Goal: Task Accomplishment & Management: Use online tool/utility

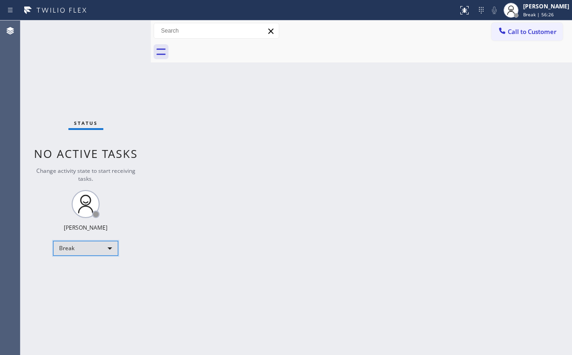
drag, startPoint x: 0, startPoint y: 0, endPoint x: 77, endPoint y: 249, distance: 260.1
click at [77, 249] on div "Break" at bounding box center [85, 248] width 65 height 15
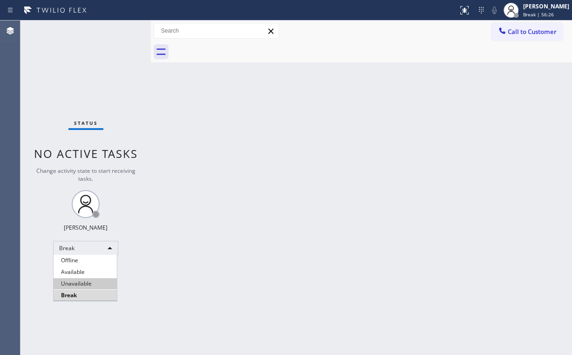
click at [84, 284] on li "Unavailable" at bounding box center [85, 283] width 63 height 11
drag, startPoint x: 198, startPoint y: 289, endPoint x: 188, endPoint y: 313, distance: 25.7
click at [198, 292] on div "Back to Dashboard Change Sender ID Customers Technicians Select a contact Outbo…" at bounding box center [361, 187] width 421 height 334
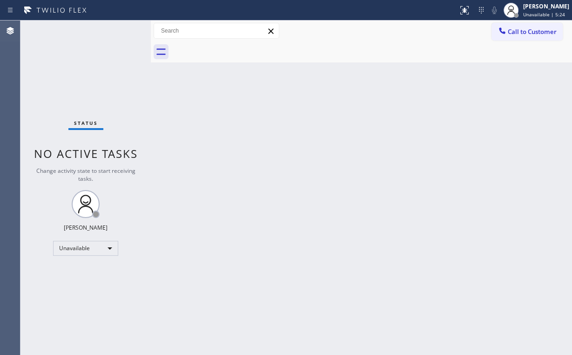
drag, startPoint x: 485, startPoint y: 212, endPoint x: 399, endPoint y: 226, distance: 86.7
click at [399, 226] on div "Back to Dashboard Change Sender ID Customers Technicians Select a contact Outbo…" at bounding box center [361, 187] width 421 height 334
click at [78, 74] on div "Status No active tasks Change activity state to start receiving tasks. [PERSON_…" at bounding box center [85, 187] width 130 height 334
click at [511, 33] on span "Call to Customer" at bounding box center [532, 31] width 49 height 8
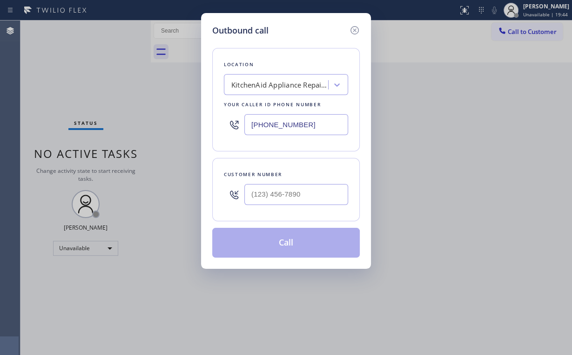
drag, startPoint x: 323, startPoint y: 126, endPoint x: 137, endPoint y: 108, distance: 186.5
click at [147, 110] on div "Outbound call Location KitchenAid Appliance Repair Professionals [GEOGRAPHIC_DA…" at bounding box center [286, 177] width 572 height 355
paste input "55) 631-2299"
type input "[PHONE_NUMBER]"
click at [316, 201] on input "(___) ___-____" at bounding box center [296, 194] width 104 height 21
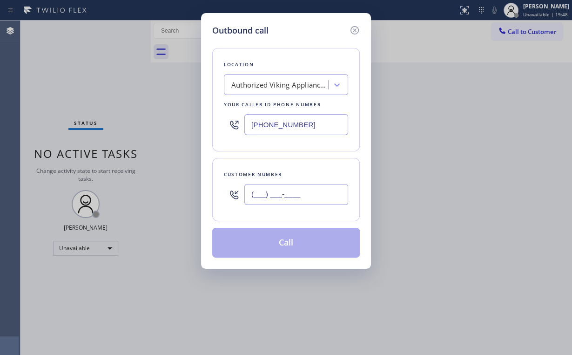
paste input "305) 807-4500"
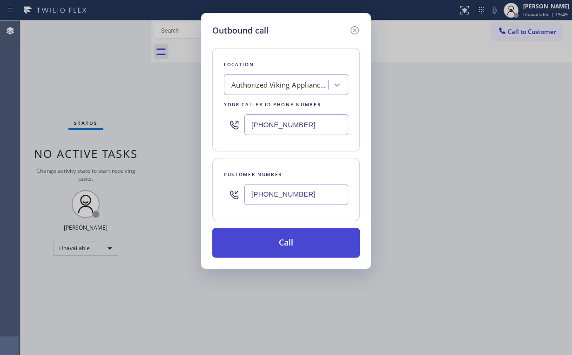
type input "[PHONE_NUMBER]"
click at [272, 237] on button "Call" at bounding box center [286, 243] width 148 height 30
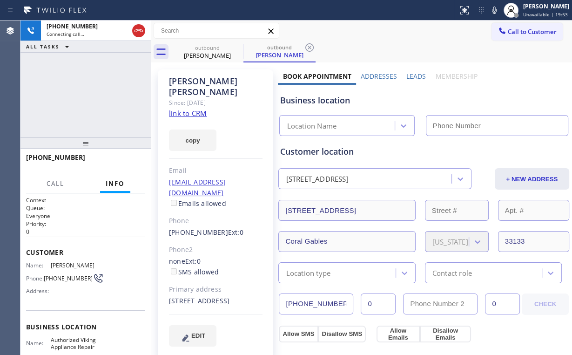
click at [82, 80] on div "[PHONE_NUMBER] Connecting call… ALL TASKS ALL TASKS ACTIVE TASKS TASKS IN WRAP …" at bounding box center [85, 78] width 130 height 117
type input "[PHONE_NUMBER]"
click at [96, 79] on div "[PHONE_NUMBER] Connecting call… ALL TASKS ALL TASKS ACTIVE TASKS TASKS IN WRAP …" at bounding box center [85, 78] width 130 height 117
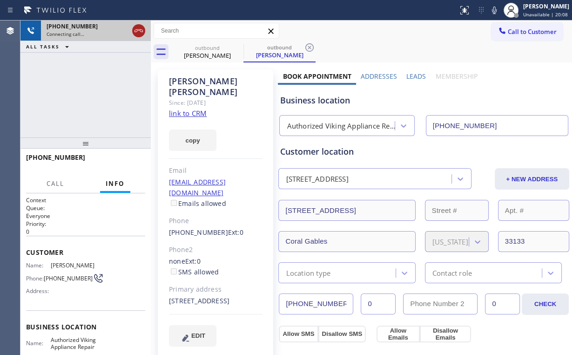
click at [139, 35] on icon at bounding box center [138, 30] width 11 height 11
click at [197, 51] on div "[PERSON_NAME]" at bounding box center [207, 55] width 70 height 8
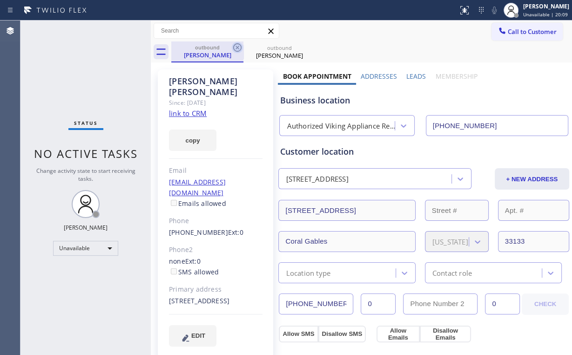
click at [238, 47] on icon at bounding box center [237, 47] width 8 height 8
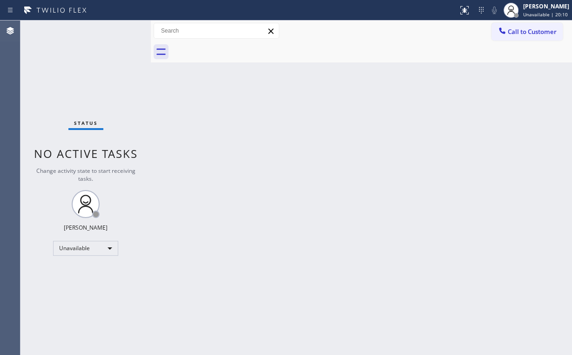
drag, startPoint x: 523, startPoint y: 26, endPoint x: 518, endPoint y: 31, distance: 7.9
click at [521, 29] on button "Call to Customer" at bounding box center [526, 32] width 71 height 18
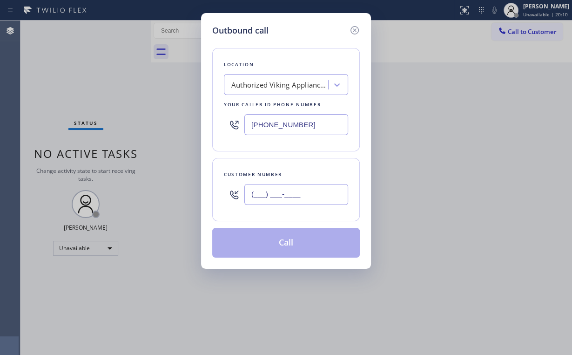
click at [302, 197] on input "(___) ___-____" at bounding box center [296, 194] width 104 height 21
paste input "305) 807-4500"
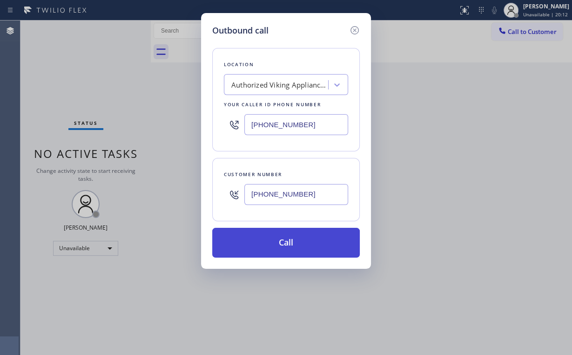
type input "[PHONE_NUMBER]"
click at [257, 238] on button "Call" at bounding box center [286, 243] width 148 height 30
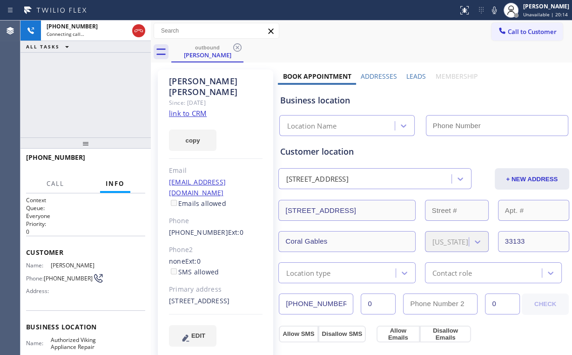
click at [89, 87] on div "[PHONE_NUMBER] Connecting call… ALL TASKS ALL TASKS ACTIVE TASKS TASKS IN WRAP …" at bounding box center [85, 78] width 130 height 117
type input "[PHONE_NUMBER]"
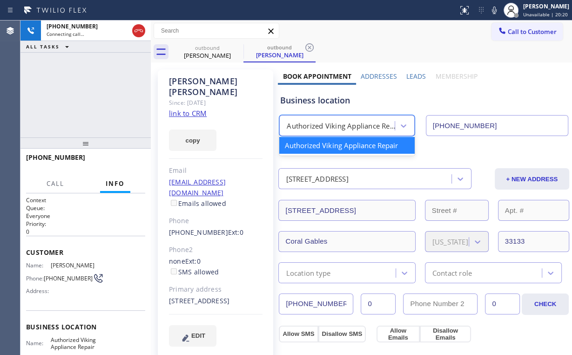
click at [339, 128] on div "Authorized Viking Appliance Repair" at bounding box center [341, 126] width 108 height 11
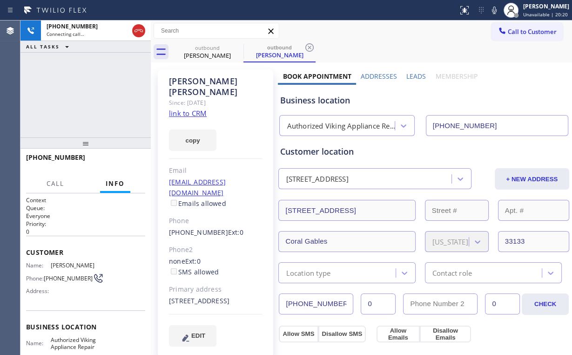
click at [329, 104] on div "Business location" at bounding box center [424, 100] width 288 height 13
click at [91, 94] on div "[PHONE_NUMBER] Connecting call… ALL TASKS ALL TASKS ACTIVE TASKS TASKS IN WRAP …" at bounding box center [85, 78] width 130 height 117
click at [98, 65] on div "[PHONE_NUMBER] Connecting call… ALL TASKS ALL TASKS ACTIVE TASKS TASKS IN WRAP …" at bounding box center [85, 78] width 130 height 117
click at [103, 102] on div "[PHONE_NUMBER] Connecting call… ALL TASKS ALL TASKS ACTIVE TASKS TASKS IN WRAP …" at bounding box center [85, 78] width 130 height 117
drag, startPoint x: 90, startPoint y: 99, endPoint x: 86, endPoint y: 92, distance: 7.5
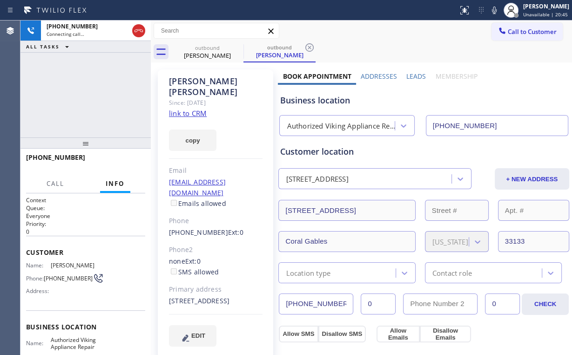
click at [86, 91] on div "[PHONE_NUMBER] Connecting call… ALL TASKS ALL TASKS ACTIVE TASKS TASKS IN WRAP …" at bounding box center [85, 78] width 130 height 117
click at [108, 154] on div "[PHONE_NUMBER] Live | 00:02 HANG UP" at bounding box center [85, 161] width 119 height 24
click at [113, 156] on button "HANG UP" at bounding box center [123, 161] width 43 height 13
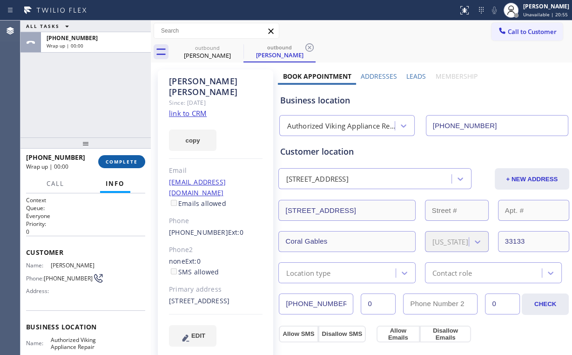
click at [113, 156] on button "COMPLETE" at bounding box center [121, 161] width 47 height 13
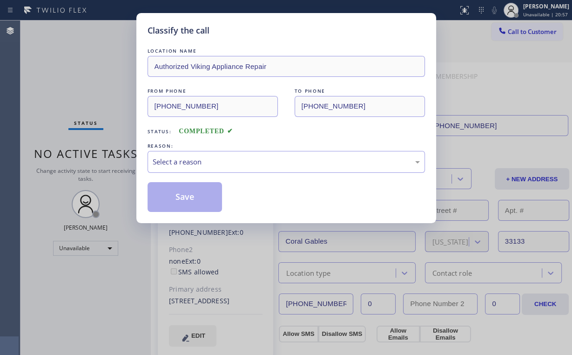
click at [124, 167] on div "Classify the call LOCATION NAME Authorized Viking Appliance Repair FROM PHONE […" at bounding box center [286, 177] width 572 height 355
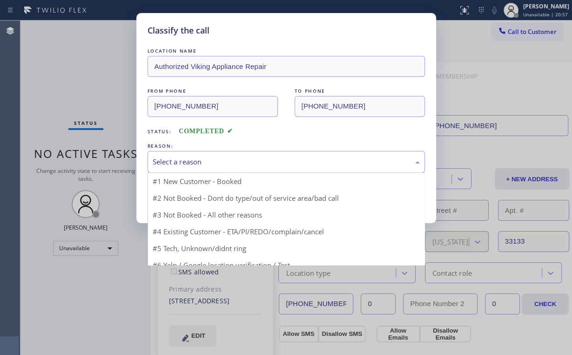
click at [161, 163] on div "Select a reason" at bounding box center [286, 161] width 267 height 11
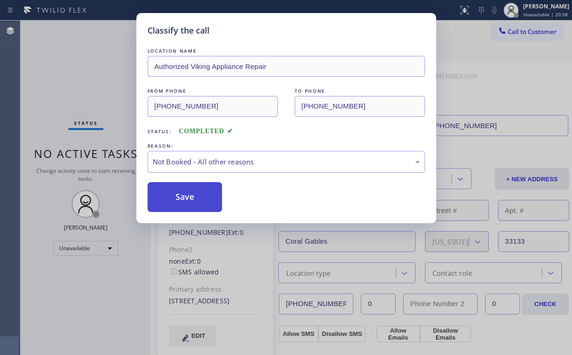
click at [183, 195] on button "Save" at bounding box center [185, 197] width 75 height 30
click at [52, 73] on div "Classify the call LOCATION NAME Authorized Viking Appliance Repair FROM PHONE […" at bounding box center [286, 177] width 572 height 355
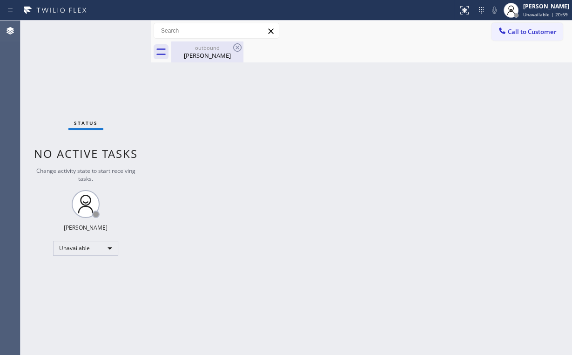
click at [197, 48] on div "outbound" at bounding box center [207, 47] width 70 height 7
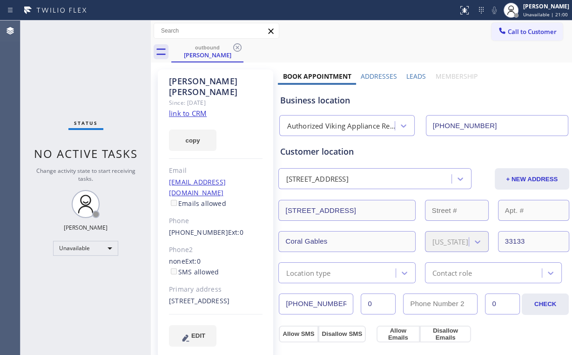
click at [240, 47] on icon at bounding box center [237, 47] width 11 height 11
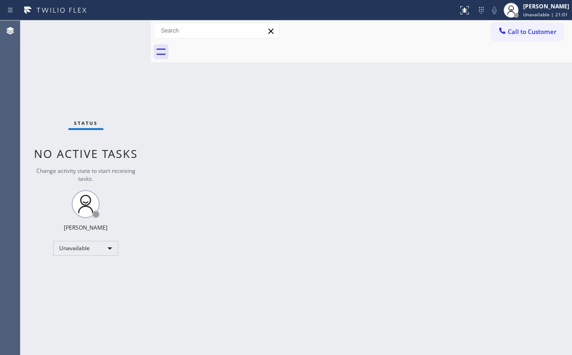
click at [214, 119] on div "Back to Dashboard Change Sender ID Customers Technicians Select a contact Outbo…" at bounding box center [361, 187] width 421 height 334
drag, startPoint x: 511, startPoint y: 30, endPoint x: 374, endPoint y: 126, distance: 167.7
click at [511, 30] on span "Call to Customer" at bounding box center [532, 31] width 49 height 8
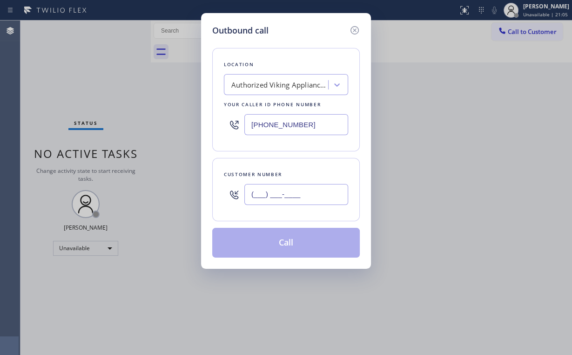
click at [305, 188] on input "(___) ___-____" at bounding box center [296, 194] width 104 height 21
paste input "305) 807-4500"
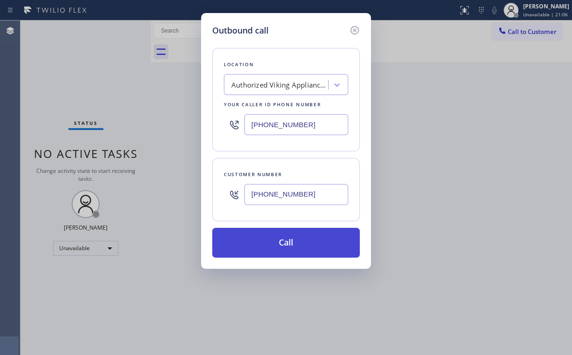
type input "[PHONE_NUMBER]"
click at [259, 242] on button "Call" at bounding box center [286, 243] width 148 height 30
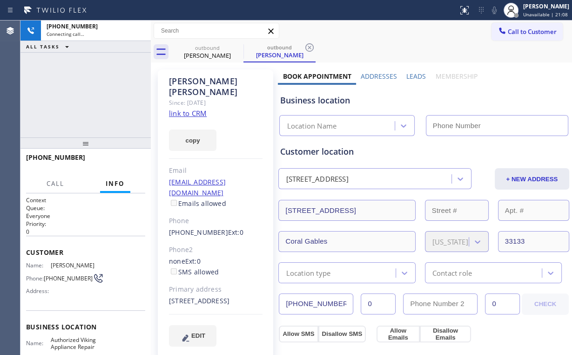
click at [99, 85] on div "[PHONE_NUMBER] Connecting call… ALL TASKS ALL TASKS ACTIVE TASKS TASKS IN WRAP …" at bounding box center [85, 78] width 130 height 117
click at [200, 54] on div "[PERSON_NAME]" at bounding box center [207, 55] width 70 height 8
type input "[PHONE_NUMBER]"
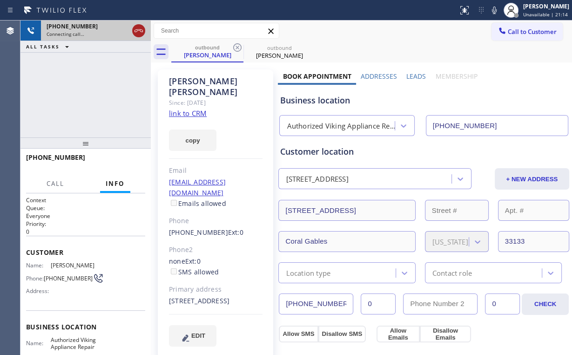
click at [139, 29] on icon at bounding box center [138, 30] width 8 height 3
drag, startPoint x: 201, startPoint y: 54, endPoint x: 210, endPoint y: 53, distance: 9.4
click at [201, 54] on div "[PERSON_NAME]" at bounding box center [207, 55] width 70 height 8
click at [240, 46] on icon at bounding box center [237, 47] width 8 height 8
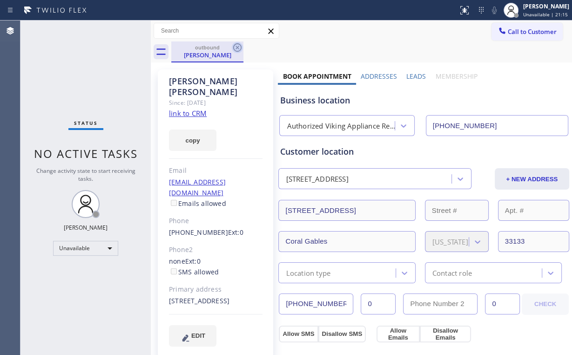
click at [238, 45] on icon at bounding box center [237, 47] width 11 height 11
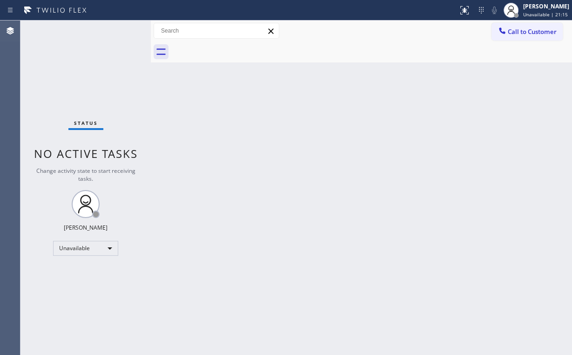
click at [109, 73] on div "Status No active tasks Change activity state to start receiving tasks. [PERSON_…" at bounding box center [85, 187] width 130 height 334
drag, startPoint x: 547, startPoint y: 22, endPoint x: 536, endPoint y: 26, distance: 11.9
click at [546, 22] on div "Call to Customer Outbound call Location Authorized Viking Appliance Repair Your…" at bounding box center [361, 30] width 421 height 21
click at [514, 34] on span "Call to Customer" at bounding box center [532, 31] width 49 height 8
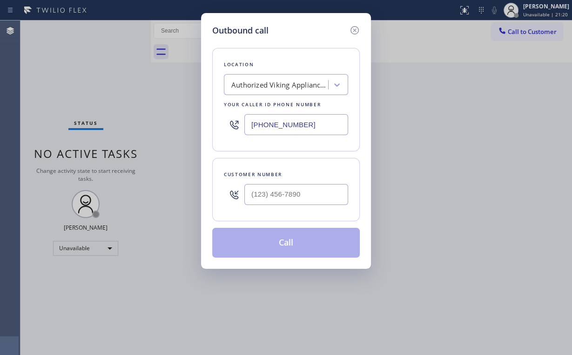
drag, startPoint x: 318, startPoint y: 125, endPoint x: 142, endPoint y: 111, distance: 176.5
click at [142, 111] on div "Outbound call Location Authorized Viking Appliance Repair Your caller id phone …" at bounding box center [286, 177] width 572 height 355
paste input "424) 255-4218"
type input "[PHONE_NUMBER]"
click at [302, 199] on input "(___) ___-____" at bounding box center [296, 194] width 104 height 21
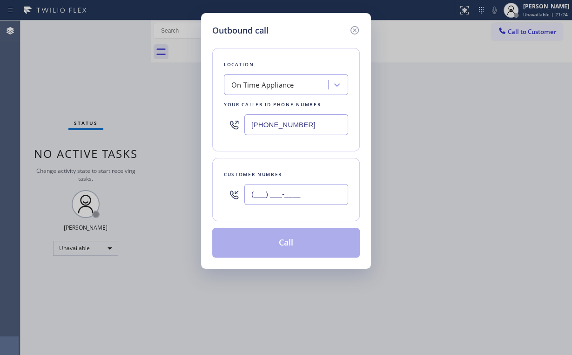
paste input "424) 207-9554"
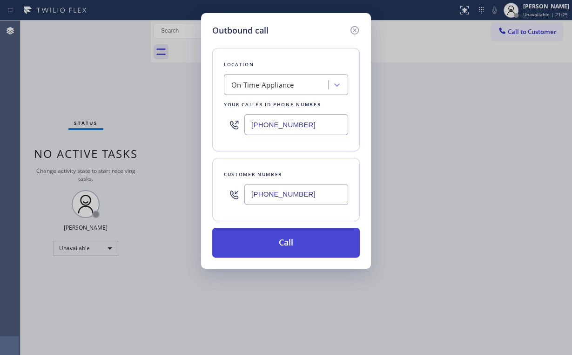
type input "[PHONE_NUMBER]"
click at [281, 242] on button "Call" at bounding box center [286, 243] width 148 height 30
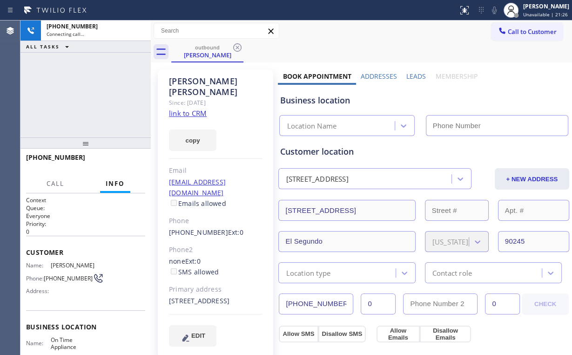
click at [74, 95] on div "[PHONE_NUMBER] Connecting call… ALL TASKS ALL TASKS ACTIVE TASKS TASKS IN WRAP …" at bounding box center [85, 78] width 130 height 117
type input "[PHONE_NUMBER]"
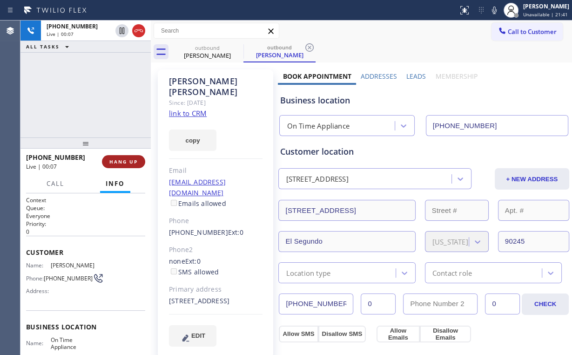
click at [128, 158] on button "HANG UP" at bounding box center [123, 161] width 43 height 13
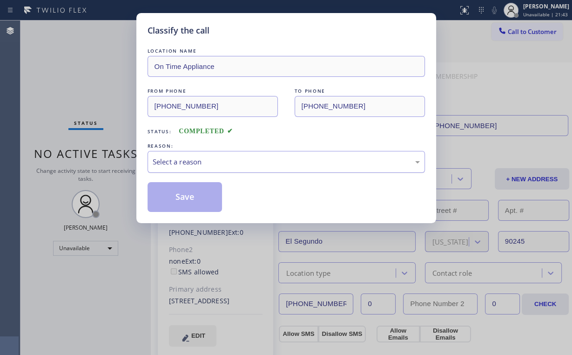
click at [180, 166] on div "Select a reason" at bounding box center [286, 161] width 267 height 11
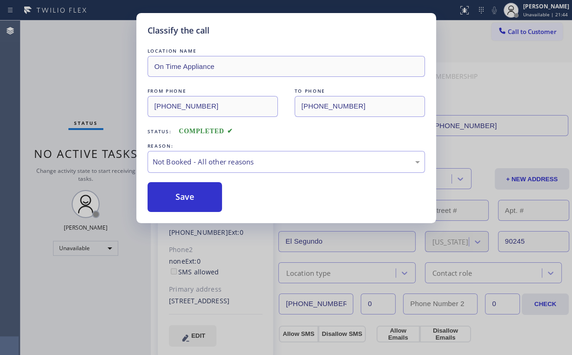
drag, startPoint x: 177, startPoint y: 204, endPoint x: 108, endPoint y: 101, distance: 124.8
click at [179, 203] on button "Save" at bounding box center [185, 197] width 75 height 30
click at [86, 60] on div "Classify the call LOCATION NAME On Time Appliance FROM PHONE [PHONE_NUMBER] TO …" at bounding box center [286, 177] width 572 height 355
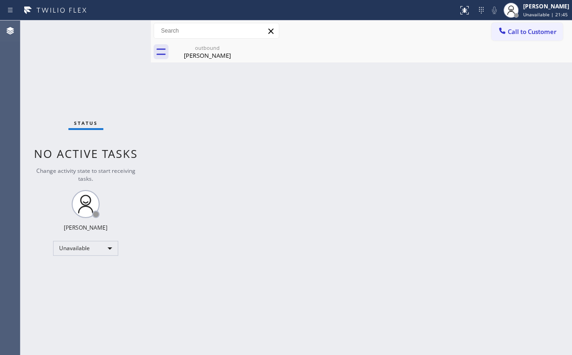
click at [504, 36] on div at bounding box center [502, 31] width 11 height 11
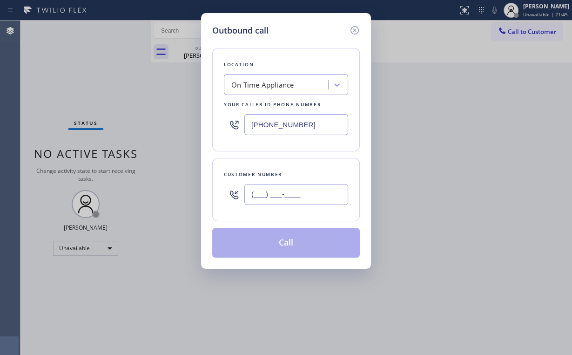
click at [298, 202] on input "(___) ___-____" at bounding box center [296, 194] width 104 height 21
paste input "424) 207-9554"
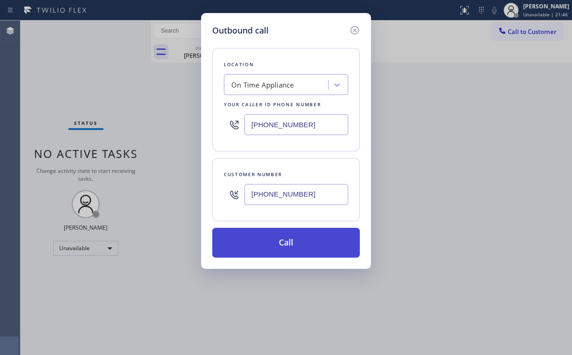
type input "[PHONE_NUMBER]"
click at [291, 242] on button "Call" at bounding box center [286, 243] width 148 height 30
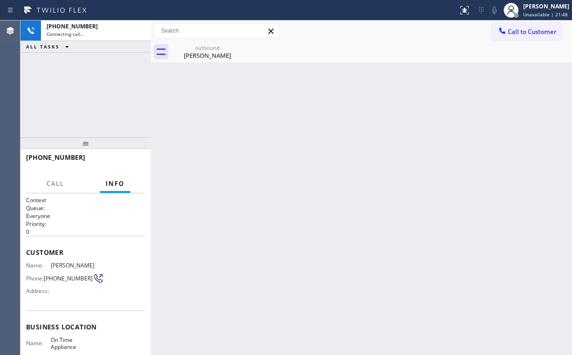
click at [93, 85] on div "[PHONE_NUMBER] Connecting call… ALL TASKS ALL TASKS ACTIVE TASKS TASKS IN WRAP …" at bounding box center [85, 78] width 130 height 117
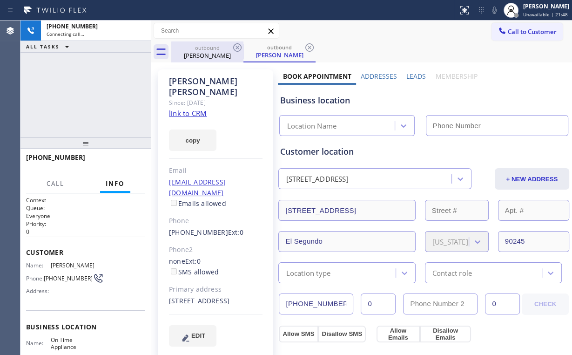
click at [195, 57] on div "[PERSON_NAME]" at bounding box center [207, 55] width 70 height 8
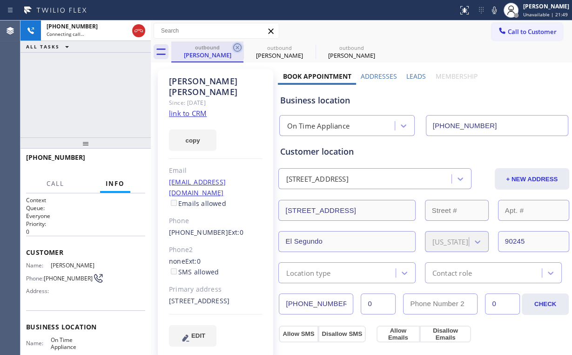
click at [237, 48] on icon at bounding box center [237, 47] width 11 height 11
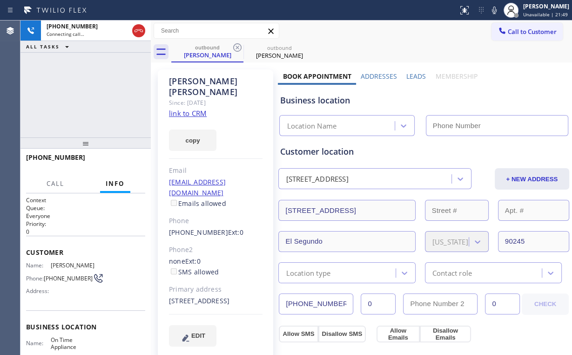
click at [81, 97] on div "[PHONE_NUMBER] Connecting call… ALL TASKS ALL TASKS ACTIVE TASKS TASKS IN WRAP …" at bounding box center [85, 78] width 130 height 117
type input "[PHONE_NUMBER]"
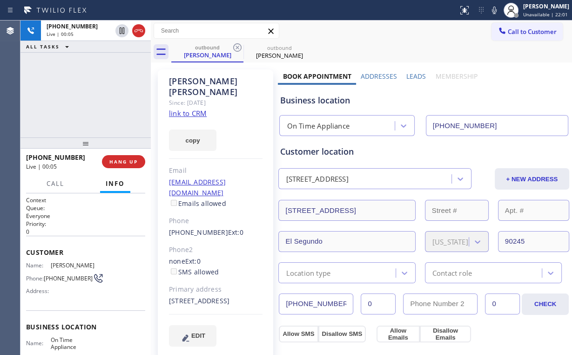
click at [131, 169] on div "[PHONE_NUMBER] Live | 00:05 HANG UP" at bounding box center [85, 161] width 119 height 24
click at [124, 163] on span "HANG UP" at bounding box center [123, 161] width 28 height 7
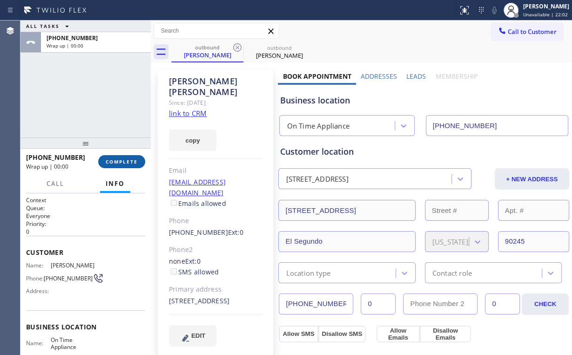
click at [124, 162] on span "COMPLETE" at bounding box center [122, 161] width 32 height 7
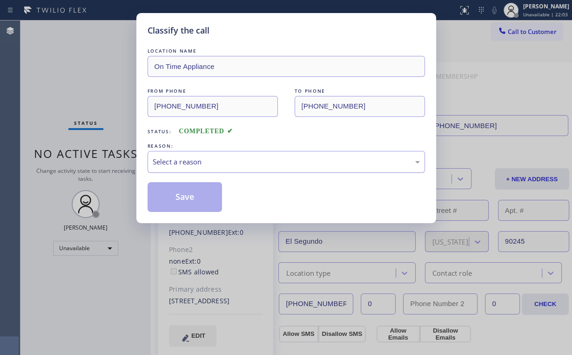
click at [200, 169] on div "Select a reason" at bounding box center [286, 162] width 277 height 22
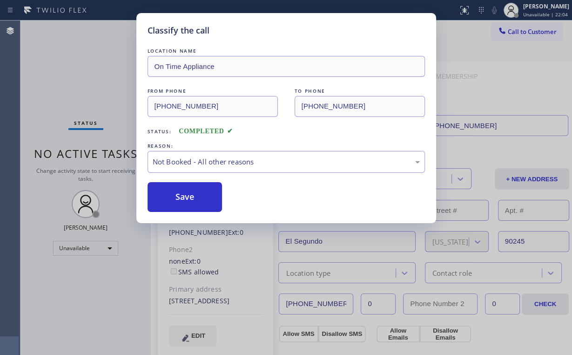
drag, startPoint x: 196, startPoint y: 195, endPoint x: 142, endPoint y: 139, distance: 78.0
click at [196, 195] on button "Save" at bounding box center [185, 197] width 75 height 30
click at [91, 89] on div "Classify the call LOCATION NAME On Time Appliance FROM PHONE [PHONE_NUMBER] TO …" at bounding box center [286, 177] width 572 height 355
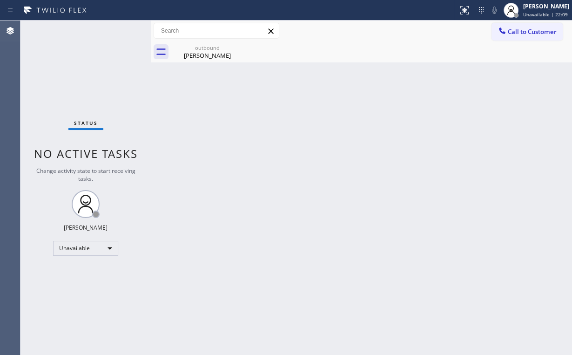
drag, startPoint x: 520, startPoint y: 31, endPoint x: 327, endPoint y: 143, distance: 222.7
click at [512, 34] on span "Call to Customer" at bounding box center [532, 31] width 49 height 8
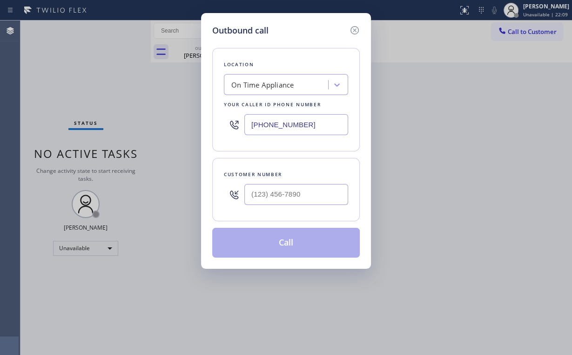
drag, startPoint x: 324, startPoint y: 127, endPoint x: 107, endPoint y: 117, distance: 218.0
click at [158, 126] on div "Outbound call Location On Time Appliance Your caller id phone number [PHONE_NUM…" at bounding box center [286, 177] width 572 height 355
paste input "805) 813-8464"
type input "[PHONE_NUMBER]"
click at [309, 196] on input "(___) ___-____" at bounding box center [296, 194] width 104 height 21
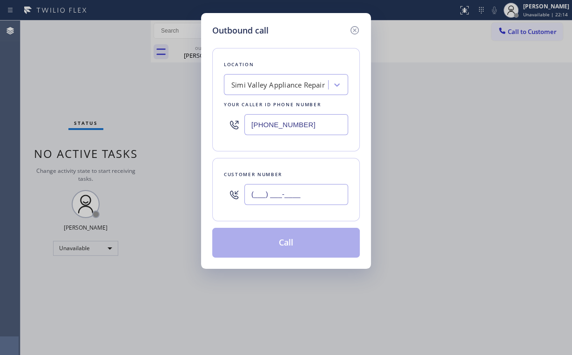
paste input "805) 527-3451"
type input "[PHONE_NUMBER]"
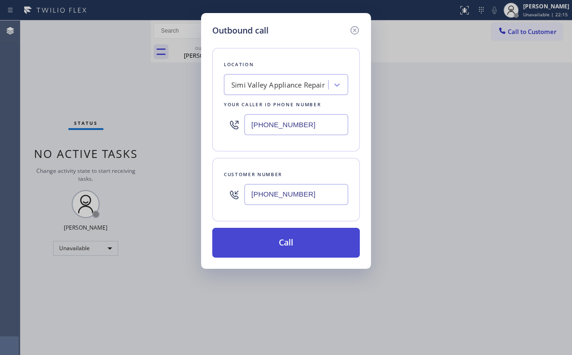
click at [285, 236] on button "Call" at bounding box center [286, 243] width 148 height 30
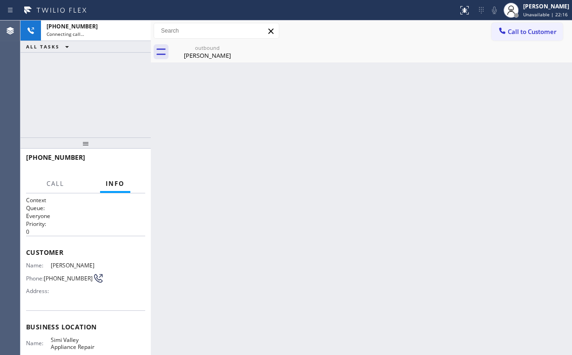
click at [91, 98] on div "[PHONE_NUMBER] Connecting call… ALL TASKS ALL TASKS ACTIVE TASKS TASKS IN WRAP …" at bounding box center [85, 78] width 130 height 117
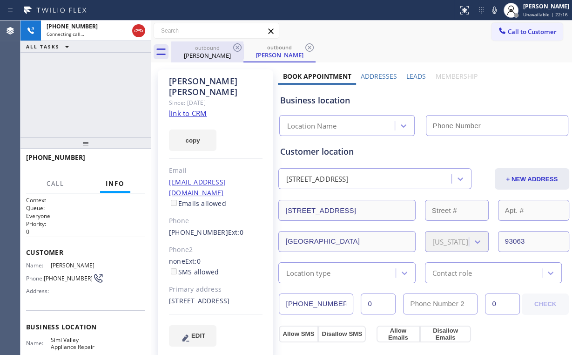
click at [216, 37] on input "text" at bounding box center [216, 30] width 125 height 15
drag, startPoint x: 198, startPoint y: 56, endPoint x: 229, endPoint y: 56, distance: 31.6
click at [198, 56] on div "[PERSON_NAME]" at bounding box center [207, 55] width 70 height 8
type input "[PHONE_NUMBER]"
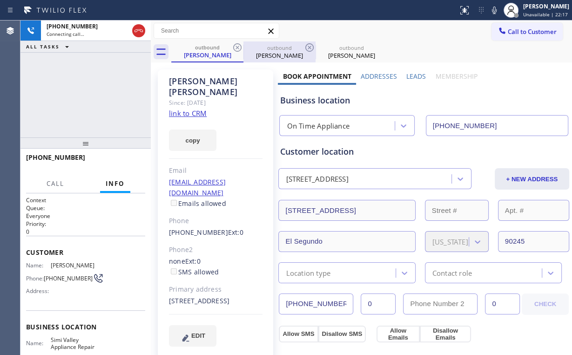
click at [235, 45] on icon at bounding box center [237, 47] width 11 height 11
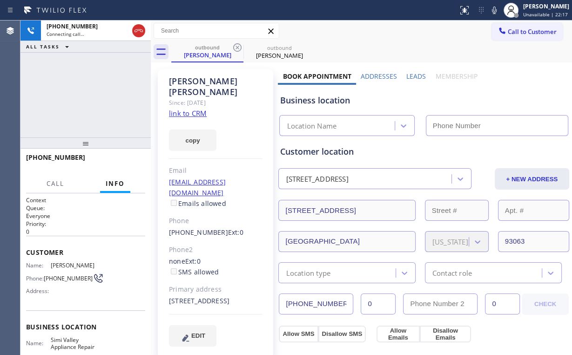
click at [113, 90] on div "[PHONE_NUMBER] Connecting call… ALL TASKS ALL TASKS ACTIVE TASKS TASKS IN WRAP …" at bounding box center [85, 78] width 130 height 117
type input "[PHONE_NUMBER]"
click at [98, 73] on div "[PHONE_NUMBER] Connecting call… ALL TASKS ALL TASKS ACTIVE TASKS TASKS IN WRAP …" at bounding box center [85, 78] width 130 height 117
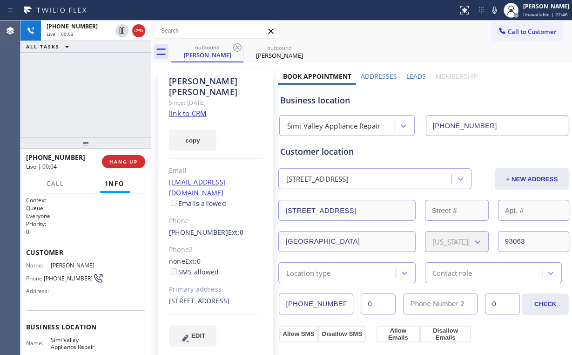
click at [107, 154] on div "[PHONE_NUMBER] Live | 00:04 HANG UP" at bounding box center [85, 161] width 119 height 24
click at [125, 160] on span "HANG UP" at bounding box center [123, 161] width 28 height 7
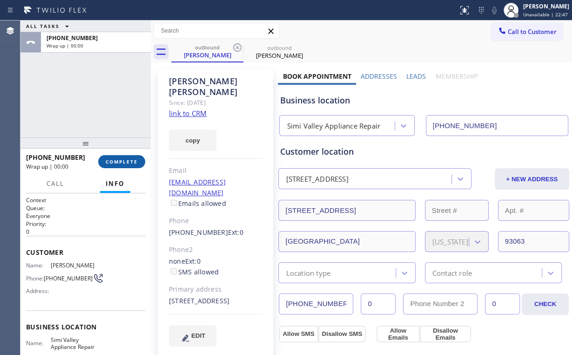
click at [128, 163] on span "COMPLETE" at bounding box center [122, 161] width 32 height 7
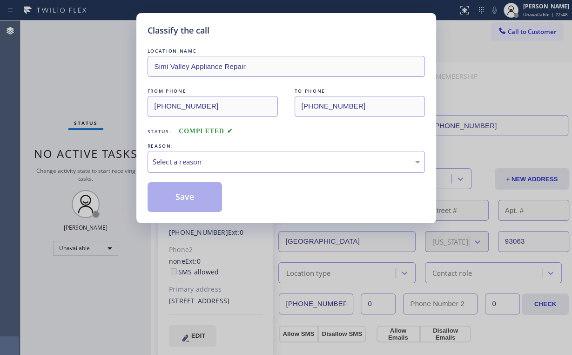
click at [186, 164] on div "Select a reason" at bounding box center [286, 161] width 267 height 11
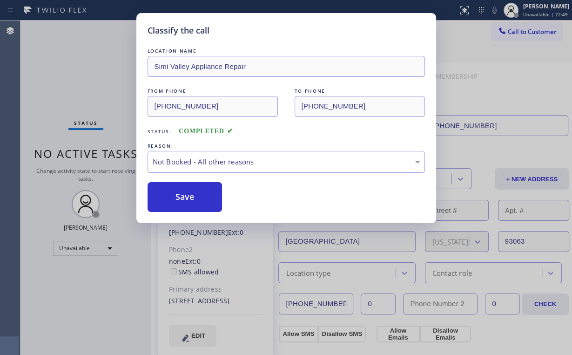
drag, startPoint x: 182, startPoint y: 197, endPoint x: 74, endPoint y: 73, distance: 164.9
click at [182, 197] on button "Save" at bounding box center [185, 197] width 75 height 30
click at [72, 69] on div "Classify the call LOCATION NAME [GEOGRAPHIC_DATA] Appliance Repair FROM PHONE […" at bounding box center [286, 177] width 572 height 355
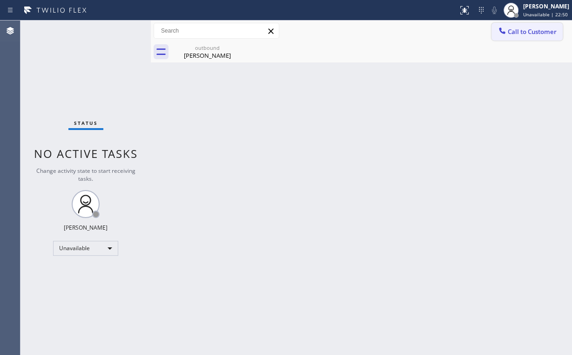
drag, startPoint x: 517, startPoint y: 34, endPoint x: 380, endPoint y: 111, distance: 156.7
click at [516, 34] on span "Call to Customer" at bounding box center [532, 31] width 49 height 8
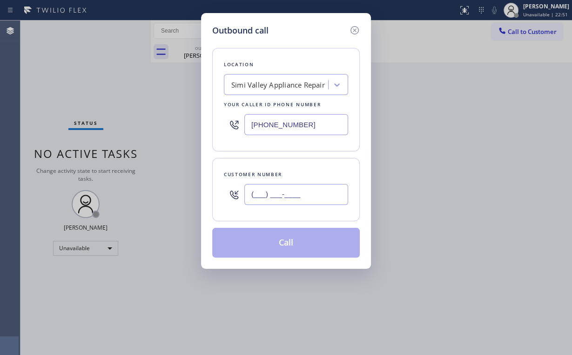
click at [302, 198] on input "(___) ___-____" at bounding box center [296, 194] width 104 height 21
paste input "805) 527-3451"
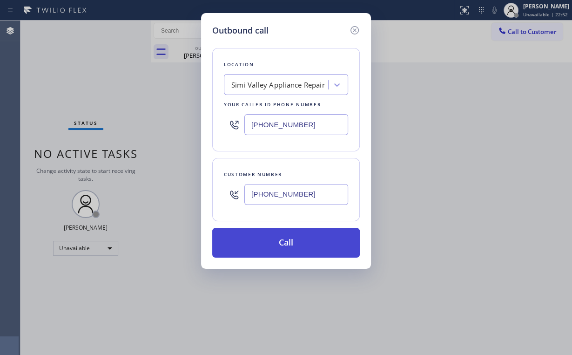
type input "[PHONE_NUMBER]"
click at [279, 238] on button "Call" at bounding box center [286, 243] width 148 height 30
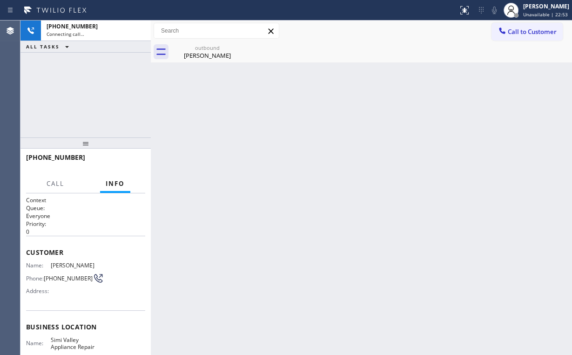
click at [100, 86] on div "[PHONE_NUMBER] Connecting call… ALL TASKS ALL TASKS ACTIVE TASKS TASKS IN WRAP …" at bounding box center [85, 78] width 130 height 117
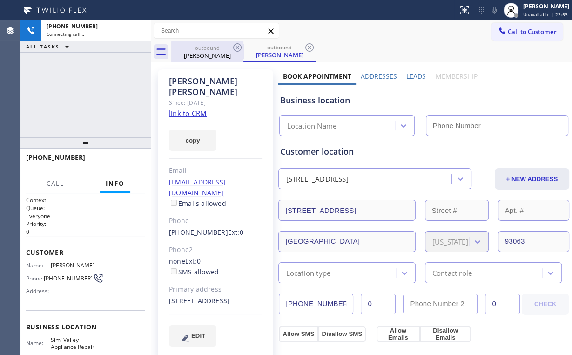
click at [204, 55] on div "[PERSON_NAME]" at bounding box center [207, 55] width 70 height 8
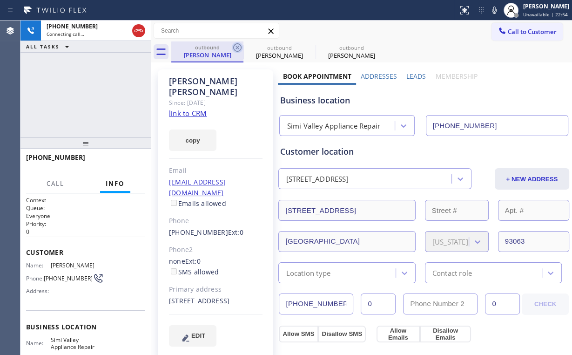
click at [236, 46] on icon at bounding box center [237, 47] width 11 height 11
click at [84, 83] on div "[PHONE_NUMBER] Connecting call… ALL TASKS ALL TASKS ACTIVE TASKS TASKS IN WRAP …" at bounding box center [85, 78] width 130 height 117
type input "[PHONE_NUMBER]"
click at [110, 97] on div "[PHONE_NUMBER] Connecting call… ALL TASKS ALL TASKS ACTIVE TASKS TASKS IN WRAP …" at bounding box center [85, 78] width 130 height 117
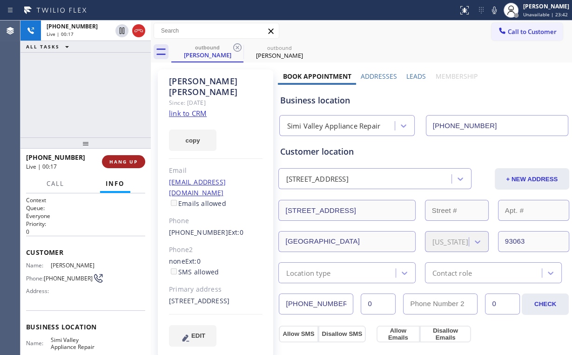
click at [133, 156] on button "HANG UP" at bounding box center [123, 161] width 43 height 13
click at [130, 163] on span "HANG UP" at bounding box center [123, 161] width 28 height 7
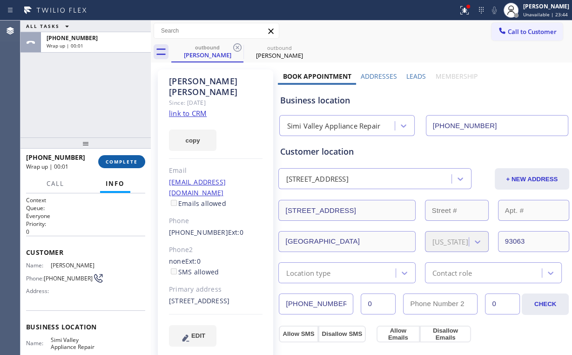
click at [120, 161] on span "COMPLETE" at bounding box center [122, 161] width 32 height 7
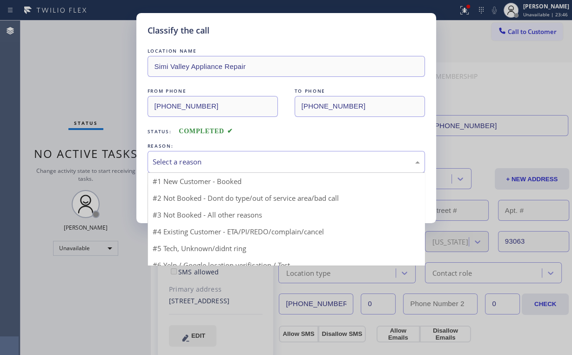
click at [193, 158] on div "Select a reason" at bounding box center [286, 161] width 267 height 11
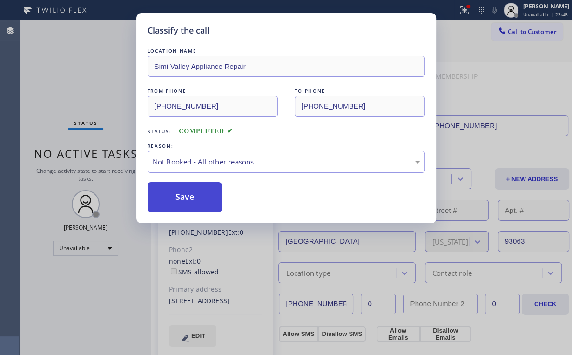
click at [187, 193] on button "Save" at bounding box center [185, 197] width 75 height 30
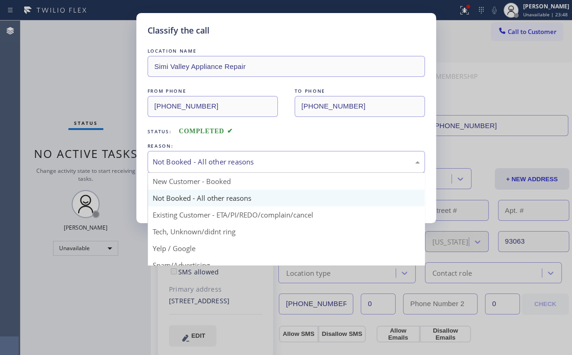
drag, startPoint x: 153, startPoint y: 160, endPoint x: 215, endPoint y: 345, distance: 195.6
click at [161, 170] on div "Not Booked - All other reasons" at bounding box center [286, 162] width 277 height 22
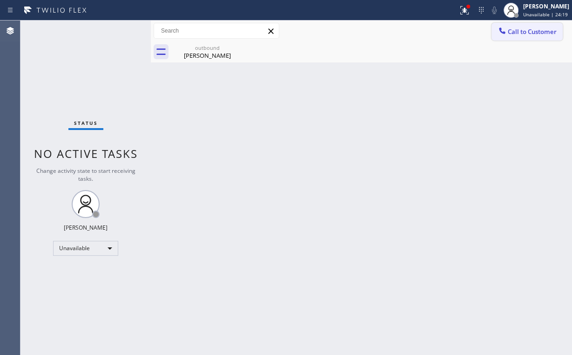
drag, startPoint x: 514, startPoint y: 35, endPoint x: 337, endPoint y: 112, distance: 192.6
click at [513, 36] on button "Call to Customer" at bounding box center [526, 32] width 71 height 18
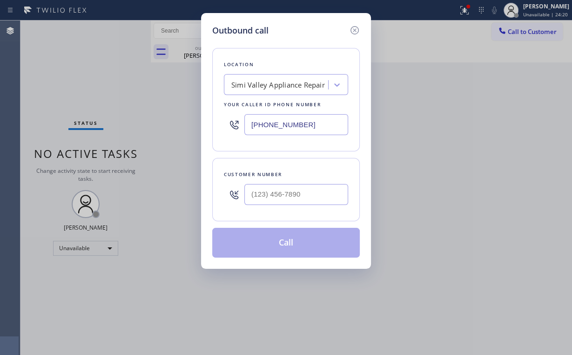
drag, startPoint x: 241, startPoint y: 125, endPoint x: 110, endPoint y: 133, distance: 131.0
click at [106, 125] on div "Outbound call Location [GEOGRAPHIC_DATA] Appliance Repair Your caller id phone …" at bounding box center [286, 177] width 572 height 355
type input "(___) ___-____"
click at [297, 89] on div "Search location" at bounding box center [277, 85] width 101 height 16
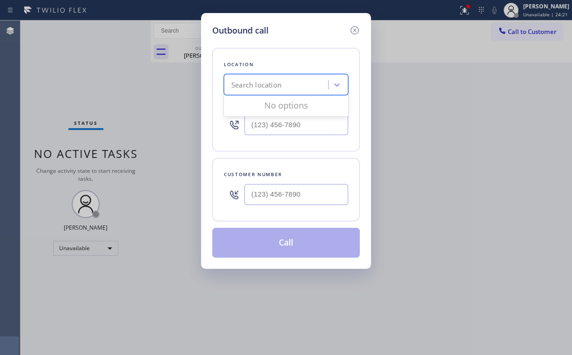
paste input "Progressive Plumbing [GEOGRAPHIC_DATA]"
type input "Progressive Plumbing [GEOGRAPHIC_DATA]"
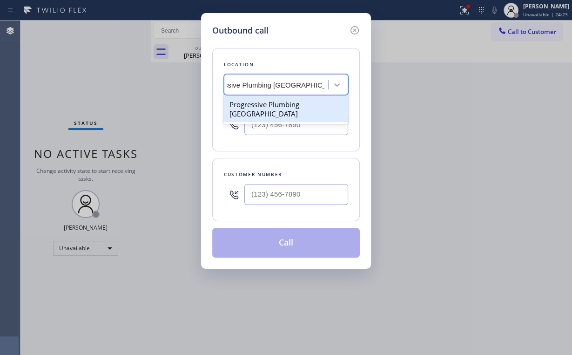
click at [295, 110] on div "Progressive Plumbing [GEOGRAPHIC_DATA]" at bounding box center [286, 109] width 124 height 26
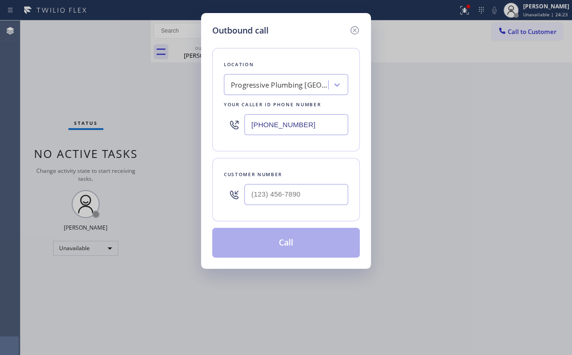
drag, startPoint x: 315, startPoint y: 124, endPoint x: 220, endPoint y: 134, distance: 96.0
click at [184, 124] on div "Outbound call Location Progressive Plumbing [GEOGRAPHIC_DATA] Your caller id ph…" at bounding box center [286, 177] width 572 height 355
click at [206, 101] on div "Outbound call Location Progressive Plumbing [GEOGRAPHIC_DATA] Your caller id ph…" at bounding box center [286, 141] width 170 height 256
drag, startPoint x: 307, startPoint y: 127, endPoint x: 94, endPoint y: 119, distance: 212.8
click at [130, 119] on div "Outbound call Location Progressive Plumbing [GEOGRAPHIC_DATA] Your caller id ph…" at bounding box center [286, 177] width 572 height 355
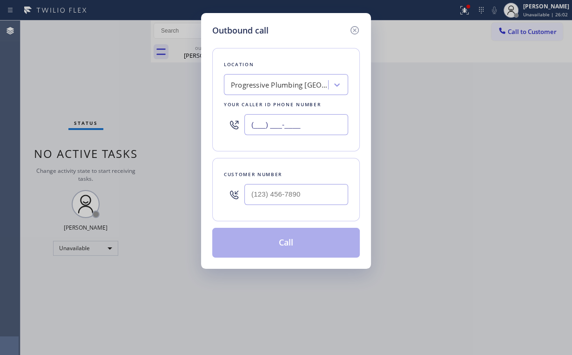
scroll to position [0, 0]
type input "(___) ___-____"
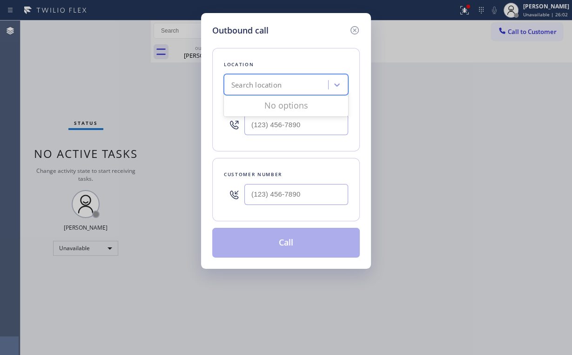
click at [282, 78] on div "Search location" at bounding box center [277, 85] width 101 height 16
paste input "Mid-Wilshire Air Conditioning"
type input "Mid-Wilshire Air Conditioning"
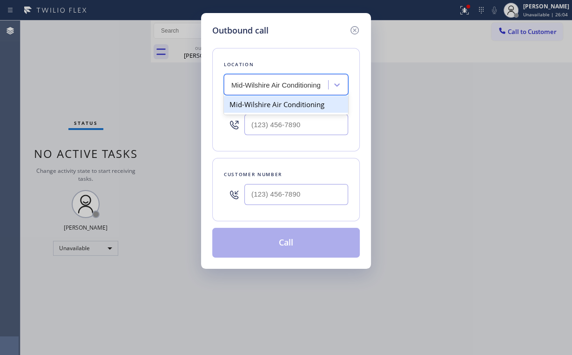
click at [289, 105] on div "Mid-Wilshire Air Conditioning" at bounding box center [286, 104] width 124 height 17
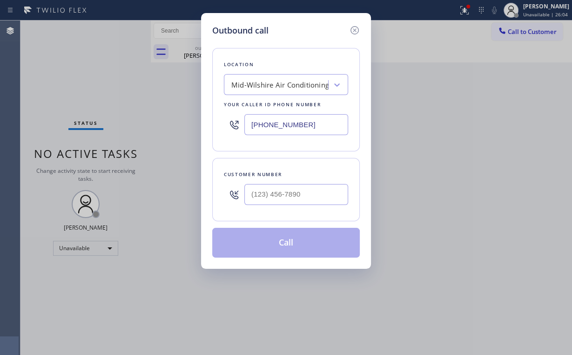
drag, startPoint x: 310, startPoint y: 122, endPoint x: 183, endPoint y: 121, distance: 127.5
click at [195, 122] on div "Outbound call Location Mid-Wilshire Air Conditioning Your caller id phone numbe…" at bounding box center [286, 177] width 572 height 355
drag, startPoint x: 316, startPoint y: 121, endPoint x: 278, endPoint y: 101, distance: 43.1
click at [220, 120] on div "Location Mid-Wilshire Air Conditioning Your caller id phone number [PHONE_NUMBE…" at bounding box center [286, 99] width 148 height 103
paste input "949) 541-5737"
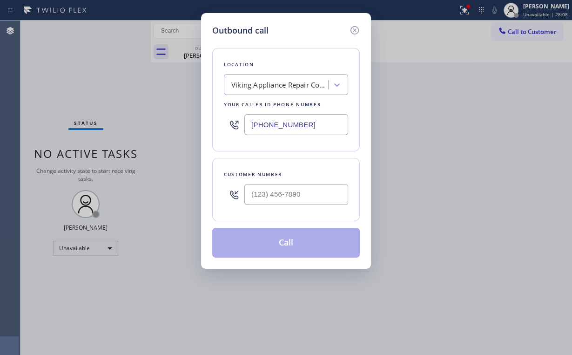
type input "[PHONE_NUMBER]"
drag, startPoint x: 318, startPoint y: 194, endPoint x: 324, endPoint y: 188, distance: 8.6
click at [317, 194] on input "(___) ___-____" at bounding box center [296, 194] width 104 height 21
paste input "562) 492-1209"
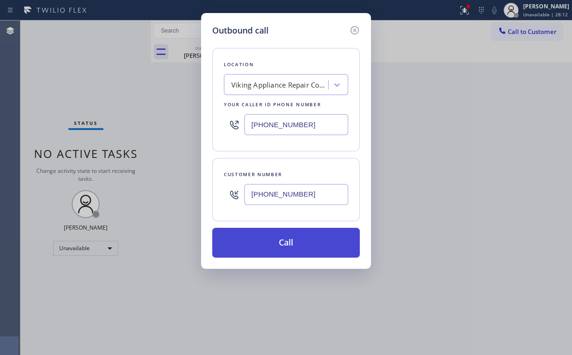
type input "[PHONE_NUMBER]"
click at [268, 241] on button "Call" at bounding box center [286, 243] width 148 height 30
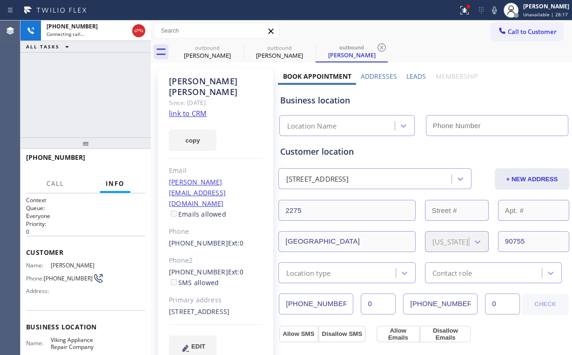
type input "[PHONE_NUMBER]"
drag, startPoint x: 195, startPoint y: 47, endPoint x: 218, endPoint y: 49, distance: 22.5
click at [197, 47] on div "outbound" at bounding box center [207, 47] width 70 height 7
type input "[PHONE_NUMBER]"
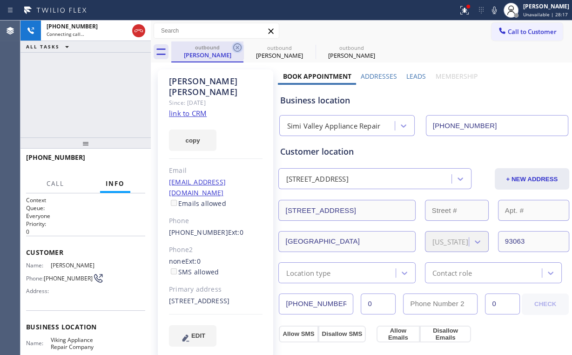
click at [235, 46] on icon at bounding box center [237, 47] width 11 height 11
type input "[PHONE_NUMBER]"
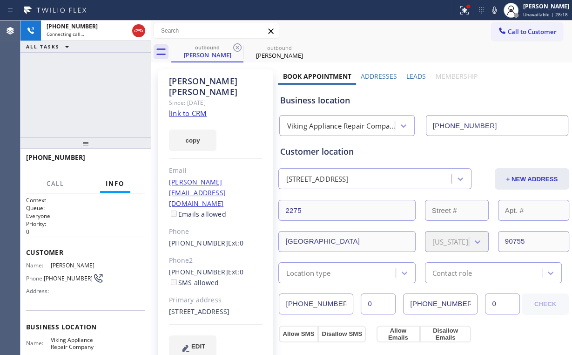
click at [90, 101] on div "[PHONE_NUMBER] Connecting call… ALL TASKS ALL TASKS ACTIVE TASKS TASKS IN WRAP …" at bounding box center [85, 78] width 130 height 117
click at [470, 10] on icon at bounding box center [464, 10] width 11 height 11
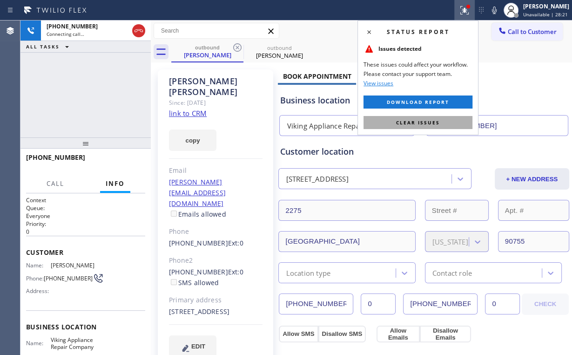
click at [417, 118] on button "Clear issues" at bounding box center [417, 122] width 109 height 13
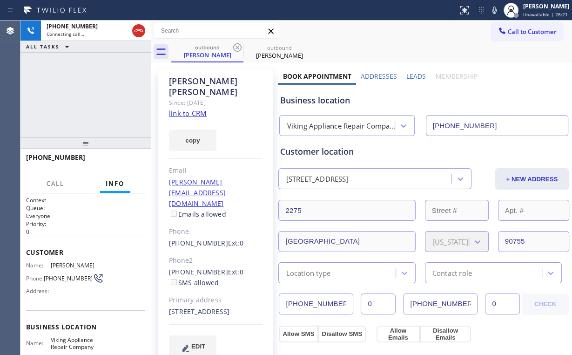
click at [496, 81] on div "Business location Viking Appliance Repair Company [PHONE_NUMBER]" at bounding box center [423, 108] width 291 height 55
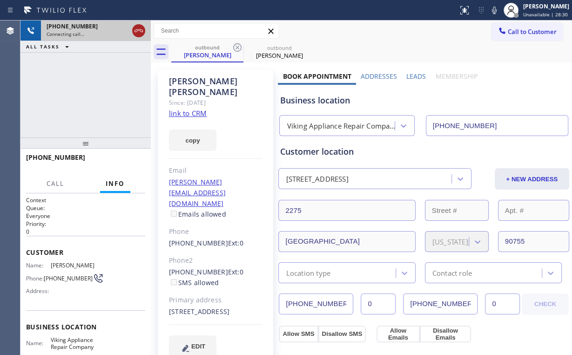
click at [140, 27] on icon at bounding box center [138, 30] width 11 height 11
click at [519, 35] on span "Call to Customer" at bounding box center [532, 31] width 49 height 8
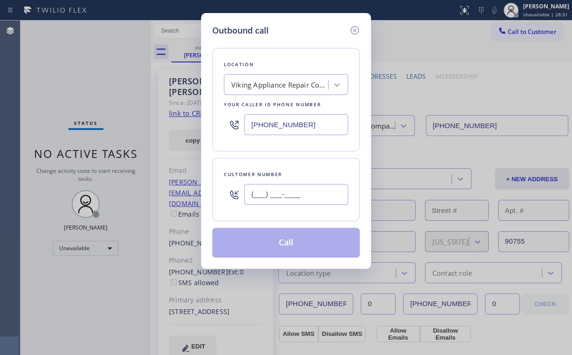
click at [301, 195] on input "(___) ___-____" at bounding box center [296, 194] width 104 height 21
paste input "562) 492-1209"
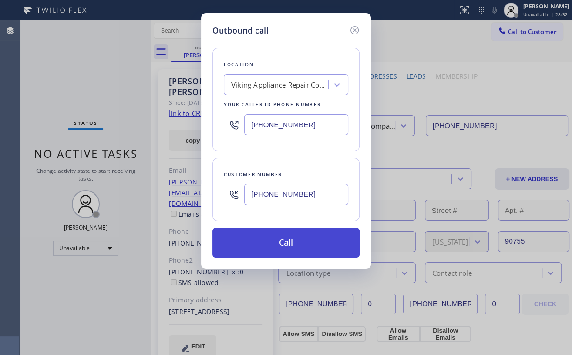
type input "[PHONE_NUMBER]"
drag, startPoint x: 262, startPoint y: 248, endPoint x: 257, endPoint y: 254, distance: 7.0
click at [261, 248] on button "Call" at bounding box center [286, 243] width 148 height 30
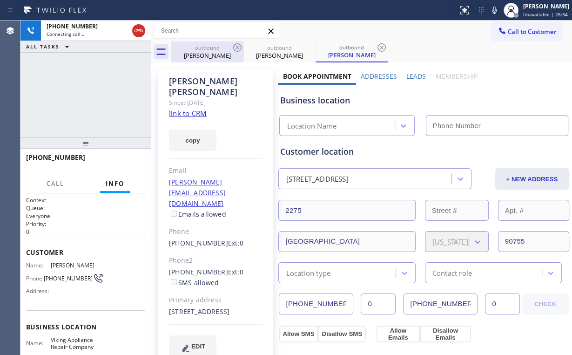
click at [84, 84] on div "[PHONE_NUMBER] Connecting call… ALL TASKS ALL TASKS ACTIVE TASKS TASKS IN WRAP …" at bounding box center [85, 78] width 130 height 117
click at [205, 52] on div "[PERSON_NAME]" at bounding box center [207, 55] width 70 height 8
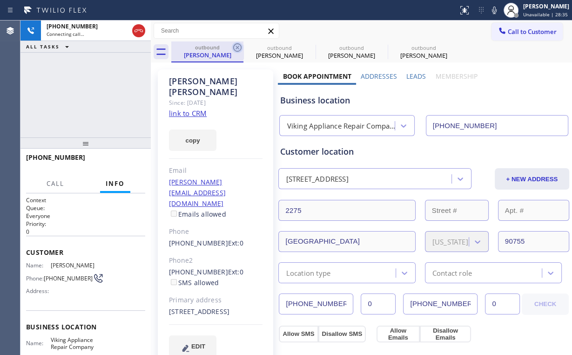
click at [239, 47] on icon at bounding box center [237, 47] width 11 height 11
drag, startPoint x: 239, startPoint y: 47, endPoint x: 232, endPoint y: 53, distance: 9.2
click at [0, 0] on icon at bounding box center [0, 0] width 0 height 0
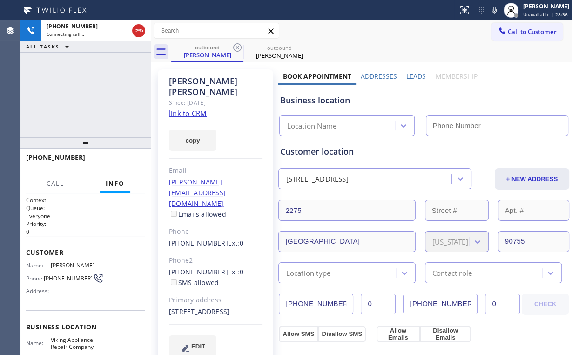
click at [71, 87] on div "[PHONE_NUMBER] Connecting call… ALL TASKS ALL TASKS ACTIVE TASKS TASKS IN WRAP …" at bounding box center [85, 78] width 130 height 117
type input "[PHONE_NUMBER]"
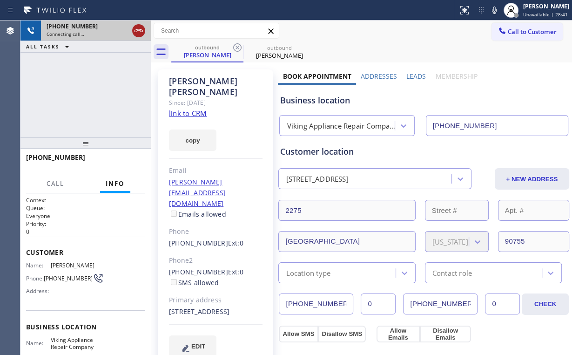
click at [135, 31] on icon at bounding box center [138, 30] width 11 height 11
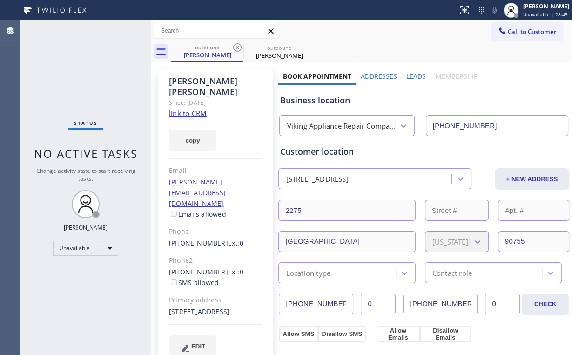
click at [508, 28] on span "Call to Customer" at bounding box center [532, 31] width 49 height 8
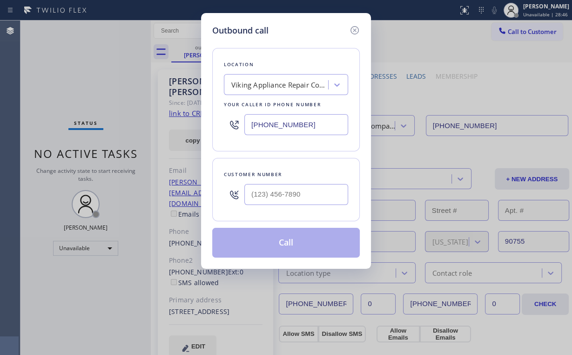
drag, startPoint x: 263, startPoint y: 118, endPoint x: 236, endPoint y: 63, distance: 61.2
click at [170, 110] on div "Outbound call Location Viking Appliance Repair Company Your caller id phone num…" at bounding box center [286, 177] width 572 height 355
paste input "310) 340-2403"
type input "[PHONE_NUMBER]"
click at [297, 186] on input "(___) ___-____" at bounding box center [296, 194] width 104 height 21
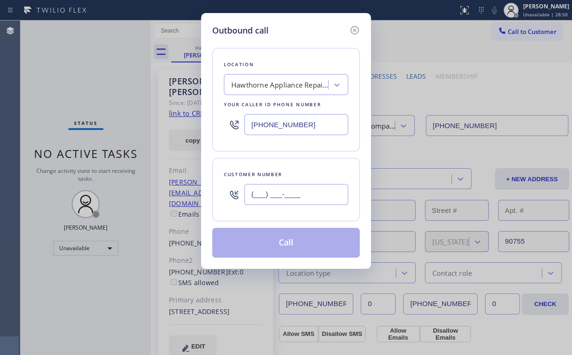
paste input "424) 265-0886"
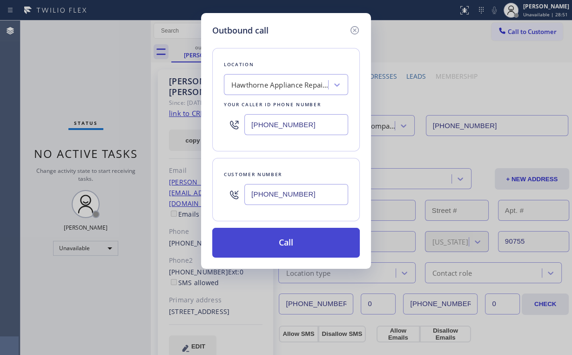
type input "[PHONE_NUMBER]"
drag, startPoint x: 274, startPoint y: 235, endPoint x: 242, endPoint y: 320, distance: 90.9
click at [274, 236] on button "Call" at bounding box center [286, 243] width 148 height 30
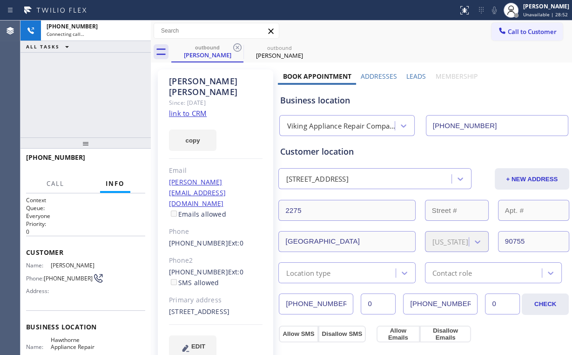
click at [91, 91] on div "[PHONE_NUMBER] Connecting call… ALL TASKS ALL TASKS ACTIVE TASKS TASKS IN WRAP …" at bounding box center [85, 78] width 130 height 117
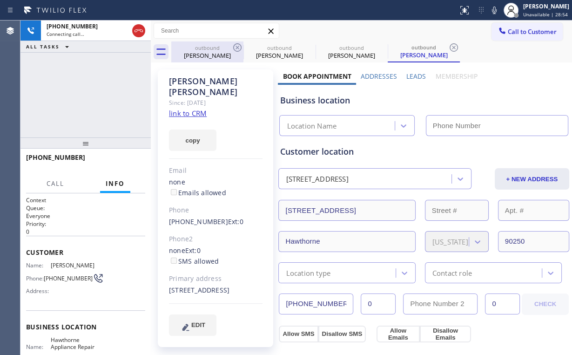
click at [201, 54] on div "[PERSON_NAME]" at bounding box center [207, 55] width 70 height 8
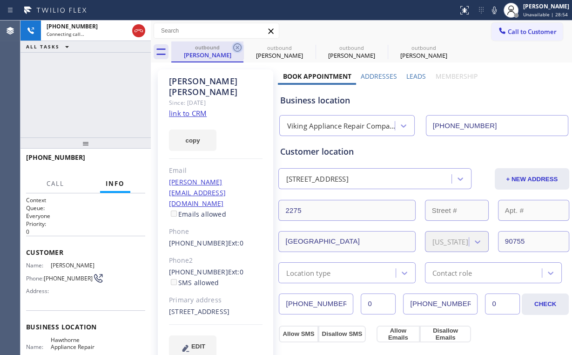
click at [240, 47] on icon at bounding box center [237, 47] width 11 height 11
type input "[PHONE_NUMBER]"
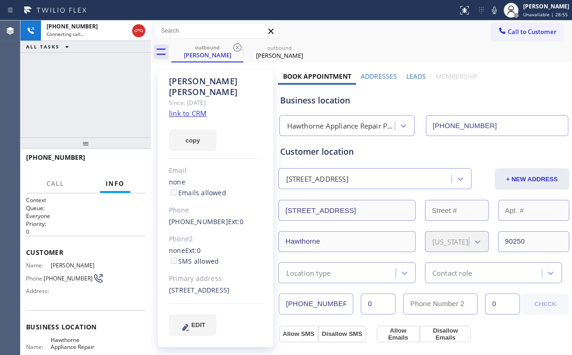
click at [109, 91] on div "[PHONE_NUMBER] Connecting call… ALL TASKS ALL TASKS ACTIVE TASKS TASKS IN WRAP …" at bounding box center [85, 78] width 130 height 117
click at [91, 94] on div "[PHONE_NUMBER] Connecting call… ALL TASKS ALL TASKS ACTIVE TASKS TASKS IN WRAP …" at bounding box center [85, 78] width 130 height 117
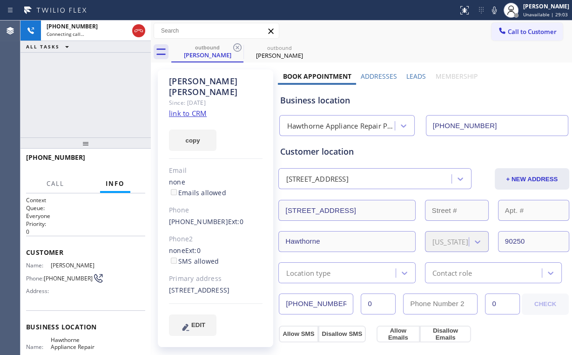
click at [91, 94] on div "[PHONE_NUMBER] Connecting call… ALL TASKS ALL TASKS ACTIVE TASKS TASKS IN WRAP …" at bounding box center [85, 78] width 130 height 117
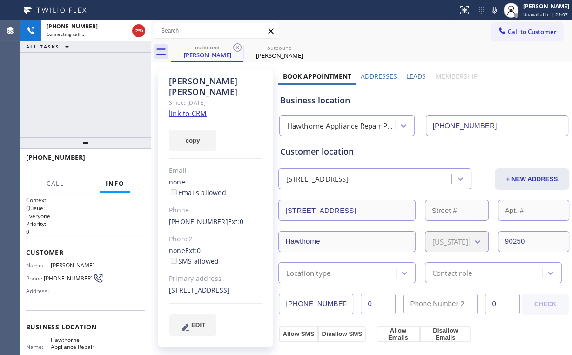
click at [91, 94] on div "[PHONE_NUMBER] Connecting call… ALL TASKS ALL TASKS ACTIVE TASKS TASKS IN WRAP …" at bounding box center [85, 78] width 130 height 117
click at [91, 98] on div "[PHONE_NUMBER] Connecting call… ALL TASKS ALL TASKS ACTIVE TASKS TASKS IN WRAP …" at bounding box center [85, 78] width 130 height 117
click at [92, 95] on div "[PHONE_NUMBER] Connecting call… ALL TASKS ALL TASKS ACTIVE TASKS TASKS IN WRAP …" at bounding box center [85, 78] width 130 height 117
click at [118, 165] on button "HANG UP" at bounding box center [123, 161] width 43 height 13
click at [128, 163] on span "HANG UP" at bounding box center [123, 161] width 28 height 7
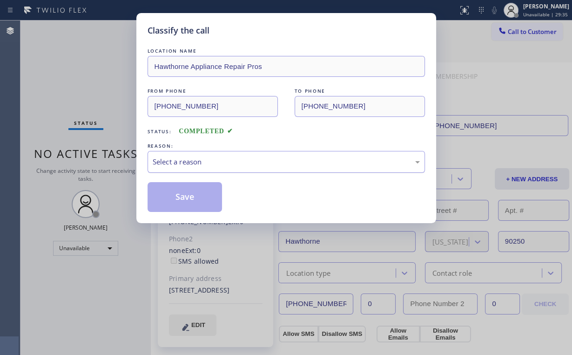
click at [170, 164] on div "Select a reason" at bounding box center [286, 161] width 267 height 11
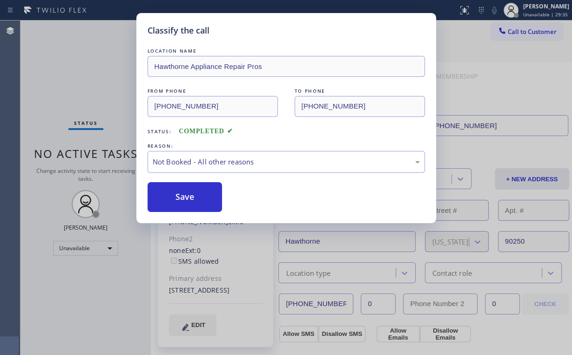
drag, startPoint x: 181, startPoint y: 196, endPoint x: 133, endPoint y: 111, distance: 97.9
click at [182, 196] on button "Save" at bounding box center [185, 197] width 75 height 30
click at [78, 59] on div "Classify the call LOCATION NAME Hawthorne Appliance Repair Pros FROM PHONE [PHO…" at bounding box center [286, 177] width 572 height 355
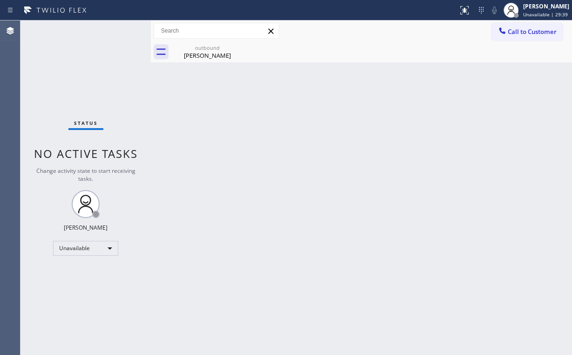
drag, startPoint x: 525, startPoint y: 35, endPoint x: 317, endPoint y: 132, distance: 229.5
click at [524, 36] on button "Call to Customer" at bounding box center [526, 32] width 71 height 18
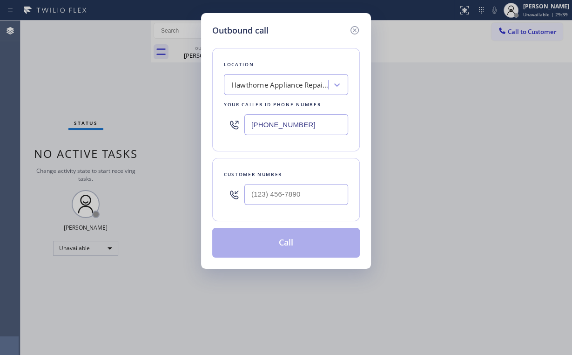
click at [292, 179] on div at bounding box center [296, 194] width 104 height 30
click at [301, 182] on div at bounding box center [296, 194] width 104 height 30
click at [296, 184] on input "(___) ___-____" at bounding box center [296, 194] width 104 height 21
paste input "424) 265-0886"
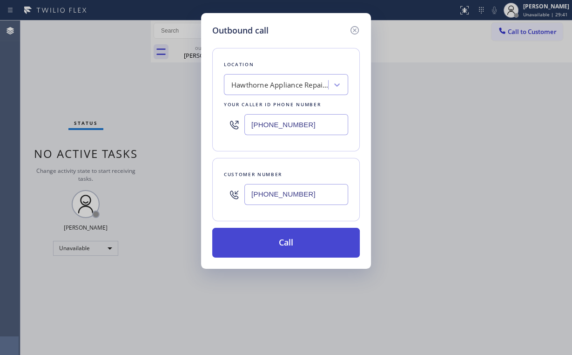
type input "[PHONE_NUMBER]"
drag, startPoint x: 261, startPoint y: 243, endPoint x: 259, endPoint y: 250, distance: 7.4
click at [261, 244] on button "Call" at bounding box center [286, 243] width 148 height 30
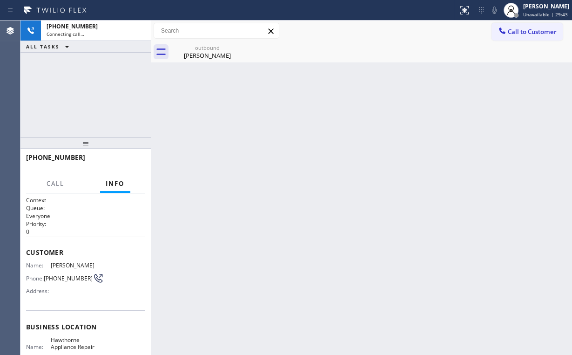
click at [113, 97] on div "[PHONE_NUMBER] Connecting call… ALL TASKS ALL TASKS ACTIVE TASKS TASKS IN WRAP …" at bounding box center [85, 78] width 130 height 117
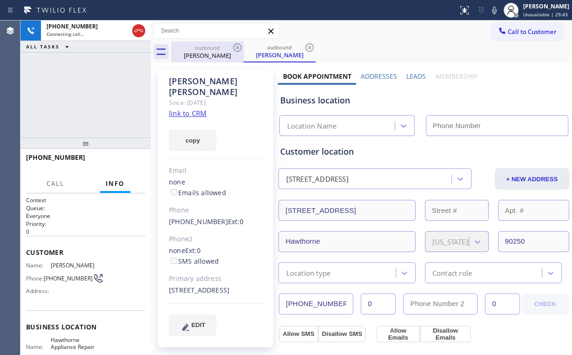
click at [205, 54] on div "[PERSON_NAME]" at bounding box center [207, 55] width 70 height 8
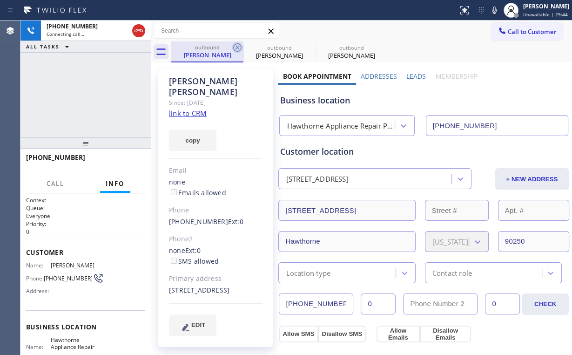
click at [237, 44] on icon at bounding box center [237, 47] width 8 height 8
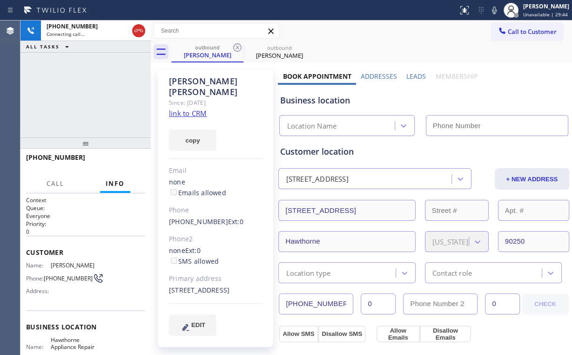
click at [125, 89] on div "[PHONE_NUMBER] Connecting call… ALL TASKS ALL TASKS ACTIVE TASKS TASKS IN WRAP …" at bounding box center [85, 78] width 130 height 117
type input "[PHONE_NUMBER]"
click at [84, 97] on div "[PHONE_NUMBER] Connecting call… ALL TASKS ALL TASKS ACTIVE TASKS TASKS IN WRAP …" at bounding box center [85, 78] width 130 height 117
drag, startPoint x: 101, startPoint y: 95, endPoint x: 94, endPoint y: 94, distance: 7.5
click at [94, 94] on div "[PHONE_NUMBER] Connecting call… ALL TASKS ALL TASKS ACTIVE TASKS TASKS IN WRAP …" at bounding box center [85, 78] width 130 height 117
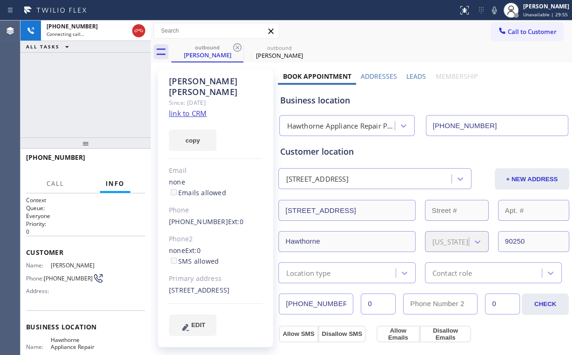
click at [85, 94] on div "[PHONE_NUMBER] Connecting call… ALL TASKS ALL TASKS ACTIVE TASKS TASKS IN WRAP …" at bounding box center [85, 78] width 130 height 117
click at [112, 162] on span "HANG UP" at bounding box center [123, 161] width 28 height 7
click at [125, 162] on span "HANG UP" at bounding box center [123, 161] width 28 height 7
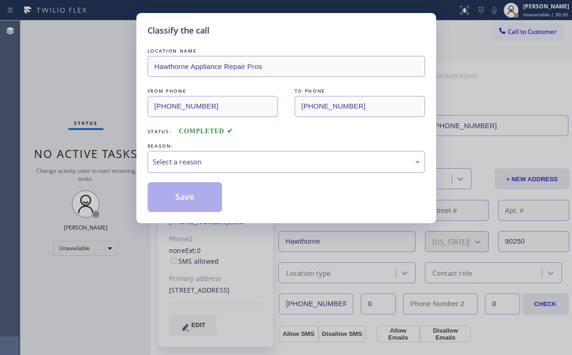
drag, startPoint x: 169, startPoint y: 163, endPoint x: 176, endPoint y: 169, distance: 9.2
click at [169, 164] on div "Select a reason" at bounding box center [286, 161] width 267 height 11
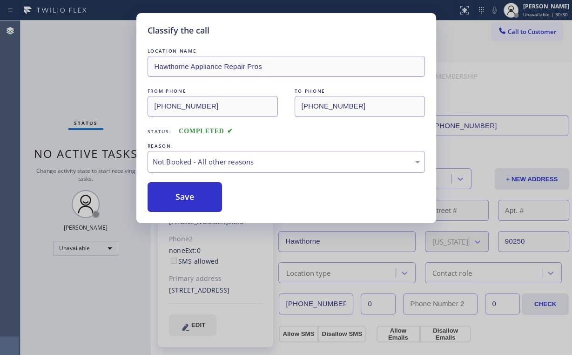
drag, startPoint x: 187, startPoint y: 194, endPoint x: 96, endPoint y: 94, distance: 135.7
click at [188, 193] on button "Save" at bounding box center [185, 197] width 75 height 30
click at [95, 86] on div "Classify the call LOCATION NAME Hawthorne Appliance Repair Pros FROM PHONE [PHO…" at bounding box center [286, 177] width 572 height 355
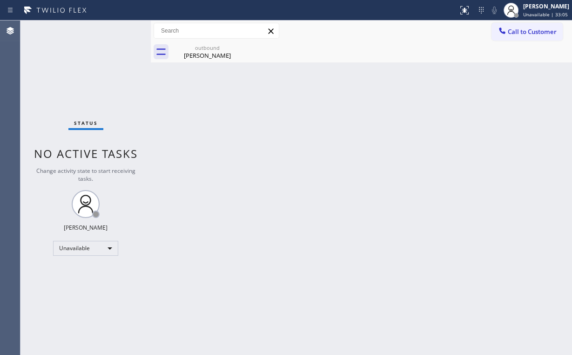
click at [520, 39] on button "Call to Customer" at bounding box center [526, 32] width 71 height 18
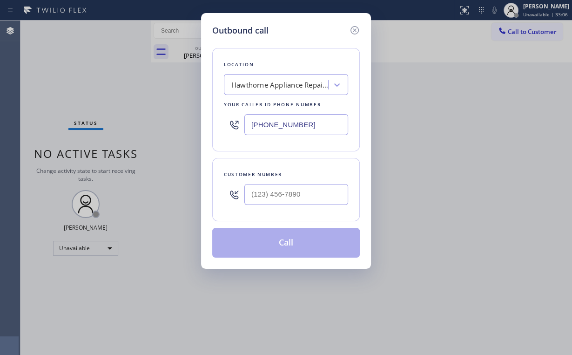
drag, startPoint x: 321, startPoint y: 128, endPoint x: 170, endPoint y: 116, distance: 151.2
click at [183, 117] on div "Outbound call Location [GEOGRAPHIC_DATA] Appliance Repair Pros Your caller id p…" at bounding box center [286, 177] width 572 height 355
paste input "818) 342-7695"
type input "[PHONE_NUMBER]"
click at [301, 189] on input "(___) ___-____" at bounding box center [296, 194] width 104 height 21
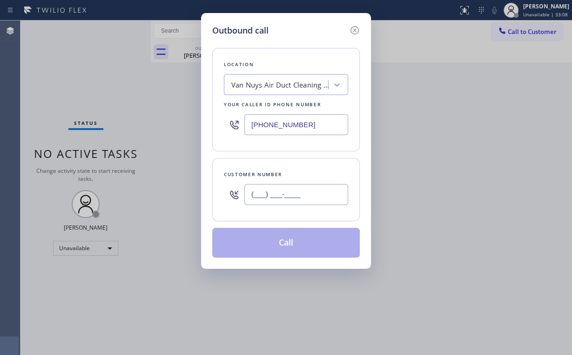
paste input "323) 230-2941"
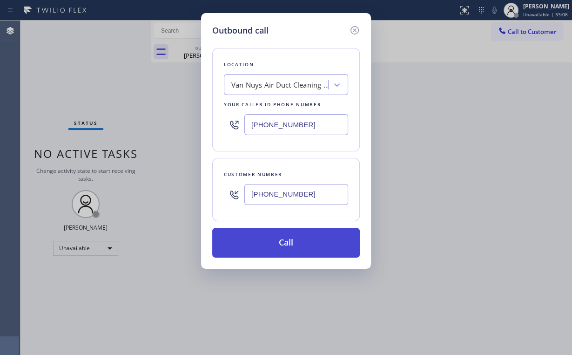
type input "[PHONE_NUMBER]"
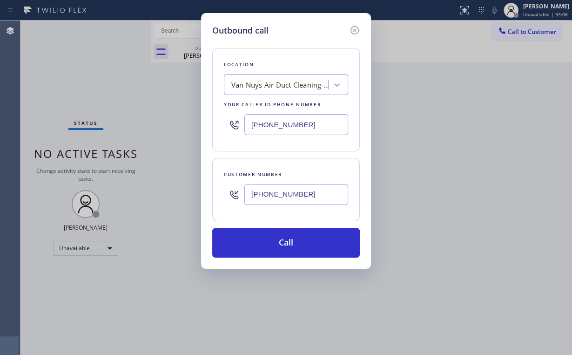
drag, startPoint x: 281, startPoint y: 240, endPoint x: 270, endPoint y: 260, distance: 22.7
click at [280, 240] on button "Call" at bounding box center [286, 243] width 148 height 30
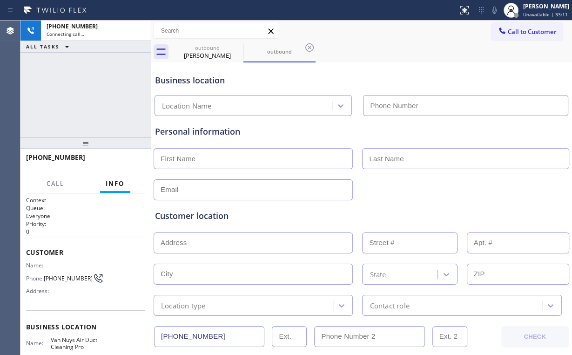
type input "[PHONE_NUMBER]"
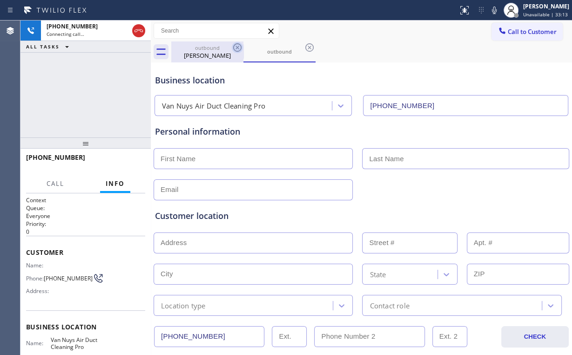
drag, startPoint x: 205, startPoint y: 48, endPoint x: 231, endPoint y: 47, distance: 26.1
click at [205, 47] on div "outbound" at bounding box center [207, 47] width 70 height 7
type input "[PHONE_NUMBER]"
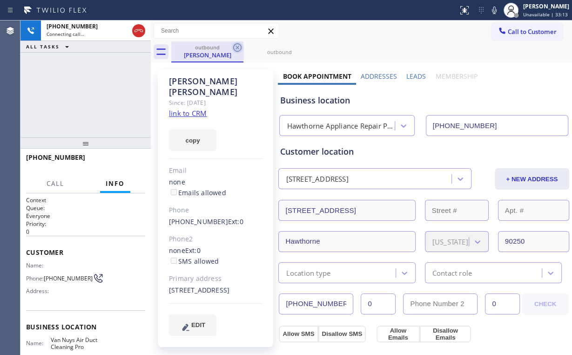
click at [236, 47] on icon at bounding box center [237, 47] width 11 height 11
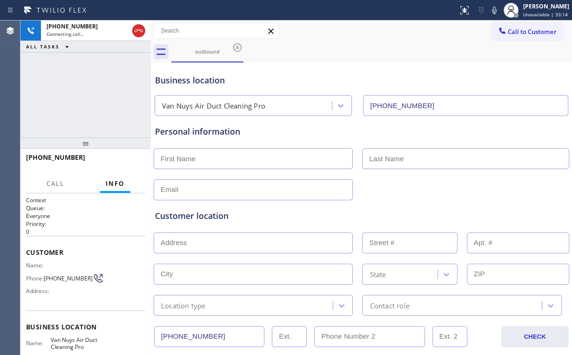
drag, startPoint x: 95, startPoint y: 79, endPoint x: 101, endPoint y: 84, distance: 8.6
click at [95, 80] on div "[PHONE_NUMBER] Connecting call… ALL TASKS ALL TASKS ACTIVE TASKS TASKS IN WRAP …" at bounding box center [85, 78] width 130 height 117
click at [77, 85] on div "[PHONE_NUMBER] Connecting call… ALL TASKS ALL TASKS ACTIVE TASKS TASKS IN WRAP …" at bounding box center [85, 78] width 130 height 117
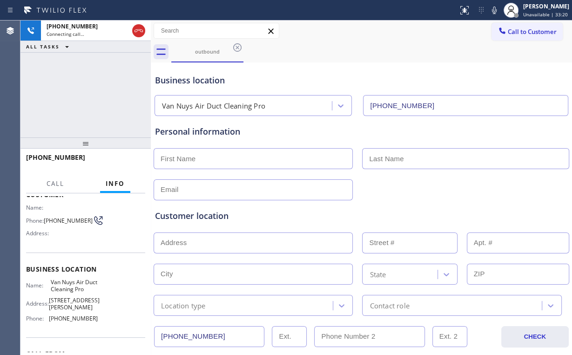
scroll to position [74, 0]
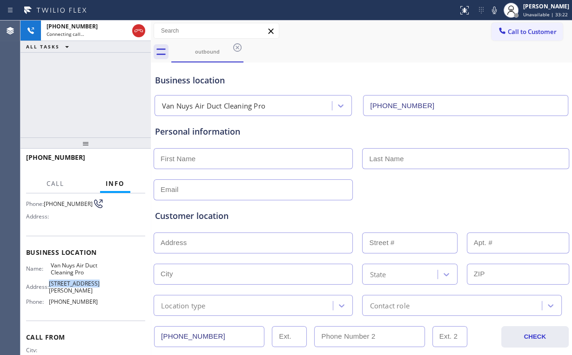
drag, startPoint x: 54, startPoint y: 294, endPoint x: 61, endPoint y: 297, distance: 8.6
click at [61, 294] on span "[STREET_ADDRESS][PERSON_NAME]" at bounding box center [74, 287] width 51 height 14
copy span "[STREET_ADDRESS][PERSON_NAME]"
drag, startPoint x: 65, startPoint y: 82, endPoint x: 91, endPoint y: 82, distance: 26.5
click at [67, 83] on div "[PHONE_NUMBER] Connecting call… ALL TASKS ALL TASKS ACTIVE TASKS TASKS IN WRAP …" at bounding box center [85, 78] width 130 height 117
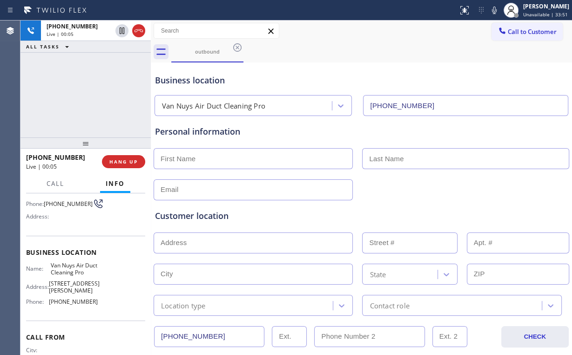
click at [88, 94] on div "[PHONE_NUMBER] Live | 00:05 ALL TASKS ALL TASKS ACTIVE TASKS TASKS IN WRAP UP" at bounding box center [85, 78] width 130 height 117
click at [88, 94] on div "[PHONE_NUMBER] Live | 00:06 ALL TASKS ALL TASKS ACTIVE TASKS TASKS IN WRAP UP" at bounding box center [85, 78] width 130 height 117
click at [88, 94] on div "[PHONE_NUMBER] Live | 00:07 ALL TASKS ALL TASKS ACTIVE TASKS TASKS IN WRAP UP" at bounding box center [85, 78] width 130 height 117
drag, startPoint x: 88, startPoint y: 94, endPoint x: 95, endPoint y: 102, distance: 10.2
click at [88, 94] on div "[PHONE_NUMBER] Live | 00:08 ALL TASKS ALL TASKS ACTIVE TASKS TASKS IN WRAP UP" at bounding box center [85, 78] width 130 height 117
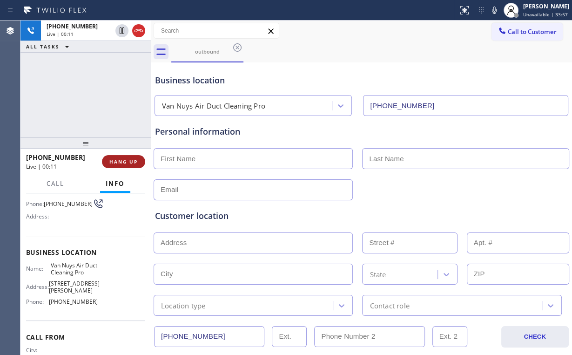
click at [124, 164] on span "HANG UP" at bounding box center [123, 161] width 28 height 7
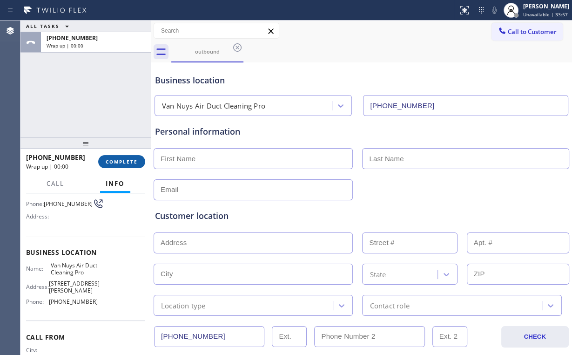
drag, startPoint x: 120, startPoint y: 155, endPoint x: 124, endPoint y: 158, distance: 4.9
click at [121, 155] on button "COMPLETE" at bounding box center [121, 161] width 47 height 13
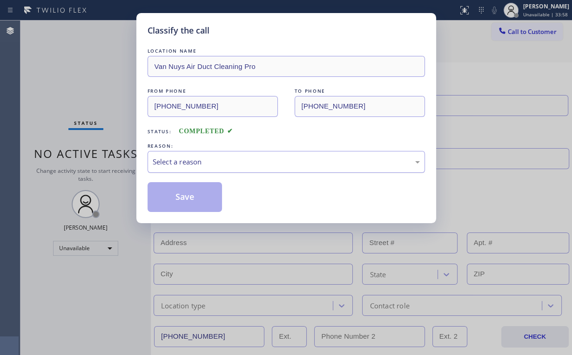
drag, startPoint x: 167, startPoint y: 160, endPoint x: 170, endPoint y: 171, distance: 11.6
click at [167, 161] on div "Select a reason" at bounding box center [286, 161] width 267 height 11
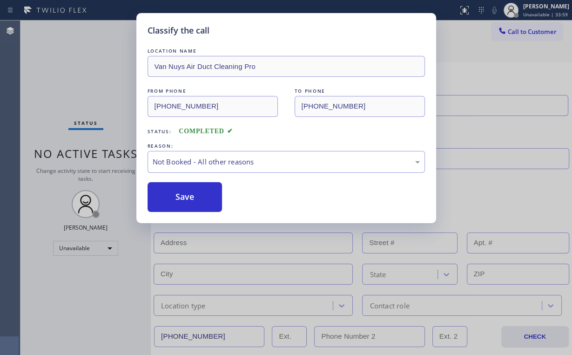
click at [181, 199] on button "Save" at bounding box center [185, 197] width 75 height 30
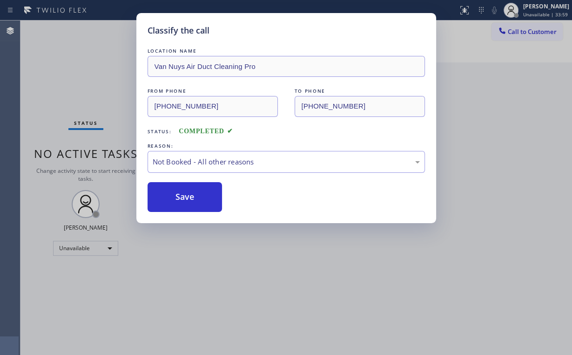
drag, startPoint x: 61, startPoint y: 78, endPoint x: 120, endPoint y: 83, distance: 59.8
click at [67, 78] on div "Classify the call LOCATION NAME Van Nuys Air Duct Cleaning Pro FROM PHONE [PHON…" at bounding box center [286, 177] width 572 height 355
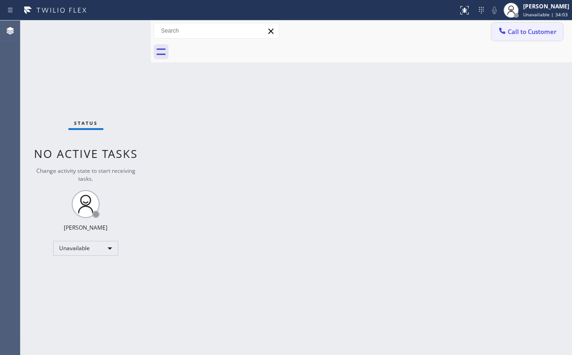
drag, startPoint x: 524, startPoint y: 34, endPoint x: 476, endPoint y: 76, distance: 64.0
click at [523, 35] on span "Call to Customer" at bounding box center [532, 31] width 49 height 8
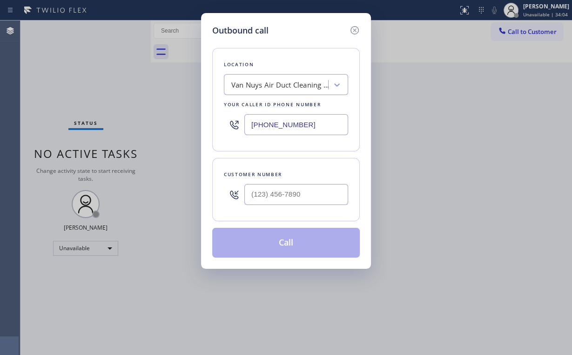
click at [307, 204] on div at bounding box center [296, 194] width 104 height 30
click at [307, 199] on input "(___) ___-____" at bounding box center [296, 194] width 104 height 21
paste input "323) 230-2941"
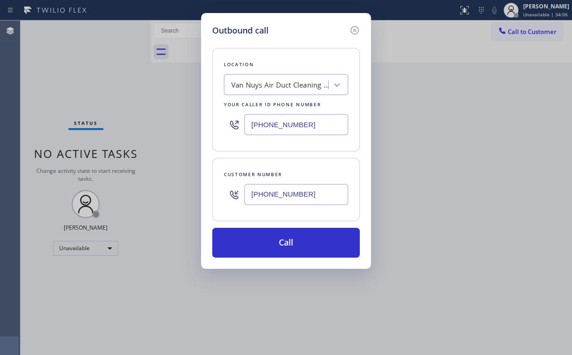
type input "[PHONE_NUMBER]"
drag, startPoint x: 298, startPoint y: 194, endPoint x: 303, endPoint y: 194, distance: 5.1
click at [301, 194] on input "[PHONE_NUMBER]" at bounding box center [296, 194] width 104 height 21
click at [312, 192] on input "[PHONE_NUMBER]" at bounding box center [296, 194] width 104 height 21
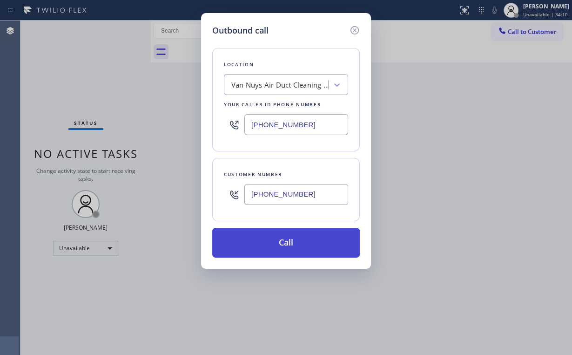
click at [289, 242] on button "Call" at bounding box center [286, 243] width 148 height 30
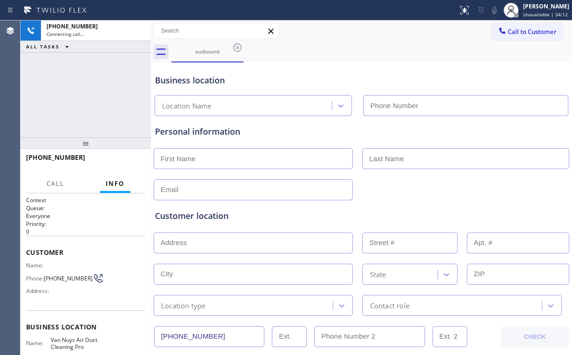
type input "[PHONE_NUMBER]"
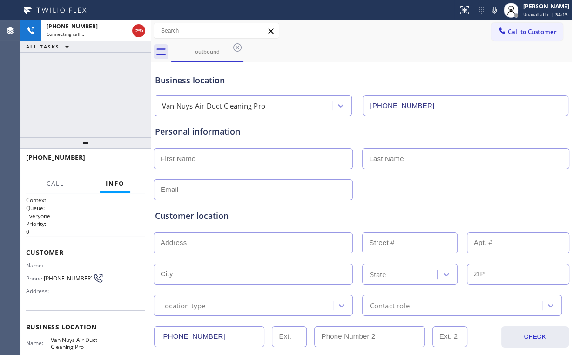
click at [125, 84] on div "[PHONE_NUMBER] Connecting call… ALL TASKS ALL TASKS ACTIVE TASKS TASKS IN WRAP …" at bounding box center [85, 78] width 130 height 117
click at [98, 101] on div "[PHONE_NUMBER] Connecting call… ALL TASKS ALL TASKS ACTIVE TASKS TASKS IN WRAP …" at bounding box center [85, 78] width 130 height 117
click at [124, 160] on span "HANG UP" at bounding box center [123, 161] width 28 height 7
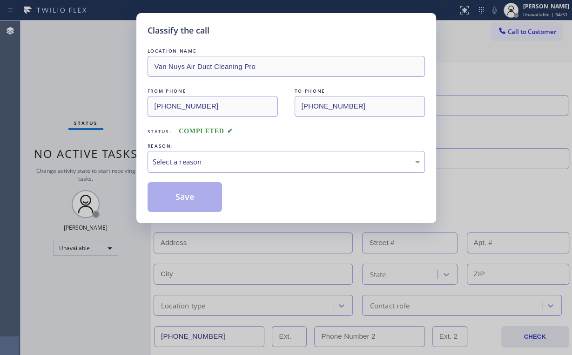
click at [209, 157] on div "Select a reason" at bounding box center [286, 161] width 267 height 11
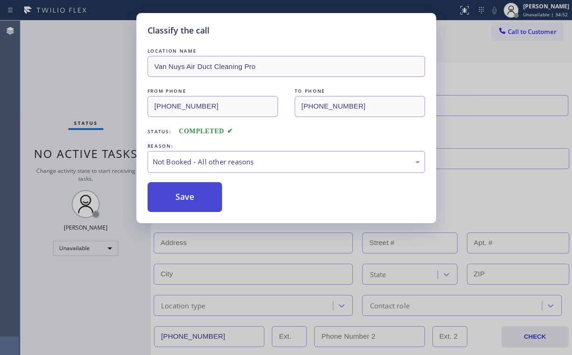
click at [202, 192] on button "Save" at bounding box center [185, 197] width 75 height 30
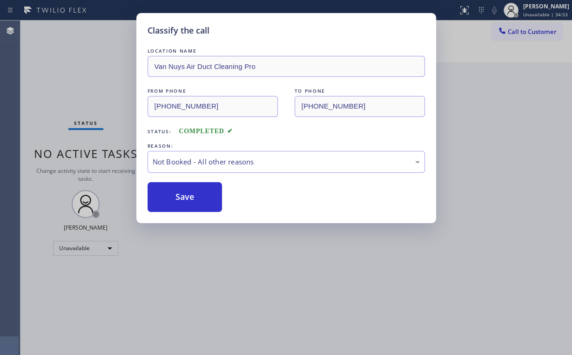
click at [72, 53] on div "Classify the call LOCATION NAME Van Nuys Air Duct Cleaning Pro FROM PHONE [PHON…" at bounding box center [286, 177] width 572 height 355
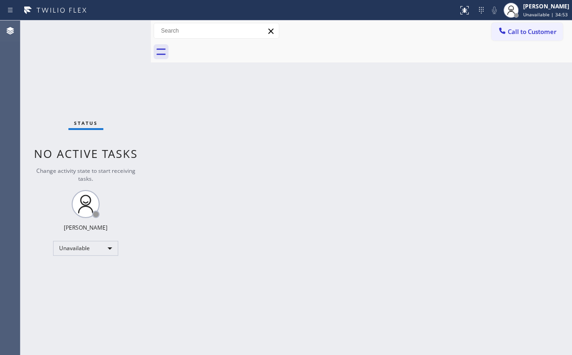
click at [527, 113] on div "Back to Dashboard Change Sender ID Customers Technicians Select a contact Outbo…" at bounding box center [361, 187] width 421 height 334
click at [319, 160] on div "Back to Dashboard Change Sender ID Customers Technicians Select a contact Outbo…" at bounding box center [361, 187] width 421 height 334
click at [154, 95] on div "Back to Dashboard Change Sender ID Customers Technicians Select a contact Outbo…" at bounding box center [361, 187] width 421 height 334
click at [322, 73] on div "Back to Dashboard Change Sender ID Customers Technicians Select a contact Outbo…" at bounding box center [361, 187] width 421 height 334
click at [69, 83] on div "Status No active tasks Change activity state to start receiving tasks. [PERSON_…" at bounding box center [85, 187] width 130 height 334
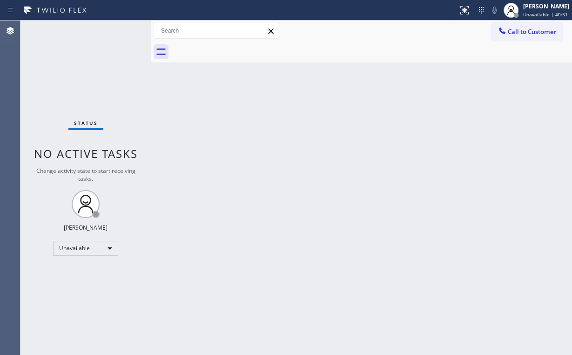
click at [81, 68] on div "Status No active tasks Change activity state to start receiving tasks. [PERSON_…" at bounding box center [85, 187] width 130 height 334
click at [438, 155] on div "Back to Dashboard Change Sender ID Customers Technicians Select a contact Outbo…" at bounding box center [361, 187] width 421 height 334
click at [532, 34] on span "Call to Customer" at bounding box center [532, 31] width 49 height 8
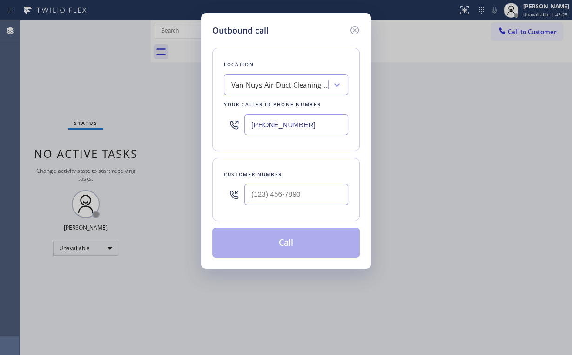
click at [149, 123] on div "Outbound call Location Van Nuys Air Duct Cleaning Pro Your caller id phone numb…" at bounding box center [286, 177] width 572 height 355
paste input "55) 731-4952"
type input "[PHONE_NUMBER]"
click at [279, 191] on input "(___) ___-____" at bounding box center [296, 194] width 104 height 21
paste input "310) 892-0828"
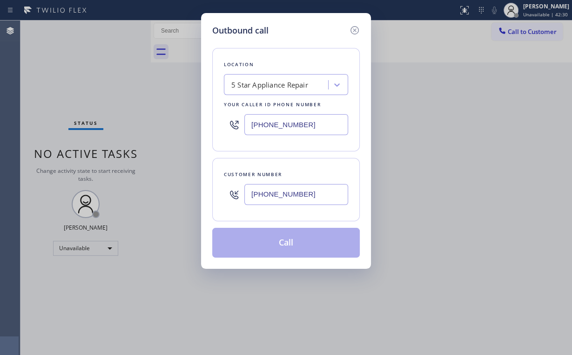
type input "[PHONE_NUMBER]"
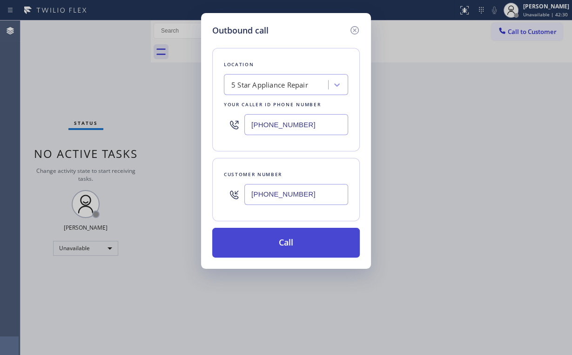
click at [281, 247] on button "Call" at bounding box center [286, 243] width 148 height 30
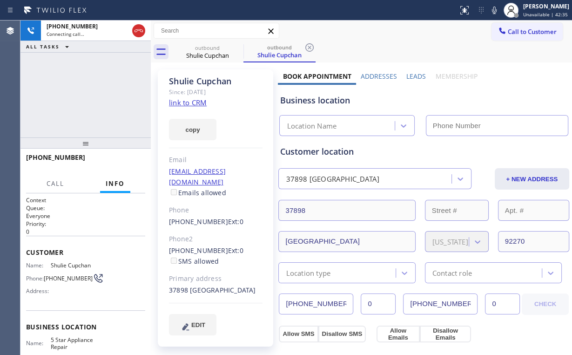
type input "[PHONE_NUMBER]"
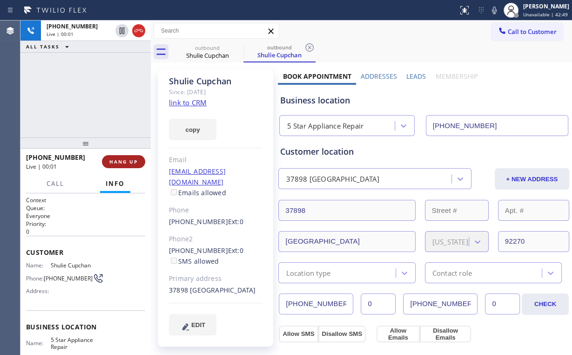
click at [126, 160] on span "HANG UP" at bounding box center [123, 161] width 28 height 7
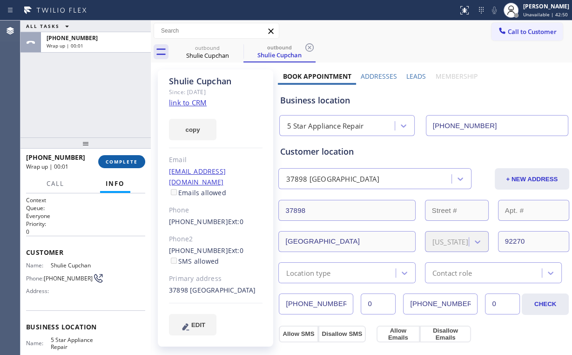
click at [127, 160] on span "COMPLETE" at bounding box center [122, 161] width 32 height 7
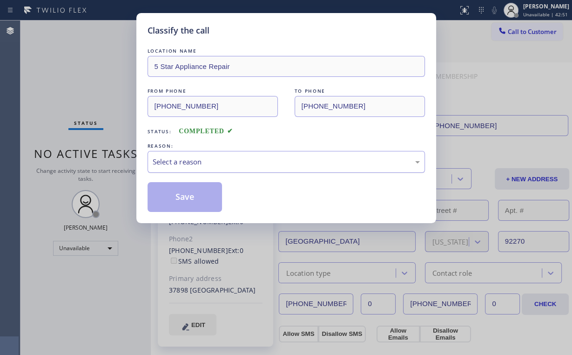
click at [184, 162] on div "Select a reason" at bounding box center [286, 161] width 267 height 11
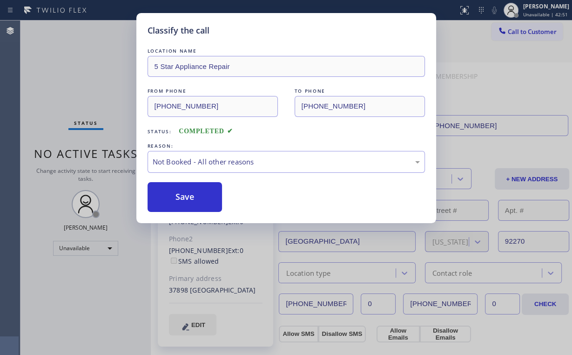
drag, startPoint x: 181, startPoint y: 202, endPoint x: 175, endPoint y: 180, distance: 23.0
click at [182, 202] on button "Save" at bounding box center [185, 197] width 75 height 30
click at [59, 51] on div "Classify the call LOCATION NAME 5 Star Appliance Repair FROM PHONE [PHONE_NUMBE…" at bounding box center [286, 177] width 572 height 355
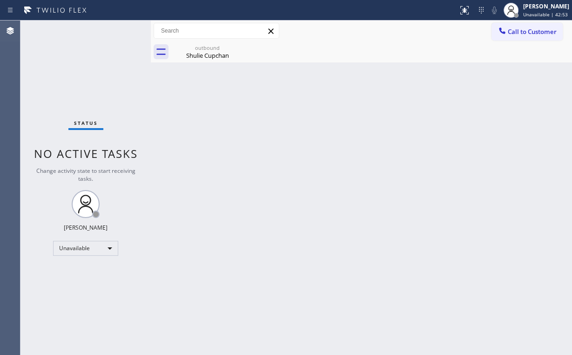
click at [518, 34] on span "Call to Customer" at bounding box center [532, 31] width 49 height 8
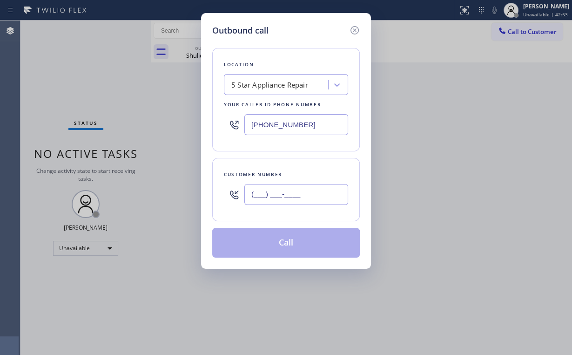
click at [311, 195] on input "(___) ___-____" at bounding box center [296, 194] width 104 height 21
paste input "310) 892-0828"
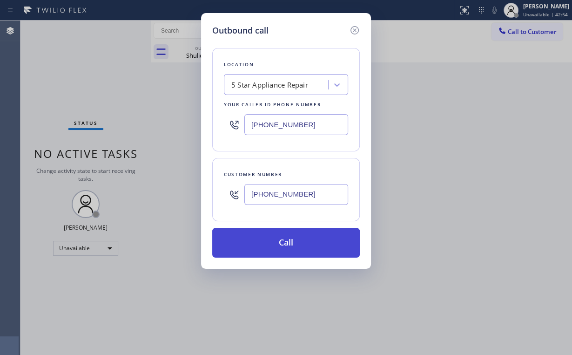
type input "[PHONE_NUMBER]"
drag, startPoint x: 279, startPoint y: 245, endPoint x: 258, endPoint y: 269, distance: 32.0
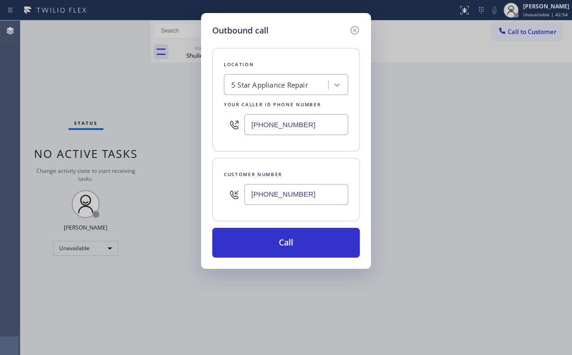
click at [279, 245] on button "Call" at bounding box center [286, 243] width 148 height 30
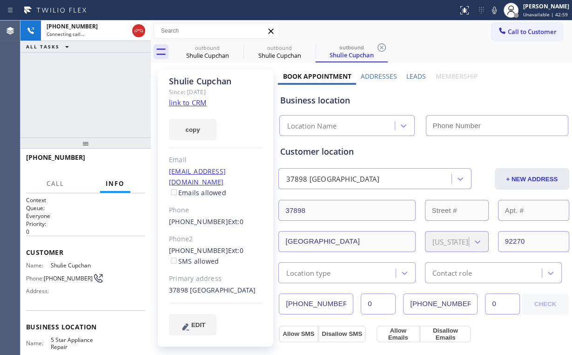
click at [87, 78] on div "[PHONE_NUMBER] Connecting call… ALL TASKS ALL TASKS ACTIVE TASKS TASKS IN WRAP …" at bounding box center [85, 78] width 130 height 117
type input "[PHONE_NUMBER]"
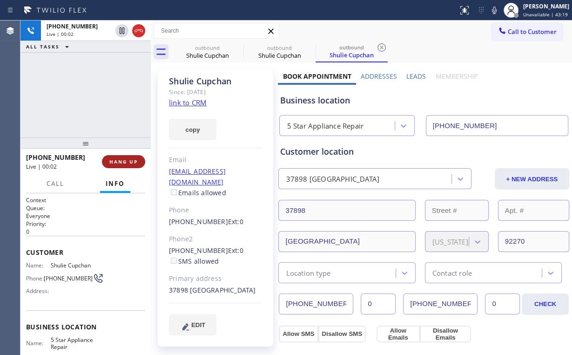
click at [130, 161] on span "HANG UP" at bounding box center [123, 161] width 28 height 7
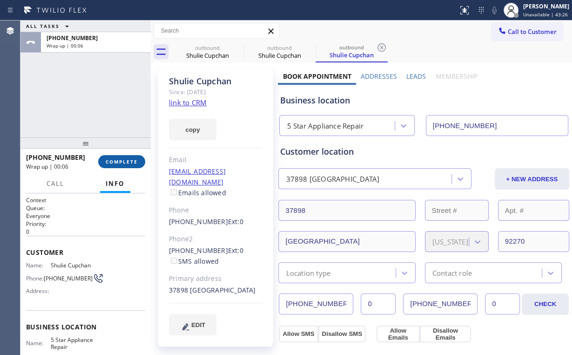
click at [124, 160] on span "COMPLETE" at bounding box center [122, 161] width 32 height 7
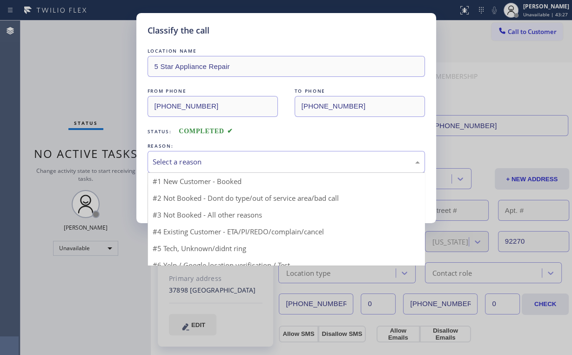
click at [188, 162] on div "Select a reason" at bounding box center [286, 161] width 267 height 11
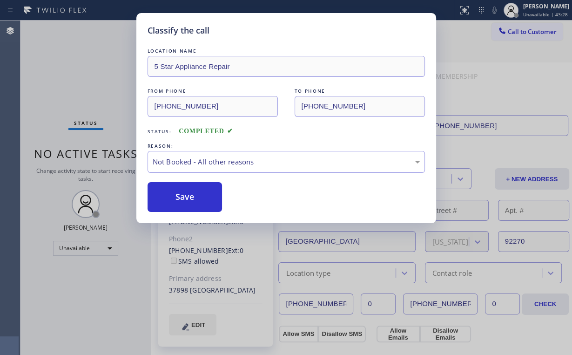
drag, startPoint x: 191, startPoint y: 194, endPoint x: 176, endPoint y: 128, distance: 68.2
click at [192, 194] on button "Save" at bounding box center [185, 197] width 75 height 30
click at [126, 80] on div "Classify the call LOCATION NAME 5 Star Appliance Repair FROM PHONE [PHONE_NUMBE…" at bounding box center [286, 177] width 572 height 355
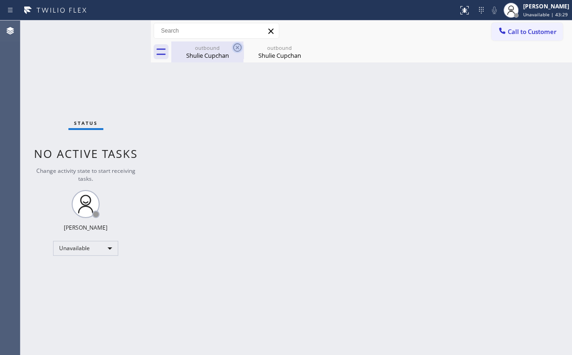
drag, startPoint x: 208, startPoint y: 50, endPoint x: 236, endPoint y: 50, distance: 28.4
click at [209, 50] on div "outbound" at bounding box center [207, 47] width 70 height 7
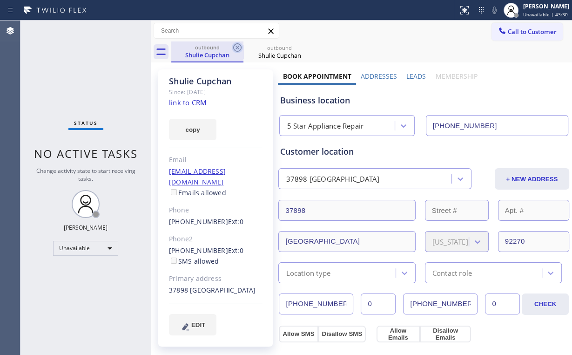
click at [238, 47] on icon at bounding box center [237, 47] width 11 height 11
click at [239, 50] on icon at bounding box center [237, 47] width 11 height 11
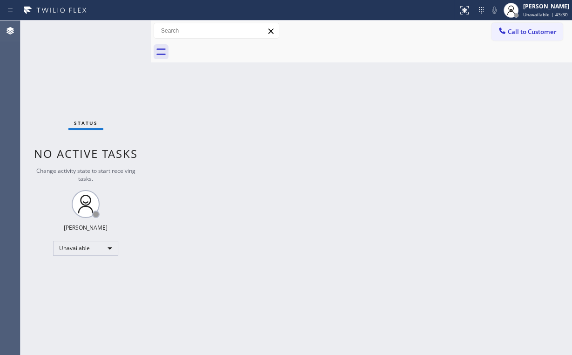
drag, startPoint x: 92, startPoint y: 67, endPoint x: 93, endPoint y: 43, distance: 23.7
click at [94, 66] on div "Status No active tasks Change activity state to start receiving tasks. [PERSON_…" at bounding box center [85, 187] width 130 height 334
drag, startPoint x: 505, startPoint y: 34, endPoint x: 470, endPoint y: 51, distance: 39.3
click at [505, 34] on icon at bounding box center [502, 30] width 9 height 9
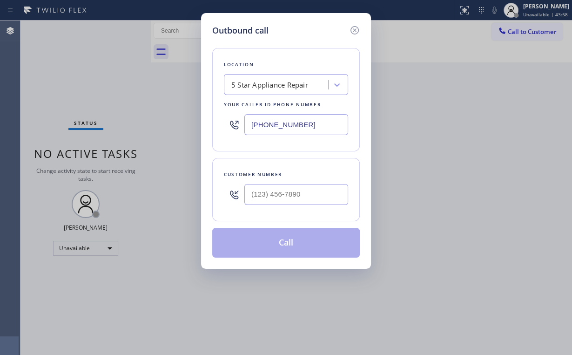
drag, startPoint x: 313, startPoint y: 124, endPoint x: 109, endPoint y: 129, distance: 203.9
click at [164, 129] on div "Outbound call Location 5 Star Appliance Repair Your caller id phone number [PHO…" at bounding box center [286, 177] width 572 height 355
paste input "760) 452-3737"
type input "[PHONE_NUMBER]"
click at [304, 196] on input "(___) ___-____" at bounding box center [296, 194] width 104 height 21
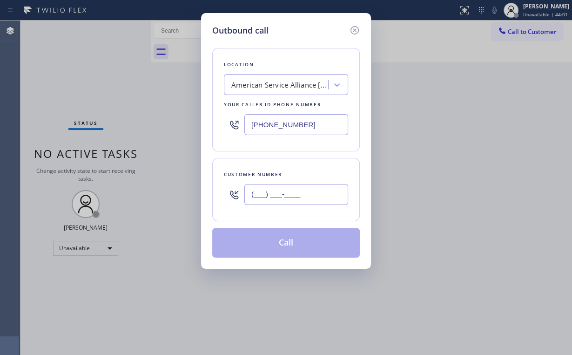
paste input "760) 895-8325"
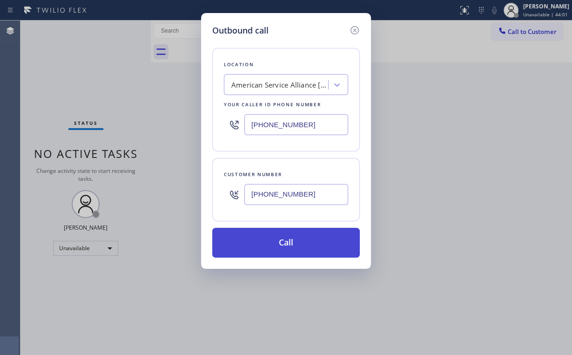
type input "[PHONE_NUMBER]"
click at [282, 246] on button "Call" at bounding box center [286, 243] width 148 height 30
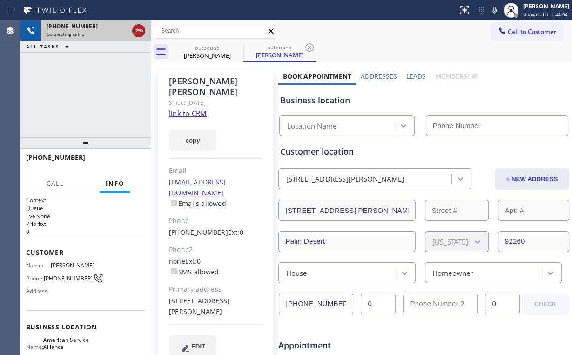
click at [136, 31] on icon at bounding box center [138, 30] width 11 height 11
click at [196, 97] on div "Since: [DATE]" at bounding box center [216, 102] width 94 height 11
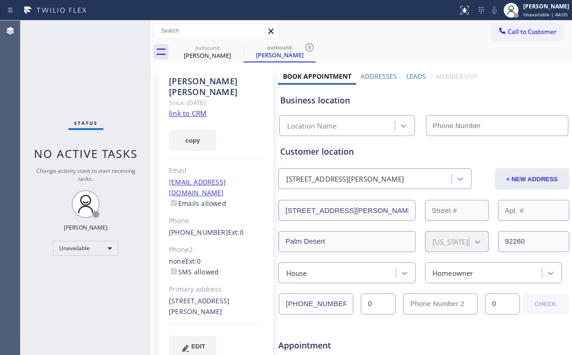
click at [195, 108] on link "link to CRM" at bounding box center [188, 112] width 38 height 9
type input "[PHONE_NUMBER]"
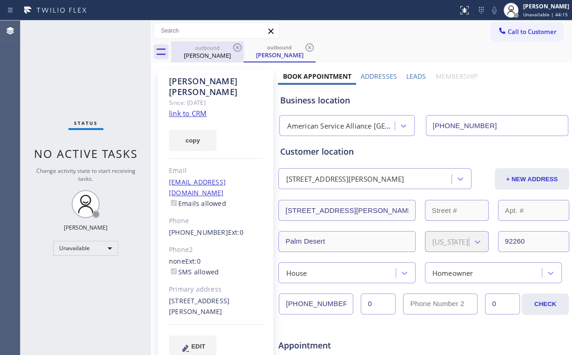
click at [220, 49] on div "outbound" at bounding box center [207, 47] width 70 height 7
click at [238, 46] on icon at bounding box center [237, 47] width 11 height 11
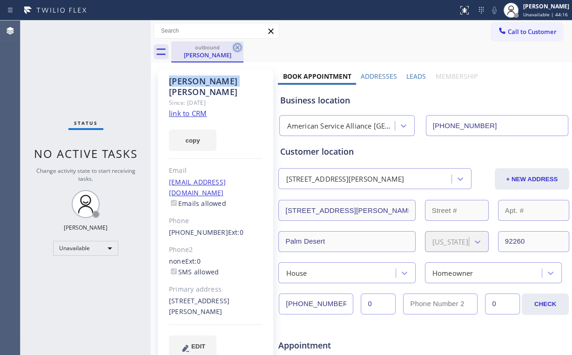
click at [238, 46] on icon at bounding box center [237, 47] width 11 height 11
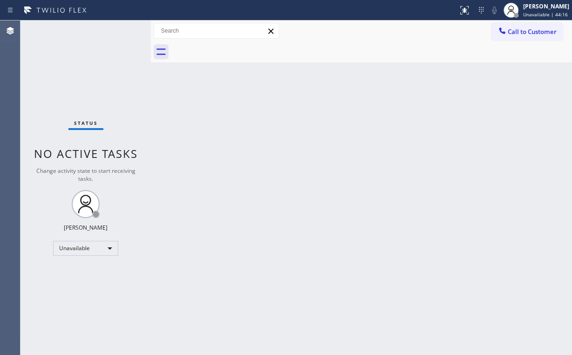
click at [75, 65] on div "Status No active tasks Change activity state to start receiving tasks. [PERSON_…" at bounding box center [85, 187] width 130 height 334
drag, startPoint x: 537, startPoint y: 23, endPoint x: 422, endPoint y: 85, distance: 131.0
click at [535, 26] on button "Call to Customer" at bounding box center [526, 32] width 71 height 18
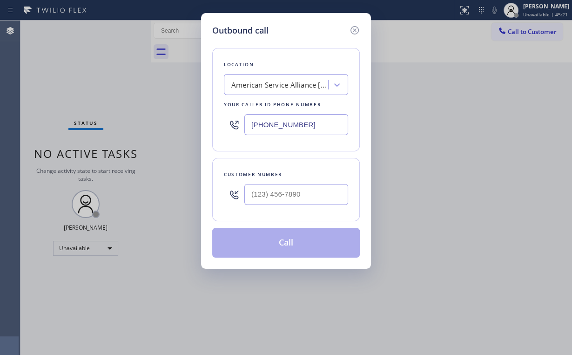
drag, startPoint x: 296, startPoint y: 127, endPoint x: 148, endPoint y: 116, distance: 148.8
click at [182, 125] on div "Outbound call Location American Service Alliance [GEOGRAPHIC_DATA] Your caller …" at bounding box center [286, 177] width 572 height 355
paste input "310) 740-9"
type input "[PHONE_NUMBER]"
click at [308, 194] on input "(___) ___-____" at bounding box center [296, 194] width 104 height 21
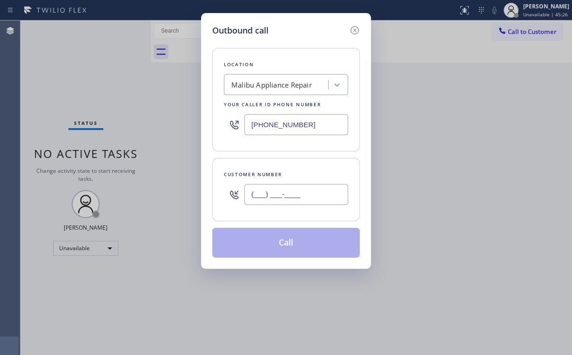
paste input "917) 421-2522"
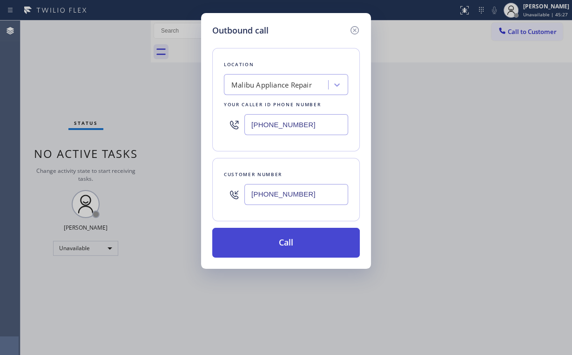
type input "[PHONE_NUMBER]"
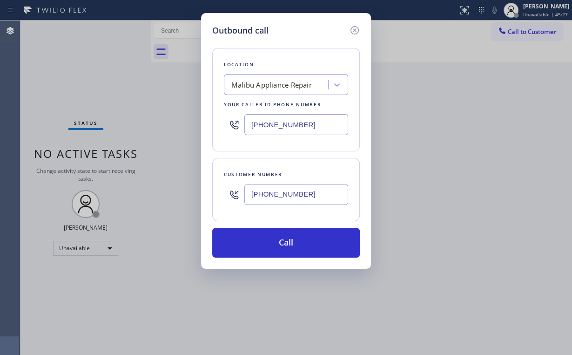
drag, startPoint x: 279, startPoint y: 240, endPoint x: 263, endPoint y: 312, distance: 74.0
click at [279, 241] on button "Call" at bounding box center [286, 243] width 148 height 30
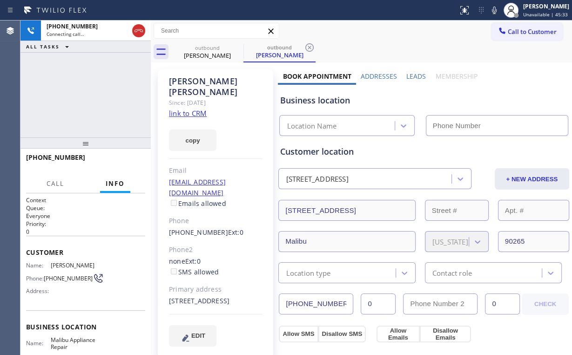
type input "[PHONE_NUMBER]"
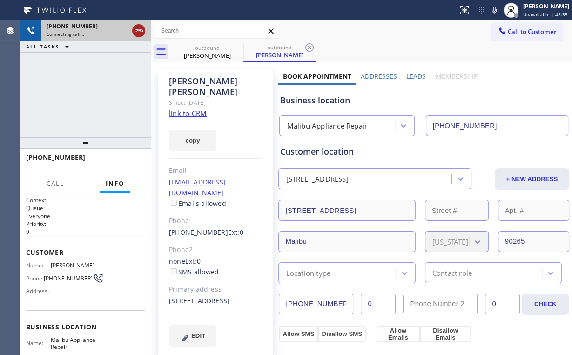
click at [137, 30] on icon at bounding box center [138, 30] width 11 height 11
click at [223, 61] on div "outbound [PERSON_NAME]" at bounding box center [207, 51] width 70 height 21
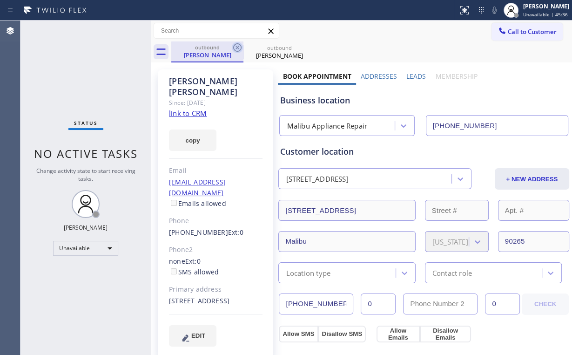
click at [236, 46] on icon at bounding box center [237, 47] width 8 height 8
click at [0, 0] on icon at bounding box center [0, 0] width 0 height 0
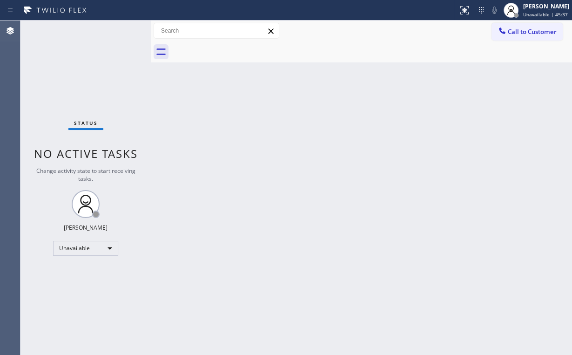
drag, startPoint x: 479, startPoint y: 80, endPoint x: 509, endPoint y: 52, distance: 40.8
click at [482, 80] on div "Back to Dashboard Change Sender ID Customers Technicians Select a contact Outbo…" at bounding box center [361, 187] width 421 height 334
drag, startPoint x: 518, startPoint y: 28, endPoint x: 507, endPoint y: 40, distance: 16.8
click at [518, 28] on span "Call to Customer" at bounding box center [532, 31] width 49 height 8
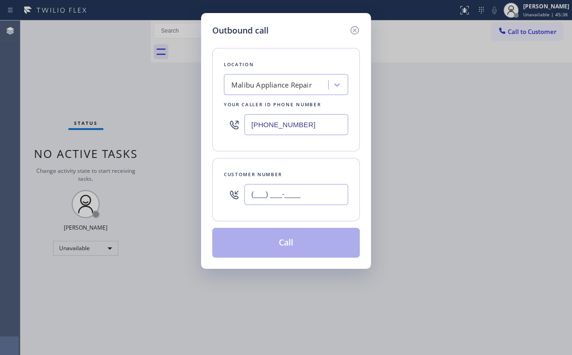
click at [300, 198] on input "(___) ___-____" at bounding box center [296, 194] width 104 height 21
paste input "917) 421-2522"
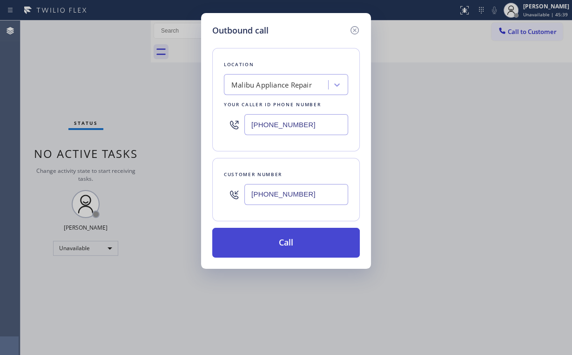
type input "[PHONE_NUMBER]"
click at [275, 238] on button "Call" at bounding box center [286, 243] width 148 height 30
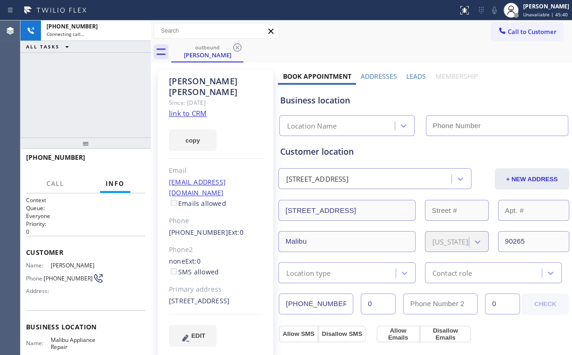
click at [94, 85] on div "[PHONE_NUMBER] Connecting call… ALL TASKS ALL TASKS ACTIVE TASKS TASKS IN WRAP …" at bounding box center [85, 78] width 130 height 117
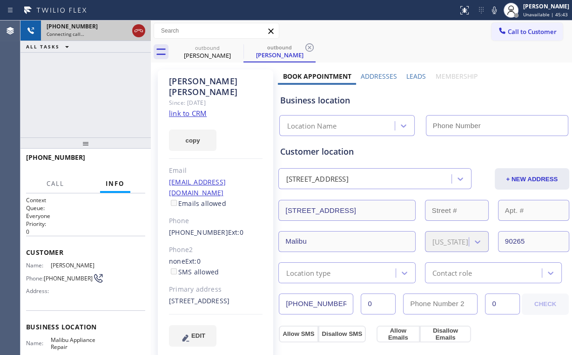
click at [138, 33] on icon at bounding box center [138, 30] width 11 height 11
type input "[PHONE_NUMBER]"
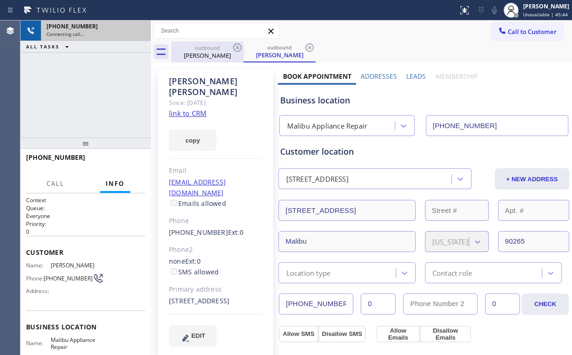
click at [203, 56] on div "[PERSON_NAME]" at bounding box center [207, 55] width 70 height 8
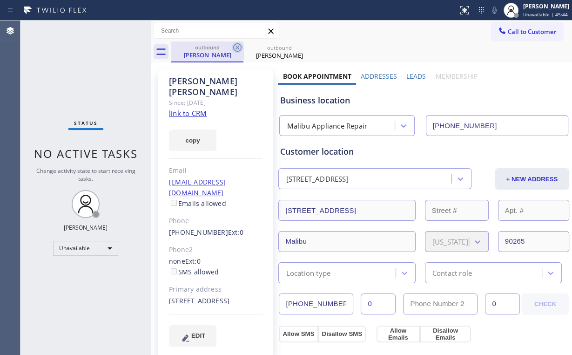
click at [236, 45] on icon at bounding box center [237, 47] width 11 height 11
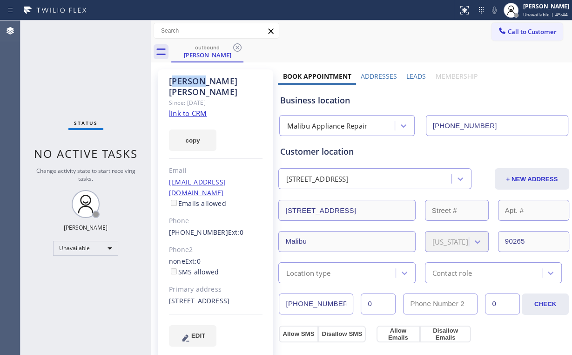
click at [236, 45] on icon at bounding box center [237, 47] width 11 height 11
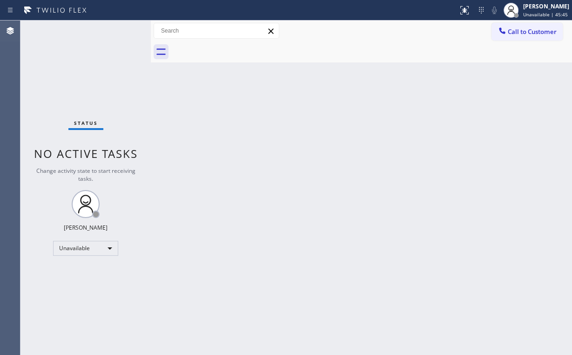
drag, startPoint x: 82, startPoint y: 70, endPoint x: 87, endPoint y: 70, distance: 4.7
click at [87, 70] on div "Status No active tasks Change activity state to start receiving tasks. [PERSON_…" at bounding box center [85, 187] width 130 height 334
click at [523, 28] on span "Call to Customer" at bounding box center [532, 31] width 49 height 8
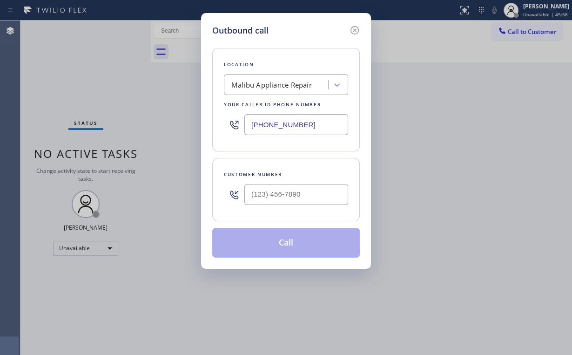
drag, startPoint x: 276, startPoint y: 114, endPoint x: 188, endPoint y: 117, distance: 88.9
click at [188, 117] on div "Outbound call Location [GEOGRAPHIC_DATA] Appliance Repair Your caller id phone …" at bounding box center [286, 177] width 572 height 355
paste input "657) 218-2893"
type input "[PHONE_NUMBER]"
click at [328, 187] on input "(___) ___-____" at bounding box center [296, 194] width 104 height 21
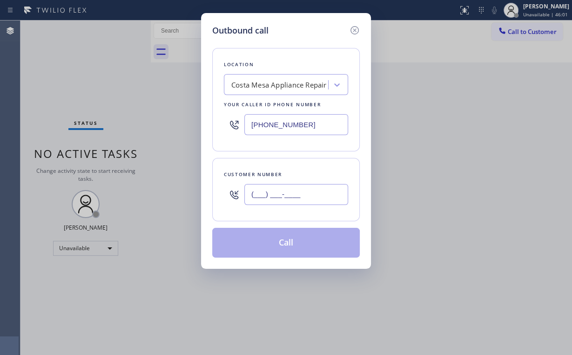
paste input "949) 725-6502"
type input "[PHONE_NUMBER]"
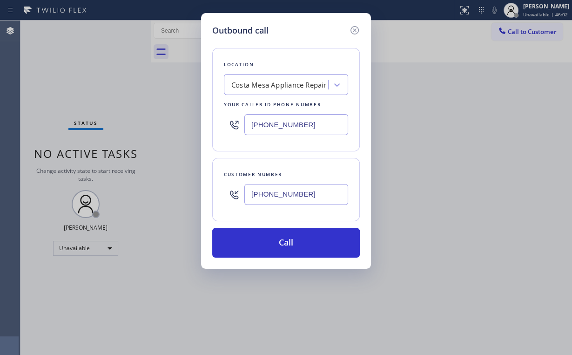
drag, startPoint x: 265, startPoint y: 239, endPoint x: 234, endPoint y: 350, distance: 116.0
click at [265, 240] on button "Call" at bounding box center [286, 243] width 148 height 30
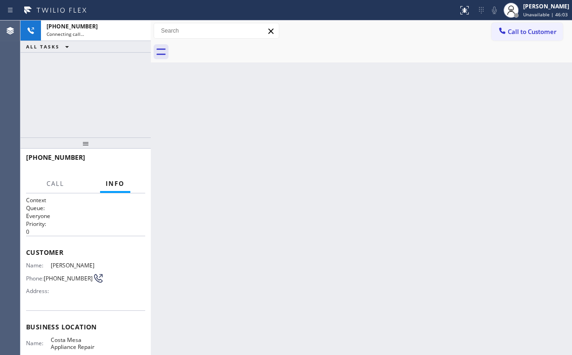
drag, startPoint x: 114, startPoint y: 54, endPoint x: 115, endPoint y: 62, distance: 8.0
click at [115, 54] on div "[PHONE_NUMBER] Connecting call… ALL TASKS ALL TASKS ACTIVE TASKS TASKS IN WRAP …" at bounding box center [85, 78] width 130 height 117
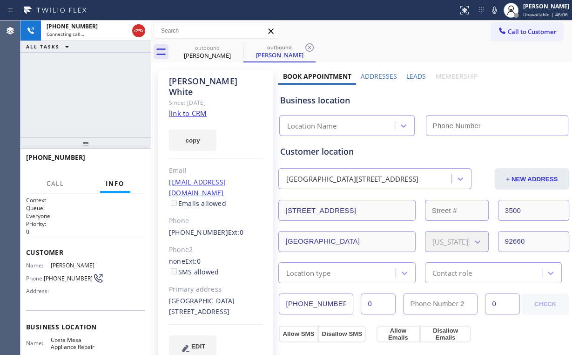
type input "[PHONE_NUMBER]"
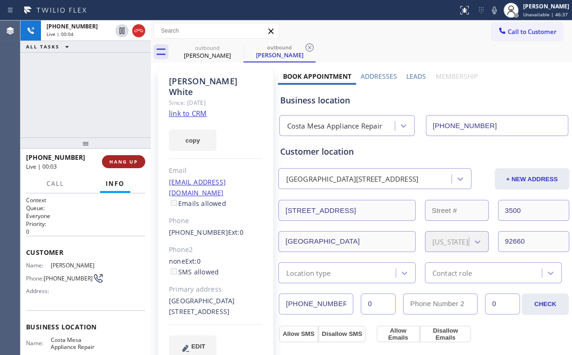
click at [130, 159] on span "HANG UP" at bounding box center [123, 161] width 28 height 7
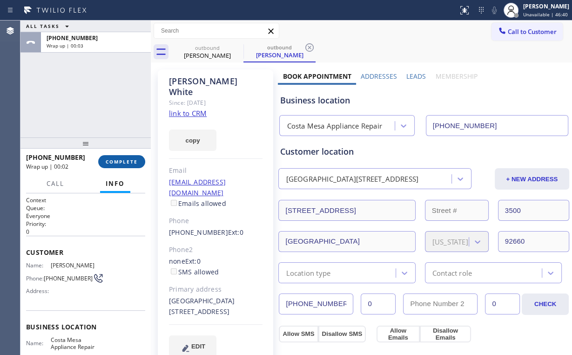
drag, startPoint x: 139, startPoint y: 162, endPoint x: 118, endPoint y: 165, distance: 21.1
click at [138, 162] on button "COMPLETE" at bounding box center [121, 161] width 47 height 13
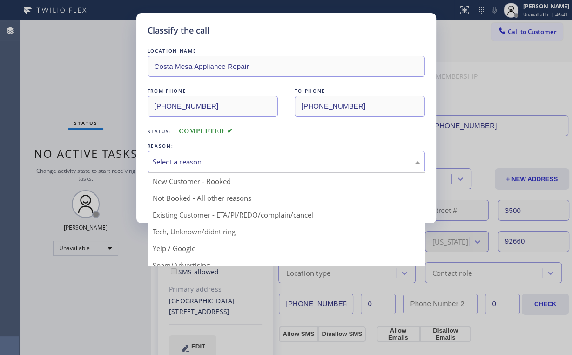
click at [197, 163] on div "Select a reason" at bounding box center [286, 161] width 267 height 11
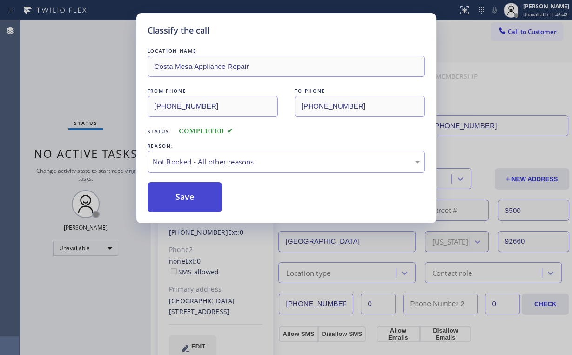
click at [190, 206] on button "Save" at bounding box center [185, 197] width 75 height 30
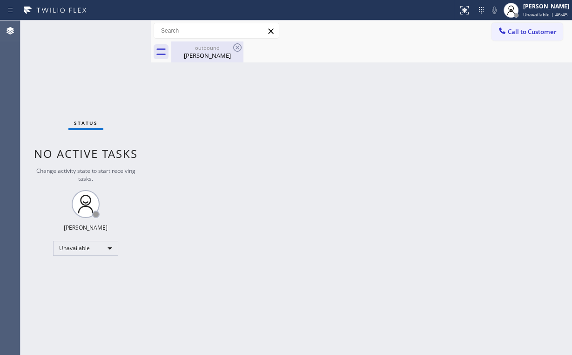
click at [208, 58] on div "[PERSON_NAME]" at bounding box center [207, 55] width 70 height 8
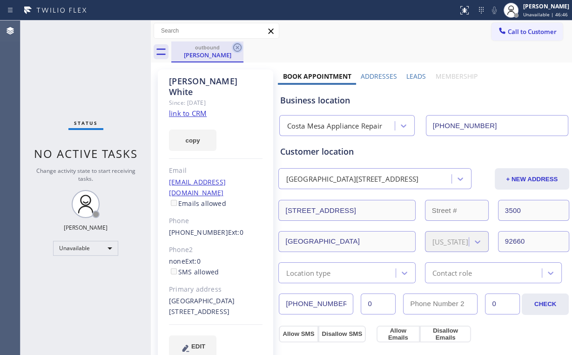
click at [234, 50] on icon at bounding box center [237, 47] width 11 height 11
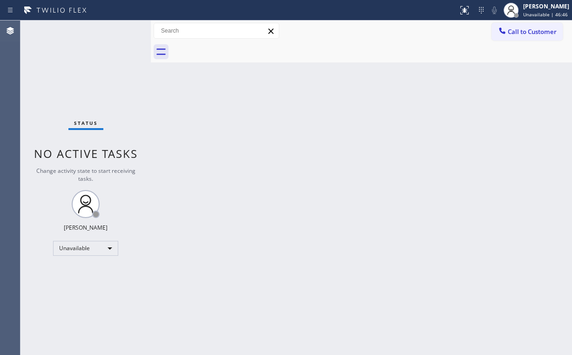
click at [416, 123] on div "Back to Dashboard Change Sender ID Customers Technicians Select a contact Outbo…" at bounding box center [361, 187] width 421 height 334
drag, startPoint x: 513, startPoint y: 31, endPoint x: 263, endPoint y: 186, distance: 294.1
click at [513, 32] on span "Call to Customer" at bounding box center [532, 31] width 49 height 8
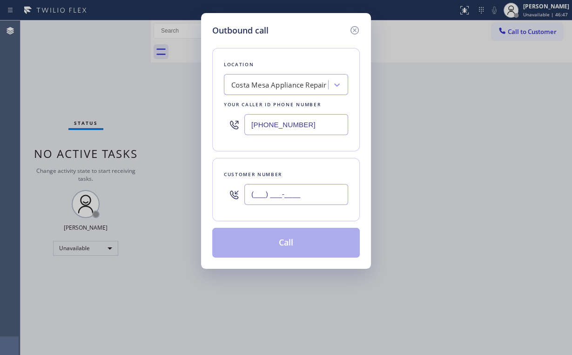
click at [319, 189] on input "(___) ___-____" at bounding box center [296, 194] width 104 height 21
paste input "949) 725-6502"
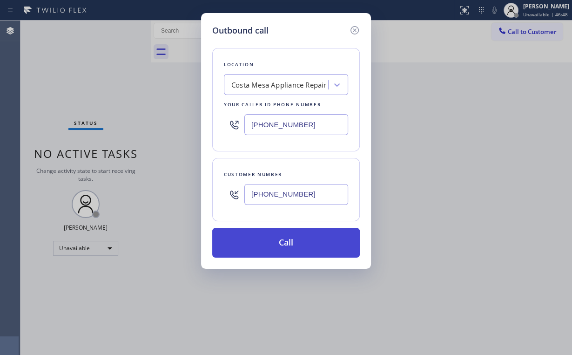
type input "[PHONE_NUMBER]"
click at [262, 247] on button "Call" at bounding box center [286, 243] width 148 height 30
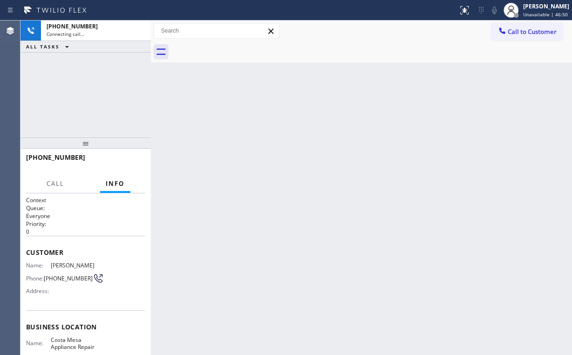
click at [87, 91] on div "[PHONE_NUMBER] Connecting call… ALL TASKS ALL TASKS ACTIVE TASKS TASKS IN WRAP …" at bounding box center [85, 78] width 130 height 117
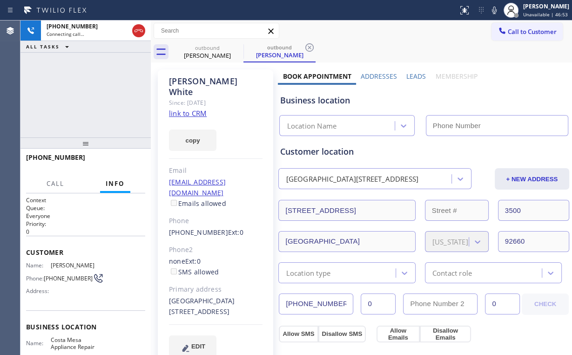
type input "[PHONE_NUMBER]"
drag, startPoint x: 137, startPoint y: 30, endPoint x: 160, endPoint y: 40, distance: 25.0
click at [138, 30] on icon at bounding box center [138, 30] width 11 height 11
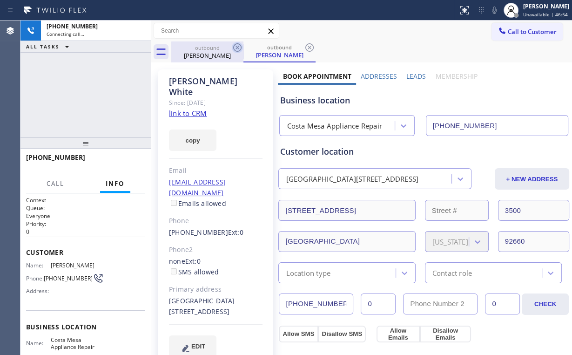
drag, startPoint x: 192, startPoint y: 45, endPoint x: 236, endPoint y: 48, distance: 44.3
click at [195, 47] on div "outbound" at bounding box center [207, 47] width 70 height 7
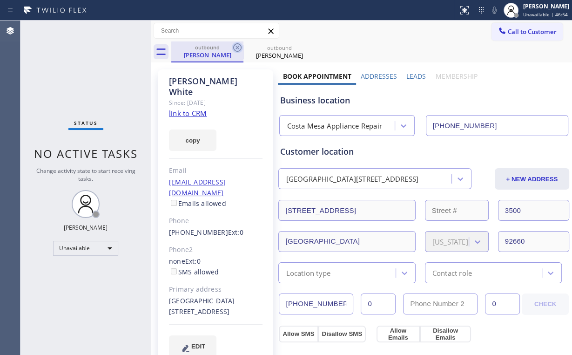
click at [239, 45] on icon at bounding box center [237, 47] width 11 height 11
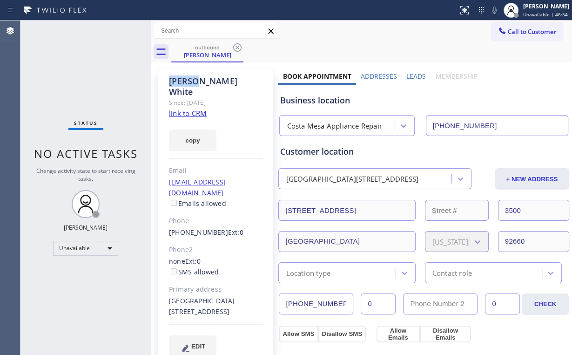
click at [239, 45] on icon at bounding box center [237, 47] width 11 height 11
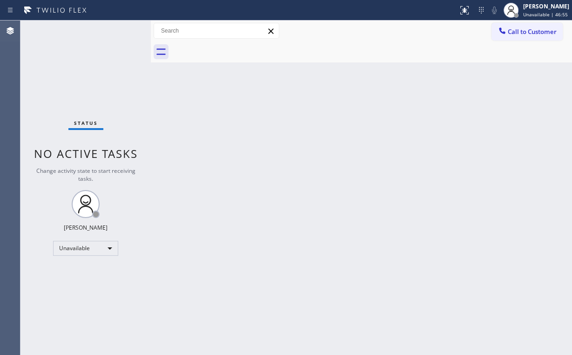
click at [83, 65] on div "Status No active tasks Change activity state to start receiving tasks. [PERSON_…" at bounding box center [85, 187] width 130 height 334
click at [539, 32] on span "Call to Customer" at bounding box center [532, 31] width 49 height 8
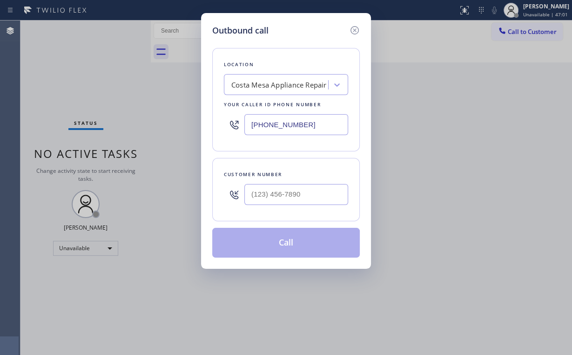
click at [235, 118] on div "[PHONE_NUMBER]" at bounding box center [286, 124] width 124 height 30
paste input "425) 441-3062"
type input "[PHONE_NUMBER]"
click at [297, 201] on input "(___) ___-____" at bounding box center [296, 194] width 104 height 21
paste input "425) 287-3233"
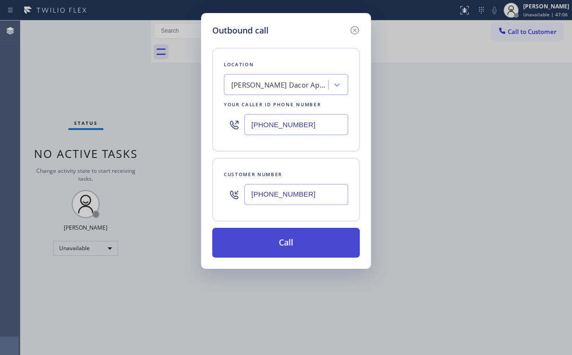
type input "[PHONE_NUMBER]"
click at [279, 244] on button "Call" at bounding box center [286, 243] width 148 height 30
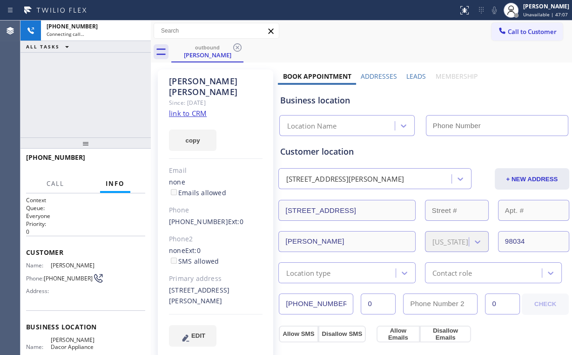
drag, startPoint x: 71, startPoint y: 61, endPoint x: 75, endPoint y: 73, distance: 11.8
click at [71, 61] on div "[PHONE_NUMBER] Connecting call… ALL TASKS ALL TASKS ACTIVE TASKS TASKS IN WRAP …" at bounding box center [85, 78] width 130 height 117
type input "[PHONE_NUMBER]"
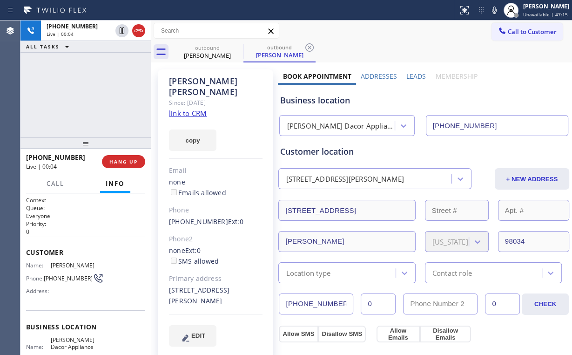
click at [94, 95] on div "[PHONE_NUMBER] Live | 00:04 ALL TASKS ALL TASKS ACTIVE TASKS TASKS IN WRAP UP" at bounding box center [85, 78] width 130 height 117
click at [121, 161] on span "HANG UP" at bounding box center [123, 161] width 28 height 7
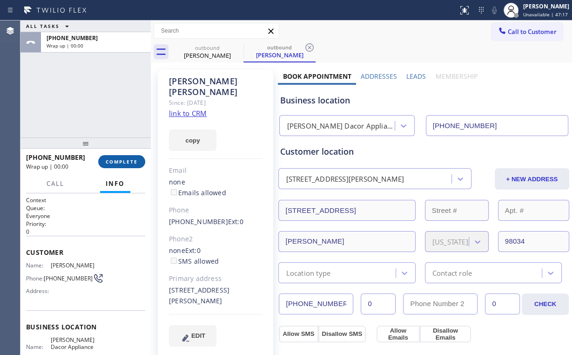
click at [121, 161] on span "COMPLETE" at bounding box center [122, 161] width 32 height 7
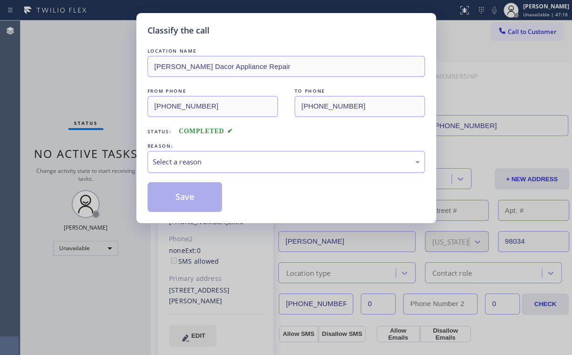
click at [188, 159] on div "Select a reason" at bounding box center [286, 161] width 267 height 11
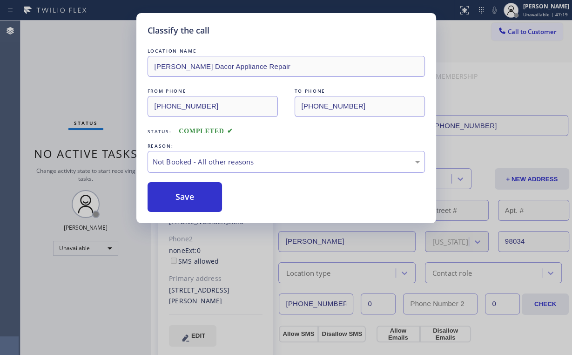
drag, startPoint x: 191, startPoint y: 195, endPoint x: 99, endPoint y: 97, distance: 134.3
click at [191, 194] on button "Save" at bounding box center [185, 197] width 75 height 30
click at [86, 81] on div "Classify the call LOCATION NAME [PERSON_NAME] Dacor Appliance Repair FROM PHONE…" at bounding box center [286, 177] width 572 height 355
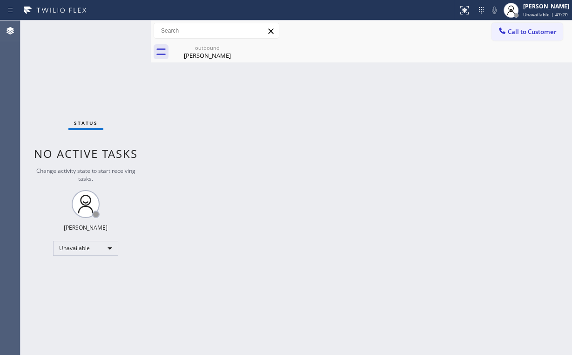
drag, startPoint x: 512, startPoint y: 32, endPoint x: 481, endPoint y: 67, distance: 46.8
click at [511, 32] on span "Call to Customer" at bounding box center [532, 31] width 49 height 8
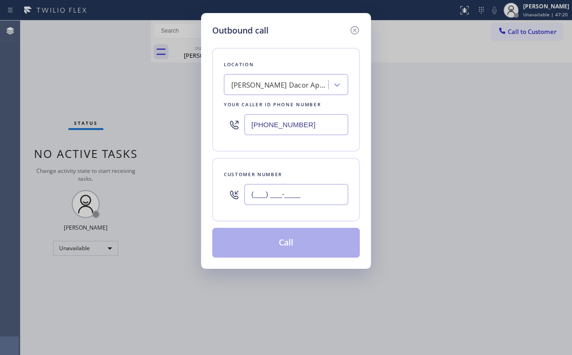
click at [310, 203] on input "(___) ___-____" at bounding box center [296, 194] width 104 height 21
paste input "425) 287-3233"
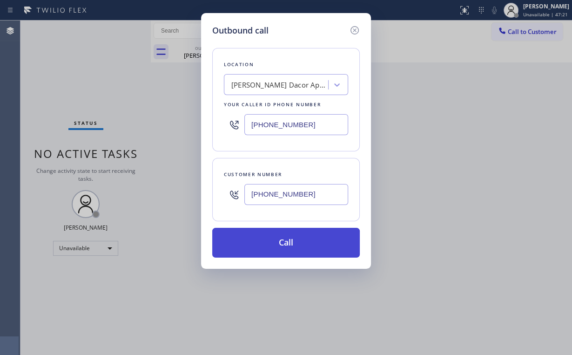
type input "[PHONE_NUMBER]"
click at [269, 242] on button "Call" at bounding box center [286, 243] width 148 height 30
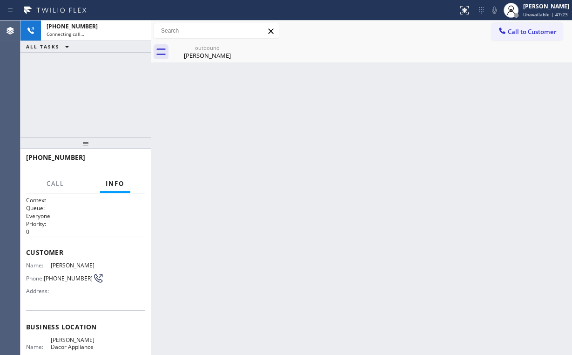
click at [85, 86] on div "[PHONE_NUMBER] Connecting call… ALL TASKS ALL TASKS ACTIVE TASKS TASKS IN WRAP …" at bounding box center [85, 78] width 130 height 117
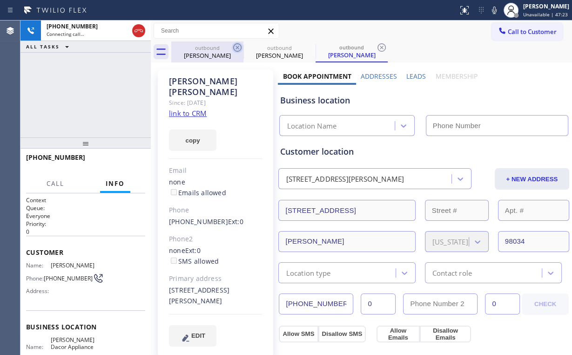
drag, startPoint x: 212, startPoint y: 45, endPoint x: 240, endPoint y: 51, distance: 28.1
click at [212, 45] on div "outbound" at bounding box center [207, 47] width 70 height 7
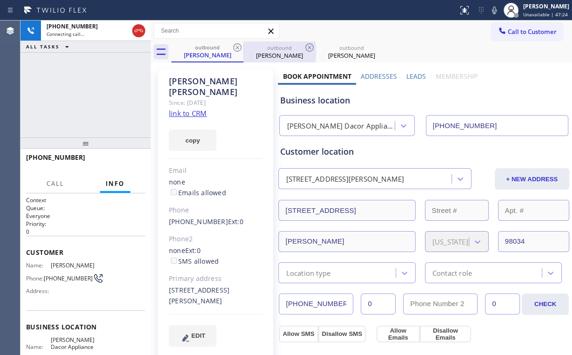
drag, startPoint x: 236, startPoint y: 45, endPoint x: 230, endPoint y: 49, distance: 7.7
click at [236, 45] on icon at bounding box center [237, 47] width 11 height 11
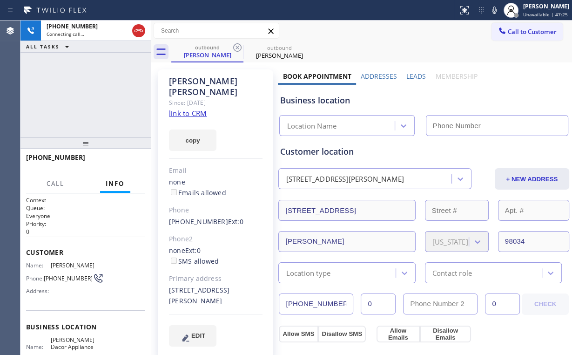
type input "[PHONE_NUMBER]"
click at [105, 74] on div "[PHONE_NUMBER] Connecting call… ALL TASKS ALL TASKS ACTIVE TASKS TASKS IN WRAP …" at bounding box center [85, 78] width 130 height 117
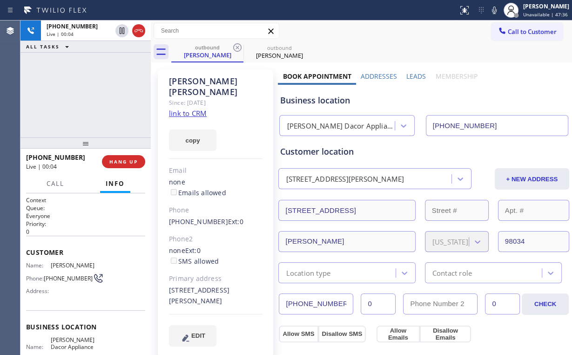
click at [141, 170] on div "[PHONE_NUMBER] Live | 00:04 HANG UP" at bounding box center [85, 161] width 119 height 24
click at [120, 158] on button "HANG UP" at bounding box center [123, 161] width 43 height 13
click at [119, 158] on span "HANG UP" at bounding box center [123, 161] width 28 height 7
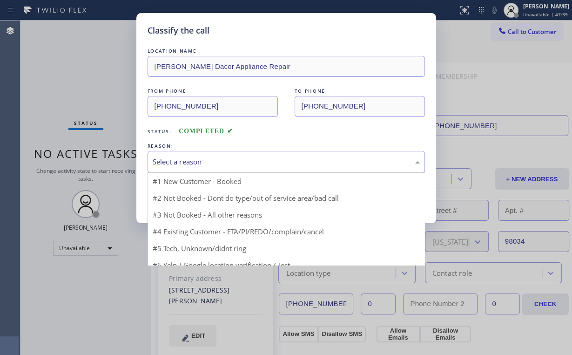
click at [201, 157] on div "Select a reason" at bounding box center [286, 161] width 267 height 11
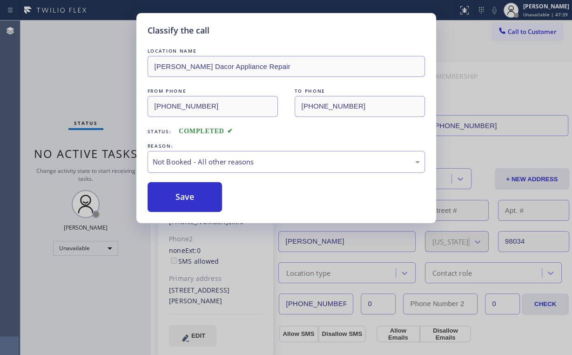
drag, startPoint x: 197, startPoint y: 197, endPoint x: 144, endPoint y: 132, distance: 84.0
click at [198, 195] on button "Save" at bounding box center [185, 197] width 75 height 30
click at [52, 45] on div "Classify the call LOCATION NAME [PERSON_NAME] Dacor Appliance Repair FROM PHONE…" at bounding box center [286, 177] width 572 height 355
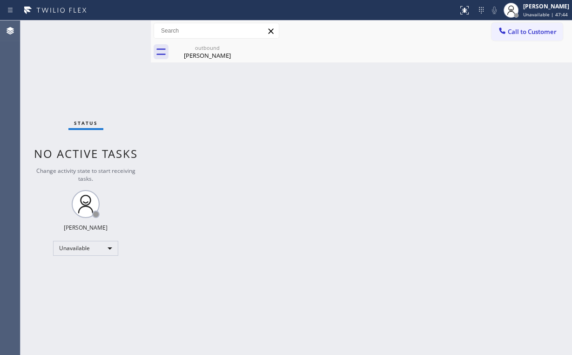
click at [516, 32] on span "Call to Customer" at bounding box center [532, 31] width 49 height 8
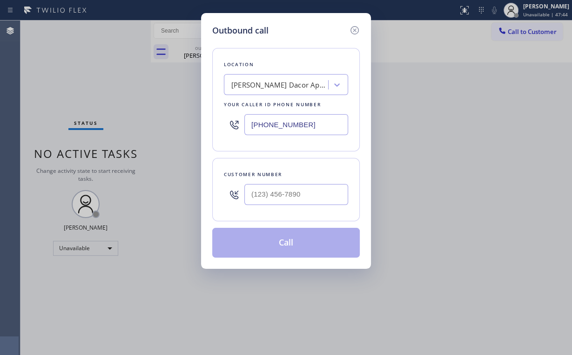
drag, startPoint x: 302, startPoint y: 115, endPoint x: 186, endPoint y: 105, distance: 115.9
click at [195, 111] on div "Outbound call Location [PERSON_NAME] Dacor Appliance Repair Your caller id phon…" at bounding box center [286, 177] width 572 height 355
paste input "855) 731-495"
type input "[PHONE_NUMBER]"
click at [292, 201] on input "(___) ___-____" at bounding box center [296, 194] width 104 height 21
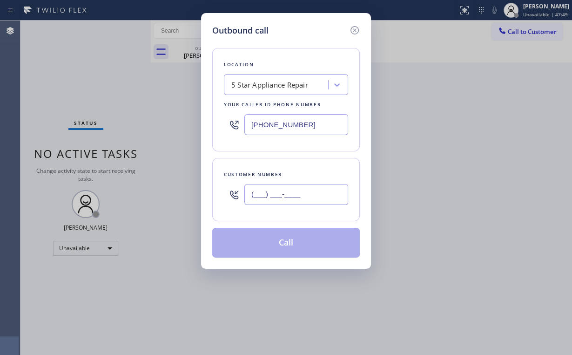
paste input "951) 567-4160"
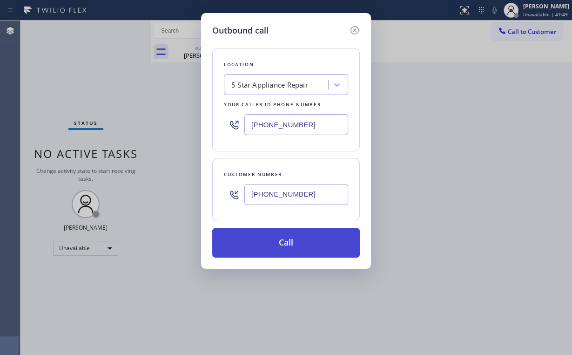
type input "[PHONE_NUMBER]"
click at [274, 249] on button "Call" at bounding box center [286, 243] width 148 height 30
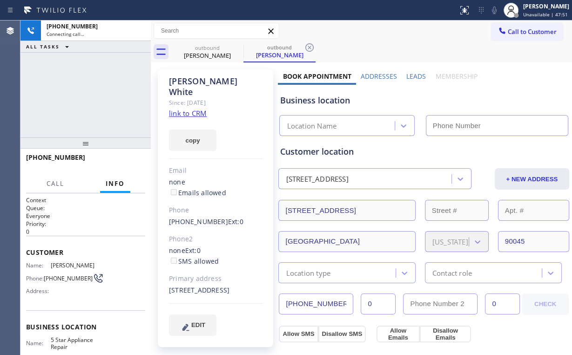
click at [67, 100] on div "[PHONE_NUMBER] Connecting call… ALL TASKS ALL TASKS ACTIVE TASKS TASKS IN WRAP …" at bounding box center [85, 78] width 130 height 117
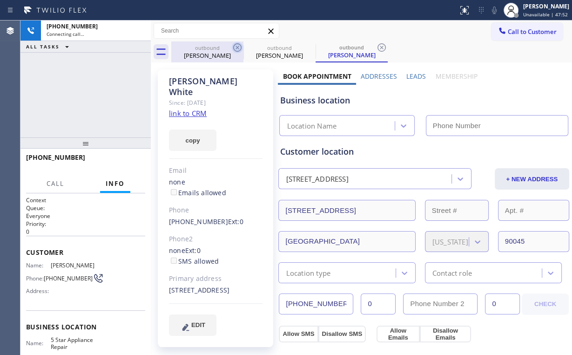
click at [206, 52] on div "[PERSON_NAME]" at bounding box center [207, 55] width 70 height 8
type input "[PHONE_NUMBER]"
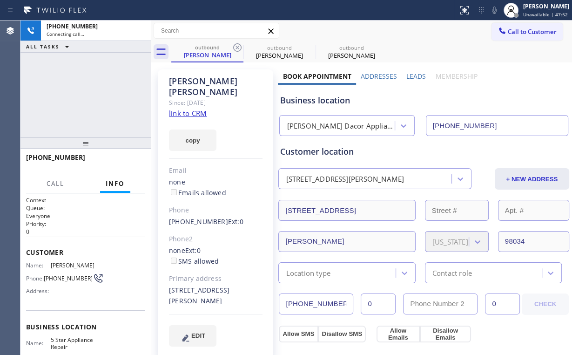
click at [239, 48] on icon at bounding box center [237, 47] width 11 height 11
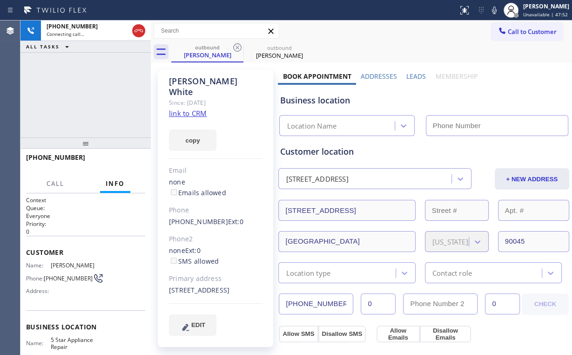
click at [73, 86] on div "[PHONE_NUMBER] Connecting call… ALL TASKS ALL TASKS ACTIVE TASKS TASKS IN WRAP …" at bounding box center [85, 78] width 130 height 117
type input "[PHONE_NUMBER]"
click at [91, 91] on div "[PHONE_NUMBER] Connecting call… ALL TASKS ALL TASKS ACTIVE TASKS TASKS IN WRAP …" at bounding box center [85, 78] width 130 height 117
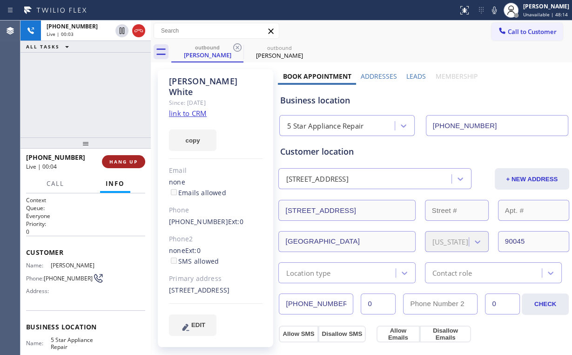
click at [124, 160] on span "HANG UP" at bounding box center [123, 161] width 28 height 7
click at [124, 160] on span "COMPLETE" at bounding box center [122, 161] width 32 height 7
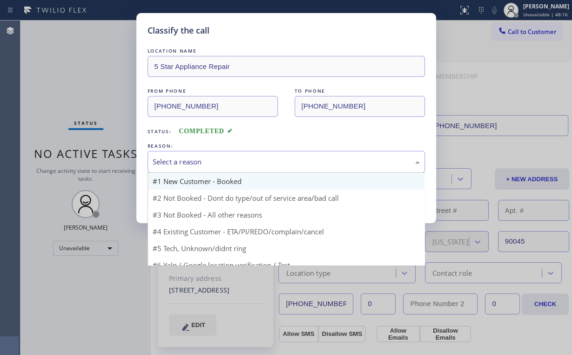
drag, startPoint x: 183, startPoint y: 158, endPoint x: 187, endPoint y: 186, distance: 27.8
click at [183, 160] on div "Select a reason" at bounding box center [286, 161] width 267 height 11
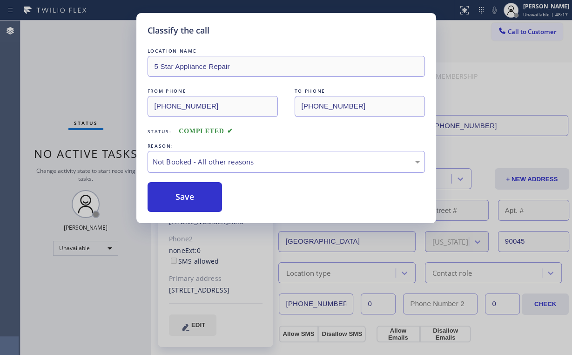
drag, startPoint x: 188, startPoint y: 197, endPoint x: 148, endPoint y: 151, distance: 61.7
click at [189, 197] on button "Save" at bounding box center [185, 197] width 75 height 30
click at [73, 73] on div "Classify the call LOCATION NAME 5 Star Appliance Repair FROM PHONE [PHONE_NUMBE…" at bounding box center [286, 177] width 572 height 355
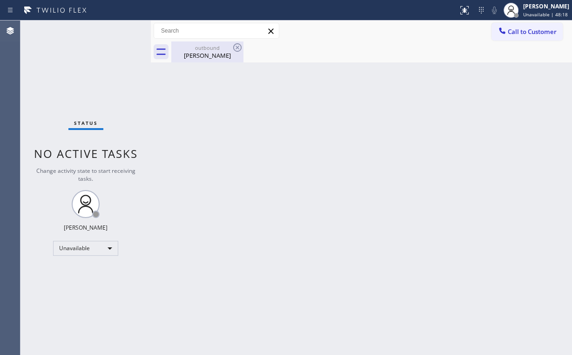
drag, startPoint x: 206, startPoint y: 47, endPoint x: 229, endPoint y: 47, distance: 23.3
click at [209, 48] on div "outbound" at bounding box center [207, 47] width 70 height 7
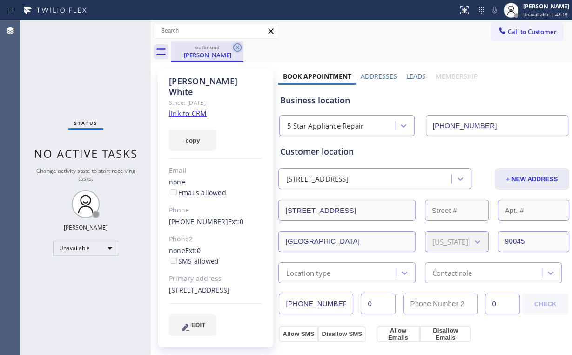
click at [238, 47] on icon at bounding box center [237, 47] width 11 height 11
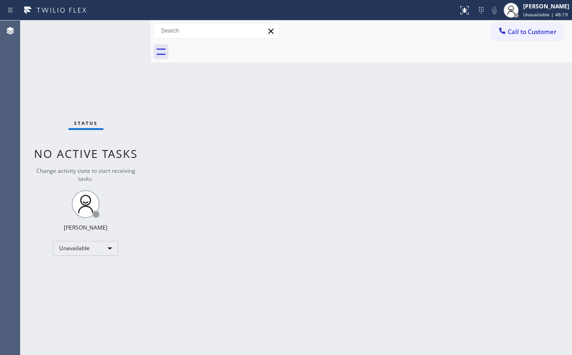
click at [389, 110] on div "Back to Dashboard Change Sender ID Customers Technicians Select a contact Outbo…" at bounding box center [361, 187] width 421 height 334
drag, startPoint x: 523, startPoint y: 22, endPoint x: 389, endPoint y: 114, distance: 162.4
click at [523, 22] on div "Call to Customer Outbound call Location 5 Star Appliance Repair Your caller id …" at bounding box center [361, 30] width 421 height 21
click at [526, 34] on span "Call to Customer" at bounding box center [532, 31] width 49 height 8
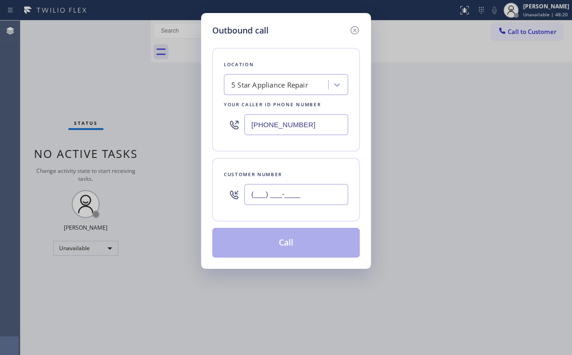
click at [310, 190] on input "(___) ___-____" at bounding box center [296, 194] width 104 height 21
paste input "951) 567-4160"
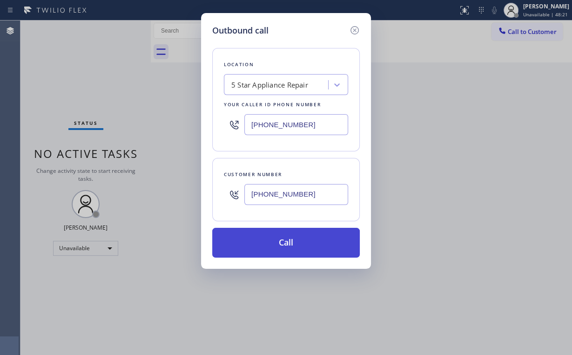
type input "[PHONE_NUMBER]"
click at [289, 240] on button "Call" at bounding box center [286, 243] width 148 height 30
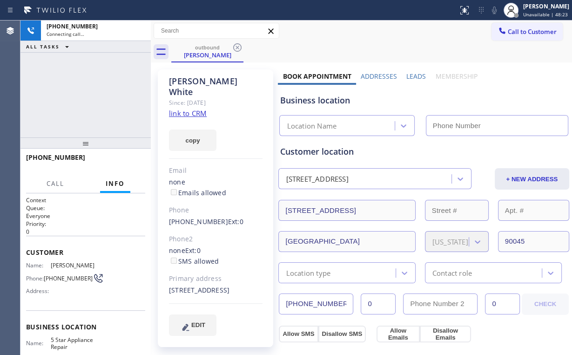
click at [76, 91] on div "[PHONE_NUMBER] Connecting call… ALL TASKS ALL TASKS ACTIVE TASKS TASKS IN WRAP …" at bounding box center [85, 78] width 130 height 117
type input "[PHONE_NUMBER]"
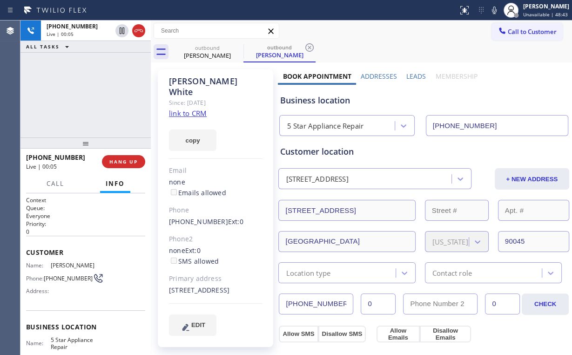
drag, startPoint x: 125, startPoint y: 160, endPoint x: 107, endPoint y: 102, distance: 60.1
click at [107, 102] on div "[PHONE_NUMBER] Live | 00:05 ALL TASKS ALL TASKS ACTIVE TASKS TASKS IN WRAP UP […" at bounding box center [85, 187] width 130 height 334
click at [121, 162] on span "HANG UP" at bounding box center [123, 161] width 28 height 7
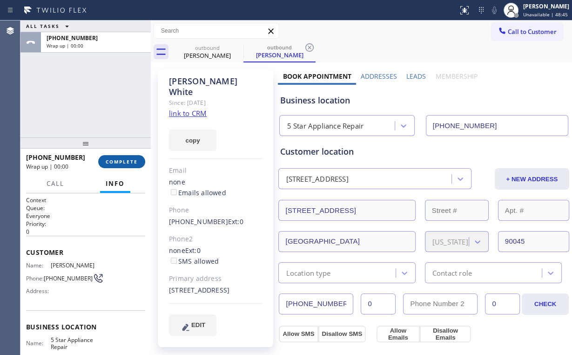
click at [122, 162] on span "COMPLETE" at bounding box center [122, 161] width 32 height 7
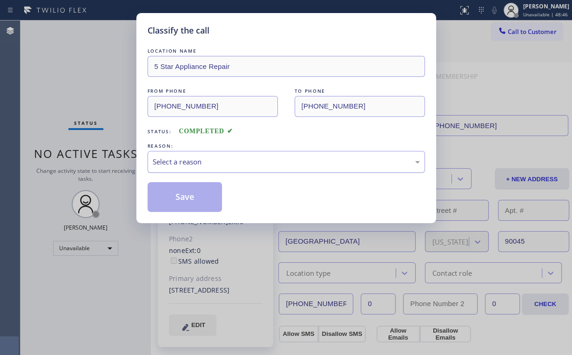
drag, startPoint x: 180, startPoint y: 159, endPoint x: 184, endPoint y: 169, distance: 11.1
click at [180, 159] on div "Select a reason" at bounding box center [286, 161] width 267 height 11
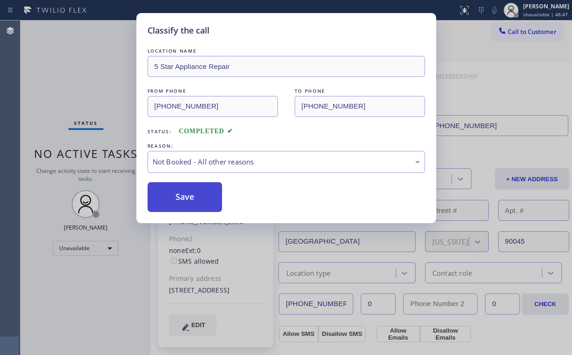
click at [192, 195] on button "Save" at bounding box center [185, 197] width 75 height 30
click at [87, 78] on div "Classify the call LOCATION NAME 5 Star Appliance Repair FROM PHONE [PHONE_NUMBE…" at bounding box center [286, 177] width 572 height 355
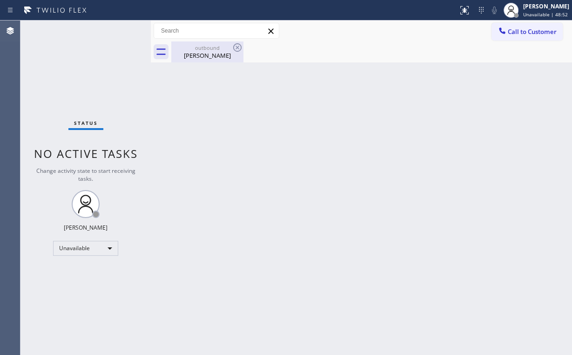
click at [203, 51] on div "[PERSON_NAME]" at bounding box center [207, 55] width 70 height 8
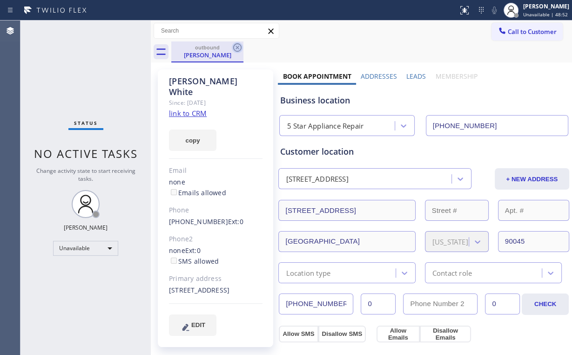
click at [240, 45] on icon at bounding box center [237, 47] width 11 height 11
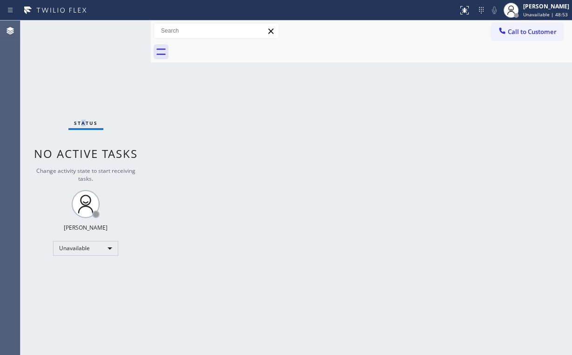
click at [83, 69] on div "Status No active tasks Change activity state to start receiving tasks. [PERSON_…" at bounding box center [85, 187] width 130 height 334
drag, startPoint x: 518, startPoint y: 31, endPoint x: 341, endPoint y: 74, distance: 182.6
click at [518, 31] on span "Call to Customer" at bounding box center [532, 31] width 49 height 8
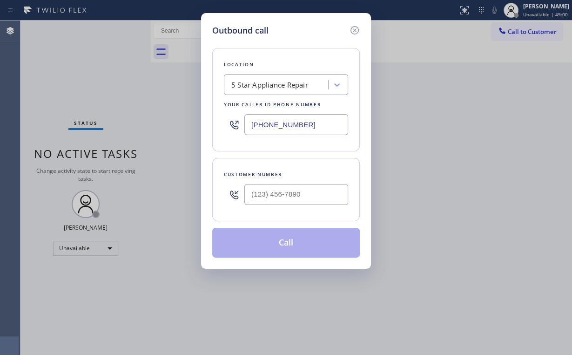
drag, startPoint x: 224, startPoint y: 112, endPoint x: 205, endPoint y: 104, distance: 20.7
click at [211, 108] on div "Outbound call Location 5 Star Appliance Repair Your caller id phone number [PHO…" at bounding box center [286, 141] width 170 height 256
click at [328, 120] on input "[PHONE_NUMBER]" at bounding box center [296, 124] width 104 height 21
drag, startPoint x: 320, startPoint y: 127, endPoint x: 231, endPoint y: 102, distance: 92.6
click at [175, 123] on div "Outbound call Location 5 Star Appliance Repair Your caller id phone number [PHO…" at bounding box center [286, 177] width 572 height 355
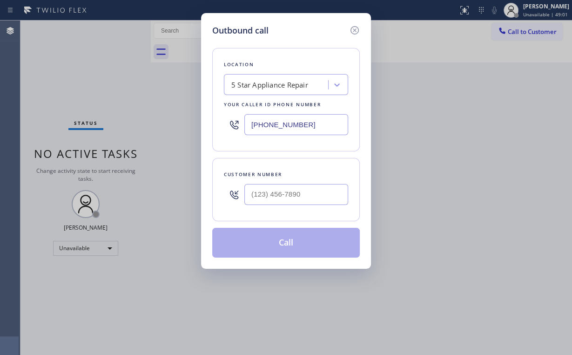
paste input "415) 666-2378"
type input "[PHONE_NUMBER]"
drag, startPoint x: 308, startPoint y: 182, endPoint x: 313, endPoint y: 186, distance: 6.0
click at [309, 183] on div at bounding box center [296, 194] width 104 height 30
click at [302, 197] on input "(___) ___-____" at bounding box center [296, 194] width 104 height 21
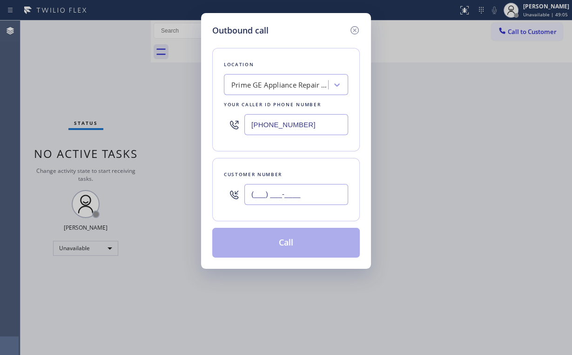
paste input "415) 971-2118"
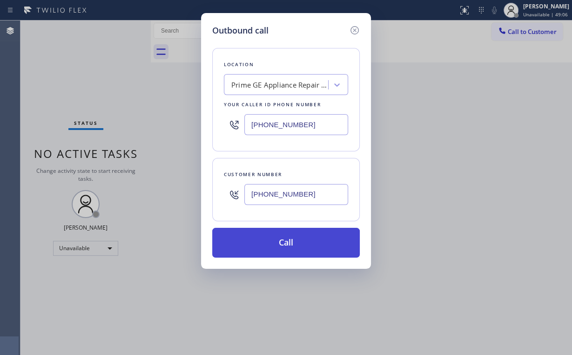
type input "[PHONE_NUMBER]"
click at [279, 235] on button "Call" at bounding box center [286, 243] width 148 height 30
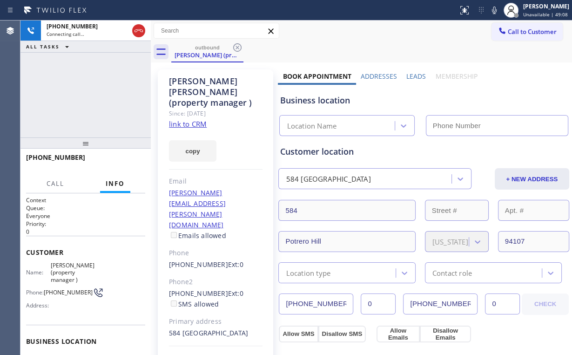
drag, startPoint x: 117, startPoint y: 91, endPoint x: 108, endPoint y: 90, distance: 8.9
click at [116, 90] on div "[PHONE_NUMBER] Connecting call… ALL TASKS ALL TASKS ACTIVE TASKS TASKS IN WRAP …" at bounding box center [85, 78] width 130 height 117
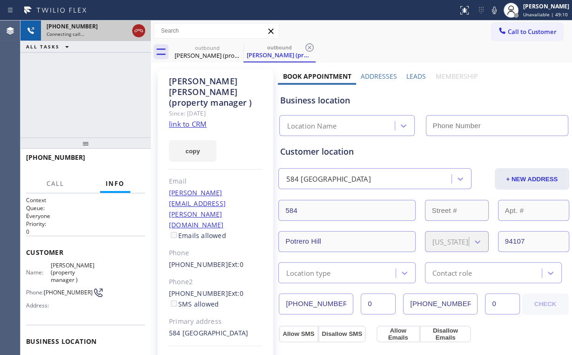
click at [137, 32] on icon at bounding box center [138, 30] width 11 height 11
type input "[PHONE_NUMBER]"
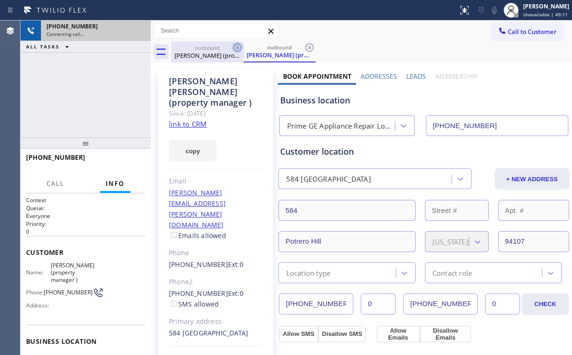
drag, startPoint x: 194, startPoint y: 49, endPoint x: 233, endPoint y: 50, distance: 39.6
click at [198, 51] on div "outbound [PERSON_NAME] (property manager )" at bounding box center [207, 51] width 70 height 21
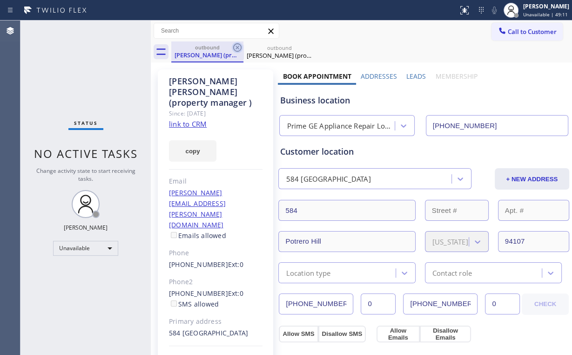
click at [235, 47] on icon at bounding box center [237, 47] width 11 height 11
click at [0, 0] on icon at bounding box center [0, 0] width 0 height 0
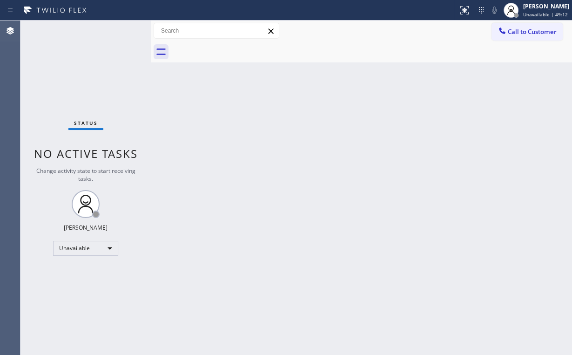
drag, startPoint x: 91, startPoint y: 80, endPoint x: 85, endPoint y: 20, distance: 60.4
click at [91, 76] on div "Status No active tasks Change activity state to start receiving tasks. [PERSON_…" at bounding box center [85, 187] width 130 height 334
drag, startPoint x: 531, startPoint y: 32, endPoint x: 389, endPoint y: 89, distance: 153.1
click at [531, 32] on span "Call to Customer" at bounding box center [532, 31] width 49 height 8
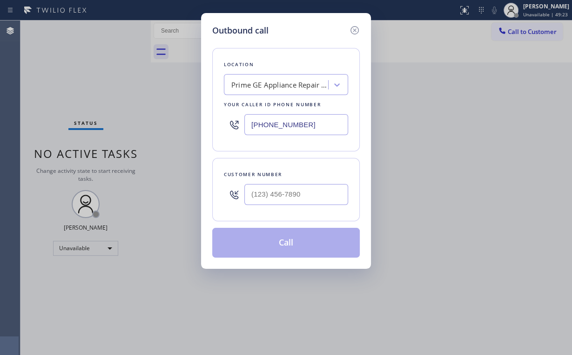
drag, startPoint x: 320, startPoint y: 121, endPoint x: 151, endPoint y: 109, distance: 169.3
click at [162, 111] on div "Outbound call Location Prime GE Appliance Repair Lower [PERSON_NAME] Your calle…" at bounding box center [286, 177] width 572 height 355
paste input "773) 832-5853"
type input "[PHONE_NUMBER]"
click at [300, 191] on input "(___) ___-____" at bounding box center [296, 194] width 104 height 21
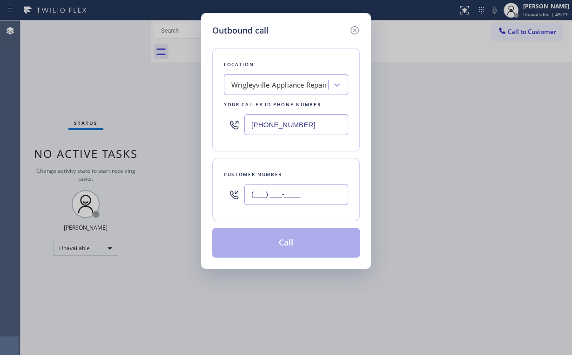
paste input "847) 826-8433"
type input "[PHONE_NUMBER]"
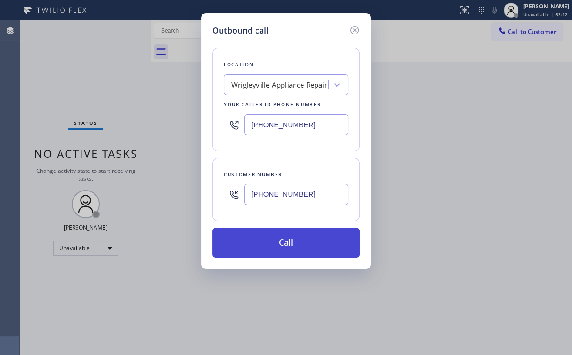
click at [296, 249] on button "Call" at bounding box center [286, 243] width 148 height 30
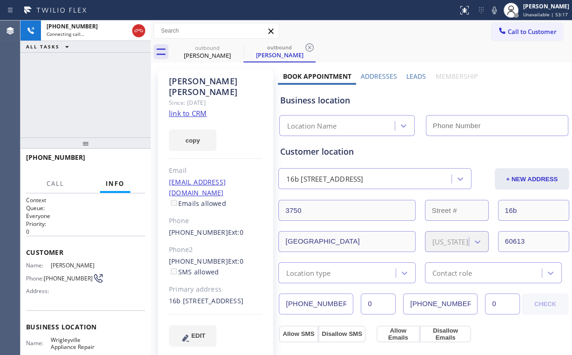
click at [66, 101] on div "[PHONE_NUMBER] Connecting call… ALL TASKS ALL TASKS ACTIVE TASKS TASKS IN WRAP …" at bounding box center [85, 78] width 130 height 117
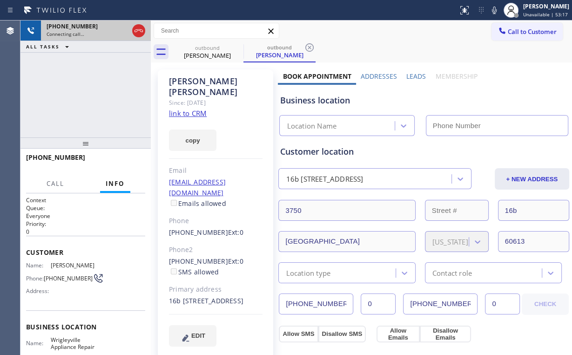
type input "[PHONE_NUMBER]"
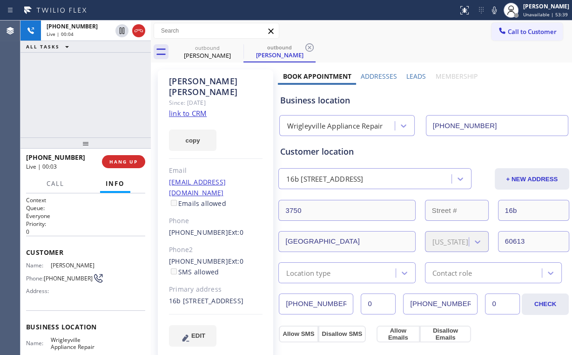
click at [95, 93] on div "[PHONE_NUMBER] Live | 00:04 ALL TASKS ALL TASKS ACTIVE TASKS TASKS IN WRAP UP" at bounding box center [85, 78] width 130 height 117
click at [92, 93] on div "[PHONE_NUMBER] Live | 00:05 ALL TASKS ALL TASKS ACTIVE TASKS TASKS IN WRAP UP" at bounding box center [85, 78] width 130 height 117
drag, startPoint x: 331, startPoint y: 101, endPoint x: 297, endPoint y: 101, distance: 34.4
click at [297, 101] on div "Business location" at bounding box center [424, 100] width 288 height 13
click at [94, 93] on div "[PHONE_NUMBER] Live | 00:13 ALL TASKS ALL TASKS ACTIVE TASKS TASKS IN WRAP UP" at bounding box center [85, 78] width 130 height 117
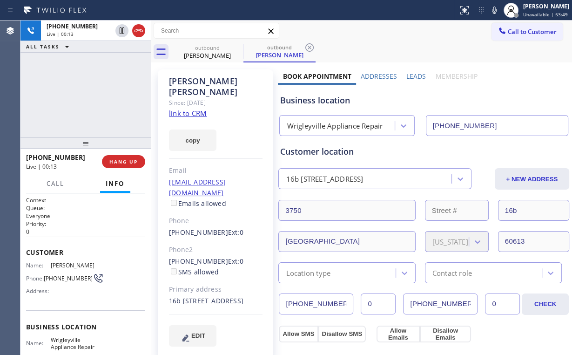
click at [93, 91] on div "[PHONE_NUMBER] Live | 00:13 ALL TASKS ALL TASKS ACTIVE TASKS TASKS IN WRAP UP" at bounding box center [85, 78] width 130 height 117
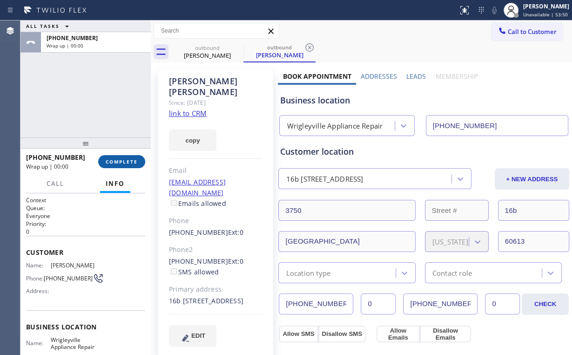
click at [127, 160] on span "COMPLETE" at bounding box center [122, 161] width 32 height 7
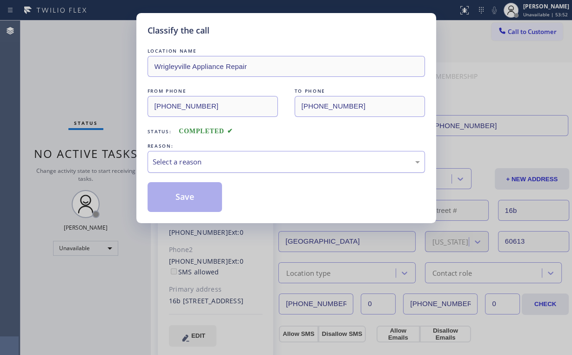
click at [188, 160] on div "Select a reason" at bounding box center [286, 161] width 267 height 11
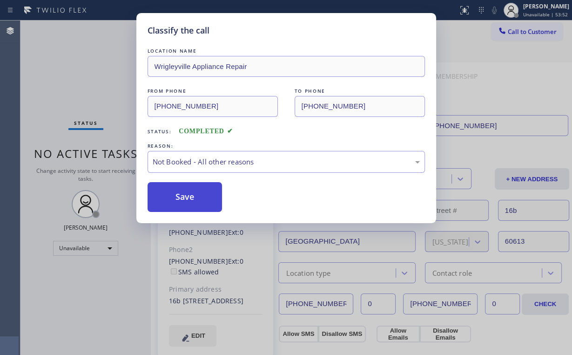
drag, startPoint x: 194, startPoint y: 197, endPoint x: 193, endPoint y: 193, distance: 4.7
click at [194, 197] on button "Save" at bounding box center [185, 197] width 75 height 30
click at [93, 64] on div "Classify the call LOCATION NAME [GEOGRAPHIC_DATA] Appliance Repair FROM PHONE […" at bounding box center [286, 177] width 572 height 355
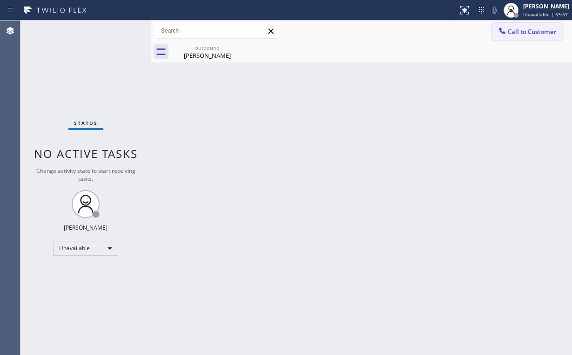
click at [516, 35] on span "Call to Customer" at bounding box center [532, 31] width 49 height 8
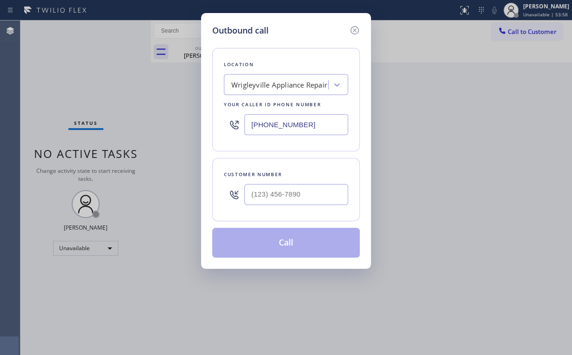
drag, startPoint x: 303, startPoint y: 121, endPoint x: 208, endPoint y: 124, distance: 95.4
click at [224, 124] on div "[PHONE_NUMBER]" at bounding box center [286, 124] width 124 height 30
paste input "562) 616-1744"
type input "[PHONE_NUMBER]"
click at [284, 193] on input "(___) ___-____" at bounding box center [296, 194] width 104 height 21
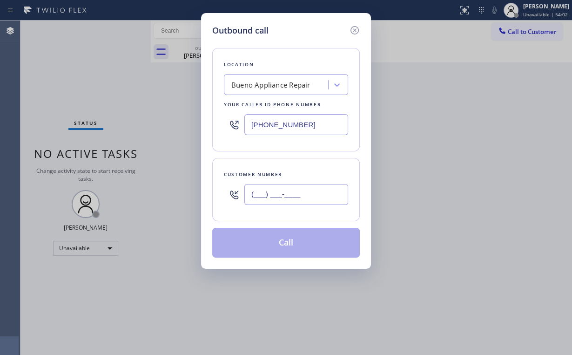
paste input "562) 243-2429"
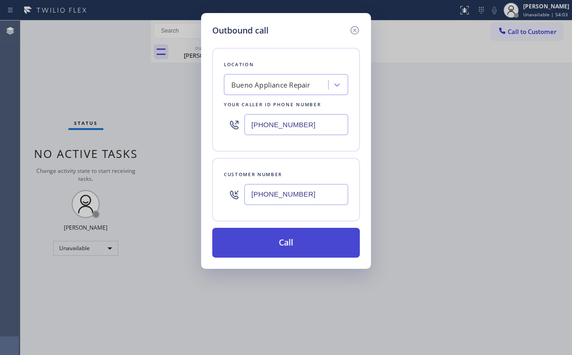
type input "[PHONE_NUMBER]"
click at [278, 238] on button "Call" at bounding box center [286, 243] width 148 height 30
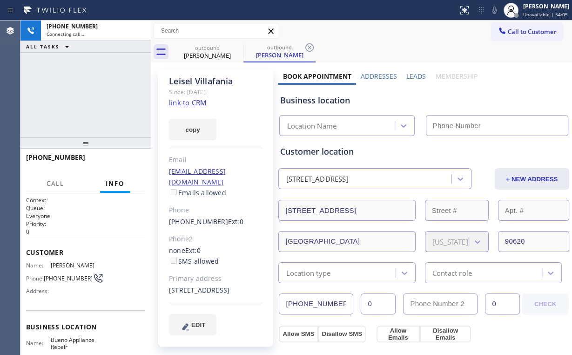
click at [108, 88] on div "[PHONE_NUMBER] Connecting call… ALL TASKS ALL TASKS ACTIVE TASKS TASKS IN WRAP …" at bounding box center [85, 78] width 130 height 117
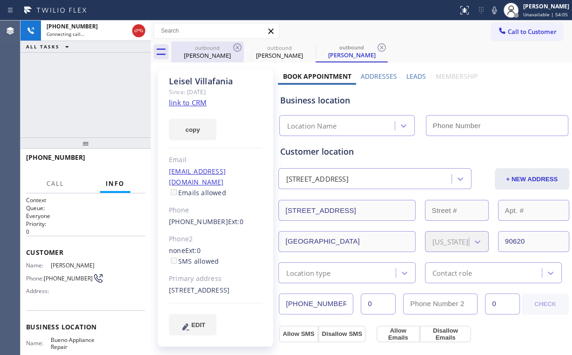
click at [210, 47] on div "outbound" at bounding box center [207, 47] width 70 height 7
type input "[PHONE_NUMBER]"
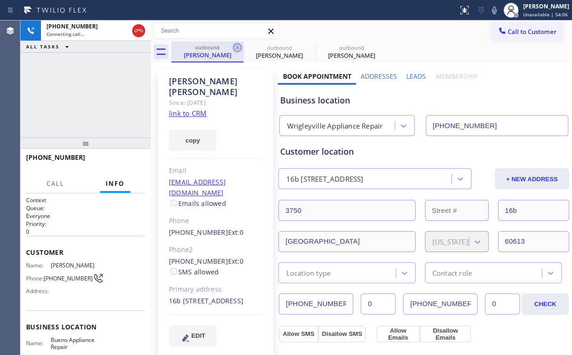
click at [238, 45] on icon at bounding box center [237, 47] width 11 height 11
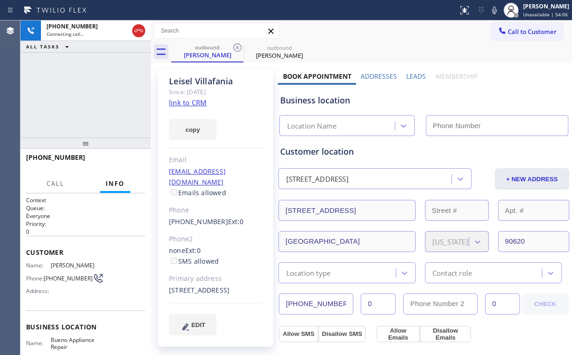
type input "[PHONE_NUMBER]"
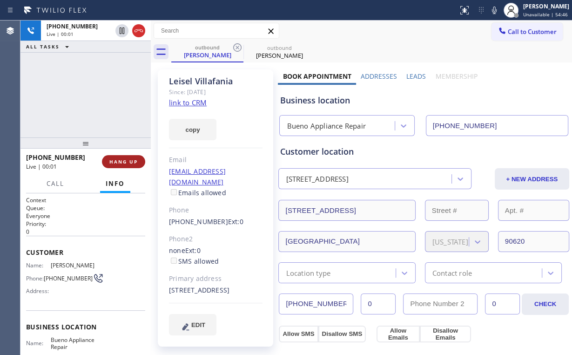
click at [134, 158] on span "HANG UP" at bounding box center [123, 161] width 28 height 7
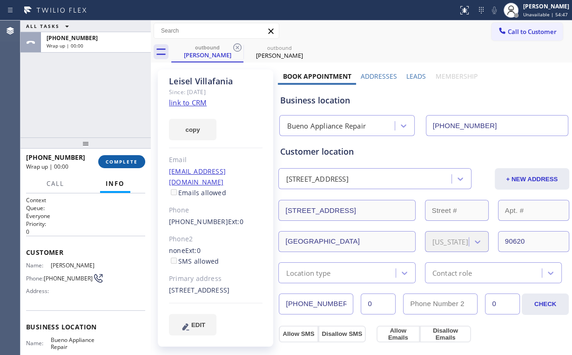
click at [134, 158] on span "COMPLETE" at bounding box center [122, 161] width 32 height 7
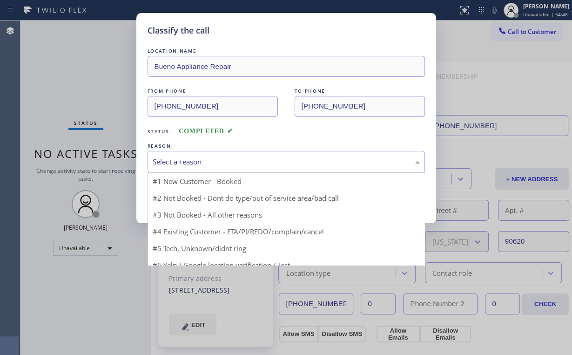
drag, startPoint x: 188, startPoint y: 156, endPoint x: 190, endPoint y: 162, distance: 5.9
click at [190, 162] on div "Select a reason" at bounding box center [286, 161] width 267 height 11
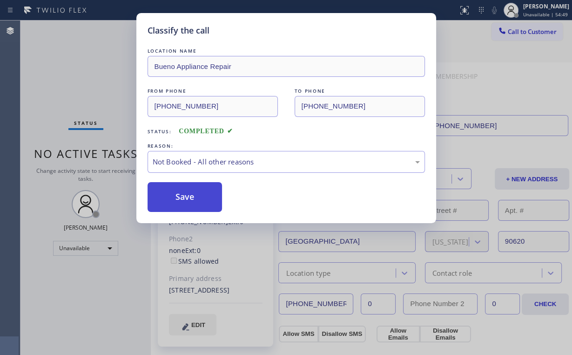
click at [199, 201] on button "Save" at bounding box center [185, 197] width 75 height 30
click at [82, 57] on div "Classify the call LOCATION NAME Bueno Appliance Repair FROM PHONE [PHONE_NUMBER…" at bounding box center [286, 177] width 572 height 355
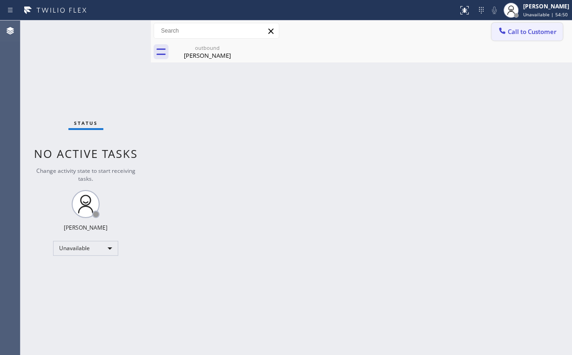
click at [521, 34] on span "Call to Customer" at bounding box center [532, 31] width 49 height 8
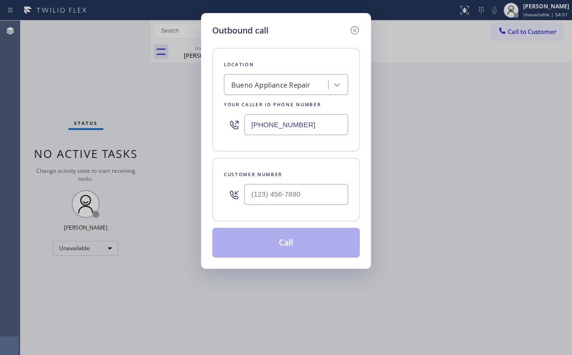
click at [306, 205] on div at bounding box center [296, 194] width 104 height 30
click at [314, 191] on input "(___) ___-____" at bounding box center [296, 194] width 104 height 21
paste input "562) 243-2429"
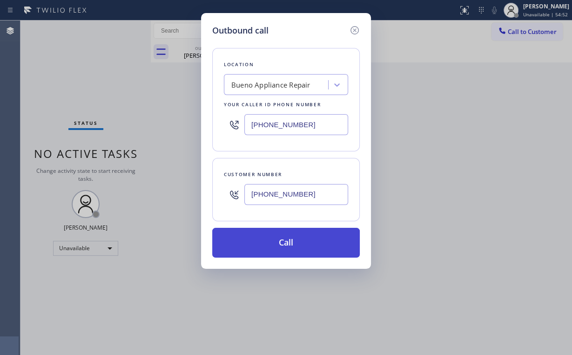
type input "[PHONE_NUMBER]"
click at [274, 249] on button "Call" at bounding box center [286, 243] width 148 height 30
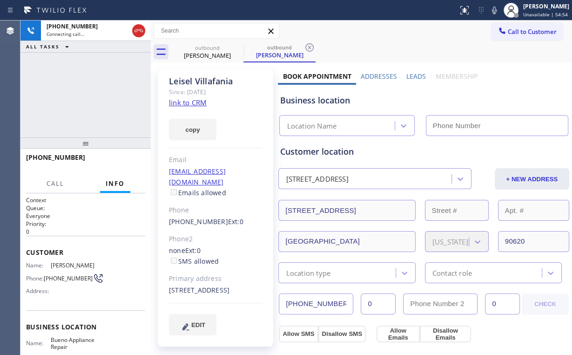
click at [84, 88] on div "[PHONE_NUMBER] Connecting call… ALL TASKS ALL TASKS ACTIVE TASKS TASKS IN WRAP …" at bounding box center [85, 78] width 130 height 117
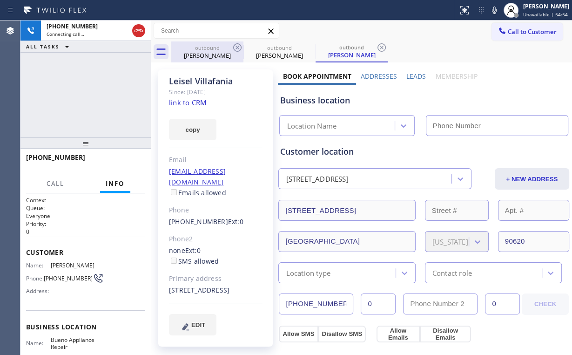
click at [208, 53] on div "[PERSON_NAME]" at bounding box center [207, 55] width 70 height 8
click at [236, 46] on icon at bounding box center [237, 47] width 8 height 8
click at [57, 98] on div "[PHONE_NUMBER] Connecting call… ALL TASKS ALL TASKS ACTIVE TASKS TASKS IN WRAP …" at bounding box center [85, 78] width 130 height 117
type input "[PHONE_NUMBER]"
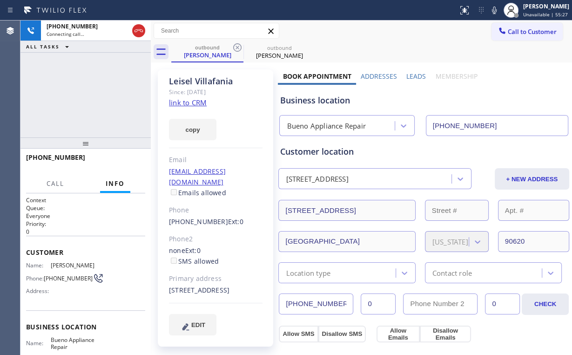
click at [184, 103] on link "link to CRM" at bounding box center [188, 102] width 38 height 9
click at [126, 161] on span "HANG UP" at bounding box center [123, 161] width 28 height 7
click at [128, 160] on span "HANG UP" at bounding box center [123, 161] width 28 height 7
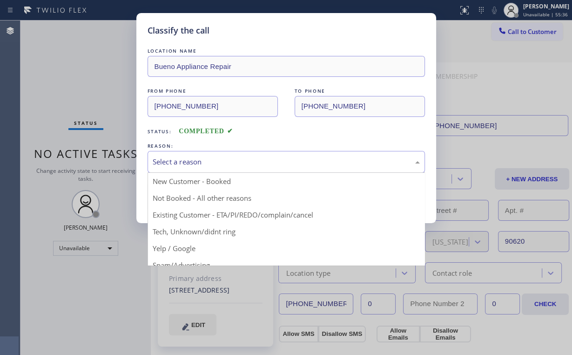
drag, startPoint x: 181, startPoint y: 153, endPoint x: 190, endPoint y: 166, distance: 16.0
click at [182, 155] on div "Select a reason" at bounding box center [286, 162] width 277 height 22
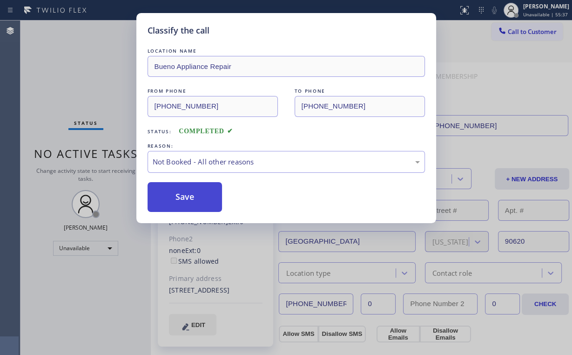
drag, startPoint x: 190, startPoint y: 193, endPoint x: 80, endPoint y: 89, distance: 151.4
click at [189, 190] on button "Save" at bounding box center [185, 197] width 75 height 30
click at [80, 89] on div "Classify the call LOCATION NAME Bueno Appliance Repair FROM PHONE [PHONE_NUMBER…" at bounding box center [286, 177] width 572 height 355
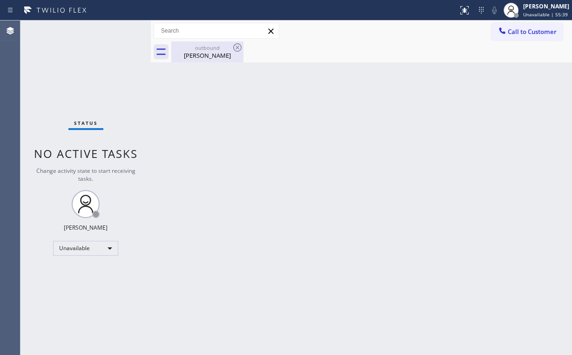
click at [199, 49] on div "outbound" at bounding box center [207, 47] width 70 height 7
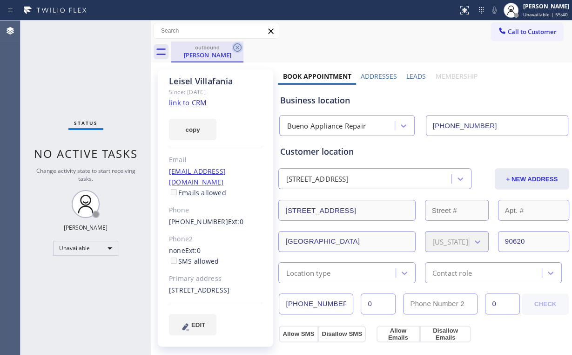
click at [235, 47] on icon at bounding box center [237, 47] width 11 height 11
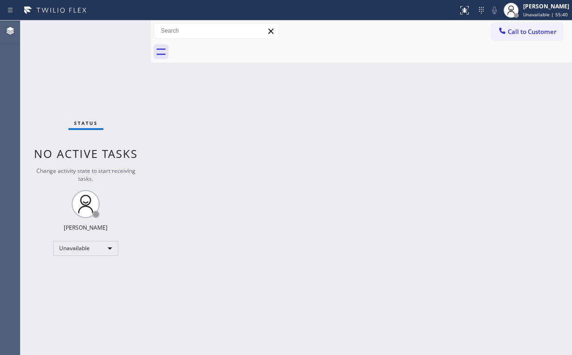
drag, startPoint x: 61, startPoint y: 81, endPoint x: 67, endPoint y: 24, distance: 58.0
click at [63, 80] on div "Status No active tasks Change activity state to start receiving tasks. [PERSON_…" at bounding box center [85, 187] width 130 height 334
click at [521, 41] on div at bounding box center [371, 51] width 401 height 21
click at [513, 37] on button "Call to Customer" at bounding box center [526, 32] width 71 height 18
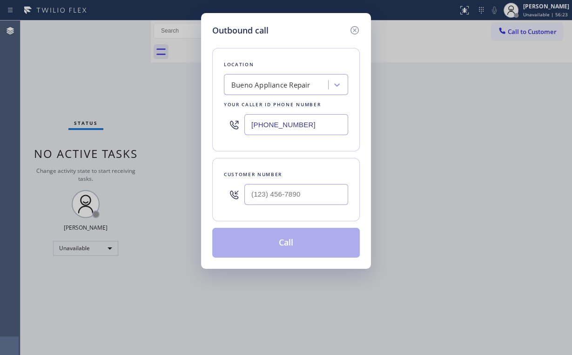
drag, startPoint x: 302, startPoint y: 114, endPoint x: 156, endPoint y: 108, distance: 145.3
click at [161, 115] on div "Outbound call Location Bueno Appliance Repair Your caller id phone number [PHON…" at bounding box center [286, 177] width 572 height 355
drag, startPoint x: 316, startPoint y: 120, endPoint x: 147, endPoint y: 101, distance: 170.5
click at [172, 108] on div "Outbound call Location Bueno Appliance Repair Your caller id phone number [PHON…" at bounding box center [286, 177] width 572 height 355
paste input "425) 689-7046"
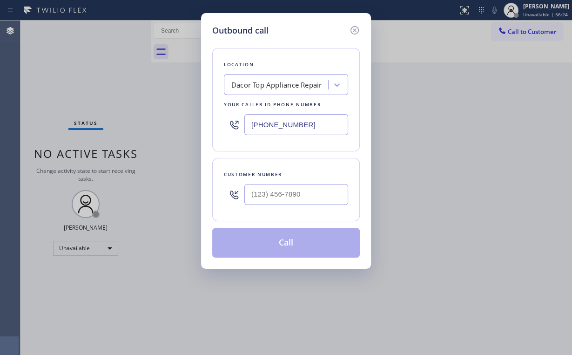
type input "[PHONE_NUMBER]"
click at [292, 201] on input "(___) ___-____" at bounding box center [296, 194] width 104 height 21
paste input "206) 859-7847"
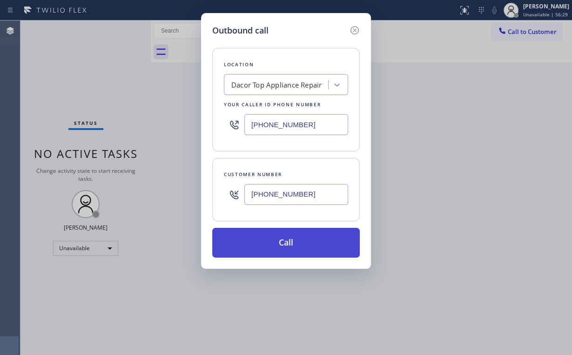
type input "[PHONE_NUMBER]"
click at [277, 244] on button "Call" at bounding box center [286, 243] width 148 height 30
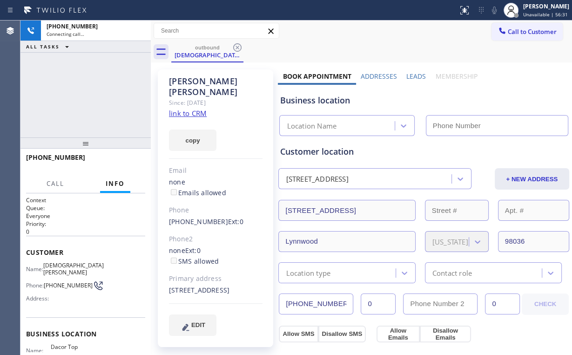
click at [87, 97] on div "[PHONE_NUMBER] Connecting call… ALL TASKS ALL TASKS ACTIVE TASKS TASKS IN WRAP …" at bounding box center [85, 78] width 130 height 117
type input "[PHONE_NUMBER]"
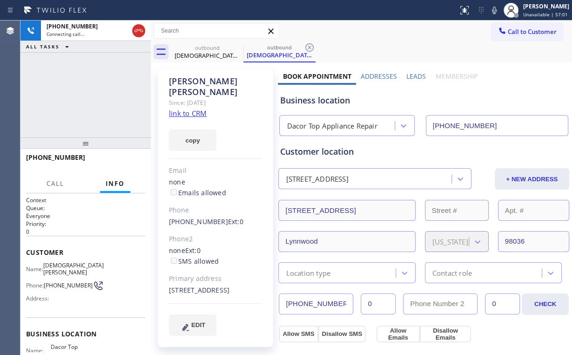
drag, startPoint x: 73, startPoint y: 88, endPoint x: 135, endPoint y: 89, distance: 62.4
click at [73, 88] on div "[PHONE_NUMBER] Connecting call… ALL TASKS ALL TASKS ACTIVE TASKS TASKS IN WRAP …" at bounding box center [85, 78] width 130 height 117
click at [136, 160] on span "HANG UP" at bounding box center [123, 161] width 28 height 7
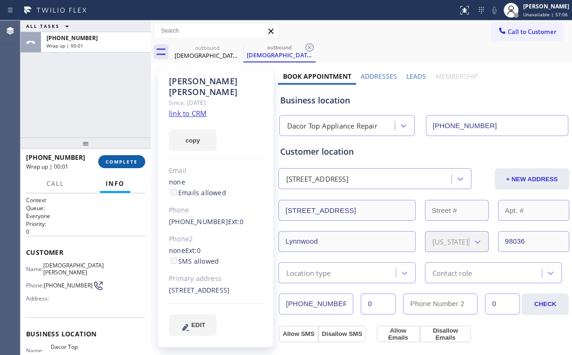
click at [136, 160] on span "COMPLETE" at bounding box center [122, 161] width 32 height 7
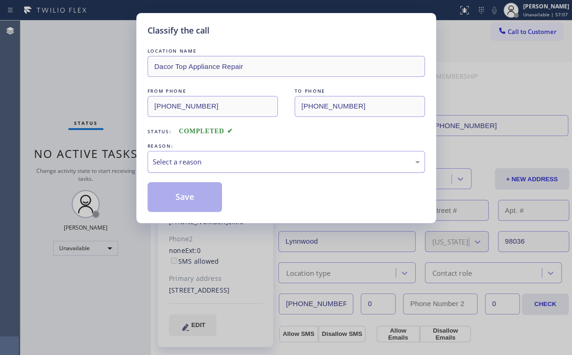
click at [192, 160] on div "Select a reason" at bounding box center [286, 161] width 267 height 11
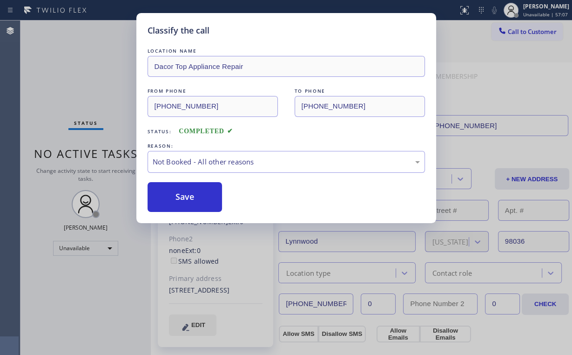
click at [189, 192] on button "Save" at bounding box center [185, 197] width 75 height 30
click at [75, 81] on div "Classify the call LOCATION NAME Dacor Top Appliance Repair FROM PHONE [PHONE_NU…" at bounding box center [286, 177] width 572 height 355
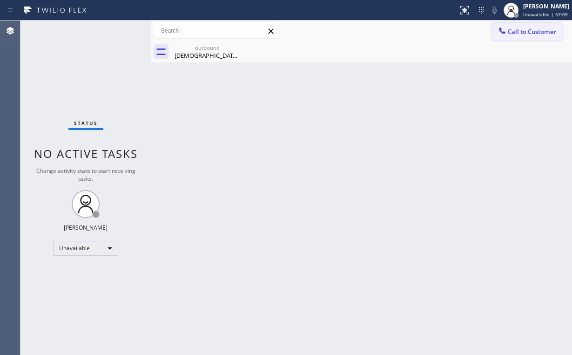
click at [504, 30] on icon at bounding box center [502, 30] width 9 height 9
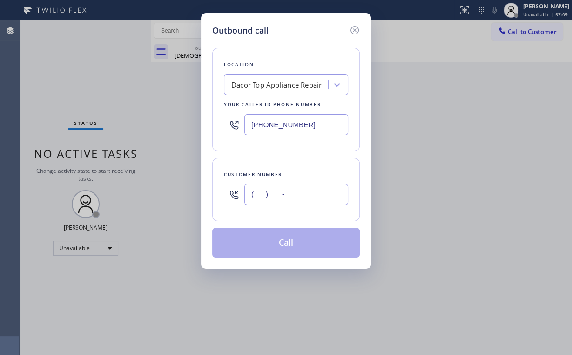
click at [313, 192] on input "(___) ___-____" at bounding box center [296, 194] width 104 height 21
paste input "206) 859-7847"
type input "[PHONE_NUMBER]"
click at [273, 238] on button "Call" at bounding box center [286, 243] width 148 height 30
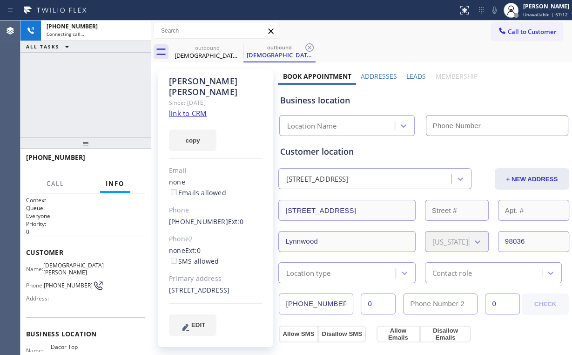
click at [95, 76] on div "[PHONE_NUMBER] Connecting call… ALL TASKS ALL TASKS ACTIVE TASKS TASKS IN WRAP …" at bounding box center [85, 78] width 130 height 117
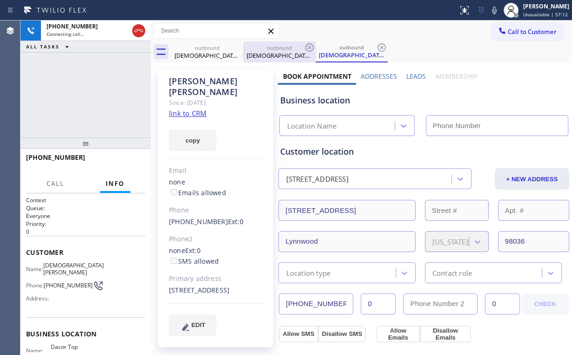
drag, startPoint x: 197, startPoint y: 52, endPoint x: 244, endPoint y: 43, distance: 48.2
click at [197, 52] on div "[DEMOGRAPHIC_DATA][PERSON_NAME]" at bounding box center [207, 55] width 70 height 8
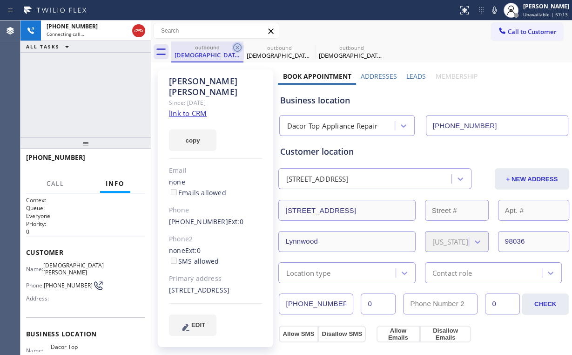
drag, startPoint x: 236, startPoint y: 47, endPoint x: 225, endPoint y: 57, distance: 15.2
click at [237, 47] on icon at bounding box center [237, 47] width 8 height 8
type input "[PHONE_NUMBER]"
click at [83, 88] on div "[PHONE_NUMBER] Connecting call… ALL TASKS ALL TASKS ACTIVE TASKS TASKS IN WRAP …" at bounding box center [85, 78] width 130 height 117
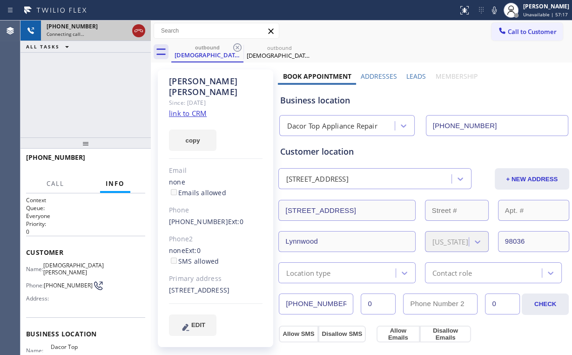
click at [134, 31] on icon at bounding box center [138, 30] width 8 height 3
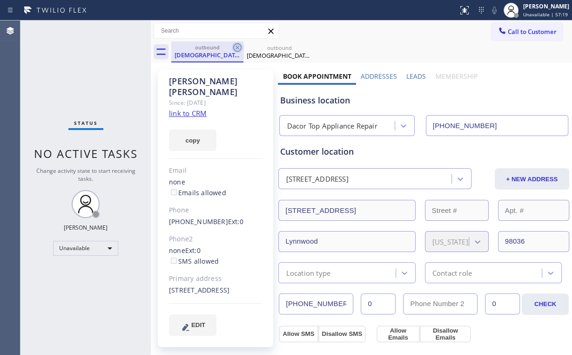
click at [235, 48] on icon at bounding box center [237, 47] width 11 height 11
click at [304, 47] on icon at bounding box center [309, 47] width 11 height 11
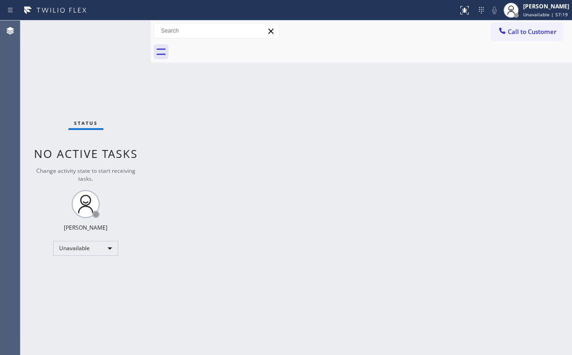
click at [114, 74] on div "Status No active tasks Change activity state to start receiving tasks. [PERSON_…" at bounding box center [85, 187] width 130 height 334
drag, startPoint x: 545, startPoint y: 31, endPoint x: 369, endPoint y: 118, distance: 197.1
click at [544, 32] on span "Call to Customer" at bounding box center [532, 31] width 49 height 8
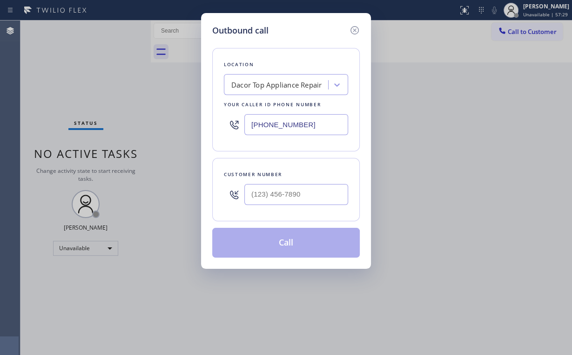
drag, startPoint x: 331, startPoint y: 123, endPoint x: 175, endPoint y: 112, distance: 156.3
click at [192, 124] on div "Outbound call Location Dacor Top Appliance Repair Your caller id phone number […" at bounding box center [286, 177] width 572 height 355
paste input "877) 777-079"
type input "[PHONE_NUMBER]"
click at [303, 184] on input "(___) ___-____" at bounding box center [296, 194] width 104 height 21
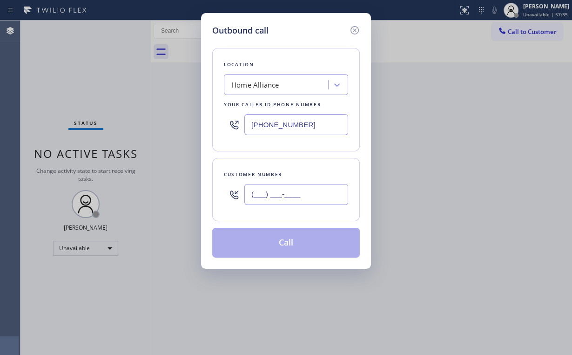
paste input "619) 884-2844"
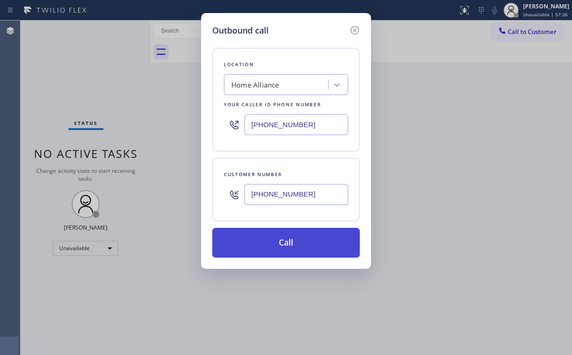
type input "[PHONE_NUMBER]"
click at [296, 241] on button "Call" at bounding box center [286, 243] width 148 height 30
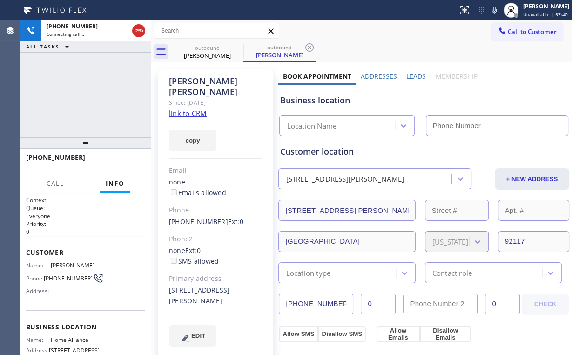
click at [190, 108] on link "link to CRM" at bounding box center [188, 112] width 38 height 9
type input "[PHONE_NUMBER]"
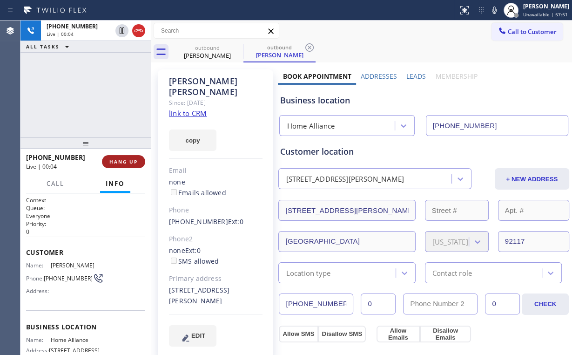
click at [136, 157] on button "HANG UP" at bounding box center [123, 161] width 43 height 13
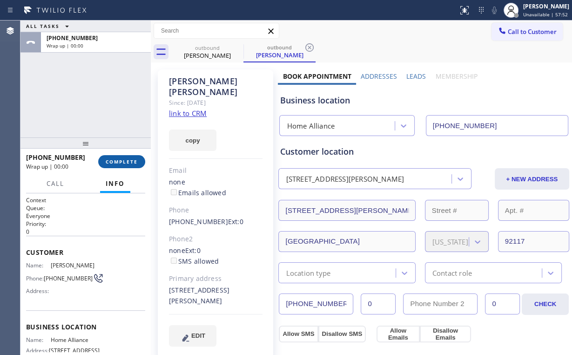
click at [136, 157] on button "COMPLETE" at bounding box center [121, 161] width 47 height 13
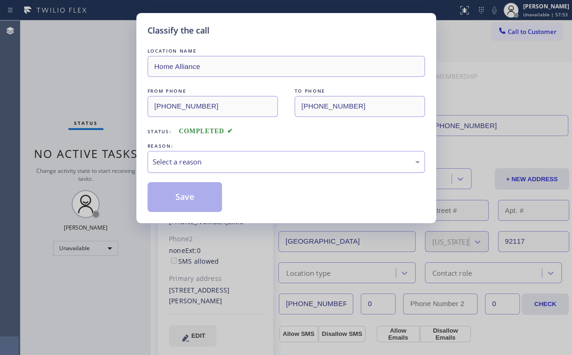
click at [185, 163] on div "Select a reason" at bounding box center [286, 161] width 267 height 11
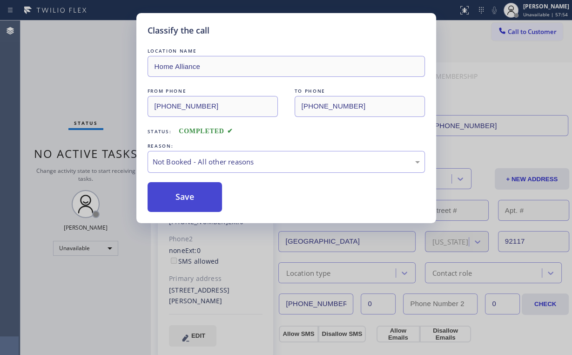
click at [185, 195] on button "Save" at bounding box center [185, 197] width 75 height 30
click at [82, 71] on div "Classify the call LOCATION NAME Home Alliance FROM PHONE [PHONE_NUMBER] TO PHON…" at bounding box center [286, 177] width 572 height 355
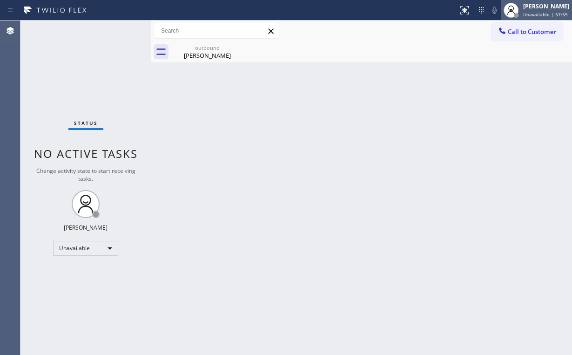
click at [548, 19] on div "[PERSON_NAME] Unavailable | 57:55" at bounding box center [536, 10] width 71 height 20
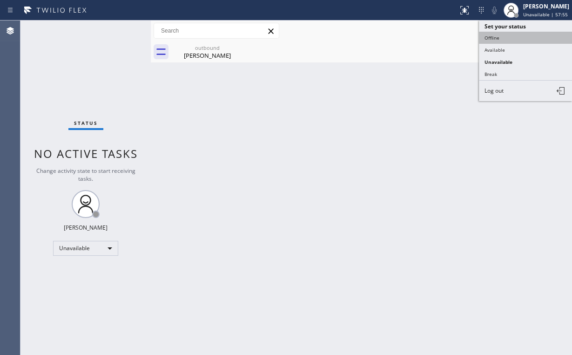
click at [525, 41] on button "Offline" at bounding box center [525, 38] width 93 height 12
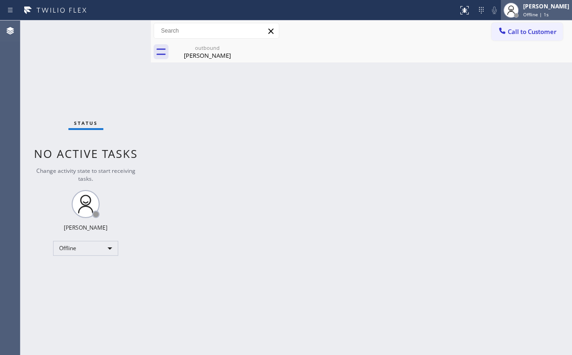
click at [534, 13] on span "Offline | 1s" at bounding box center [536, 14] width 26 height 7
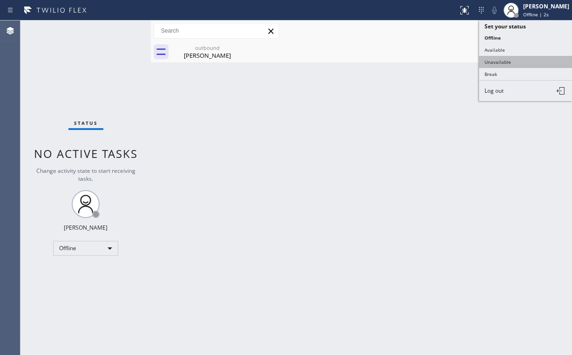
click at [503, 60] on button "Unavailable" at bounding box center [525, 62] width 93 height 12
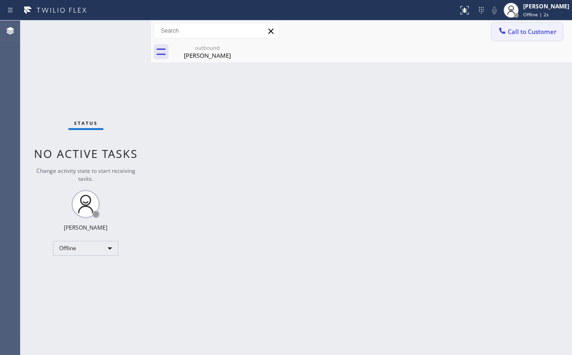
click at [523, 34] on span "Call to Customer" at bounding box center [532, 31] width 49 height 8
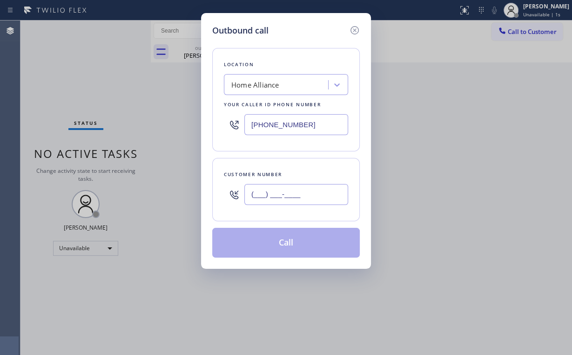
click at [297, 198] on input "(___) ___-____" at bounding box center [296, 194] width 104 height 21
paste input "619) 884-2844"
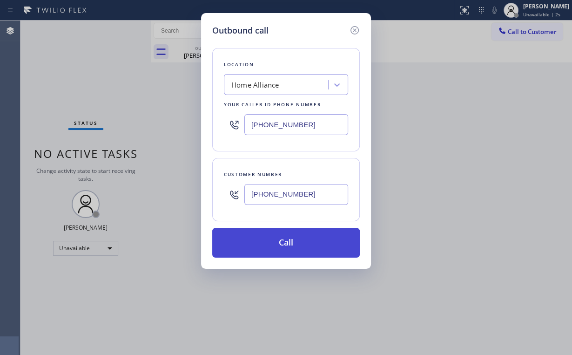
type input "[PHONE_NUMBER]"
click at [275, 247] on button "Call" at bounding box center [286, 243] width 148 height 30
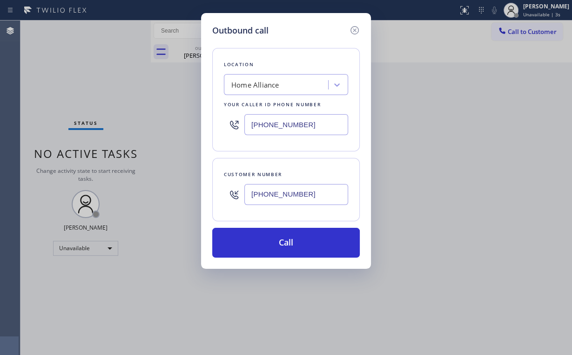
click at [111, 88] on div "Outbound call Location Home Alliance Your caller id phone number [PHONE_NUMBER]…" at bounding box center [286, 177] width 572 height 355
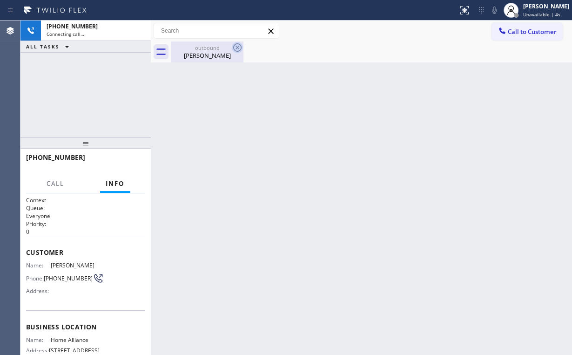
click at [213, 56] on div "[PERSON_NAME]" at bounding box center [207, 55] width 70 height 8
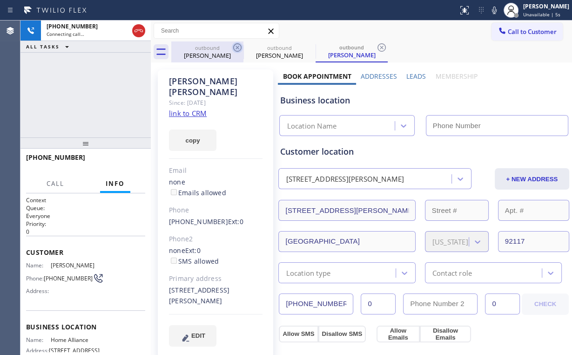
click at [235, 47] on icon at bounding box center [237, 47] width 11 height 11
click at [104, 82] on div "[PHONE_NUMBER] Connecting call… ALL TASKS ALL TASKS ACTIVE TASKS TASKS IN WRAP …" at bounding box center [85, 78] width 130 height 117
type input "[PHONE_NUMBER]"
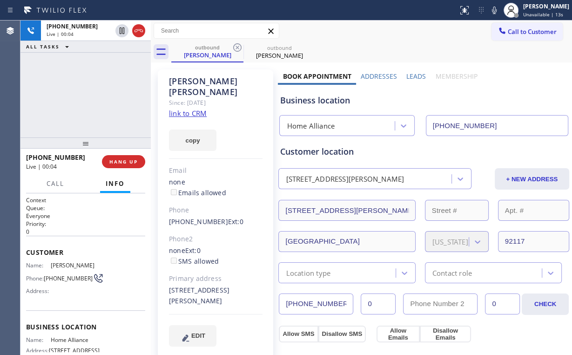
drag, startPoint x: 93, startPoint y: 96, endPoint x: 108, endPoint y: 141, distance: 46.7
click at [67, 102] on div "[PHONE_NUMBER] Live | 00:04 ALL TASKS ALL TASKS ACTIVE TASKS TASKS IN WRAP UP" at bounding box center [85, 78] width 130 height 117
click at [129, 161] on span "HANG UP" at bounding box center [123, 161] width 28 height 7
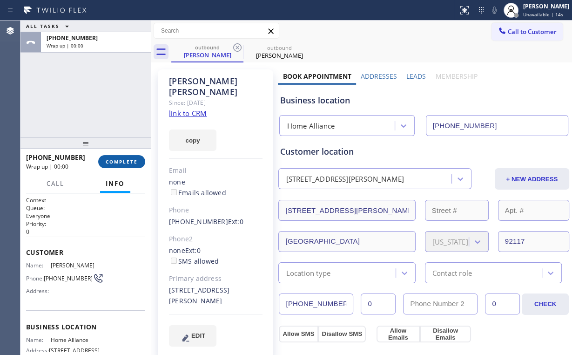
click at [129, 162] on span "COMPLETE" at bounding box center [122, 161] width 32 height 7
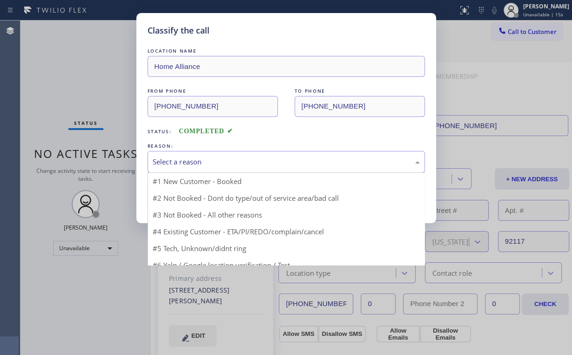
drag, startPoint x: 177, startPoint y: 158, endPoint x: 177, endPoint y: 193, distance: 34.9
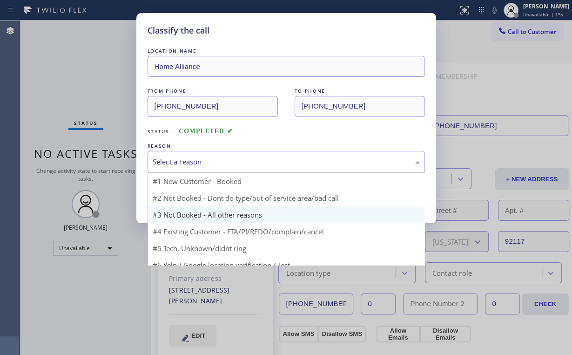
click at [178, 158] on div "Select a reason" at bounding box center [286, 161] width 267 height 11
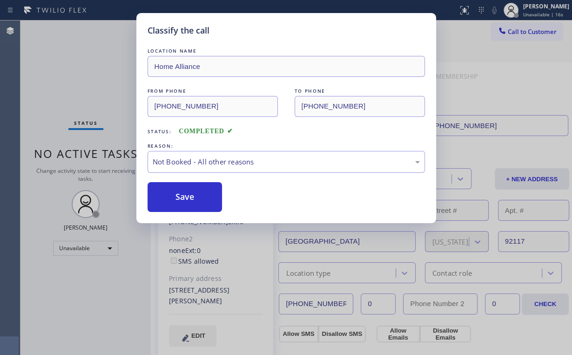
drag, startPoint x: 177, startPoint y: 193, endPoint x: 61, endPoint y: 54, distance: 181.0
click at [176, 191] on button "Save" at bounding box center [185, 197] width 75 height 30
click at [61, 53] on div "Classify the call LOCATION NAME Home Alliance FROM PHONE [PHONE_NUMBER] TO PHON…" at bounding box center [286, 177] width 572 height 355
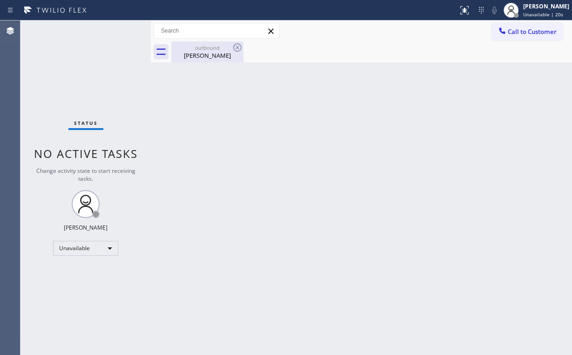
click at [208, 55] on div "[PERSON_NAME]" at bounding box center [207, 55] width 70 height 8
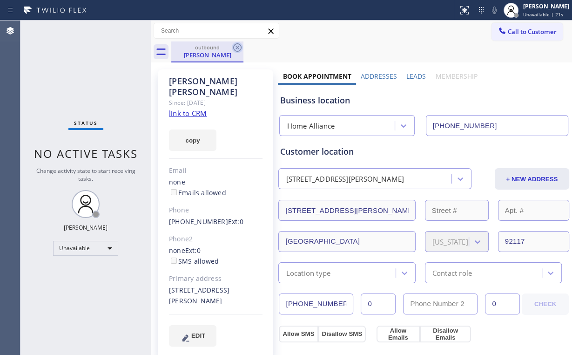
click at [236, 48] on icon at bounding box center [237, 47] width 11 height 11
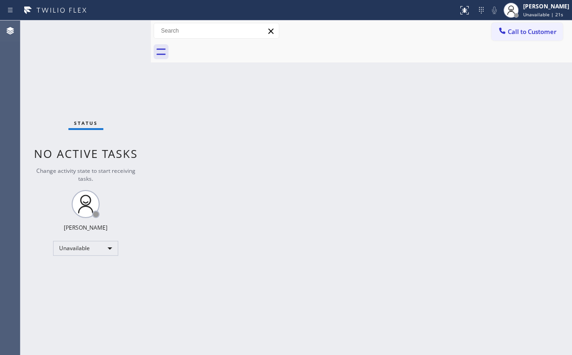
click at [90, 63] on div "Status No active tasks Change activity state to start receiving tasks. [PERSON_…" at bounding box center [85, 187] width 130 height 334
drag, startPoint x: 514, startPoint y: 35, endPoint x: 391, endPoint y: 97, distance: 137.4
click at [513, 35] on span "Call to Customer" at bounding box center [532, 31] width 49 height 8
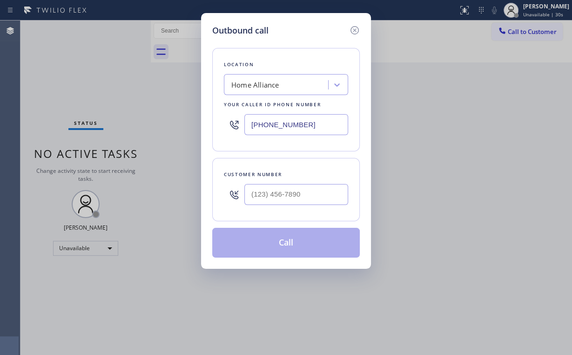
drag, startPoint x: 304, startPoint y: 119, endPoint x: 157, endPoint y: 117, distance: 147.5
click at [171, 119] on div "Outbound call Location Home Alliance Your caller id phone number [PHONE_NUMBER]…" at bounding box center [286, 177] width 572 height 355
paste input "323) 643-1169"
type input "[PHONE_NUMBER]"
click at [300, 195] on input "(___) ___-____" at bounding box center [296, 194] width 104 height 21
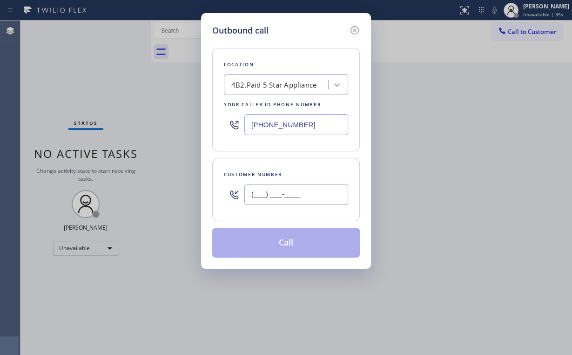
paste input "925) 819-0594"
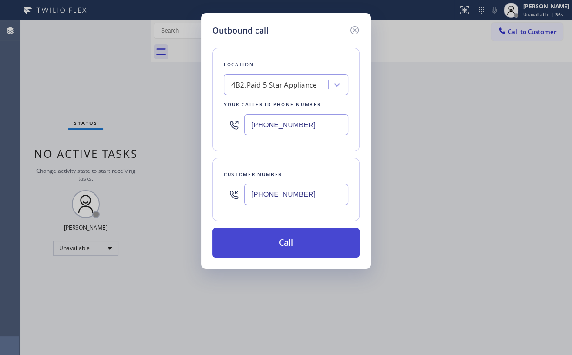
type input "[PHONE_NUMBER]"
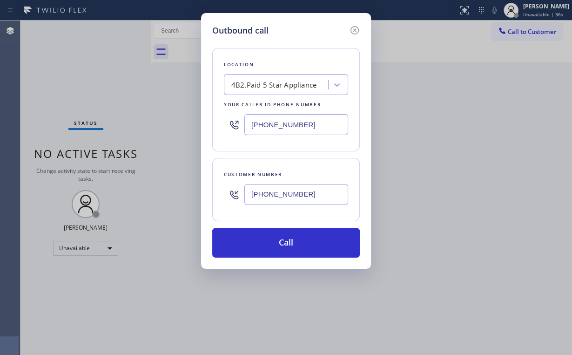
drag, startPoint x: 284, startPoint y: 244, endPoint x: 236, endPoint y: 340, distance: 107.6
click at [284, 246] on button "Call" at bounding box center [286, 243] width 148 height 30
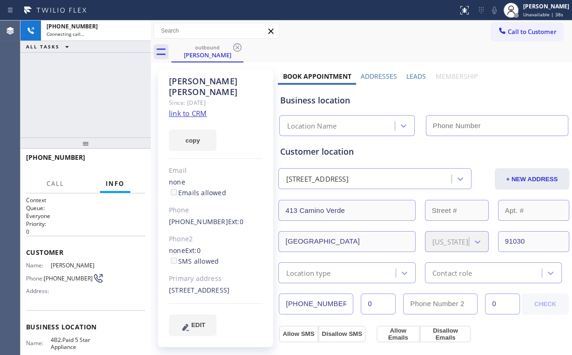
click at [76, 91] on div "[PHONE_NUMBER] Connecting call… ALL TASKS ALL TASKS ACTIVE TASKS TASKS IN WRAP …" at bounding box center [85, 78] width 130 height 117
type input "[PHONE_NUMBER]"
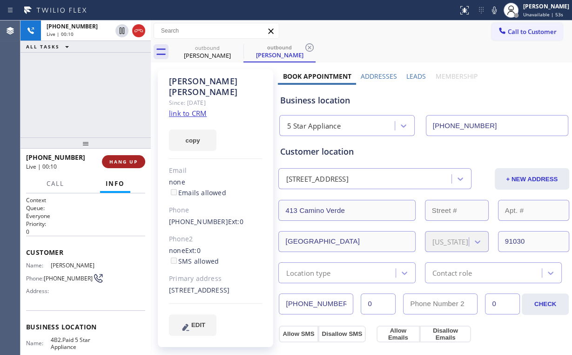
click at [122, 163] on span "HANG UP" at bounding box center [123, 161] width 28 height 7
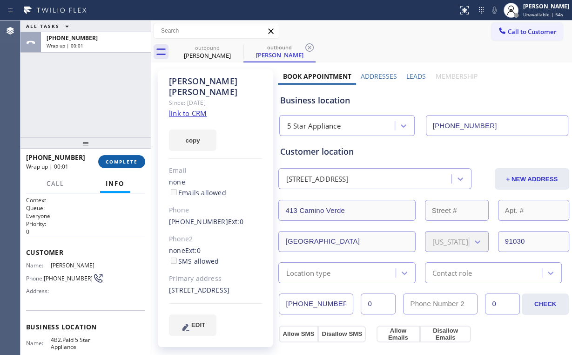
click at [134, 159] on span "COMPLETE" at bounding box center [122, 161] width 32 height 7
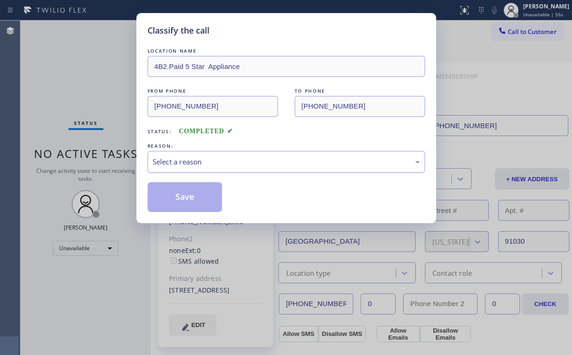
drag, startPoint x: 197, startPoint y: 156, endPoint x: 200, endPoint y: 168, distance: 12.0
click at [197, 157] on div "Select a reason" at bounding box center [286, 161] width 267 height 11
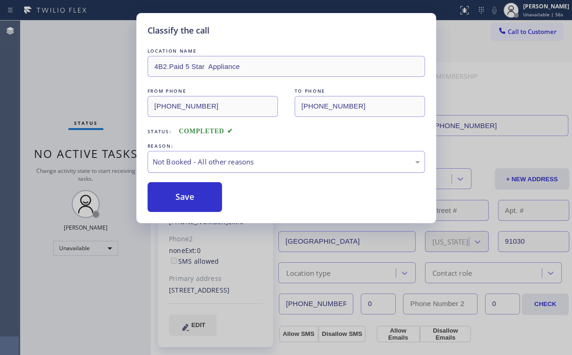
drag, startPoint x: 190, startPoint y: 197, endPoint x: 172, endPoint y: 172, distance: 31.4
click at [190, 196] on button "Save" at bounding box center [185, 197] width 75 height 30
click at [96, 81] on div "Classify the call LOCATION NAME 4B2.Paid 5 Star Appliance FROM PHONE [PHONE_NUM…" at bounding box center [286, 177] width 572 height 355
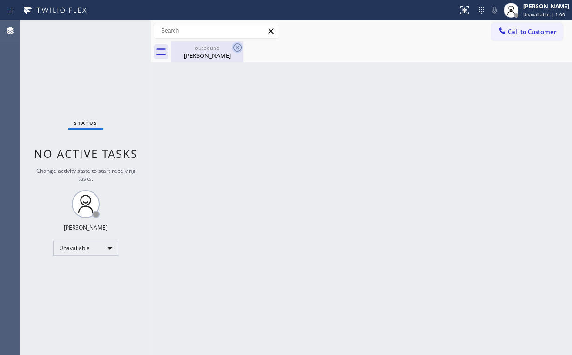
drag, startPoint x: 207, startPoint y: 52, endPoint x: 239, endPoint y: 51, distance: 32.1
click at [209, 52] on div "[PERSON_NAME]" at bounding box center [207, 55] width 70 height 8
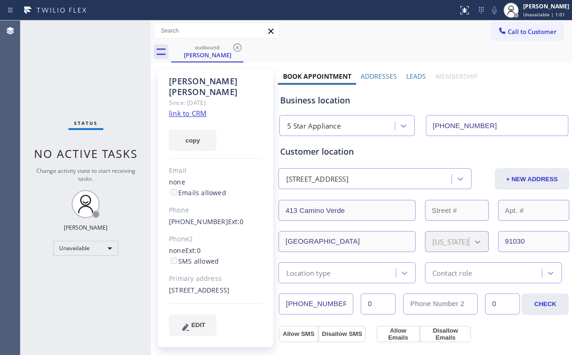
drag, startPoint x: 239, startPoint y: 45, endPoint x: 264, endPoint y: 63, distance: 31.0
click at [239, 45] on icon at bounding box center [237, 47] width 11 height 11
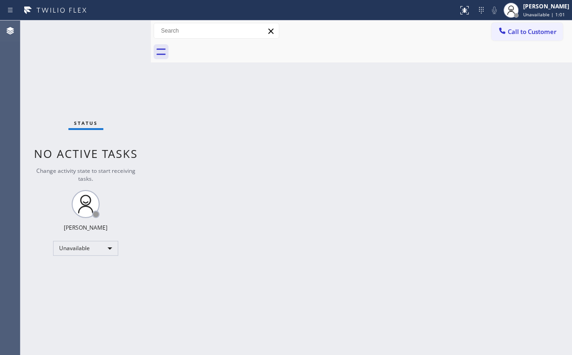
drag, startPoint x: 437, startPoint y: 161, endPoint x: 442, endPoint y: 163, distance: 5.4
click at [439, 162] on div "Back to Dashboard Change Sender ID Customers Technicians Select a contact Outbo…" at bounding box center [361, 187] width 421 height 334
click at [447, 162] on div "Back to Dashboard Change Sender ID Customers Technicians Select a contact Outbo…" at bounding box center [361, 187] width 421 height 334
click at [369, 175] on div "Back to Dashboard Change Sender ID Customers Technicians Select a contact Outbo…" at bounding box center [361, 187] width 421 height 334
click at [424, 208] on div "Back to Dashboard Change Sender ID Customers Technicians Select a contact Outbo…" at bounding box center [361, 187] width 421 height 334
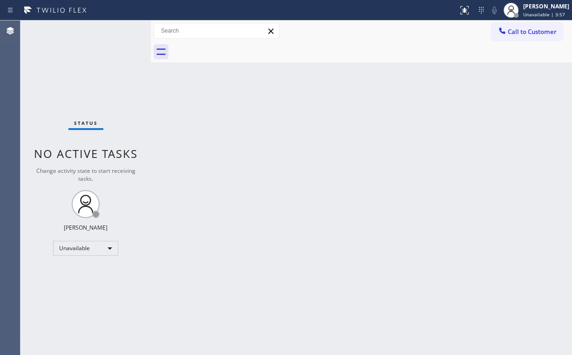
drag, startPoint x: 65, startPoint y: 81, endPoint x: 61, endPoint y: 4, distance: 76.9
click at [65, 80] on div "Status No active tasks Change activity state to start receiving tasks. [PERSON_…" at bounding box center [85, 187] width 130 height 334
click at [512, 35] on span "Call to Customer" at bounding box center [532, 31] width 49 height 8
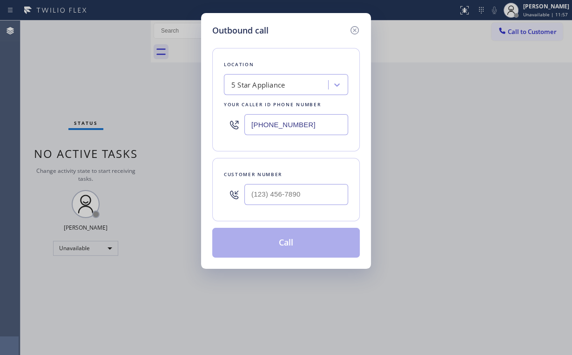
drag, startPoint x: 317, startPoint y: 119, endPoint x: 169, endPoint y: 117, distance: 148.0
click at [190, 121] on div "Outbound call Location 5 Star Appliance Your caller id phone number [PHONE_NUMB…" at bounding box center [286, 177] width 572 height 355
paste input "209) 676-4237"
type input "[PHONE_NUMBER]"
click at [308, 191] on input "(___) ___-____" at bounding box center [296, 194] width 104 height 21
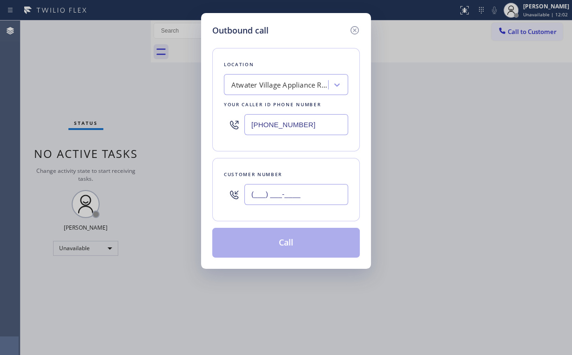
paste input "323) 302-3223"
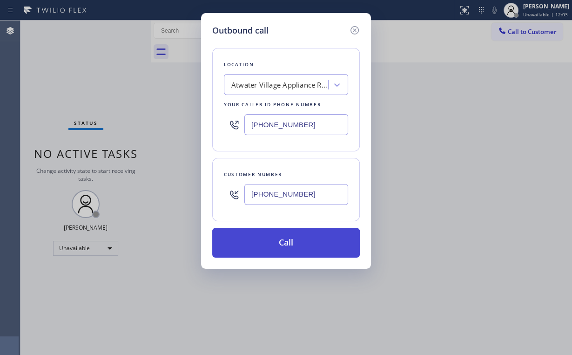
type input "[PHONE_NUMBER]"
click at [268, 239] on button "Call" at bounding box center [286, 243] width 148 height 30
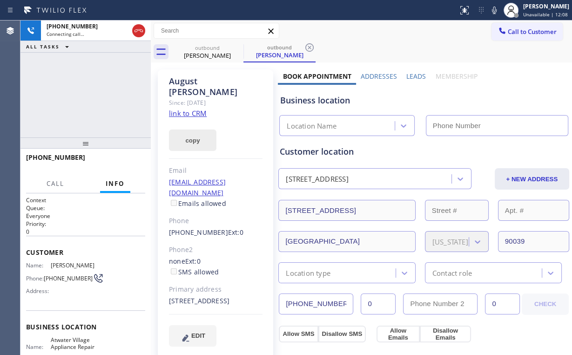
type input "[PHONE_NUMBER]"
drag, startPoint x: 66, startPoint y: 77, endPoint x: 73, endPoint y: 79, distance: 6.9
click at [67, 78] on div "[PHONE_NUMBER] Connecting call… ALL TASKS ALL TASKS ACTIVE TASKS TASKS IN WRAP …" at bounding box center [85, 78] width 130 height 117
click at [78, 92] on div "[PHONE_NUMBER] Connecting call… ALL TASKS ALL TASKS ACTIVE TASKS TASKS IN WRAP …" at bounding box center [85, 78] width 130 height 117
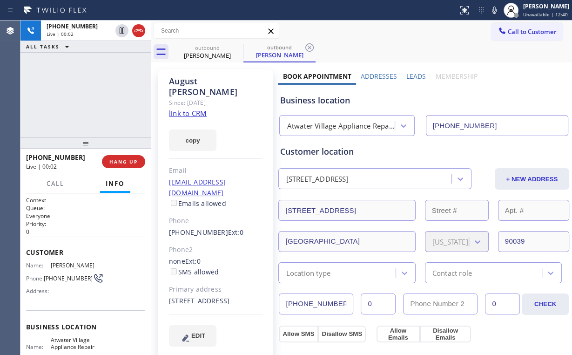
click at [76, 87] on div "[PHONE_NUMBER] Live | 00:02 ALL TASKS ALL TASKS ACTIVE TASKS TASKS IN WRAP UP" at bounding box center [85, 78] width 130 height 117
click at [333, 125] on div "Atwater Village Appliance Repair Pro" at bounding box center [341, 126] width 108 height 11
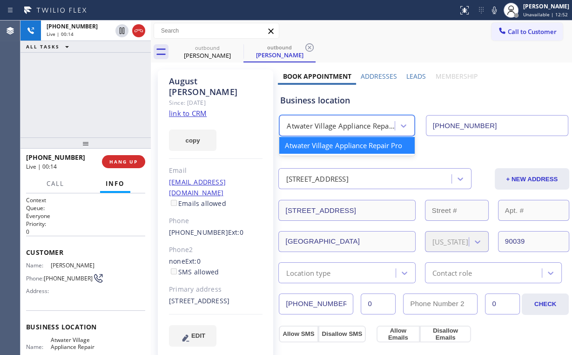
click at [332, 102] on div "Business location" at bounding box center [424, 100] width 288 height 13
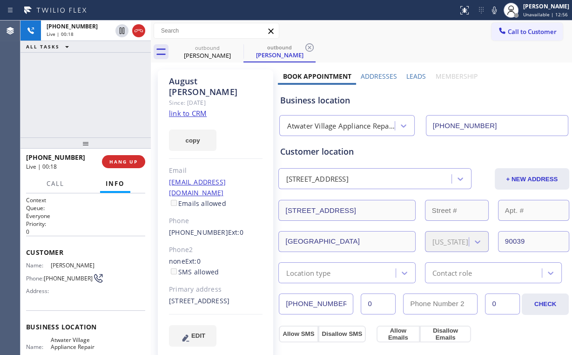
click at [92, 93] on div "[PHONE_NUMBER] Live | 00:18 ALL TASKS ALL TASKS ACTIVE TASKS TASKS IN WRAP UP" at bounding box center [85, 78] width 130 height 117
click at [91, 93] on div "[PHONE_NUMBER] Live | 00:19 ALL TASKS ALL TASKS ACTIVE TASKS TASKS IN WRAP UP" at bounding box center [85, 78] width 130 height 117
click at [124, 164] on span "HANG UP" at bounding box center [123, 161] width 28 height 7
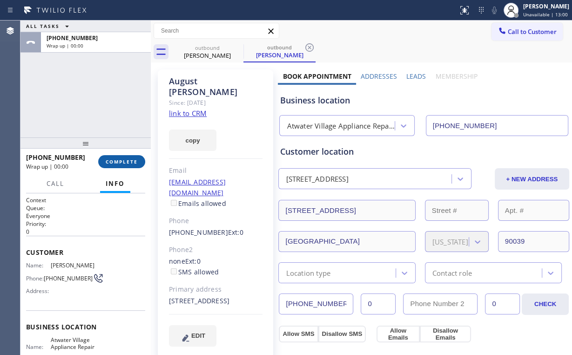
click at [121, 163] on span "COMPLETE" at bounding box center [122, 161] width 32 height 7
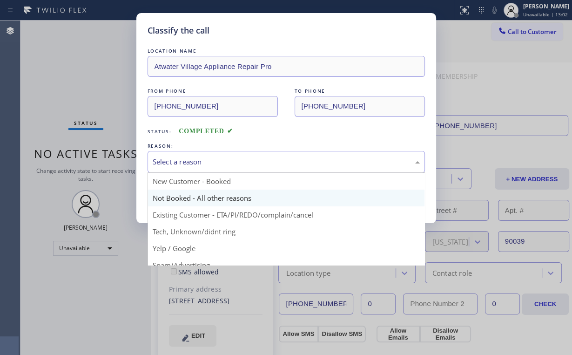
drag, startPoint x: 173, startPoint y: 166, endPoint x: 178, endPoint y: 197, distance: 31.7
click at [173, 168] on div "Select a reason" at bounding box center [286, 162] width 277 height 22
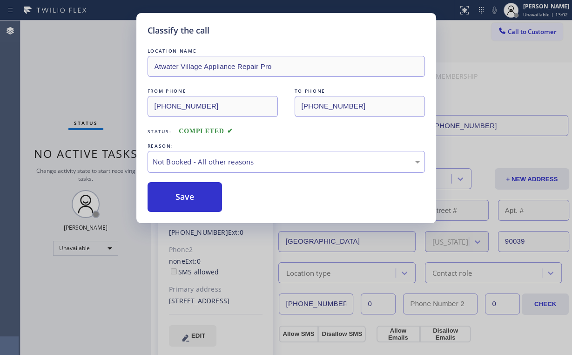
drag, startPoint x: 182, startPoint y: 197, endPoint x: 183, endPoint y: 277, distance: 80.1
click at [182, 197] on button "Save" at bounding box center [185, 197] width 75 height 30
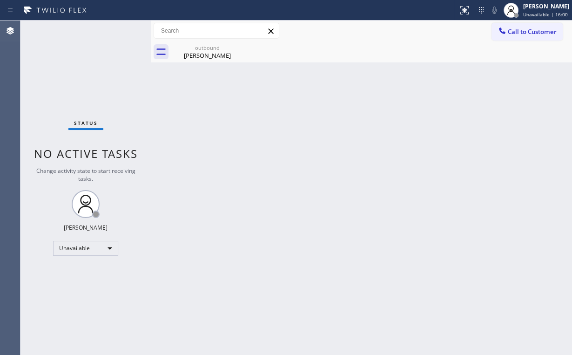
click at [47, 66] on div "Status No active tasks Change activity state to start receiving tasks. [PERSON_…" at bounding box center [85, 187] width 130 height 334
click at [521, 32] on span "Call to Customer" at bounding box center [532, 31] width 49 height 8
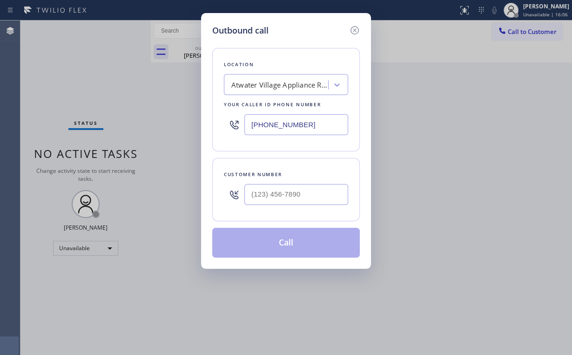
drag, startPoint x: 323, startPoint y: 126, endPoint x: 141, endPoint y: 121, distance: 181.6
click at [179, 123] on div "Outbound call Location [GEOGRAPHIC_DATA] Appliance Repair Pro Your caller id ph…" at bounding box center [286, 177] width 572 height 355
paste input "425) 689-7046"
type input "[PHONE_NUMBER]"
click at [297, 196] on input "(___) ___-____" at bounding box center [296, 194] width 104 height 21
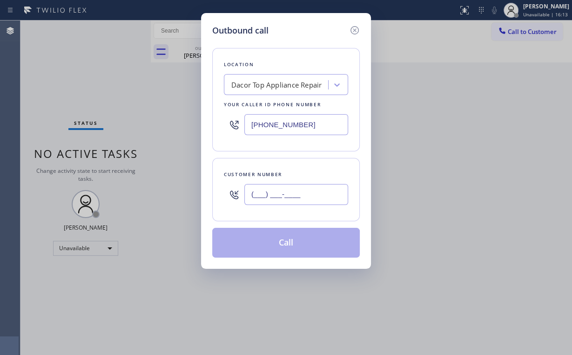
paste input "206) 420-9940"
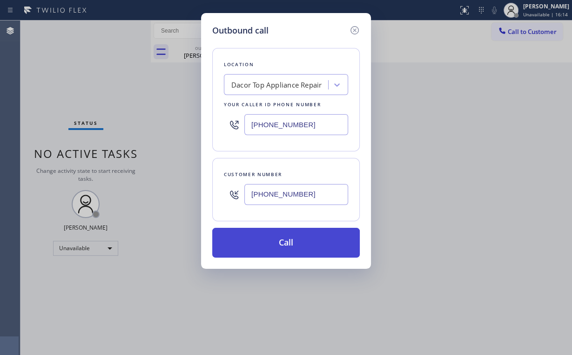
type input "[PHONE_NUMBER]"
drag, startPoint x: 262, startPoint y: 241, endPoint x: 262, endPoint y: 255, distance: 13.5
click at [262, 244] on button "Call" at bounding box center [286, 243] width 148 height 30
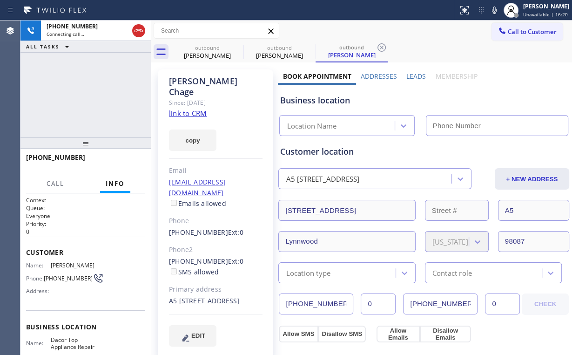
type input "[PHONE_NUMBER]"
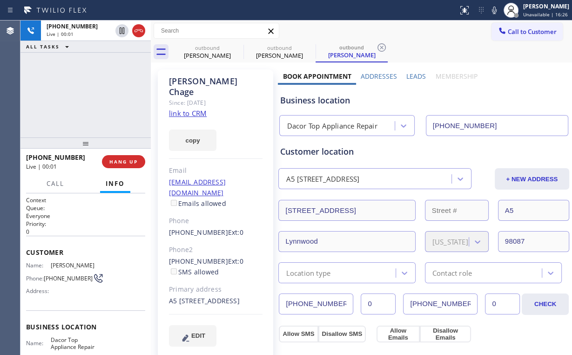
click at [86, 106] on div "[PHONE_NUMBER] Live | 00:01 ALL TASKS ALL TASKS ACTIVE TASKS TASKS IN WRAP UP" at bounding box center [85, 78] width 130 height 117
click at [127, 159] on span "HANG UP" at bounding box center [123, 161] width 28 height 7
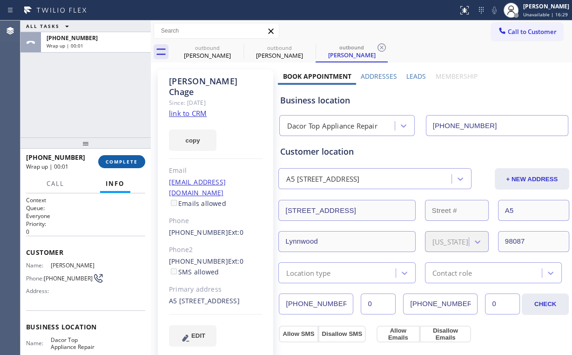
click at [120, 158] on button "COMPLETE" at bounding box center [121, 161] width 47 height 13
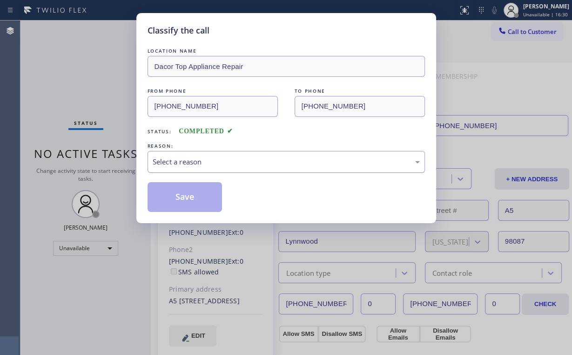
click at [194, 157] on div "Select a reason" at bounding box center [286, 161] width 267 height 11
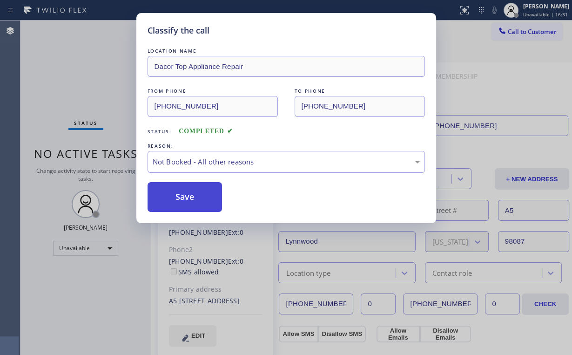
click at [188, 193] on button "Save" at bounding box center [185, 197] width 75 height 30
click at [73, 94] on div "Classify the call LOCATION NAME Dacor Top Appliance Repair FROM PHONE [PHONE_NU…" at bounding box center [286, 177] width 572 height 355
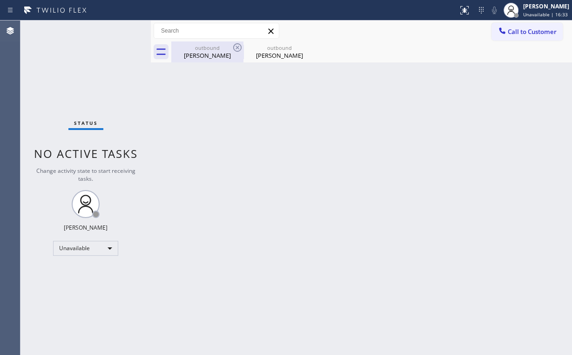
drag, startPoint x: 186, startPoint y: 61, endPoint x: 213, endPoint y: 54, distance: 27.9
click at [186, 61] on div "outbound [PERSON_NAME]" at bounding box center [207, 51] width 70 height 21
type input "[PHONE_NUMBER]"
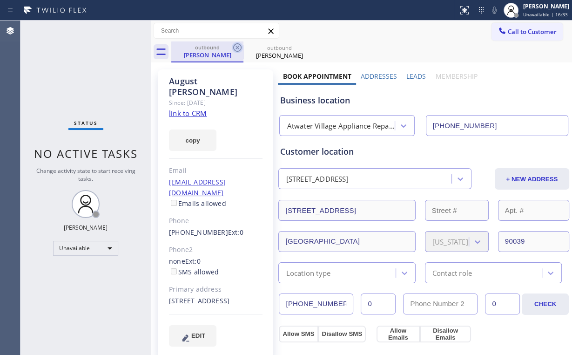
click at [235, 46] on icon at bounding box center [237, 47] width 11 height 11
type input "[PHONE_NUMBER]"
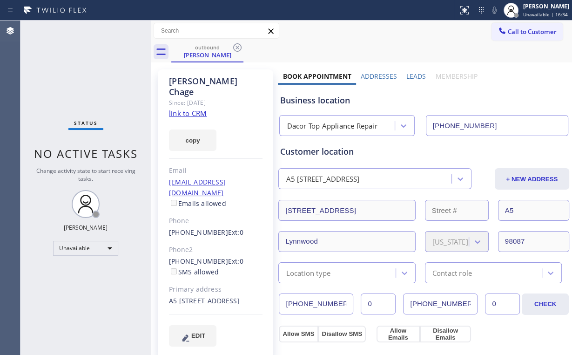
drag, startPoint x: 542, startPoint y: 32, endPoint x: 298, endPoint y: 164, distance: 277.8
click at [542, 33] on span "Call to Customer" at bounding box center [532, 31] width 49 height 8
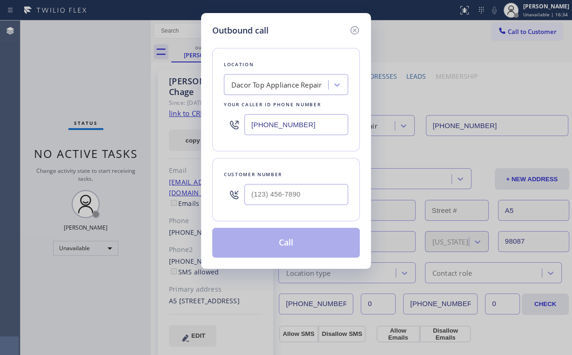
click at [307, 181] on div at bounding box center [296, 194] width 104 height 30
click at [303, 186] on input "(___) ___-____" at bounding box center [296, 194] width 104 height 21
paste input "206) 420-9940"
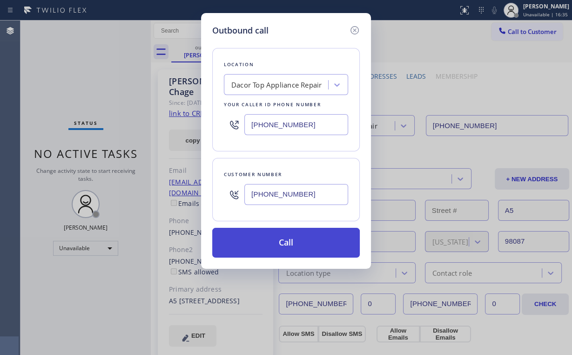
type input "[PHONE_NUMBER]"
click at [264, 249] on button "Call" at bounding box center [286, 243] width 148 height 30
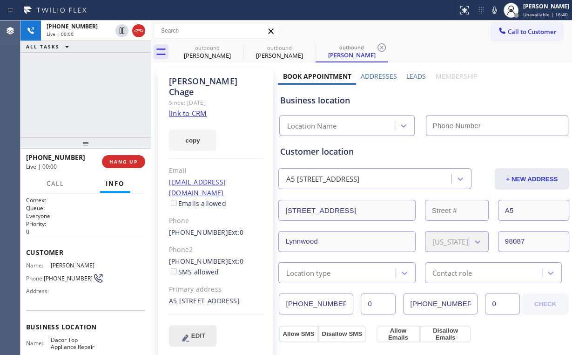
type input "[PHONE_NUMBER]"
click at [80, 90] on div "[PHONE_NUMBER] Live | 00:07 ALL TASKS ALL TASKS ACTIVE TASKS TASKS IN WRAP UP" at bounding box center [85, 78] width 130 height 117
click at [120, 155] on div "[PHONE_NUMBER] Live | 00:07 HANG UP" at bounding box center [85, 161] width 119 height 24
click at [122, 161] on span "HANG UP" at bounding box center [123, 161] width 28 height 7
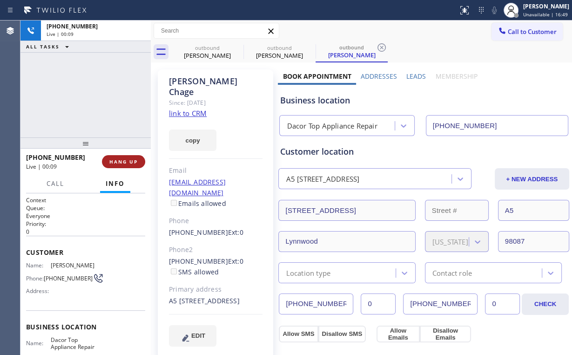
click at [122, 162] on span "HANG UP" at bounding box center [123, 161] width 28 height 7
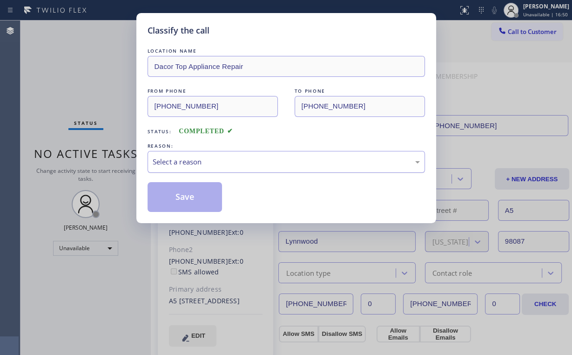
drag, startPoint x: 187, startPoint y: 163, endPoint x: 187, endPoint y: 171, distance: 8.4
click at [187, 163] on div "Select a reason" at bounding box center [286, 161] width 267 height 11
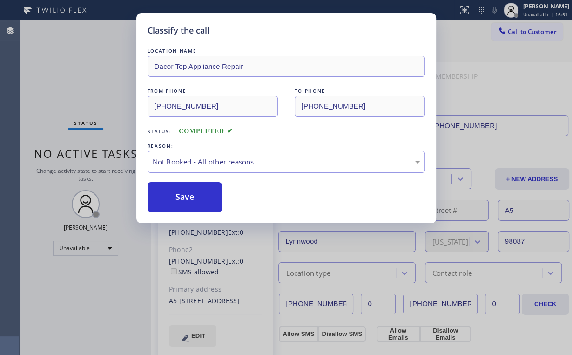
drag, startPoint x: 193, startPoint y: 197, endPoint x: 125, endPoint y: 132, distance: 93.8
click at [193, 197] on button "Save" at bounding box center [185, 197] width 75 height 30
click at [89, 93] on div "Classify the call LOCATION NAME Dacor Top Appliance Repair FROM PHONE [PHONE_NU…" at bounding box center [286, 177] width 572 height 355
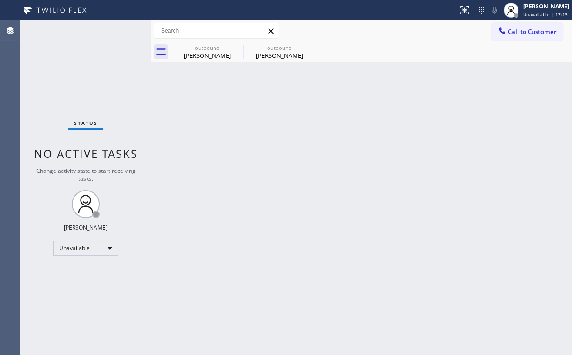
click at [83, 81] on div "Status No active tasks Change activity state to start receiving tasks. [PERSON_…" at bounding box center [85, 187] width 130 height 334
drag, startPoint x: 200, startPoint y: 54, endPoint x: 229, endPoint y: 50, distance: 29.1
click at [201, 54] on div "[PERSON_NAME]" at bounding box center [207, 55] width 70 height 8
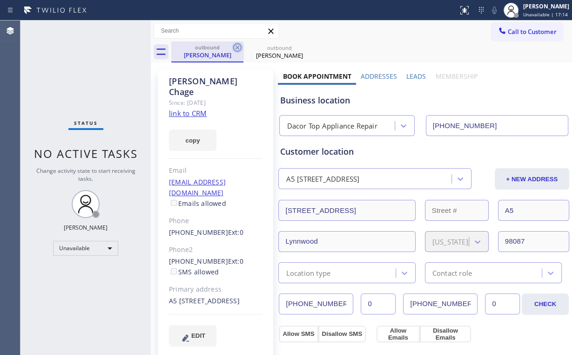
click at [238, 47] on icon at bounding box center [237, 47] width 8 height 8
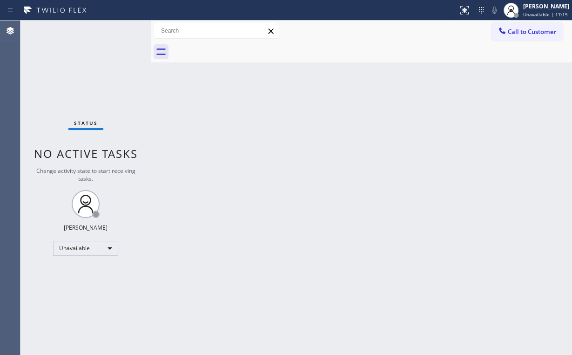
click at [82, 65] on div "Status No active tasks Change activity state to start receiving tasks. [PERSON_…" at bounding box center [85, 187] width 130 height 334
drag, startPoint x: 505, startPoint y: 36, endPoint x: 459, endPoint y: 57, distance: 50.4
click at [505, 36] on div at bounding box center [502, 31] width 11 height 11
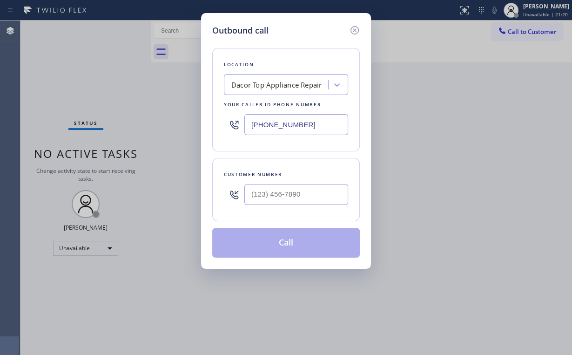
drag, startPoint x: 315, startPoint y: 122, endPoint x: 76, endPoint y: 132, distance: 238.5
click at [145, 125] on div "Outbound call Location Dacor Top Appliance Repair Your caller id phone number […" at bounding box center [286, 177] width 572 height 355
paste input "805) 420-7474"
type input "[PHONE_NUMBER]"
drag, startPoint x: 297, startPoint y: 197, endPoint x: 306, endPoint y: 195, distance: 9.5
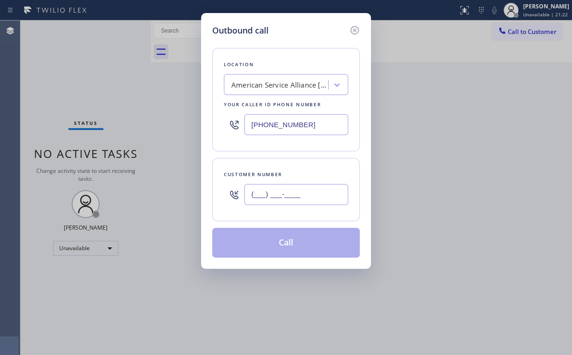
click at [298, 197] on input "(___) ___-____" at bounding box center [296, 194] width 104 height 21
paste input "972) 573-1265"
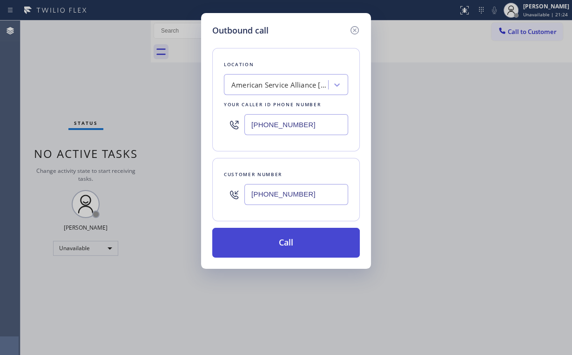
type input "[PHONE_NUMBER]"
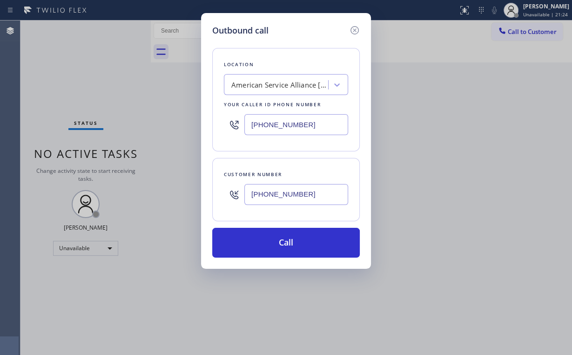
drag, startPoint x: 274, startPoint y: 242, endPoint x: 250, endPoint y: 305, distance: 67.2
click at [274, 242] on button "Call" at bounding box center [286, 243] width 148 height 30
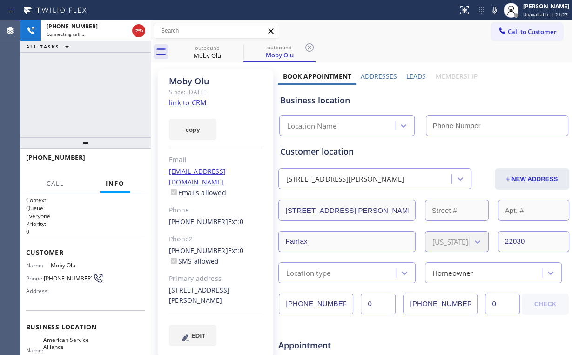
drag, startPoint x: 96, startPoint y: 90, endPoint x: 122, endPoint y: 87, distance: 26.3
click at [97, 90] on div "[PHONE_NUMBER] Connecting call… ALL TASKS ALL TASKS ACTIVE TASKS TASKS IN WRAP …" at bounding box center [85, 78] width 130 height 117
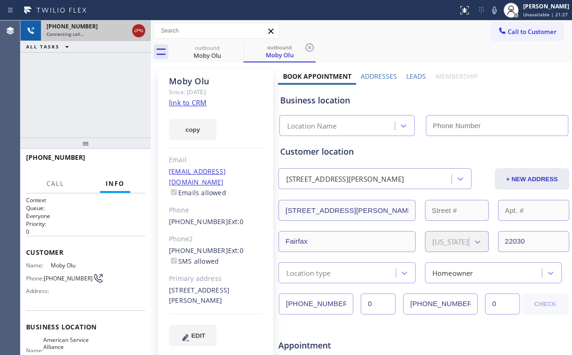
click at [139, 30] on icon at bounding box center [138, 30] width 11 height 11
click at [186, 103] on link "link to CRM" at bounding box center [188, 102] width 38 height 9
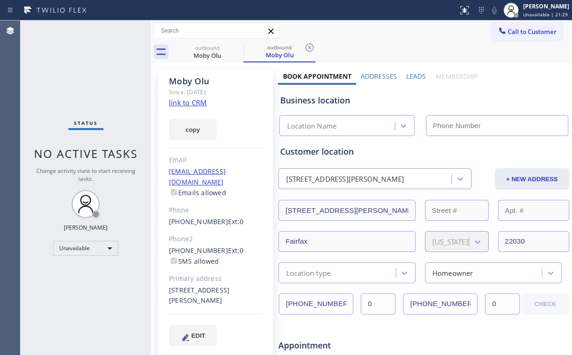
type input "[PHONE_NUMBER]"
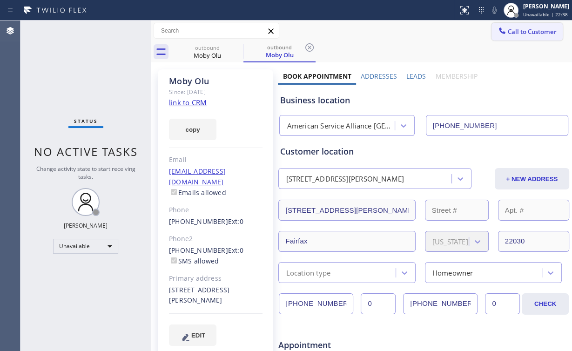
click at [523, 32] on span "Call to Customer" at bounding box center [532, 31] width 49 height 8
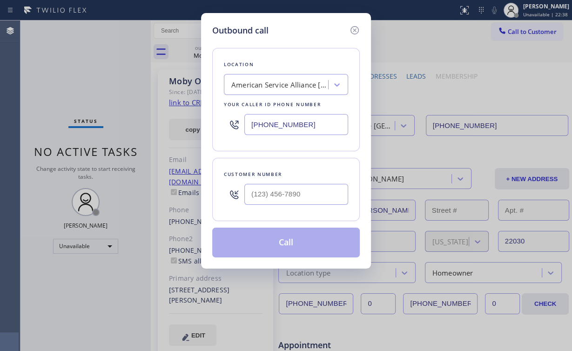
drag, startPoint x: 299, startPoint y: 123, endPoint x: 165, endPoint y: 134, distance: 134.5
click at [183, 133] on div "Outbound call Location American Service Alliance [GEOGRAPHIC_DATA][PERSON_NAME]…" at bounding box center [286, 175] width 572 height 351
paste input "55) 213-9318"
type input "[PHONE_NUMBER]"
drag, startPoint x: 285, startPoint y: 190, endPoint x: 298, endPoint y: 188, distance: 13.7
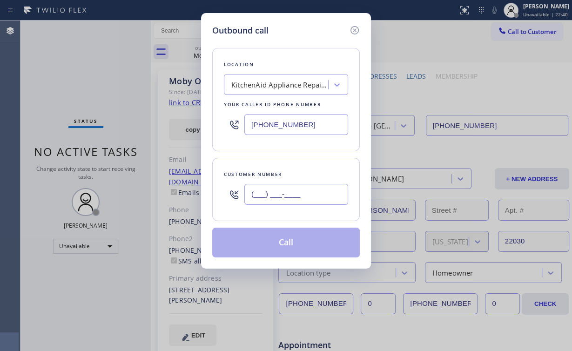
click at [287, 190] on input "(___) ___-____" at bounding box center [296, 194] width 104 height 21
paste input "206) 353-6237"
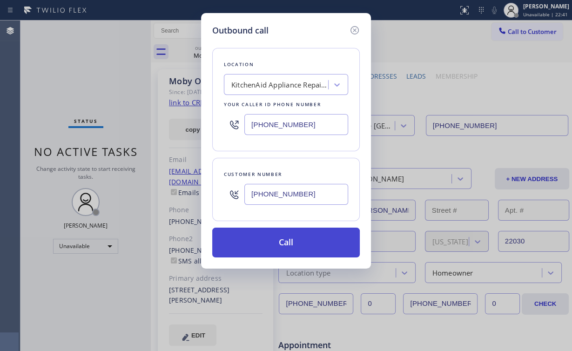
type input "[PHONE_NUMBER]"
click at [290, 249] on button "Call" at bounding box center [286, 243] width 148 height 30
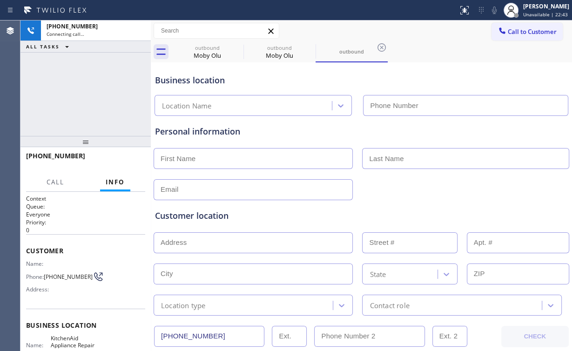
type input "[PHONE_NUMBER]"
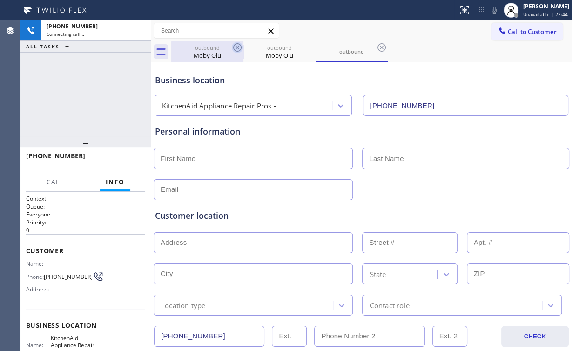
drag, startPoint x: 214, startPoint y: 57, endPoint x: 242, endPoint y: 52, distance: 28.3
click at [215, 57] on div "Moby Olu" at bounding box center [207, 55] width 70 height 8
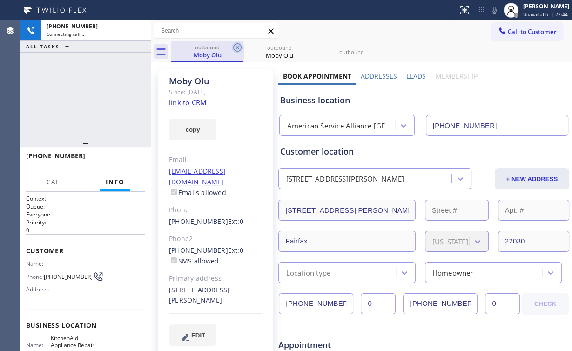
click at [237, 48] on icon at bounding box center [237, 47] width 11 height 11
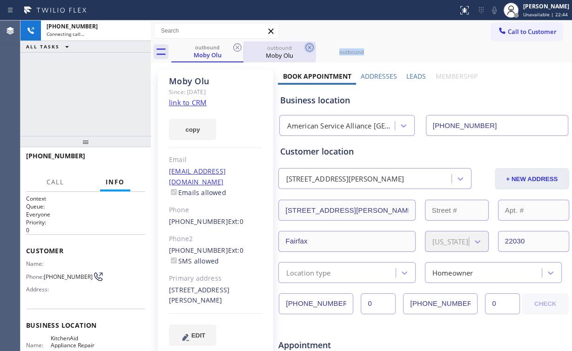
click at [305, 48] on icon at bounding box center [309, 47] width 8 height 8
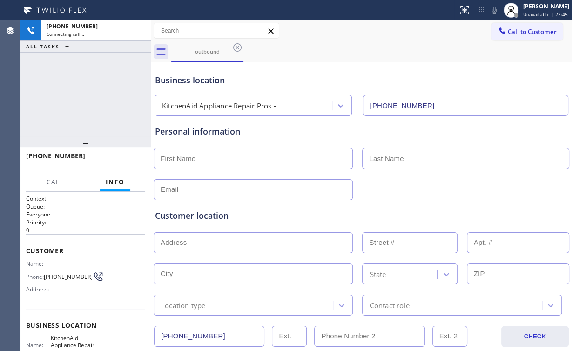
click at [105, 77] on div "[PHONE_NUMBER] Connecting call… ALL TASKS ALL TASKS ACTIVE TASKS TASKS IN WRAP …" at bounding box center [85, 77] width 130 height 115
click at [50, 74] on div "[PHONE_NUMBER] Live | 00:01 ALL TASKS ALL TASKS ACTIVE TASKS TASKS IN WRAP UP" at bounding box center [85, 77] width 130 height 115
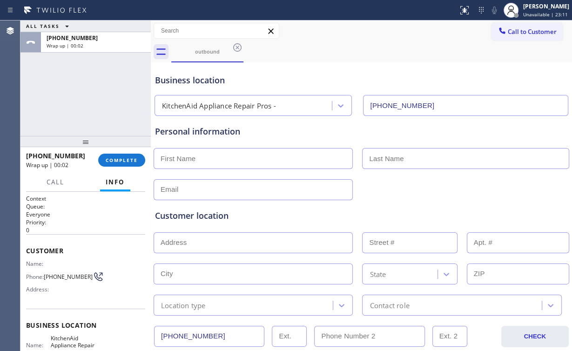
click at [93, 94] on div "ALL TASKS ALL TASKS ACTIVE TASKS TASKS IN WRAP UP [PHONE_NUMBER] Wrap up | 00:02" at bounding box center [85, 77] width 130 height 115
click at [130, 157] on span "COMPLETE" at bounding box center [122, 160] width 32 height 7
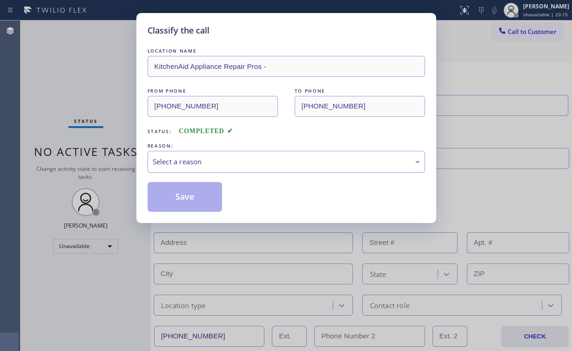
drag, startPoint x: 159, startPoint y: 155, endPoint x: 173, endPoint y: 166, distance: 17.8
click at [160, 155] on div "Select a reason" at bounding box center [286, 162] width 277 height 22
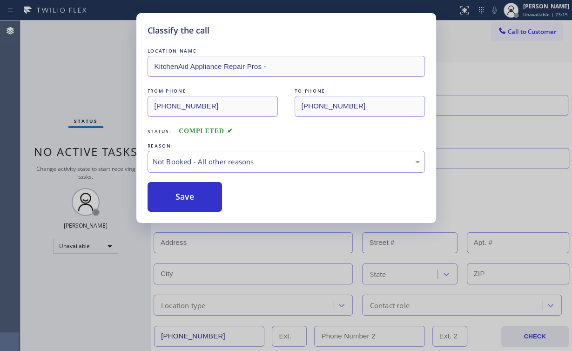
drag, startPoint x: 179, startPoint y: 195, endPoint x: 85, endPoint y: 76, distance: 151.0
click at [179, 192] on button "Save" at bounding box center [185, 197] width 75 height 30
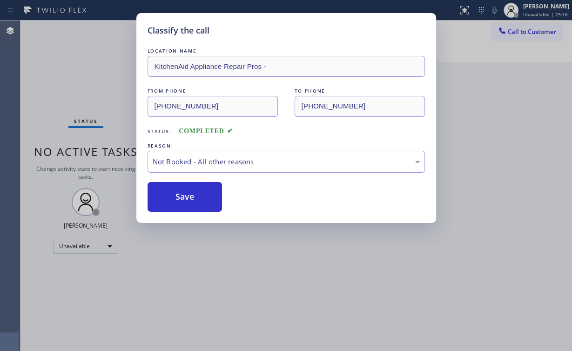
click at [83, 71] on div "Classify the call LOCATION NAME KitchenAid Appliance Repair Pros - FROM PHONE […" at bounding box center [286, 175] width 572 height 351
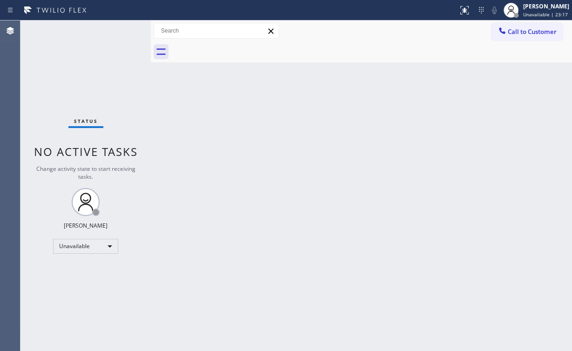
drag, startPoint x: 428, startPoint y: 152, endPoint x: 571, endPoint y: 163, distance: 143.3
click at [443, 156] on div "Back to Dashboard Change Sender ID Customers Technicians Select a contact Outbo…" at bounding box center [361, 185] width 421 height 330
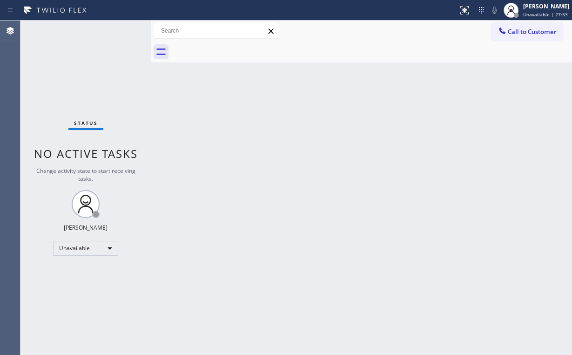
click at [512, 33] on span "Call to Customer" at bounding box center [532, 31] width 49 height 8
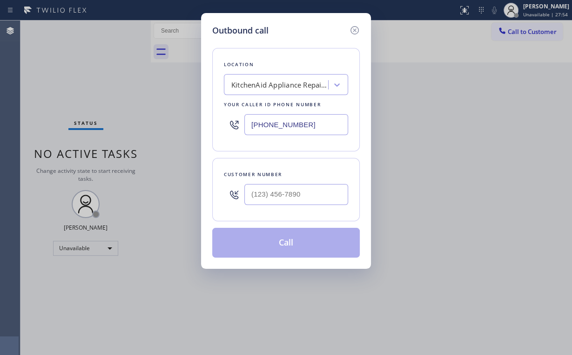
drag, startPoint x: 309, startPoint y: 125, endPoint x: 208, endPoint y: 128, distance: 100.6
click at [210, 127] on div "Outbound call Location KitchenAid Appliance Repair Pros - Your caller id phone …" at bounding box center [286, 141] width 170 height 256
paste input "408) 583-5962"
type input "[PHONE_NUMBER]"
click at [297, 184] on input "(___) ___-____" at bounding box center [296, 194] width 104 height 21
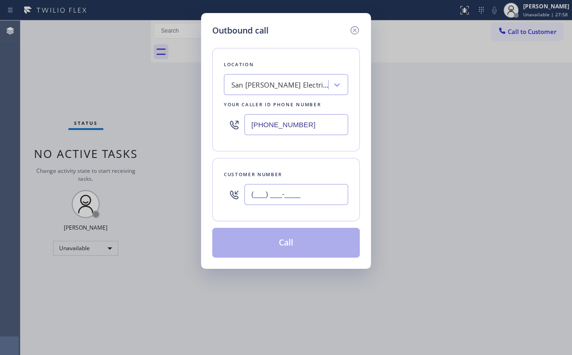
paste input "661) 440-9873"
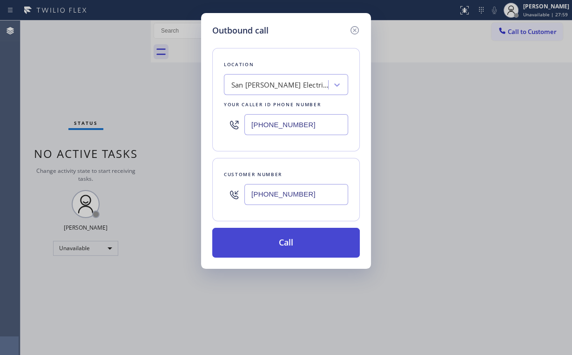
type input "[PHONE_NUMBER]"
click at [280, 241] on button "Call" at bounding box center [286, 243] width 148 height 30
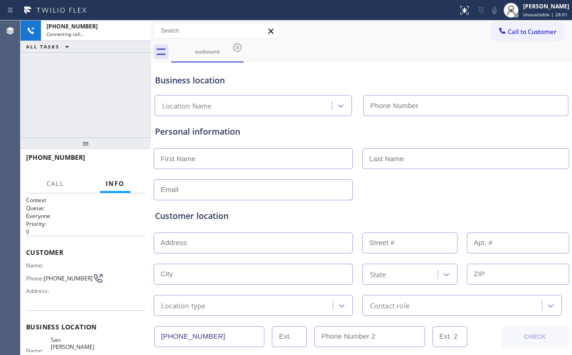
type input "[PHONE_NUMBER]"
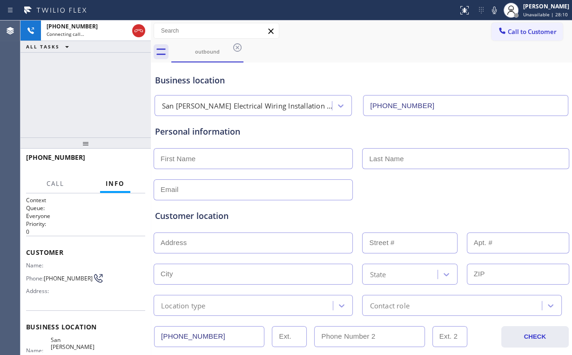
click at [105, 102] on div "[PHONE_NUMBER] Connecting call… ALL TASKS ALL TASKS ACTIVE TASKS TASKS IN WRAP …" at bounding box center [85, 78] width 130 height 117
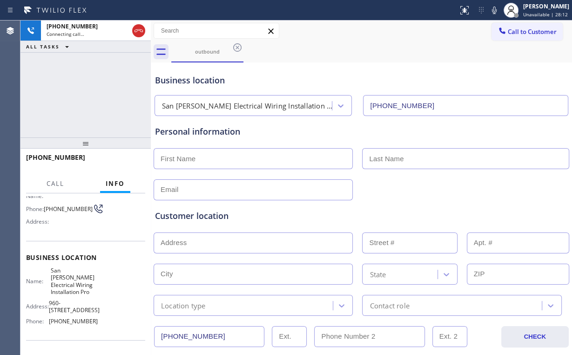
scroll to position [74, 0]
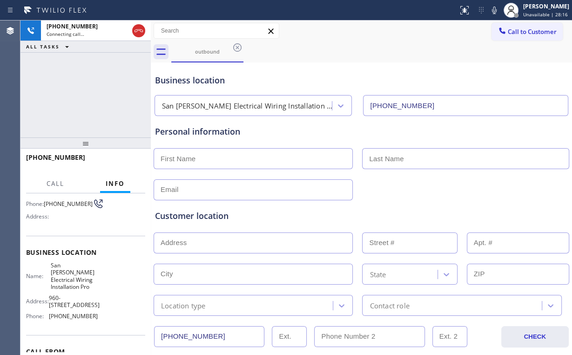
click at [409, 196] on div "Customer location >> ADD NEW ADDRESS << + NEW ADDRESS State Location type Conta…" at bounding box center [361, 255] width 417 height 119
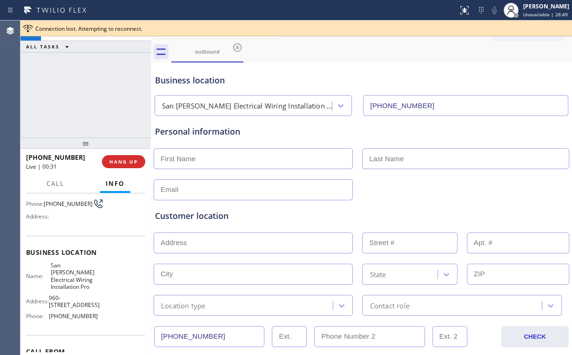
click at [77, 87] on div "[PHONE_NUMBER] Live | 00:31 ALL TASKS ALL TASKS ACTIVE TASKS TASKS IN WRAP UP" at bounding box center [85, 78] width 130 height 117
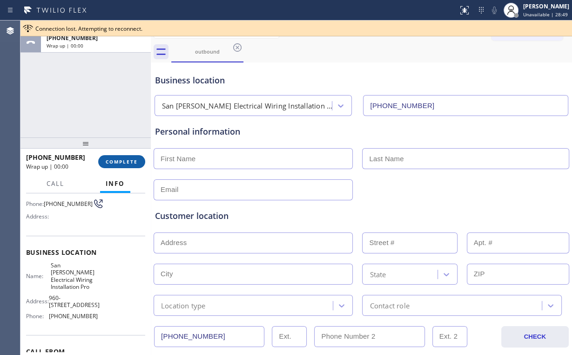
click at [122, 160] on span "COMPLETE" at bounding box center [122, 161] width 32 height 7
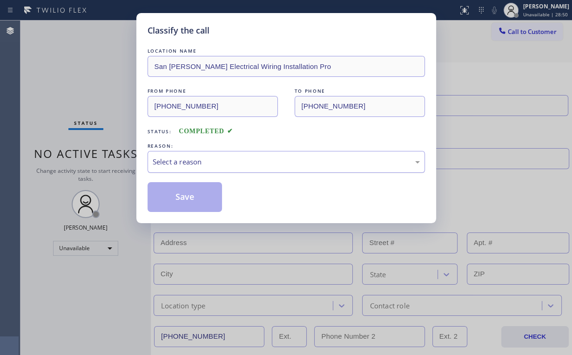
click at [182, 160] on div "Select a reason" at bounding box center [286, 161] width 267 height 11
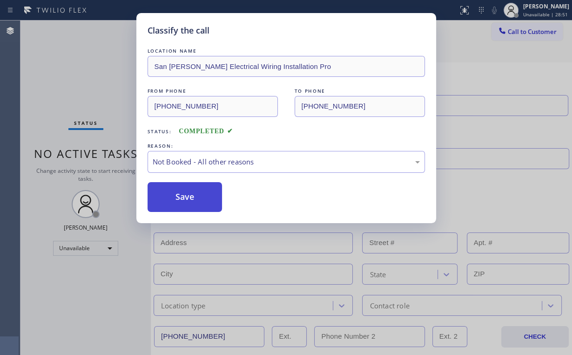
click at [182, 197] on button "Save" at bounding box center [185, 197] width 75 height 30
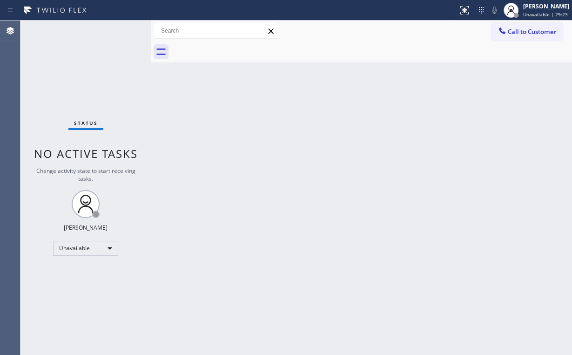
click at [68, 61] on div "Status No active tasks Change activity state to start receiving tasks. [PERSON_…" at bounding box center [85, 187] width 130 height 334
drag, startPoint x: 527, startPoint y: 30, endPoint x: 341, endPoint y: 111, distance: 203.4
click at [526, 31] on span "Call to Customer" at bounding box center [532, 31] width 49 height 8
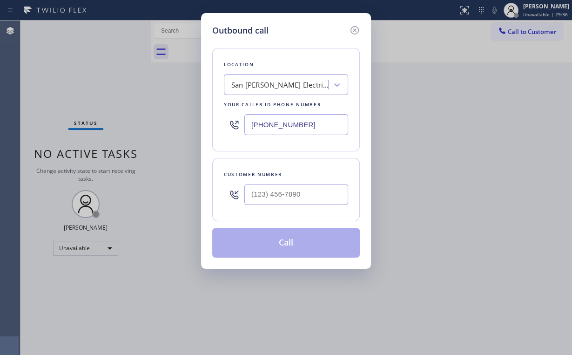
drag, startPoint x: 301, startPoint y: 121, endPoint x: 149, endPoint y: 119, distance: 152.2
click at [173, 121] on div "Outbound call Location [GEOGRAPHIC_DATA][PERSON_NAME] Electrical Wiring Install…" at bounding box center [286, 177] width 572 height 355
paste input "240) 407-1963"
type input "[PHONE_NUMBER]"
click at [297, 192] on input "(___) ___-____" at bounding box center [296, 194] width 104 height 21
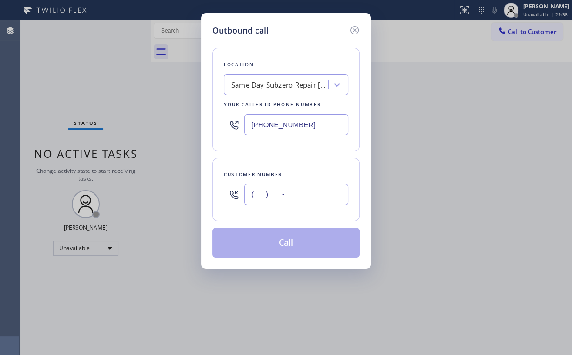
paste input "240) 368-0208"
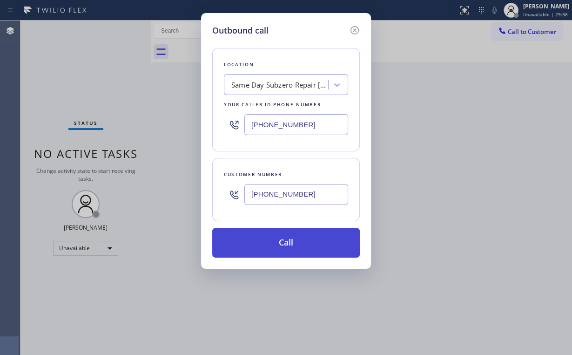
type input "[PHONE_NUMBER]"
click at [278, 235] on button "Call" at bounding box center [286, 243] width 148 height 30
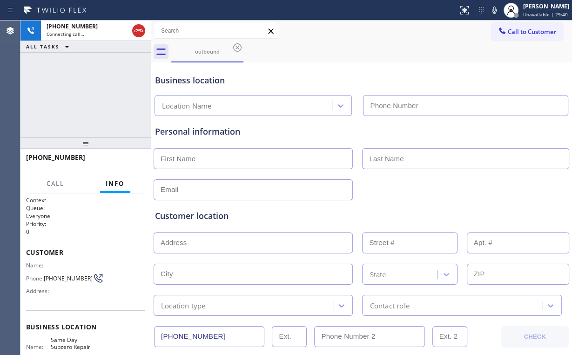
type input "[PHONE_NUMBER]"
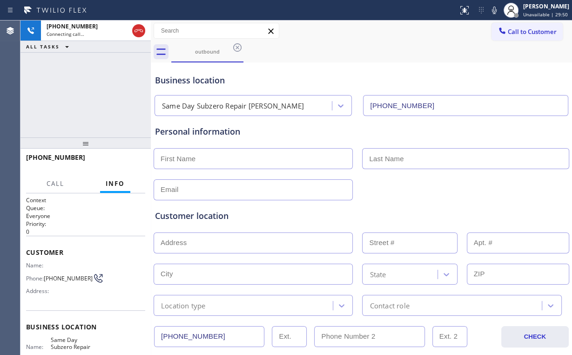
click at [101, 99] on div "[PHONE_NUMBER] Connecting call… ALL TASKS ALL TASKS ACTIVE TASKS TASKS IN WRAP …" at bounding box center [85, 78] width 130 height 117
click at [108, 81] on div "[PHONE_NUMBER] Connecting call… ALL TASKS ALL TASKS ACTIVE TASKS TASKS IN WRAP …" at bounding box center [85, 78] width 130 height 117
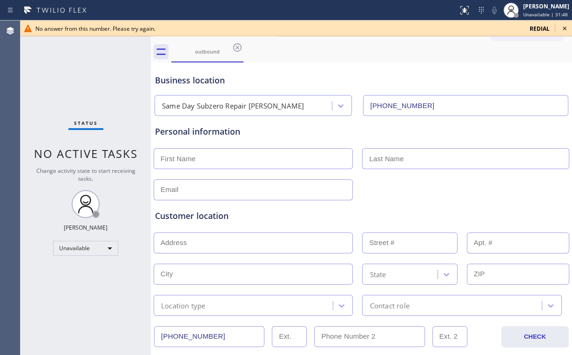
click at [564, 27] on icon at bounding box center [564, 28] width 11 height 11
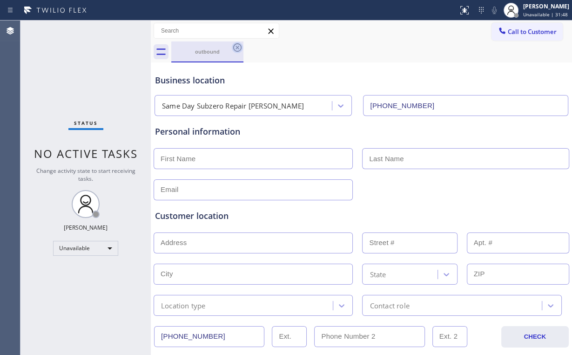
drag, startPoint x: 199, startPoint y: 54, endPoint x: 235, endPoint y: 50, distance: 36.0
click at [201, 54] on div "outbound" at bounding box center [207, 51] width 70 height 7
drag, startPoint x: 235, startPoint y: 48, endPoint x: 248, endPoint y: 48, distance: 13.0
click at [235, 48] on icon at bounding box center [237, 47] width 11 height 11
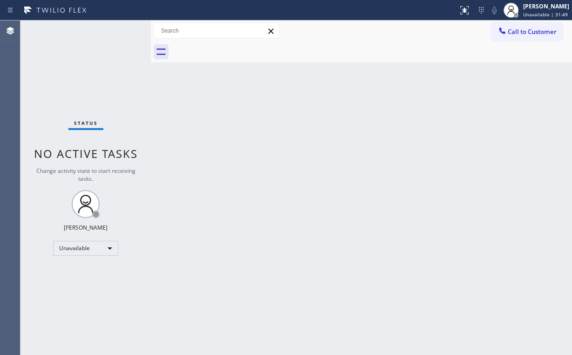
drag, startPoint x: 514, startPoint y: 31, endPoint x: 313, endPoint y: 118, distance: 219.3
click at [514, 31] on span "Call to Customer" at bounding box center [532, 31] width 49 height 8
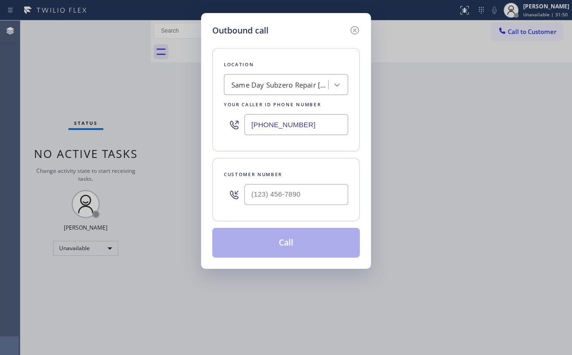
drag, startPoint x: 208, startPoint y: 124, endPoint x: 257, endPoint y: 141, distance: 51.8
click at [134, 130] on div "Outbound call Location Same Day Subzero Repair Bowie Your caller id phone numbe…" at bounding box center [286, 177] width 572 height 355
paste input "714) 559-3502"
type input "[PHONE_NUMBER]"
click at [322, 201] on input "(___) ___-____" at bounding box center [296, 194] width 104 height 21
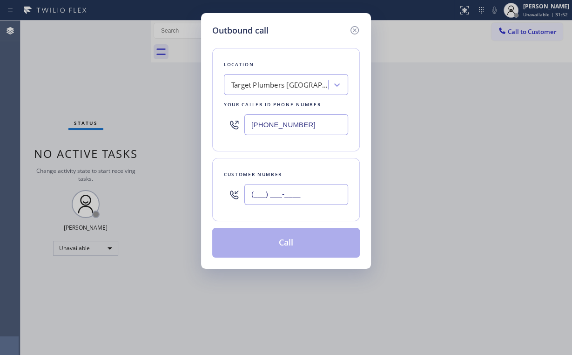
paste input "425) 476-7951"
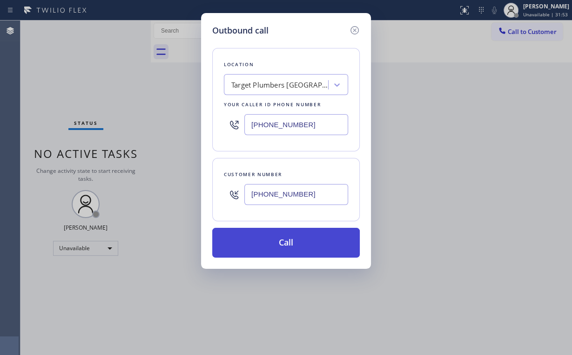
type input "[PHONE_NUMBER]"
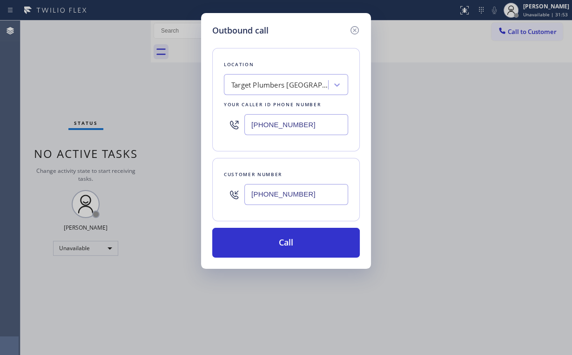
drag, startPoint x: 260, startPoint y: 236, endPoint x: 239, endPoint y: 290, distance: 58.1
click at [260, 240] on button "Call" at bounding box center [286, 243] width 148 height 30
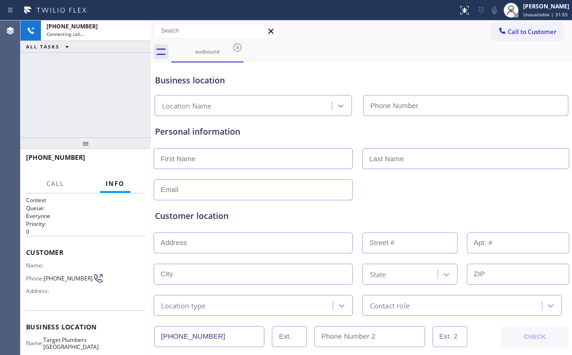
type input "[PHONE_NUMBER]"
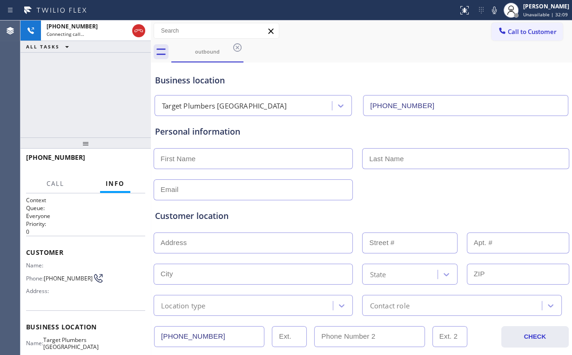
click at [60, 97] on div "[PHONE_NUMBER] Connecting call… ALL TASKS ALL TASKS ACTIVE TASKS TASKS IN WRAP …" at bounding box center [85, 78] width 130 height 117
click at [118, 94] on div "[PHONE_NUMBER] Live | 00:10 ALL TASKS ALL TASKS ACTIVE TASKS TASKS IN WRAP UP" at bounding box center [85, 78] width 130 height 117
click at [94, 97] on div "[PHONE_NUMBER] Live | 00:14 ALL TASKS ALL TASKS ACTIVE TASKS TASKS IN WRAP UP" at bounding box center [85, 78] width 130 height 117
click at [91, 95] on div "[PHONE_NUMBER] Live | 00:15 ALL TASKS ALL TASKS ACTIVE TASKS TASKS IN WRAP UP" at bounding box center [85, 78] width 130 height 117
click at [90, 94] on div "[PHONE_NUMBER] Live | 00:20 ALL TASKS ALL TASKS ACTIVE TASKS TASKS IN WRAP UP" at bounding box center [85, 78] width 130 height 117
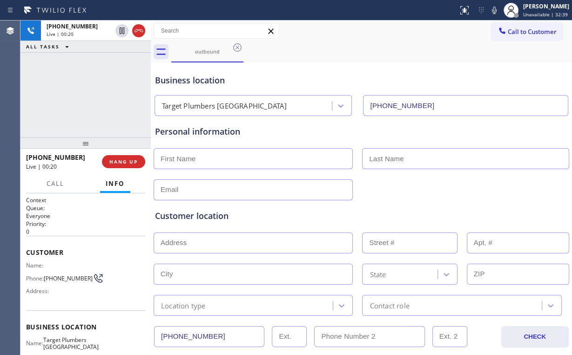
click at [90, 94] on div "[PHONE_NUMBER] Live | 00:20 ALL TASKS ALL TASKS ACTIVE TASKS TASKS IN WRAP UP" at bounding box center [85, 78] width 130 height 117
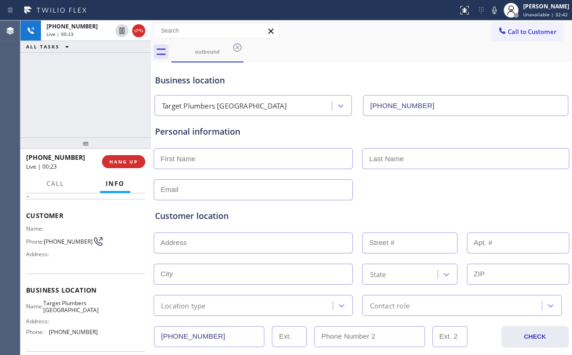
scroll to position [37, 0]
click at [90, 95] on div "[PHONE_NUMBER] Live | 00:48 ALL TASKS ALL TASKS ACTIVE TASKS TASKS IN WRAP UP" at bounding box center [85, 78] width 130 height 117
click at [120, 160] on span "HANG UP" at bounding box center [123, 161] width 28 height 7
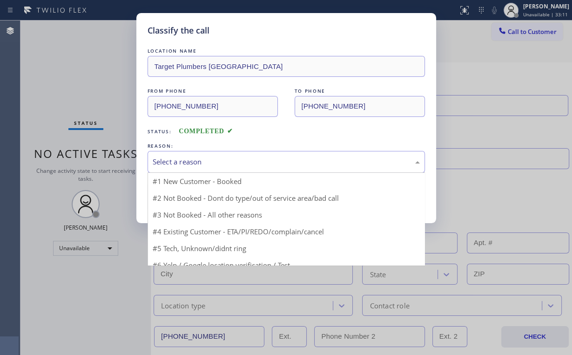
click at [182, 160] on div "Select a reason" at bounding box center [286, 161] width 267 height 11
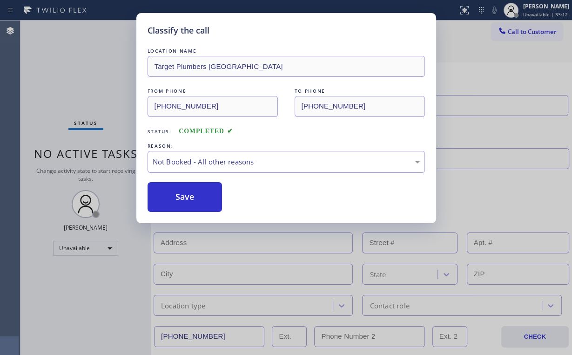
click at [192, 201] on button "Save" at bounding box center [185, 197] width 75 height 30
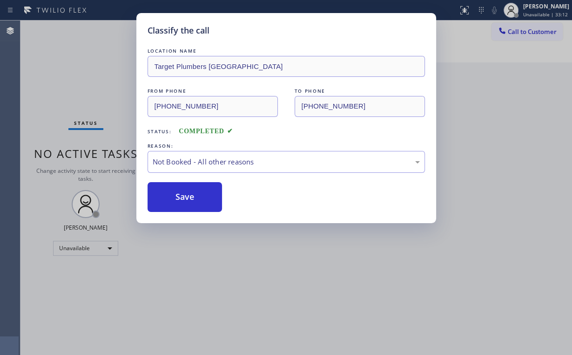
drag, startPoint x: 67, startPoint y: 75, endPoint x: 112, endPoint y: 94, distance: 49.1
click at [75, 80] on div "Classify the call LOCATION NAME Target Plumbers Anaheim FROM PHONE [PHONE_NUMBE…" at bounding box center [286, 177] width 572 height 355
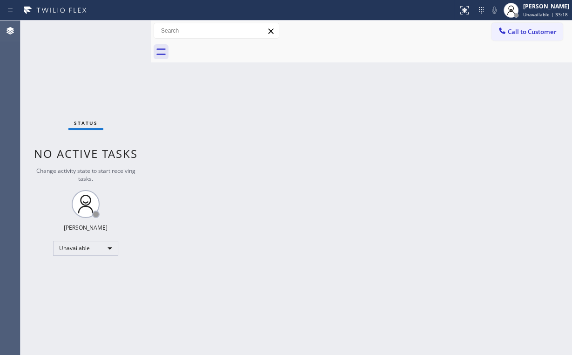
click at [520, 36] on button "Call to Customer" at bounding box center [526, 32] width 71 height 18
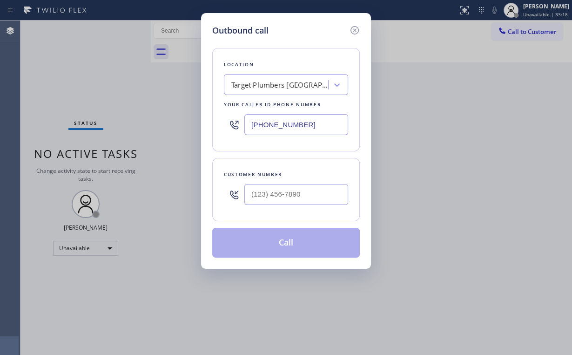
drag, startPoint x: 303, startPoint y: 125, endPoint x: 187, endPoint y: 127, distance: 116.4
click at [195, 127] on div "Outbound call Location Target Plumbers [GEOGRAPHIC_DATA] Your caller id phone n…" at bounding box center [286, 177] width 572 height 355
paste input "818) 532-5453"
type input "[PHONE_NUMBER]"
click at [300, 195] on input "(___) ___-____" at bounding box center [296, 194] width 104 height 21
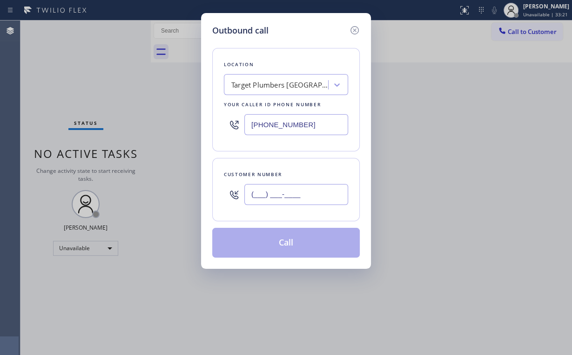
paste input "650) 868-4484"
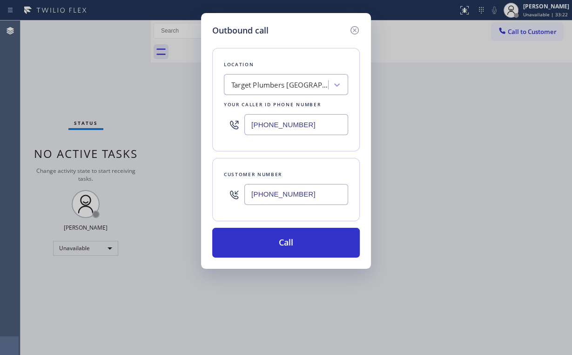
type input "[PHONE_NUMBER]"
drag, startPoint x: 203, startPoint y: 136, endPoint x: 256, endPoint y: 163, distance: 59.1
click at [207, 138] on div "Outbound call Location Target Plumbers [GEOGRAPHIC_DATA] Your caller id phone n…" at bounding box center [286, 141] width 170 height 256
drag, startPoint x: 307, startPoint y: 119, endPoint x: 179, endPoint y: 124, distance: 128.5
click at [181, 120] on div "Outbound call Location Target Plumbers [GEOGRAPHIC_DATA] Your caller id phone n…" at bounding box center [286, 177] width 572 height 355
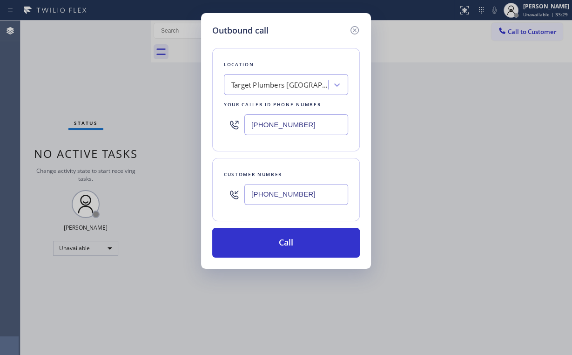
paste input "855) 731-495"
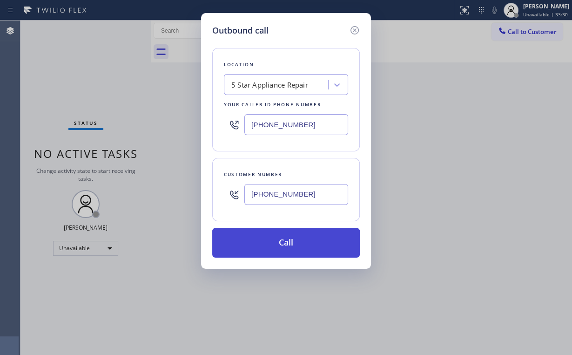
type input "[PHONE_NUMBER]"
click at [285, 240] on button "Call" at bounding box center [286, 243] width 148 height 30
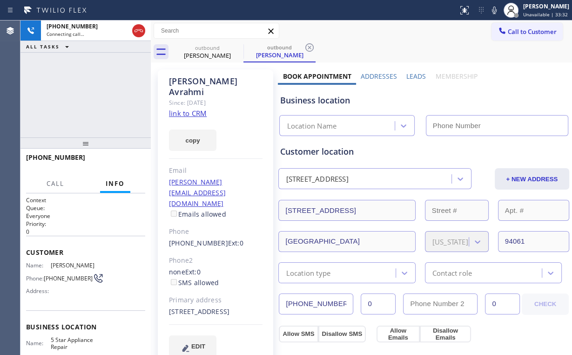
drag, startPoint x: 74, startPoint y: 86, endPoint x: 91, endPoint y: 74, distance: 20.1
click at [74, 85] on div "[PHONE_NUMBER] Connecting call… ALL TASKS ALL TASKS ACTIVE TASKS TASKS IN WRAP …" at bounding box center [85, 78] width 130 height 117
click at [136, 27] on icon at bounding box center [138, 30] width 11 height 11
click at [195, 108] on link "link to CRM" at bounding box center [188, 112] width 38 height 9
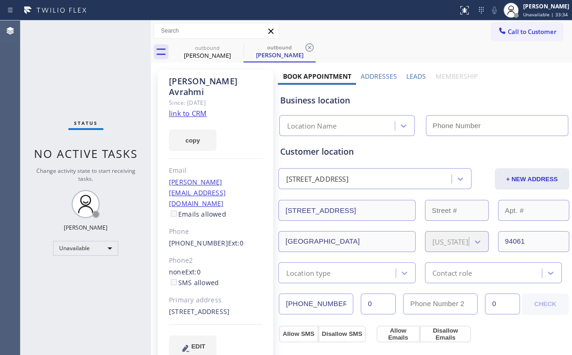
type input "[PHONE_NUMBER]"
drag, startPoint x: 531, startPoint y: 40, endPoint x: 520, endPoint y: 40, distance: 10.7
click at [530, 39] on button "Call to Customer" at bounding box center [526, 32] width 71 height 18
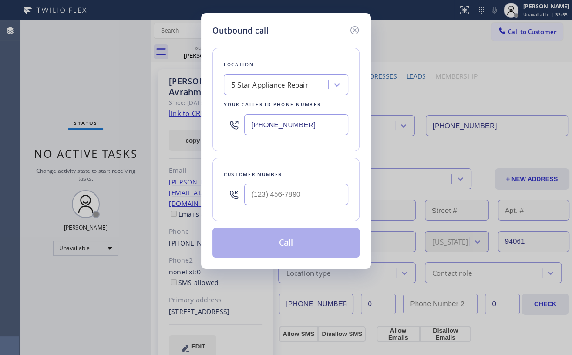
drag, startPoint x: 238, startPoint y: 121, endPoint x: 195, endPoint y: 119, distance: 42.4
click at [215, 121] on div "Location 5 Star Appliance Repair Your caller id phone number [PHONE_NUMBER]" at bounding box center [286, 99] width 148 height 103
paste input "240) 407-1963"
type input "[PHONE_NUMBER]"
click at [286, 190] on input "(___) ___-____" at bounding box center [296, 194] width 104 height 21
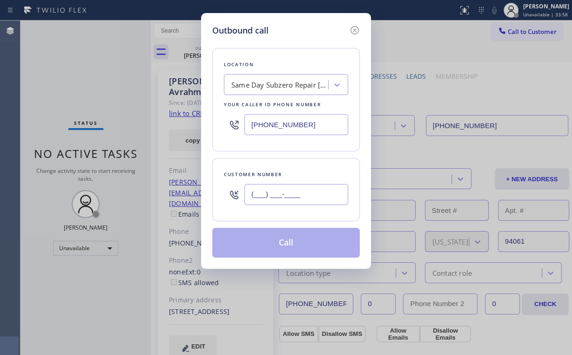
paste input "240) 368-0208"
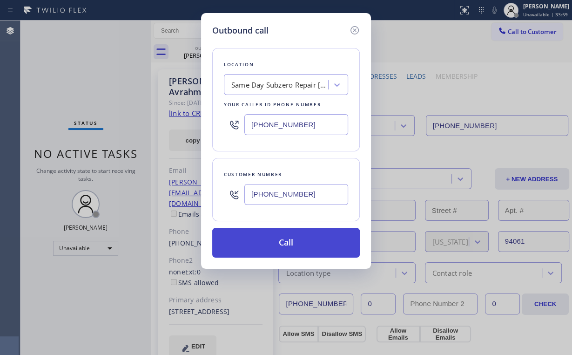
type input "[PHONE_NUMBER]"
drag, startPoint x: 293, startPoint y: 242, endPoint x: 368, endPoint y: 230, distance: 76.4
click at [293, 242] on button "Call" at bounding box center [286, 243] width 148 height 30
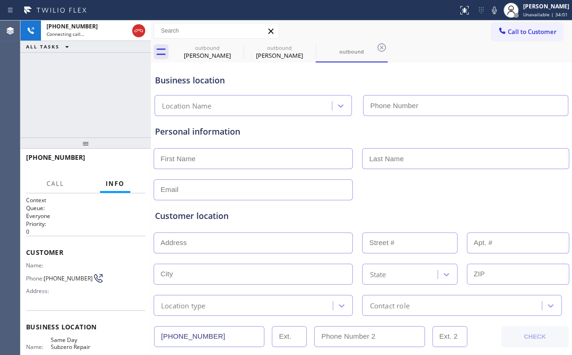
type input "[PHONE_NUMBER]"
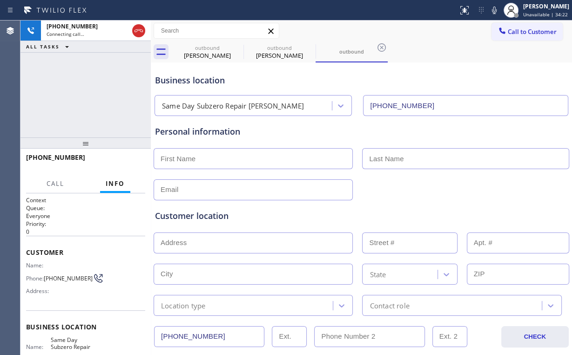
click at [78, 82] on div "[PHONE_NUMBER] Connecting call… ALL TASKS ALL TASKS ACTIVE TASKS TASKS IN WRAP …" at bounding box center [85, 78] width 130 height 117
drag, startPoint x: 204, startPoint y: 50, endPoint x: 235, endPoint y: 50, distance: 30.3
click at [205, 50] on div "outbound" at bounding box center [207, 47] width 70 height 7
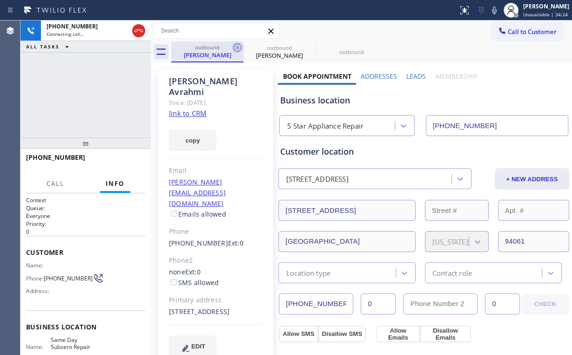
click at [238, 45] on icon at bounding box center [237, 47] width 11 height 11
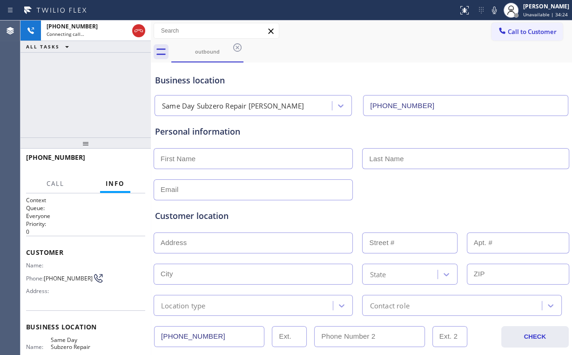
drag, startPoint x: 76, startPoint y: 79, endPoint x: 161, endPoint y: 203, distance: 150.6
click at [78, 81] on div "[PHONE_NUMBER] Connecting call… ALL TASKS ALL TASKS ACTIVE TASKS TASKS IN WRAP …" at bounding box center [85, 78] width 130 height 117
click at [71, 103] on div "[PHONE_NUMBER] Connecting call… ALL TASKS ALL TASKS ACTIVE TASKS TASKS IN WRAP …" at bounding box center [85, 78] width 130 height 117
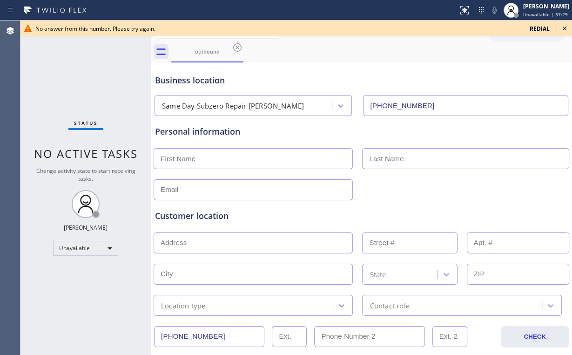
drag, startPoint x: 53, startPoint y: 74, endPoint x: 371, endPoint y: 41, distance: 319.9
click at [54, 74] on div "Status No active tasks Change activity state to start receiving tasks. [PERSON_…" at bounding box center [85, 187] width 130 height 334
click at [563, 27] on icon at bounding box center [565, 29] width 4 height 4
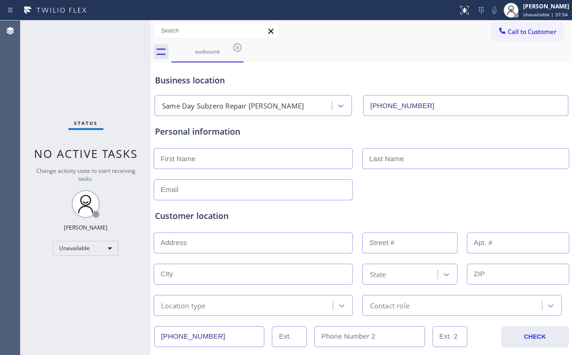
drag, startPoint x: 100, startPoint y: 65, endPoint x: 261, endPoint y: 8, distance: 171.3
click at [101, 65] on div "Status No active tasks Change activity state to start receiving tasks. [PERSON_…" at bounding box center [85, 187] width 130 height 334
click at [514, 35] on span "Call to Customer" at bounding box center [532, 31] width 49 height 8
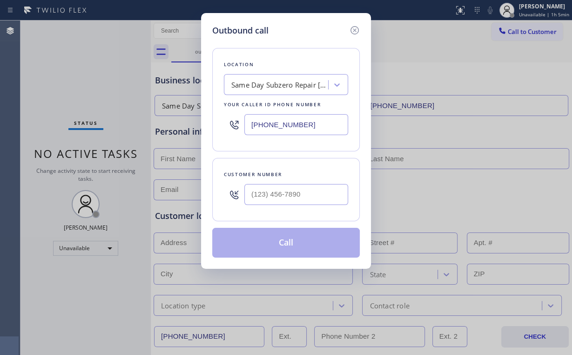
drag, startPoint x: 283, startPoint y: 128, endPoint x: 130, endPoint y: 124, distance: 153.2
click at [144, 126] on div "Outbound call Location Same Day Subzero Repair Bowie Your caller id phone numbe…" at bounding box center [286, 177] width 572 height 355
paste input "818) 926-4987"
type input "[PHONE_NUMBER]"
click at [93, 79] on div "Outbound call Location Same Day Subzero Repair Bowie Your caller id phone numbe…" at bounding box center [286, 177] width 572 height 355
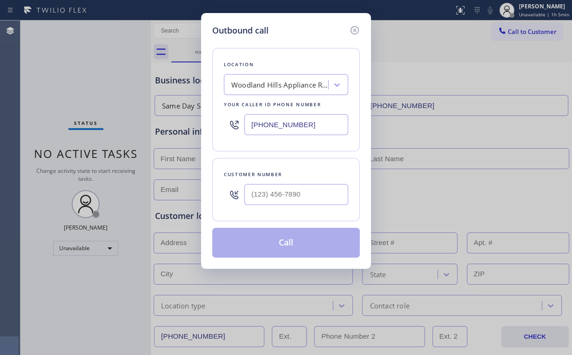
click at [292, 179] on div at bounding box center [296, 194] width 104 height 30
click at [290, 184] on input "(___) ___-____" at bounding box center [296, 194] width 104 height 21
paste input "818) 445-9606"
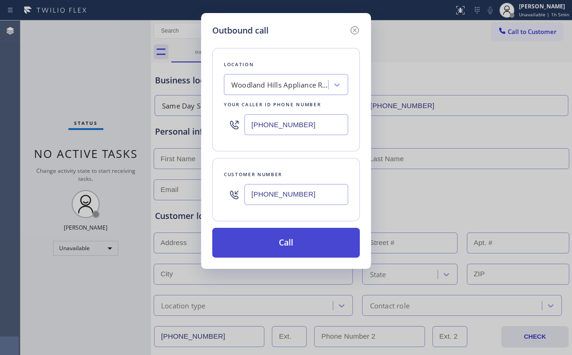
type input "[PHONE_NUMBER]"
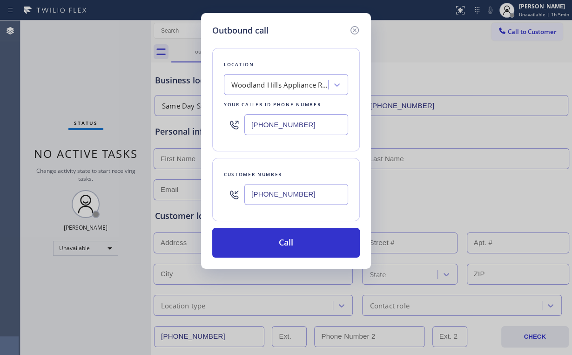
drag, startPoint x: 289, startPoint y: 237, endPoint x: 241, endPoint y: 339, distance: 113.1
click at [289, 248] on button "Call" at bounding box center [286, 243] width 148 height 30
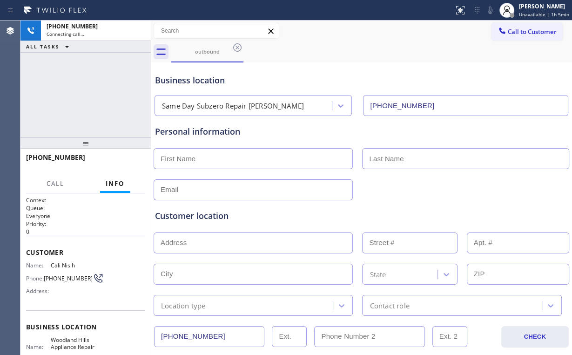
click at [80, 65] on div "[PHONE_NUMBER] Connecting call… ALL TASKS ALL TASKS ACTIVE TASKS TASKS IN WRAP …" at bounding box center [85, 78] width 130 height 117
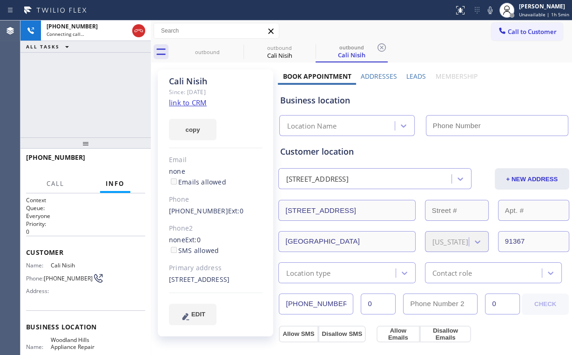
type input "[PHONE_NUMBER]"
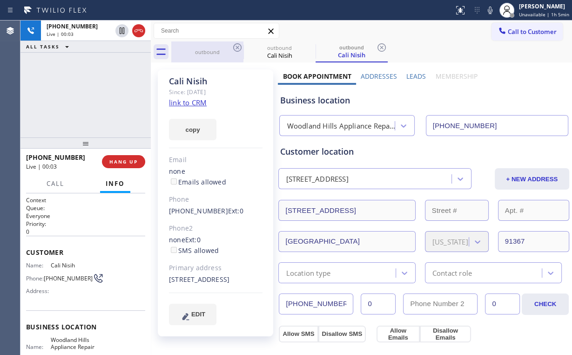
click at [199, 48] on div "outbound" at bounding box center [207, 51] width 70 height 7
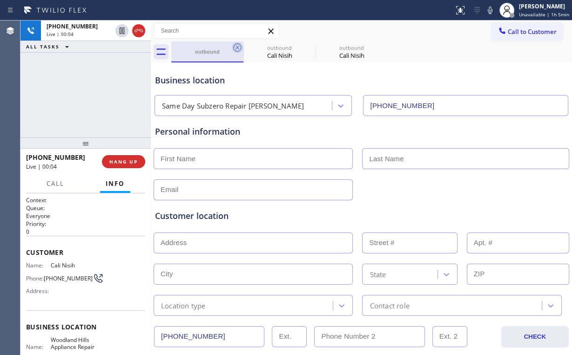
click at [238, 44] on icon at bounding box center [237, 47] width 11 height 11
type input "[PHONE_NUMBER]"
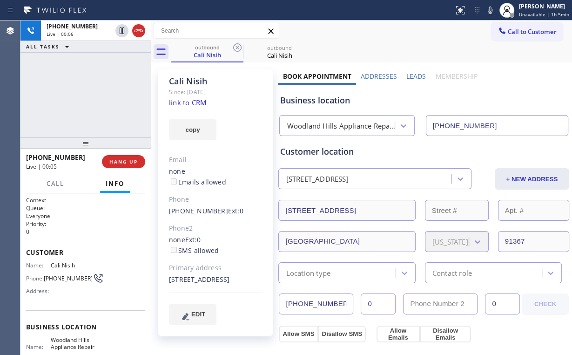
click at [93, 94] on div "[PHONE_NUMBER] Live | 00:06 ALL TASKS ALL TASKS ACTIVE TASKS TASKS IN WRAP UP" at bounding box center [85, 78] width 130 height 117
click at [92, 94] on div "[PHONE_NUMBER] Live | 00:07 ALL TASKS ALL TASKS ACTIVE TASKS TASKS IN WRAP UP" at bounding box center [85, 78] width 130 height 117
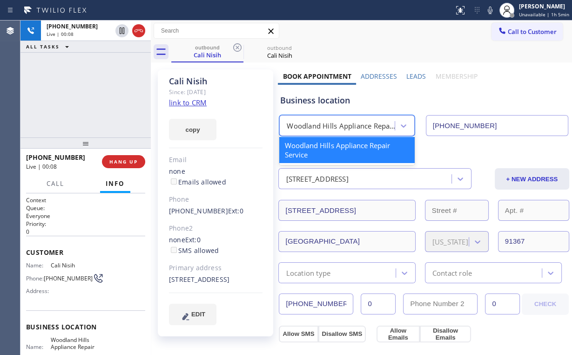
click at [328, 128] on div "Woodland Hills Appliance Repair Service" at bounding box center [341, 126] width 108 height 11
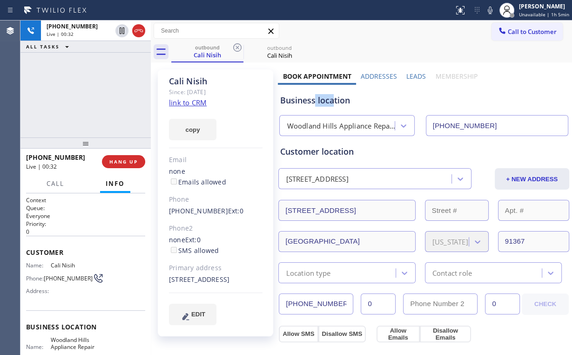
drag, startPoint x: 332, startPoint y: 101, endPoint x: 313, endPoint y: 100, distance: 19.1
click at [313, 100] on div "Business location" at bounding box center [424, 100] width 288 height 13
drag, startPoint x: 86, startPoint y: 109, endPoint x: 109, endPoint y: 101, distance: 24.7
click at [86, 109] on div "[PHONE_NUMBER] Live | 02:46 ALL TASKS ALL TASKS ACTIVE TASKS TASKS IN WRAP UP" at bounding box center [85, 78] width 130 height 117
click at [186, 102] on link "link to CRM" at bounding box center [188, 102] width 38 height 9
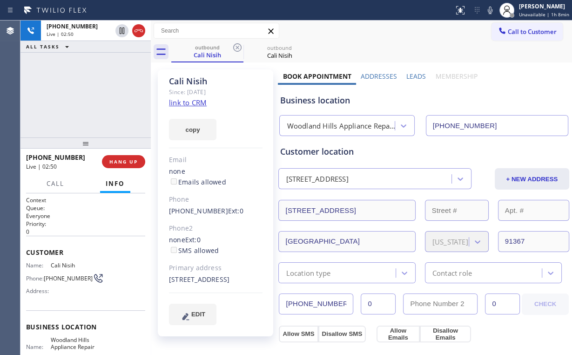
click at [125, 154] on div "[PHONE_NUMBER] Live | 02:50 HANG UP" at bounding box center [85, 161] width 119 height 24
click at [125, 162] on span "HANG UP" at bounding box center [123, 161] width 28 height 7
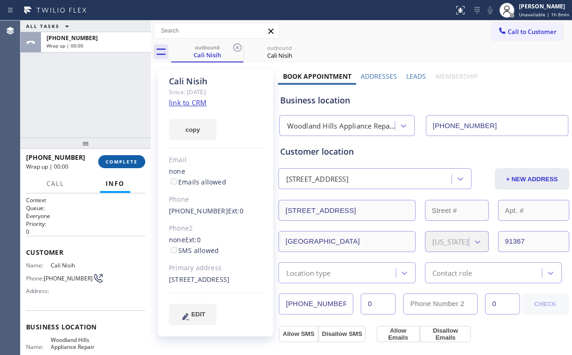
click at [119, 159] on span "COMPLETE" at bounding box center [122, 161] width 32 height 7
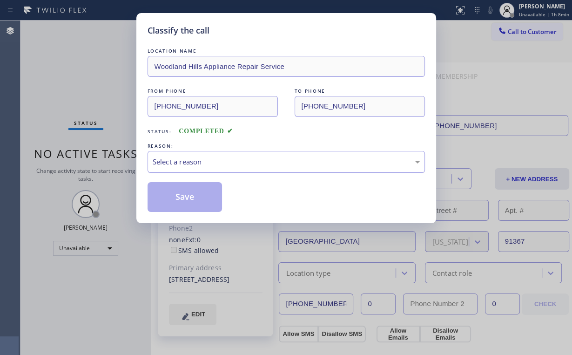
click at [169, 160] on div "Select a reason" at bounding box center [286, 161] width 267 height 11
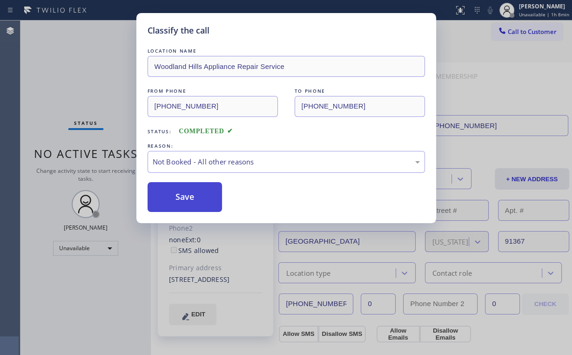
click at [182, 194] on button "Save" at bounding box center [185, 197] width 75 height 30
click at [83, 96] on div "Classify the call LOCATION NAME [GEOGRAPHIC_DATA] Appliance Repair Service FROM…" at bounding box center [286, 177] width 572 height 355
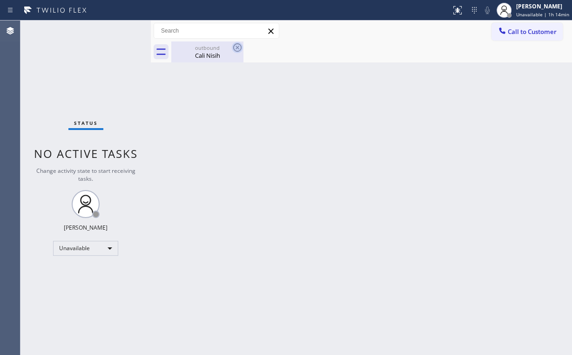
drag, startPoint x: 199, startPoint y: 54, endPoint x: 233, endPoint y: 48, distance: 34.0
click at [200, 54] on div "Cali Nisih" at bounding box center [207, 55] width 70 height 8
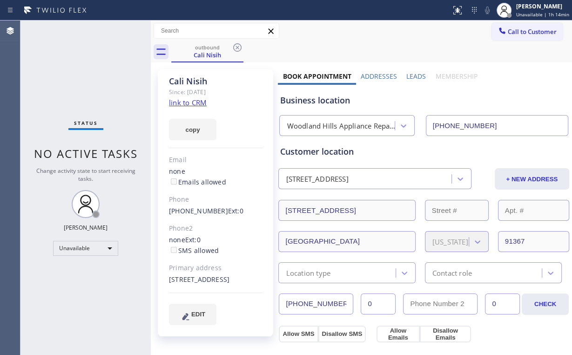
click at [236, 46] on icon at bounding box center [237, 47] width 11 height 11
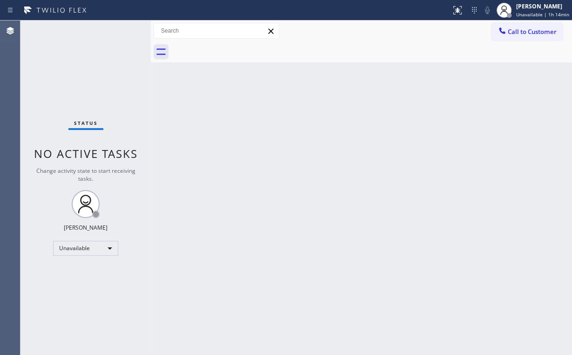
click at [518, 33] on span "Call to Customer" at bounding box center [532, 31] width 49 height 8
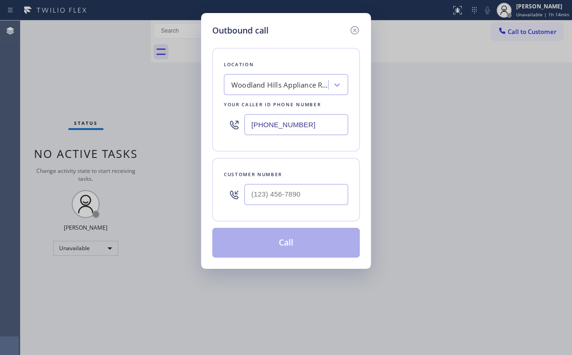
drag, startPoint x: 309, startPoint y: 124, endPoint x: 107, endPoint y: 101, distance: 203.3
click at [130, 106] on div "Outbound call Location [GEOGRAPHIC_DATA] Appliance Repair Service Your caller i…" at bounding box center [286, 177] width 572 height 355
paste input "55) 731-4952"
type input "[PHONE_NUMBER]"
click at [284, 188] on input "(___) ___-____" at bounding box center [296, 194] width 104 height 21
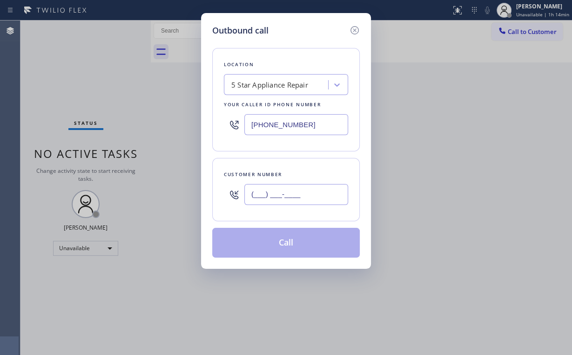
paste input "714) 660-9007"
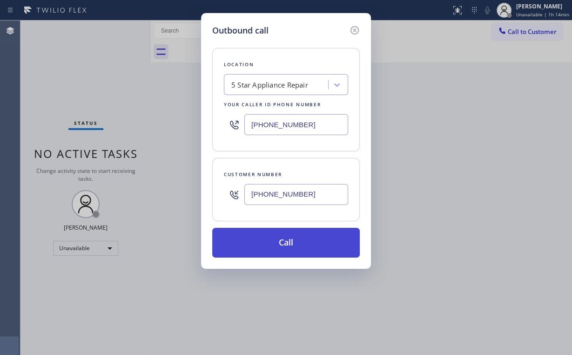
type input "[PHONE_NUMBER]"
click at [294, 236] on button "Call" at bounding box center [286, 243] width 148 height 30
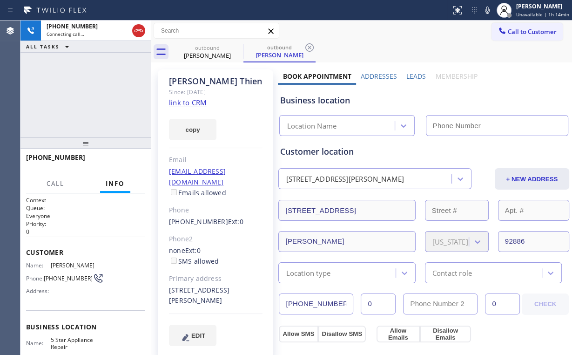
click at [94, 73] on div "[PHONE_NUMBER] Connecting call… ALL TASKS ALL TASKS ACTIVE TASKS TASKS IN WRAP …" at bounding box center [85, 78] width 130 height 117
type input "[PHONE_NUMBER]"
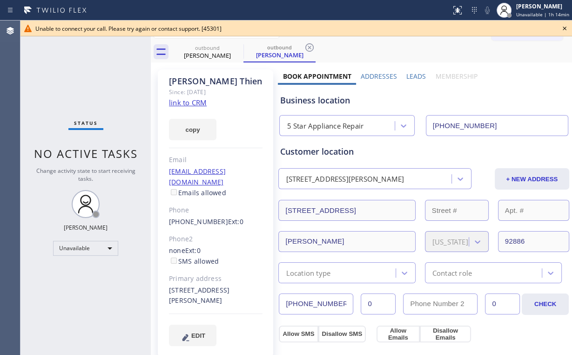
click at [564, 27] on icon at bounding box center [564, 28] width 11 height 11
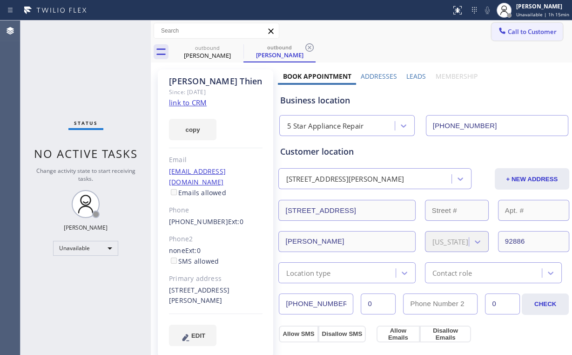
click at [511, 36] on button "Call to Customer" at bounding box center [526, 32] width 71 height 18
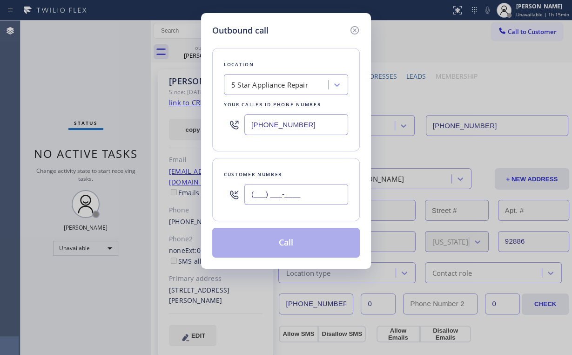
drag, startPoint x: 300, startPoint y: 194, endPoint x: 304, endPoint y: 189, distance: 5.9
click at [300, 194] on input "(___) ___-____" at bounding box center [296, 194] width 104 height 21
paste input "714) 660-9007"
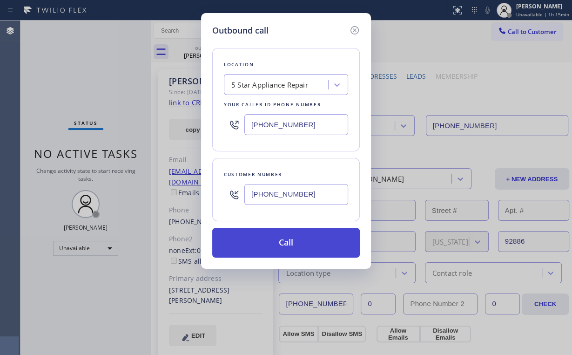
type input "[PHONE_NUMBER]"
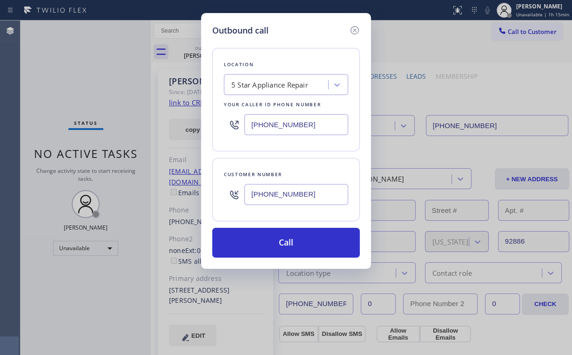
drag, startPoint x: 274, startPoint y: 233, endPoint x: 270, endPoint y: 259, distance: 25.9
click at [274, 237] on button "Call" at bounding box center [286, 243] width 148 height 30
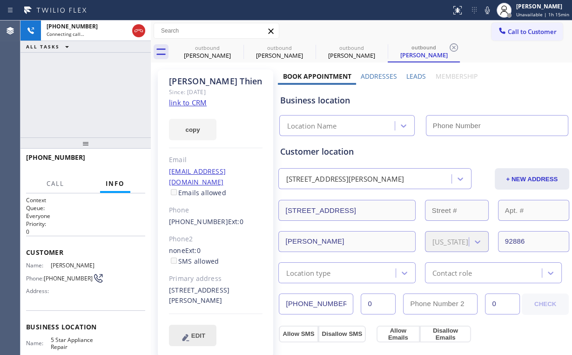
type input "[PHONE_NUMBER]"
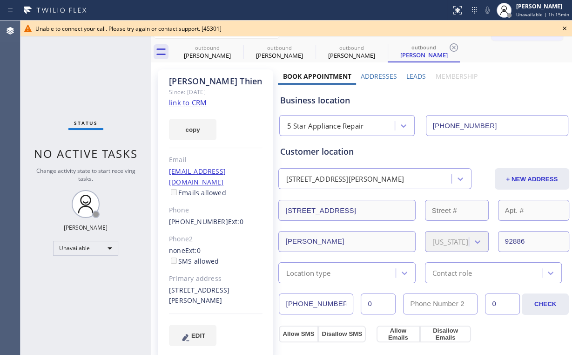
drag, startPoint x: 29, startPoint y: 78, endPoint x: 35, endPoint y: 79, distance: 6.5
click at [35, 79] on div "Status No active tasks Change activity state to start receiving tasks. [PERSON_…" at bounding box center [85, 187] width 130 height 334
drag, startPoint x: 565, startPoint y: 29, endPoint x: 558, endPoint y: 30, distance: 6.7
click at [562, 30] on icon at bounding box center [564, 28] width 11 height 11
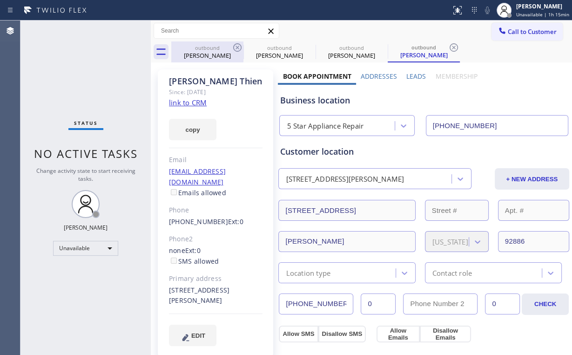
drag, startPoint x: 202, startPoint y: 52, endPoint x: 231, endPoint y: 51, distance: 28.9
click at [204, 52] on div "[PERSON_NAME]" at bounding box center [207, 55] width 70 height 8
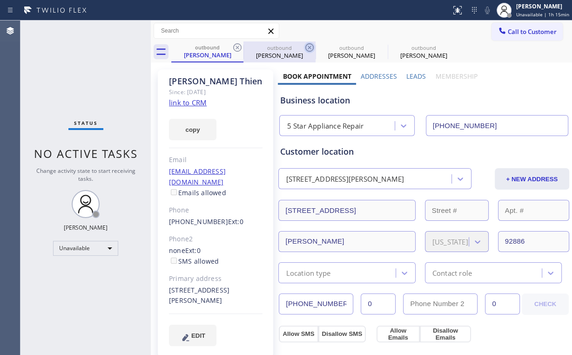
click at [236, 46] on icon at bounding box center [237, 47] width 11 height 11
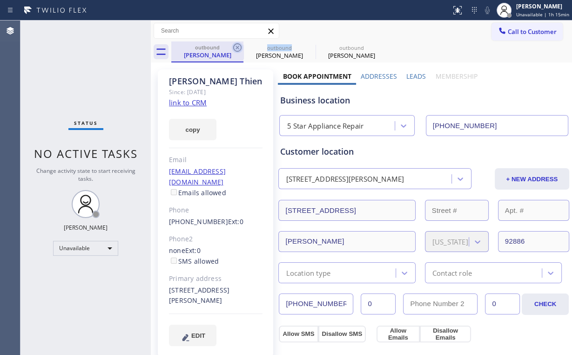
click at [236, 46] on icon at bounding box center [237, 47] width 11 height 11
click at [237, 45] on icon at bounding box center [237, 47] width 11 height 11
click at [237, 47] on icon at bounding box center [237, 47] width 8 height 8
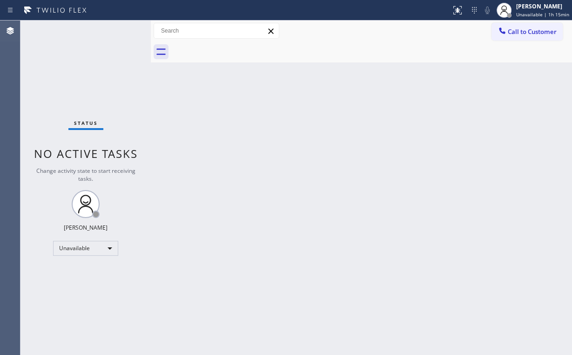
click at [130, 68] on div "Status No active tasks Change activity state to start receiving tasks. [PERSON_…" at bounding box center [85, 187] width 130 height 334
click at [517, 32] on span "Call to Customer" at bounding box center [532, 31] width 49 height 8
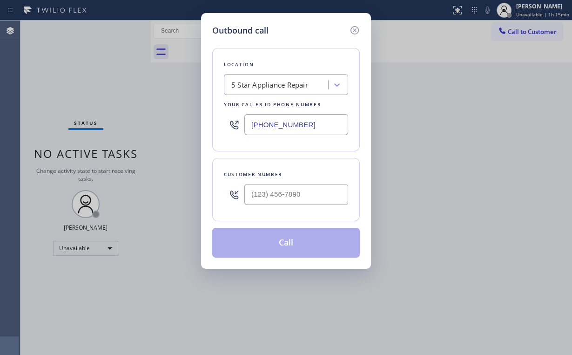
drag, startPoint x: 235, startPoint y: 116, endPoint x: 210, endPoint y: 111, distance: 25.2
click at [218, 116] on div "Location 5 Star Appliance Repair Your caller id phone number [PHONE_NUMBER]" at bounding box center [286, 99] width 148 height 103
paste input "310) 740-9737"
type input "[PHONE_NUMBER]"
click at [309, 195] on input "(___) ___-____" at bounding box center [296, 194] width 104 height 21
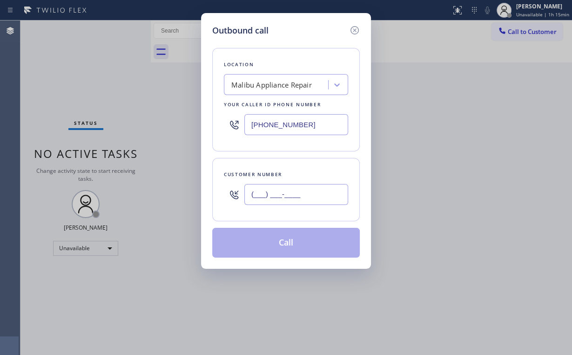
paste input "805) 338-4452"
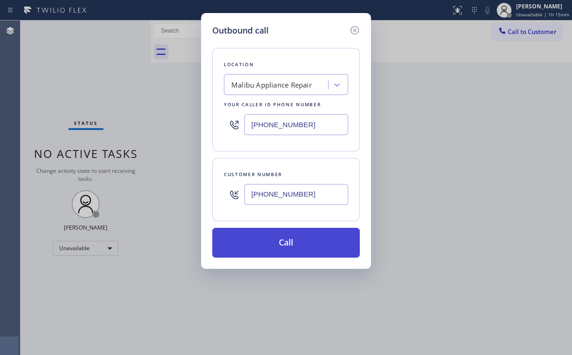
type input "[PHONE_NUMBER]"
click at [268, 242] on button "Call" at bounding box center [286, 243] width 148 height 30
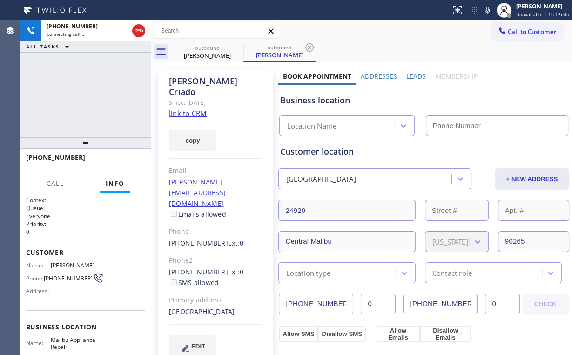
type input "[PHONE_NUMBER]"
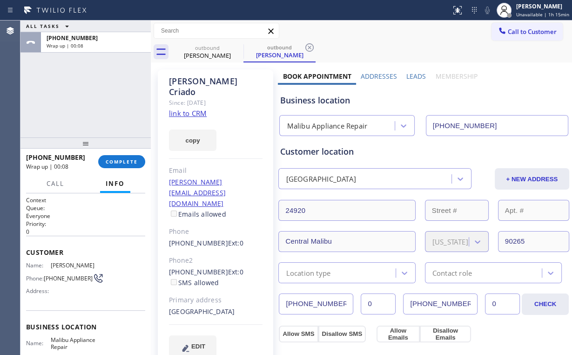
click at [114, 153] on div "[PHONE_NUMBER] Wrap up | 00:08 COMPLETE" at bounding box center [85, 161] width 119 height 24
click at [121, 157] on button "COMPLETE" at bounding box center [121, 161] width 47 height 13
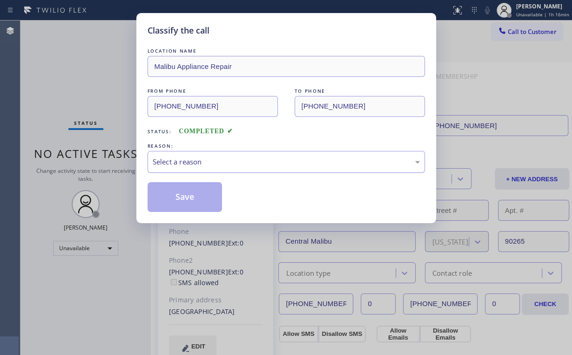
click at [164, 160] on div "Select a reason" at bounding box center [286, 161] width 267 height 11
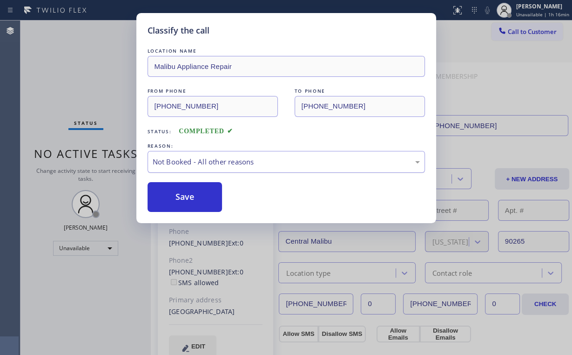
drag, startPoint x: 178, startPoint y: 197, endPoint x: 156, endPoint y: 162, distance: 41.3
click at [178, 197] on button "Save" at bounding box center [185, 197] width 75 height 30
click at [83, 71] on div "Classify the call LOCATION NAME Malibu Appliance Repair FROM PHONE [PHONE_NUMBE…" at bounding box center [286, 177] width 572 height 355
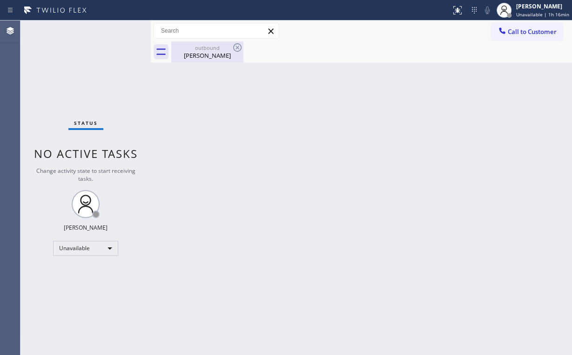
click at [202, 50] on div "outbound" at bounding box center [207, 47] width 70 height 7
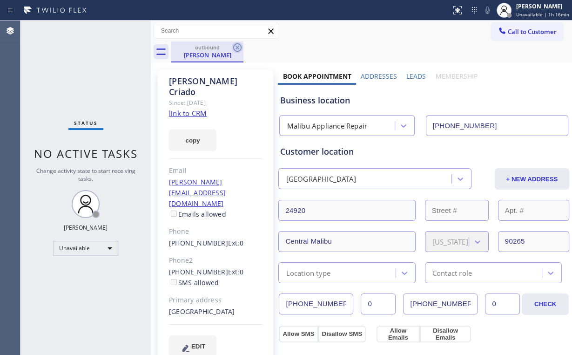
click at [245, 47] on div "outbound [PERSON_NAME]" at bounding box center [371, 51] width 401 height 21
click at [233, 47] on icon at bounding box center [237, 47] width 8 height 8
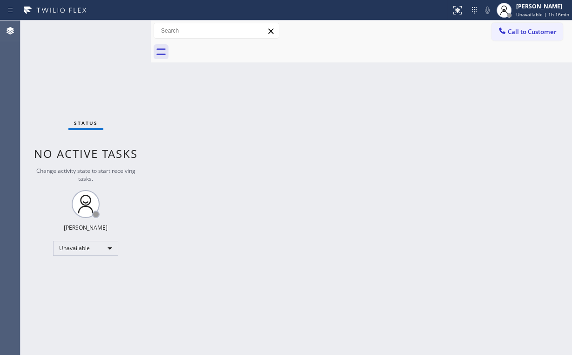
click at [282, 191] on div "Back to Dashboard Change Sender ID Customers Technicians Select a contact Outbo…" at bounding box center [361, 187] width 421 height 334
drag, startPoint x: 520, startPoint y: 30, endPoint x: 502, endPoint y: 41, distance: 21.1
click at [517, 33] on span "Call to Customer" at bounding box center [532, 31] width 49 height 8
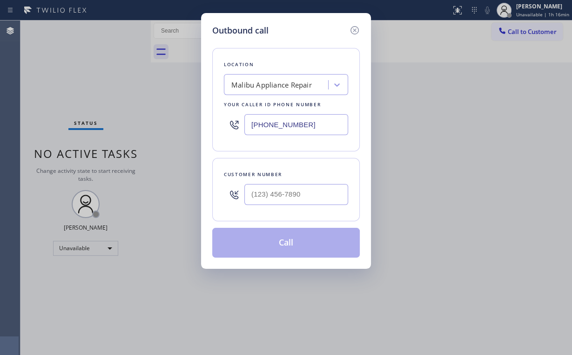
drag, startPoint x: 235, startPoint y: 121, endPoint x: 230, endPoint y: 101, distance: 20.5
click at [182, 121] on div "Outbound call Location [GEOGRAPHIC_DATA] Appliance Repair Your caller id phone …" at bounding box center [286, 177] width 572 height 355
paste input "708) 315-7026"
type input "[PHONE_NUMBER]"
click at [302, 191] on input "(___) ___-____" at bounding box center [296, 194] width 104 height 21
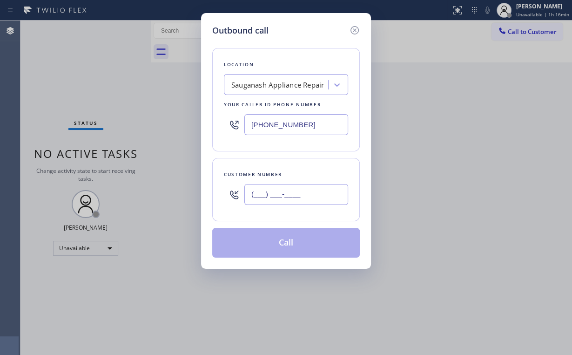
paste input "773) 551-4907"
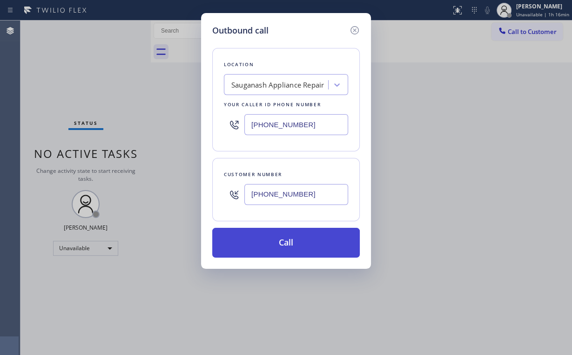
type input "[PHONE_NUMBER]"
click at [286, 239] on button "Call" at bounding box center [286, 243] width 148 height 30
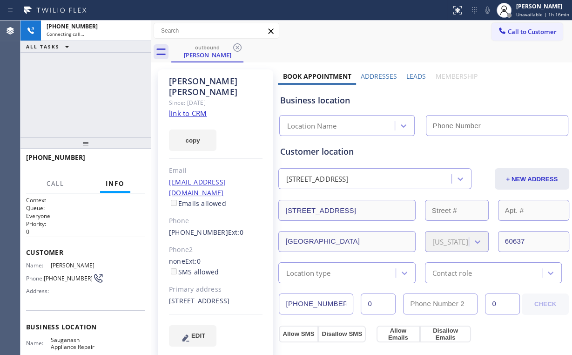
click at [85, 73] on div "[PHONE_NUMBER] Connecting call… ALL TASKS ALL TASKS ACTIVE TASKS TASKS IN WRAP …" at bounding box center [85, 78] width 130 height 117
type input "[PHONE_NUMBER]"
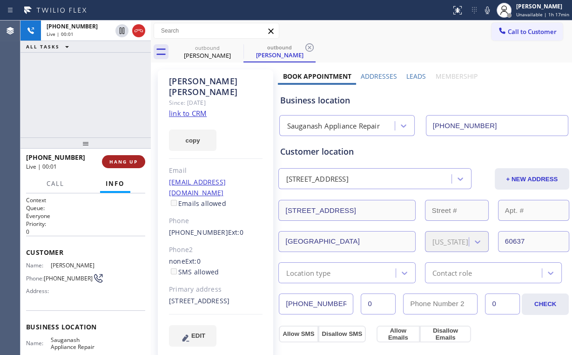
click at [122, 157] on button "HANG UP" at bounding box center [123, 161] width 43 height 13
click at [124, 159] on span "HANG UP" at bounding box center [123, 161] width 28 height 7
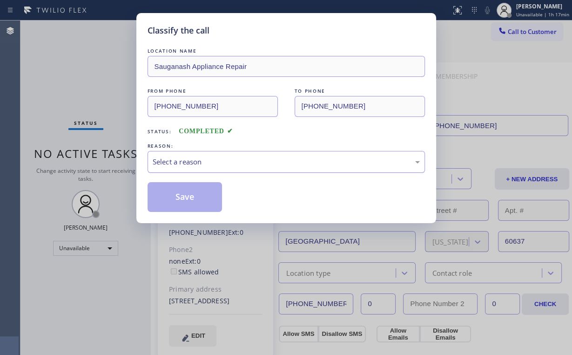
click at [171, 162] on div "Select a reason" at bounding box center [286, 161] width 267 height 11
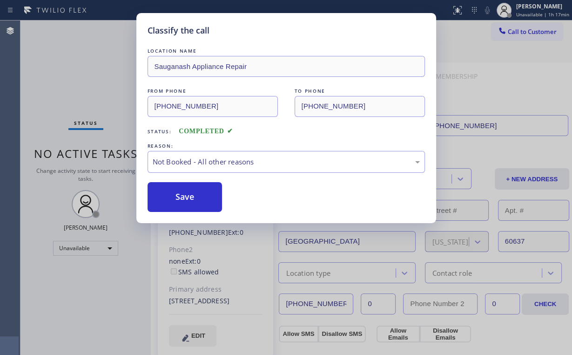
drag, startPoint x: 180, startPoint y: 199, endPoint x: 135, endPoint y: 121, distance: 89.6
click at [181, 199] on button "Save" at bounding box center [185, 197] width 75 height 30
drag, startPoint x: 81, startPoint y: 58, endPoint x: 87, endPoint y: 47, distance: 12.5
click at [81, 58] on div "Classify the call LOCATION NAME Sauganash Appliance Repair FROM PHONE [PHONE_NU…" at bounding box center [286, 177] width 572 height 355
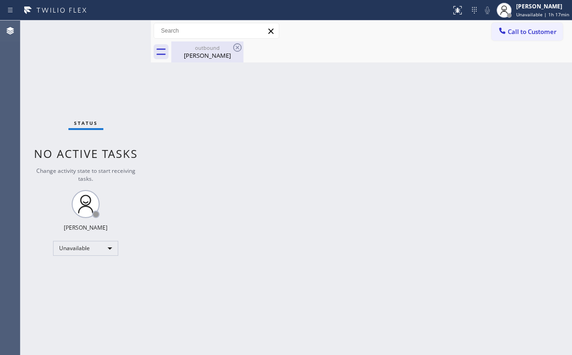
drag, startPoint x: 197, startPoint y: 48, endPoint x: 225, endPoint y: 56, distance: 29.0
click at [198, 48] on div "outbound" at bounding box center [207, 47] width 70 height 7
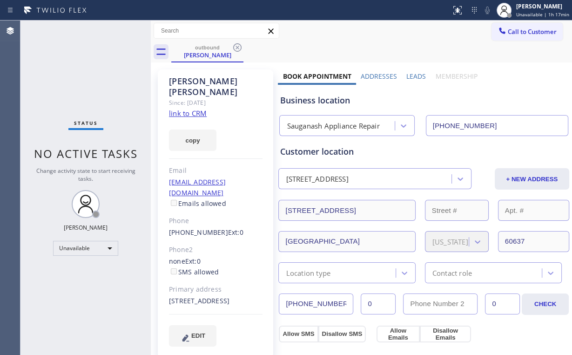
click at [235, 49] on icon at bounding box center [237, 47] width 11 height 11
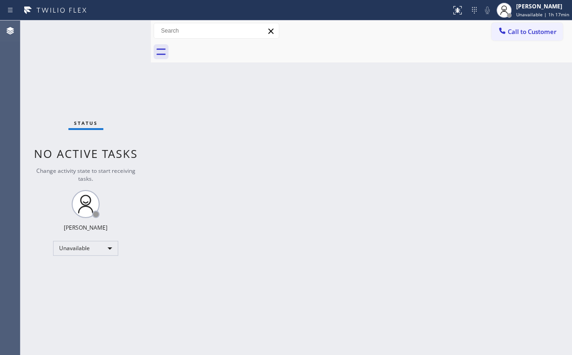
click at [95, 69] on div "Status No active tasks Change activity state to start receiving tasks. [PERSON_…" at bounding box center [85, 187] width 130 height 334
click at [522, 26] on button "Call to Customer" at bounding box center [526, 32] width 71 height 18
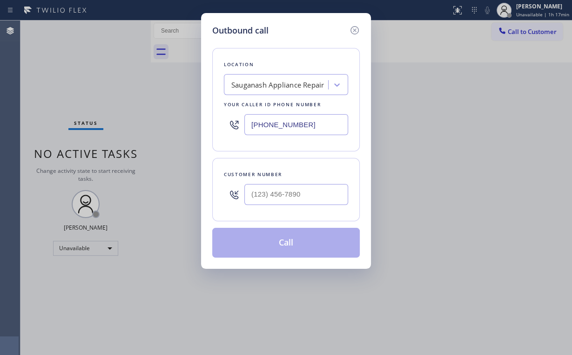
click at [182, 122] on div "Outbound call Location Sauganash Appliance Repair Your caller id phone number […" at bounding box center [286, 177] width 572 height 355
paste input "425) 215-0932"
type input "[PHONE_NUMBER]"
click at [318, 193] on input "(___) ___-____" at bounding box center [296, 194] width 104 height 21
paste input "510) 307-6181"
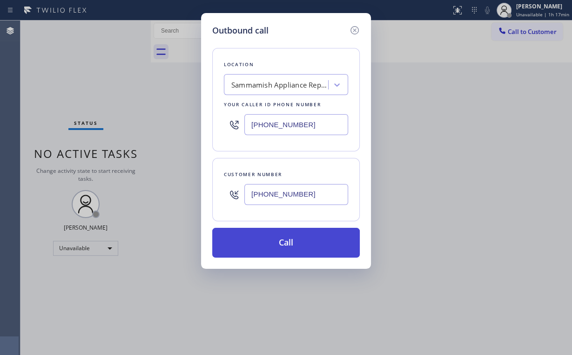
type input "[PHONE_NUMBER]"
click at [264, 232] on button "Call" at bounding box center [286, 243] width 148 height 30
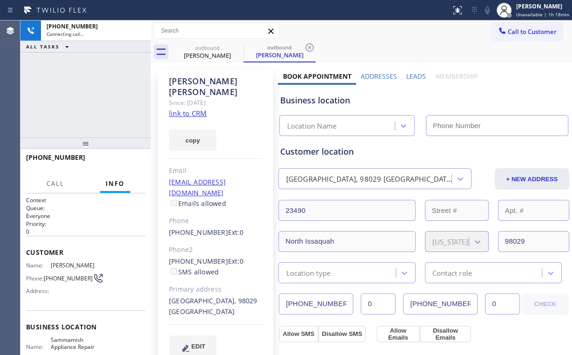
click at [88, 95] on div "[PHONE_NUMBER] Connecting call… ALL TASKS ALL TASKS ACTIVE TASKS TASKS IN WRAP …" at bounding box center [85, 78] width 130 height 117
type input "[PHONE_NUMBER]"
click at [84, 91] on div "[PHONE_NUMBER] Connecting call… ALL TASKS ALL TASKS ACTIVE TASKS TASKS IN WRAP …" at bounding box center [85, 78] width 130 height 117
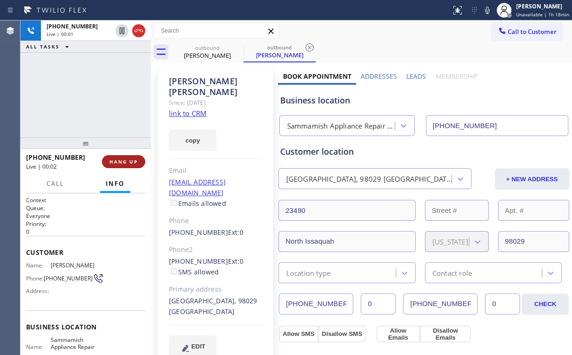
click at [130, 158] on button "HANG UP" at bounding box center [123, 161] width 43 height 13
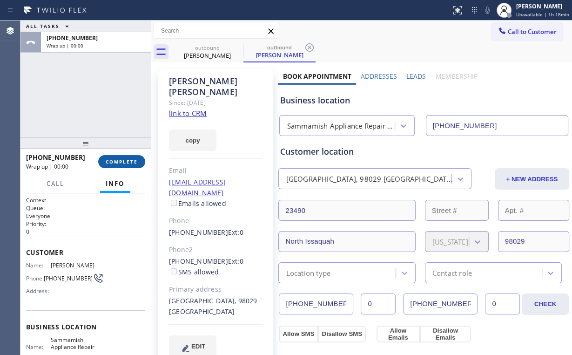
click at [130, 158] on button "COMPLETE" at bounding box center [121, 161] width 47 height 13
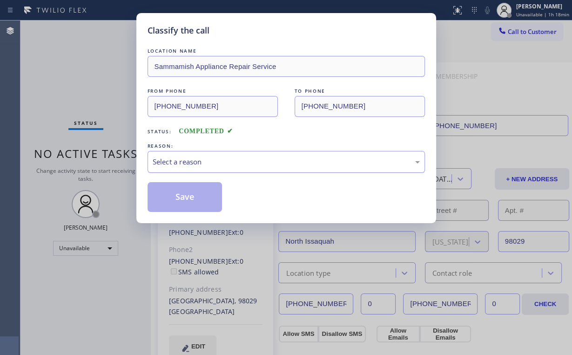
click at [201, 165] on div "Select a reason" at bounding box center [286, 161] width 267 height 11
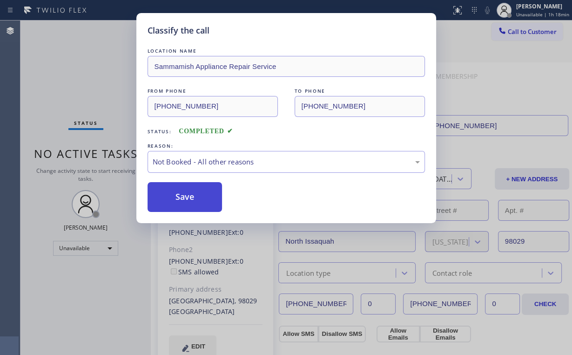
click at [199, 194] on button "Save" at bounding box center [185, 197] width 75 height 30
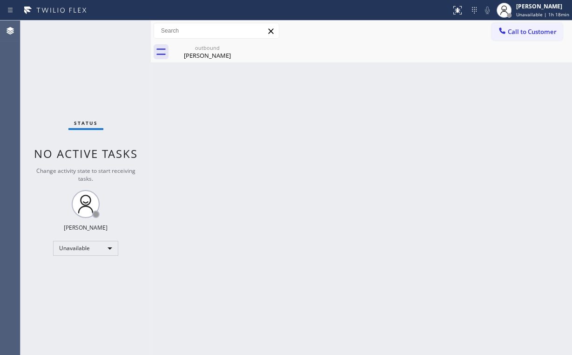
click at [518, 35] on span "Call to Customer" at bounding box center [532, 31] width 49 height 8
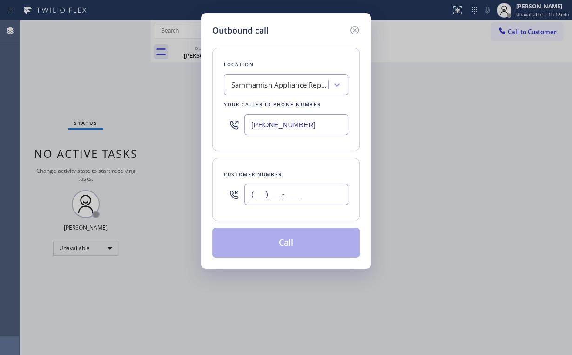
click at [302, 203] on input "(___) ___-____" at bounding box center [296, 194] width 104 height 21
paste input "510) 307-6181"
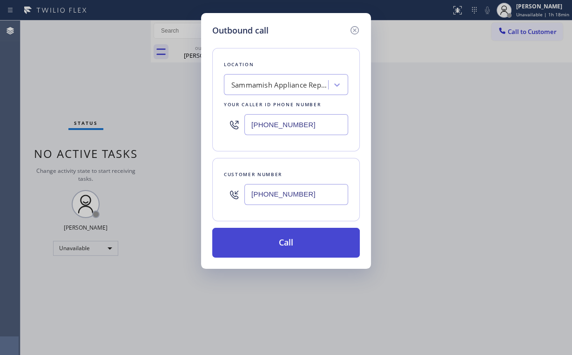
type input "[PHONE_NUMBER]"
click at [268, 241] on button "Call" at bounding box center [286, 243] width 148 height 30
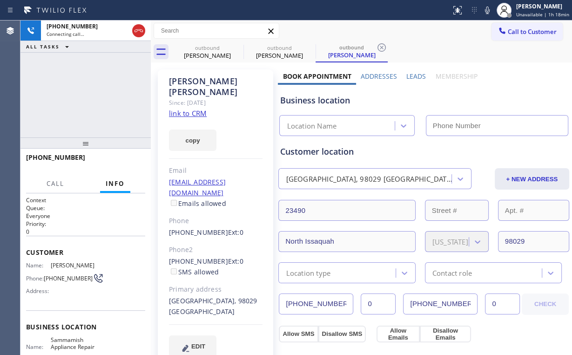
drag, startPoint x: 82, startPoint y: 102, endPoint x: 110, endPoint y: 3, distance: 103.0
click at [83, 101] on div "[PHONE_NUMBER] Connecting call… ALL TASKS ALL TASKS ACTIVE TASKS TASKS IN WRAP …" at bounding box center [85, 78] width 130 height 117
type input "[PHONE_NUMBER]"
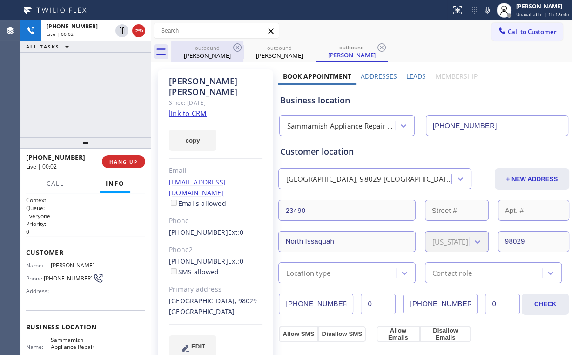
click at [199, 53] on div "[PERSON_NAME]" at bounding box center [207, 55] width 70 height 8
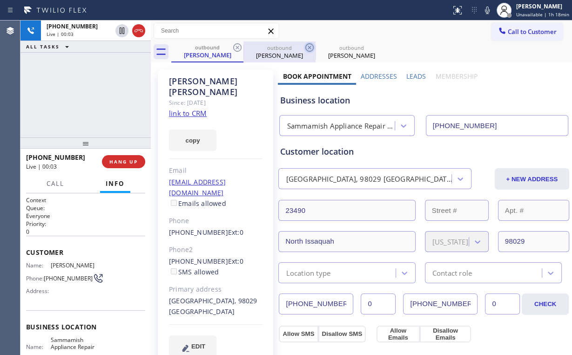
click at [238, 48] on icon at bounding box center [237, 47] width 8 height 8
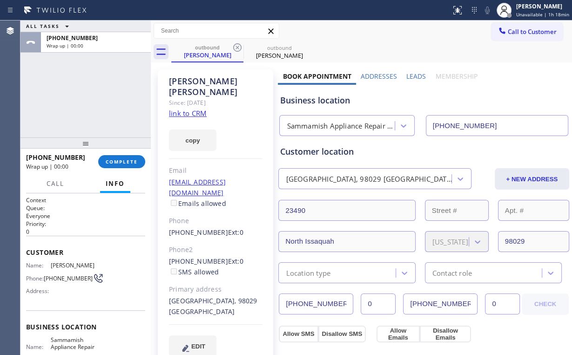
drag, startPoint x: 91, startPoint y: 92, endPoint x: 115, endPoint y: 177, distance: 88.0
click at [91, 93] on div "ALL TASKS ALL TASKS ACTIVE TASKS TASKS IN WRAP UP [PHONE_NUMBER] Wrap up | 00:00" at bounding box center [85, 78] width 130 height 117
click at [120, 162] on span "COMPLETE" at bounding box center [122, 161] width 32 height 7
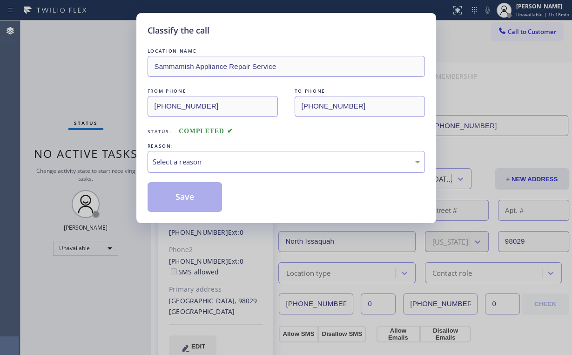
click at [178, 164] on div "Select a reason" at bounding box center [286, 161] width 267 height 11
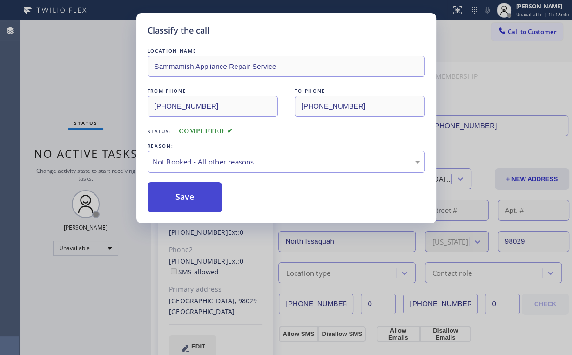
click at [177, 185] on button "Save" at bounding box center [185, 197] width 75 height 30
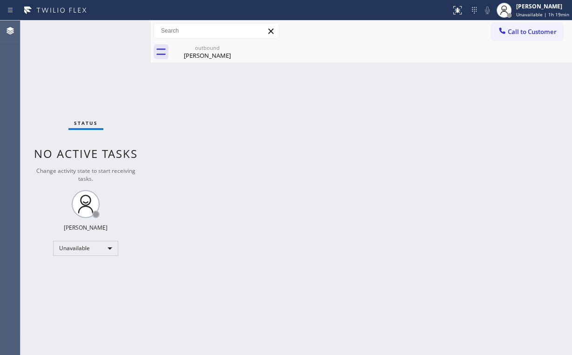
drag, startPoint x: 91, startPoint y: 62, endPoint x: 255, endPoint y: 29, distance: 167.2
click at [91, 62] on div "Status No active tasks Change activity state to start receiving tasks. [PERSON_…" at bounding box center [85, 187] width 130 height 334
click at [213, 53] on div "[PERSON_NAME]" at bounding box center [207, 55] width 70 height 8
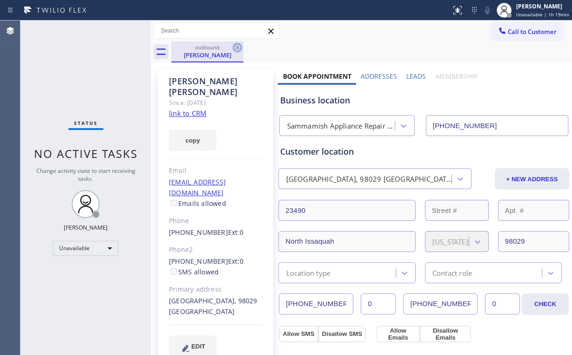
click at [241, 45] on icon at bounding box center [237, 47] width 8 height 8
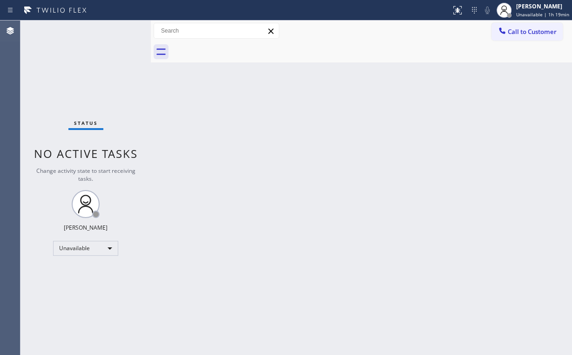
drag, startPoint x: 94, startPoint y: 79, endPoint x: 97, endPoint y: 73, distance: 6.9
click at [95, 76] on div "Status No active tasks Change activity state to start receiving tasks. [PERSON_…" at bounding box center [85, 187] width 130 height 334
click at [545, 25] on button "Call to Customer" at bounding box center [526, 32] width 71 height 18
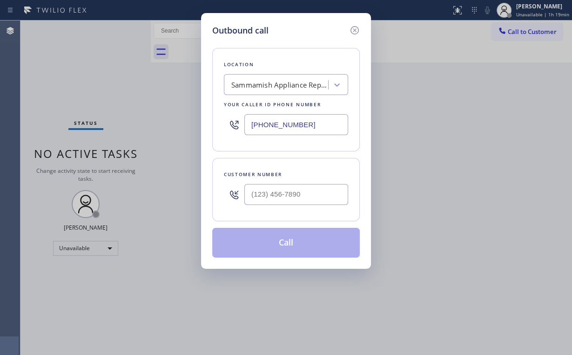
drag, startPoint x: 314, startPoint y: 119, endPoint x: 134, endPoint y: 106, distance: 180.6
click at [168, 119] on div "Outbound call Location Sammamish Appliance Repair Service Your caller id phone …" at bounding box center [286, 177] width 572 height 355
paste input "877) 800-0094"
type input "[PHONE_NUMBER]"
click at [296, 192] on input "(___) ___-____" at bounding box center [296, 194] width 104 height 21
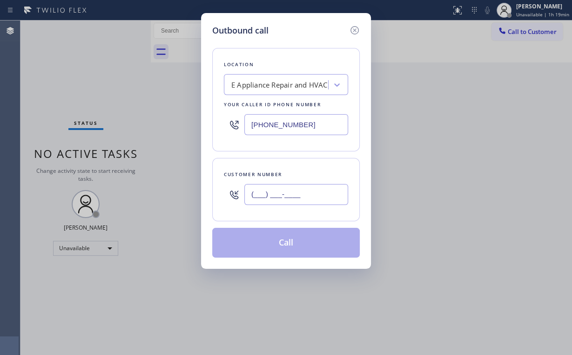
paste input "949) 690-2533"
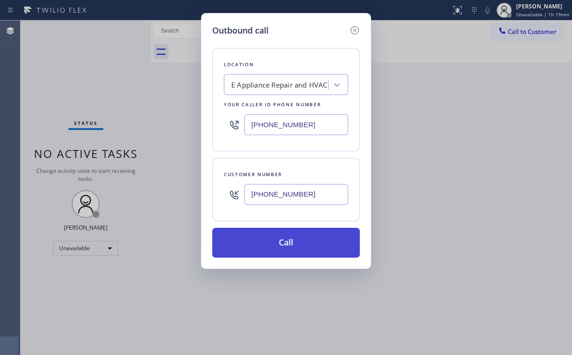
type input "[PHONE_NUMBER]"
click at [290, 244] on button "Call" at bounding box center [286, 243] width 148 height 30
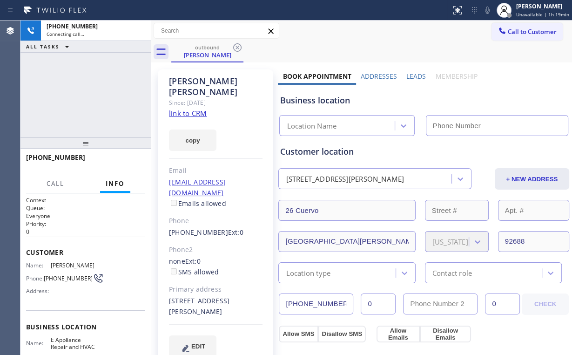
click at [106, 106] on div "[PHONE_NUMBER] Connecting call… ALL TASKS ALL TASKS ACTIVE TASKS TASKS IN WRAP …" at bounding box center [85, 78] width 130 height 117
type input "[PHONE_NUMBER]"
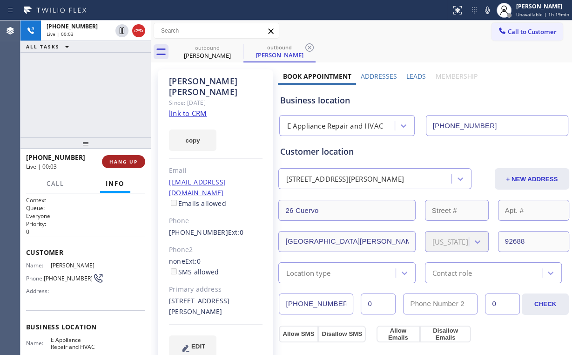
click at [137, 158] on span "HANG UP" at bounding box center [123, 161] width 28 height 7
click at [125, 160] on span "HANG UP" at bounding box center [123, 161] width 28 height 7
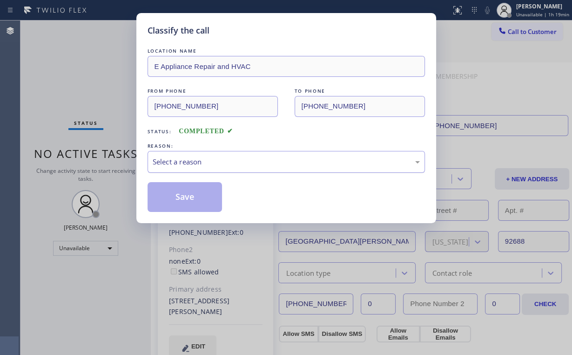
click at [201, 158] on div "Select a reason" at bounding box center [286, 161] width 267 height 11
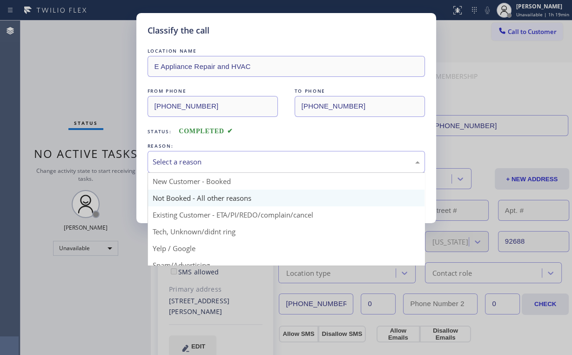
click at [197, 197] on button "Save" at bounding box center [185, 197] width 75 height 30
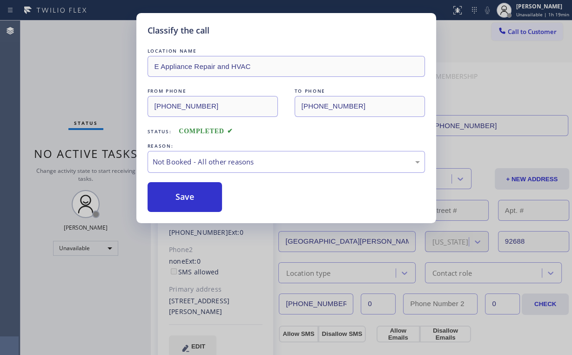
drag, startPoint x: 72, startPoint y: 99, endPoint x: 244, endPoint y: 89, distance: 172.0
click at [73, 99] on div "Classify the call LOCATION NAME E Appliance Repair and HVAC FROM PHONE [PHONE_N…" at bounding box center [286, 177] width 572 height 355
click at [509, 30] on span "Call to Customer" at bounding box center [532, 31] width 49 height 8
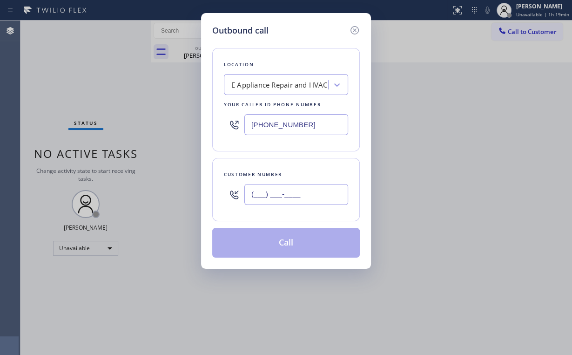
click at [290, 194] on input "(___) ___-____" at bounding box center [296, 194] width 104 height 21
paste input "949) 690-2533"
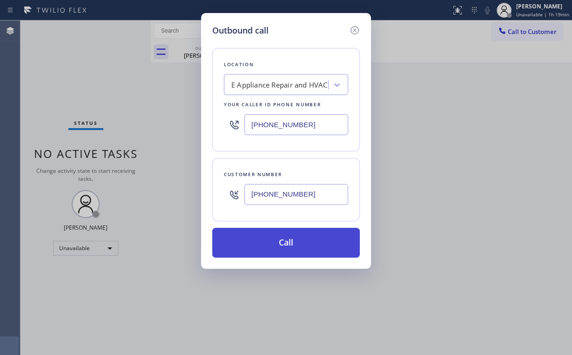
type input "[PHONE_NUMBER]"
drag, startPoint x: 274, startPoint y: 238, endPoint x: 269, endPoint y: 253, distance: 15.5
click at [274, 239] on button "Call" at bounding box center [286, 243] width 148 height 30
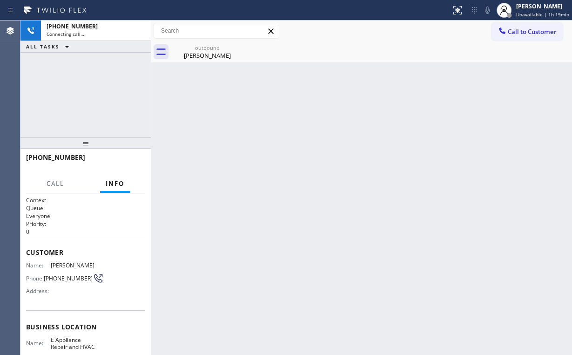
click at [102, 81] on div "[PHONE_NUMBER] Connecting call… ALL TASKS ALL TASKS ACTIVE TASKS TASKS IN WRAP …" at bounding box center [85, 78] width 130 height 117
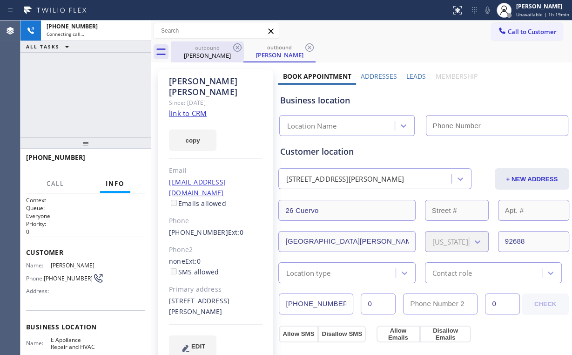
click at [214, 51] on div "[PERSON_NAME]" at bounding box center [207, 55] width 70 height 8
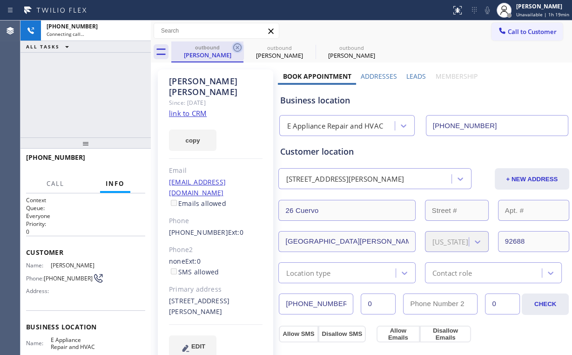
click at [236, 47] on icon at bounding box center [237, 47] width 8 height 8
type input "[PHONE_NUMBER]"
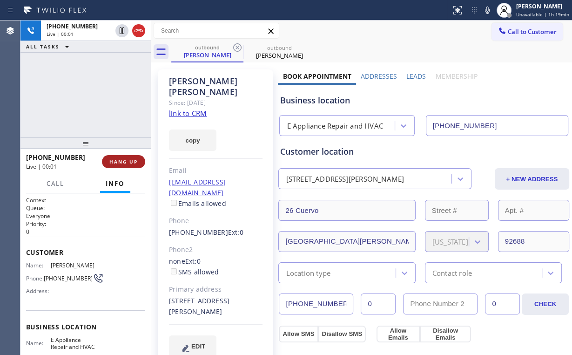
click at [123, 163] on span "HANG UP" at bounding box center [123, 161] width 28 height 7
click at [124, 162] on span "HANG UP" at bounding box center [123, 161] width 28 height 7
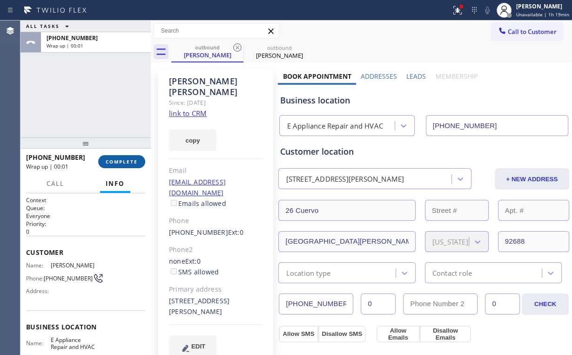
click at [125, 162] on span "COMPLETE" at bounding box center [122, 161] width 32 height 7
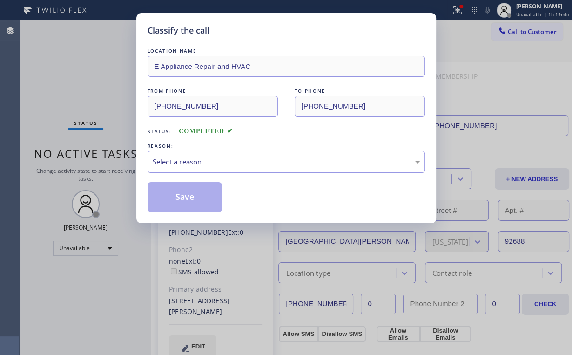
click at [187, 165] on div "Select a reason" at bounding box center [286, 161] width 267 height 11
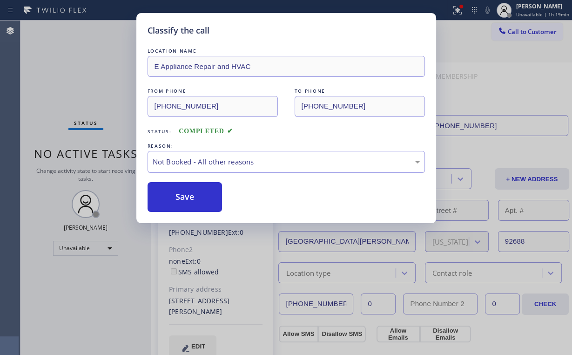
drag, startPoint x: 185, startPoint y: 201, endPoint x: 163, endPoint y: 171, distance: 37.1
click at [185, 201] on button "Save" at bounding box center [185, 197] width 75 height 30
click at [87, 80] on div "Classify the call LOCATION NAME E Appliance Repair and HVAC FROM PHONE [PHONE_N…" at bounding box center [286, 177] width 572 height 355
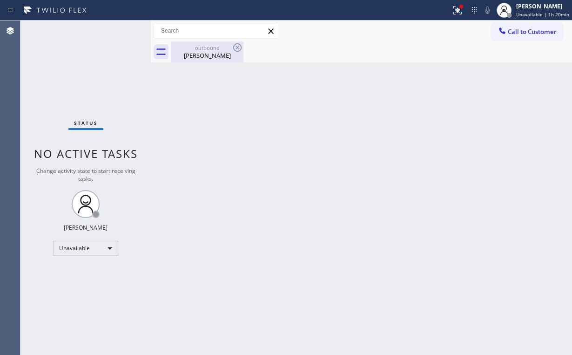
click at [206, 58] on div "[PERSON_NAME]" at bounding box center [207, 55] width 70 height 8
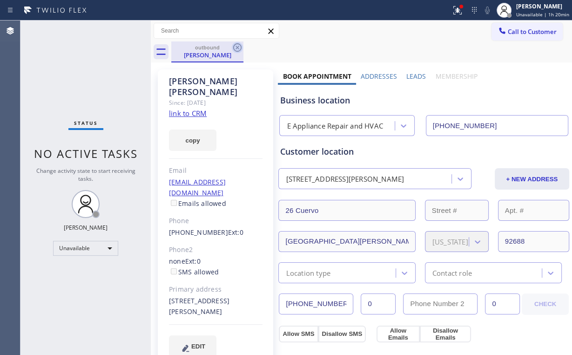
click at [238, 47] on icon at bounding box center [237, 47] width 11 height 11
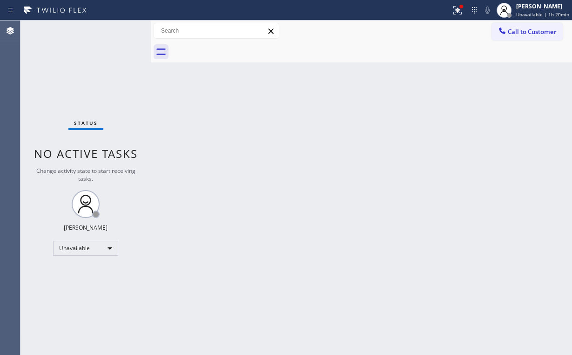
click at [257, 126] on div "Back to Dashboard Change Sender ID Customers Technicians Select a contact Outbo…" at bounding box center [361, 187] width 421 height 334
click at [61, 89] on div "Status No active tasks Change activity state to start receiving tasks. [PERSON_…" at bounding box center [85, 187] width 130 height 334
drag, startPoint x: 457, startPoint y: 7, endPoint x: 430, endPoint y: 130, distance: 125.9
click at [458, 9] on icon at bounding box center [457, 10] width 11 height 11
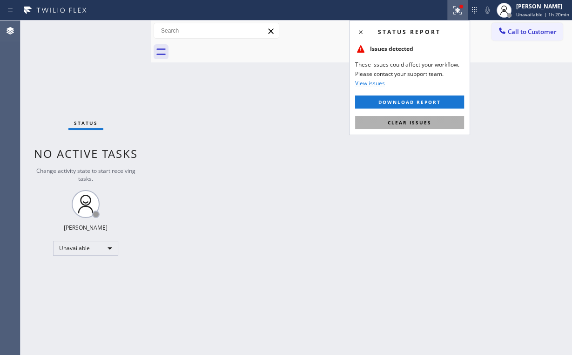
drag, startPoint x: 413, startPoint y: 123, endPoint x: 483, endPoint y: 103, distance: 72.5
click at [414, 123] on span "Clear issues" at bounding box center [410, 122] width 44 height 7
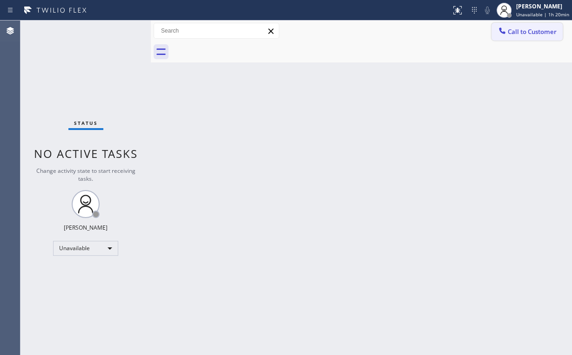
drag, startPoint x: 506, startPoint y: 93, endPoint x: 524, endPoint y: 37, distance: 58.9
click at [506, 92] on div "Back to Dashboard Change Sender ID Customers Technicians Select a contact Outbo…" at bounding box center [361, 187] width 421 height 334
drag, startPoint x: 524, startPoint y: 32, endPoint x: 504, endPoint y: 46, distance: 24.3
click at [523, 32] on span "Call to Customer" at bounding box center [532, 31] width 49 height 8
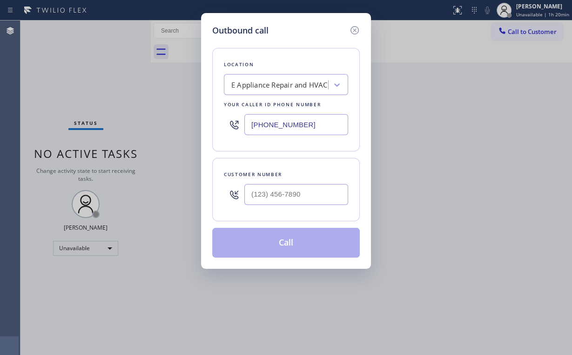
drag, startPoint x: 315, startPoint y: 121, endPoint x: 216, endPoint y: 127, distance: 98.8
click at [216, 127] on div "Location E Appliance Repair and HVAC Your caller id phone number [PHONE_NUMBER]" at bounding box center [286, 99] width 148 height 103
paste input "626) 247-3131"
type input "[PHONE_NUMBER]"
drag, startPoint x: 294, startPoint y: 194, endPoint x: 295, endPoint y: 188, distance: 5.1
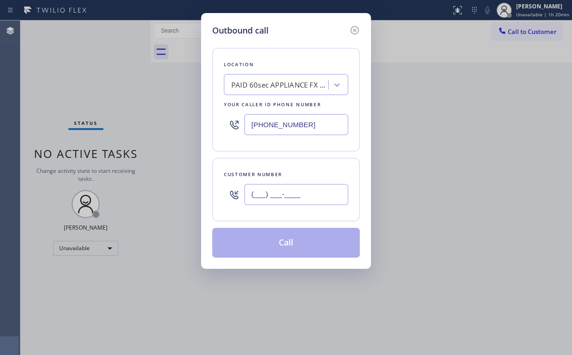
click at [294, 194] on input "(___) ___-____" at bounding box center [296, 194] width 104 height 21
paste input "213) 804-5612"
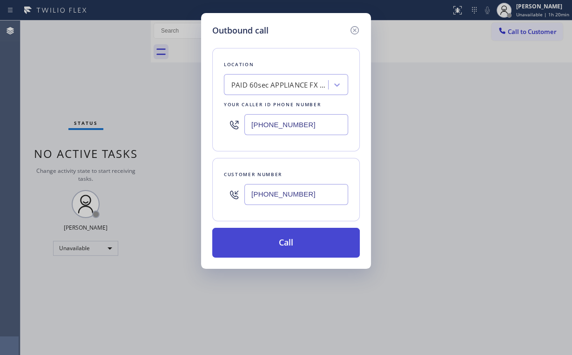
type input "[PHONE_NUMBER]"
click at [278, 244] on button "Call" at bounding box center [286, 243] width 148 height 30
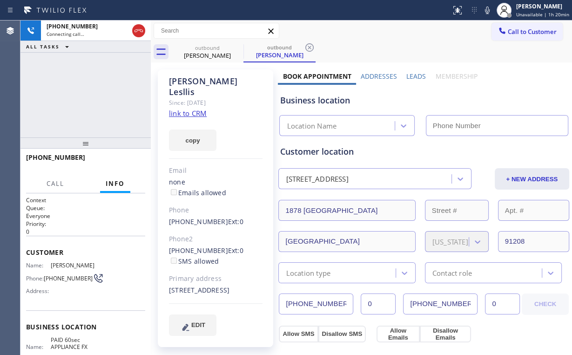
drag, startPoint x: 75, startPoint y: 91, endPoint x: 89, endPoint y: 87, distance: 13.9
click at [76, 91] on div "[PHONE_NUMBER] Connecting call… ALL TASKS ALL TASKS ACTIVE TASKS TASKS IN WRAP …" at bounding box center [85, 78] width 130 height 117
type input "[PHONE_NUMBER]"
drag, startPoint x: 336, startPoint y: 153, endPoint x: 341, endPoint y: 153, distance: 5.1
click at [336, 153] on div "Customer location" at bounding box center [424, 151] width 288 height 13
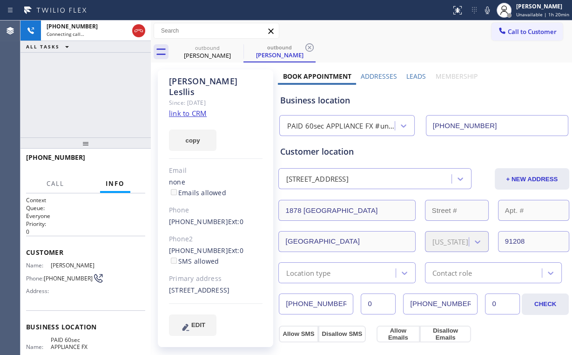
click at [351, 153] on div "Customer location" at bounding box center [424, 151] width 288 height 13
click at [101, 87] on div "[PHONE_NUMBER] Connecting call… ALL TASKS ALL TASKS ACTIVE TASKS TASKS IN WRAP …" at bounding box center [85, 78] width 130 height 117
click at [92, 94] on div "[PHONE_NUMBER] Connecting call… ALL TASKS ALL TASKS ACTIVE TASKS TASKS IN WRAP …" at bounding box center [85, 78] width 130 height 117
click at [135, 164] on span "HANG UP" at bounding box center [123, 161] width 28 height 7
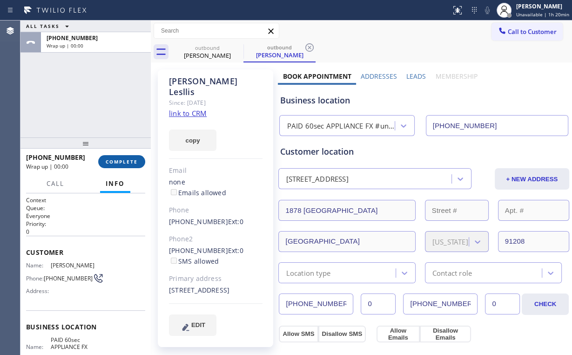
click at [134, 163] on span "COMPLETE" at bounding box center [122, 161] width 32 height 7
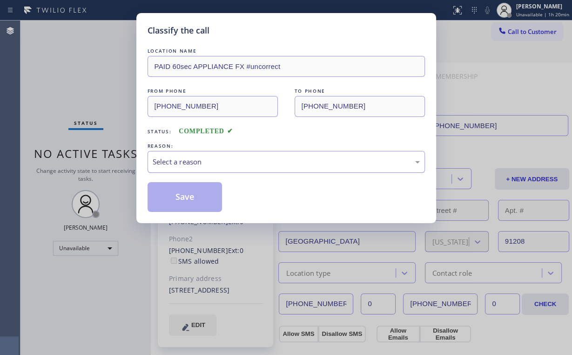
click at [184, 164] on div "Select a reason" at bounding box center [286, 161] width 267 height 11
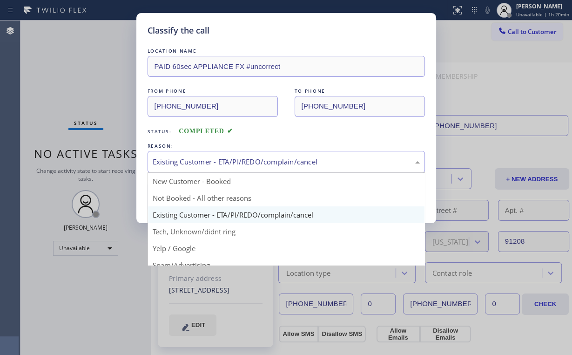
click at [174, 155] on div "Existing Customer - ETA/PI/REDO/complain/cancel" at bounding box center [286, 162] width 277 height 22
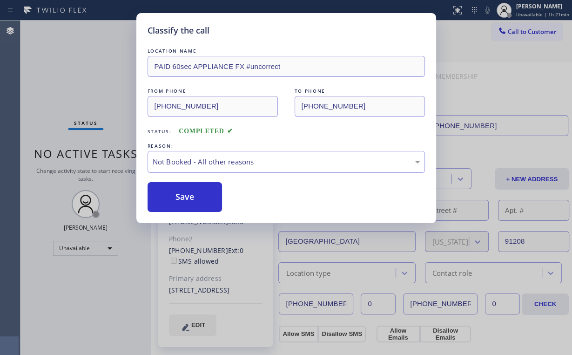
drag, startPoint x: 184, startPoint y: 197, endPoint x: 97, endPoint y: 73, distance: 151.3
click at [185, 196] on button "Save" at bounding box center [185, 197] width 75 height 30
click at [97, 71] on div "Classify the call LOCATION NAME PAID 60sec APPLIANCE FX #uncorrect FROM PHONE […" at bounding box center [286, 177] width 572 height 355
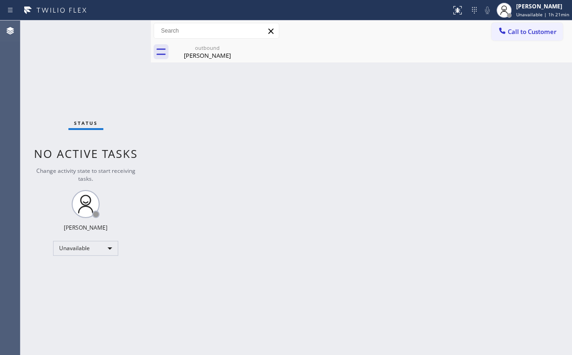
drag, startPoint x: 506, startPoint y: 34, endPoint x: 365, endPoint y: 181, distance: 204.1
click at [506, 35] on div at bounding box center [502, 31] width 11 height 11
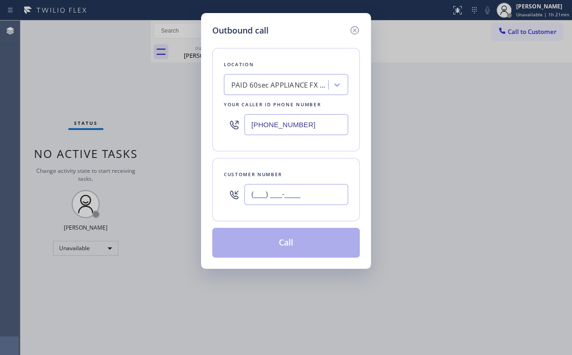
click at [316, 189] on input "(___) ___-____" at bounding box center [296, 194] width 104 height 21
paste input "213) 804-5612"
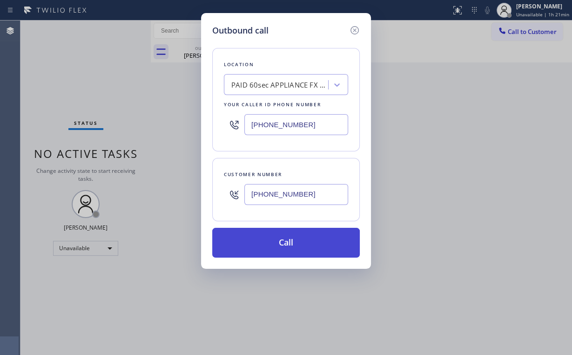
type input "[PHONE_NUMBER]"
drag, startPoint x: 272, startPoint y: 242, endPoint x: 268, endPoint y: 250, distance: 9.6
click at [271, 242] on button "Call" at bounding box center [286, 243] width 148 height 30
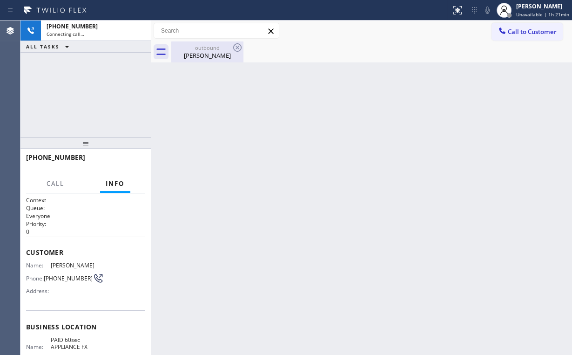
click at [90, 80] on div "[PHONE_NUMBER] Connecting call… ALL TASKS ALL TASKS ACTIVE TASKS TASKS IN WRAP …" at bounding box center [85, 78] width 130 height 117
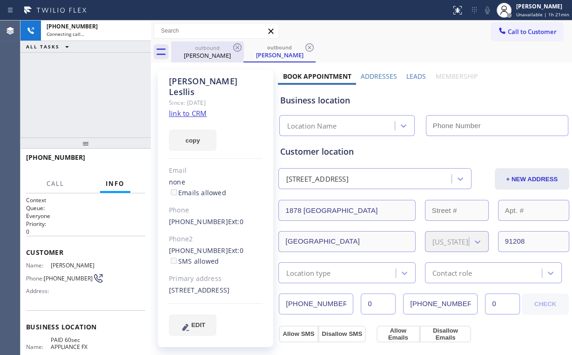
drag, startPoint x: 213, startPoint y: 51, endPoint x: 225, endPoint y: 50, distance: 12.6
click at [213, 50] on div "outbound [PERSON_NAME]" at bounding box center [207, 51] width 70 height 21
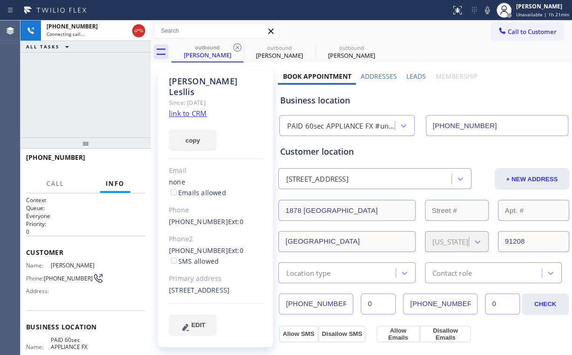
click at [236, 47] on icon at bounding box center [237, 47] width 8 height 8
click at [101, 76] on div "[PHONE_NUMBER] Connecting call… ALL TASKS ALL TASKS ACTIVE TASKS TASKS IN WRAP …" at bounding box center [85, 78] width 130 height 117
type input "[PHONE_NUMBER]"
drag, startPoint x: 86, startPoint y: 101, endPoint x: 45, endPoint y: 2, distance: 106.4
click at [86, 100] on div "[PHONE_NUMBER] Connecting call… ALL TASKS ALL TASKS ACTIVE TASKS TASKS IN WRAP …" at bounding box center [85, 78] width 130 height 117
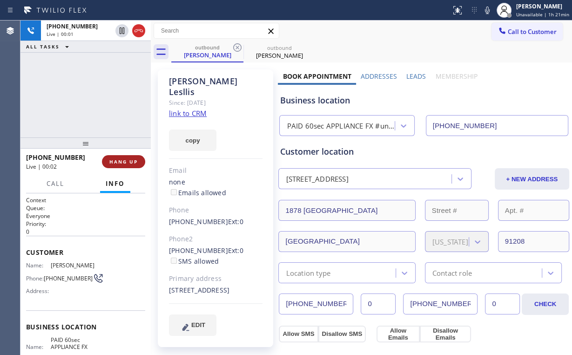
click at [125, 163] on span "HANG UP" at bounding box center [123, 161] width 28 height 7
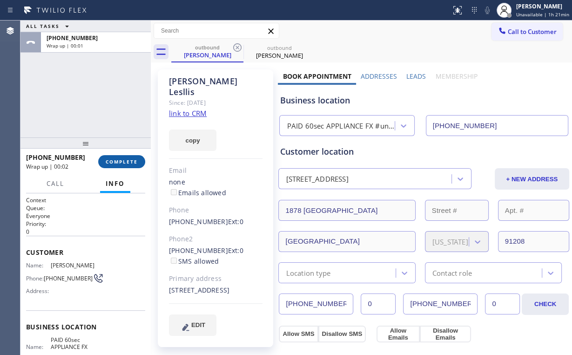
click at [125, 163] on span "COMPLETE" at bounding box center [122, 161] width 32 height 7
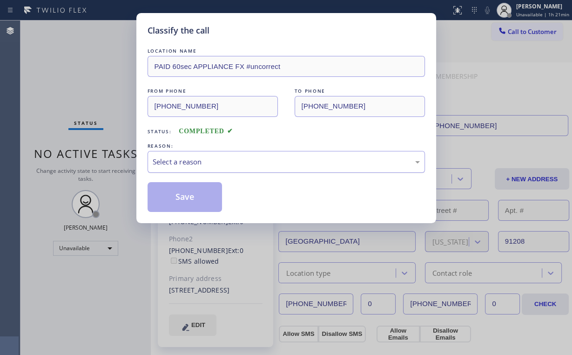
click at [208, 164] on div "Select a reason" at bounding box center [286, 161] width 267 height 11
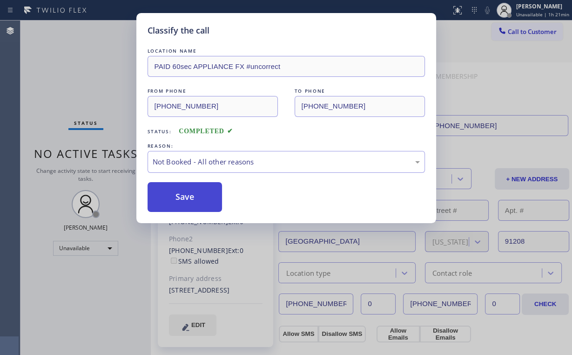
click at [197, 193] on button "Save" at bounding box center [185, 197] width 75 height 30
click at [108, 95] on div "Classify the call LOCATION NAME PAID 60sec APPLIANCE FX #uncorrect FROM PHONE […" at bounding box center [286, 177] width 572 height 355
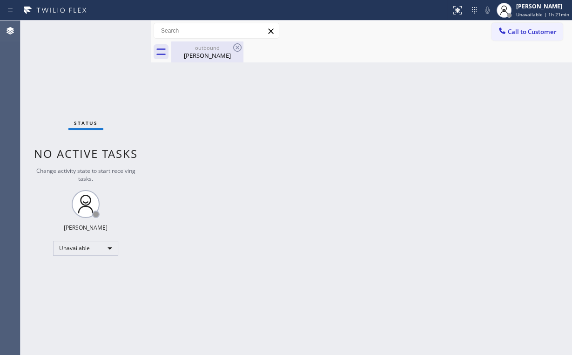
drag, startPoint x: 187, startPoint y: 52, endPoint x: 218, endPoint y: 50, distance: 31.7
click at [187, 51] on div "[PERSON_NAME]" at bounding box center [207, 55] width 70 height 8
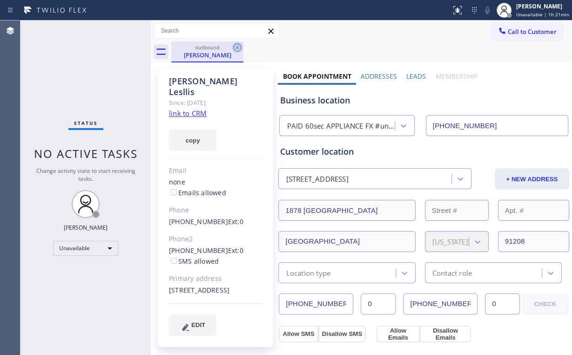
click at [240, 46] on icon at bounding box center [237, 47] width 11 height 11
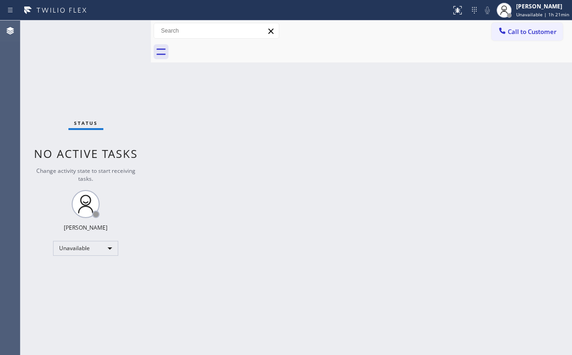
drag, startPoint x: 504, startPoint y: 30, endPoint x: 430, endPoint y: 59, distance: 79.6
click at [505, 30] on icon at bounding box center [502, 30] width 9 height 9
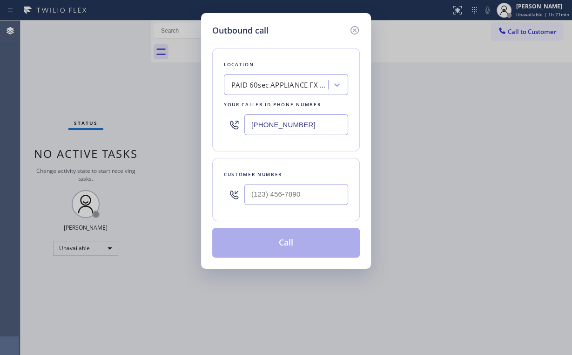
drag, startPoint x: 311, startPoint y: 121, endPoint x: 205, endPoint y: 122, distance: 105.6
click at [220, 122] on div "Location PAID 60sec APPLIANCE FX #uncorrect Your caller id phone number [PHONE_…" at bounding box center [286, 99] width 148 height 103
paste input "206) 966-6838"
type input "[PHONE_NUMBER]"
click at [304, 192] on input "(___) ___-____" at bounding box center [296, 194] width 104 height 21
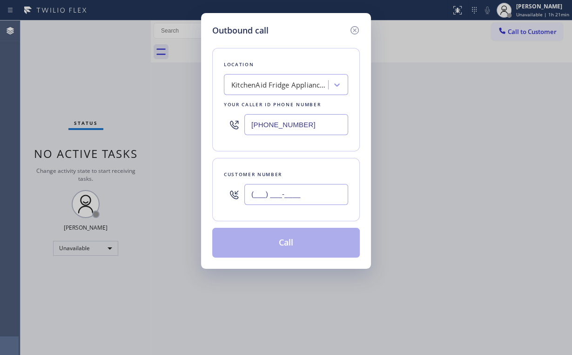
paste input "206) 947-5404"
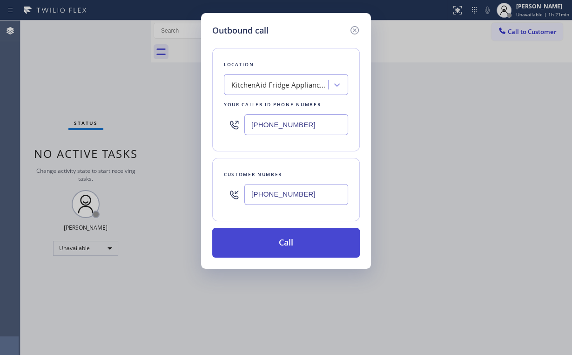
type input "[PHONE_NUMBER]"
click at [280, 244] on button "Call" at bounding box center [286, 243] width 148 height 30
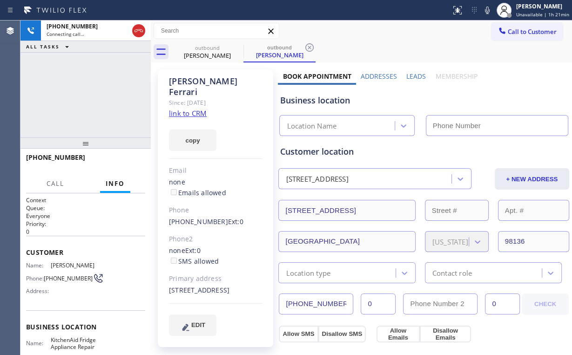
click at [90, 91] on div "[PHONE_NUMBER] Connecting call… ALL TASKS ALL TASKS ACTIVE TASKS TASKS IN WRAP …" at bounding box center [85, 78] width 130 height 117
type input "[PHONE_NUMBER]"
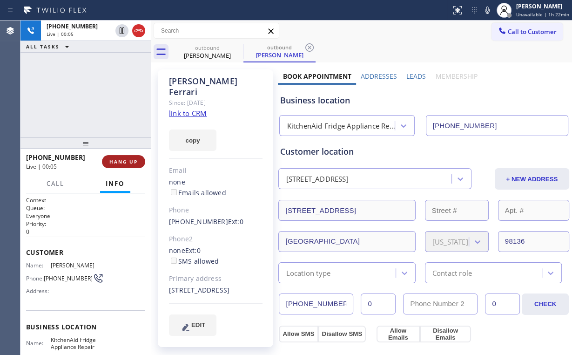
click at [128, 162] on span "HANG UP" at bounding box center [123, 161] width 28 height 7
click at [128, 159] on span "HANG UP" at bounding box center [123, 161] width 28 height 7
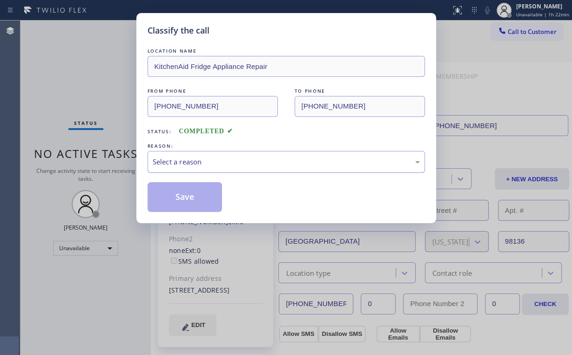
click at [164, 161] on div "Select a reason" at bounding box center [286, 161] width 267 height 11
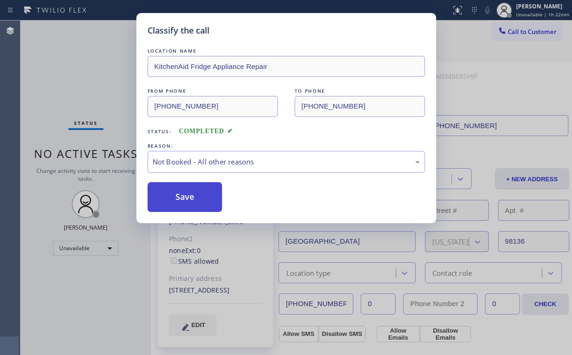
click at [175, 199] on button "Save" at bounding box center [185, 197] width 75 height 30
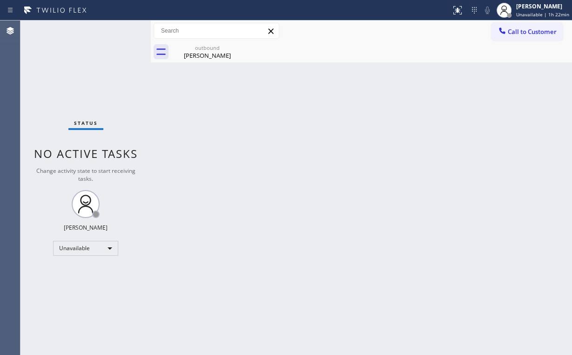
click at [65, 88] on div "Status No active tasks Change activity state to start receiving tasks. [PERSON_…" at bounding box center [85, 187] width 130 height 334
click at [214, 52] on div "[PERSON_NAME]" at bounding box center [207, 55] width 70 height 8
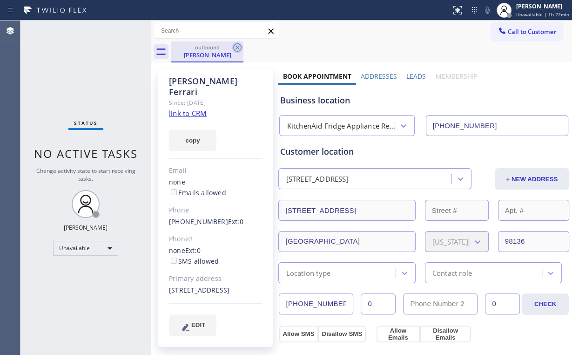
click at [236, 48] on icon at bounding box center [237, 47] width 8 height 8
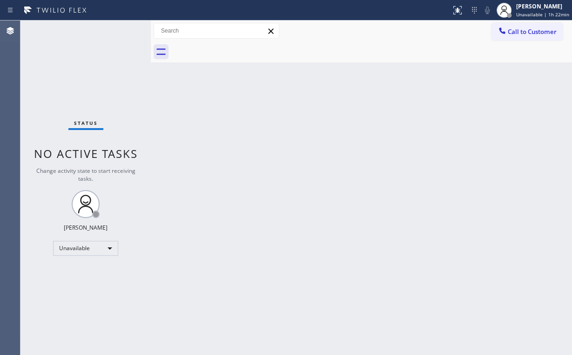
click at [87, 79] on div "Status No active tasks Change activity state to start receiving tasks. [PERSON_…" at bounding box center [85, 187] width 130 height 334
drag, startPoint x: 81, startPoint y: 75, endPoint x: 67, endPoint y: 32, distance: 45.5
click at [81, 74] on div "Status No active tasks Change activity state to start receiving tasks. [PERSON_…" at bounding box center [85, 187] width 130 height 334
drag, startPoint x: 517, startPoint y: 34, endPoint x: 337, endPoint y: 112, distance: 196.3
click at [516, 35] on span "Call to Customer" at bounding box center [532, 31] width 49 height 8
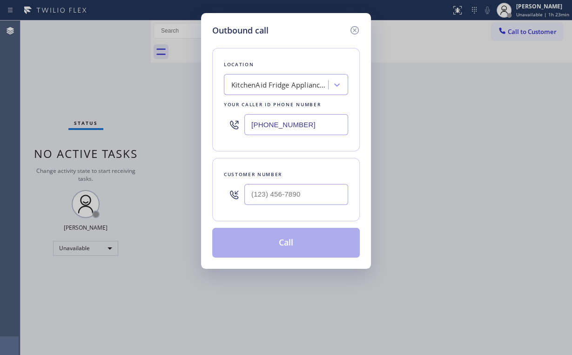
drag, startPoint x: 307, startPoint y: 121, endPoint x: 185, endPoint y: 107, distance: 122.8
click at [225, 119] on div "[PHONE_NUMBER]" at bounding box center [286, 124] width 124 height 30
paste input "734-391"
type input "[PHONE_NUMBER]"
click at [310, 203] on input "(___) ___-____" at bounding box center [296, 194] width 104 height 21
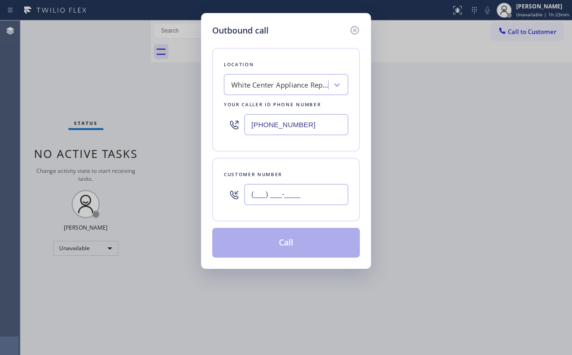
paste input "206) 739-7824"
type input "[PHONE_NUMBER]"
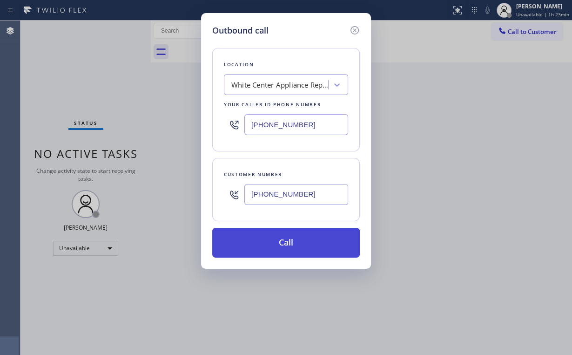
click at [271, 241] on button "Call" at bounding box center [286, 243] width 148 height 30
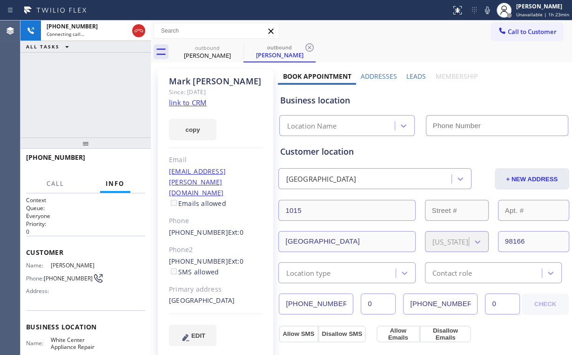
click at [80, 94] on div "[PHONE_NUMBER] Connecting call… ALL TASKS ALL TASKS ACTIVE TASKS TASKS IN WRAP …" at bounding box center [85, 78] width 130 height 117
type input "[PHONE_NUMBER]"
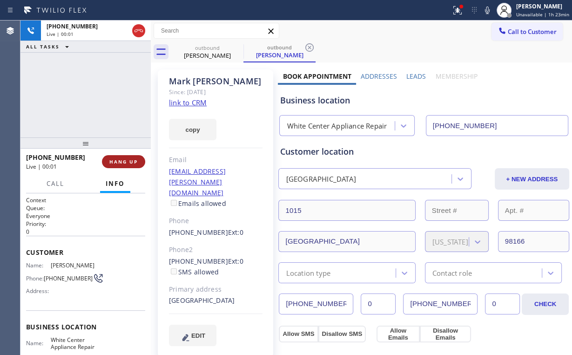
click at [127, 158] on button "HANG UP" at bounding box center [123, 161] width 43 height 13
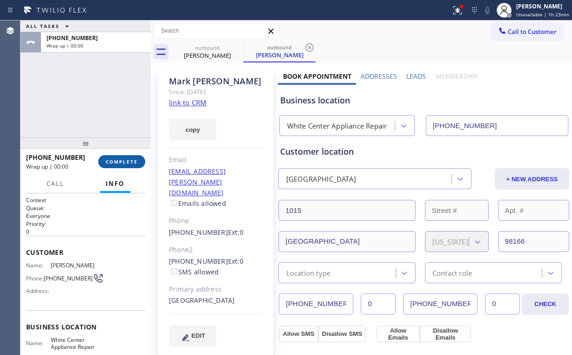
click at [128, 159] on span "COMPLETE" at bounding box center [122, 161] width 32 height 7
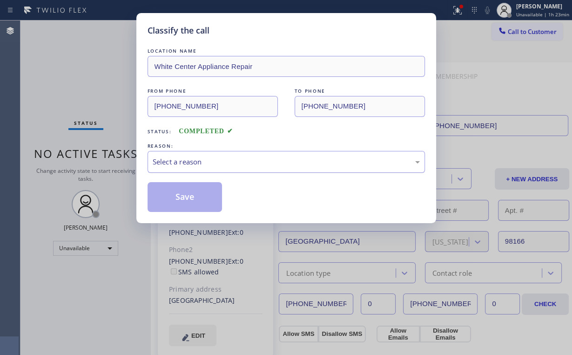
drag, startPoint x: 201, startPoint y: 151, endPoint x: 200, endPoint y: 170, distance: 19.1
click at [201, 152] on div "Select a reason" at bounding box center [286, 162] width 277 height 22
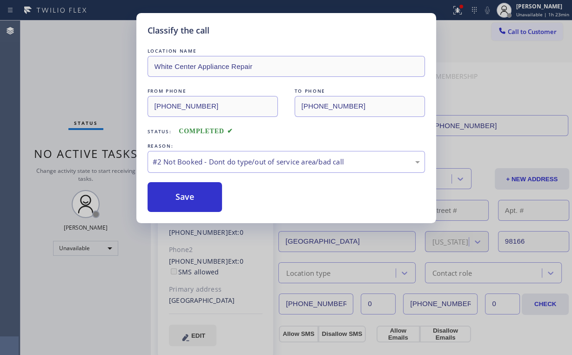
drag, startPoint x: 191, startPoint y: 194, endPoint x: 70, endPoint y: 71, distance: 172.1
click at [191, 191] on button "Save" at bounding box center [185, 197] width 75 height 30
drag, startPoint x: 68, startPoint y: 67, endPoint x: 80, endPoint y: 67, distance: 11.6
click at [69, 67] on div "Classify the call LOCATION NAME White Center Appliance Repair FROM PHONE [PHONE…" at bounding box center [286, 177] width 572 height 355
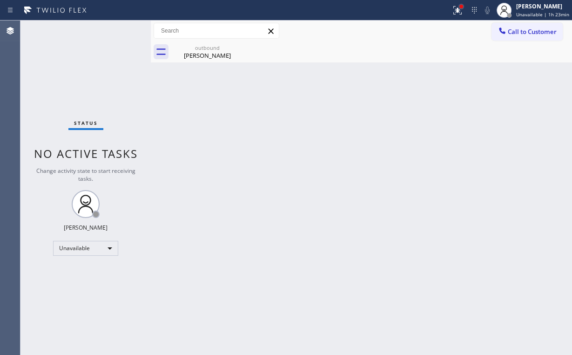
click at [461, 6] on div at bounding box center [461, 7] width 6 height 6
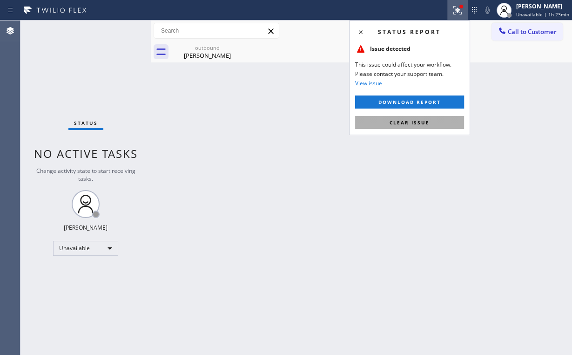
click at [428, 117] on button "Clear issue" at bounding box center [409, 122] width 109 height 13
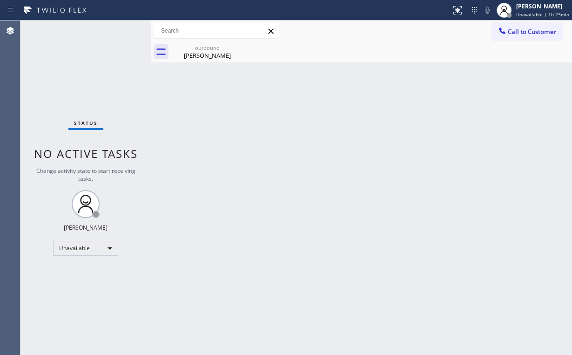
drag, startPoint x: 370, startPoint y: 121, endPoint x: 264, endPoint y: 78, distance: 114.0
click at [357, 117] on div "Back to Dashboard Change Sender ID Customers Technicians Select a contact Outbo…" at bounding box center [361, 187] width 421 height 334
drag, startPoint x: 207, startPoint y: 50, endPoint x: 240, endPoint y: 51, distance: 33.5
click at [208, 52] on div "outbound [PERSON_NAME]" at bounding box center [207, 51] width 70 height 21
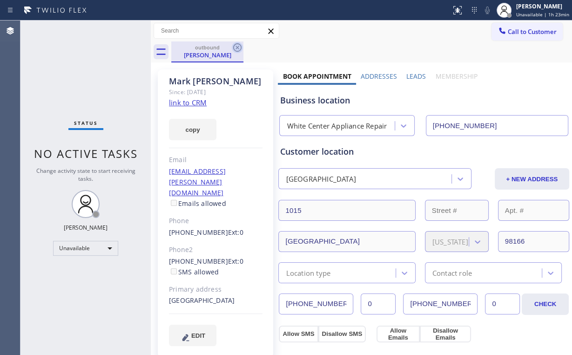
click at [240, 51] on icon at bounding box center [237, 47] width 11 height 11
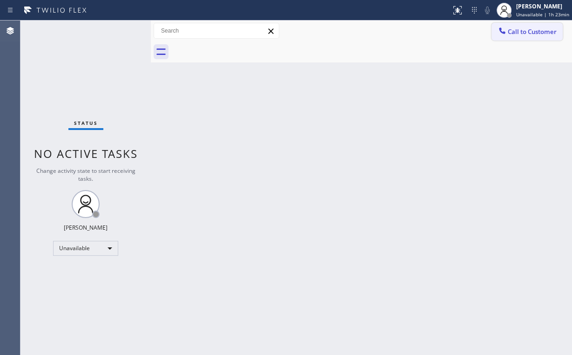
drag, startPoint x: 459, startPoint y: 87, endPoint x: 508, endPoint y: 38, distance: 69.4
click at [462, 86] on div "Back to Dashboard Change Sender ID Customers Technicians Select a contact Outbo…" at bounding box center [361, 187] width 421 height 334
drag, startPoint x: 511, startPoint y: 37, endPoint x: 322, endPoint y: 150, distance: 220.8
click at [511, 37] on button "Call to Customer" at bounding box center [526, 32] width 71 height 18
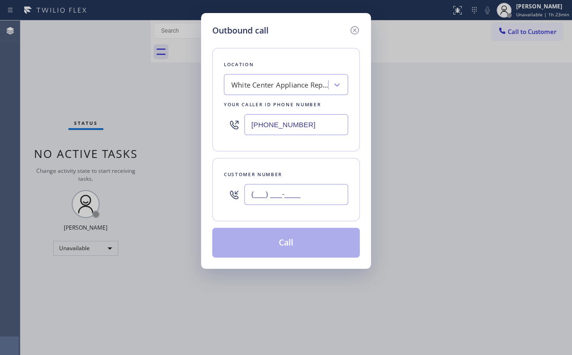
click at [300, 191] on input "(___) ___-____" at bounding box center [296, 194] width 104 height 21
paste input "206) 739-7824"
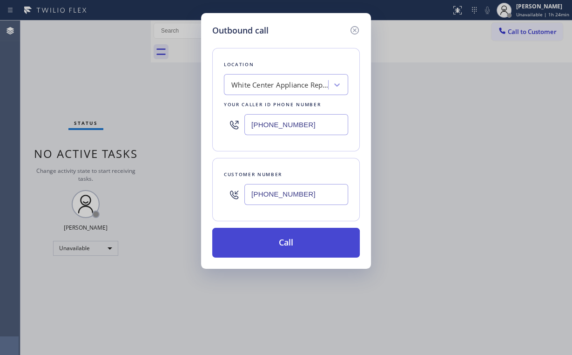
type input "[PHONE_NUMBER]"
click at [278, 241] on button "Call" at bounding box center [286, 243] width 148 height 30
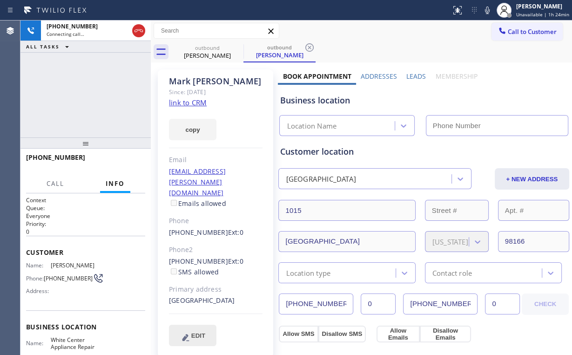
type input "[PHONE_NUMBER]"
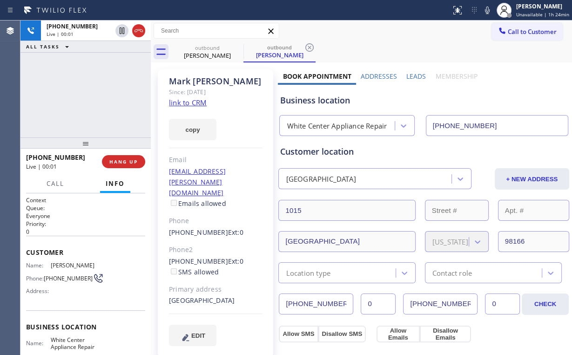
click at [80, 106] on div "[PHONE_NUMBER] Live | 00:01 ALL TASKS ALL TASKS ACTIVE TASKS TASKS IN WRAP UP" at bounding box center [85, 78] width 130 height 117
click at [135, 160] on span "HANG UP" at bounding box center [123, 161] width 28 height 7
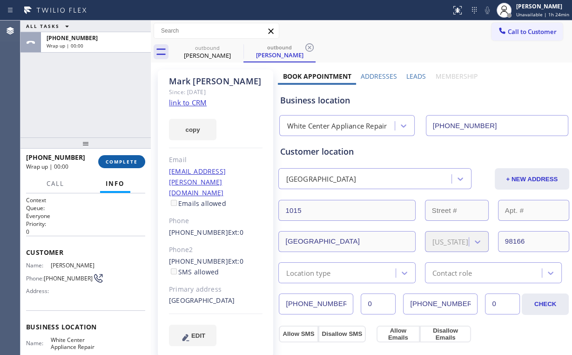
click at [136, 161] on span "COMPLETE" at bounding box center [122, 161] width 32 height 7
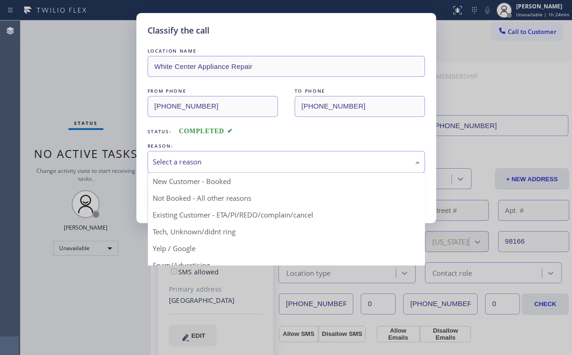
drag, startPoint x: 186, startPoint y: 162, endPoint x: 186, endPoint y: 200, distance: 38.2
click at [186, 162] on div "Select a reason" at bounding box center [286, 161] width 267 height 11
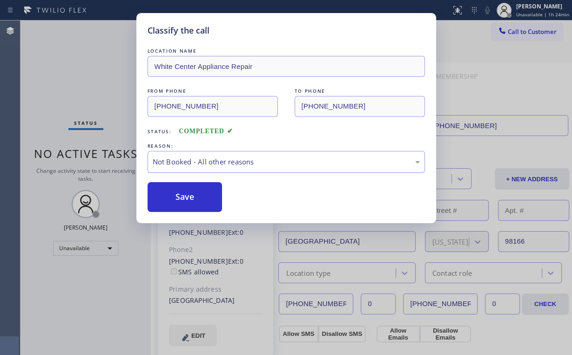
drag, startPoint x: 187, startPoint y: 201, endPoint x: 166, endPoint y: 169, distance: 37.9
click at [187, 201] on button "Save" at bounding box center [185, 197] width 75 height 30
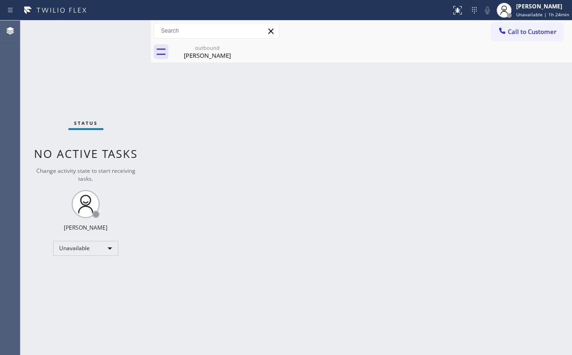
click at [134, 94] on div "Status No active tasks Change activity state to start receiving tasks. [PERSON_…" at bounding box center [85, 187] width 130 height 334
click at [219, 51] on div "[PERSON_NAME]" at bounding box center [207, 55] width 70 height 8
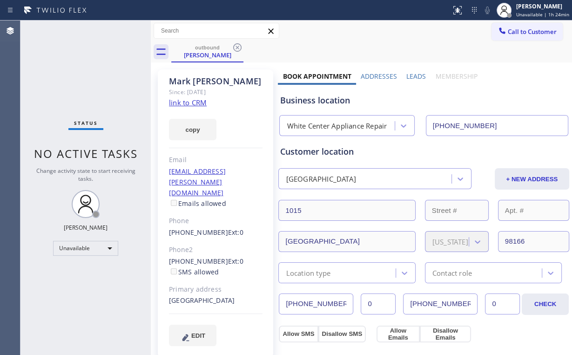
click at [238, 47] on icon at bounding box center [237, 47] width 8 height 8
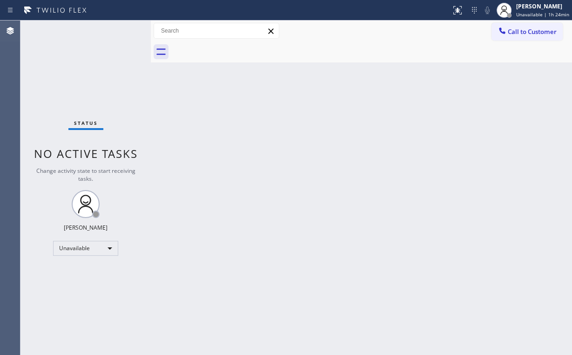
drag, startPoint x: 523, startPoint y: 40, endPoint x: 436, endPoint y: 78, distance: 94.8
click at [521, 40] on div "Call to Customer Outbound call Location [GEOGRAPHIC_DATA] Appliance Repair Your…" at bounding box center [361, 30] width 421 height 21
drag, startPoint x: 502, startPoint y: 65, endPoint x: 517, endPoint y: 37, distance: 32.1
click at [502, 65] on div "Back to Dashboard Change Sender ID Customers Technicians Select a contact Outbo…" at bounding box center [361, 187] width 421 height 334
click at [518, 27] on span "Call to Customer" at bounding box center [532, 31] width 49 height 8
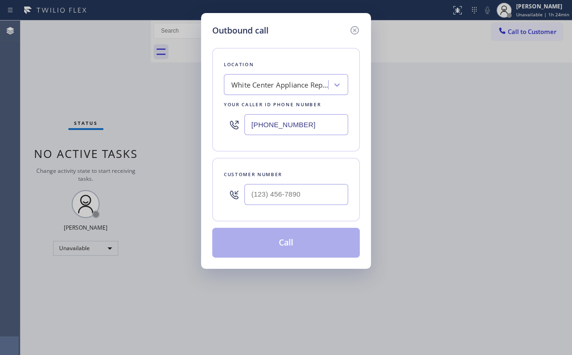
drag, startPoint x: 321, startPoint y: 115, endPoint x: 101, endPoint y: 127, distance: 220.4
click at [108, 130] on div "Outbound call Location [GEOGRAPHIC_DATA] Appliance Repair Your caller id phone …" at bounding box center [286, 177] width 572 height 355
paste input "855) 731-4952"
type input "[PHONE_NUMBER]"
click at [293, 187] on input "(___) ___-____" at bounding box center [296, 194] width 104 height 21
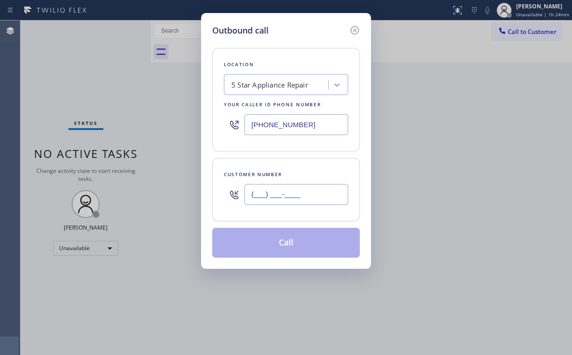
paste input "818) 349-9319"
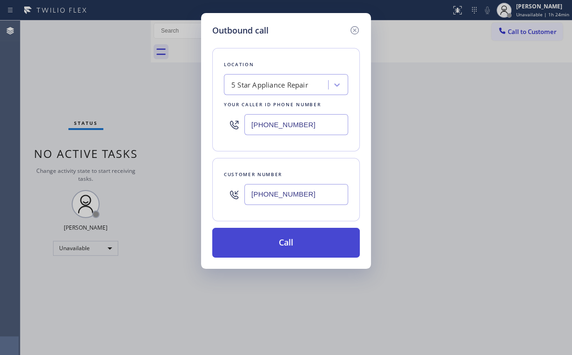
type input "[PHONE_NUMBER]"
click at [274, 242] on button "Call" at bounding box center [286, 243] width 148 height 30
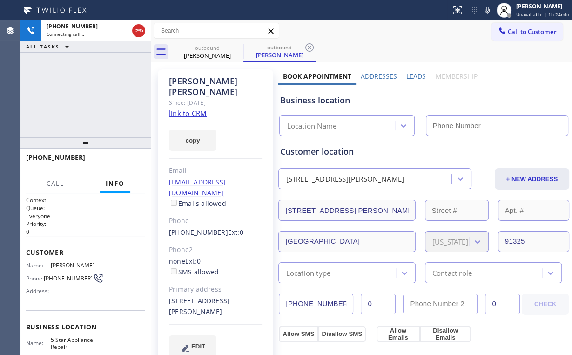
click at [94, 99] on div "[PHONE_NUMBER] Connecting call… ALL TASKS ALL TASKS ACTIVE TASKS TASKS IN WRAP …" at bounding box center [85, 78] width 130 height 117
type input "[PHONE_NUMBER]"
click at [191, 108] on link "link to CRM" at bounding box center [188, 112] width 38 height 9
click at [99, 115] on div "[PHONE_NUMBER] Connecting call… ALL TASKS ALL TASKS ACTIVE TASKS TASKS IN WRAP …" at bounding box center [85, 78] width 130 height 117
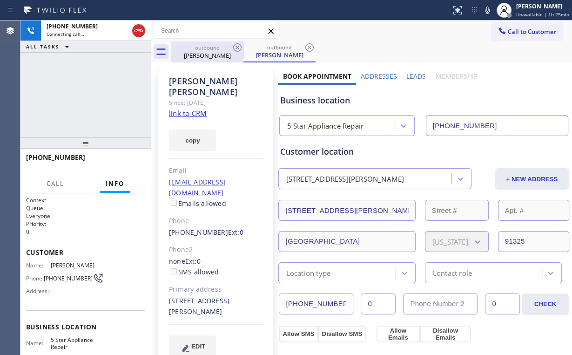
drag, startPoint x: 142, startPoint y: 31, endPoint x: 199, endPoint y: 47, distance: 58.8
click at [141, 31] on icon at bounding box center [138, 30] width 11 height 11
click at [211, 54] on div "[PERSON_NAME]" at bounding box center [207, 55] width 70 height 8
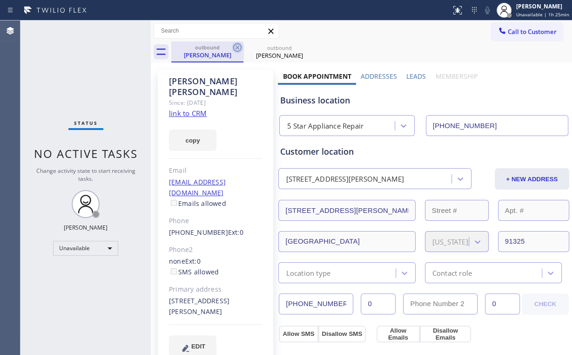
click at [236, 47] on icon at bounding box center [237, 47] width 8 height 8
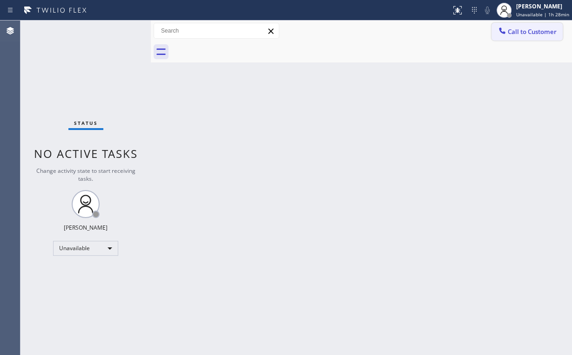
click at [510, 22] on div "Call to Customer Outbound call Location 5 Star Appliance Repair Your caller id …" at bounding box center [361, 30] width 421 height 21
click at [510, 28] on span "Call to Customer" at bounding box center [532, 31] width 49 height 8
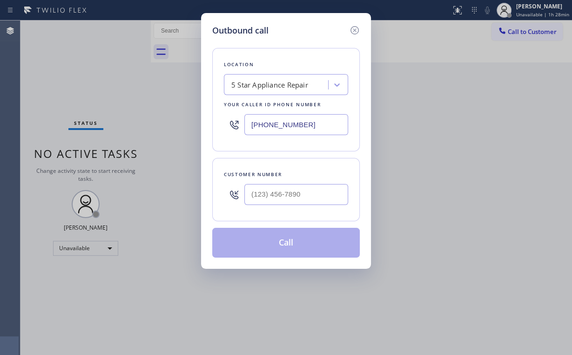
drag, startPoint x: 310, startPoint y: 126, endPoint x: 100, endPoint y: 128, distance: 210.8
click at [127, 125] on div "Outbound call Location 5 Star Appliance Repair Your caller id phone number [PHO…" at bounding box center [286, 177] width 572 height 355
paste input "77) 800-0094"
type input "[PHONE_NUMBER]"
drag, startPoint x: 292, startPoint y: 202, endPoint x: 302, endPoint y: 201, distance: 10.3
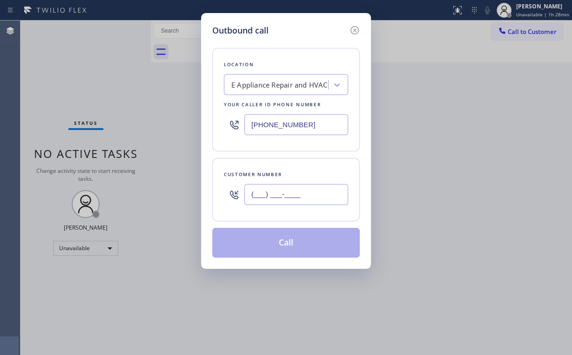
click at [292, 202] on input "(___) ___-____" at bounding box center [296, 194] width 104 height 21
paste input "310) 895-1199"
type input "[PHONE_NUMBER]"
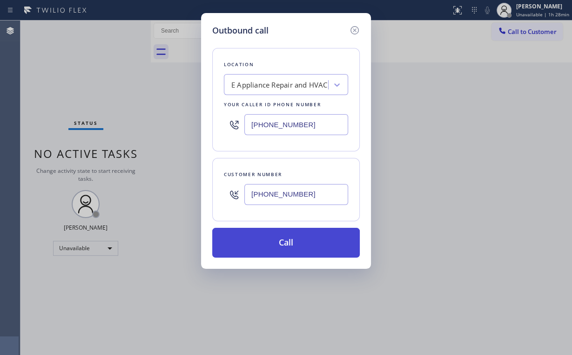
click at [285, 246] on button "Call" at bounding box center [286, 243] width 148 height 30
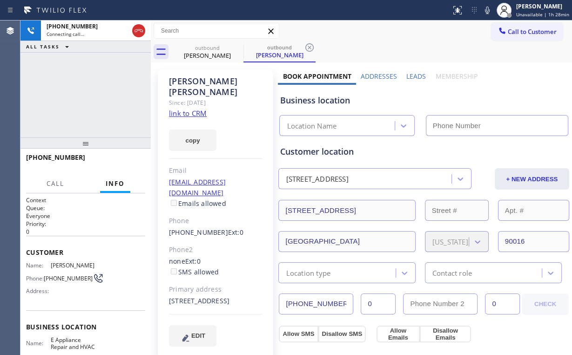
type input "[PHONE_NUMBER]"
click at [191, 108] on link "link to CRM" at bounding box center [188, 112] width 38 height 9
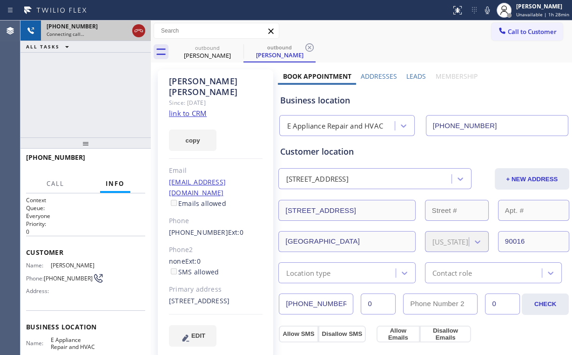
click at [137, 32] on icon at bounding box center [138, 30] width 11 height 11
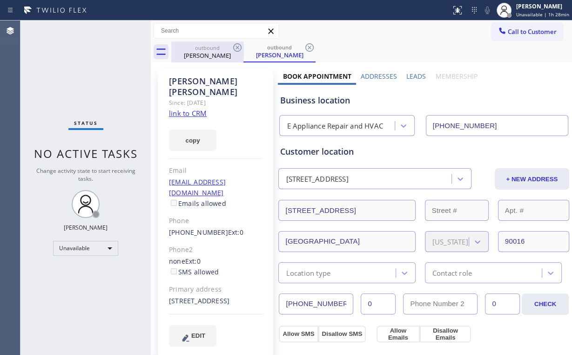
click at [203, 55] on div "[PERSON_NAME]" at bounding box center [207, 55] width 70 height 8
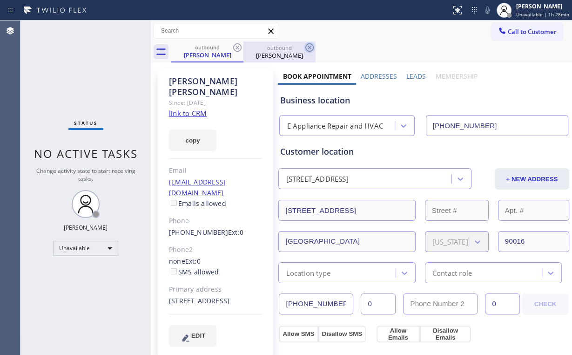
click at [236, 47] on icon at bounding box center [237, 47] width 11 height 11
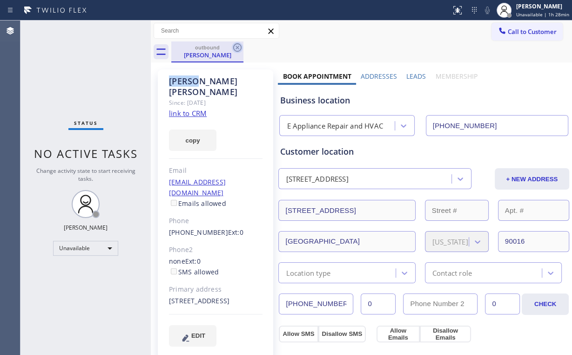
click at [236, 47] on icon at bounding box center [237, 47] width 11 height 11
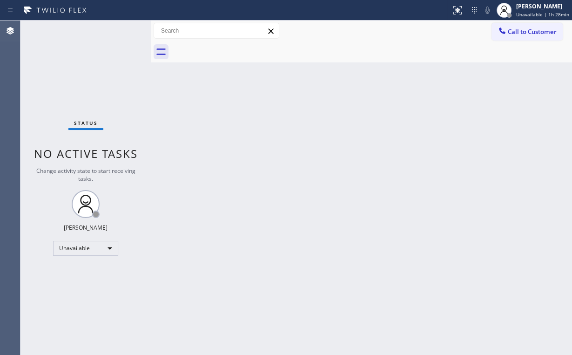
click at [47, 78] on div "Status No active tasks Change activity state to start receiving tasks. [PERSON_…" at bounding box center [85, 187] width 130 height 334
click at [514, 34] on span "Call to Customer" at bounding box center [532, 31] width 49 height 8
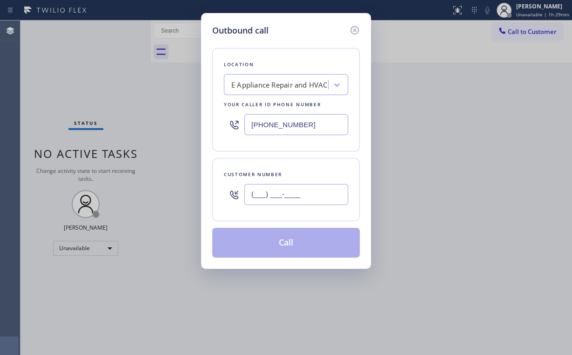
click at [284, 199] on input "(___) ___-____" at bounding box center [296, 194] width 104 height 21
paste
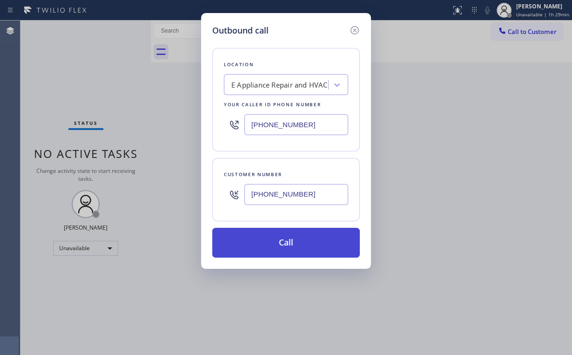
type input "[PHONE_NUMBER]"
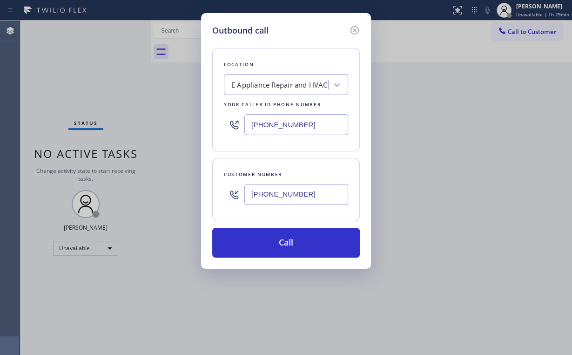
drag, startPoint x: 291, startPoint y: 241, endPoint x: 278, endPoint y: 263, distance: 25.9
click at [290, 241] on button "Call" at bounding box center [286, 243] width 148 height 30
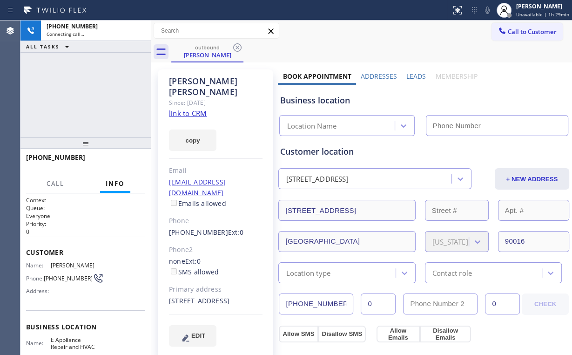
click at [98, 91] on div "[PHONE_NUMBER] Connecting call… ALL TASKS ALL TASKS ACTIVE TASKS TASKS IN WRAP …" at bounding box center [85, 78] width 130 height 117
type input "[PHONE_NUMBER]"
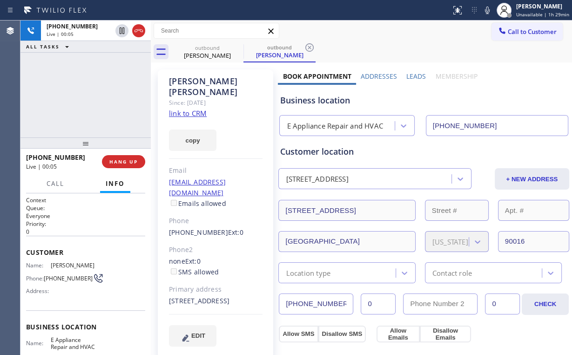
drag, startPoint x: 92, startPoint y: 95, endPoint x: 111, endPoint y: 102, distance: 20.3
click at [92, 95] on div "[PHONE_NUMBER] Live | 00:05 ALL TASKS ALL TASKS ACTIVE TASKS TASKS IN WRAP UP" at bounding box center [85, 78] width 130 height 117
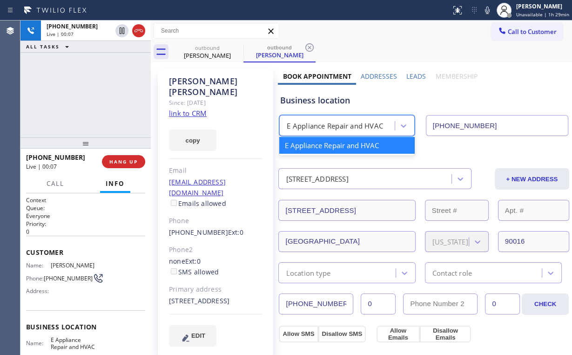
click at [341, 126] on div "E Appliance Repair and HVAC" at bounding box center [335, 126] width 96 height 11
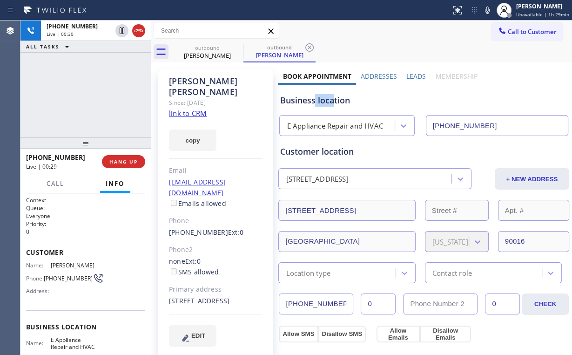
drag, startPoint x: 331, startPoint y: 101, endPoint x: 313, endPoint y: 100, distance: 18.2
click at [313, 100] on div "Business location" at bounding box center [424, 100] width 288 height 13
drag, startPoint x: 108, startPoint y: 72, endPoint x: 132, endPoint y: 101, distance: 38.0
click at [108, 73] on div "[PHONE_NUMBER] Live | 03:44 ALL TASKS ALL TASKS ACTIVE TASKS TASKS IN WRAP UP" at bounding box center [85, 78] width 130 height 117
click at [123, 161] on span "HANG UP" at bounding box center [123, 161] width 28 height 7
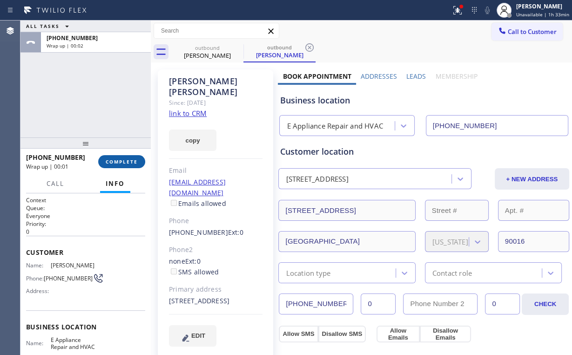
click at [125, 159] on span "COMPLETE" at bounding box center [122, 161] width 32 height 7
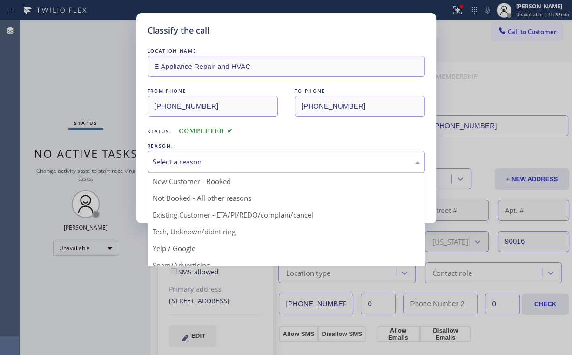
click at [175, 154] on div "Select a reason" at bounding box center [286, 162] width 277 height 22
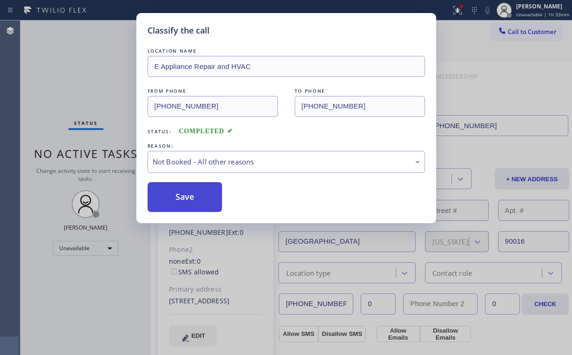
click at [201, 193] on button "Save" at bounding box center [185, 197] width 75 height 30
click at [62, 82] on div "Classify the call LOCATION NAME E Appliance Repair and HVAC FROM PHONE [PHONE_N…" at bounding box center [286, 177] width 572 height 355
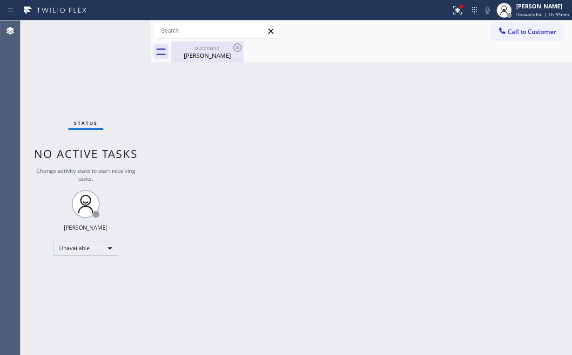
drag, startPoint x: 197, startPoint y: 49, endPoint x: 228, endPoint y: 51, distance: 30.3
click at [203, 50] on div "outbound" at bounding box center [207, 47] width 70 height 7
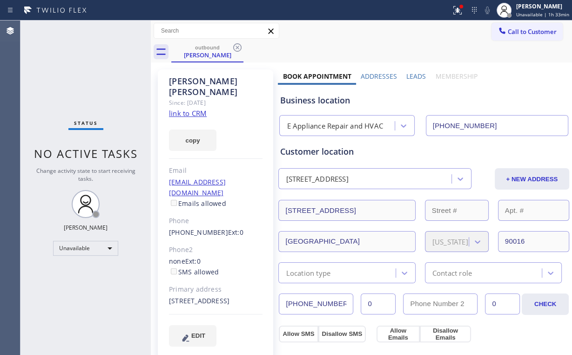
click at [237, 47] on icon at bounding box center [237, 47] width 8 height 8
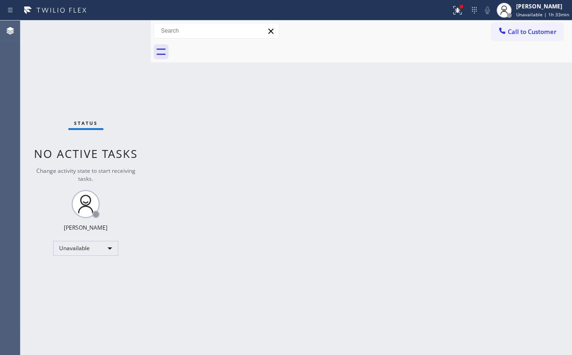
click at [237, 111] on div "Back to Dashboard Change Sender ID Customers Technicians Select a contact Outbo…" at bounding box center [361, 187] width 421 height 334
click at [95, 75] on div "Status No active tasks Change activity state to start receiving tasks. [PERSON_…" at bounding box center [85, 187] width 130 height 334
click at [87, 56] on div "Status No active tasks Change activity state to start receiving tasks. [PERSON_…" at bounding box center [85, 187] width 130 height 334
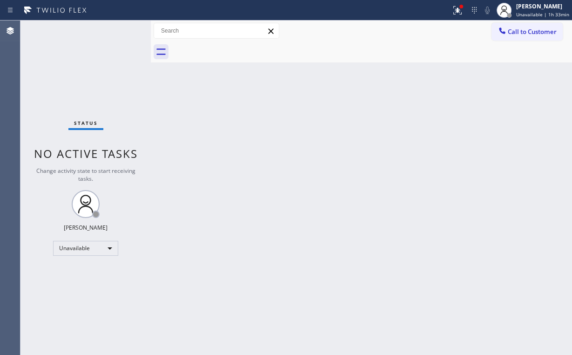
click at [87, 56] on div "Status No active tasks Change activity state to start receiving tasks. [PERSON_…" at bounding box center [85, 187] width 130 height 334
drag, startPoint x: 87, startPoint y: 56, endPoint x: 103, endPoint y: 54, distance: 15.9
click at [87, 56] on div "Status No active tasks Change activity state to start receiving tasks. [PERSON_…" at bounding box center [85, 187] width 130 height 334
click at [455, 7] on icon at bounding box center [457, 10] width 11 height 11
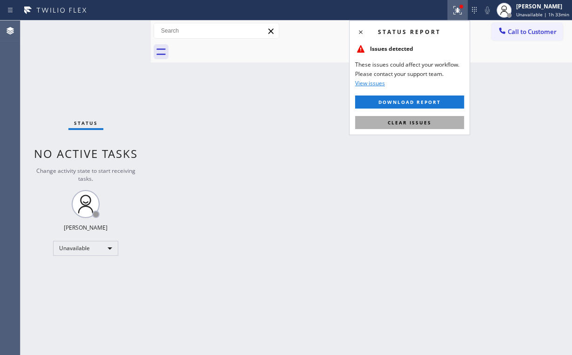
click at [414, 121] on span "Clear issues" at bounding box center [410, 122] width 44 height 7
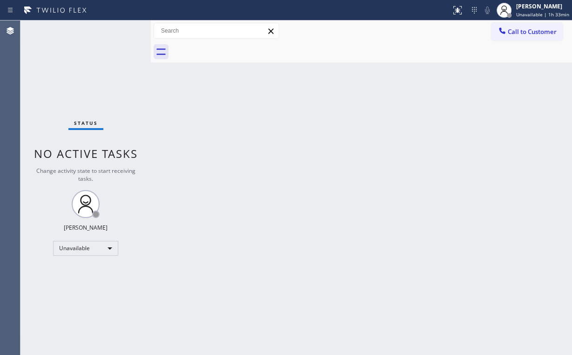
drag, startPoint x: 425, startPoint y: 127, endPoint x: 430, endPoint y: 127, distance: 5.1
click at [426, 127] on div "Back to Dashboard Change Sender ID Customers Technicians Select a contact Outbo…" at bounding box center [361, 187] width 421 height 334
click at [92, 72] on div "Status No active tasks Change activity state to start receiving tasks. [PERSON_…" at bounding box center [85, 187] width 130 height 334
click at [93, 73] on div "Status No active tasks Change activity state to start receiving tasks. [PERSON_…" at bounding box center [85, 187] width 130 height 334
click at [94, 73] on div "Status No active tasks Change activity state to start receiving tasks. [PERSON_…" at bounding box center [85, 187] width 130 height 334
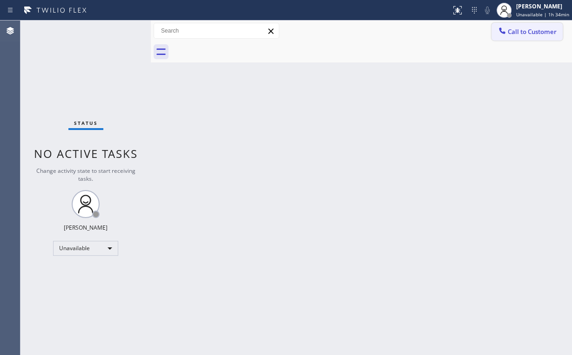
click at [525, 35] on span "Call to Customer" at bounding box center [532, 31] width 49 height 8
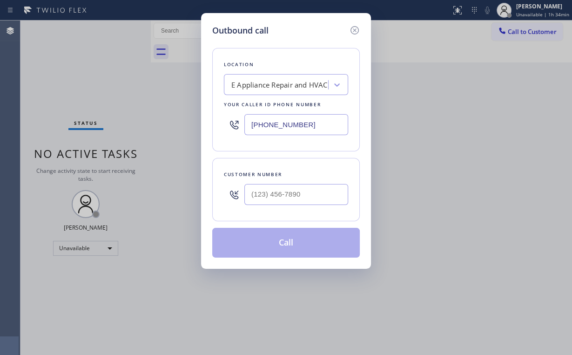
drag, startPoint x: 307, startPoint y: 131, endPoint x: 145, endPoint y: 122, distance: 162.2
click at [202, 125] on div "Outbound call Location E Appliance Repair and HVAC Your caller id phone number …" at bounding box center [286, 141] width 170 height 256
type input "[PHONE_NUMBER]"
click at [293, 191] on input "(___) ___-____" at bounding box center [296, 194] width 104 height 21
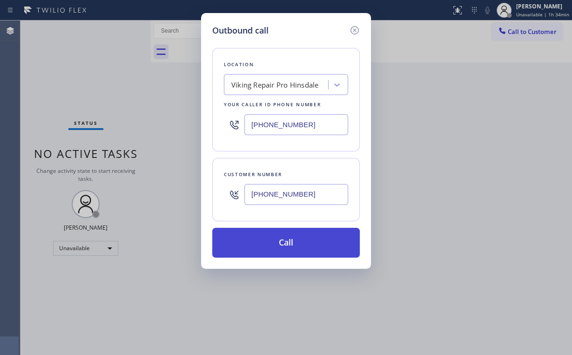
type input "[PHONE_NUMBER]"
click at [270, 241] on button "Call" at bounding box center [286, 243] width 148 height 30
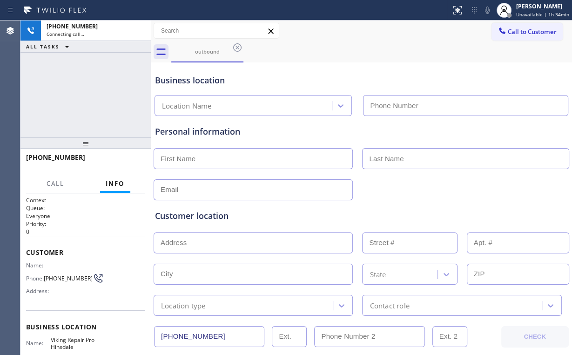
type input "[PHONE_NUMBER]"
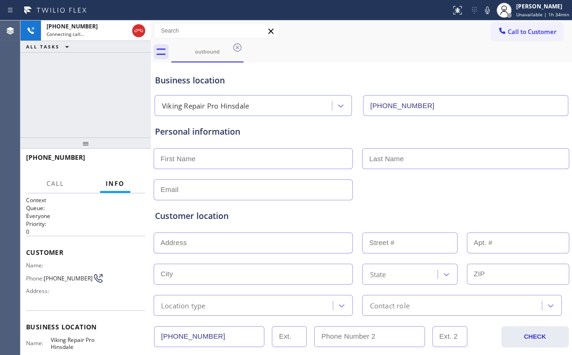
drag, startPoint x: 101, startPoint y: 86, endPoint x: 117, endPoint y: 86, distance: 16.3
click at [104, 86] on div "[PHONE_NUMBER] Connecting call… ALL TASKS ALL TASKS ACTIVE TASKS TASKS IN WRAP …" at bounding box center [85, 78] width 130 height 117
click at [103, 112] on div "[PHONE_NUMBER] Live | 00:03 ALL TASKS ALL TASKS ACTIVE TASKS TASKS IN WRAP UP" at bounding box center [85, 78] width 130 height 117
click at [91, 94] on div "[PHONE_NUMBER] Live | 00:07 ALL TASKS ALL TASKS ACTIVE TASKS TASKS IN WRAP UP" at bounding box center [85, 78] width 130 height 117
click at [91, 94] on div "[PHONE_NUMBER] Live | 00:08 ALL TASKS ALL TASKS ACTIVE TASKS TASKS IN WRAP UP" at bounding box center [85, 78] width 130 height 117
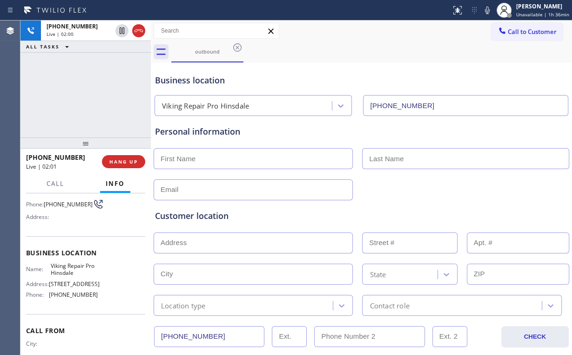
scroll to position [74, 0]
drag, startPoint x: 97, startPoint y: 95, endPoint x: 93, endPoint y: 92, distance: 4.9
click at [93, 92] on div "[PHONE_NUMBER] Live | 02:07 ALL TASKS ALL TASKS ACTIVE TASKS TASKS IN WRAP UP" at bounding box center [85, 78] width 130 height 117
click at [93, 92] on div "[PHONE_NUMBER] Live | 02:08 ALL TASKS ALL TASKS ACTIVE TASKS TASKS IN WRAP UP" at bounding box center [85, 78] width 130 height 117
click at [93, 92] on div "[PHONE_NUMBER] Live | 02:09 ALL TASKS ALL TASKS ACTIVE TASKS TASKS IN WRAP UP" at bounding box center [85, 78] width 130 height 117
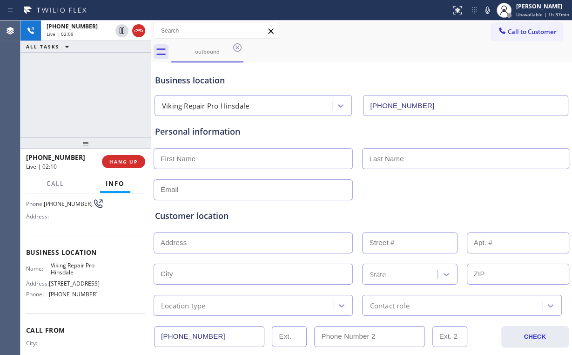
click at [93, 92] on div "[PHONE_NUMBER] Live | 02:09 ALL TASKS ALL TASKS ACTIVE TASKS TASKS IN WRAP UP" at bounding box center [85, 78] width 130 height 117
click at [93, 92] on div "[PHONE_NUMBER] Live | 02:10 ALL TASKS ALL TASKS ACTIVE TASKS TASKS IN WRAP UP" at bounding box center [85, 78] width 130 height 117
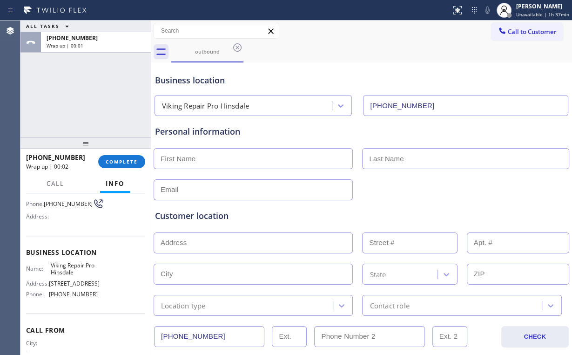
click at [311, 132] on div "Personal information" at bounding box center [361, 131] width 413 height 13
click at [190, 217] on div "Customer location" at bounding box center [361, 215] width 413 height 13
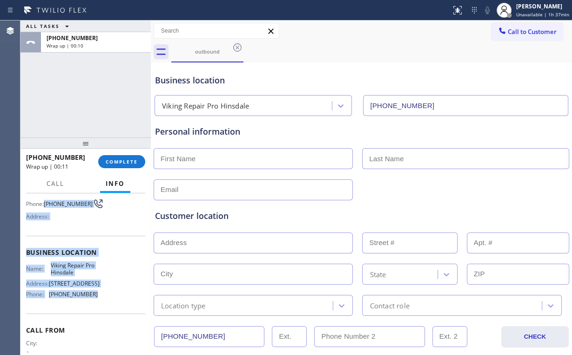
drag, startPoint x: 46, startPoint y: 236, endPoint x: 95, endPoint y: 306, distance: 85.4
click at [95, 306] on div "Context Queue: Everyone Priority: 0 Customer Name: Phone: [PHONE_NUMBER] Addres…" at bounding box center [85, 252] width 119 height 262
copy div "[PHONE_NUMBER] Address: Business location Name: Viking Repair Pro Hinsdale Addr…"
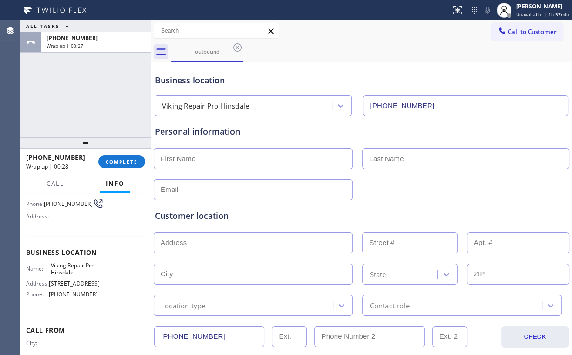
click at [100, 90] on div "ALL TASKS ALL TASKS ACTIVE TASKS TASKS IN WRAP UP [PHONE_NUMBER] Wrap up | 00:27" at bounding box center [85, 78] width 130 height 117
click at [128, 162] on span "COMPLETE" at bounding box center [122, 161] width 32 height 7
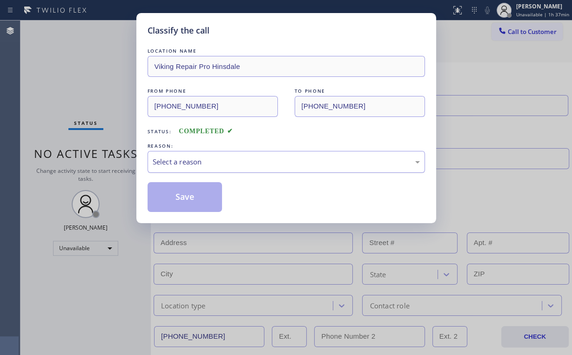
click at [174, 158] on div "Select a reason" at bounding box center [286, 161] width 267 height 11
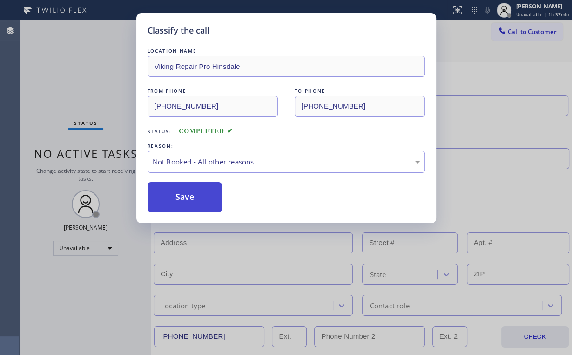
drag, startPoint x: 186, startPoint y: 196, endPoint x: 181, endPoint y: 182, distance: 15.0
click at [187, 196] on button "Save" at bounding box center [185, 197] width 75 height 30
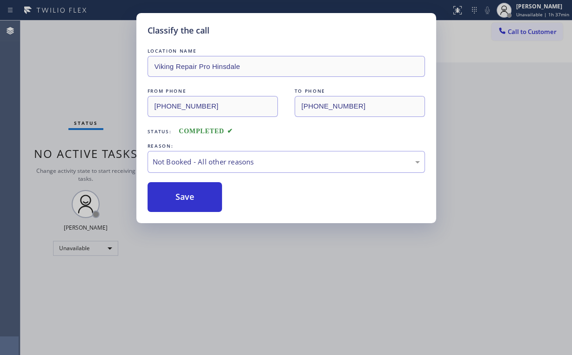
click at [73, 81] on div "Classify the call LOCATION NAME Viking Repair Pro Hinsdale FROM PHONE [PHONE_NU…" at bounding box center [286, 177] width 572 height 355
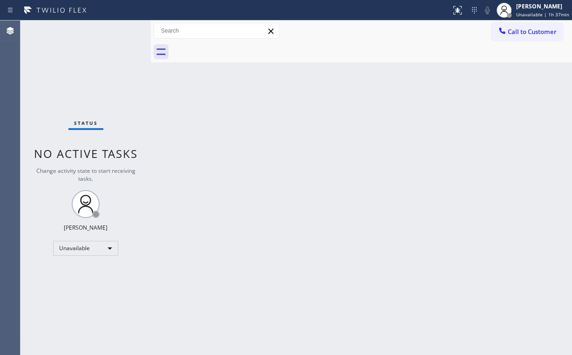
drag, startPoint x: 530, startPoint y: 28, endPoint x: 350, endPoint y: 119, distance: 201.5
click at [528, 29] on span "Call to Customer" at bounding box center [532, 31] width 49 height 8
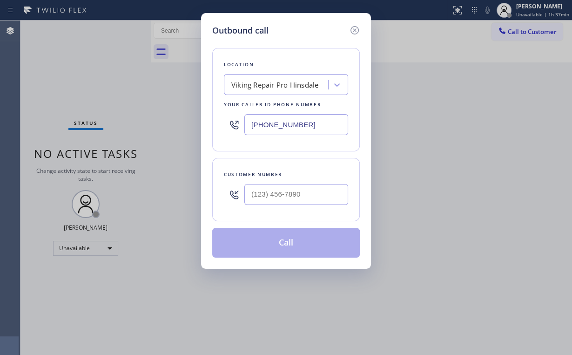
drag, startPoint x: 318, startPoint y: 128, endPoint x: 176, endPoint y: 121, distance: 141.7
click at [178, 123] on div "Outbound call Location Viking Repair Pro Hinsdale Your caller id phone number […" at bounding box center [286, 177] width 572 height 355
type input "[PHONE_NUMBER]"
click at [311, 186] on input "(___) ___-____" at bounding box center [296, 194] width 104 height 21
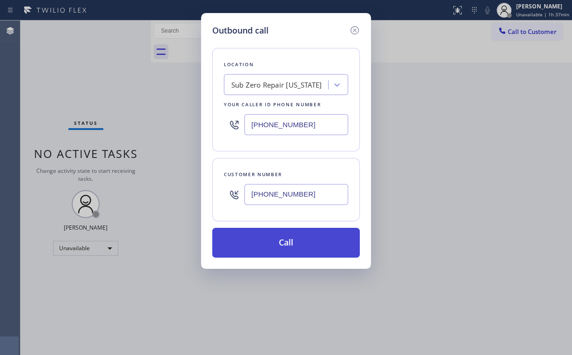
type input "[PHONE_NUMBER]"
drag, startPoint x: 279, startPoint y: 241, endPoint x: 258, endPoint y: 283, distance: 46.6
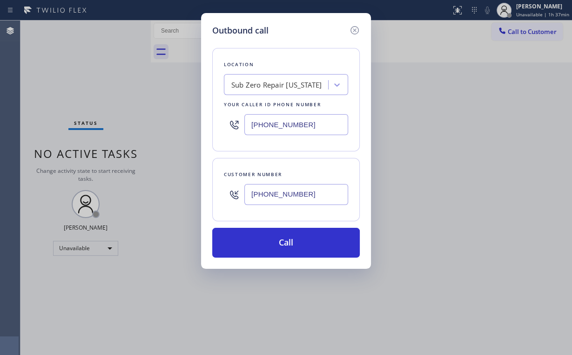
click at [279, 242] on button "Call" at bounding box center [286, 243] width 148 height 30
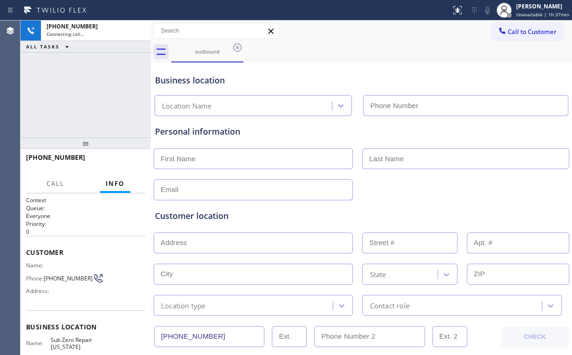
type input "[PHONE_NUMBER]"
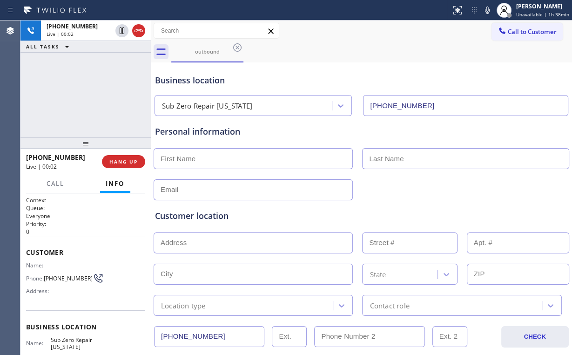
click at [72, 94] on div "[PHONE_NUMBER] Live | 00:02 ALL TASKS ALL TASKS ACTIVE TASKS TASKS IN WRAP UP" at bounding box center [85, 78] width 130 height 117
click at [90, 91] on div "[PHONE_NUMBER] Live | 00:08 ALL TASKS ALL TASKS ACTIVE TASKS TASKS IN WRAP UP" at bounding box center [85, 78] width 130 height 117
click at [90, 91] on div "[PHONE_NUMBER] Live | 00:09 ALL TASKS ALL TASKS ACTIVE TASKS TASKS IN WRAP UP" at bounding box center [85, 78] width 130 height 117
click at [90, 91] on div "[PHONE_NUMBER] Live | 00:11 ALL TASKS ALL TASKS ACTIVE TASKS TASKS IN WRAP UP" at bounding box center [85, 78] width 130 height 117
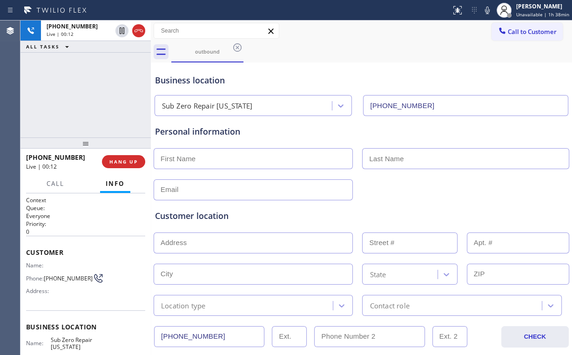
click at [90, 91] on div "[PHONE_NUMBER] Live | 00:12 ALL TASKS ALL TASKS ACTIVE TASKS TASKS IN WRAP UP" at bounding box center [85, 78] width 130 height 117
click at [90, 91] on div "[PHONE_NUMBER] Live | 00:13 ALL TASKS ALL TASKS ACTIVE TASKS TASKS IN WRAP UP" at bounding box center [85, 78] width 130 height 117
click at [90, 91] on div "[PHONE_NUMBER] Live | 00:17 ALL TASKS ALL TASKS ACTIVE TASKS TASKS IN WRAP UP" at bounding box center [85, 78] width 130 height 117
click at [91, 93] on div "[PHONE_NUMBER] Live | 00:18 ALL TASKS ALL TASKS ACTIVE TASKS TASKS IN WRAP UP" at bounding box center [85, 78] width 130 height 117
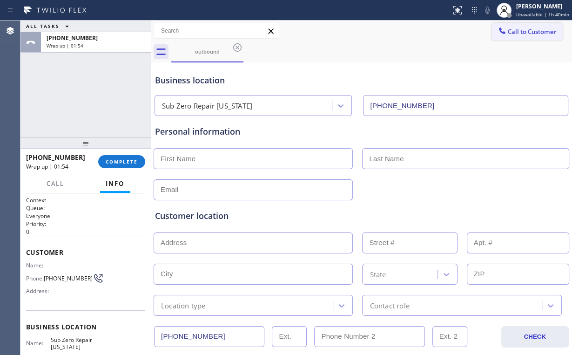
click at [510, 34] on span "Call to Customer" at bounding box center [532, 31] width 49 height 8
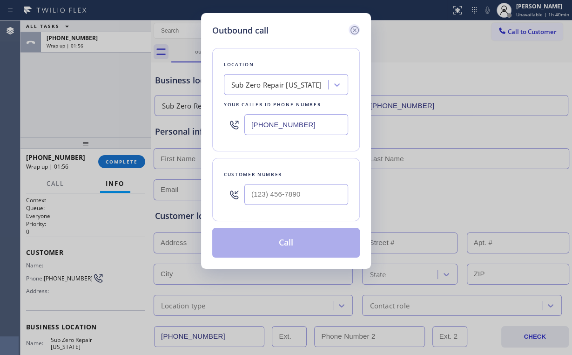
click at [354, 32] on icon at bounding box center [354, 30] width 11 height 11
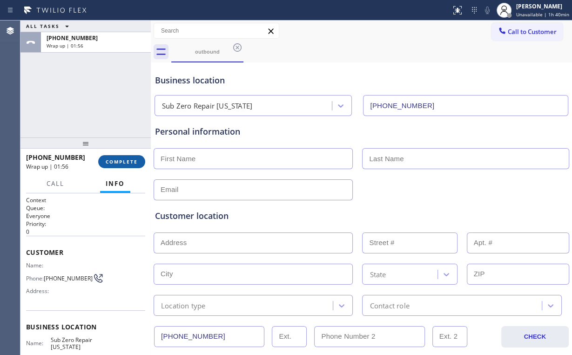
click at [130, 155] on button "COMPLETE" at bounding box center [121, 161] width 47 height 13
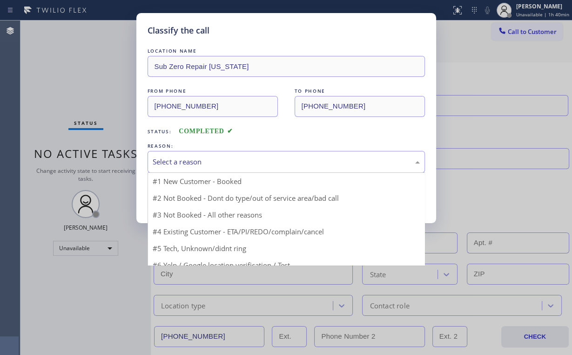
click at [188, 156] on div "Select a reason" at bounding box center [286, 161] width 267 height 11
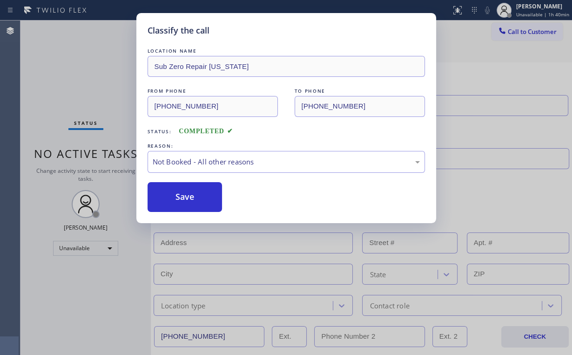
drag, startPoint x: 185, startPoint y: 195, endPoint x: 85, endPoint y: 119, distance: 125.6
click at [186, 195] on button "Save" at bounding box center [185, 197] width 75 height 30
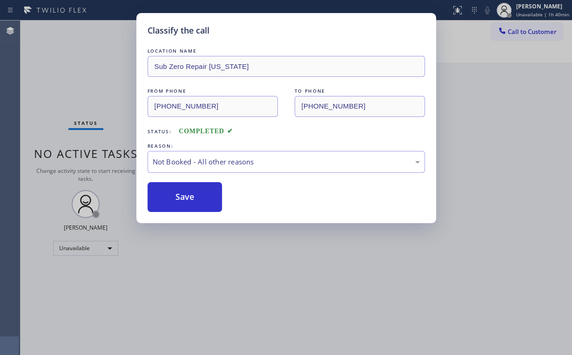
click at [52, 72] on div "Classify the call LOCATION NAME Sub Zero Repair [US_STATE] FROM PHONE [PHONE_NU…" at bounding box center [286, 177] width 572 height 355
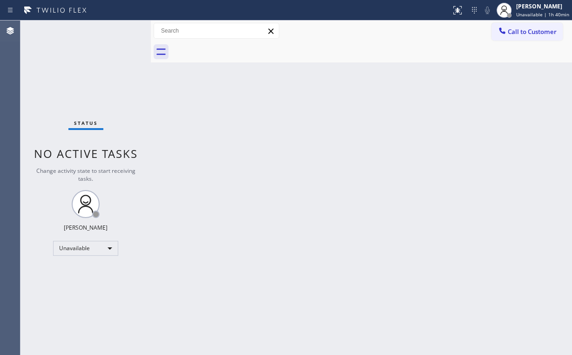
click at [245, 73] on div "Back to Dashboard Change Sender ID Customers Technicians Select a contact Outbo…" at bounding box center [361, 187] width 421 height 334
click at [536, 29] on span "Call to Customer" at bounding box center [532, 31] width 49 height 8
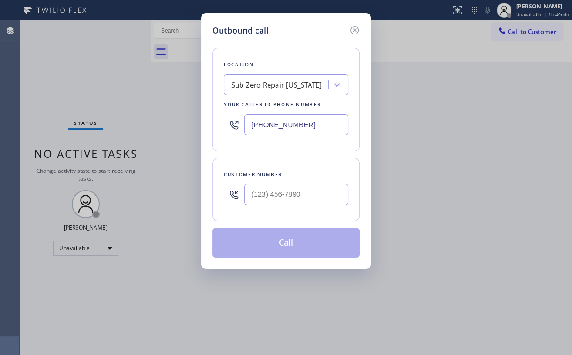
drag, startPoint x: 308, startPoint y: 123, endPoint x: 208, endPoint y: 80, distance: 108.8
click at [154, 132] on div "Outbound call Location Sub Zero Repair [US_STATE] Your caller id phone number […" at bounding box center [286, 177] width 572 height 355
type input "[PHONE_NUMBER]"
click at [309, 202] on input "(___) ___-____" at bounding box center [296, 194] width 104 height 21
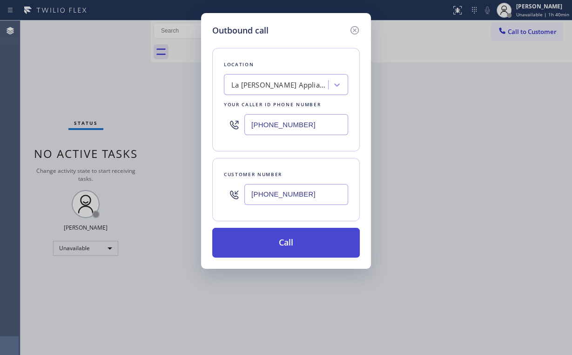
type input "[PHONE_NUMBER]"
click at [283, 240] on button "Call" at bounding box center [286, 243] width 148 height 30
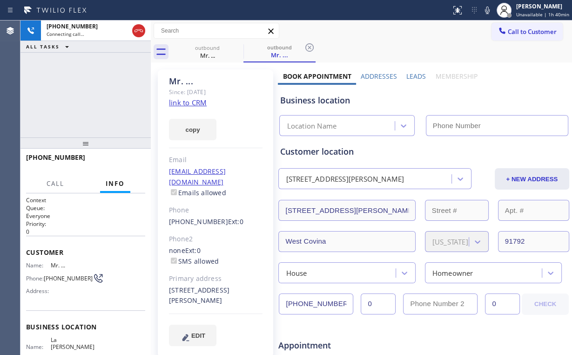
click at [84, 91] on div "[PHONE_NUMBER] Connecting call… ALL TASKS ALL TASKS ACTIVE TASKS TASKS IN WRAP …" at bounding box center [85, 78] width 130 height 117
type input "[PHONE_NUMBER]"
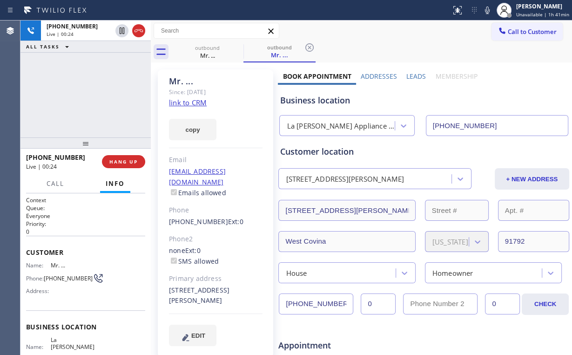
drag, startPoint x: 86, startPoint y: 97, endPoint x: 86, endPoint y: 92, distance: 5.1
click at [86, 92] on div "[PHONE_NUMBER] Live | 00:24 ALL TASKS ALL TASKS ACTIVE TASKS TASKS IN WRAP UP" at bounding box center [85, 78] width 130 height 117
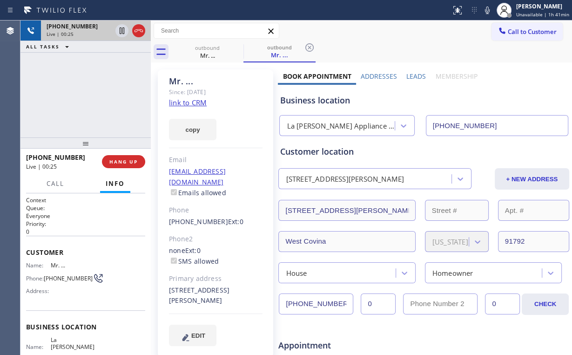
drag, startPoint x: 92, startPoint y: 95, endPoint x: 101, endPoint y: 25, distance: 70.3
click at [92, 95] on div "[PHONE_NUMBER] Live | 00:25 ALL TASKS ALL TASKS ACTIVE TASKS TASKS IN WRAP UP" at bounding box center [85, 78] width 130 height 117
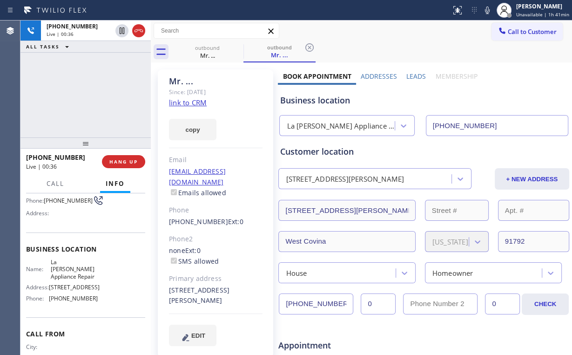
scroll to position [107, 0]
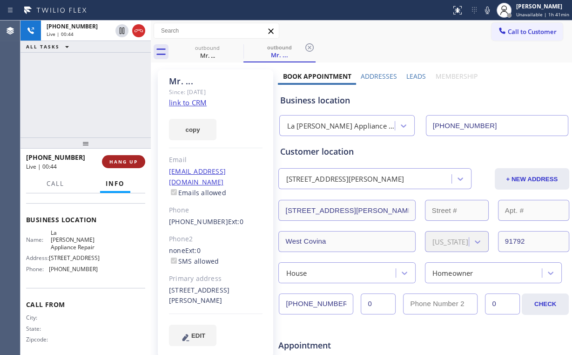
click at [127, 159] on span "HANG UP" at bounding box center [123, 161] width 28 height 7
click at [128, 162] on span "HANG UP" at bounding box center [123, 161] width 28 height 7
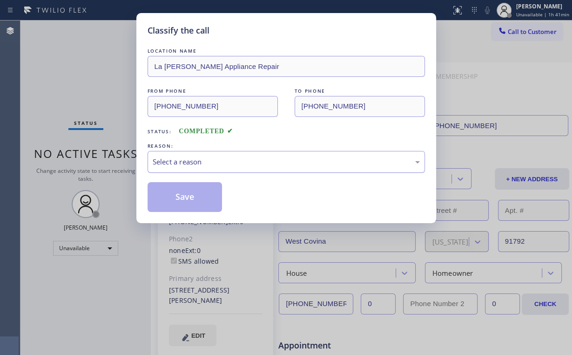
click at [191, 162] on div "Select a reason" at bounding box center [286, 161] width 267 height 11
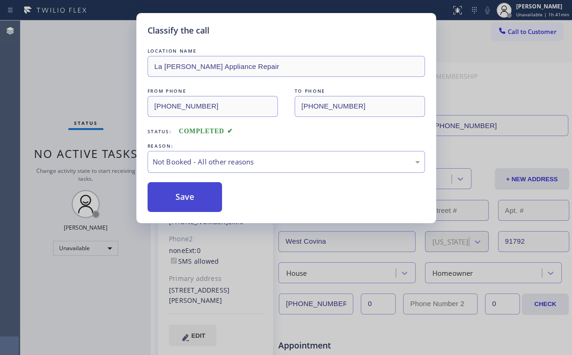
drag, startPoint x: 194, startPoint y: 197, endPoint x: 188, endPoint y: 188, distance: 10.9
click at [195, 197] on button "Save" at bounding box center [185, 197] width 75 height 30
click at [61, 77] on div "Classify the call LOCATION NAME [GEOGRAPHIC_DATA][PERSON_NAME] Appliance Repair…" at bounding box center [286, 177] width 572 height 355
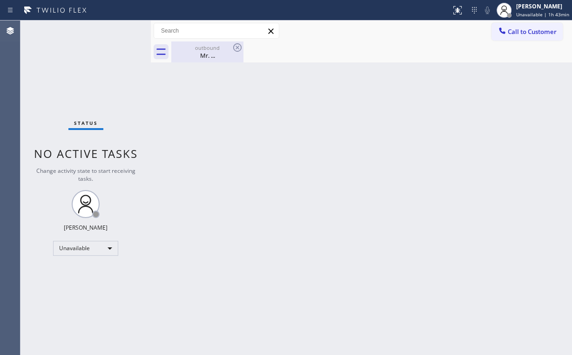
click at [201, 54] on div "Mr. ..." at bounding box center [207, 55] width 70 height 8
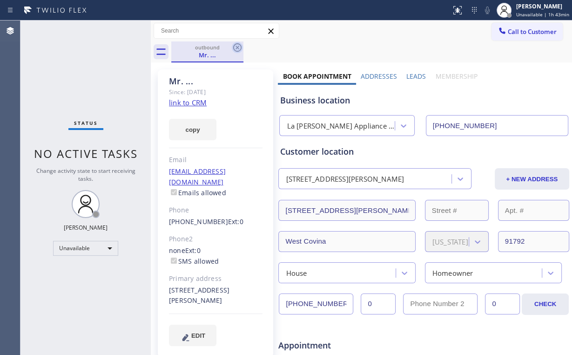
click at [236, 48] on icon at bounding box center [237, 47] width 8 height 8
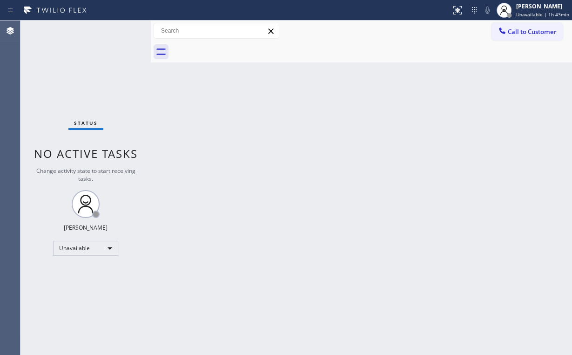
drag, startPoint x: 272, startPoint y: 151, endPoint x: 79, endPoint y: 19, distance: 234.0
click at [266, 148] on div "Back to Dashboard Change Sender ID Customers Technicians Select a contact Outbo…" at bounding box center [361, 187] width 421 height 334
click at [538, 23] on button "Call to Customer" at bounding box center [526, 32] width 71 height 18
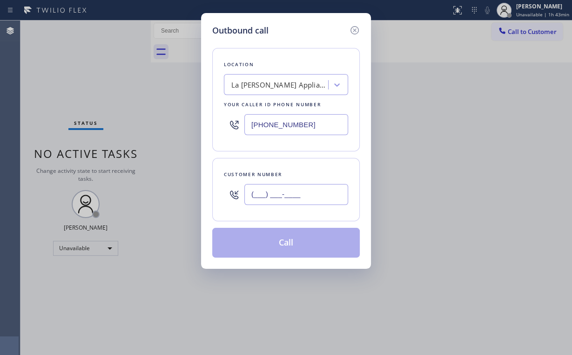
click at [305, 192] on input "(___) ___-____" at bounding box center [296, 194] width 104 height 21
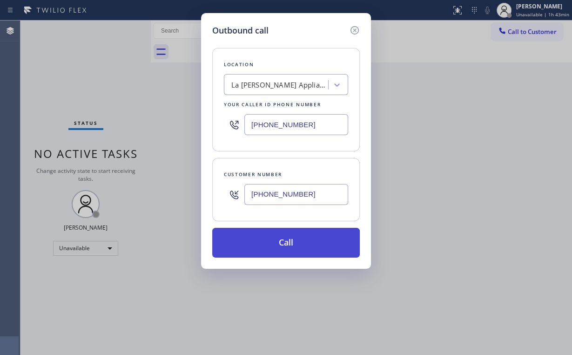
type input "[PHONE_NUMBER]"
click at [274, 246] on button "Call" at bounding box center [286, 243] width 148 height 30
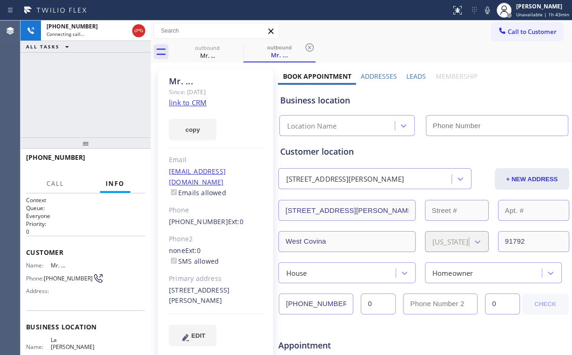
type input "[PHONE_NUMBER]"
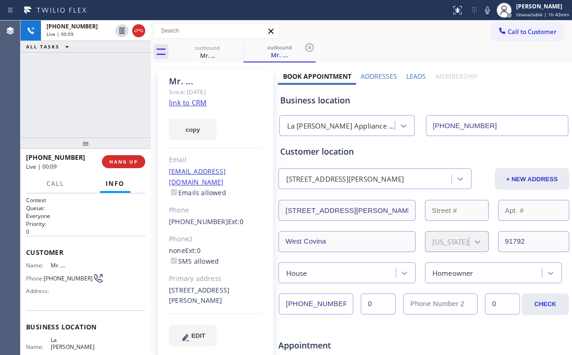
drag, startPoint x: 24, startPoint y: 111, endPoint x: 99, endPoint y: 146, distance: 82.0
click at [29, 112] on div "[PHONE_NUMBER] Live | 00:09 ALL TASKS ALL TASKS ACTIVE TASKS TASKS IN WRAP UP" at bounding box center [85, 78] width 130 height 117
click at [128, 162] on span "HANG UP" at bounding box center [123, 161] width 28 height 7
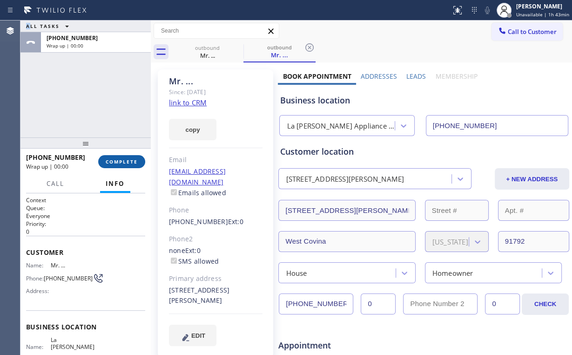
click at [128, 162] on span "COMPLETE" at bounding box center [122, 161] width 32 height 7
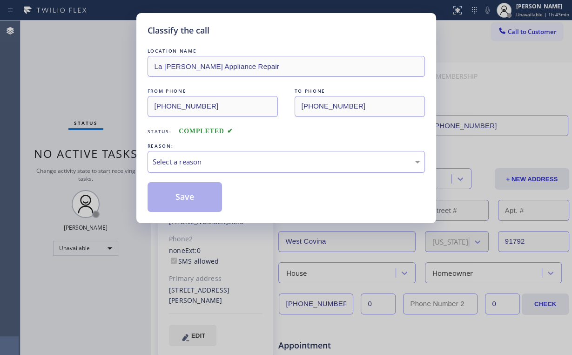
click at [192, 164] on div "Select a reason" at bounding box center [286, 161] width 267 height 11
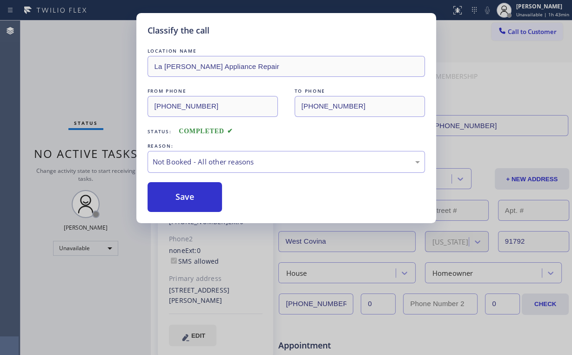
drag, startPoint x: 192, startPoint y: 196, endPoint x: 84, endPoint y: 93, distance: 149.8
click at [193, 195] on button "Save" at bounding box center [185, 197] width 75 height 30
click at [70, 71] on div "Classify the call LOCATION NAME [GEOGRAPHIC_DATA][PERSON_NAME] Appliance Repair…" at bounding box center [286, 177] width 572 height 355
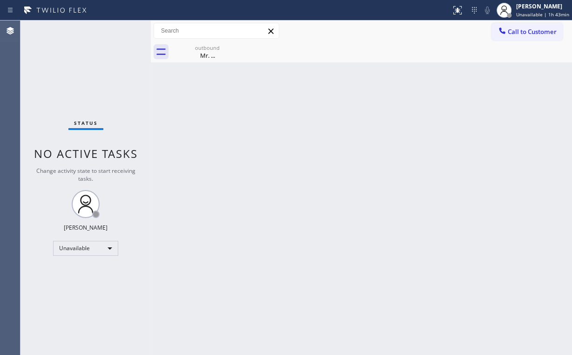
click at [106, 237] on div "Status No active tasks Change activity state to start receiving tasks. [PERSON_…" at bounding box center [85, 187] width 130 height 334
click at [104, 249] on div "Unavailable" at bounding box center [85, 248] width 65 height 15
click at [82, 292] on li "Break" at bounding box center [85, 294] width 63 height 11
drag, startPoint x: 188, startPoint y: 289, endPoint x: 189, endPoint y: 329, distance: 41.0
click at [188, 291] on div "Back to Dashboard Change Sender ID Customers Technicians Select a contact Outbo…" at bounding box center [361, 187] width 421 height 334
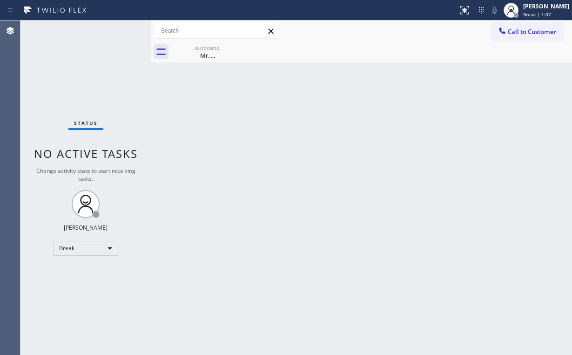
drag, startPoint x: 61, startPoint y: 46, endPoint x: 76, endPoint y: 48, distance: 15.1
click at [62, 46] on div "Status No active tasks Change activity state to start receiving tasks. [PERSON_…" at bounding box center [85, 187] width 130 height 334
drag, startPoint x: 42, startPoint y: 257, endPoint x: 59, endPoint y: 250, distance: 18.2
click at [43, 257] on div "Status No active tasks Change activity state to start receiving tasks. [PERSON_…" at bounding box center [85, 187] width 130 height 334
click at [65, 246] on div "Break" at bounding box center [85, 248] width 65 height 15
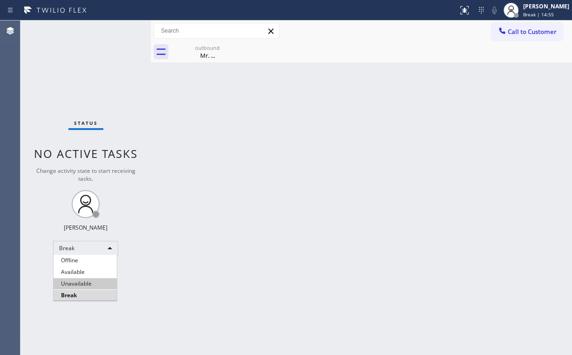
click at [80, 281] on li "Unavailable" at bounding box center [85, 283] width 63 height 11
click at [210, 288] on div "Back to Dashboard Change Sender ID Customers Technicians Select a contact Outbo…" at bounding box center [361, 187] width 421 height 334
click at [70, 67] on div "Status No active tasks Change activity state to start receiving tasks. [PERSON_…" at bounding box center [85, 187] width 130 height 334
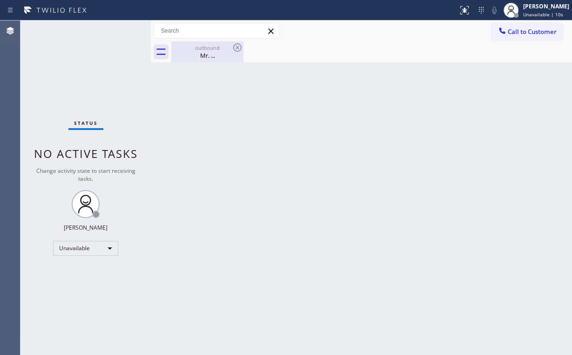
click at [208, 49] on div "outbound" at bounding box center [207, 47] width 70 height 7
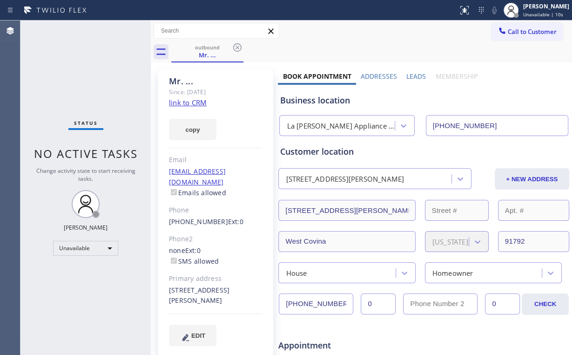
click at [236, 48] on icon at bounding box center [237, 47] width 11 height 11
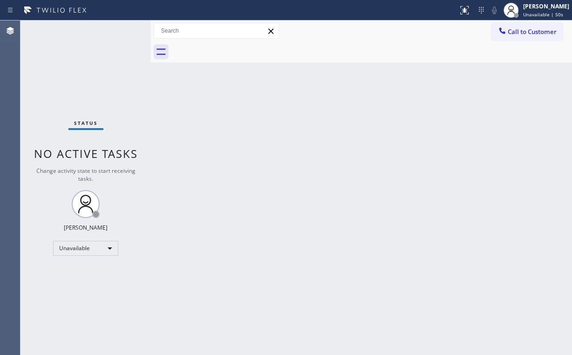
click at [94, 77] on div "Status No active tasks Change activity state to start receiving tasks. [PERSON_…" at bounding box center [85, 187] width 130 height 334
click at [57, 75] on div "Status No active tasks Change activity state to start receiving tasks. [PERSON_…" at bounding box center [85, 187] width 130 height 334
drag, startPoint x: 513, startPoint y: 32, endPoint x: 313, endPoint y: 127, distance: 221.7
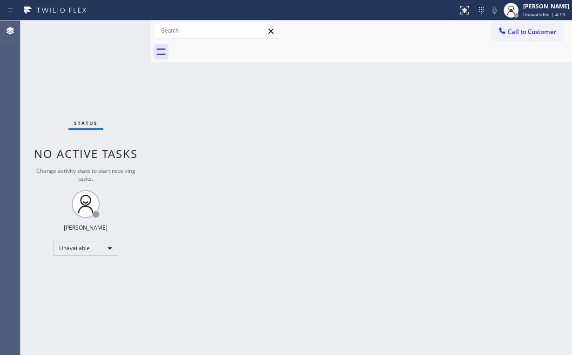
click at [513, 33] on span "Call to Customer" at bounding box center [532, 31] width 49 height 8
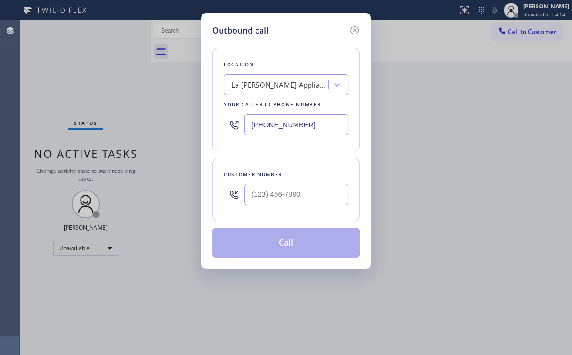
drag, startPoint x: 316, startPoint y: 125, endPoint x: 175, endPoint y: 97, distance: 143.3
click at [208, 113] on div "Outbound call Location [GEOGRAPHIC_DATA][PERSON_NAME] Appliance Repair Your cal…" at bounding box center [286, 141] width 170 height 256
type input "[PHONE_NUMBER]"
click at [304, 189] on input "(___) ___-____" at bounding box center [296, 194] width 104 height 21
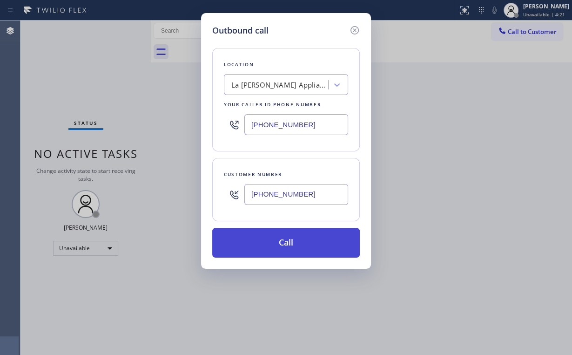
type input "[PHONE_NUMBER]"
click at [253, 244] on button "Call" at bounding box center [286, 243] width 148 height 30
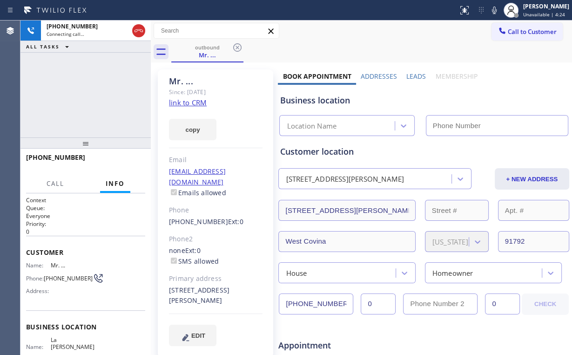
click at [94, 100] on div "[PHONE_NUMBER] Connecting call… ALL TASKS ALL TASKS ACTIVE TASKS TASKS IN WRAP …" at bounding box center [85, 78] width 130 height 117
type input "[PHONE_NUMBER]"
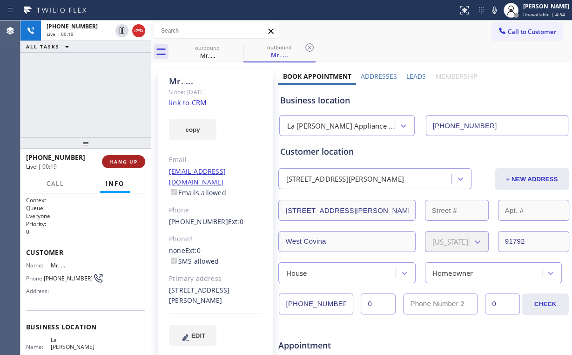
click at [133, 161] on span "HANG UP" at bounding box center [123, 161] width 28 height 7
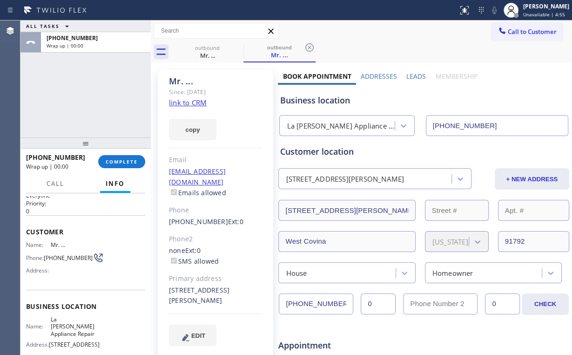
scroll to position [37, 0]
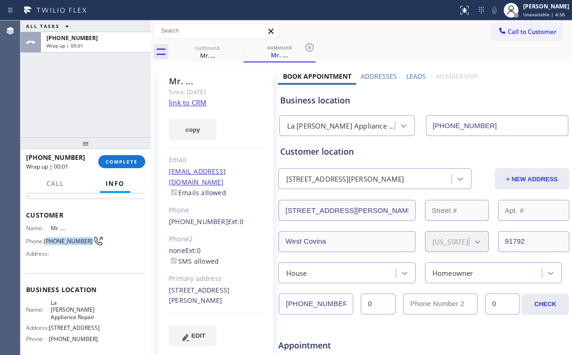
drag, startPoint x: 47, startPoint y: 236, endPoint x: 123, endPoint y: 218, distance: 78.6
click at [66, 247] on div "Name: Mr. ... Phone: [PHONE_NUMBER] Address:" at bounding box center [62, 242] width 72 height 37
copy span "626) 466-7500"
click at [96, 117] on div "ALL TASKS ALL TASKS ACTIVE TASKS TASKS IN WRAP UP [PHONE_NUMBER] Wrap up | 00:22" at bounding box center [85, 78] width 130 height 117
click at [122, 165] on button "COMPLETE" at bounding box center [121, 161] width 47 height 13
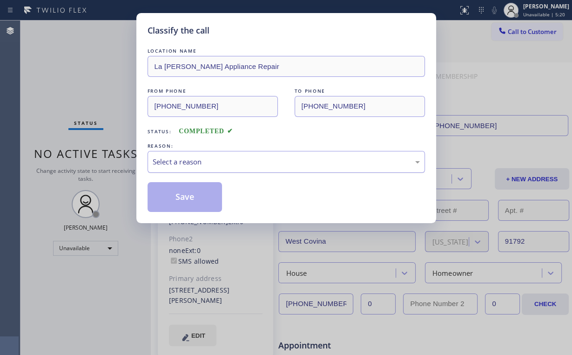
drag, startPoint x: 168, startPoint y: 157, endPoint x: 169, endPoint y: 167, distance: 10.3
click at [169, 157] on div "Select a reason" at bounding box center [286, 161] width 267 height 11
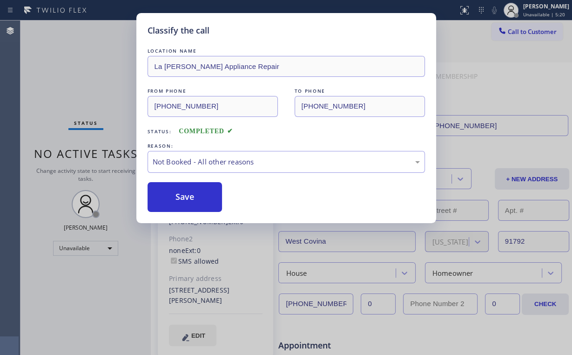
click at [174, 197] on button "Save" at bounding box center [185, 197] width 75 height 30
click at [78, 72] on div "Classify the call LOCATION NAME [GEOGRAPHIC_DATA][PERSON_NAME] Appliance Repair…" at bounding box center [286, 177] width 572 height 355
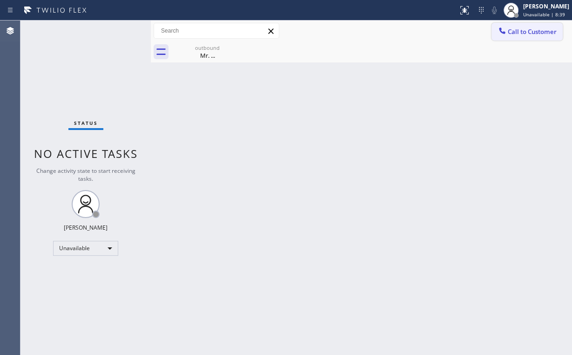
click at [526, 34] on span "Call to Customer" at bounding box center [532, 31] width 49 height 8
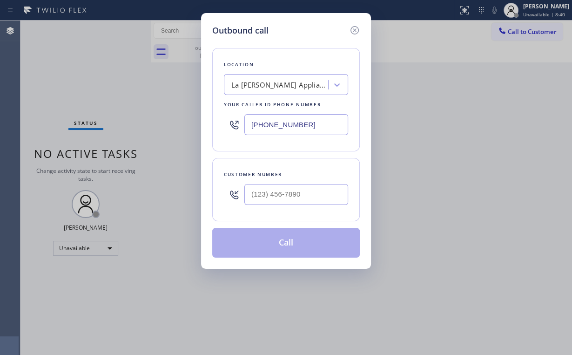
drag, startPoint x: 317, startPoint y: 123, endPoint x: 205, endPoint y: 116, distance: 112.4
click at [208, 120] on div "Outbound call Location [GEOGRAPHIC_DATA][PERSON_NAME] Appliance Repair Your cal…" at bounding box center [286, 141] width 170 height 256
type input "[PHONE_NUMBER]"
click at [305, 197] on input "(___) ___-____" at bounding box center [296, 194] width 104 height 21
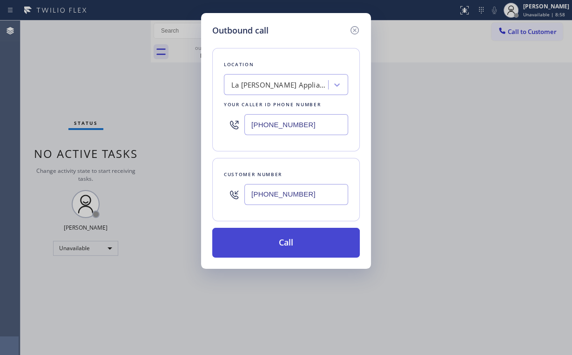
type input "[PHONE_NUMBER]"
click at [273, 241] on button "Call" at bounding box center [286, 243] width 148 height 30
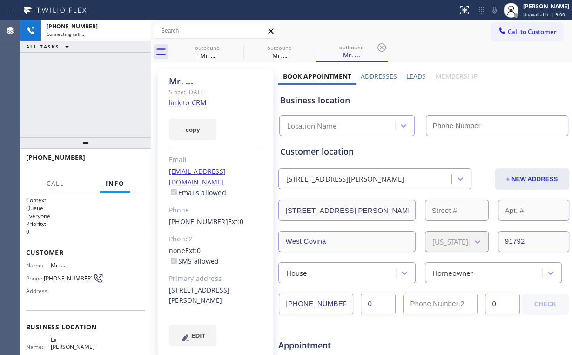
click at [87, 80] on div "[PHONE_NUMBER] Connecting call… ALL TASKS ALL TASKS ACTIVE TASKS TASKS IN WRAP …" at bounding box center [85, 78] width 130 height 117
type input "[PHONE_NUMBER]"
click at [211, 47] on div "outbound" at bounding box center [207, 47] width 70 height 7
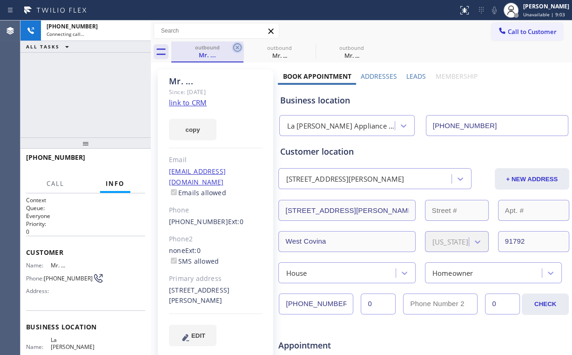
click at [238, 46] on icon at bounding box center [237, 47] width 11 height 11
click at [92, 82] on div "[PHONE_NUMBER] Connecting call… ALL TASKS ALL TASKS ACTIVE TASKS TASKS IN WRAP …" at bounding box center [85, 78] width 130 height 117
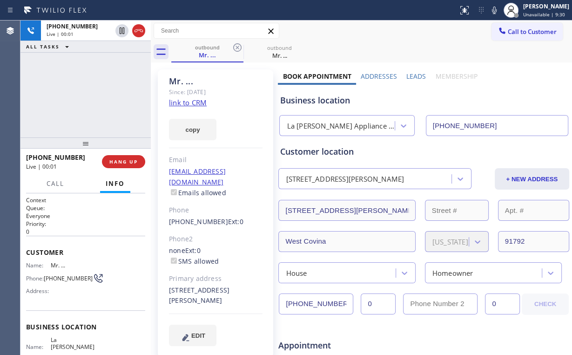
click at [69, 95] on div "+16264667500 Live | 00:01 ALL TASKS ALL TASKS ACTIVE TASKS TASKS IN WRAP UP" at bounding box center [85, 78] width 130 height 117
click at [94, 95] on div "+16264667500 Live | 00:06 ALL TASKS ALL TASKS ACTIVE TASKS TASKS IN WRAP UP" at bounding box center [85, 78] width 130 height 117
click at [94, 95] on div "+16264667500 Live | 00:07 ALL TASKS ALL TASKS ACTIVE TASKS TASKS IN WRAP UP" at bounding box center [85, 78] width 130 height 117
click at [339, 124] on div "La [PERSON_NAME] Appliance Repair" at bounding box center [341, 126] width 108 height 11
click at [316, 101] on div "Business location" at bounding box center [424, 100] width 288 height 13
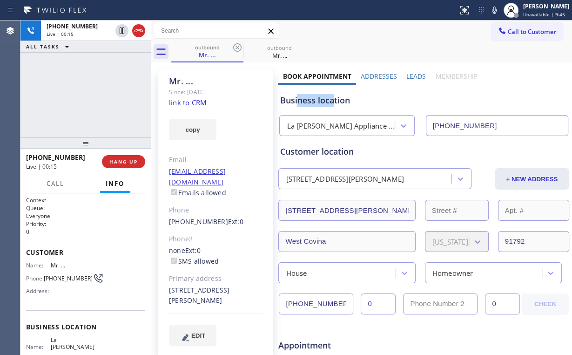
drag, startPoint x: 331, startPoint y: 101, endPoint x: 297, endPoint y: 101, distance: 34.4
click at [297, 101] on div "Business location" at bounding box center [424, 100] width 288 height 13
click at [105, 99] on div "+16264667500 Live | 00:16 ALL TASKS ALL TASKS ACTIVE TASKS TASKS IN WRAP UP" at bounding box center [85, 78] width 130 height 117
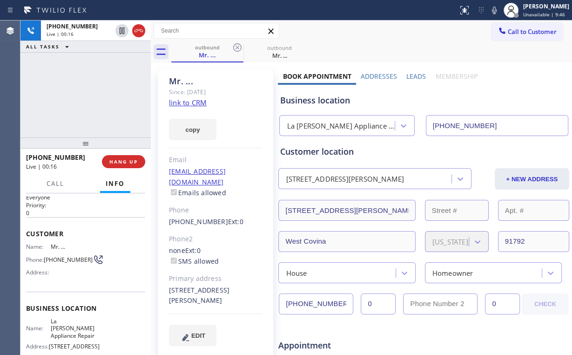
scroll to position [74, 0]
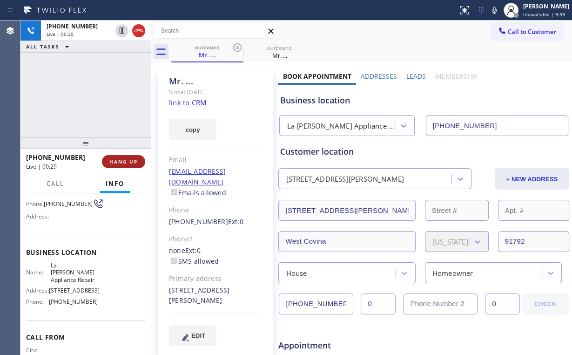
click at [126, 165] on button "HANG UP" at bounding box center [123, 161] width 43 height 13
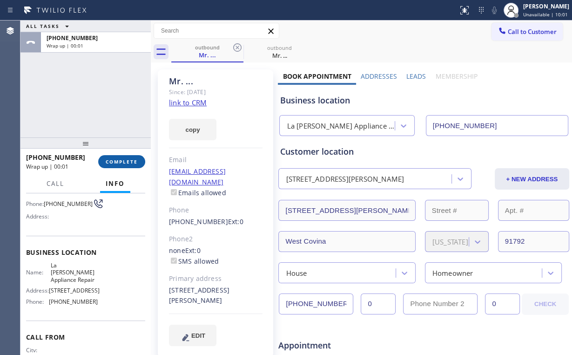
click at [128, 163] on span "COMPLETE" at bounding box center [122, 161] width 32 height 7
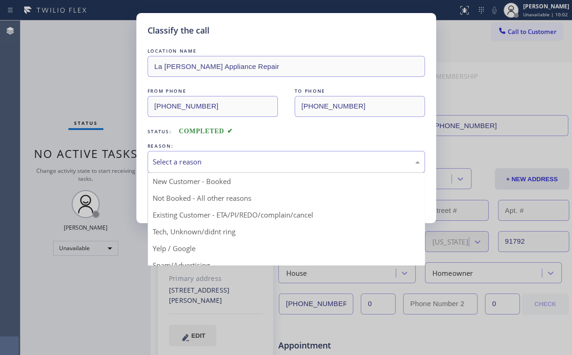
click at [197, 164] on div "Select a reason" at bounding box center [286, 161] width 267 height 11
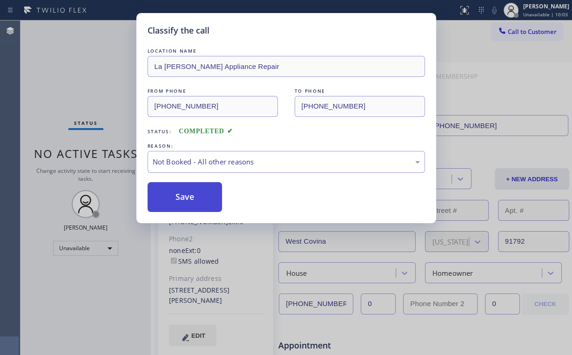
click at [197, 193] on button "Save" at bounding box center [185, 197] width 75 height 30
click at [105, 84] on div "Classify the call LOCATION NAME [GEOGRAPHIC_DATA][PERSON_NAME] Appliance Repair…" at bounding box center [286, 177] width 572 height 355
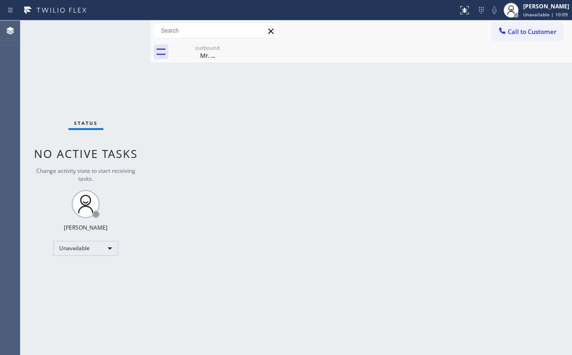
click at [513, 30] on span "Call to Customer" at bounding box center [532, 31] width 49 height 8
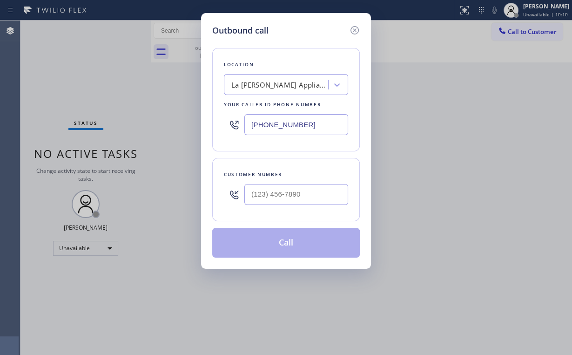
drag, startPoint x: 228, startPoint y: 123, endPoint x: 217, endPoint y: 122, distance: 10.3
click at [164, 123] on div "Outbound call Location [GEOGRAPHIC_DATA][PERSON_NAME] Appliance Repair Your cal…" at bounding box center [286, 177] width 572 height 355
paste input "720) 597-8769"
type input "(720) 597-8769"
drag, startPoint x: 291, startPoint y: 187, endPoint x: 296, endPoint y: 187, distance: 5.6
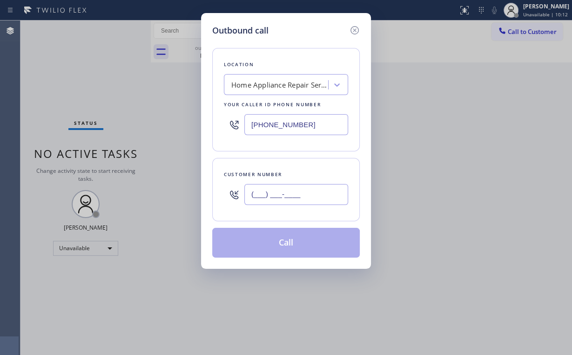
click at [292, 187] on input "(___) ___-____" at bounding box center [296, 194] width 104 height 21
paste input "315) 547-2529"
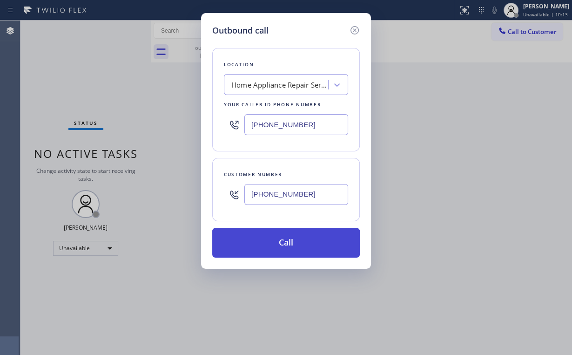
type input "(315) 547-2529"
click at [274, 242] on button "Call" at bounding box center [286, 243] width 148 height 30
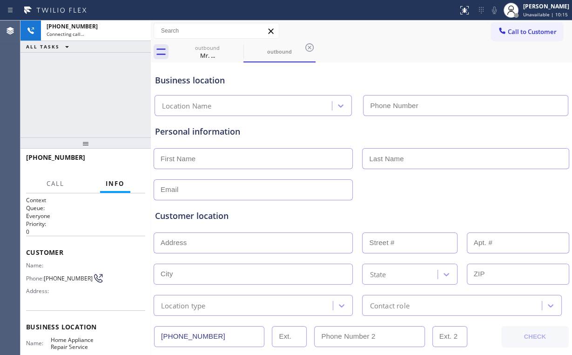
type input "(720) 597-8769"
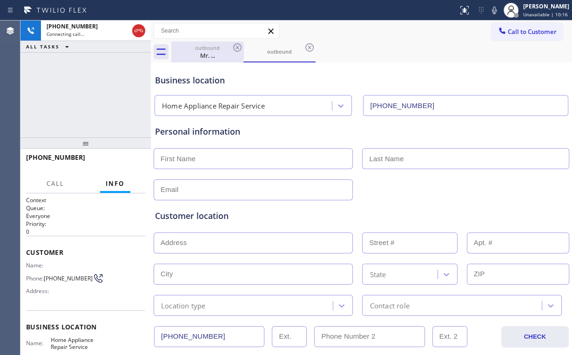
click at [208, 43] on div "outbound Mr. ..." at bounding box center [207, 51] width 70 height 21
type input "[PHONE_NUMBER]"
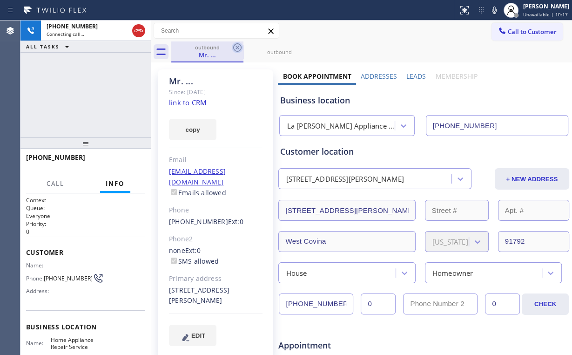
click at [233, 47] on icon at bounding box center [237, 47] width 11 height 11
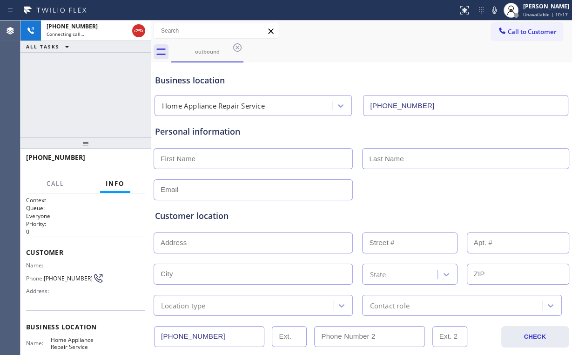
click at [91, 82] on div "+13155472529 Connecting call… ALL TASKS ALL TASKS ACTIVE TASKS TASKS IN WRAP UP" at bounding box center [85, 78] width 130 height 117
click at [383, 61] on div "Business location Home Appliance Repair Service (720) 597-8769" at bounding box center [361, 88] width 417 height 55
click at [93, 95] on div "+13155472529 Live | 00:07 ALL TASKS ALL TASKS ACTIVE TASKS TASKS IN WRAP UP" at bounding box center [85, 78] width 130 height 117
click at [93, 95] on div "+13155472529 Live | 00:08 ALL TASKS ALL TASKS ACTIVE TASKS TASKS IN WRAP UP" at bounding box center [85, 78] width 130 height 117
click at [93, 95] on div "+13155472529 Live | 00:10 ALL TASKS ALL TASKS ACTIVE TASKS TASKS IN WRAP UP" at bounding box center [85, 78] width 130 height 117
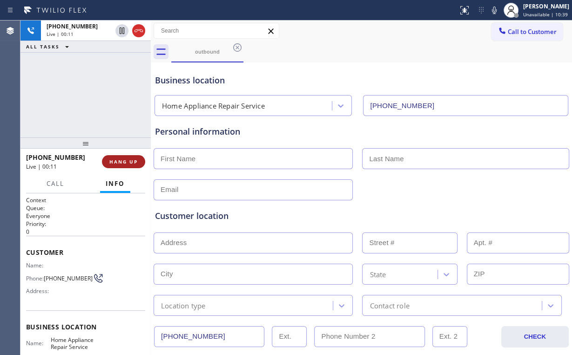
click at [129, 165] on button "HANG UP" at bounding box center [123, 161] width 43 height 13
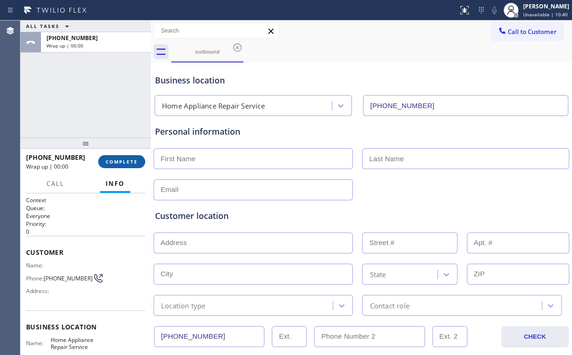
click at [128, 161] on span "COMPLETE" at bounding box center [122, 161] width 32 height 7
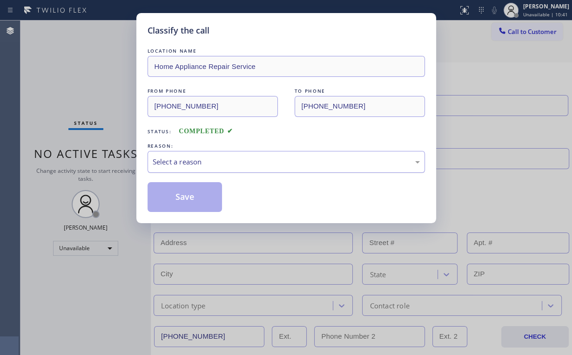
click at [192, 165] on div "Select a reason" at bounding box center [286, 161] width 267 height 11
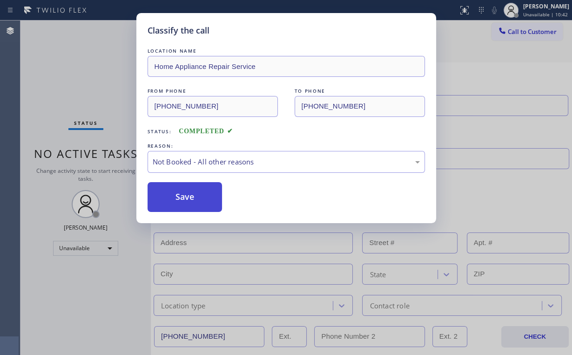
click at [186, 194] on button "Save" at bounding box center [185, 197] width 75 height 30
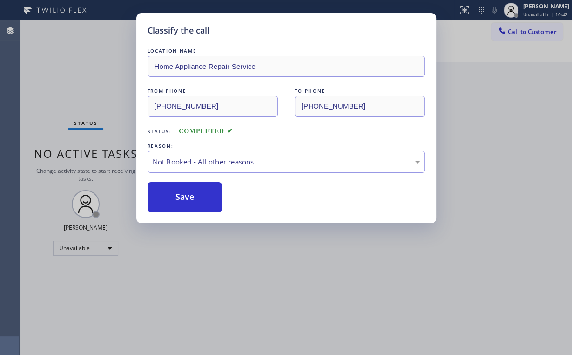
drag, startPoint x: 58, startPoint y: 84, endPoint x: 149, endPoint y: 124, distance: 99.2
click at [76, 93] on div "Classify the call LOCATION NAME Home Appliance Repair Service FROM PHONE (720) …" at bounding box center [286, 177] width 572 height 355
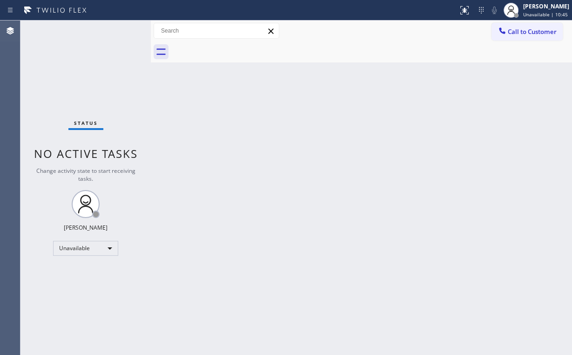
drag, startPoint x: 279, startPoint y: 115, endPoint x: 142, endPoint y: 45, distance: 153.8
click at [272, 111] on div "Back to Dashboard Change Sender ID Customers Technicians Select a contact Outbo…" at bounding box center [361, 187] width 421 height 334
click at [334, 147] on div "Back to Dashboard Change Sender ID Customers Technicians Select a contact Outbo…" at bounding box center [361, 187] width 421 height 334
drag, startPoint x: 514, startPoint y: 38, endPoint x: 328, endPoint y: 169, distance: 228.1
click at [513, 40] on button "Call to Customer" at bounding box center [526, 32] width 71 height 18
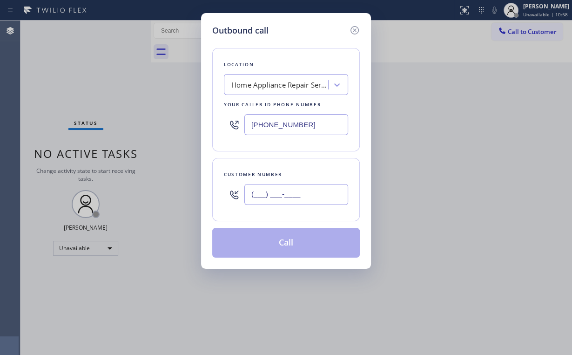
click at [266, 199] on input "(___) ___-____" at bounding box center [296, 194] width 104 height 21
click at [306, 197] on input "(___) ___-____" at bounding box center [296, 194] width 104 height 21
click at [157, 180] on div "Outbound call Location Home Appliance Repair Service Your caller id phone numbe…" at bounding box center [286, 177] width 572 height 355
paste input "626) 466-7500"
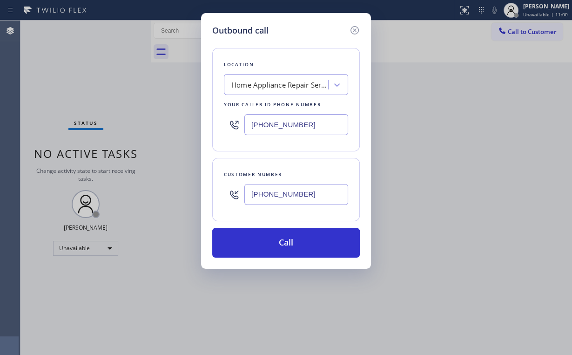
type input "[PHONE_NUMBER]"
drag, startPoint x: 266, startPoint y: 123, endPoint x: 226, endPoint y: 112, distance: 41.6
click at [169, 123] on div "Outbound call Location Home Appliance Repair Service Your caller id phone numbe…" at bounding box center [286, 177] width 572 height 355
paste input "626) 513-2666"
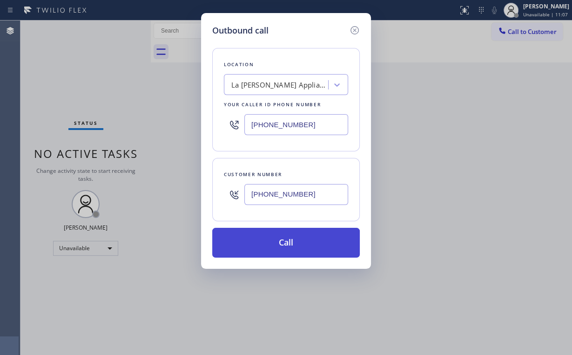
type input "[PHONE_NUMBER]"
click at [276, 243] on button "Call" at bounding box center [286, 243] width 148 height 30
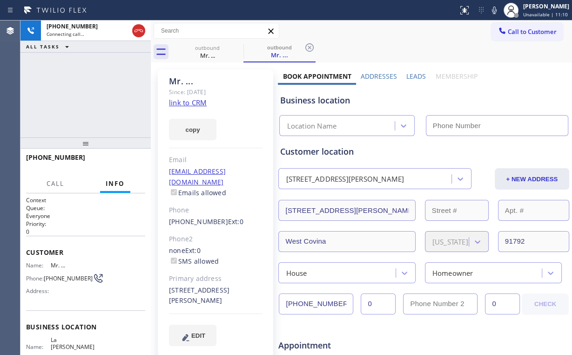
click at [105, 94] on div "[PHONE_NUMBER] Connecting call… ALL TASKS ALL TASKS ACTIVE TASKS TASKS IN WRAP …" at bounding box center [85, 78] width 130 height 117
type input "[PHONE_NUMBER]"
click at [92, 94] on div "[PHONE_NUMBER] Connecting call… ALL TASKS ALL TASKS ACTIVE TASKS TASKS IN WRAP …" at bounding box center [85, 78] width 130 height 117
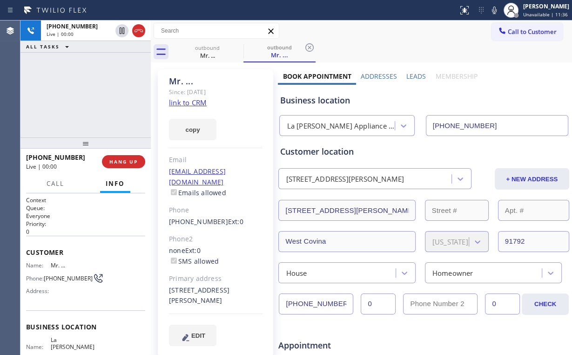
click at [92, 94] on div "+16264667500 Live | 00:00 ALL TASKS ALL TASKS ACTIVE TASKS TASKS IN WRAP UP" at bounding box center [85, 78] width 130 height 117
click at [92, 95] on div "+16264667500 Live | 00:00 ALL TASKS ALL TASKS ACTIVE TASKS TASKS IN WRAP UP" at bounding box center [85, 78] width 130 height 117
click at [128, 158] on span "HANG UP" at bounding box center [123, 161] width 28 height 7
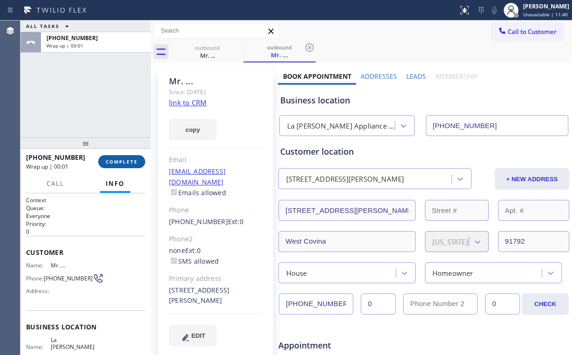
click at [128, 158] on span "COMPLETE" at bounding box center [122, 161] width 32 height 7
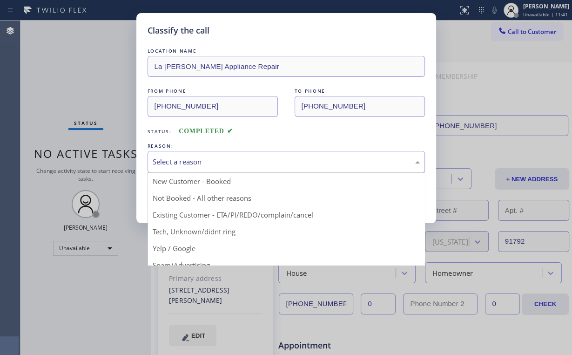
click at [197, 160] on div "Select a reason" at bounding box center [286, 161] width 267 height 11
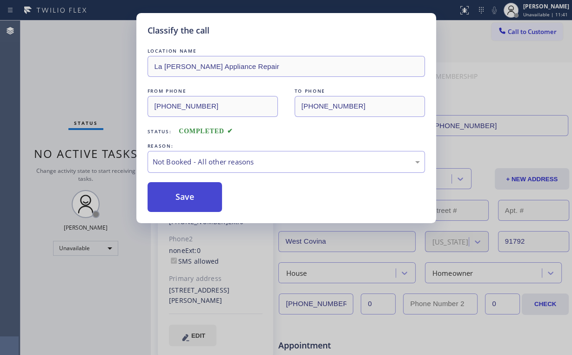
click at [199, 195] on button "Save" at bounding box center [185, 197] width 75 height 30
click at [84, 82] on div "Classify the call LOCATION NAME [GEOGRAPHIC_DATA][PERSON_NAME] Appliance Repair…" at bounding box center [286, 177] width 572 height 355
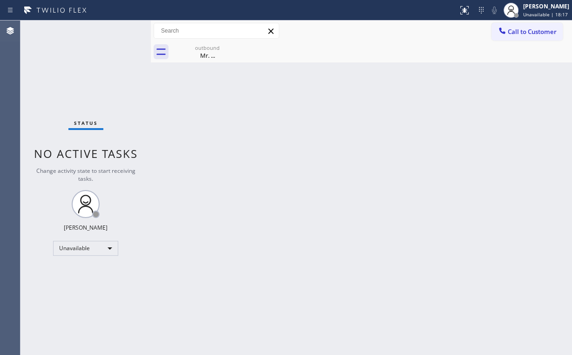
click at [521, 35] on span "Call to Customer" at bounding box center [532, 31] width 49 height 8
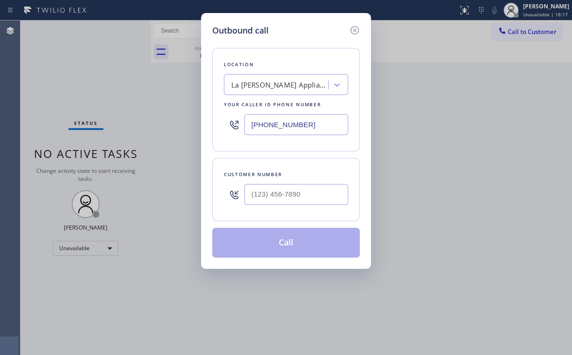
drag, startPoint x: 319, startPoint y: 120, endPoint x: 166, endPoint y: 101, distance: 153.8
click at [245, 119] on input "[PHONE_NUMBER]" at bounding box center [296, 124] width 104 height 21
paste input "312) 766-6345"
type input "(312) 766-6345"
click at [317, 201] on input "(___) ___-____" at bounding box center [296, 194] width 104 height 21
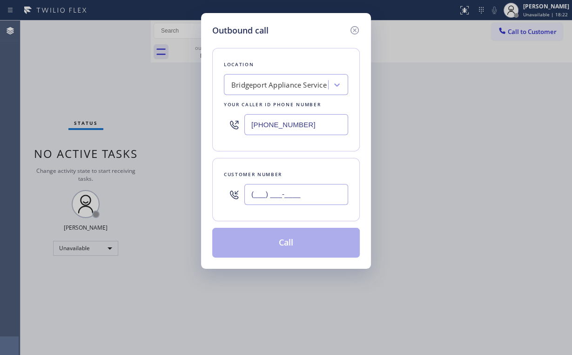
paste input "773) 563-3332"
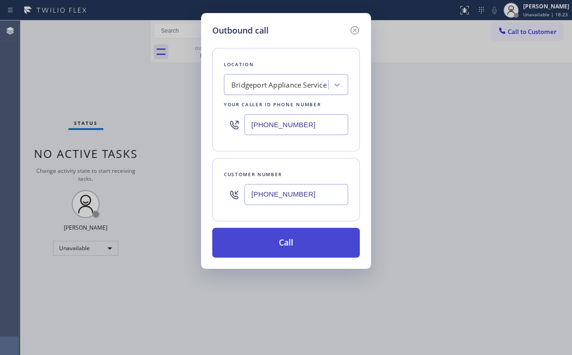
type input "(773) 563-3332"
click at [280, 244] on button "Call" at bounding box center [286, 243] width 148 height 30
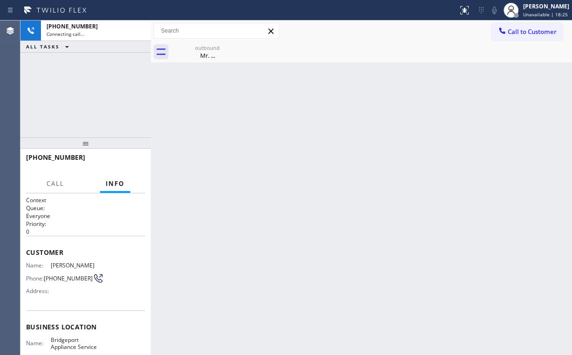
click at [108, 87] on div "+17735633332 Connecting call… ALL TASKS ALL TASKS ACTIVE TASKS TASKS IN WRAP UP" at bounding box center [85, 78] width 130 height 117
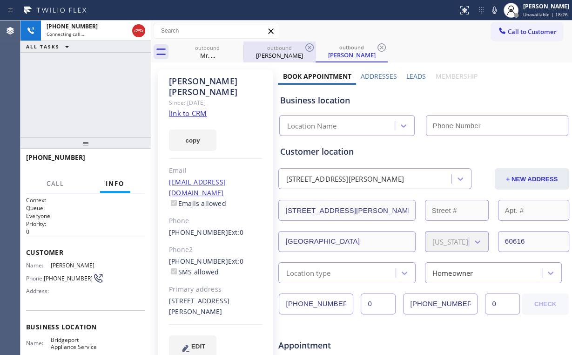
click at [195, 49] on div "outbound" at bounding box center [207, 47] width 70 height 7
type input "[PHONE_NUMBER]"
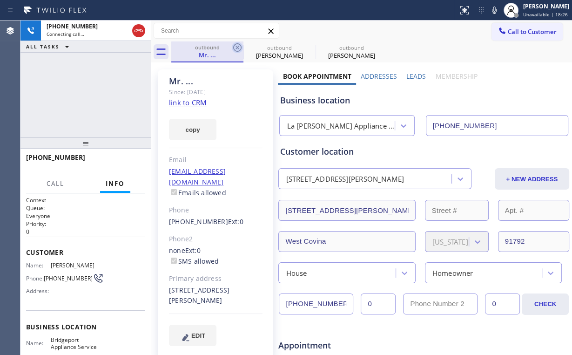
click at [240, 46] on icon at bounding box center [237, 47] width 11 height 11
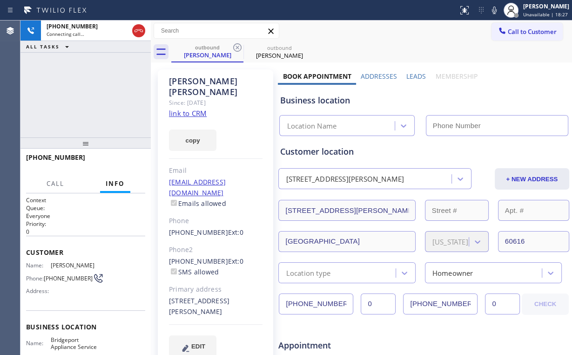
click at [82, 90] on div "+17735633332 Connecting call… ALL TASKS ALL TASKS ACTIVE TASKS TASKS IN WRAP UP" at bounding box center [85, 78] width 130 height 117
type input "(312) 766-6345"
drag, startPoint x: 35, startPoint y: 81, endPoint x: 58, endPoint y: 84, distance: 23.4
click at [37, 82] on div "+17735633332 Connecting call… ALL TASKS ALL TASKS ACTIVE TASKS TASKS IN WRAP UP" at bounding box center [85, 78] width 130 height 117
click at [97, 90] on div "+17735633332 Connecting call… ALL TASKS ALL TASKS ACTIVE TASKS TASKS IN WRAP UP" at bounding box center [85, 78] width 130 height 117
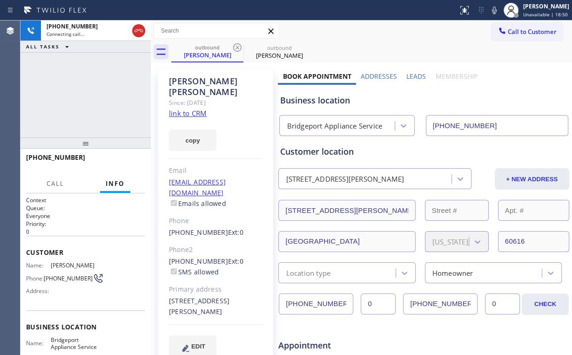
click at [86, 93] on div "+17735633332 Connecting call… ALL TASKS ALL TASKS ACTIVE TASKS TASKS IN WRAP UP" at bounding box center [85, 78] width 130 height 117
click at [48, 91] on div "+17735633332 Live | 00:01 ALL TASKS ALL TASKS ACTIVE TASKS TASKS IN WRAP UP" at bounding box center [85, 78] width 130 height 117
click at [123, 159] on span "HANG UP" at bounding box center [123, 161] width 28 height 7
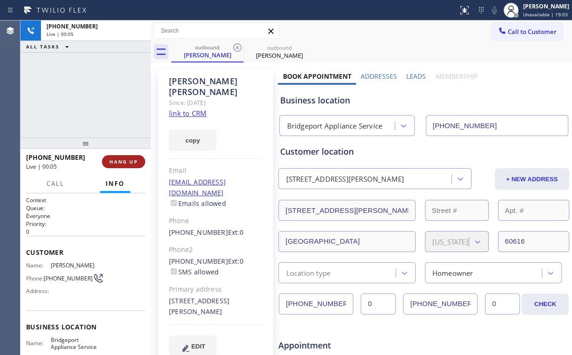
click at [123, 159] on span "HANG UP" at bounding box center [123, 161] width 28 height 7
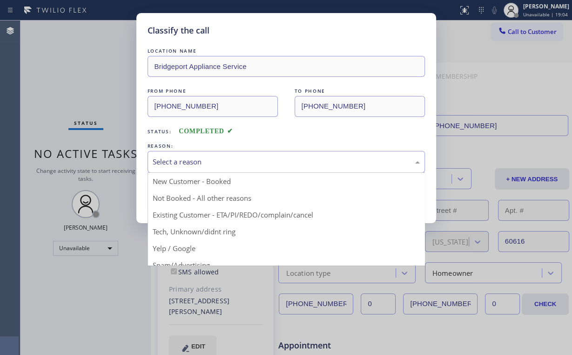
click at [182, 159] on div "Select a reason" at bounding box center [286, 161] width 267 height 11
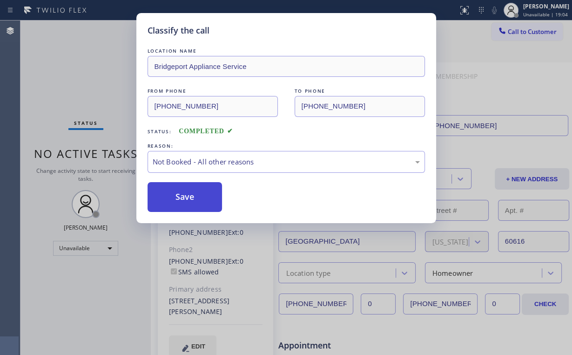
click at [184, 197] on button "Save" at bounding box center [185, 197] width 75 height 30
drag, startPoint x: 67, startPoint y: 47, endPoint x: 86, endPoint y: 45, distance: 18.2
click at [70, 47] on div "Classify the call LOCATION NAME Bridgeport Appliance Service FROM PHONE (312) 7…" at bounding box center [286, 177] width 572 height 355
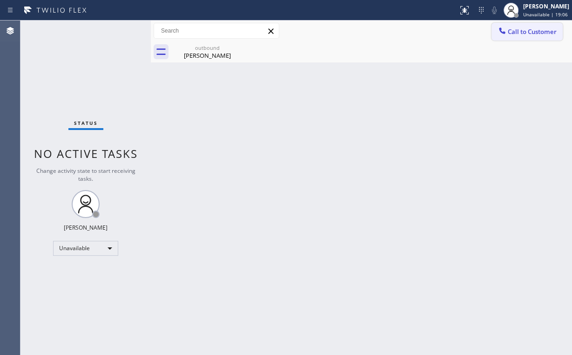
click at [510, 32] on span "Call to Customer" at bounding box center [532, 31] width 49 height 8
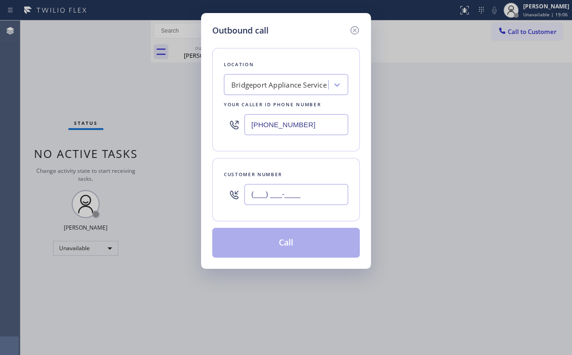
click at [306, 190] on input "(___) ___-____" at bounding box center [296, 194] width 104 height 21
paste input "773) 563-3332"
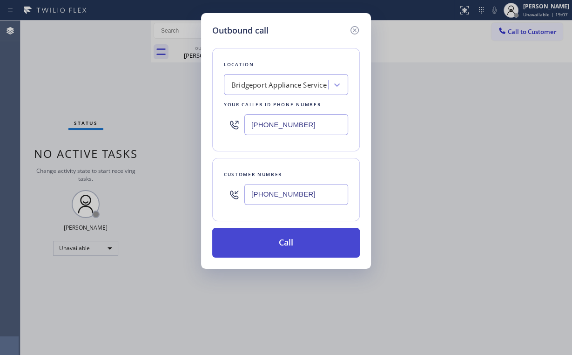
type input "(773) 563-3332"
click at [271, 253] on button "Call" at bounding box center [286, 243] width 148 height 30
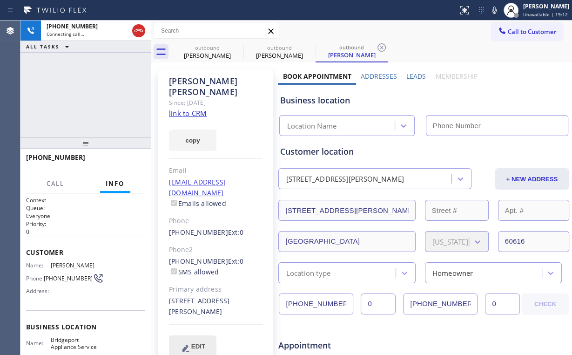
type input "(312) 766-6345"
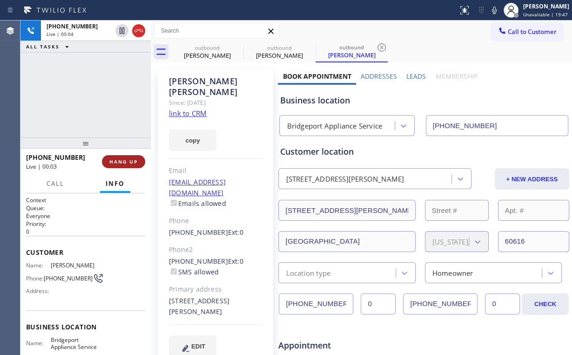
click at [112, 162] on span "HANG UP" at bounding box center [123, 161] width 28 height 7
click at [122, 162] on span "HANG UP" at bounding box center [123, 161] width 28 height 7
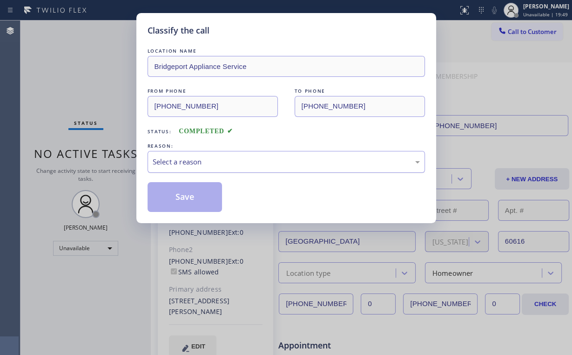
click at [182, 161] on div "Select a reason" at bounding box center [286, 161] width 267 height 11
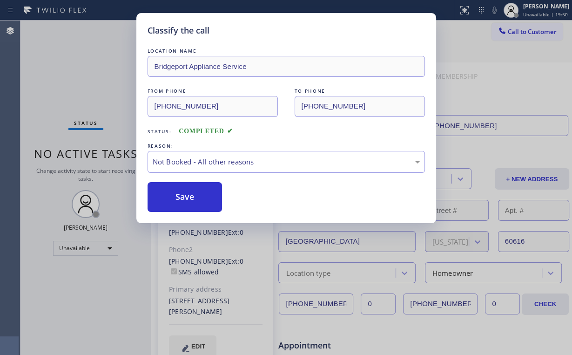
drag, startPoint x: 188, startPoint y: 195, endPoint x: 178, endPoint y: 182, distance: 17.3
click at [188, 195] on button "Save" at bounding box center [185, 197] width 75 height 30
click at [94, 82] on div "Classify the call LOCATION NAME Bridgeport Appliance Service FROM PHONE (312) 7…" at bounding box center [286, 177] width 572 height 355
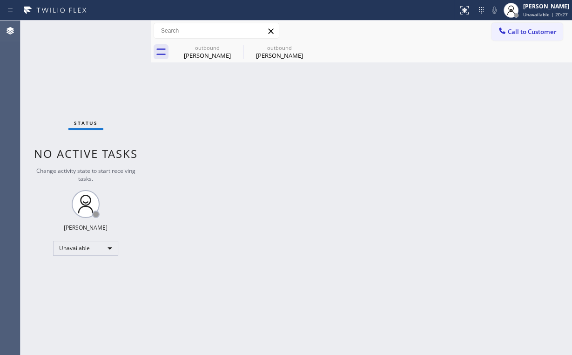
click at [73, 71] on div "Status No active tasks Change activity state to start receiving tasks. [PERSON_…" at bounding box center [85, 187] width 130 height 334
click at [195, 48] on div "outbound" at bounding box center [207, 47] width 70 height 7
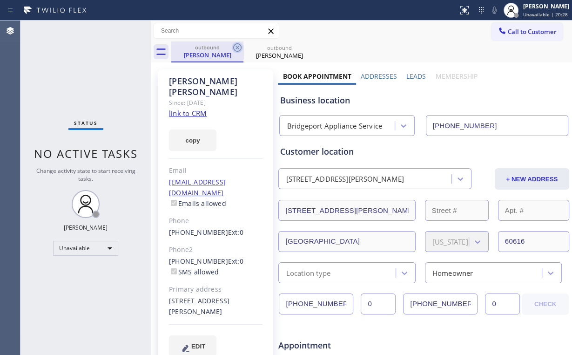
click at [237, 44] on icon at bounding box center [237, 47] width 11 height 11
click at [238, 45] on icon at bounding box center [237, 47] width 11 height 11
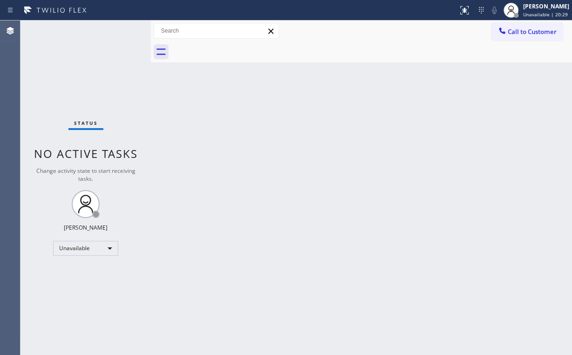
drag, startPoint x: 97, startPoint y: 60, endPoint x: 72, endPoint y: 1, distance: 63.6
click at [94, 56] on div "Status No active tasks Change activity state to start receiving tasks. [PERSON_…" at bounding box center [85, 187] width 130 height 334
click at [523, 26] on button "Call to Customer" at bounding box center [526, 32] width 71 height 18
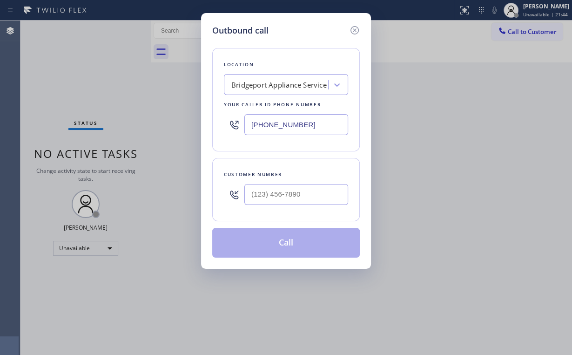
drag, startPoint x: 327, startPoint y: 116, endPoint x: 242, endPoint y: 120, distance: 85.2
click at [246, 121] on input "(312) 766-6345" at bounding box center [296, 124] width 104 height 21
paste input "626) 513-2666"
type input "[PHONE_NUMBER]"
click at [305, 188] on input "(___) ___-____" at bounding box center [296, 194] width 104 height 21
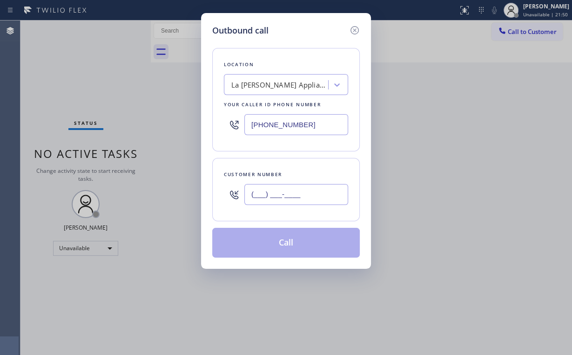
paste input "626) 466-7500"
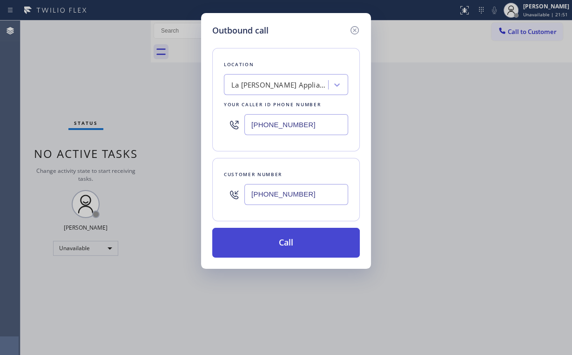
type input "[PHONE_NUMBER]"
click at [287, 235] on button "Call" at bounding box center [286, 243] width 148 height 30
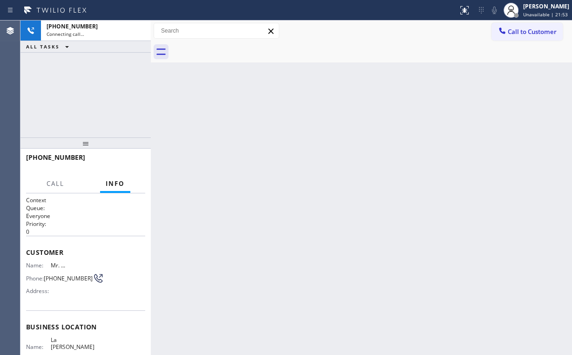
click at [95, 97] on div "[PHONE_NUMBER] Connecting call… ALL TASKS ALL TASKS ACTIVE TASKS TASKS IN WRAP …" at bounding box center [85, 78] width 130 height 117
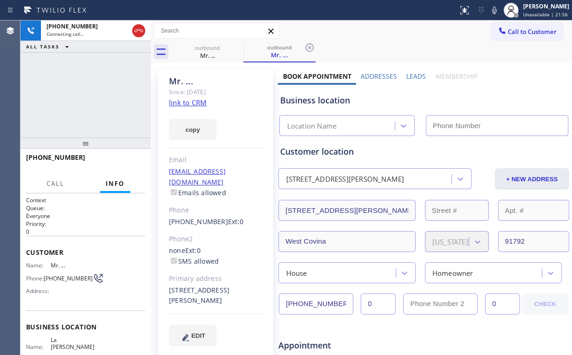
type input "[PHONE_NUMBER]"
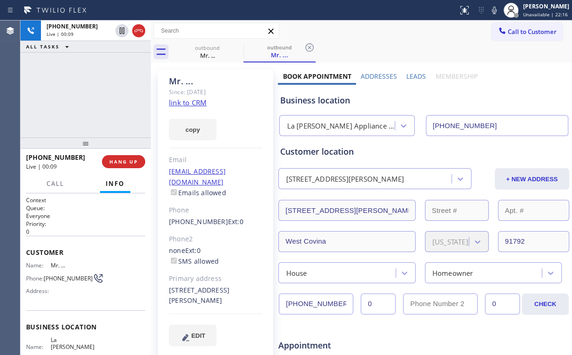
click at [94, 94] on div "[PHONE_NUMBER] Live | 00:09 ALL TASKS ALL TASKS ACTIVE TASKS TASKS IN WRAP UP" at bounding box center [85, 78] width 130 height 117
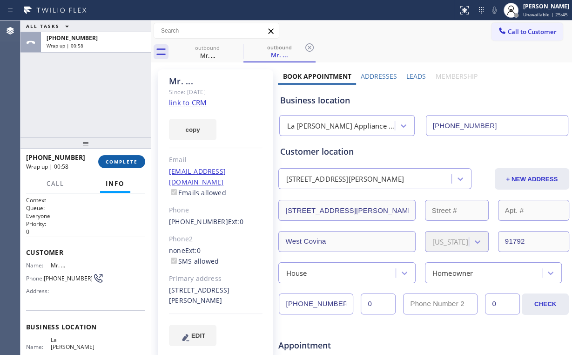
click at [119, 161] on span "COMPLETE" at bounding box center [122, 161] width 32 height 7
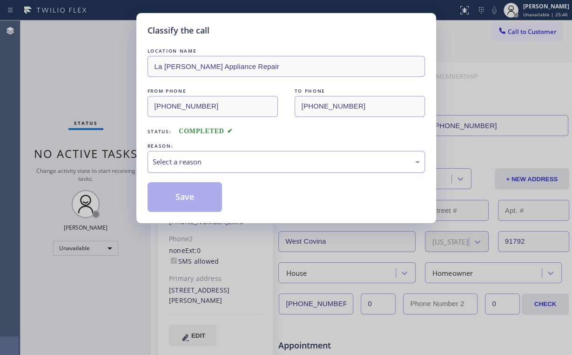
drag, startPoint x: 183, startPoint y: 158, endPoint x: 184, endPoint y: 170, distance: 12.2
click at [183, 158] on div "Select a reason" at bounding box center [286, 161] width 267 height 11
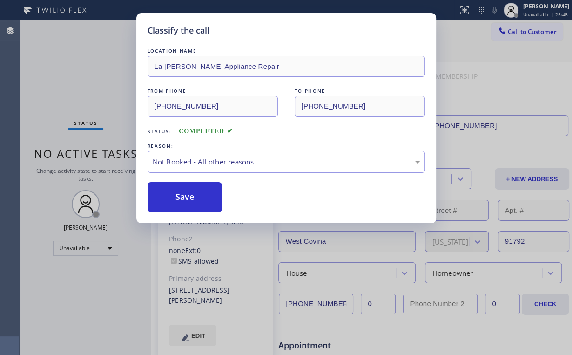
drag, startPoint x: 188, startPoint y: 197, endPoint x: 107, endPoint y: 77, distance: 144.8
click at [188, 196] on button "Save" at bounding box center [185, 197] width 75 height 30
click at [104, 72] on div "Classify the call LOCATION NAME [GEOGRAPHIC_DATA][PERSON_NAME] Appliance Repair…" at bounding box center [286, 177] width 572 height 355
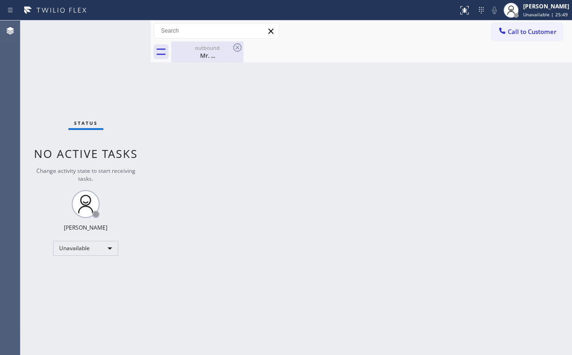
click at [208, 48] on div "outbound" at bounding box center [207, 47] width 70 height 7
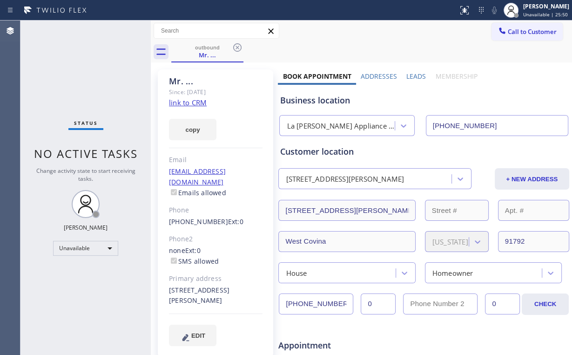
click at [238, 47] on icon at bounding box center [237, 47] width 11 height 11
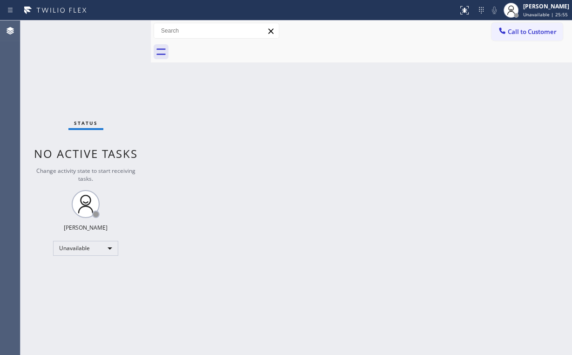
click at [94, 69] on div "Status No active tasks Change activity state to start receiving tasks. [PERSON_…" at bounding box center [85, 187] width 130 height 334
click at [93, 70] on div "Status No active tasks Change activity state to start receiving tasks. [PERSON_…" at bounding box center [85, 187] width 130 height 334
click at [530, 29] on span "Call to Customer" at bounding box center [532, 31] width 49 height 8
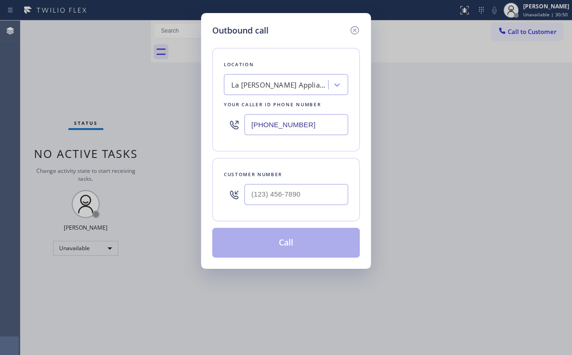
drag, startPoint x: 181, startPoint y: 112, endPoint x: 132, endPoint y: 94, distance: 51.8
click at [165, 109] on div "Outbound call Location [GEOGRAPHIC_DATA][PERSON_NAME] Appliance Repair Your cal…" at bounding box center [286, 177] width 572 height 355
paste input "312) 500-2797"
type input "(312) 500-2797"
click at [316, 27] on div "Outbound call" at bounding box center [286, 30] width 148 height 13
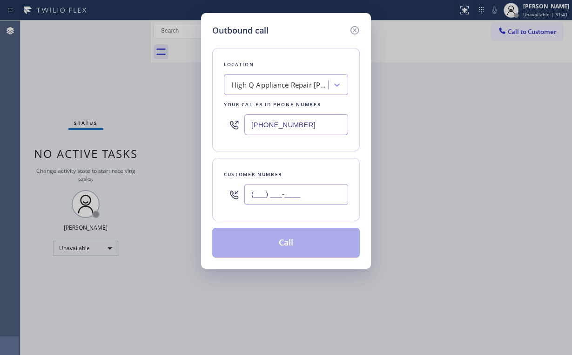
click at [300, 190] on input "(___) ___-____" at bounding box center [296, 194] width 104 height 21
paste input "312) 399-1649"
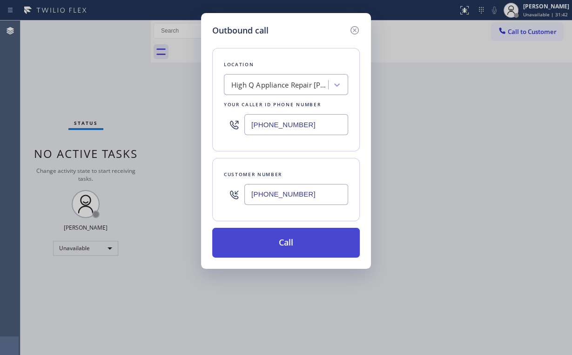
type input "(312) 399-1649"
drag, startPoint x: 271, startPoint y: 236, endPoint x: 249, endPoint y: 315, distance: 81.8
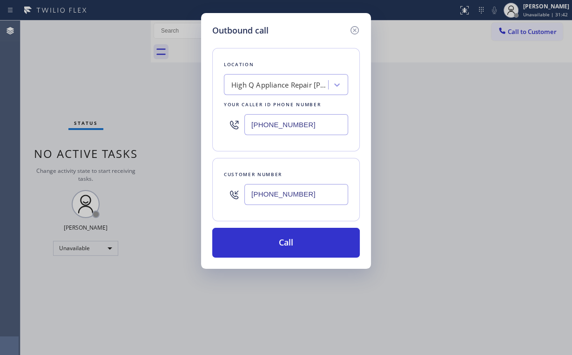
click at [271, 236] on button "Call" at bounding box center [286, 243] width 148 height 30
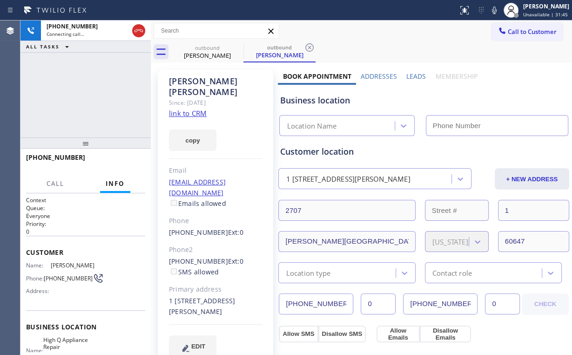
click at [96, 81] on div "+13123991649 Connecting call… ALL TASKS ALL TASKS ACTIVE TASKS TASKS IN WRAP UP" at bounding box center [85, 78] width 130 height 117
type input "(312) 500-2797"
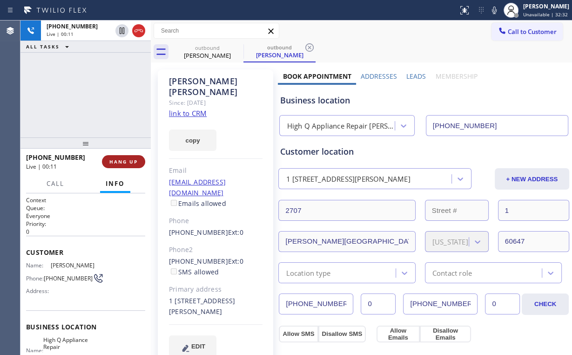
click at [106, 161] on button "HANG UP" at bounding box center [123, 161] width 43 height 13
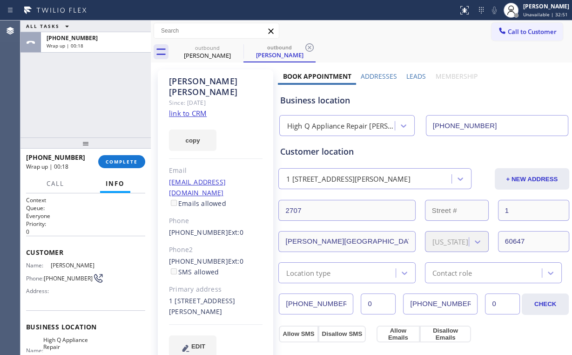
drag, startPoint x: 58, startPoint y: 116, endPoint x: 110, endPoint y: 173, distance: 77.1
click at [59, 117] on div "ALL TASKS ALL TASKS ACTIVE TASKS TASKS IN WRAP UP +13123991649 Wrap up | 00:18" at bounding box center [85, 78] width 130 height 117
click at [116, 162] on span "COMPLETE" at bounding box center [122, 161] width 32 height 7
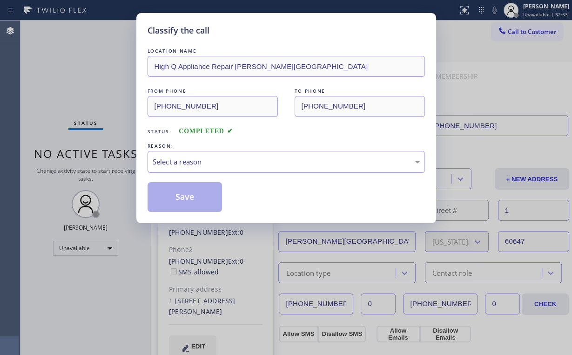
click at [173, 160] on div "Select a reason" at bounding box center [286, 161] width 267 height 11
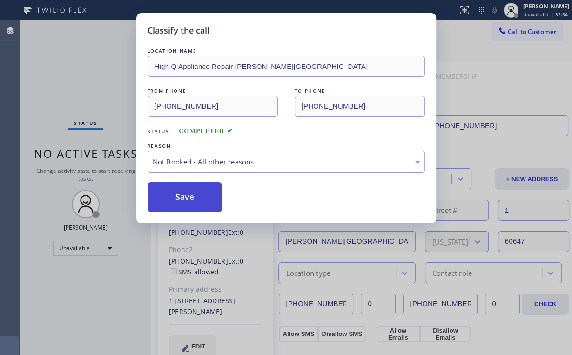
click at [185, 199] on button "Save" at bounding box center [185, 197] width 75 height 30
click at [77, 71] on div "Classify the call LOCATION NAME High Q Appliance Repair Logan Square FROM PHONE…" at bounding box center [286, 177] width 572 height 355
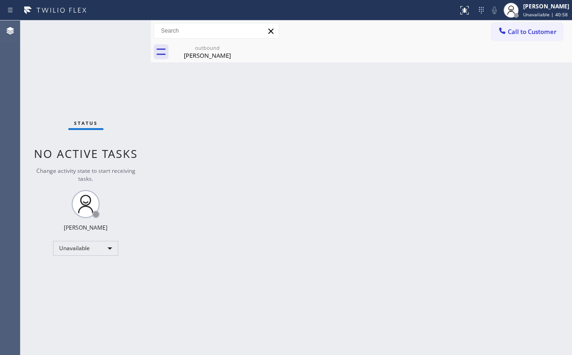
click at [70, 67] on div "Status No active tasks Change activity state to start receiving tasks. [PERSON_…" at bounding box center [85, 187] width 130 height 334
click at [515, 34] on span "Call to Customer" at bounding box center [532, 31] width 49 height 8
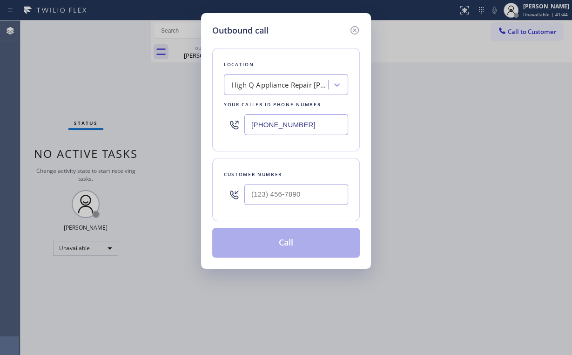
drag, startPoint x: 242, startPoint y: 120, endPoint x: 105, endPoint y: 106, distance: 137.1
click at [136, 110] on div "Outbound call Location High Q Appliance Repair Logan Square Your caller id phon…" at bounding box center [286, 177] width 572 height 355
paste input "877) 777-0796"
type input "[PHONE_NUMBER]"
click at [302, 192] on input "(___) ___-____" at bounding box center [296, 194] width 104 height 21
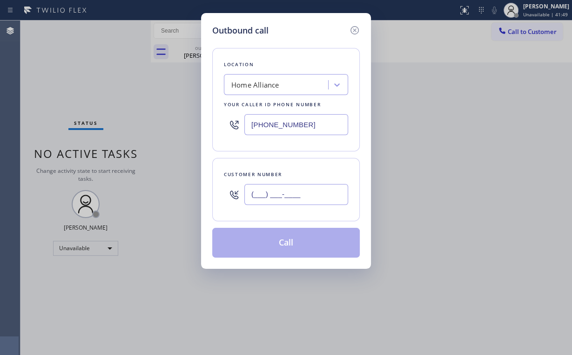
paste input "310) 954-2900"
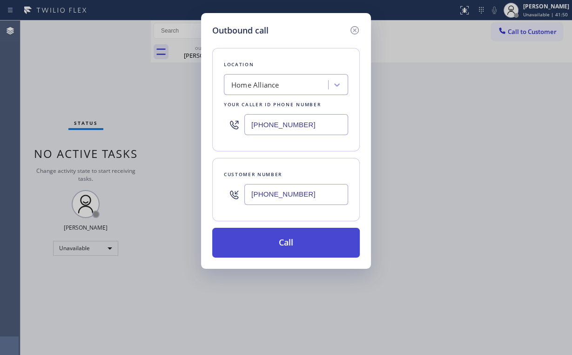
type input "(310) 954-2900"
click at [272, 240] on button "Call" at bounding box center [286, 243] width 148 height 30
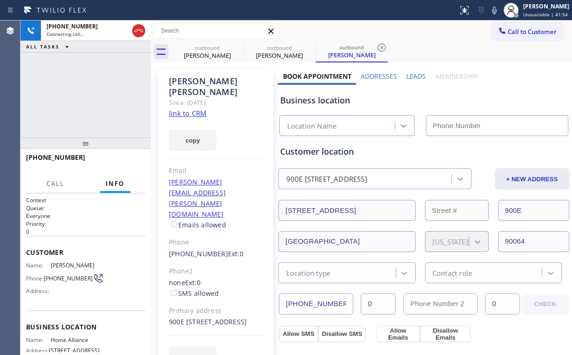
type input "[PHONE_NUMBER]"
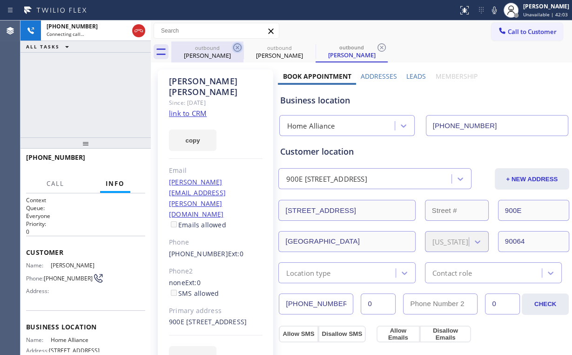
click at [210, 53] on div "Jen Mcdonald" at bounding box center [207, 55] width 70 height 8
type input "(312) 500-2797"
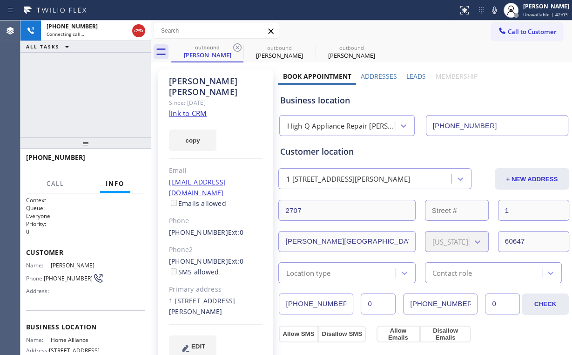
click at [237, 48] on icon at bounding box center [237, 47] width 8 height 8
type input "[PHONE_NUMBER]"
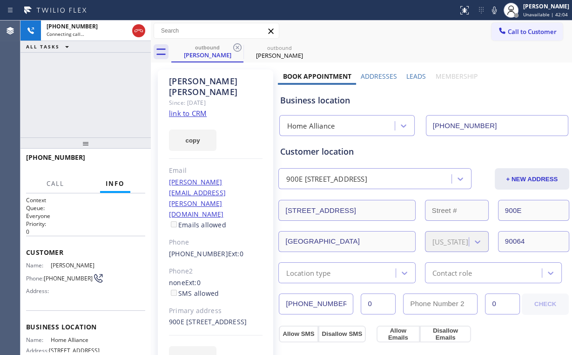
click at [64, 94] on div "+13109542900 Connecting call… ALL TASKS ALL TASKS ACTIVE TASKS TASKS IN WRAP UP" at bounding box center [85, 78] width 130 height 117
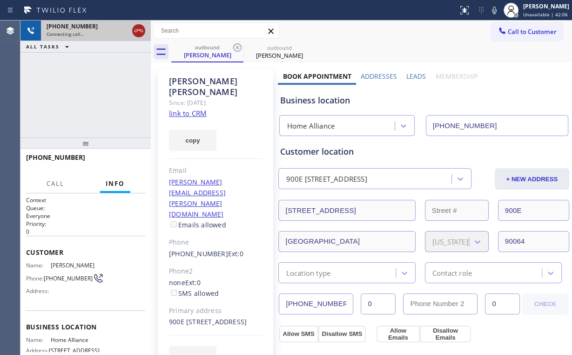
click at [142, 26] on icon at bounding box center [138, 30] width 11 height 11
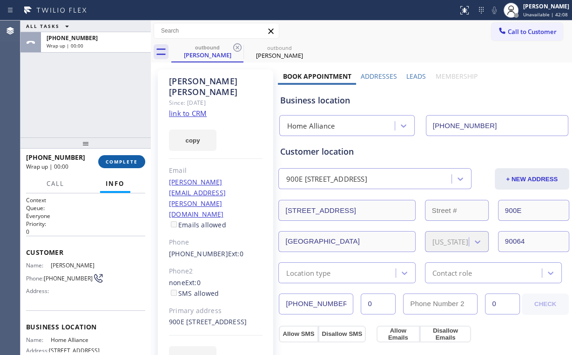
click at [127, 164] on span "COMPLETE" at bounding box center [122, 161] width 32 height 7
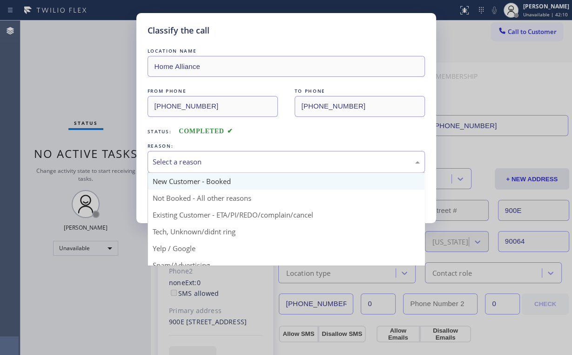
drag, startPoint x: 207, startPoint y: 160, endPoint x: 184, endPoint y: 185, distance: 33.6
click at [207, 161] on div "Select a reason" at bounding box center [286, 161] width 267 height 11
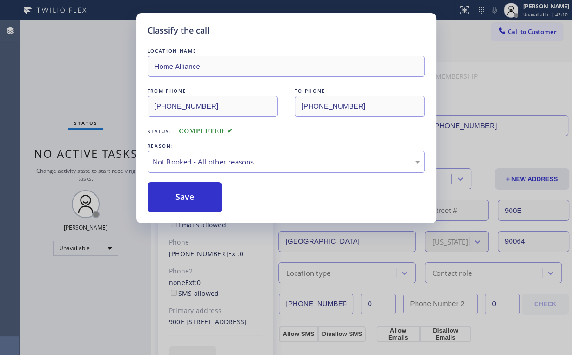
drag, startPoint x: 181, startPoint y: 194, endPoint x: 95, endPoint y: 88, distance: 135.7
click at [181, 194] on button "Save" at bounding box center [185, 197] width 75 height 30
drag, startPoint x: 95, startPoint y: 87, endPoint x: 146, endPoint y: 73, distance: 52.4
click at [96, 87] on div "Classify the call LOCATION NAME Home Alliance FROM PHONE (877) 777-0796 TO PHON…" at bounding box center [286, 177] width 572 height 355
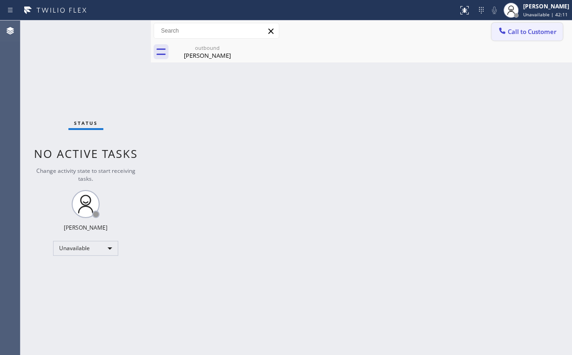
click at [509, 31] on span "Call to Customer" at bounding box center [532, 31] width 49 height 8
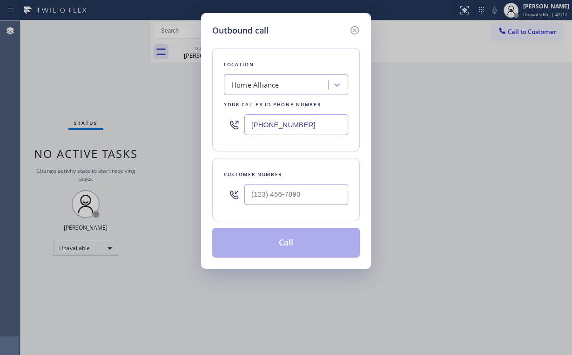
click at [313, 178] on div "Customer number" at bounding box center [286, 174] width 124 height 10
click at [295, 194] on input "(___) ___-____" at bounding box center [296, 194] width 104 height 21
paste input "310) 954-2900"
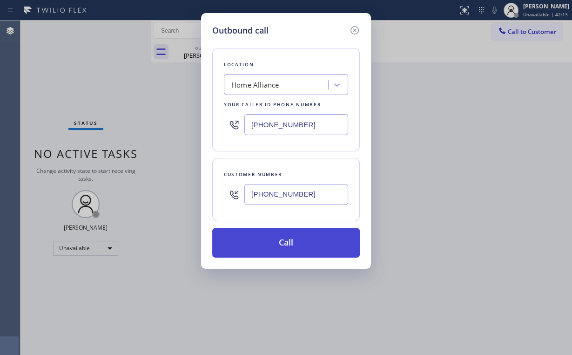
type input "(310) 954-2900"
click at [276, 243] on button "Call" at bounding box center [286, 243] width 148 height 30
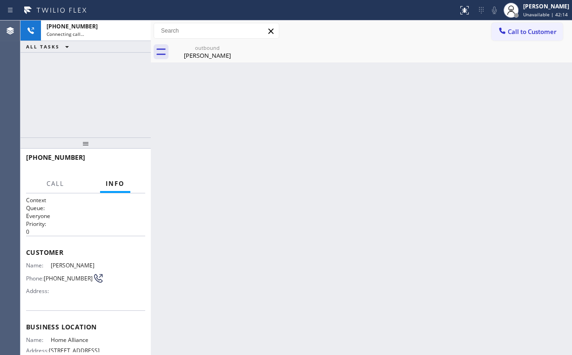
click at [103, 101] on div "+13109542900 Connecting call… ALL TASKS ALL TASKS ACTIVE TASKS TASKS IN WRAP UP" at bounding box center [85, 78] width 130 height 117
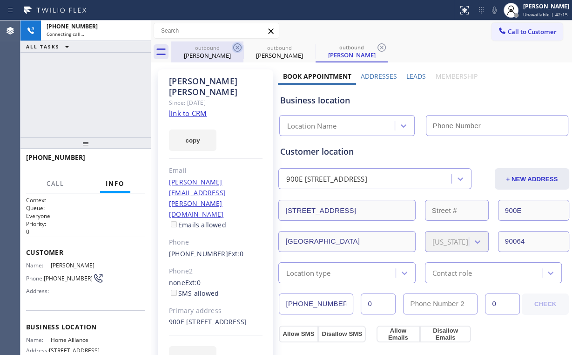
drag, startPoint x: 195, startPoint y: 51, endPoint x: 235, endPoint y: 47, distance: 39.8
click at [197, 52] on div "Lenise Williams" at bounding box center [207, 55] width 70 height 8
click at [235, 47] on icon at bounding box center [237, 47] width 11 height 11
click at [63, 74] on div "+13109542900 Connecting call… ALL TASKS ALL TASKS ACTIVE TASKS TASKS IN WRAP UP" at bounding box center [85, 78] width 130 height 117
type input "[PHONE_NUMBER]"
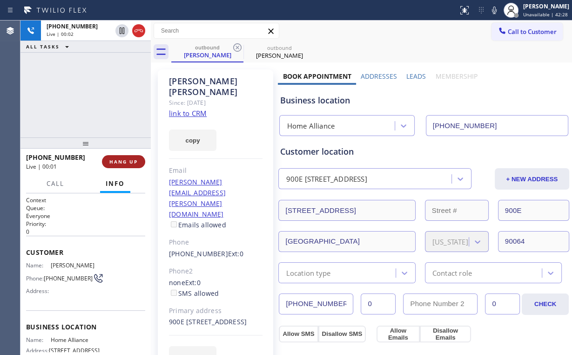
click at [136, 161] on span "HANG UP" at bounding box center [123, 161] width 28 height 7
click at [135, 161] on span "HANG UP" at bounding box center [123, 161] width 28 height 7
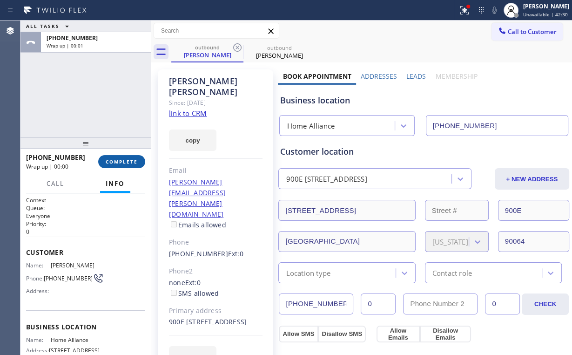
click at [138, 161] on button "COMPLETE" at bounding box center [121, 161] width 47 height 13
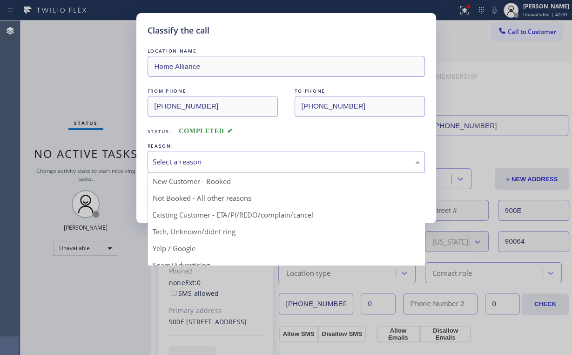
click at [203, 162] on div "Select a reason" at bounding box center [286, 161] width 267 height 11
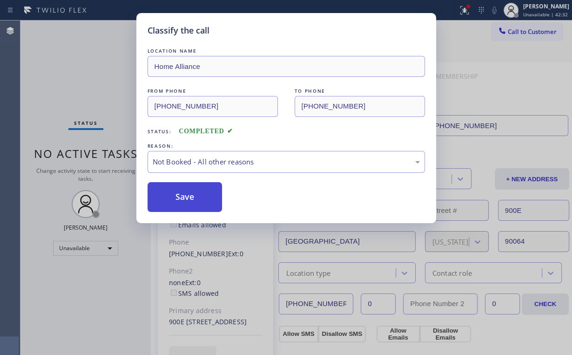
click at [201, 194] on button "Save" at bounding box center [185, 197] width 75 height 30
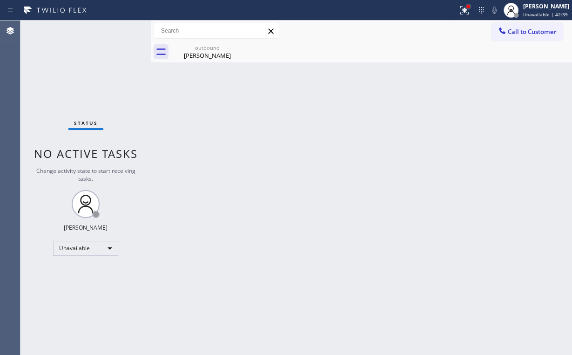
click at [471, 8] on div at bounding box center [468, 7] width 6 height 6
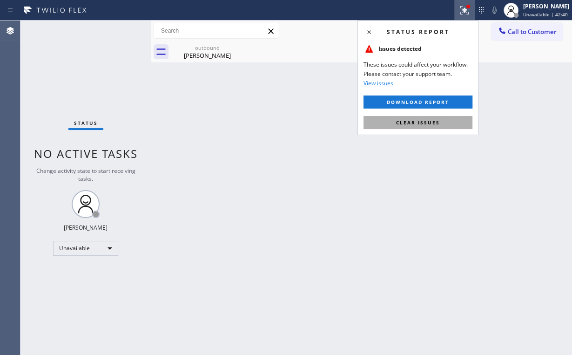
click at [431, 124] on span "Clear issues" at bounding box center [418, 122] width 44 height 7
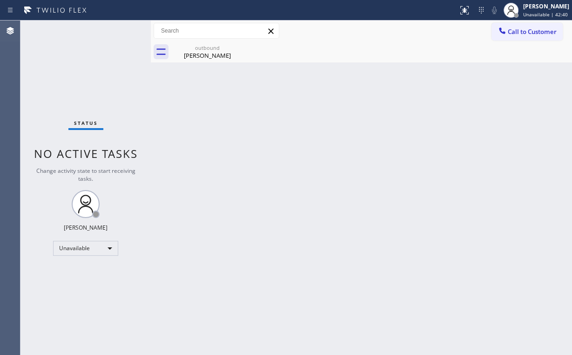
drag, startPoint x: 332, startPoint y: 125, endPoint x: 208, endPoint y: 74, distance: 133.8
click at [332, 125] on div "Back to Dashboard Change Sender ID Customers Technicians Select a contact Outbo…" at bounding box center [361, 187] width 421 height 334
click at [205, 48] on div "outbound" at bounding box center [207, 47] width 70 height 7
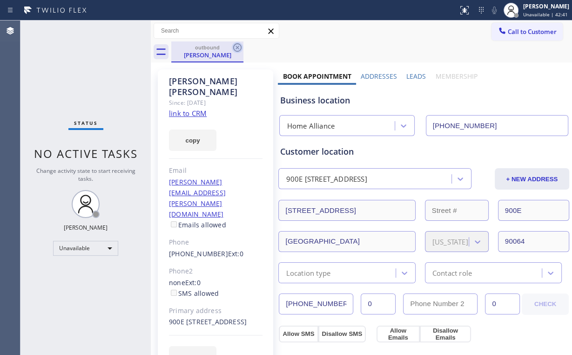
click at [239, 50] on icon at bounding box center [237, 47] width 8 height 8
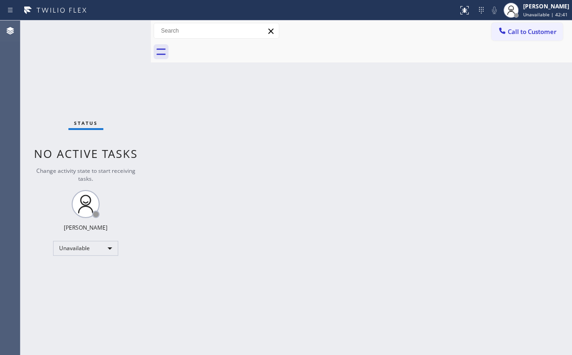
click at [57, 63] on div "Status No active tasks Change activity state to start receiving tasks. [PERSON_…" at bounding box center [85, 187] width 130 height 334
drag, startPoint x: 518, startPoint y: 34, endPoint x: 329, endPoint y: 120, distance: 207.4
click at [516, 34] on span "Call to Customer" at bounding box center [532, 31] width 49 height 8
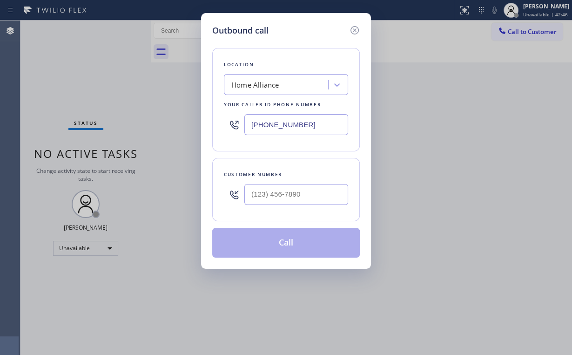
drag, startPoint x: 241, startPoint y: 120, endPoint x: 171, endPoint y: 102, distance: 71.9
click at [171, 117] on div "Outbound call Location Home Alliance Your caller id phone number [PHONE_NUMBER]…" at bounding box center [286, 177] width 572 height 355
paste input "949) 899-6694"
type input "[PHONE_NUMBER]"
click at [299, 202] on input "(___) ___-____" at bounding box center [296, 194] width 104 height 21
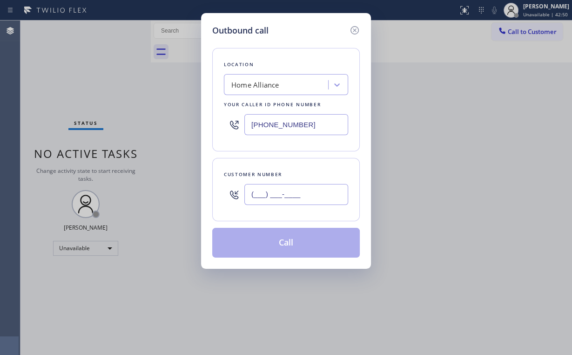
paste input "949) 500-4357"
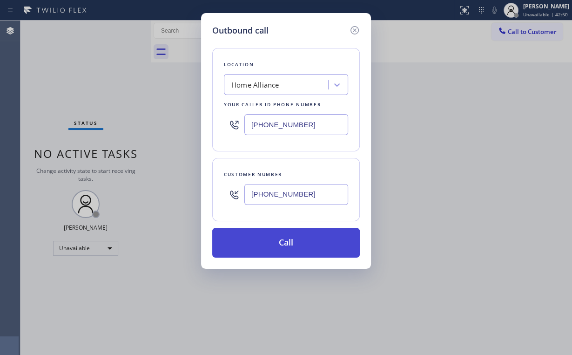
type input "(949) 500-4357"
click at [266, 240] on button "Call" at bounding box center [286, 243] width 148 height 30
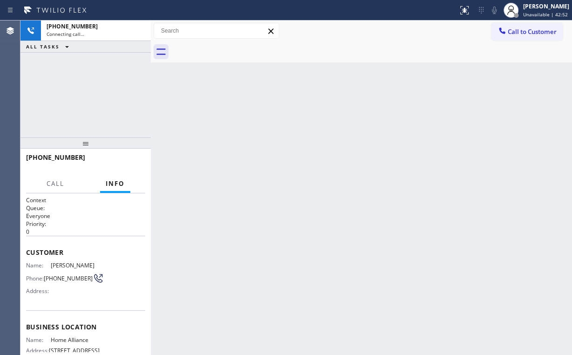
click at [81, 90] on div "+19495004357 Connecting call… ALL TASKS ALL TASKS ACTIVE TASKS TASKS IN WRAP UP" at bounding box center [85, 78] width 130 height 117
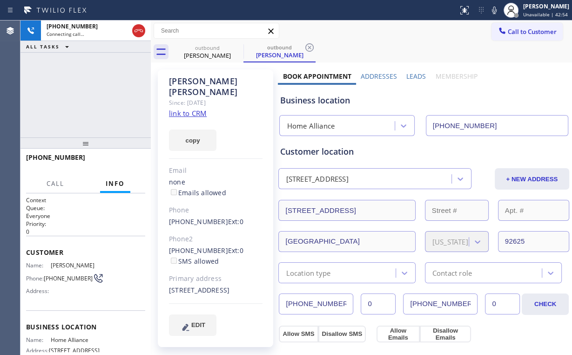
type input "[PHONE_NUMBER]"
click at [71, 107] on div "+19495004357 Connecting call… ALL TASKS ALL TASKS ACTIVE TASKS TASKS IN WRAP UP" at bounding box center [85, 78] width 130 height 117
click at [114, 162] on span "HANG UP" at bounding box center [123, 161] width 28 height 7
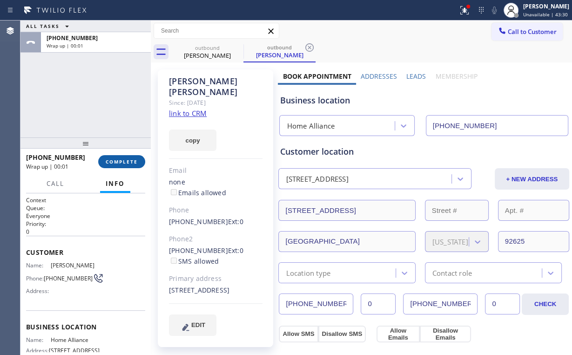
click at [126, 162] on span "COMPLETE" at bounding box center [122, 161] width 32 height 7
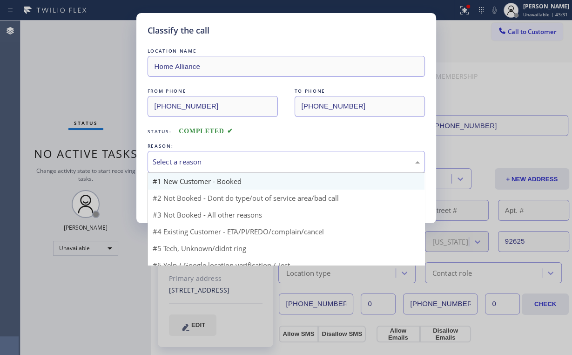
drag, startPoint x: 188, startPoint y: 156, endPoint x: 188, endPoint y: 179, distance: 22.3
click at [188, 157] on div "Select a reason" at bounding box center [286, 161] width 267 height 11
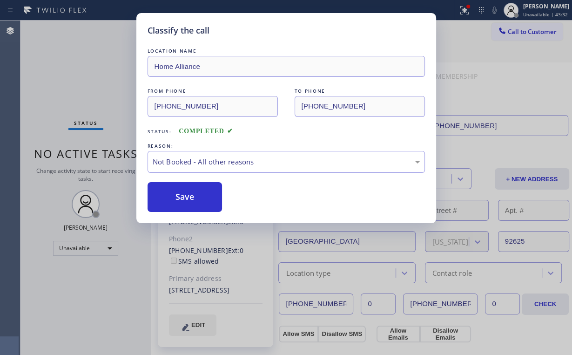
click at [187, 194] on button "Save" at bounding box center [185, 197] width 75 height 30
drag, startPoint x: 86, startPoint y: 67, endPoint x: 303, endPoint y: 65, distance: 216.4
click at [87, 67] on div "Classify the call LOCATION NAME Home Alliance FROM PHONE (877) 777-0796 TO PHON…" at bounding box center [286, 177] width 572 height 355
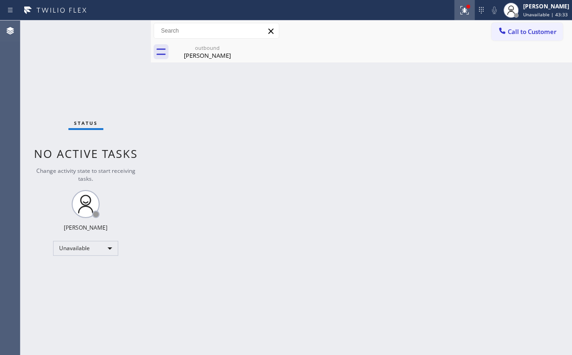
click at [465, 7] on icon at bounding box center [464, 10] width 11 height 11
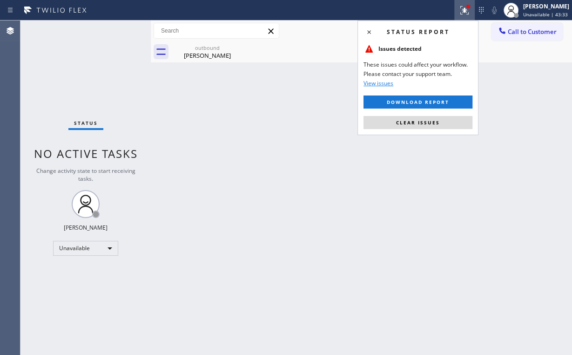
drag, startPoint x: 426, startPoint y: 125, endPoint x: 495, endPoint y: 111, distance: 70.3
click at [427, 126] on button "Clear issues" at bounding box center [417, 122] width 109 height 13
drag, startPoint x: 495, startPoint y: 111, endPoint x: 504, endPoint y: 112, distance: 8.9
click at [501, 112] on div "Back to Dashboard Change Sender ID Customers Technicians Select a contact Outbo…" at bounding box center [361, 187] width 421 height 334
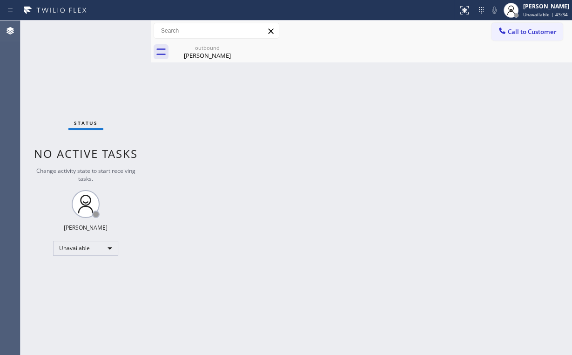
click at [516, 34] on span "Call to Customer" at bounding box center [532, 31] width 49 height 8
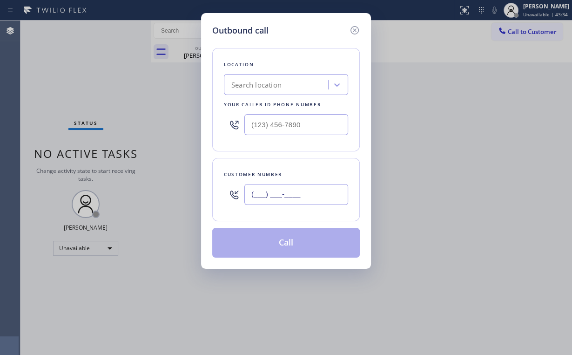
click at [303, 198] on input "(___) ___-____" at bounding box center [296, 194] width 104 height 21
paste input "949) 500-4357"
type input "(949) 500-4357"
click at [314, 114] on input "(___) ___-____" at bounding box center [296, 124] width 104 height 21
paste input "949) 899-6694"
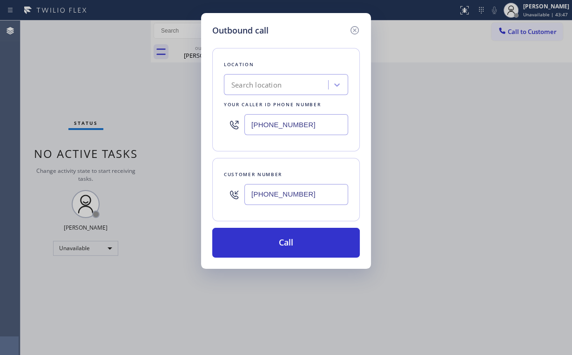
drag, startPoint x: 309, startPoint y: 127, endPoint x: 129, endPoint y: 100, distance: 182.1
click at [220, 119] on div "Location Search location Your caller id phone number (949) 899-6694" at bounding box center [286, 99] width 148 height 103
paste input "855) 731-4952"
type input "[PHONE_NUMBER]"
click at [289, 200] on input "(949) 500-4357" at bounding box center [296, 194] width 104 height 21
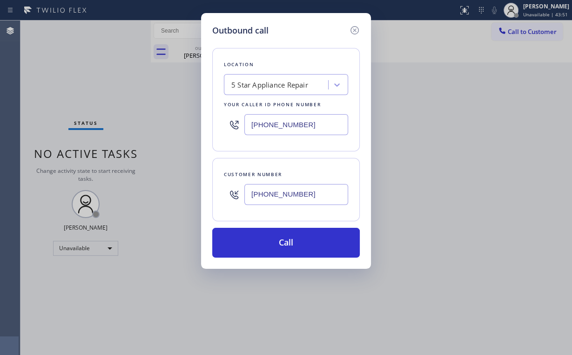
paste input "10"
drag, startPoint x: 302, startPoint y: 188, endPoint x: 135, endPoint y: 199, distance: 167.0
click at [137, 199] on div "Outbound call Location 5 Star Appliance Repair Your caller id phone number (855…" at bounding box center [286, 177] width 572 height 355
paste input "310) 486-9938"
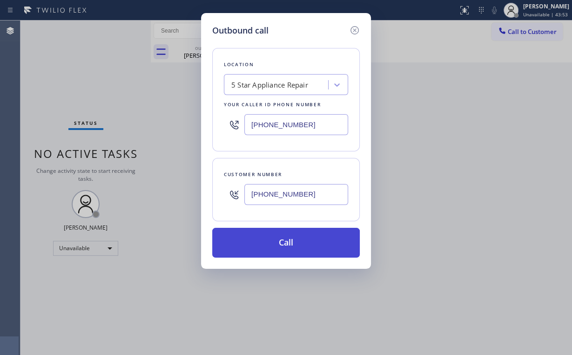
type input "(310) 486-9938"
click at [281, 238] on button "Call" at bounding box center [286, 243] width 148 height 30
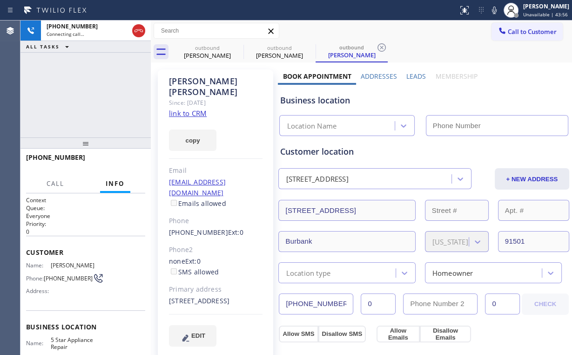
click at [67, 75] on div "+13104869938 Connecting call… ALL TASKS ALL TASKS ACTIVE TASKS TASKS IN WRAP UP" at bounding box center [85, 78] width 130 height 117
click at [206, 50] on div "outbound" at bounding box center [207, 47] width 70 height 7
type input "[PHONE_NUMBER]"
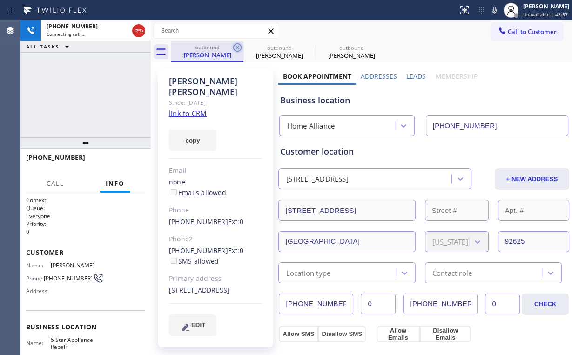
click at [238, 46] on icon at bounding box center [237, 47] width 8 height 8
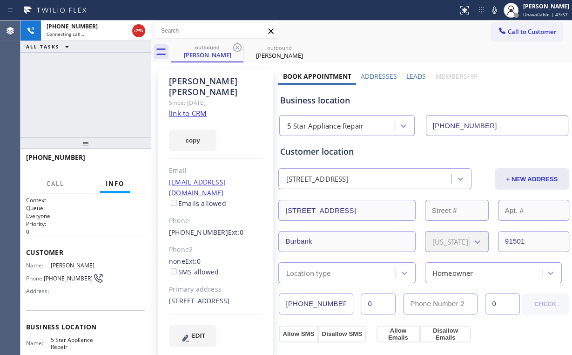
click at [110, 93] on div "+13104869938 Connecting call… ALL TASKS ALL TASKS ACTIVE TASKS TASKS IN WRAP UP" at bounding box center [85, 78] width 130 height 117
click at [88, 87] on div "+13104869938 Connecting call… ALL TASKS ALL TASKS ACTIVE TASKS TASKS IN WRAP UP" at bounding box center [85, 78] width 130 height 117
click at [129, 157] on button "HANG UP" at bounding box center [123, 161] width 43 height 13
click at [128, 159] on span "HANG UP" at bounding box center [123, 161] width 28 height 7
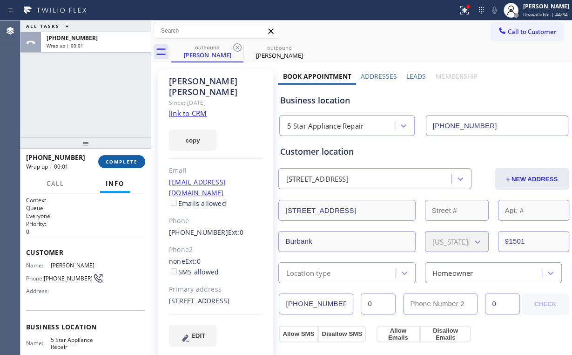
click at [114, 163] on span "COMPLETE" at bounding box center [122, 161] width 32 height 7
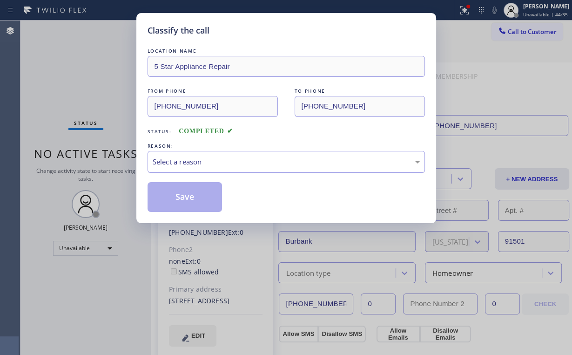
click at [197, 161] on div "Select a reason" at bounding box center [286, 161] width 267 height 11
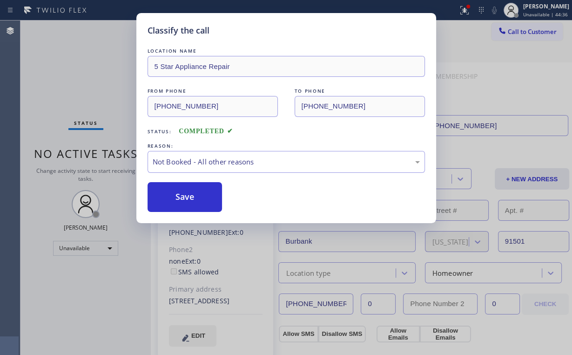
drag, startPoint x: 194, startPoint y: 197, endPoint x: 101, endPoint y: 74, distance: 154.9
click at [195, 197] on button "Save" at bounding box center [185, 197] width 75 height 30
click at [91, 61] on div "Classify the call LOCATION NAME 5 Star Appliance Repair FROM PHONE (855) 731-49…" at bounding box center [286, 177] width 572 height 355
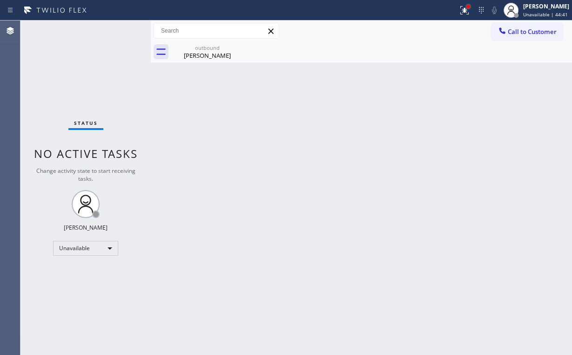
click at [470, 7] on div at bounding box center [468, 7] width 4 height 4
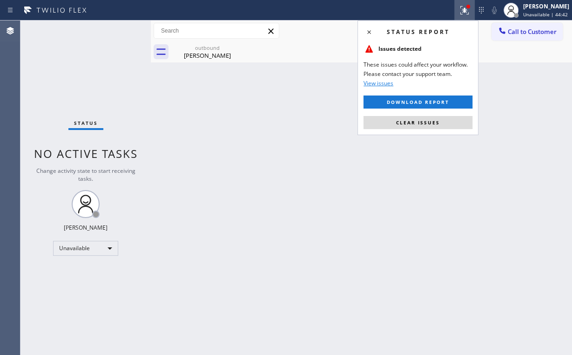
drag, startPoint x: 428, startPoint y: 118, endPoint x: 447, endPoint y: 128, distance: 20.8
click at [428, 119] on button "Clear issues" at bounding box center [417, 122] width 109 height 13
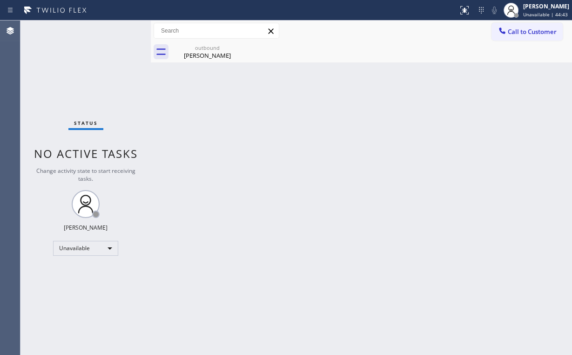
drag, startPoint x: 529, startPoint y: 32, endPoint x: 298, endPoint y: 92, distance: 239.0
click at [525, 32] on span "Call to Customer" at bounding box center [532, 31] width 49 height 8
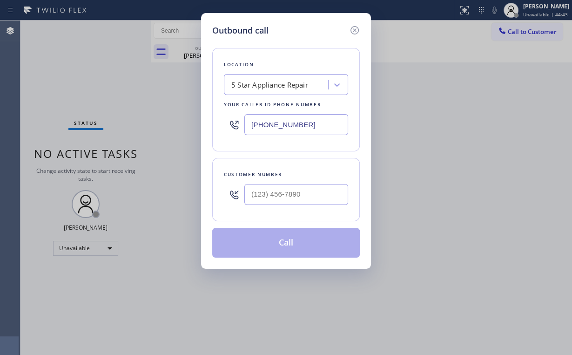
drag, startPoint x: 325, startPoint y: 127, endPoint x: 95, endPoint y: 134, distance: 230.0
click at [146, 128] on div "Outbound call Location 5 Star Appliance Repair Your caller id phone number [PHO…" at bounding box center [286, 177] width 572 height 355
paste input "323) 214-3167"
type input "(323) 214-3167"
click at [289, 197] on input "(___) ___-____" at bounding box center [296, 194] width 104 height 21
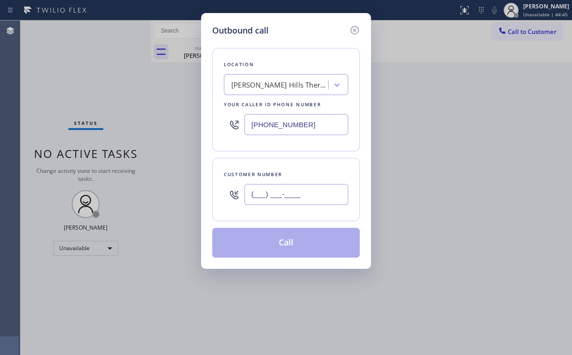
paste input "951) 713-3870"
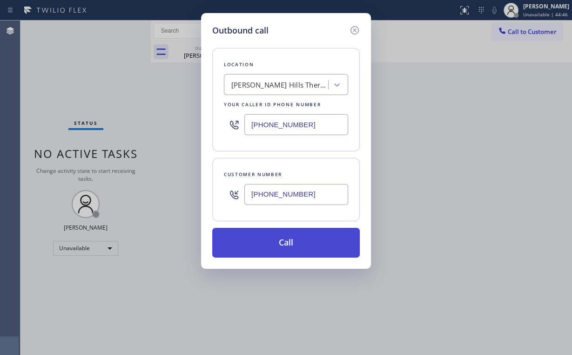
type input "(951) 713-3870"
click at [290, 238] on button "Call" at bounding box center [286, 243] width 148 height 30
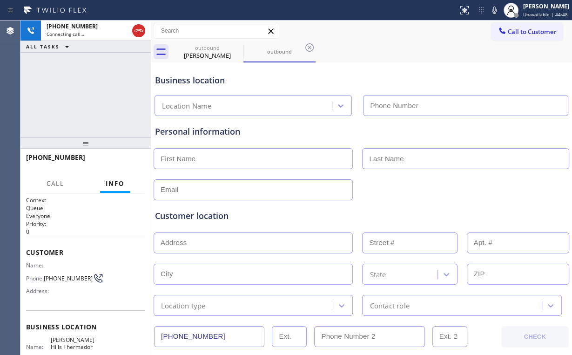
type input "(323) 214-3167"
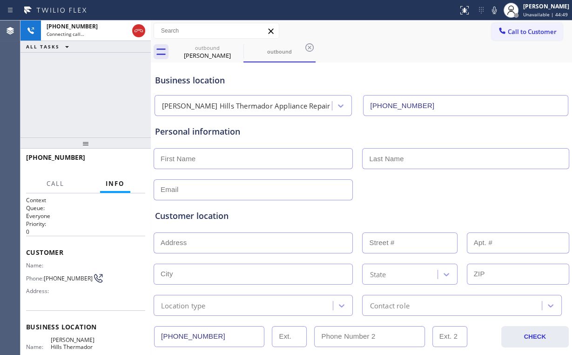
click at [70, 89] on div "+19517133870 Connecting call… ALL TASKS ALL TASKS ACTIVE TASKS TASKS IN WRAP UP" at bounding box center [85, 78] width 130 height 117
drag, startPoint x: 195, startPoint y: 57, endPoint x: 222, endPoint y: 57, distance: 27.0
click at [196, 57] on div "Antony Teofilo" at bounding box center [207, 55] width 70 height 8
type input "[PHONE_NUMBER]"
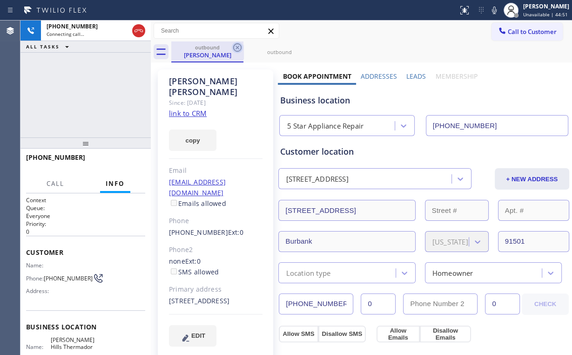
click at [236, 46] on icon at bounding box center [237, 47] width 11 height 11
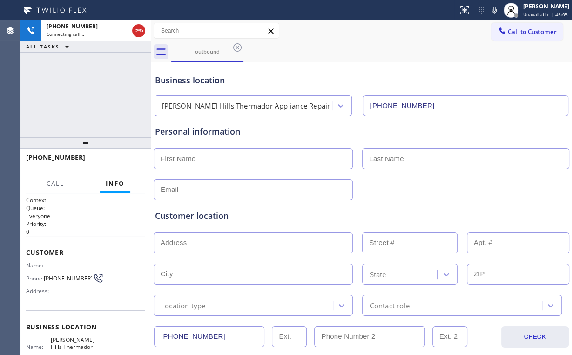
click at [114, 85] on div "+19517133870 Connecting call… ALL TASKS ALL TASKS ACTIVE TASKS TASKS IN WRAP UP" at bounding box center [85, 78] width 130 height 117
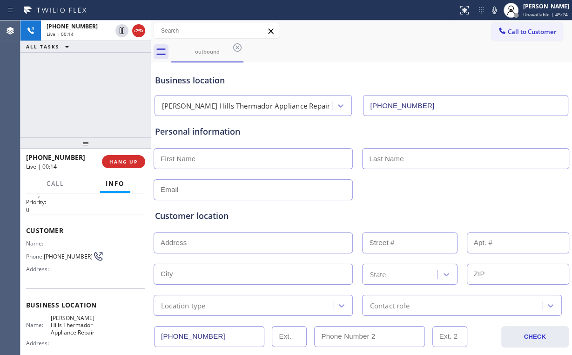
scroll to position [74, 0]
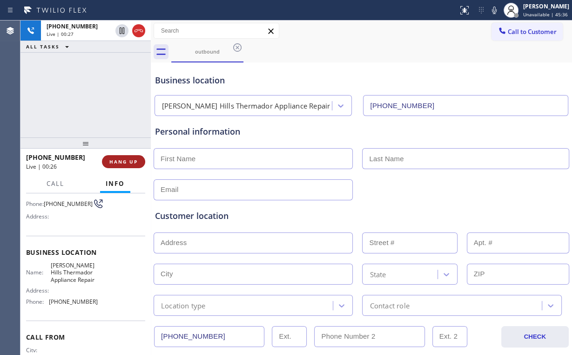
click at [128, 161] on span "HANG UP" at bounding box center [123, 161] width 28 height 7
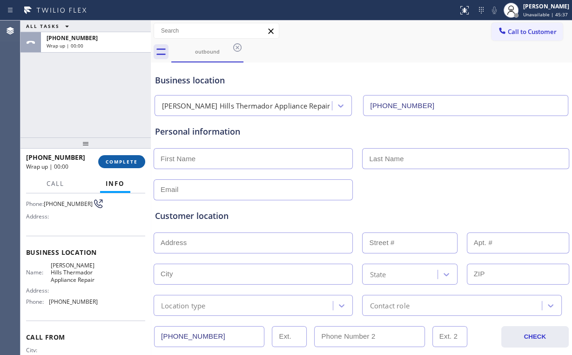
click at [128, 161] on span "COMPLETE" at bounding box center [122, 161] width 32 height 7
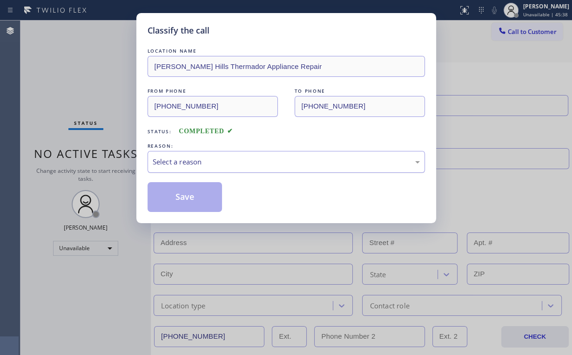
click at [189, 160] on div "Select a reason" at bounding box center [286, 161] width 267 height 11
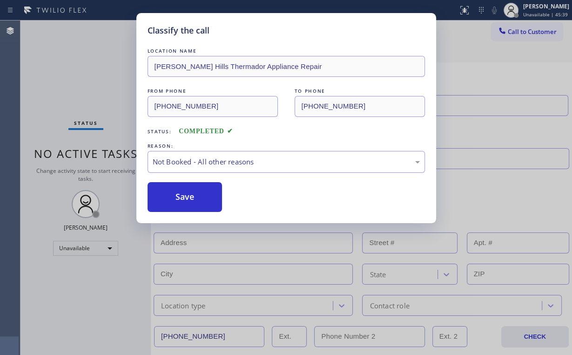
drag, startPoint x: 187, startPoint y: 199, endPoint x: 129, endPoint y: 140, distance: 82.6
click at [188, 198] on button "Save" at bounding box center [185, 197] width 75 height 30
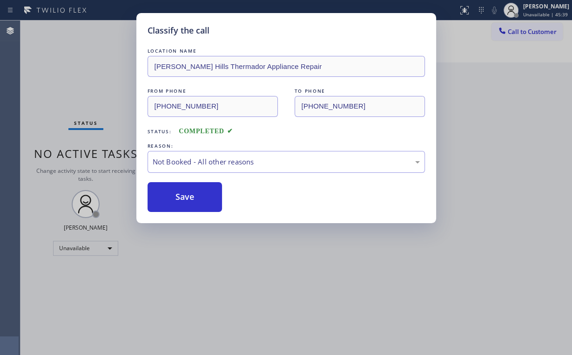
drag, startPoint x: 66, startPoint y: 78, endPoint x: 177, endPoint y: 93, distance: 112.2
click at [70, 79] on div "Classify the call LOCATION NAME Beverly Hills Thermador Appliance Repair FROM P…" at bounding box center [286, 177] width 572 height 355
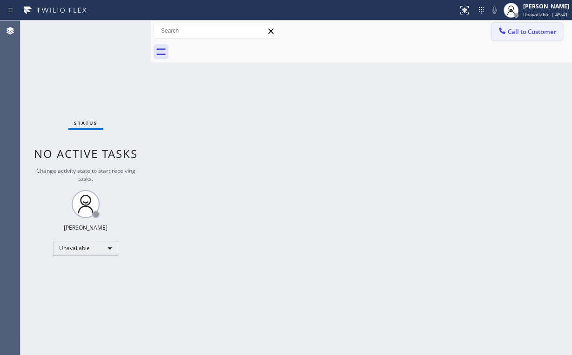
click at [492, 40] on button "Call to Customer" at bounding box center [526, 32] width 71 height 18
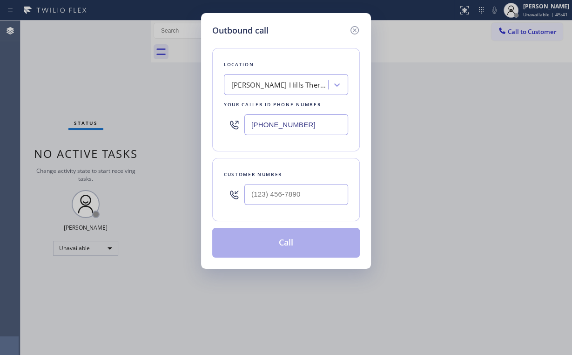
click at [298, 205] on div at bounding box center [296, 194] width 104 height 30
click at [316, 194] on input "(___) ___-____" at bounding box center [296, 194] width 104 height 21
paste input "951) 713-3870"
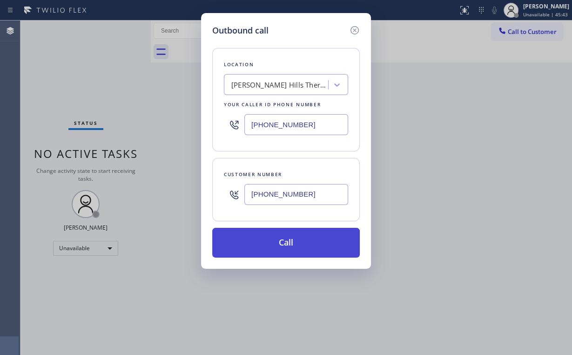
type input "(951) 713-3870"
click at [282, 242] on button "Call" at bounding box center [286, 243] width 148 height 30
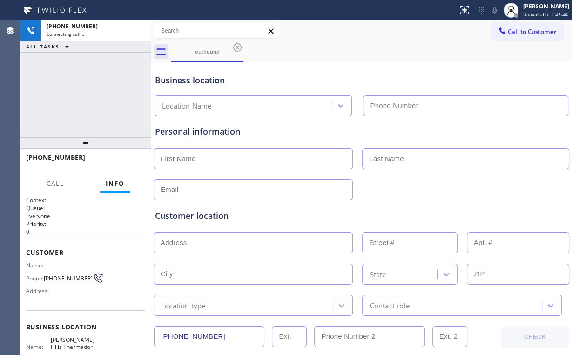
type input "(323) 214-3167"
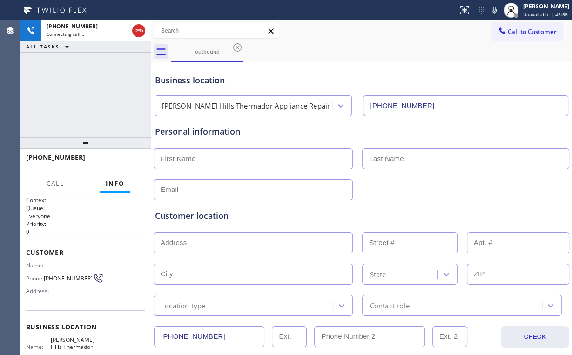
click at [91, 83] on div "+19517133870 Connecting call… ALL TASKS ALL TASKS ACTIVE TASKS TASKS IN WRAP UP" at bounding box center [85, 78] width 130 height 117
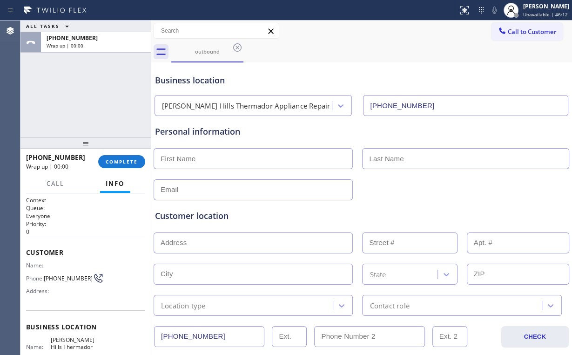
click at [138, 171] on div "+19517133870 Wrap up | 00:00 COMPLETE" at bounding box center [85, 161] width 119 height 24
drag, startPoint x: 128, startPoint y: 161, endPoint x: 133, endPoint y: 162, distance: 5.7
click at [128, 161] on span "COMPLETE" at bounding box center [122, 161] width 32 height 7
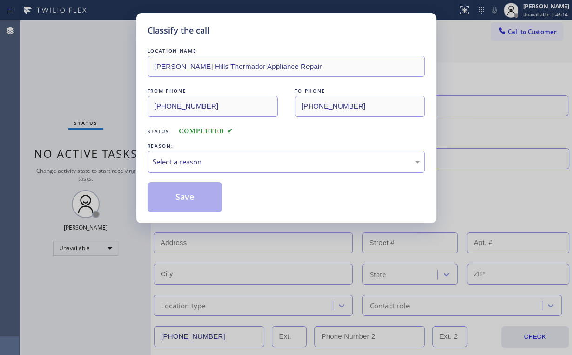
drag, startPoint x: 145, startPoint y: 161, endPoint x: 168, endPoint y: 195, distance: 40.7
click at [145, 162] on div "Classify the call LOCATION NAME Beverly Hills Thermador Appliance Repair FROM P…" at bounding box center [286, 118] width 300 height 210
click at [175, 158] on div "Select a reason" at bounding box center [286, 161] width 267 height 11
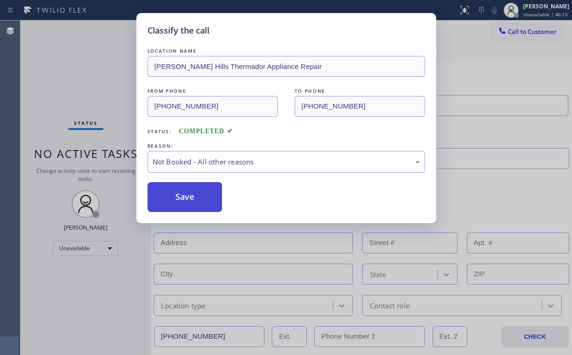
click at [181, 201] on button "Save" at bounding box center [185, 197] width 75 height 30
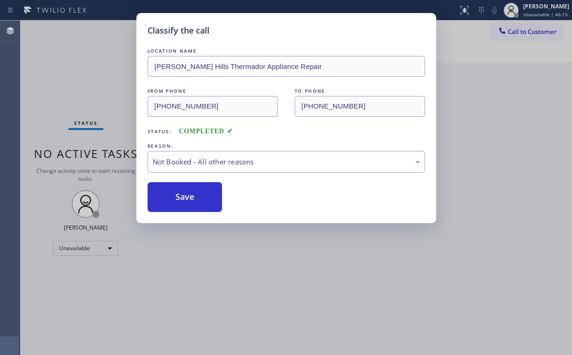
click at [65, 67] on div "Classify the call LOCATION NAME Beverly Hills Thermador Appliance Repair FROM P…" at bounding box center [286, 177] width 572 height 355
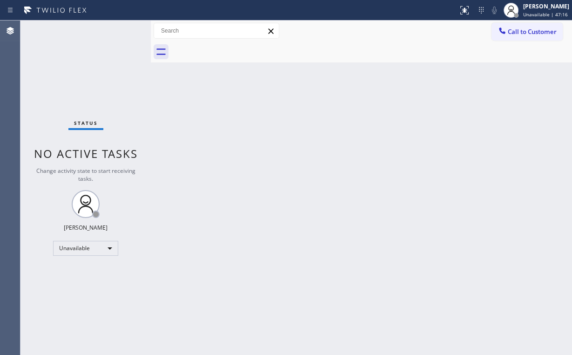
drag, startPoint x: 514, startPoint y: 24, endPoint x: 508, endPoint y: 34, distance: 11.1
click at [514, 26] on button "Call to Customer" at bounding box center [526, 32] width 71 height 18
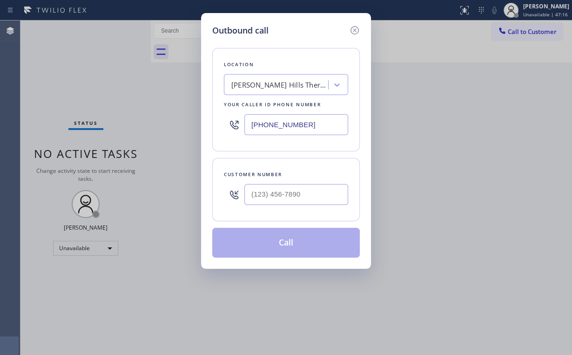
drag, startPoint x: 317, startPoint y: 123, endPoint x: 140, endPoint y: 105, distance: 178.3
click at [183, 111] on div "Outbound call Location Beverly Hills Thermador Appliance Repair Your caller id …" at bounding box center [286, 177] width 572 height 355
paste input "10) 400-5899"
type input "[PHONE_NUMBER]"
click at [300, 195] on input "(___) ___-____" at bounding box center [296, 194] width 104 height 21
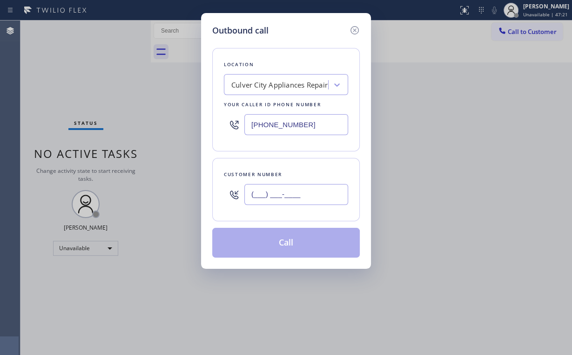
paste input "213) 219-2001"
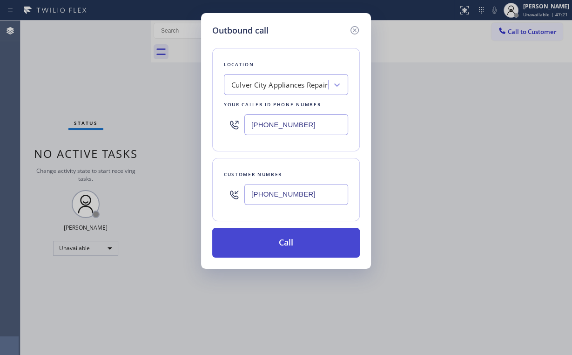
type input "(213) 219-2001"
click at [270, 244] on button "Call" at bounding box center [286, 243] width 148 height 30
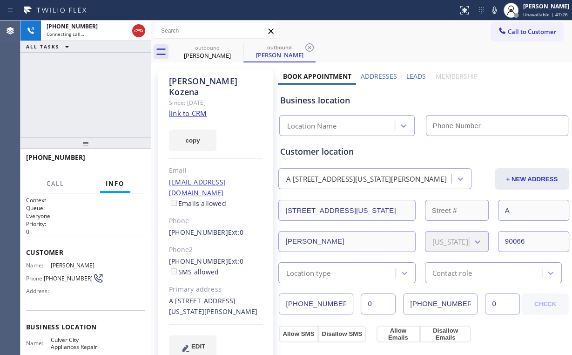
type input "[PHONE_NUMBER]"
click at [95, 100] on div "+12132192001 Connecting call… ALL TASKS ALL TASKS ACTIVE TASKS TASKS IN WRAP UP" at bounding box center [85, 78] width 130 height 117
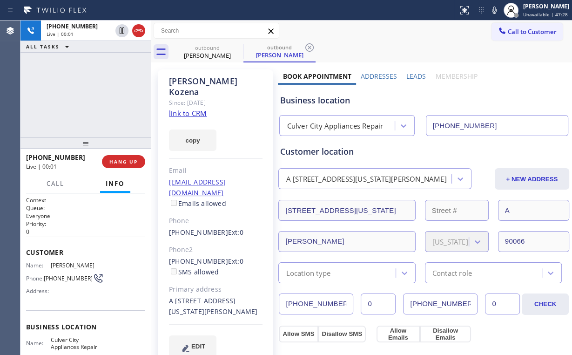
click at [117, 154] on div "+12132192001 Live | 00:01 HANG UP" at bounding box center [85, 161] width 119 height 24
click at [119, 160] on span "HANG UP" at bounding box center [123, 161] width 28 height 7
click at [120, 164] on span "HANG UP" at bounding box center [123, 161] width 28 height 7
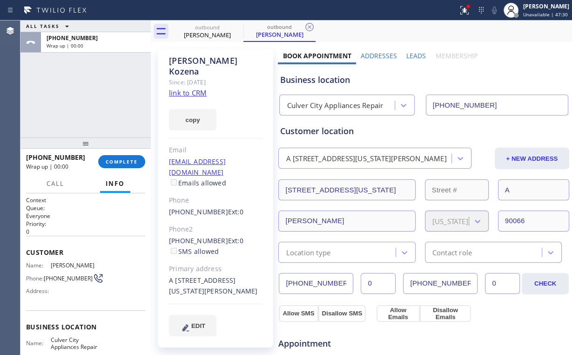
scroll to position [37, 0]
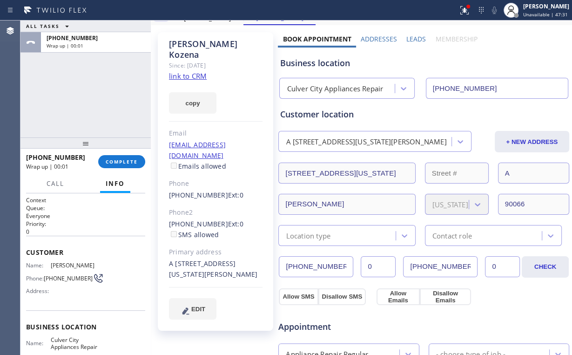
click at [127, 154] on div "+12132192001 Wrap up | 00:01 COMPLETE" at bounding box center [85, 161] width 119 height 24
click at [119, 162] on span "COMPLETE" at bounding box center [122, 161] width 32 height 7
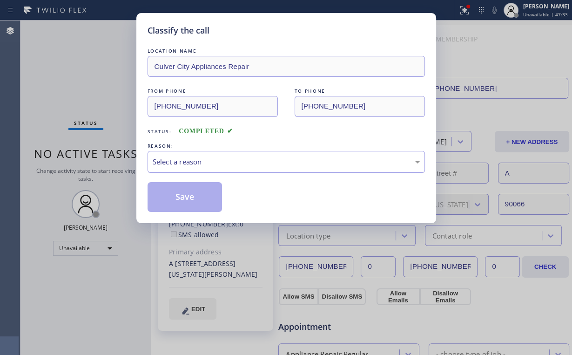
drag, startPoint x: 160, startPoint y: 165, endPoint x: 166, endPoint y: 169, distance: 7.3
click at [160, 164] on div "Select a reason" at bounding box center [286, 161] width 267 height 11
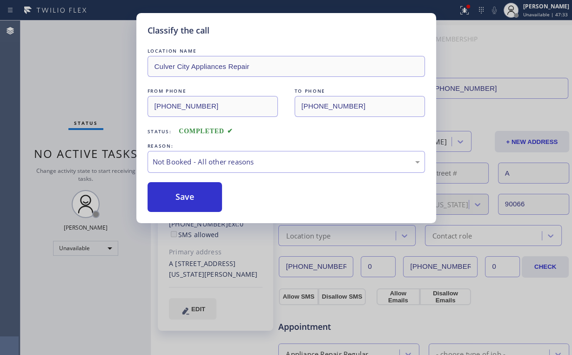
click at [173, 195] on button "Save" at bounding box center [185, 197] width 75 height 30
drag, startPoint x: 63, startPoint y: 60, endPoint x: 110, endPoint y: 59, distance: 46.6
click at [64, 60] on div "Classify the call LOCATION NAME Culver City Appliances Repair FROM PHONE (310) …" at bounding box center [286, 177] width 572 height 355
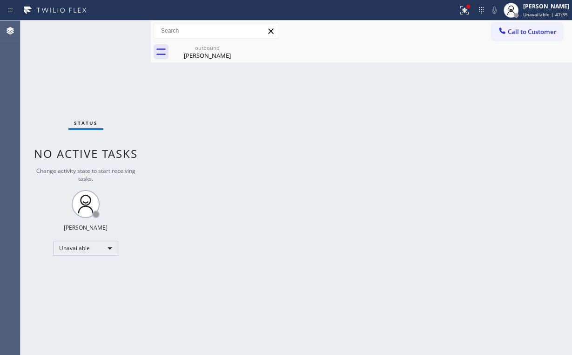
drag, startPoint x: 465, startPoint y: 8, endPoint x: 424, endPoint y: 101, distance: 100.8
click at [466, 8] on icon at bounding box center [464, 10] width 8 height 8
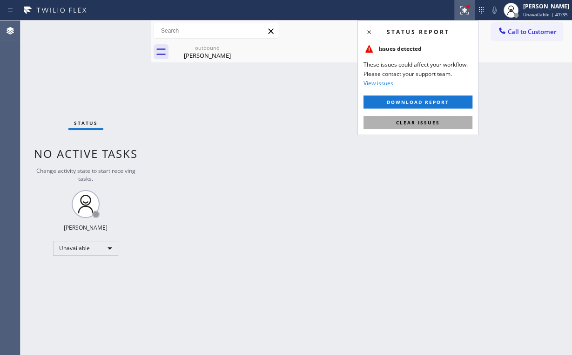
click at [411, 120] on span "Clear issues" at bounding box center [418, 122] width 44 height 7
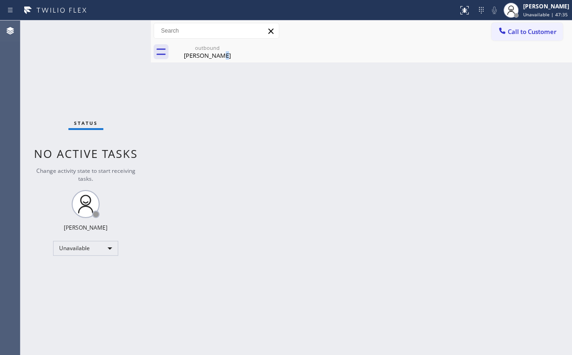
click at [216, 126] on div "Back to Dashboard Change Sender ID Customers Technicians Select a contact Outbo…" at bounding box center [361, 187] width 421 height 334
drag, startPoint x: 206, startPoint y: 56, endPoint x: 252, endPoint y: 43, distance: 47.4
click at [213, 55] on div "Brigitte Kozena" at bounding box center [207, 55] width 70 height 8
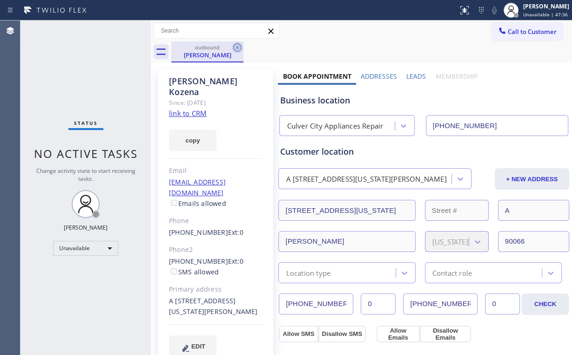
click at [240, 45] on icon at bounding box center [237, 47] width 8 height 8
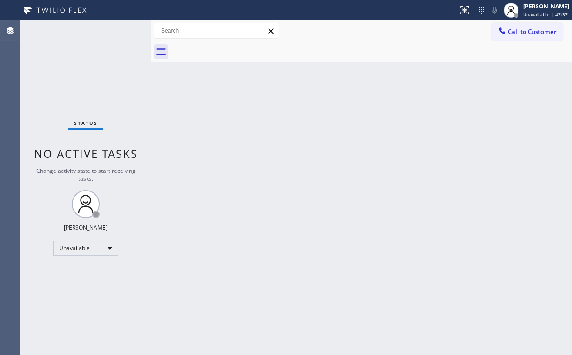
drag, startPoint x: 413, startPoint y: 97, endPoint x: 484, endPoint y: 47, distance: 87.2
click at [425, 95] on div "Back to Dashboard Change Sender ID Customers Technicians Select a contact Outbo…" at bounding box center [361, 187] width 421 height 334
click at [523, 32] on span "Call to Customer" at bounding box center [532, 31] width 49 height 8
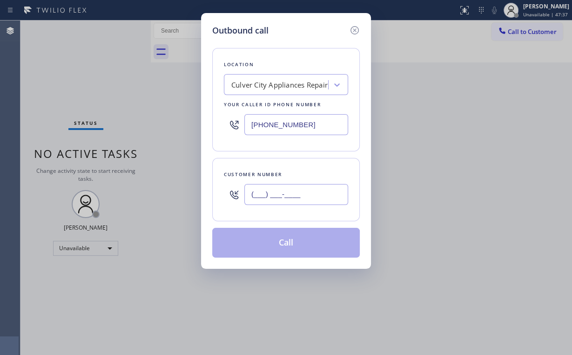
click at [311, 195] on input "(___) ___-____" at bounding box center [296, 194] width 104 height 21
paste input "213) 219-2001"
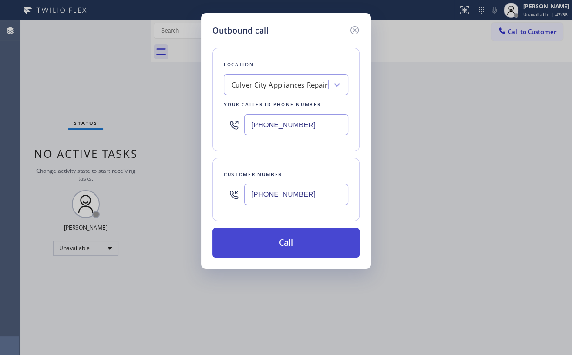
type input "(213) 219-2001"
click at [286, 249] on button "Call" at bounding box center [286, 243] width 148 height 30
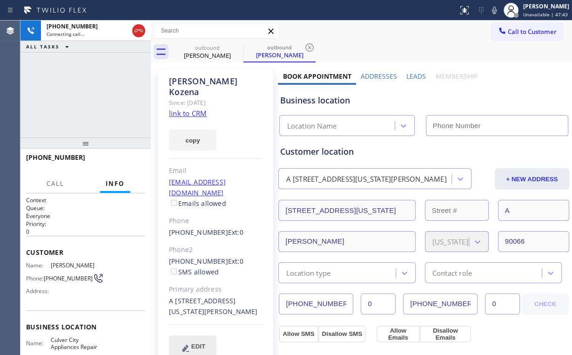
type input "[PHONE_NUMBER]"
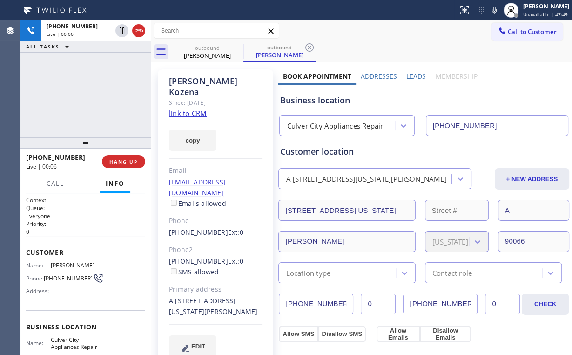
click at [60, 99] on div "+12132192001 Live | 00:06 ALL TASKS ALL TASKS ACTIVE TASKS TASKS IN WRAP UP" at bounding box center [85, 78] width 130 height 117
click at [127, 158] on span "HANG UP" at bounding box center [123, 161] width 28 height 7
click at [128, 164] on span "HANG UP" at bounding box center [123, 161] width 28 height 7
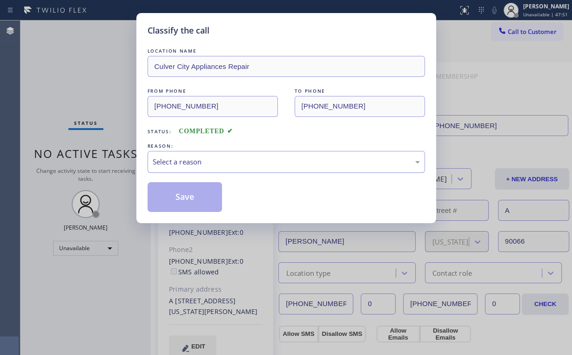
click at [166, 164] on div "Select a reason" at bounding box center [286, 161] width 267 height 11
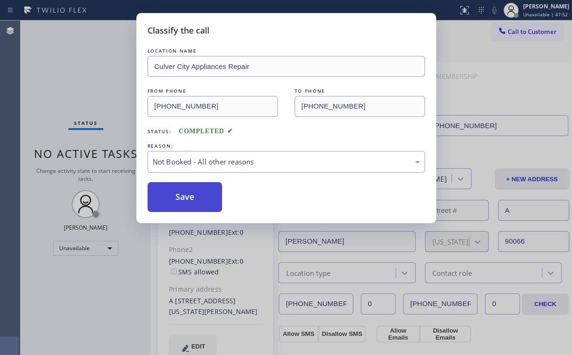
click at [175, 197] on button "Save" at bounding box center [185, 197] width 75 height 30
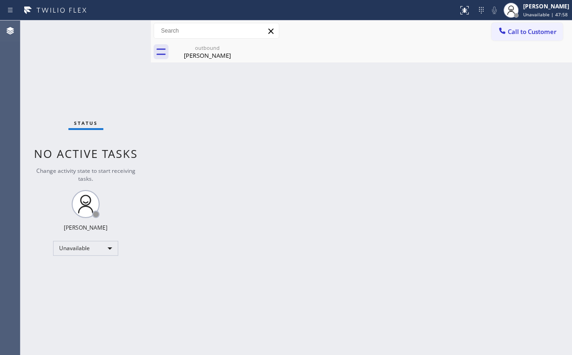
drag, startPoint x: 526, startPoint y: 33, endPoint x: 519, endPoint y: 36, distance: 8.1
click at [525, 33] on span "Call to Customer" at bounding box center [532, 31] width 49 height 8
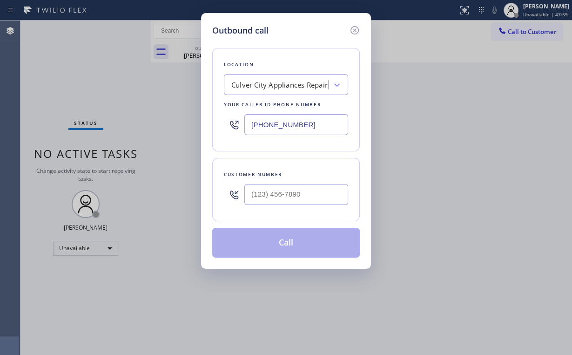
drag, startPoint x: 304, startPoint y: 127, endPoint x: 131, endPoint y: 95, distance: 176.0
click at [156, 115] on div "Outbound call Location Culver City Appliances Repair Your caller id phone numbe…" at bounding box center [286, 177] width 572 height 355
paste input "818) 926-4987"
type input "[PHONE_NUMBER]"
click at [302, 191] on input "(___) ___-____" at bounding box center [296, 194] width 104 height 21
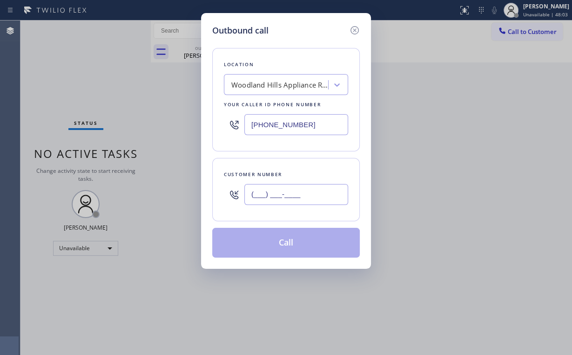
paste input "818) 795-6038"
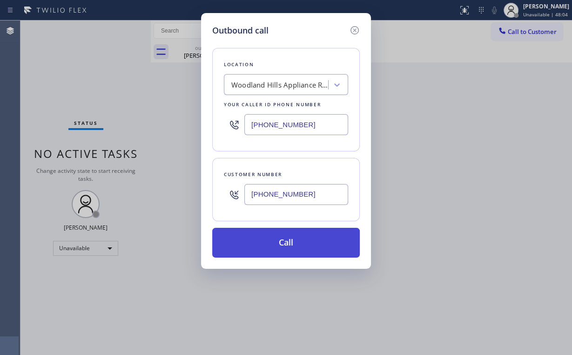
type input "(818) 795-6038"
drag, startPoint x: 260, startPoint y: 236, endPoint x: 223, endPoint y: 316, distance: 87.9
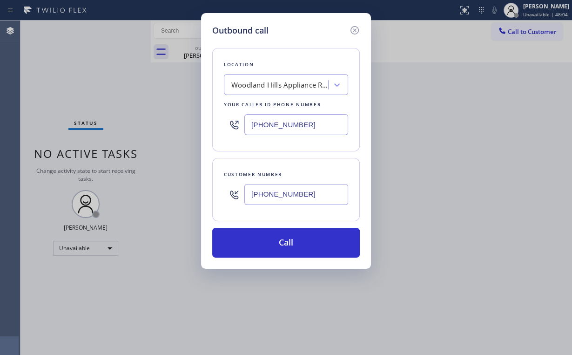
click at [260, 236] on button "Call" at bounding box center [286, 243] width 148 height 30
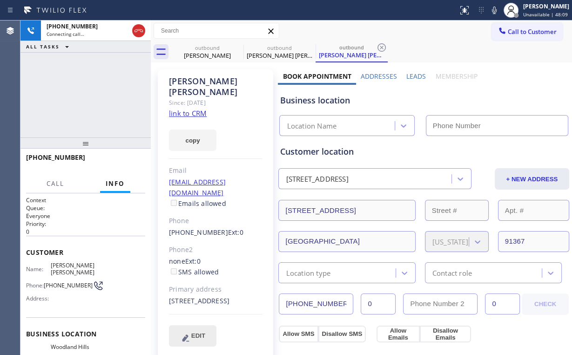
type input "[PHONE_NUMBER]"
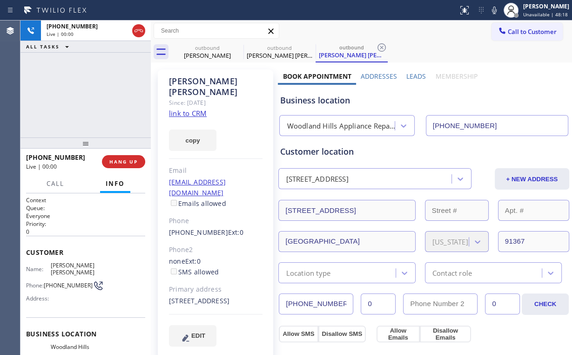
click at [73, 101] on div "+18187956038 Live | 00:00 ALL TASKS ALL TASKS ACTIVE TASKS TASKS IN WRAP UP" at bounding box center [85, 78] width 130 height 117
drag, startPoint x: 207, startPoint y: 52, endPoint x: 230, endPoint y: 50, distance: 23.8
click at [207, 52] on div "Brigitte Kozena" at bounding box center [207, 55] width 70 height 8
type input "[PHONE_NUMBER]"
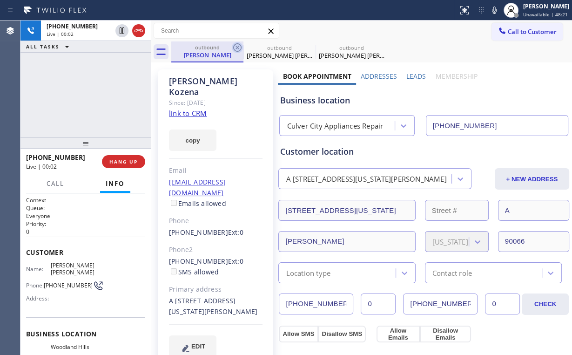
click at [239, 46] on icon at bounding box center [237, 47] width 11 height 11
type input "[PHONE_NUMBER]"
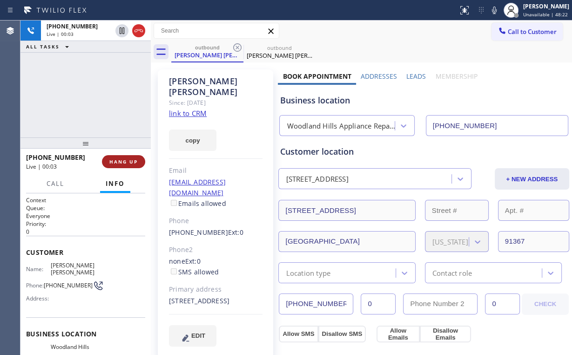
click at [128, 157] on button "HANG UP" at bounding box center [123, 161] width 43 height 13
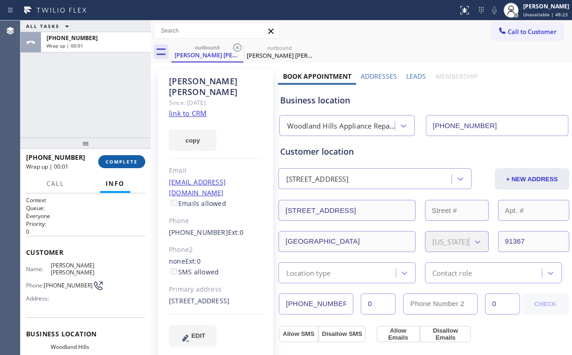
click at [127, 158] on span "COMPLETE" at bounding box center [122, 161] width 32 height 7
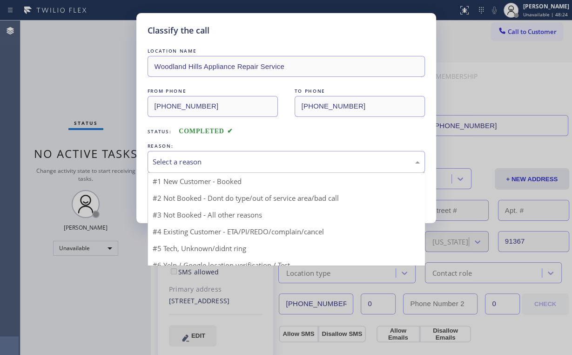
click at [182, 158] on div "Select a reason" at bounding box center [286, 161] width 267 height 11
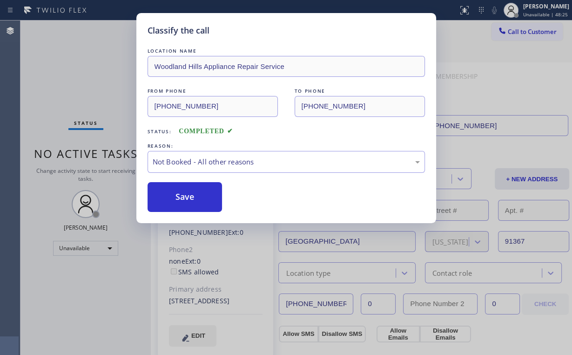
drag, startPoint x: 187, startPoint y: 196, endPoint x: 127, endPoint y: 109, distance: 105.7
click at [187, 196] on button "Save" at bounding box center [185, 197] width 75 height 30
drag, startPoint x: 57, startPoint y: 52, endPoint x: 117, endPoint y: 51, distance: 60.5
click at [61, 52] on div "Classify the call LOCATION NAME Woodland Hills Appliance Repair Service FROM PH…" at bounding box center [286, 177] width 572 height 355
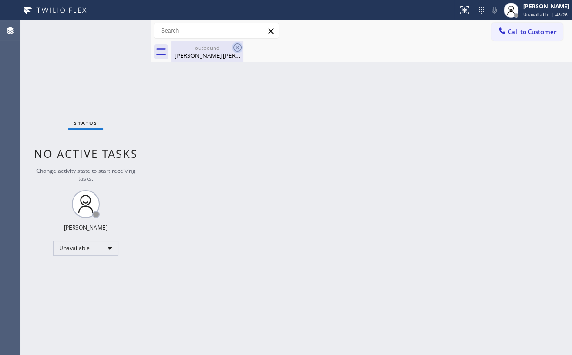
drag, startPoint x: 207, startPoint y: 43, endPoint x: 235, endPoint y: 51, distance: 29.2
click at [220, 50] on div "outbound Jennifer Cole Jennifer Cole" at bounding box center [207, 51] width 70 height 21
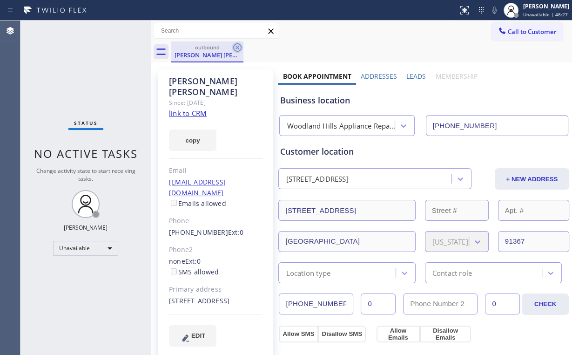
click at [239, 49] on icon at bounding box center [237, 47] width 11 height 11
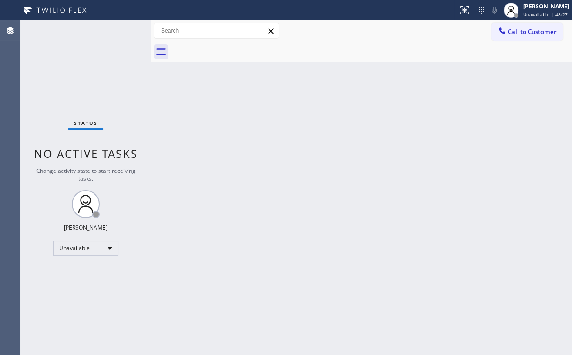
drag, startPoint x: 511, startPoint y: 33, endPoint x: 407, endPoint y: 123, distance: 137.6
click at [511, 34] on span "Call to Customer" at bounding box center [532, 31] width 49 height 8
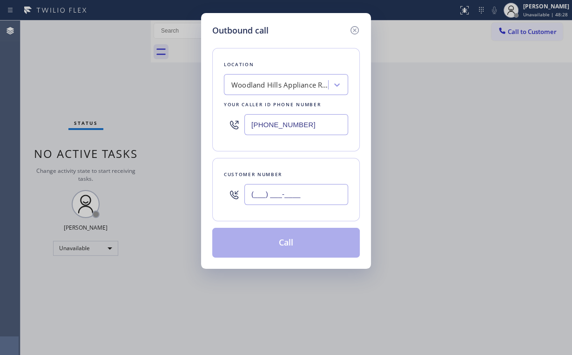
click at [319, 193] on input "(___) ___-____" at bounding box center [296, 194] width 104 height 21
paste input "818) 795-6038"
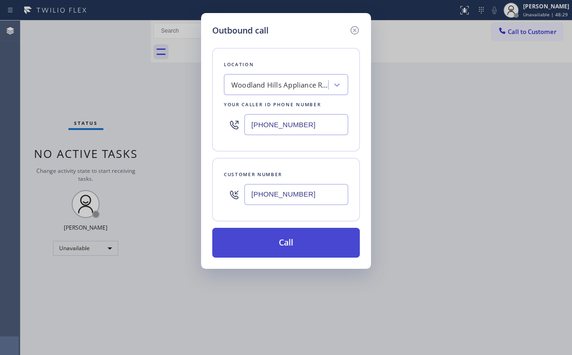
type input "(818) 795-6038"
click at [253, 253] on button "Call" at bounding box center [286, 243] width 148 height 30
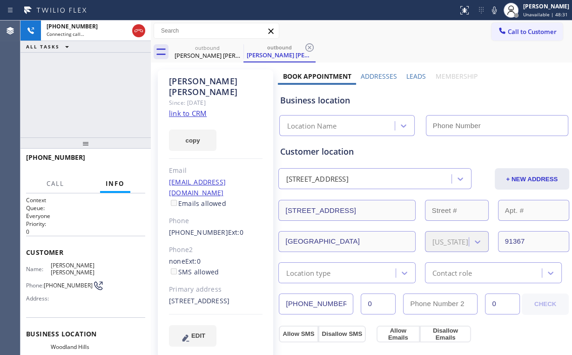
click at [87, 94] on div "+18187956038 Connecting call… ALL TASKS ALL TASKS ACTIVE TASKS TASKS IN WRAP UP" at bounding box center [85, 78] width 130 height 117
type input "[PHONE_NUMBER]"
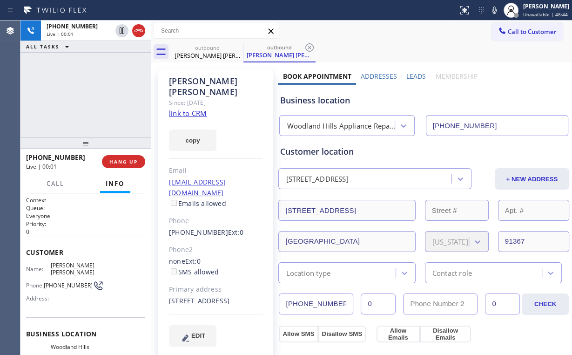
drag, startPoint x: 111, startPoint y: 85, endPoint x: 122, endPoint y: 89, distance: 12.2
click at [111, 86] on div "+18187956038 Live | 00:01 ALL TASKS ALL TASKS ACTIVE TASKS TASKS IN WRAP UP" at bounding box center [85, 78] width 130 height 117
click at [129, 158] on span "HANG UP" at bounding box center [123, 161] width 28 height 7
click at [128, 159] on span "HANG UP" at bounding box center [123, 161] width 28 height 7
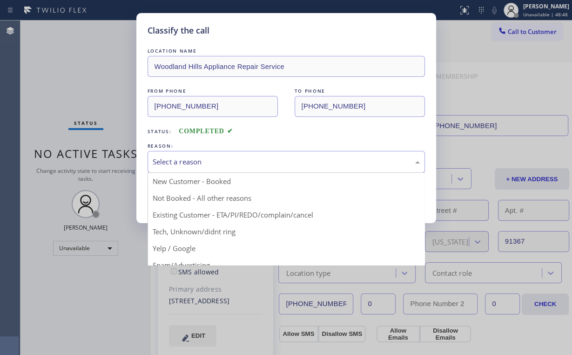
click at [204, 162] on div "Select a reason" at bounding box center [286, 161] width 267 height 11
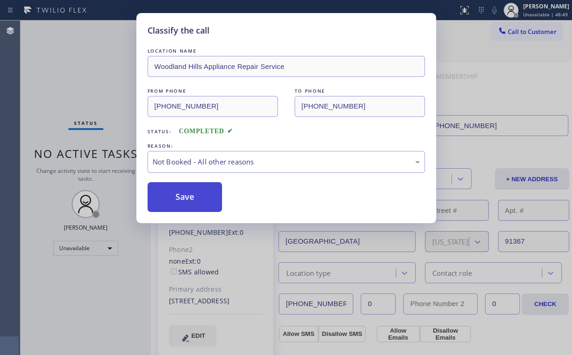
click at [196, 199] on button "Save" at bounding box center [185, 197] width 75 height 30
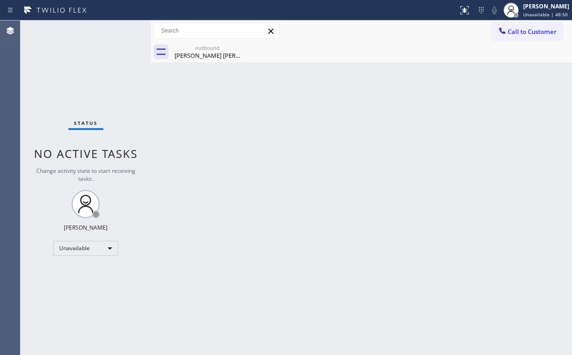
click at [82, 89] on div "Status No active tasks Change activity state to start receiving tasks. [PERSON_…" at bounding box center [85, 187] width 130 height 334
click at [217, 58] on div "Jennifer Cole Jennifer Cole" at bounding box center [207, 55] width 70 height 8
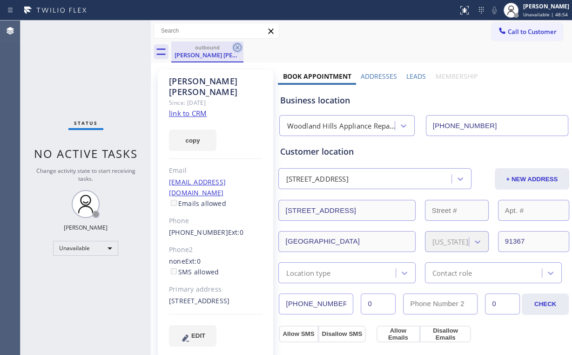
click at [240, 46] on icon at bounding box center [237, 47] width 11 height 11
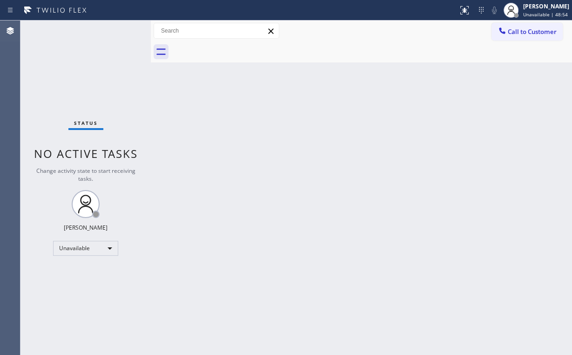
click at [242, 146] on div "Back to Dashboard Change Sender ID Customers Technicians Select a contact Outbo…" at bounding box center [361, 187] width 421 height 334
click at [49, 86] on div "Status No active tasks Change activity state to start receiving tasks. [PERSON_…" at bounding box center [85, 187] width 130 height 334
click at [89, 74] on div "Status No active tasks Change activity state to start receiving tasks. [PERSON_…" at bounding box center [85, 187] width 130 height 334
drag, startPoint x: 535, startPoint y: 30, endPoint x: 529, endPoint y: 33, distance: 7.3
click at [534, 30] on span "Call to Customer" at bounding box center [532, 31] width 49 height 8
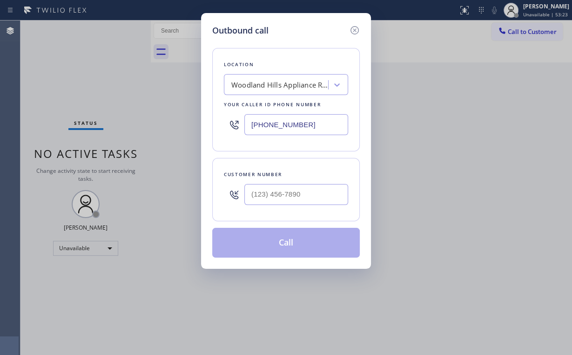
drag, startPoint x: 322, startPoint y: 119, endPoint x: 129, endPoint y: 111, distance: 193.3
click at [197, 119] on div "Outbound call Location [GEOGRAPHIC_DATA] Appliance Repair Service Your caller i…" at bounding box center [286, 177] width 572 height 355
paste input "562) 203-0823"
type input "(562) 203-0823"
drag, startPoint x: 286, startPoint y: 190, endPoint x: 296, endPoint y: 185, distance: 11.7
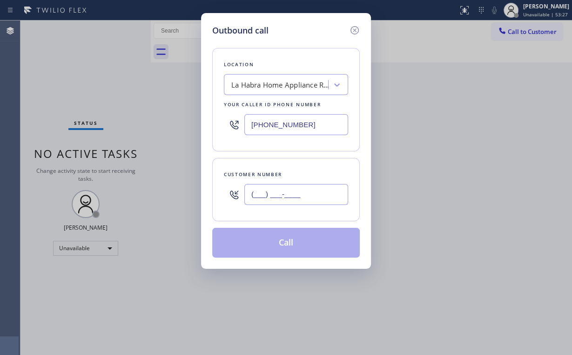
click at [286, 190] on input "(___) ___-____" at bounding box center [296, 194] width 104 height 21
paste input "562) 458-0179"
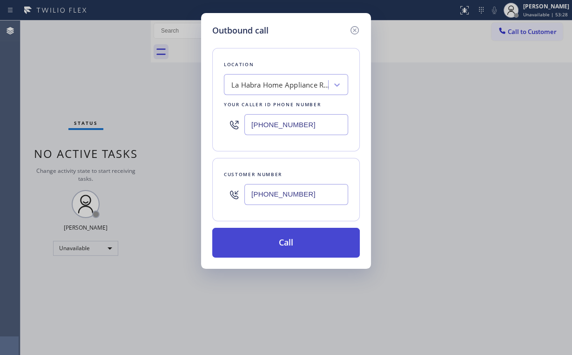
type input "(562) 458-0179"
click at [288, 243] on button "Call" at bounding box center [286, 243] width 148 height 30
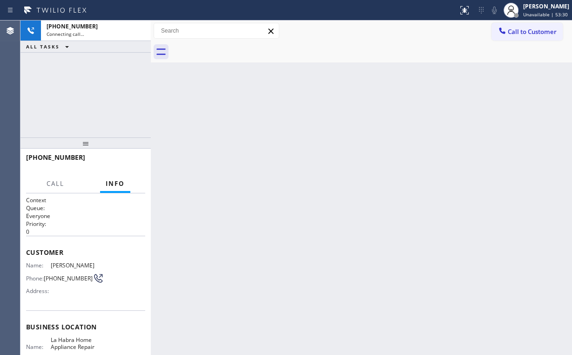
click at [54, 85] on div "+15624580179 Connecting call… ALL TASKS ALL TASKS ACTIVE TASKS TASKS IN WRAP UP" at bounding box center [85, 78] width 130 height 117
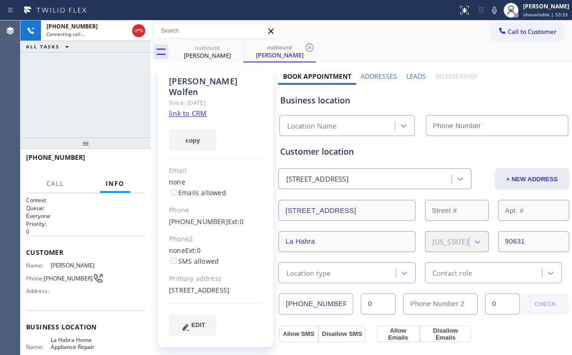
type input "(562) 203-0823"
click at [86, 101] on div "+15624580179 Connecting call… ALL TASKS ALL TASKS ACTIVE TASKS TASKS IN WRAP UP" at bounding box center [85, 78] width 130 height 117
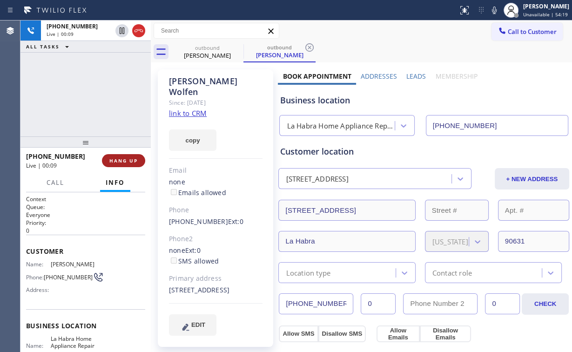
click at [124, 156] on button "HANG UP" at bounding box center [123, 160] width 43 height 13
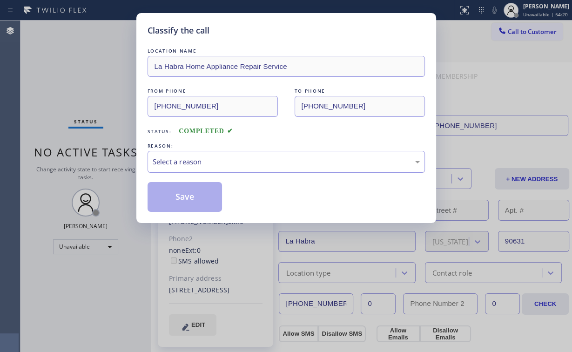
click at [165, 161] on div "Select a reason" at bounding box center [286, 161] width 267 height 11
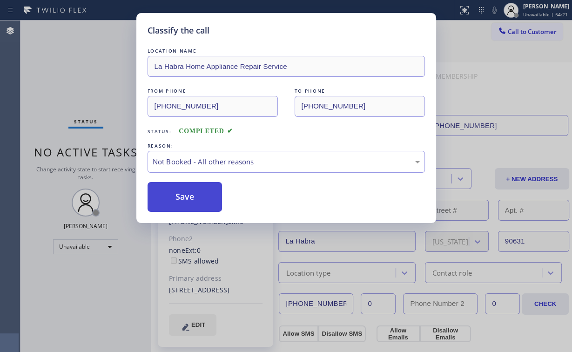
drag, startPoint x: 192, startPoint y: 202, endPoint x: 194, endPoint y: 197, distance: 5.0
click at [193, 202] on button "Save" at bounding box center [185, 197] width 75 height 30
click at [58, 54] on div "Classify the call LOCATION NAME La Habra Home Appliance Repair Service FROM PHO…" at bounding box center [286, 176] width 572 height 352
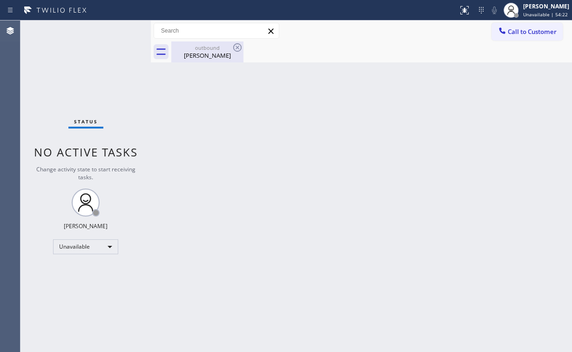
drag, startPoint x: 189, startPoint y: 49, endPoint x: 231, endPoint y: 56, distance: 42.0
click at [193, 51] on div "outbound Donna Wolfen" at bounding box center [207, 51] width 70 height 21
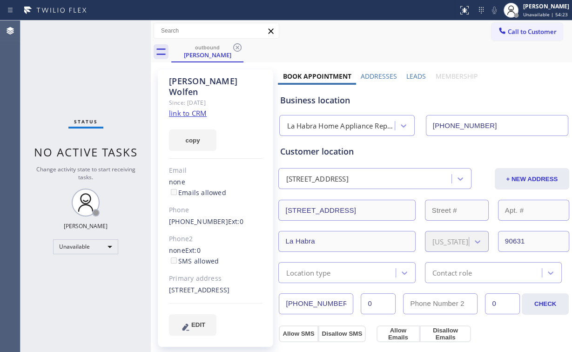
drag, startPoint x: 238, startPoint y: 45, endPoint x: 326, endPoint y: 86, distance: 96.6
click at [239, 45] on icon at bounding box center [237, 47] width 11 height 11
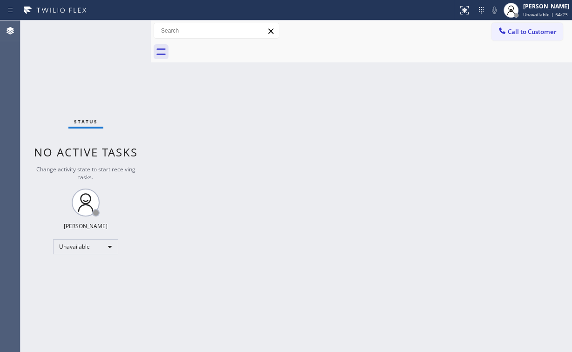
drag, startPoint x: 511, startPoint y: 81, endPoint x: 565, endPoint y: 47, distance: 63.8
click at [519, 80] on div "Back to Dashboard Change Sender ID Customers Technicians Select a contact Outbo…" at bounding box center [361, 185] width 421 height 331
drag, startPoint x: 529, startPoint y: 32, endPoint x: 400, endPoint y: 127, distance: 159.5
click at [527, 34] on span "Call to Customer" at bounding box center [532, 31] width 49 height 8
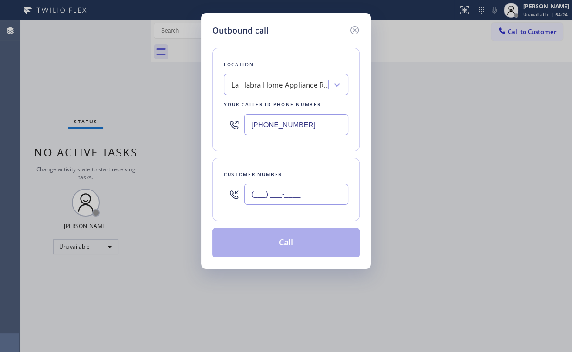
click at [303, 190] on input "(___) ___-____" at bounding box center [296, 194] width 104 height 21
paste input "562) 458-0179"
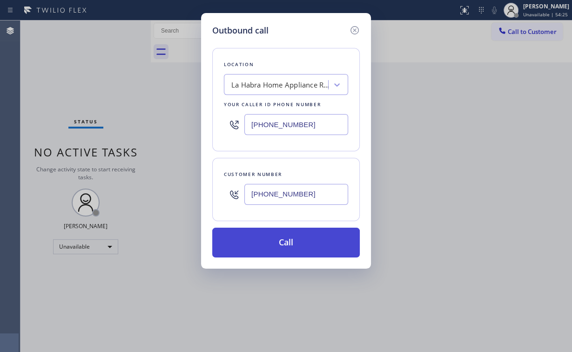
type input "(562) 458-0179"
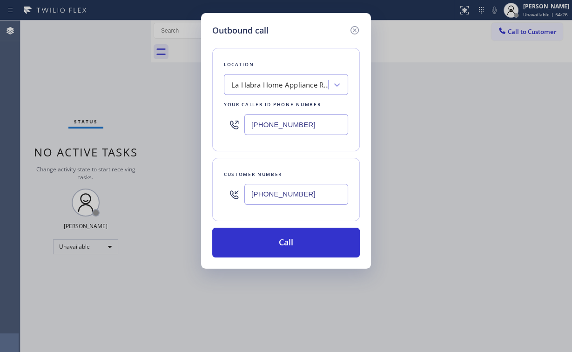
drag, startPoint x: 277, startPoint y: 242, endPoint x: 226, endPoint y: 340, distance: 111.2
click at [276, 242] on button "Call" at bounding box center [286, 243] width 148 height 30
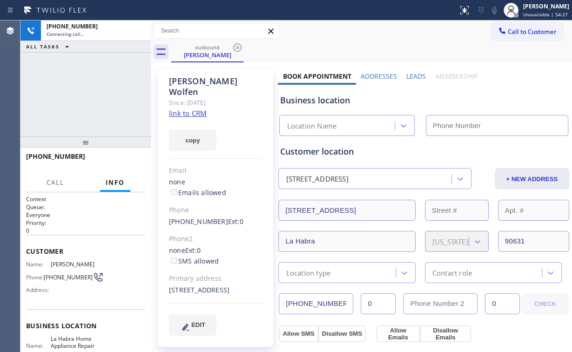
click at [65, 100] on div "+15624580179 Connecting call… ALL TASKS ALL TASKS ACTIVE TASKS TASKS IN WRAP UP" at bounding box center [85, 78] width 130 height 116
type input "(562) 203-0823"
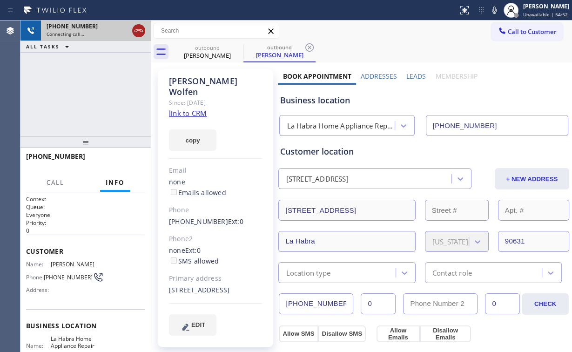
click at [135, 29] on icon at bounding box center [138, 30] width 11 height 11
drag, startPoint x: 200, startPoint y: 52, endPoint x: 236, endPoint y: 51, distance: 35.8
click at [201, 52] on div "Donna Wolfen" at bounding box center [207, 55] width 70 height 8
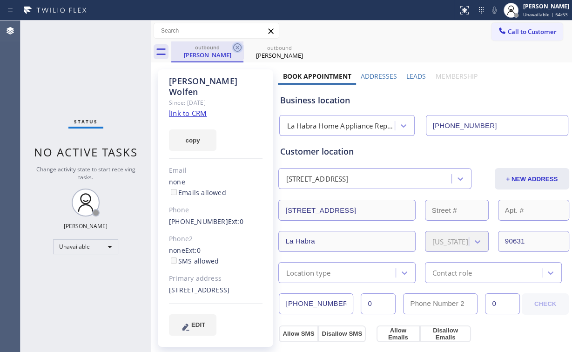
click at [237, 47] on icon at bounding box center [237, 47] width 8 height 8
click at [237, 47] on icon at bounding box center [237, 47] width 11 height 11
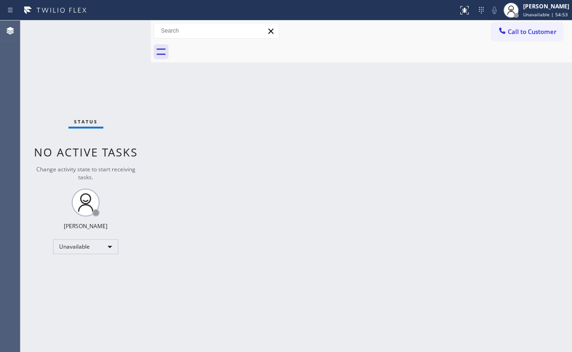
drag, startPoint x: 64, startPoint y: 72, endPoint x: 66, endPoint y: 33, distance: 39.6
click at [64, 69] on div "Status No active tasks Change activity state to start receiving tasks. [PERSON_…" at bounding box center [85, 185] width 130 height 331
click at [513, 35] on span "Call to Customer" at bounding box center [532, 31] width 49 height 8
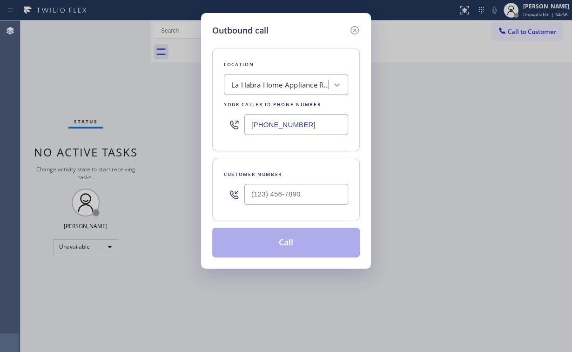
drag, startPoint x: 306, startPoint y: 117, endPoint x: 136, endPoint y: 104, distance: 170.4
click at [171, 108] on div "Outbound call Location La Habra Home Appliance Repair Service Your caller id ph…" at bounding box center [286, 176] width 572 height 352
paste input "657) 218-289"
type input "[PHONE_NUMBER]"
click at [304, 197] on input "(___) ___-____" at bounding box center [296, 194] width 104 height 21
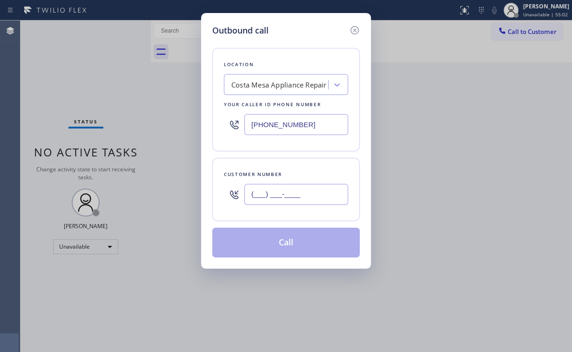
paste input "714) 204-1837"
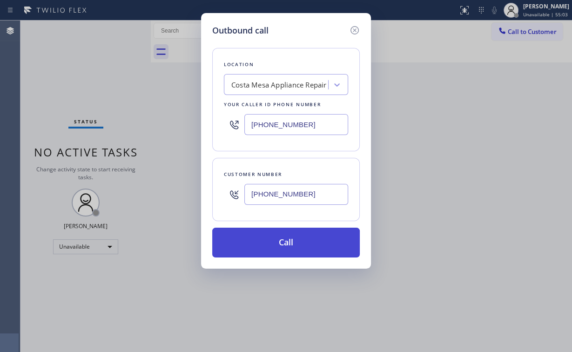
type input "(714) 204-1837"
drag, startPoint x: 271, startPoint y: 237, endPoint x: 266, endPoint y: 253, distance: 16.9
click at [271, 237] on button "Call" at bounding box center [286, 243] width 148 height 30
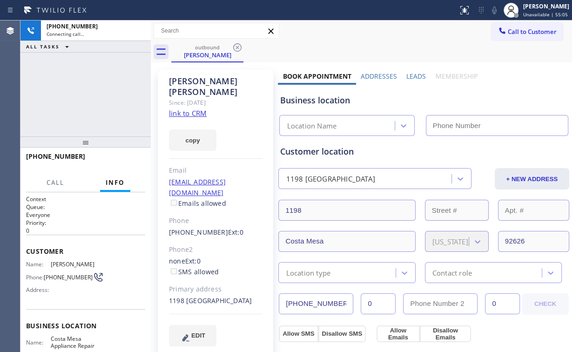
click at [100, 92] on div "+17142041837 Connecting call… ALL TASKS ALL TASKS ACTIVE TASKS TASKS IN WRAP UP" at bounding box center [85, 78] width 130 height 116
type input "[PHONE_NUMBER]"
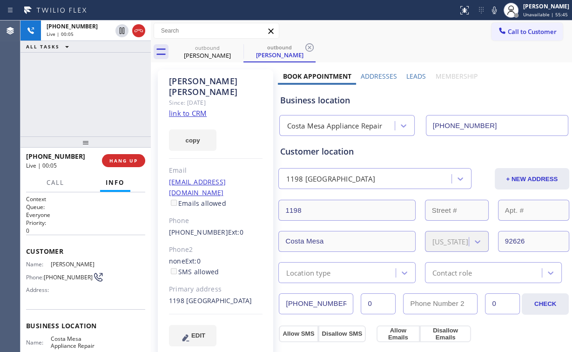
click at [114, 177] on button "Info" at bounding box center [115, 183] width 30 height 18
click at [113, 162] on span "HANG UP" at bounding box center [123, 160] width 28 height 7
click at [113, 161] on span "HANG UP" at bounding box center [123, 160] width 28 height 7
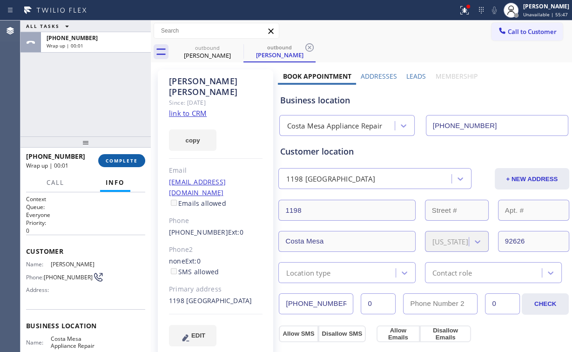
click at [124, 159] on span "COMPLETE" at bounding box center [122, 160] width 32 height 7
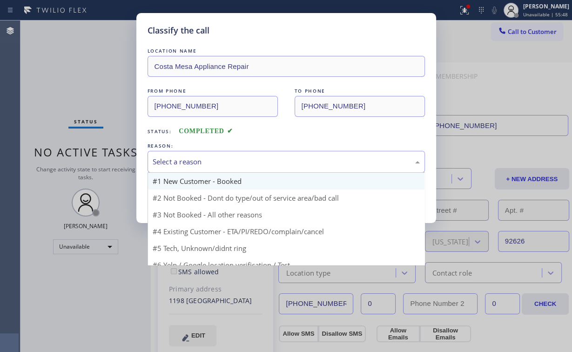
drag, startPoint x: 186, startPoint y: 155, endPoint x: 183, endPoint y: 188, distance: 33.2
click at [186, 155] on div "Select a reason" at bounding box center [286, 162] width 277 height 22
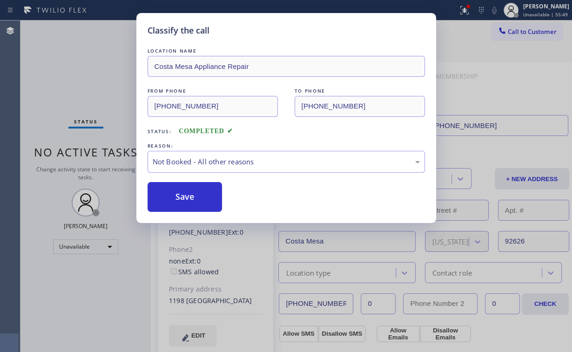
drag, startPoint x: 183, startPoint y: 198, endPoint x: 135, endPoint y: 125, distance: 87.4
click at [183, 198] on button "Save" at bounding box center [185, 197] width 75 height 30
click at [76, 47] on div "Classify the call LOCATION NAME Costa Mesa Appliance Repair FROM PHONE (657) 21…" at bounding box center [286, 176] width 572 height 352
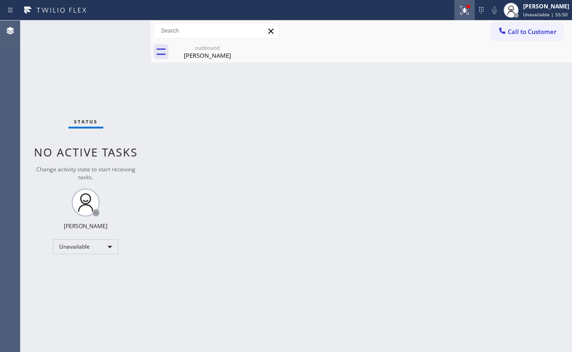
click at [470, 13] on icon at bounding box center [464, 10] width 11 height 11
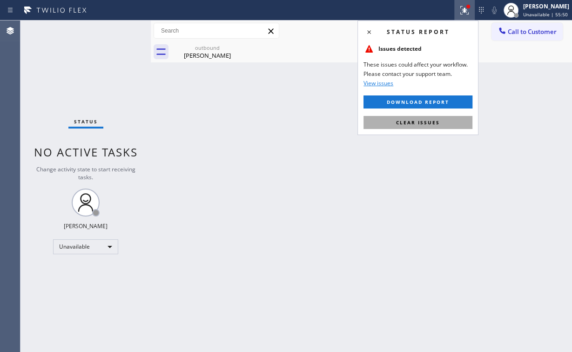
click at [413, 128] on button "Clear issues" at bounding box center [417, 122] width 109 height 13
drag, startPoint x: 277, startPoint y: 125, endPoint x: 276, endPoint y: 115, distance: 9.9
click at [277, 118] on div "Back to Dashboard Change Sender ID Customers Technicians Select a contact Outbo…" at bounding box center [361, 185] width 421 height 331
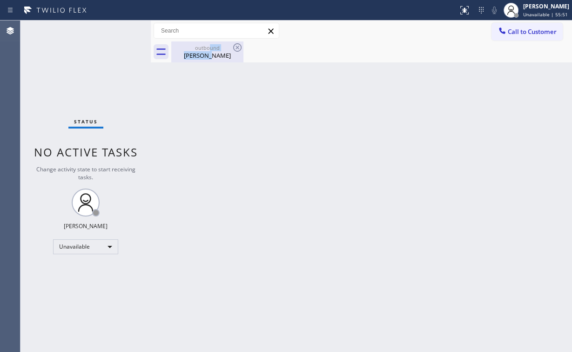
click at [210, 50] on div "outbound Edgar Guiao" at bounding box center [207, 51] width 70 height 21
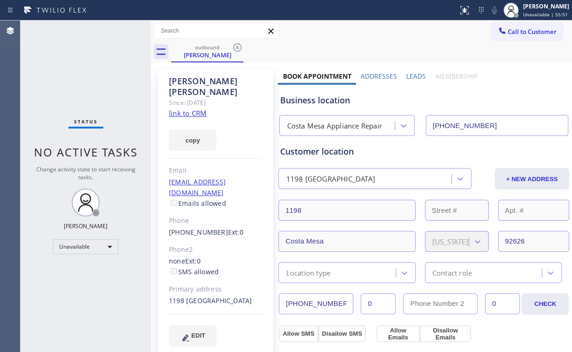
drag, startPoint x: 238, startPoint y: 45, endPoint x: 301, endPoint y: 99, distance: 82.8
click at [239, 45] on icon at bounding box center [237, 47] width 11 height 11
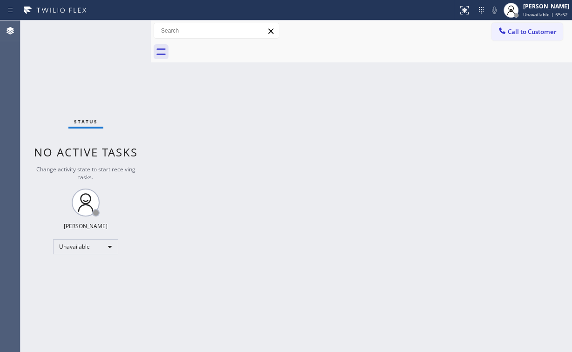
click at [452, 146] on div "Back to Dashboard Change Sender ID Customers Technicians Select a contact Outbo…" at bounding box center [361, 185] width 421 height 331
click at [542, 28] on span "Call to Customer" at bounding box center [532, 31] width 49 height 8
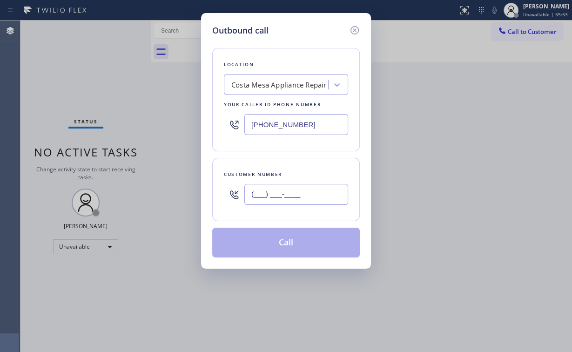
click at [316, 199] on input "(___) ___-____" at bounding box center [296, 194] width 104 height 21
paste input "714) 204-1837"
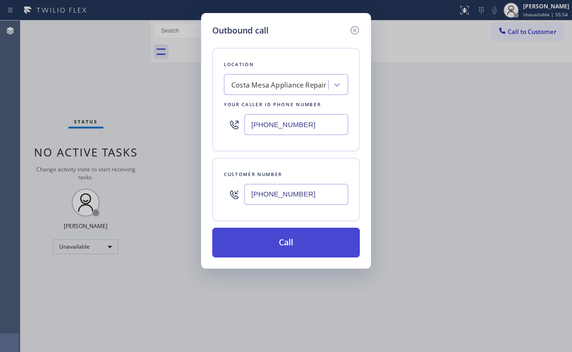
type input "(714) 204-1837"
click at [285, 242] on button "Call" at bounding box center [286, 243] width 148 height 30
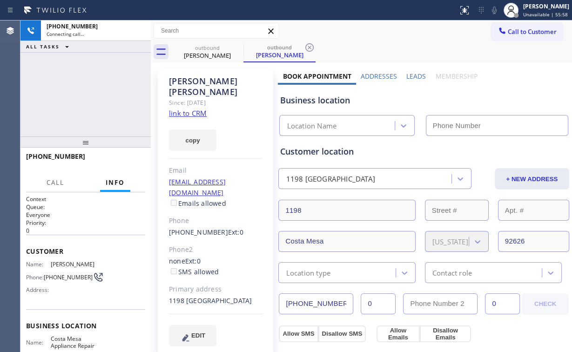
type input "[PHONE_NUMBER]"
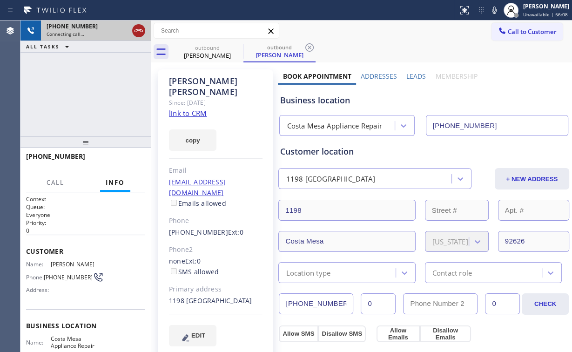
click at [141, 34] on icon at bounding box center [138, 30] width 11 height 11
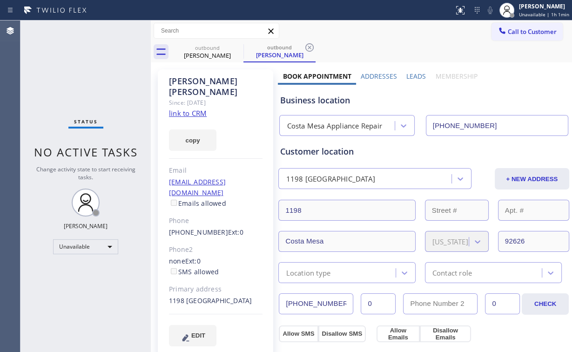
click at [45, 50] on div "Status No active tasks Change activity state to start receiving tasks. [PERSON_…" at bounding box center [85, 185] width 130 height 331
click at [195, 55] on div "Edgar Guiao" at bounding box center [207, 55] width 70 height 8
click at [82, 82] on div "Status No active tasks Change activity state to start receiving tasks. [PERSON_…" at bounding box center [85, 185] width 130 height 331
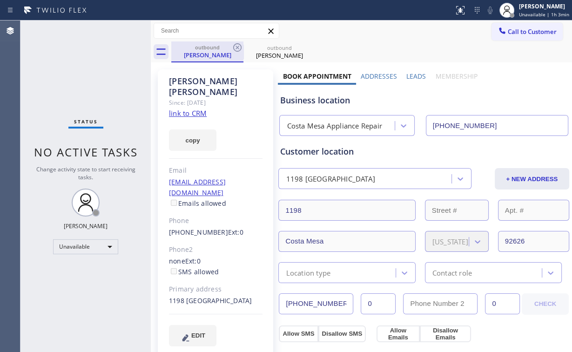
drag, startPoint x: 203, startPoint y: 51, endPoint x: 223, endPoint y: 47, distance: 20.3
click at [203, 51] on div "Edgar Guiao" at bounding box center [207, 55] width 70 height 8
drag, startPoint x: 239, startPoint y: 45, endPoint x: 255, endPoint y: 49, distance: 16.5
click at [239, 44] on icon at bounding box center [237, 47] width 8 height 8
click at [267, 49] on div "outbound Edgar Guiao" at bounding box center [371, 51] width 401 height 21
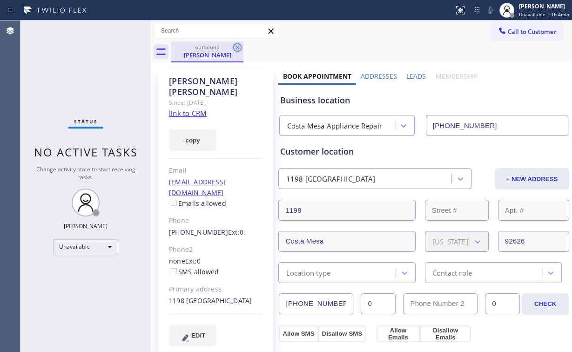
drag, startPoint x: 208, startPoint y: 55, endPoint x: 238, endPoint y: 43, distance: 32.1
click at [209, 55] on div "Edgar Guiao" at bounding box center [207, 55] width 70 height 8
click at [242, 40] on div "Call to Customer Outbound call Location Costa Mesa Appliance Repair Your caller…" at bounding box center [361, 30] width 421 height 21
click at [235, 46] on icon at bounding box center [237, 47] width 11 height 11
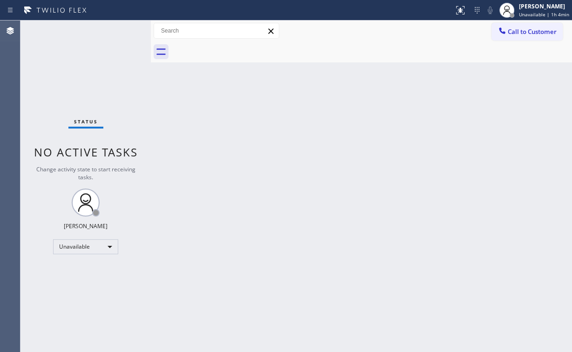
drag, startPoint x: 78, startPoint y: 76, endPoint x: 112, endPoint y: 123, distance: 57.9
click at [79, 78] on div "Status No active tasks Change activity state to start receiving tasks. [PERSON_…" at bounding box center [85, 185] width 130 height 331
click at [67, 72] on div "Status No active tasks Change activity state to start receiving tasks. [PERSON_…" at bounding box center [85, 185] width 130 height 331
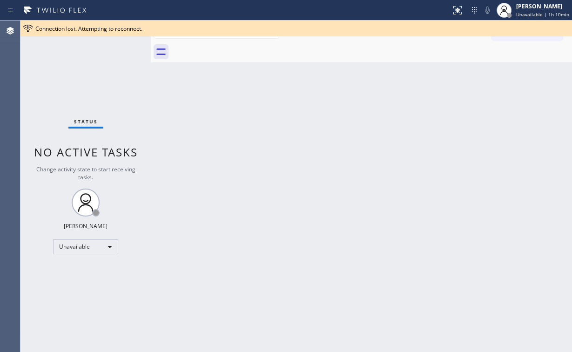
click at [52, 89] on div "Status No active tasks Change activity state to start receiving tasks. [PERSON_…" at bounding box center [85, 185] width 130 height 331
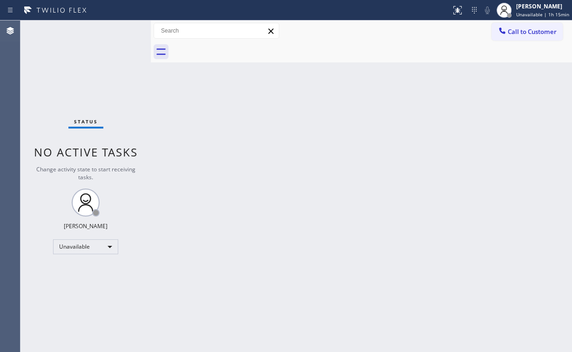
drag, startPoint x: 523, startPoint y: 30, endPoint x: 519, endPoint y: 34, distance: 5.6
click at [523, 30] on span "Call to Customer" at bounding box center [532, 31] width 49 height 8
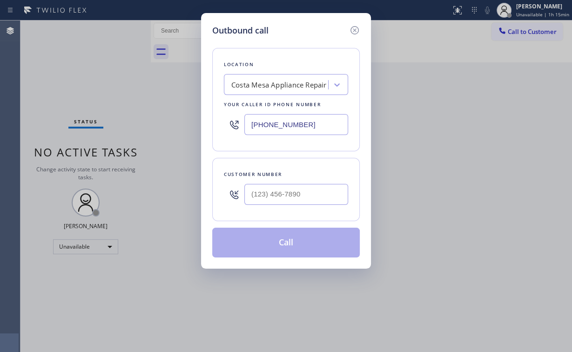
drag, startPoint x: 313, startPoint y: 127, endPoint x: 101, endPoint y: 108, distance: 213.1
click at [230, 125] on div "[PHONE_NUMBER]" at bounding box center [286, 124] width 124 height 30
paste input "415) 534-9727"
type input "(415) 534-9727"
click at [305, 195] on input "(___) ___-____" at bounding box center [296, 194] width 104 height 21
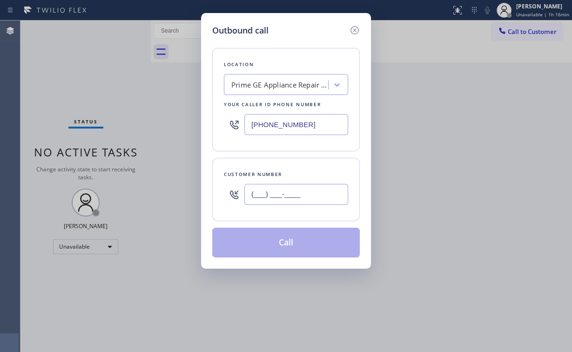
paste input "650) 862-5608"
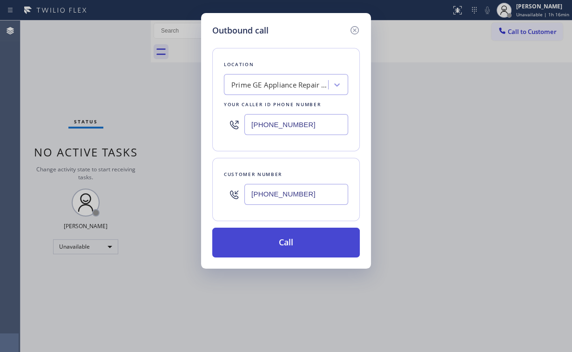
type input "(650) 862-5608"
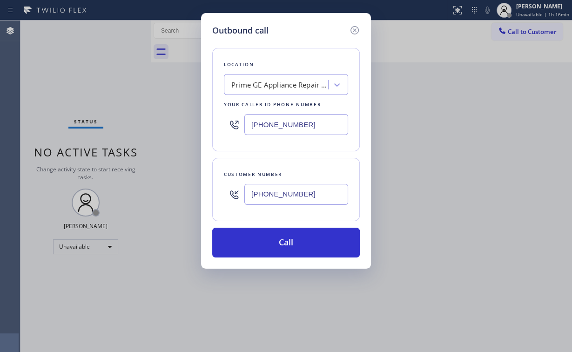
drag, startPoint x: 283, startPoint y: 238, endPoint x: 251, endPoint y: 329, distance: 95.7
click at [283, 238] on button "Call" at bounding box center [286, 243] width 148 height 30
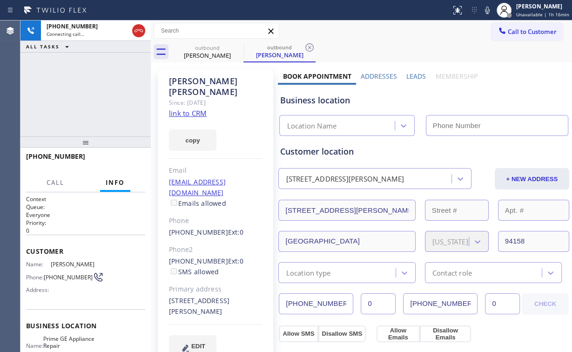
type input "(415) 534-9727"
click at [79, 93] on div "+16508625608 Connecting call… ALL TASKS ALL TASKS ACTIVE TASKS TASKS IN WRAP UP" at bounding box center [85, 78] width 130 height 116
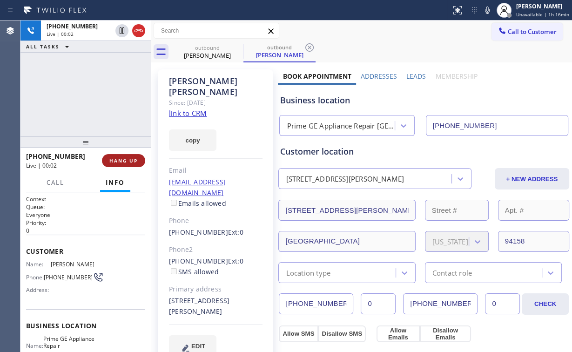
click at [127, 159] on span "HANG UP" at bounding box center [123, 160] width 28 height 7
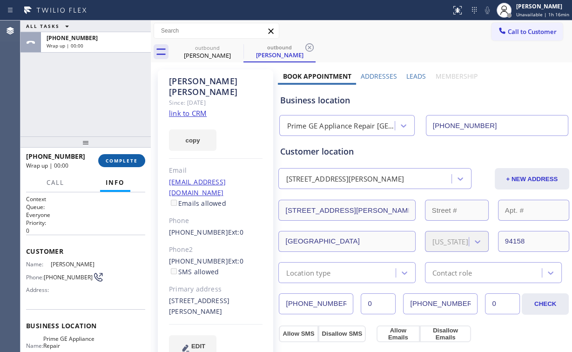
click at [128, 158] on span "COMPLETE" at bounding box center [122, 160] width 32 height 7
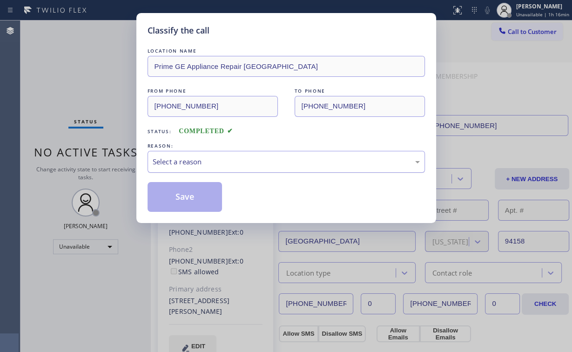
click at [155, 166] on div "Select a reason" at bounding box center [286, 161] width 267 height 11
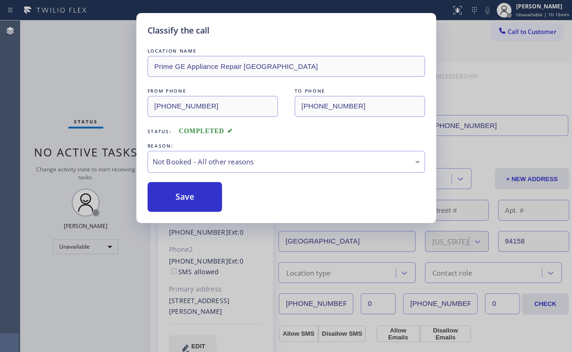
drag, startPoint x: 171, startPoint y: 200, endPoint x: 99, endPoint y: 97, distance: 125.6
click at [171, 199] on button "Save" at bounding box center [185, 197] width 75 height 30
drag, startPoint x: 92, startPoint y: 78, endPoint x: 104, endPoint y: 74, distance: 13.0
click at [93, 78] on div "Classify the call LOCATION NAME Prime GE Appliance Repair San Francisco FROM PH…" at bounding box center [286, 176] width 572 height 352
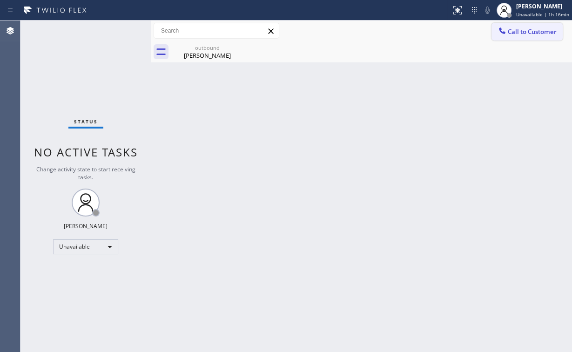
click at [501, 33] on icon at bounding box center [502, 30] width 6 height 6
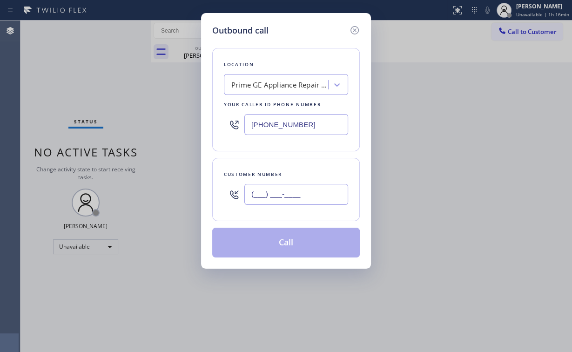
click at [303, 195] on input "(___) ___-____" at bounding box center [296, 194] width 104 height 21
paste input "650) 862-5608"
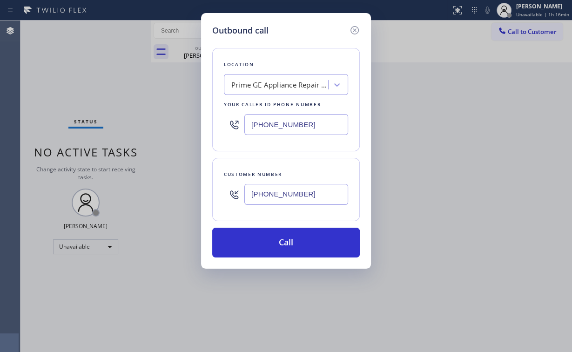
type input "(650) 862-5608"
click at [275, 242] on button "Call" at bounding box center [286, 243] width 148 height 30
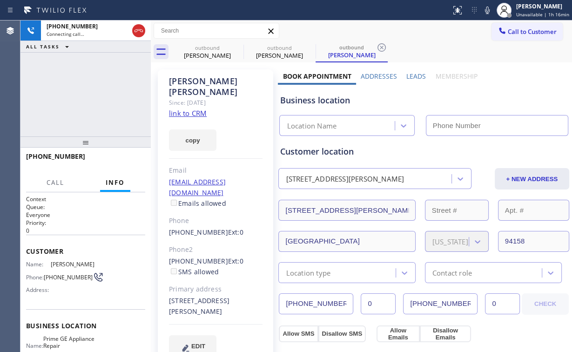
type input "(415) 534-9727"
click at [84, 100] on div "+16508625608 Connecting call… ALL TASKS ALL TASKS ACTIVE TASKS TASKS IN WRAP UP" at bounding box center [85, 78] width 130 height 116
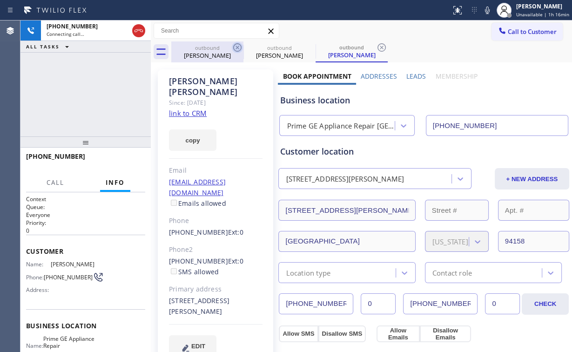
drag, startPoint x: 214, startPoint y: 51, endPoint x: 236, endPoint y: 49, distance: 22.4
click at [214, 51] on div "Laxmi Poruri" at bounding box center [207, 55] width 70 height 8
click at [242, 46] on icon at bounding box center [237, 47] width 11 height 11
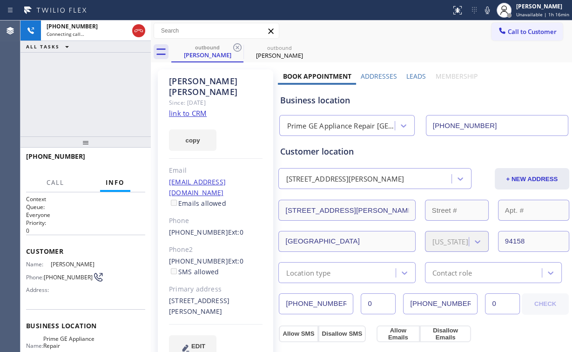
click at [126, 87] on div "+16508625608 Connecting call… ALL TASKS ALL TASKS ACTIVE TASKS TASKS IN WRAP UP" at bounding box center [85, 78] width 130 height 116
click at [125, 160] on span "HANG UP" at bounding box center [123, 160] width 28 height 7
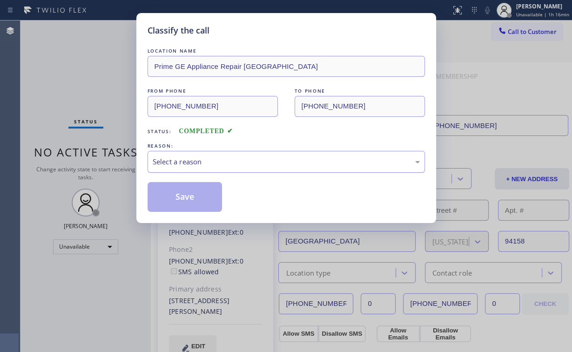
click at [179, 162] on div "Select a reason" at bounding box center [286, 161] width 267 height 11
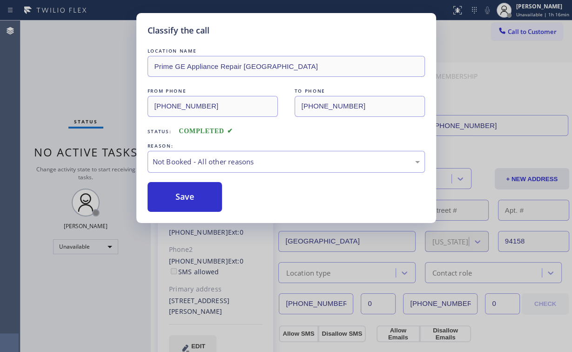
click at [181, 200] on button "Save" at bounding box center [185, 197] width 75 height 30
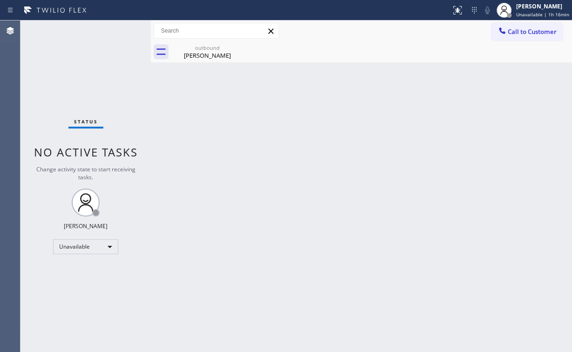
drag, startPoint x: 513, startPoint y: 37, endPoint x: 345, endPoint y: 95, distance: 178.1
click at [511, 37] on button "Call to Customer" at bounding box center [526, 32] width 71 height 18
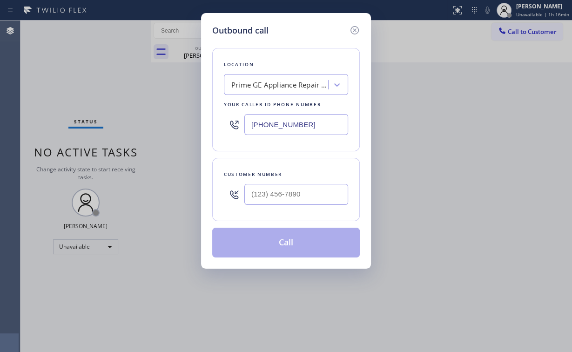
click at [147, 109] on div "Outbound call Location Prime GE Appliance Repair San Francisco Your caller id p…" at bounding box center [286, 176] width 572 height 352
paste input "312) 467-7729"
type input "(312) 467-7729"
click at [278, 190] on input "(___) ___-____" at bounding box center [296, 194] width 104 height 21
paste input "312) 961-3525"
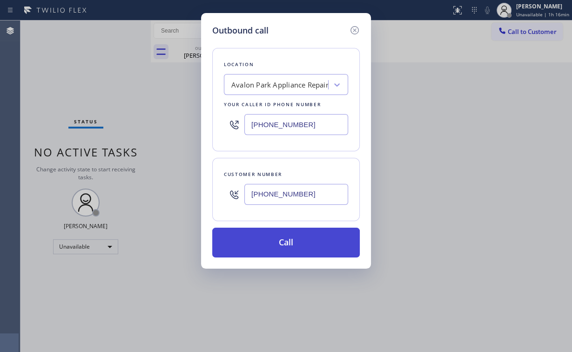
type input "(312) 961-3525"
click at [301, 244] on button "Call" at bounding box center [286, 243] width 148 height 30
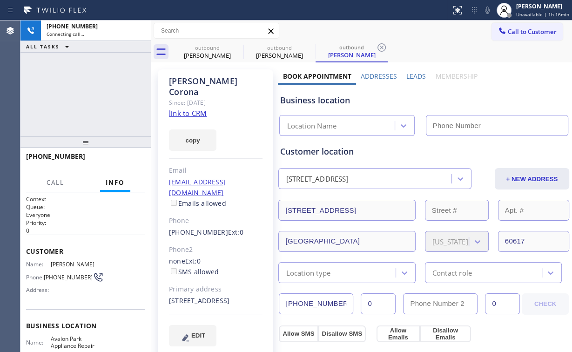
type input "(312) 467-7729"
click at [91, 93] on div "+13129613525 Connecting call… ALL TASKS ALL TASKS ACTIVE TASKS TASKS IN WRAP UP" at bounding box center [85, 78] width 130 height 116
click at [216, 40] on div "Call to Customer Outbound call Location Avalon Park Appliance Repair Your calle…" at bounding box center [361, 30] width 421 height 21
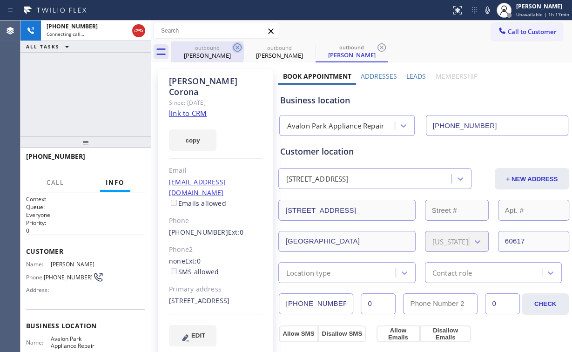
click at [210, 47] on div "outbound" at bounding box center [207, 47] width 70 height 7
type input "(415) 534-9727"
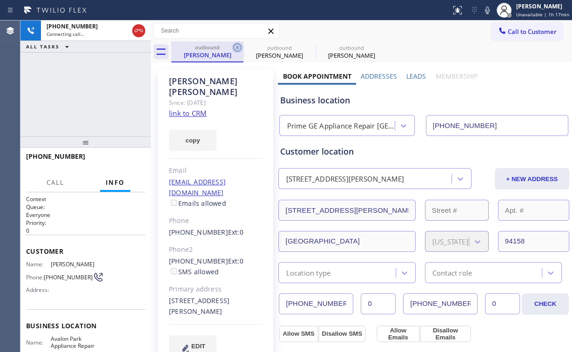
click at [240, 46] on icon at bounding box center [237, 47] width 11 height 11
type input "(312) 467-7729"
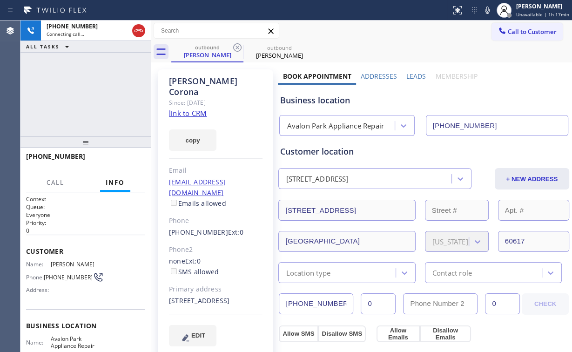
click at [84, 103] on div "+13129613525 Connecting call… ALL TASKS ALL TASKS ACTIVE TASKS TASKS IN WRAP UP" at bounding box center [85, 78] width 130 height 116
click at [114, 154] on div "+13129613525 Live | 00:02 HANG UP" at bounding box center [85, 160] width 119 height 24
click at [120, 159] on span "HANG UP" at bounding box center [123, 160] width 28 height 7
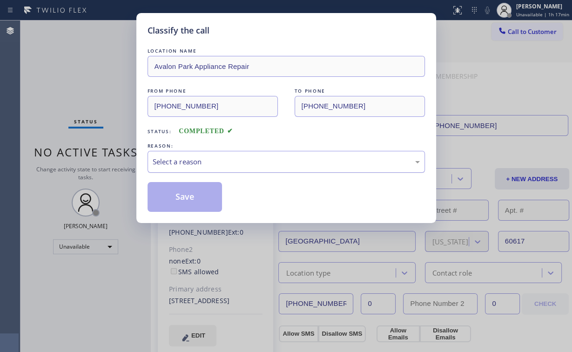
drag, startPoint x: 163, startPoint y: 159, endPoint x: 172, endPoint y: 166, distance: 11.3
click at [163, 159] on div "Select a reason" at bounding box center [286, 161] width 267 height 11
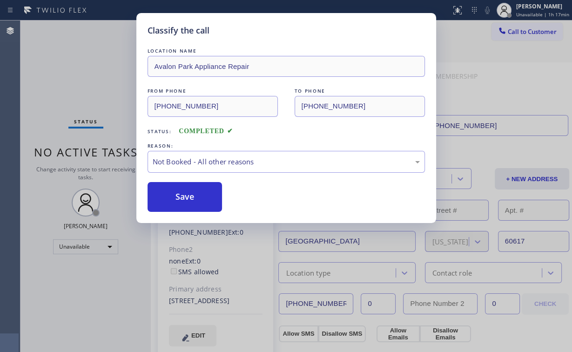
click at [190, 195] on button "Save" at bounding box center [185, 197] width 75 height 30
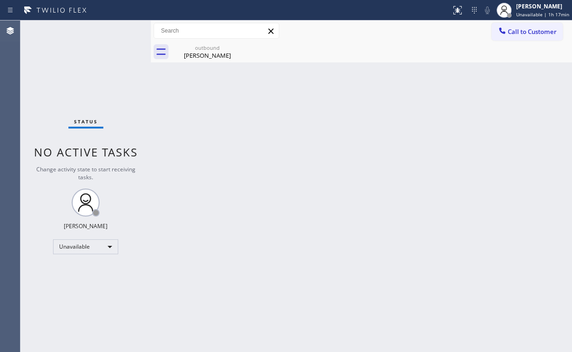
click at [512, 35] on span "Call to Customer" at bounding box center [532, 31] width 49 height 8
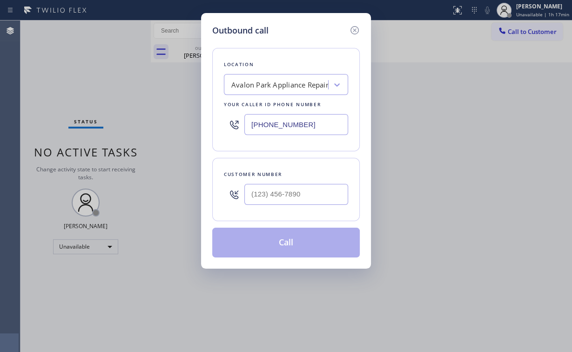
click at [308, 205] on div at bounding box center [296, 194] width 104 height 30
click at [303, 194] on input "(___) ___-____" at bounding box center [296, 194] width 104 height 21
paste input "312) 961-3525"
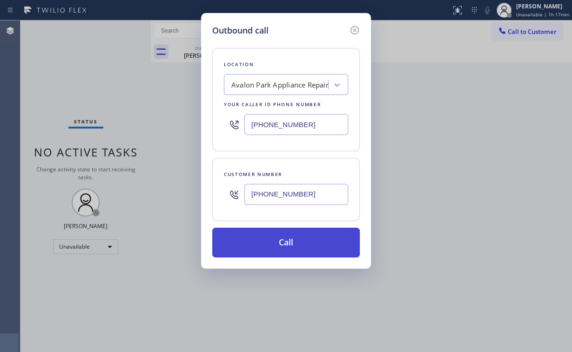
type input "(312) 961-3525"
click at [277, 247] on button "Call" at bounding box center [286, 243] width 148 height 30
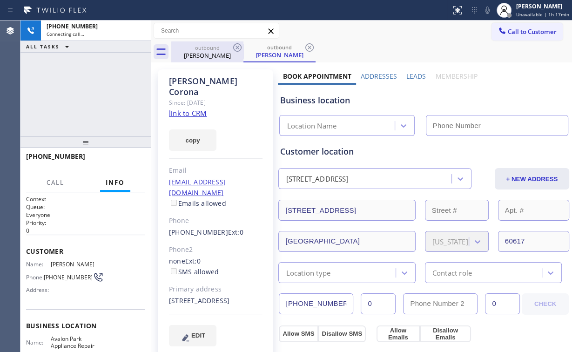
drag, startPoint x: 83, startPoint y: 89, endPoint x: 190, endPoint y: 61, distance: 110.3
click at [83, 89] on div "+13129613525 Connecting call… ALL TASKS ALL TASKS ACTIVE TASKS TASKS IN WRAP UP" at bounding box center [85, 78] width 130 height 116
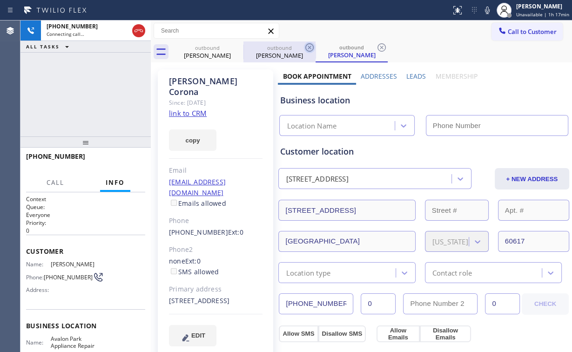
click at [199, 55] on div "Erica Corona" at bounding box center [207, 55] width 70 height 8
click at [0, 0] on icon at bounding box center [0, 0] width 0 height 0
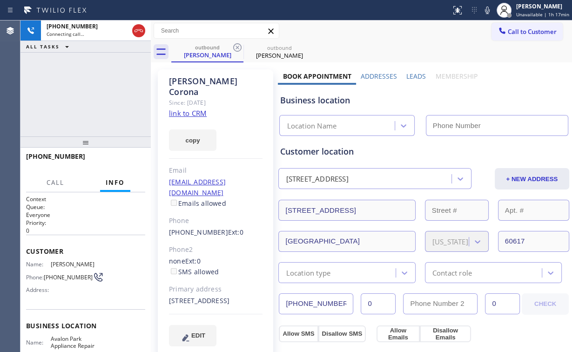
click at [69, 95] on div "+13129613525 Connecting call… ALL TASKS ALL TASKS ACTIVE TASKS TASKS IN WRAP UP" at bounding box center [85, 78] width 130 height 116
type input "(312) 467-7729"
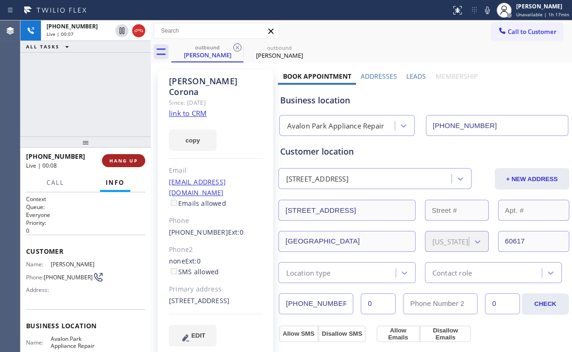
click at [113, 162] on span "HANG UP" at bounding box center [123, 160] width 28 height 7
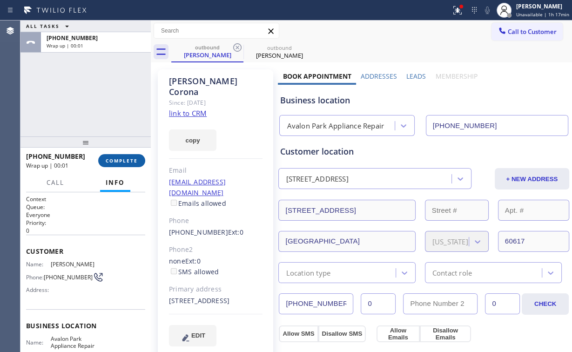
click at [128, 161] on span "COMPLETE" at bounding box center [122, 160] width 32 height 7
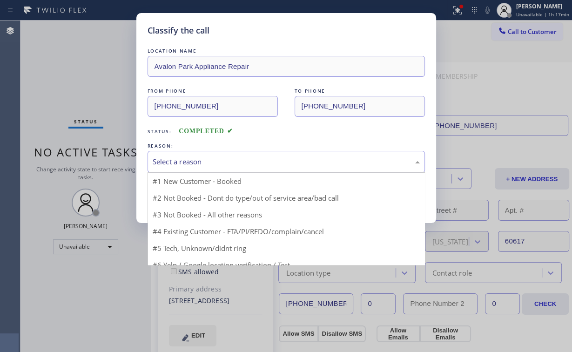
click at [184, 158] on div "Select a reason" at bounding box center [286, 161] width 267 height 11
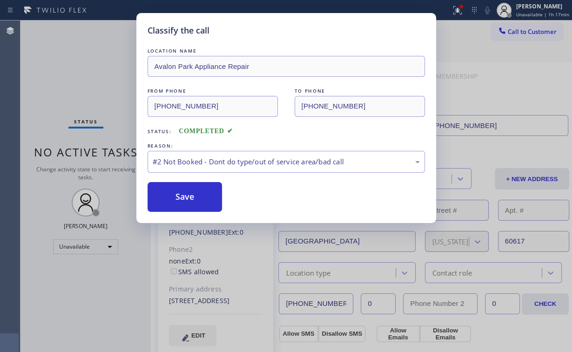
click at [182, 195] on button "Save" at bounding box center [185, 197] width 75 height 30
click at [81, 74] on div "Classify the call LOCATION NAME Avalon Park Appliance Repair FROM PHONE (312) 4…" at bounding box center [286, 176] width 572 height 352
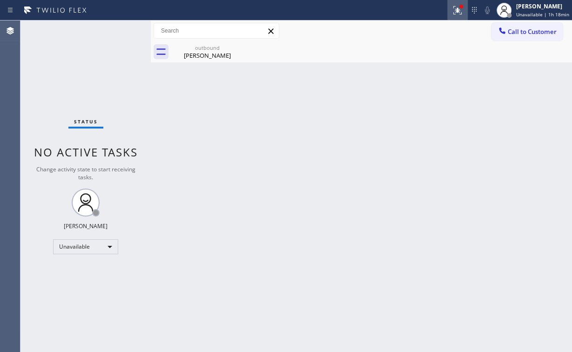
click at [455, 13] on icon at bounding box center [457, 10] width 11 height 11
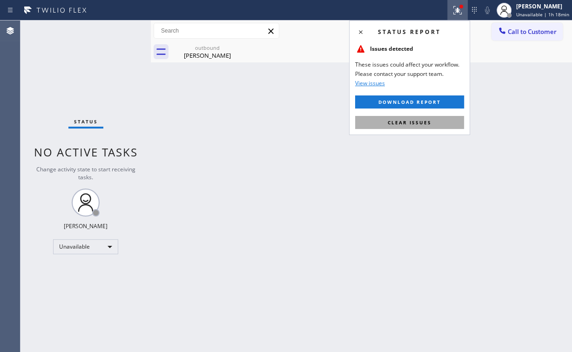
drag, startPoint x: 444, startPoint y: 121, endPoint x: 495, endPoint y: 93, distance: 58.1
click at [444, 122] on button "Clear issues" at bounding box center [409, 122] width 109 height 13
drag, startPoint x: 495, startPoint y: 93, endPoint x: 501, endPoint y: 71, distance: 22.6
click at [497, 85] on div "Back to Dashboard Change Sender ID Customers Technicians Select a contact Outbo…" at bounding box center [361, 185] width 421 height 331
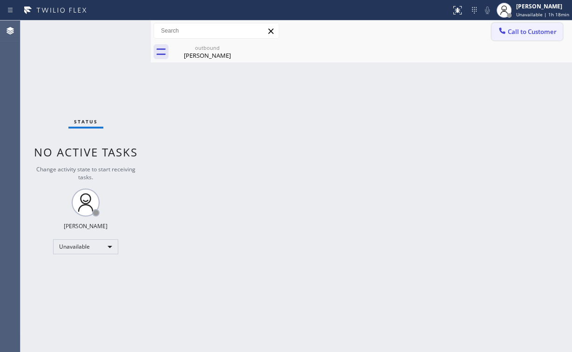
click at [519, 33] on span "Call to Customer" at bounding box center [532, 31] width 49 height 8
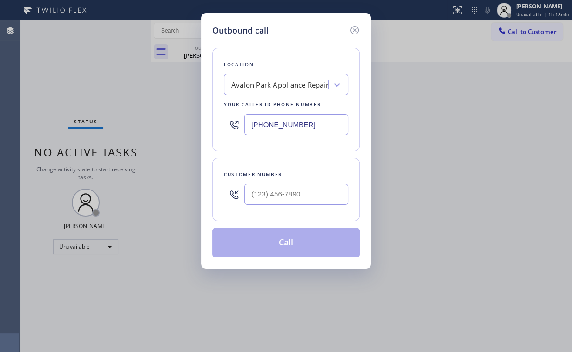
drag, startPoint x: 311, startPoint y: 121, endPoint x: 126, endPoint y: 110, distance: 185.5
click at [213, 117] on div "Location Avalon Park Appliance Repair Your caller id phone number (312) 467-7729" at bounding box center [286, 99] width 148 height 103
paste input "877) 775-234"
type input "[PHONE_NUMBER]"
click at [305, 192] on input "(___) ___-____" at bounding box center [296, 194] width 104 height 21
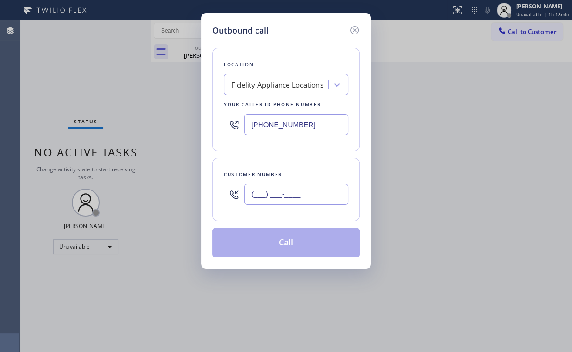
paste input "310) 997-6104"
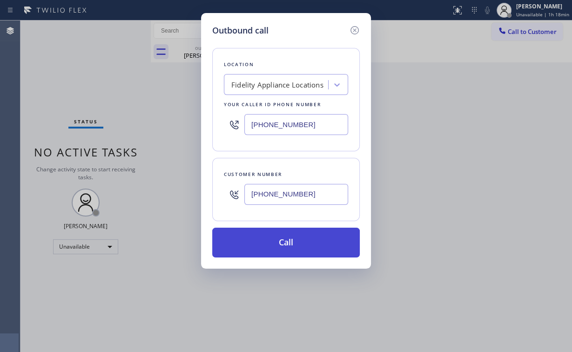
type input "(310) 997-6104"
click at [294, 242] on button "Call" at bounding box center [286, 243] width 148 height 30
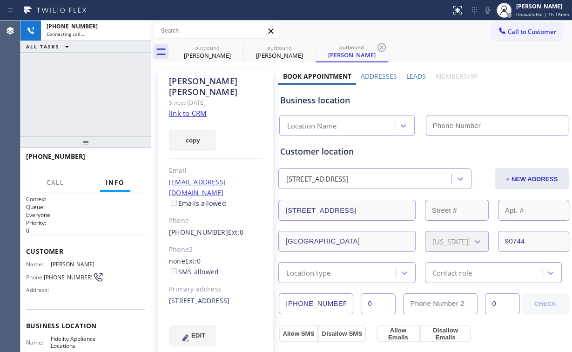
drag, startPoint x: 107, startPoint y: 91, endPoint x: 214, endPoint y: 68, distance: 109.5
click at [107, 91] on div "+13109976104 Connecting call… ALL TASKS ALL TASKS ACTIVE TASKS TASKS IN WRAP UP" at bounding box center [85, 78] width 130 height 116
click at [206, 54] on div "Erica Corona" at bounding box center [207, 55] width 70 height 8
type input "(312) 467-7729"
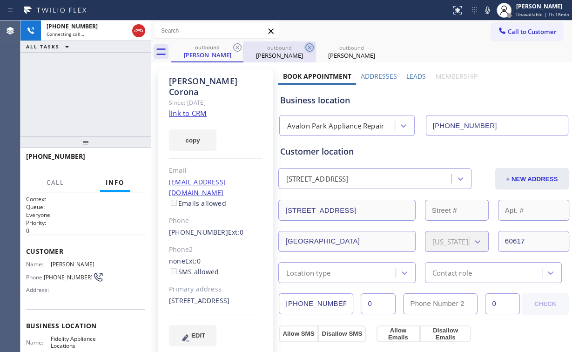
click at [239, 47] on icon at bounding box center [237, 47] width 11 height 11
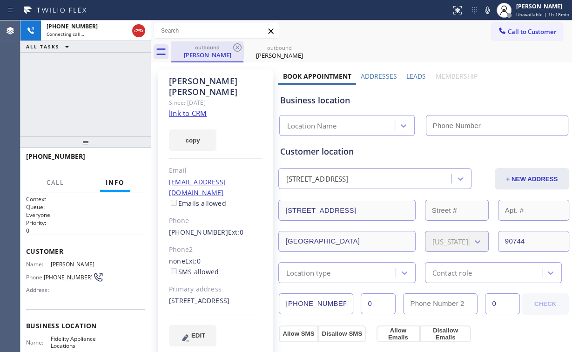
type input "[PHONE_NUMBER]"
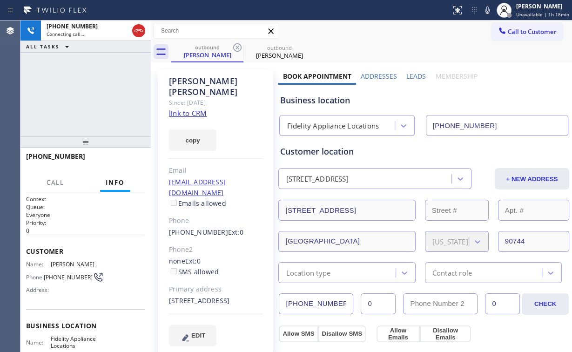
click at [98, 87] on div "+13109976104 Connecting call… ALL TASKS ALL TASKS ACTIVE TASKS TASKS IN WRAP UP" at bounding box center [85, 78] width 130 height 116
click at [130, 157] on span "HANG UP" at bounding box center [123, 160] width 28 height 7
click at [130, 157] on span "COMPLETE" at bounding box center [122, 160] width 32 height 7
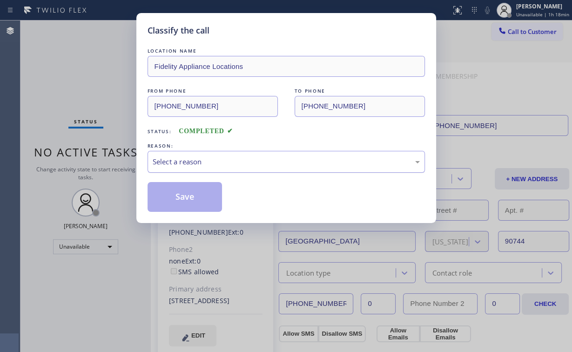
click at [179, 160] on div "Select a reason" at bounding box center [286, 161] width 267 height 11
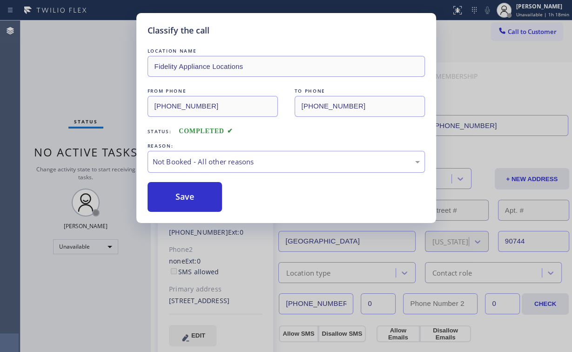
click at [180, 196] on button "Save" at bounding box center [185, 197] width 75 height 30
click at [63, 61] on div "Classify the call LOCATION NAME Fidelity Appliance Locations FROM PHONE (877) 7…" at bounding box center [286, 176] width 572 height 352
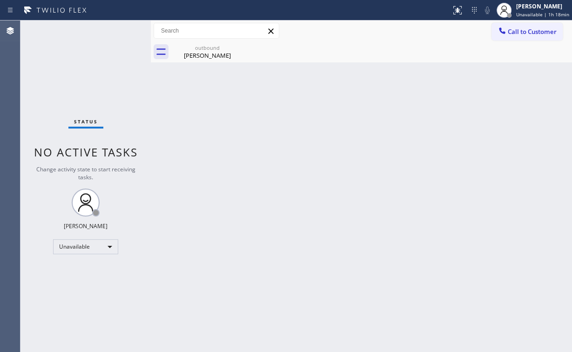
click at [197, 40] on div "Call to Customer Outbound call Location Fidelity Appliance Locations Your calle…" at bounding box center [361, 30] width 421 height 21
drag, startPoint x: 211, startPoint y: 54, endPoint x: 235, endPoint y: 49, distance: 24.7
click at [213, 55] on div "Miriam Macedo" at bounding box center [207, 55] width 70 height 8
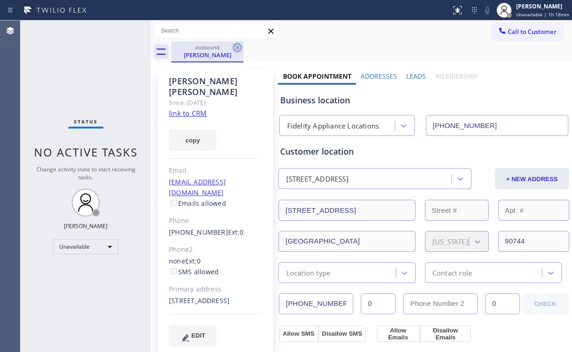
click at [240, 43] on icon at bounding box center [237, 47] width 11 height 11
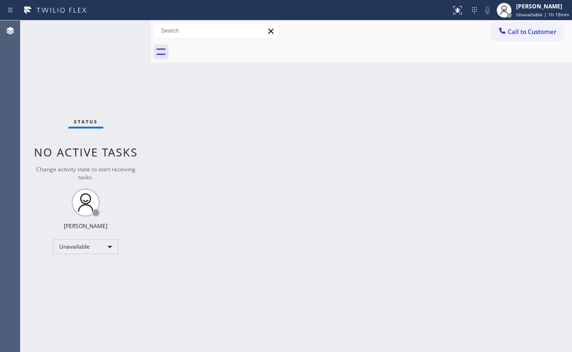
drag, startPoint x: 87, startPoint y: 61, endPoint x: 111, endPoint y: 0, distance: 65.6
click at [87, 58] on div "Status No active tasks Change activity state to start receiving tasks. [PERSON_…" at bounding box center [85, 185] width 130 height 331
drag, startPoint x: 531, startPoint y: 34, endPoint x: 345, endPoint y: 166, distance: 227.7
click at [529, 35] on span "Call to Customer" at bounding box center [532, 31] width 49 height 8
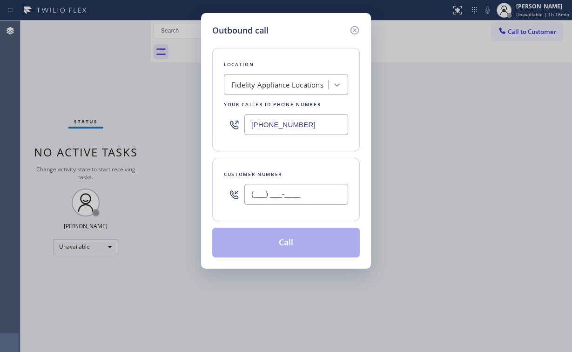
click at [298, 188] on input "(___) ___-____" at bounding box center [296, 194] width 104 height 21
paste input "310) 997-6104"
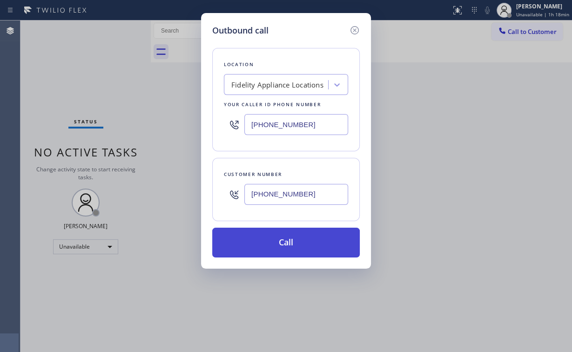
type input "(310) 997-6104"
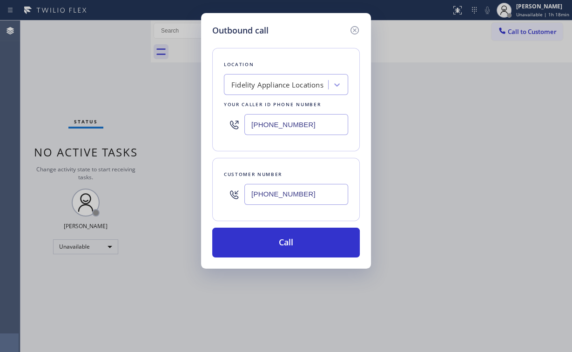
drag, startPoint x: 277, startPoint y: 240, endPoint x: 239, endPoint y: 302, distance: 72.5
click at [277, 243] on button "Call" at bounding box center [286, 243] width 148 height 30
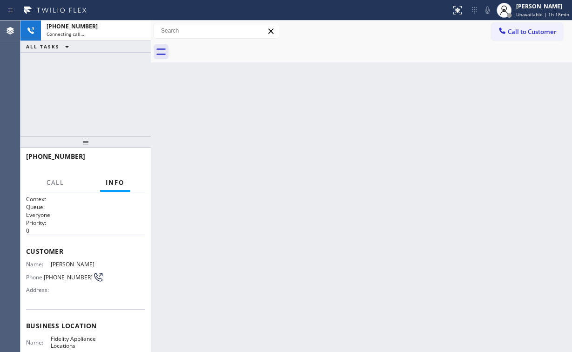
click at [43, 63] on div "+13109976104 Connecting call… ALL TASKS ALL TASKS ACTIVE TASKS TASKS IN WRAP UP" at bounding box center [85, 78] width 130 height 116
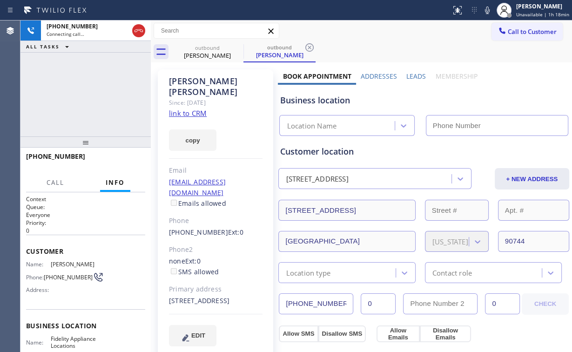
type input "[PHONE_NUMBER]"
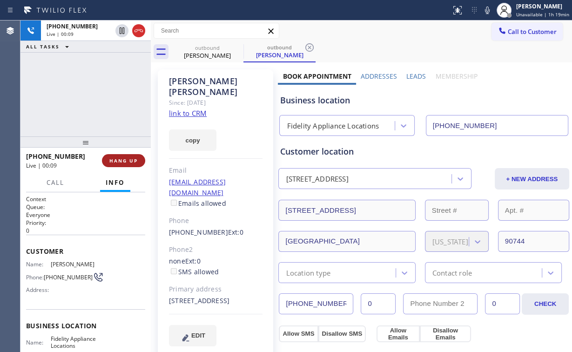
click at [122, 161] on span "HANG UP" at bounding box center [123, 160] width 28 height 7
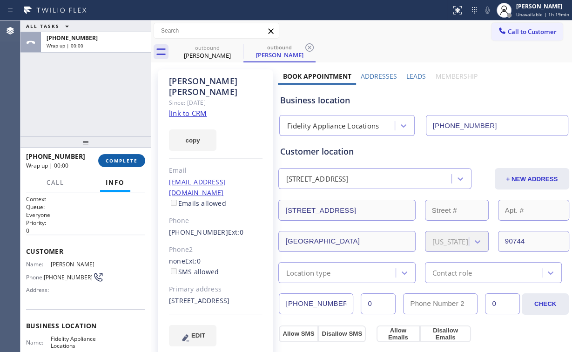
click at [122, 161] on span "COMPLETE" at bounding box center [122, 160] width 32 height 7
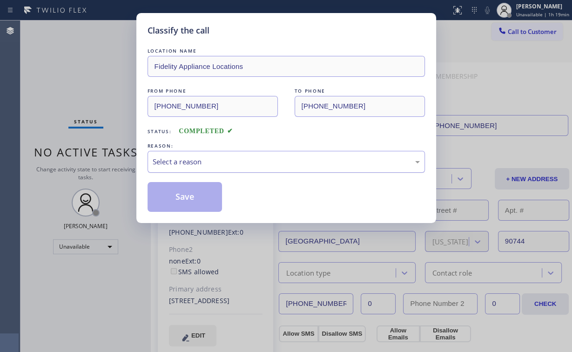
drag, startPoint x: 177, startPoint y: 161, endPoint x: 183, endPoint y: 170, distance: 10.9
click at [177, 161] on div "Select a reason" at bounding box center [286, 161] width 267 height 11
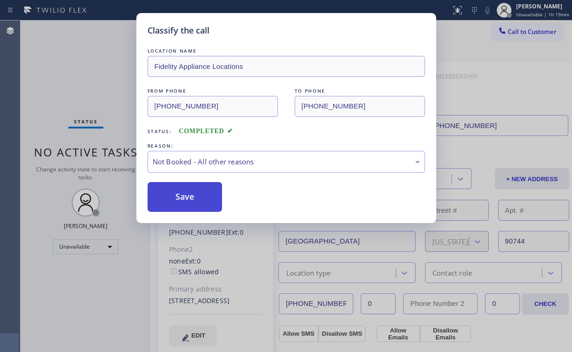
click at [188, 195] on button "Save" at bounding box center [185, 197] width 75 height 30
drag, startPoint x: 61, startPoint y: 52, endPoint x: 82, endPoint y: 4, distance: 52.6
click at [64, 50] on div "Classify the call LOCATION NAME Fidelity Appliance Locations FROM PHONE (877) 7…" at bounding box center [286, 176] width 572 height 352
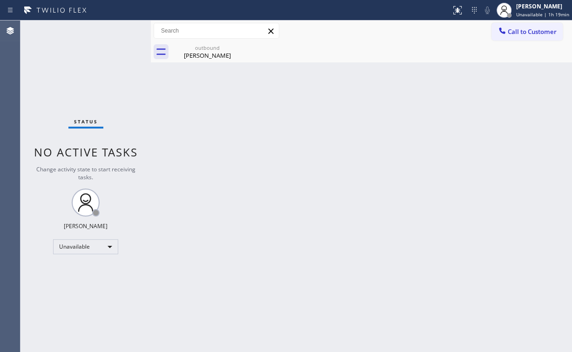
drag, startPoint x: 519, startPoint y: 31, endPoint x: 304, endPoint y: 110, distance: 228.9
click at [517, 34] on span "Call to Customer" at bounding box center [532, 31] width 49 height 8
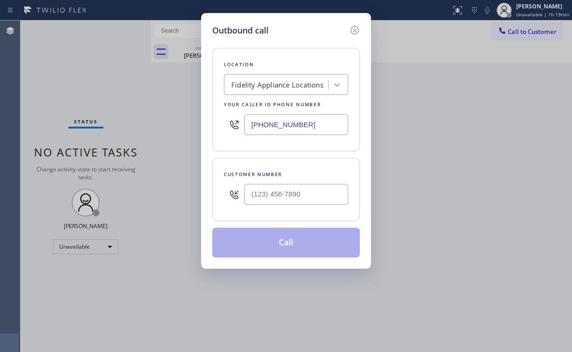
drag, startPoint x: 278, startPoint y: 117, endPoint x: 244, endPoint y: 80, distance: 50.4
click at [155, 117] on div "Outbound call Location Fidelity Appliance Locations Your caller id phone number…" at bounding box center [286, 176] width 572 height 352
drag, startPoint x: 317, startPoint y: 124, endPoint x: 147, endPoint y: 113, distance: 170.7
click at [139, 122] on div "Outbound call Location Search location Your caller id phone number (___) ___-__…" at bounding box center [286, 176] width 572 height 352
paste input "424) 285-6563"
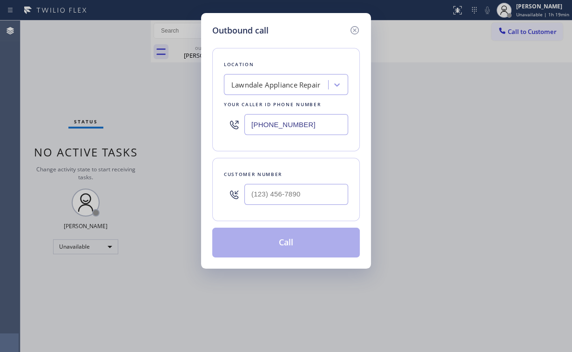
type input "(424) 285-6563"
click at [296, 194] on input "(___) ___-____" at bounding box center [296, 194] width 104 height 21
paste input "619) 387-6553"
type input "(619) 387-6553"
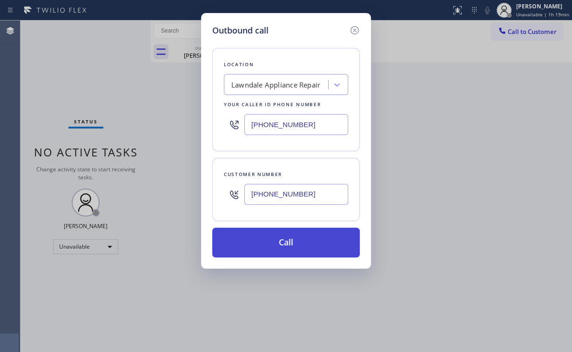
click at [279, 234] on button "Call" at bounding box center [286, 243] width 148 height 30
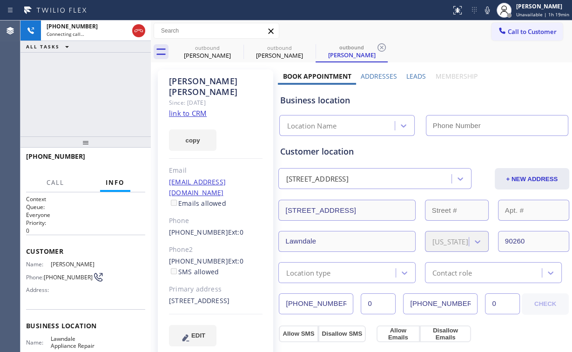
type input "(424) 285-6563"
drag, startPoint x: 206, startPoint y: 47, endPoint x: 243, endPoint y: 48, distance: 37.2
click at [207, 47] on div "outbound" at bounding box center [207, 47] width 70 height 7
type input "[PHONE_NUMBER]"
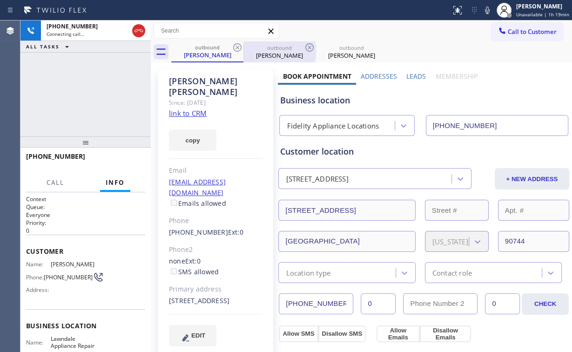
drag, startPoint x: 233, startPoint y: 45, endPoint x: 232, endPoint y: 60, distance: 14.4
click at [233, 46] on icon at bounding box center [237, 47] width 11 height 11
type input "(424) 285-6563"
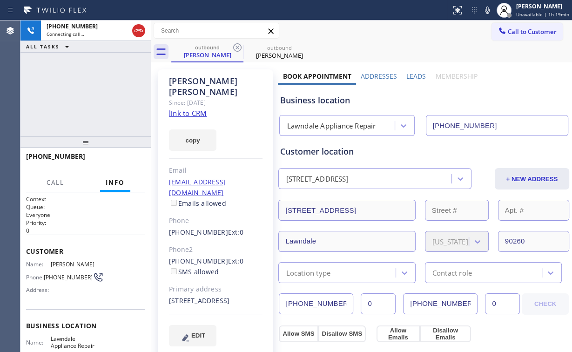
click at [93, 78] on div "+16193876553 Connecting call… ALL TASKS ALL TASKS ACTIVE TASKS TASKS IN WRAP UP" at bounding box center [85, 78] width 130 height 116
click at [93, 92] on div "+16193876553 Connecting call… ALL TASKS ALL TASKS ACTIVE TASKS TASKS IN WRAP UP" at bounding box center [85, 78] width 130 height 116
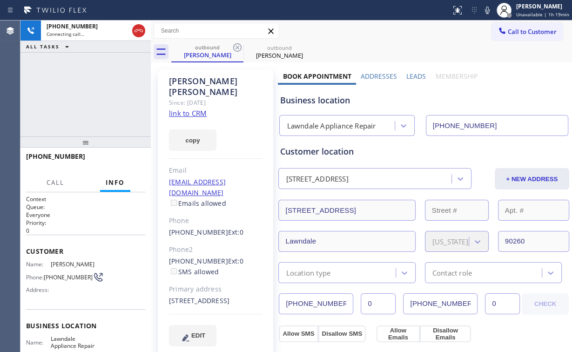
click at [93, 92] on div "+16193876553 Connecting call… ALL TASKS ALL TASKS ACTIVE TASKS TASKS IN WRAP UP" at bounding box center [85, 78] width 130 height 116
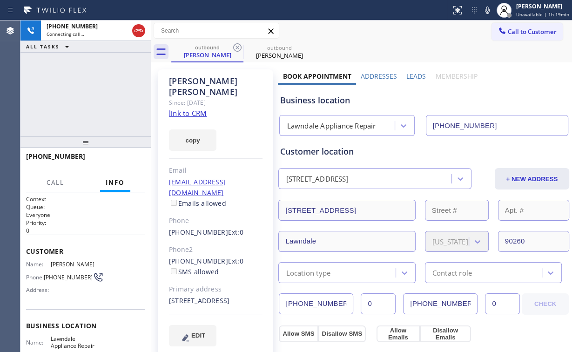
click at [93, 92] on div "+16193876553 Connecting call… ALL TASKS ALL TASKS ACTIVE TASKS TASKS IN WRAP UP" at bounding box center [85, 78] width 130 height 116
click at [93, 92] on div "+16193876553 Live | 00:00 ALL TASKS ALL TASKS ACTIVE TASKS TASKS IN WRAP UP" at bounding box center [85, 78] width 130 height 116
click at [134, 159] on span "HANG UP" at bounding box center [123, 160] width 28 height 7
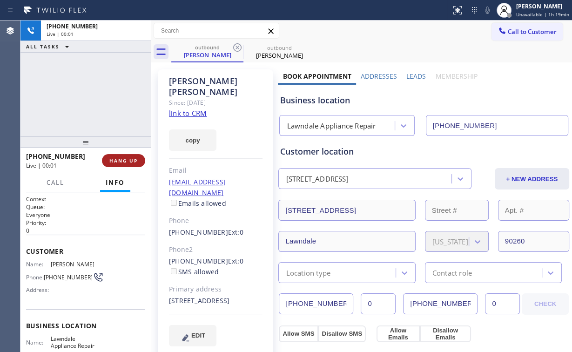
click at [134, 160] on span "HANG UP" at bounding box center [123, 160] width 28 height 7
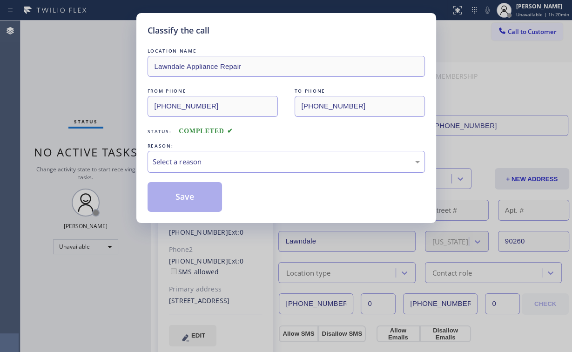
click at [197, 161] on div "Select a reason" at bounding box center [286, 161] width 267 height 11
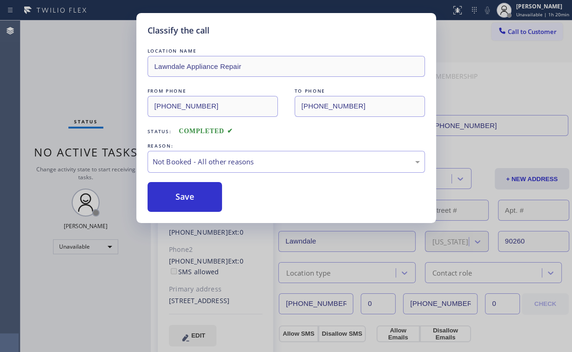
drag, startPoint x: 193, startPoint y: 198, endPoint x: 74, endPoint y: 62, distance: 181.1
click at [194, 198] on button "Save" at bounding box center [185, 197] width 75 height 30
click at [74, 63] on div "Classify the call LOCATION NAME Lawndale Appliance Repair FROM PHONE (424) 285-…" at bounding box center [286, 176] width 572 height 352
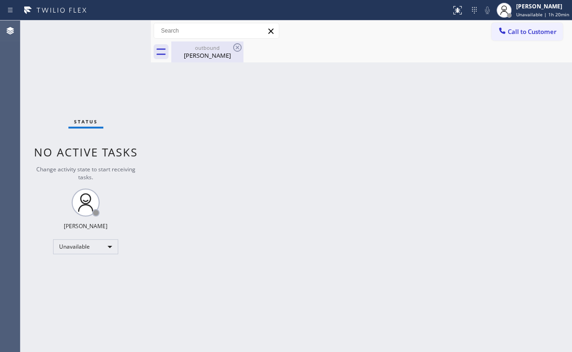
drag, startPoint x: 189, startPoint y: 57, endPoint x: 235, endPoint y: 54, distance: 45.3
click at [194, 58] on div "Tim McElroy" at bounding box center [207, 55] width 70 height 8
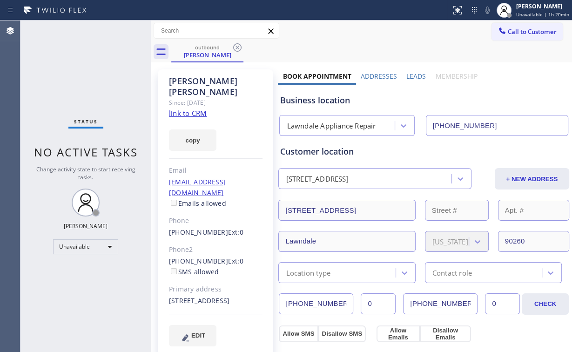
click at [235, 49] on icon at bounding box center [237, 47] width 8 height 8
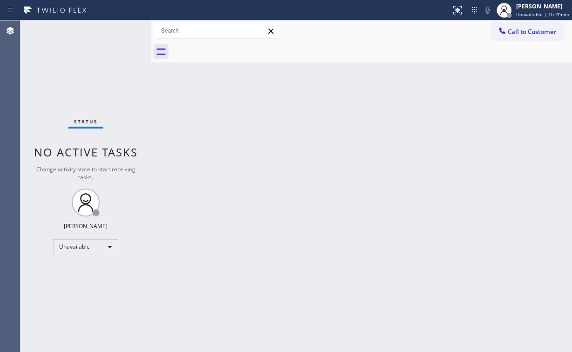
click at [94, 68] on div "Status No active tasks Change activity state to start receiving tasks. [PERSON_…" at bounding box center [85, 185] width 130 height 331
click at [508, 35] on span "Call to Customer" at bounding box center [532, 31] width 49 height 8
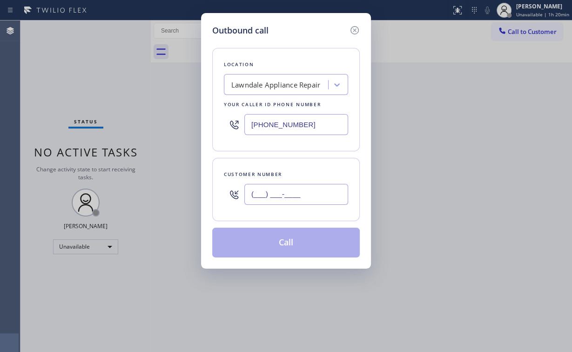
click at [308, 192] on input "(___) ___-____" at bounding box center [296, 194] width 104 height 21
paste input "619) 387-6553"
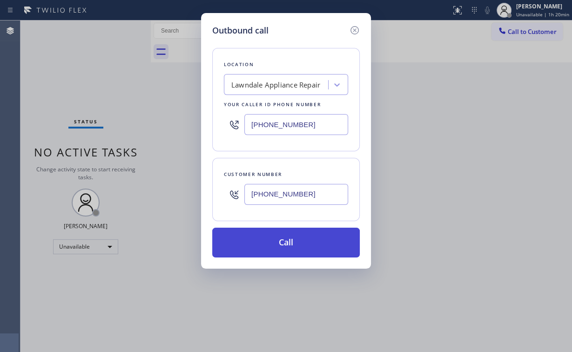
type input "(619) 387-6553"
click at [280, 237] on button "Call" at bounding box center [286, 243] width 148 height 30
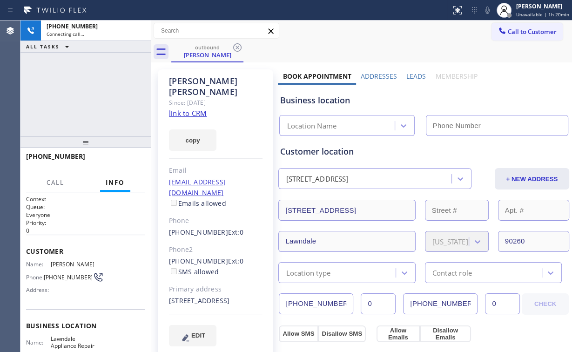
drag, startPoint x: 82, startPoint y: 78, endPoint x: 110, endPoint y: 79, distance: 27.9
click at [82, 78] on div "+16193876553 Connecting call… ALL TASKS ALL TASKS ACTIVE TASKS TASKS IN WRAP UP" at bounding box center [85, 78] width 130 height 116
type input "(424) 285-6563"
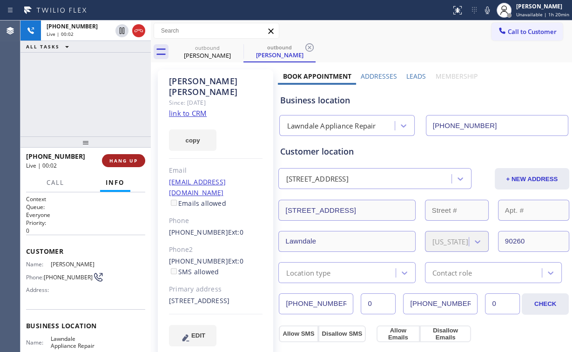
click at [128, 157] on button "HANG UP" at bounding box center [123, 160] width 43 height 13
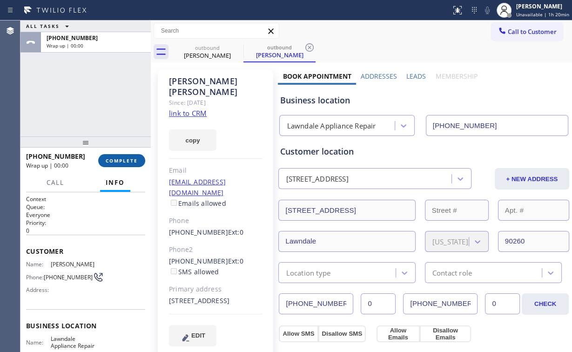
click at [128, 157] on button "COMPLETE" at bounding box center [121, 160] width 47 height 13
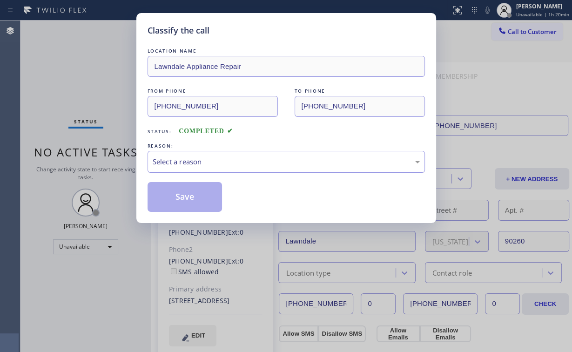
drag, startPoint x: 188, startPoint y: 156, endPoint x: 191, endPoint y: 168, distance: 12.5
click at [189, 159] on div "Select a reason" at bounding box center [286, 162] width 277 height 22
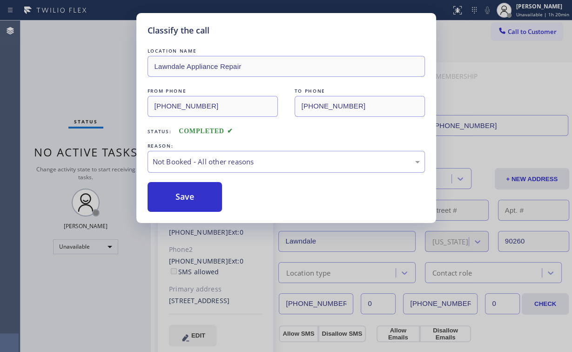
click at [194, 197] on button "Save" at bounding box center [185, 197] width 75 height 30
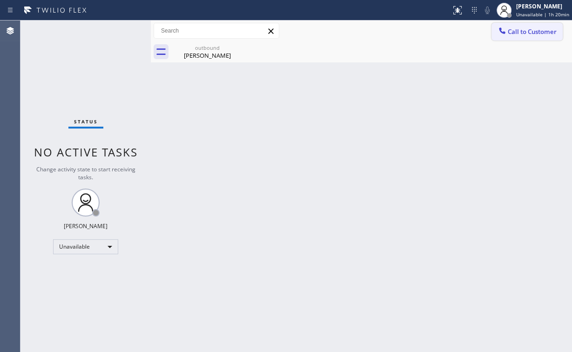
drag, startPoint x: 519, startPoint y: 35, endPoint x: 390, endPoint y: 84, distance: 138.7
click at [519, 35] on span "Call to Customer" at bounding box center [532, 31] width 49 height 8
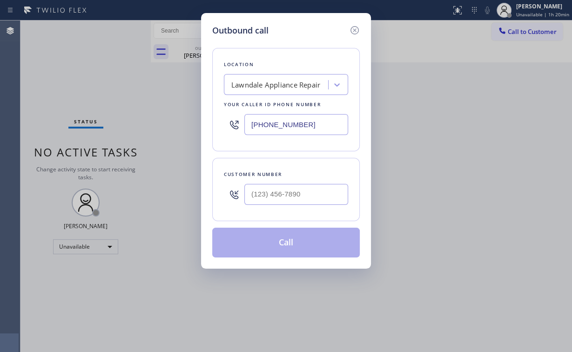
drag, startPoint x: 313, startPoint y: 122, endPoint x: 227, endPoint y: 121, distance: 86.1
click at [243, 122] on div "(424) 285-6563" at bounding box center [286, 124] width 124 height 30
paste input "818) 208-5710"
type input "(818) 208-5710"
drag, startPoint x: 282, startPoint y: 189, endPoint x: 290, endPoint y: 188, distance: 8.9
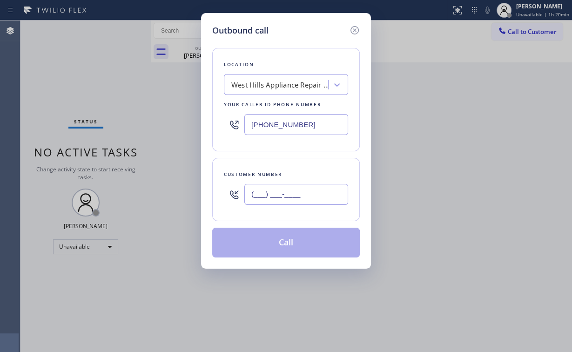
click at [283, 190] on input "(___) ___-____" at bounding box center [296, 194] width 104 height 21
paste input "818) 346-1480"
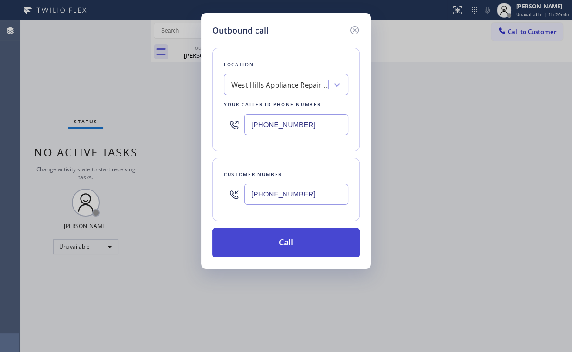
type input "(818) 346-1480"
click at [276, 240] on button "Call" at bounding box center [286, 243] width 148 height 30
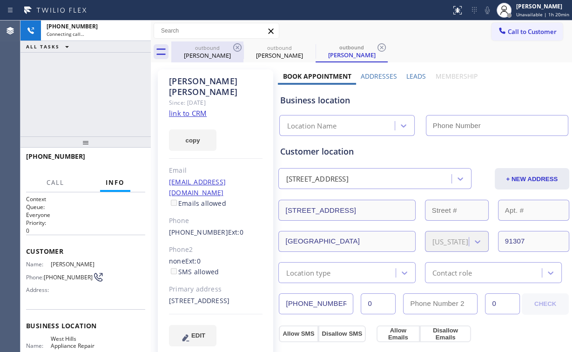
click at [200, 55] on div "Tim McElroy" at bounding box center [207, 55] width 70 height 8
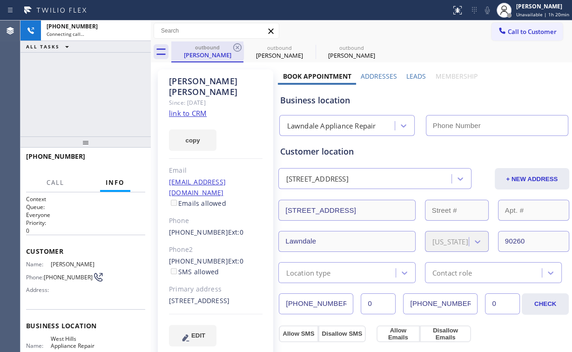
type input "(424) 285-6563"
click at [238, 47] on icon at bounding box center [237, 47] width 11 height 11
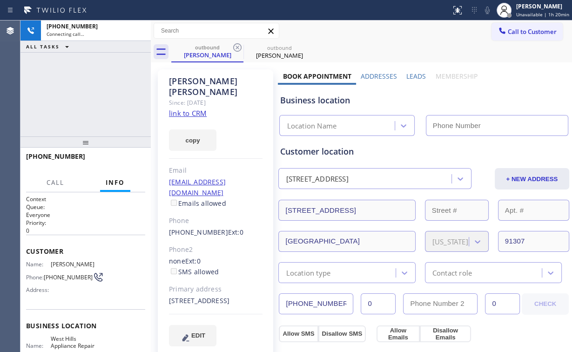
type input "(818) 208-5710"
click at [85, 82] on div "+18183461480 Connecting call… ALL TASKS ALL TASKS ACTIVE TASKS TASKS IN WRAP UP" at bounding box center [85, 78] width 130 height 116
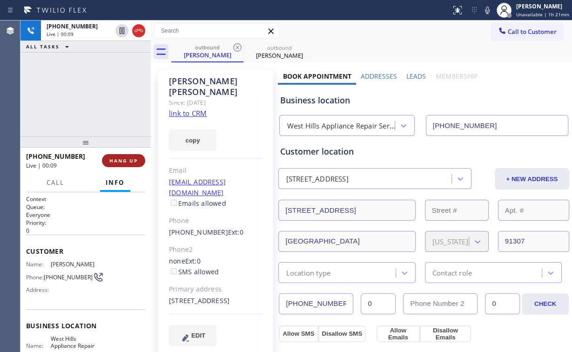
click at [132, 160] on span "HANG UP" at bounding box center [123, 160] width 28 height 7
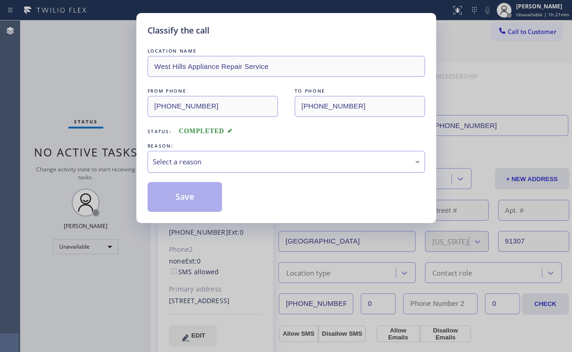
click at [195, 168] on div "Select a reason" at bounding box center [286, 162] width 277 height 22
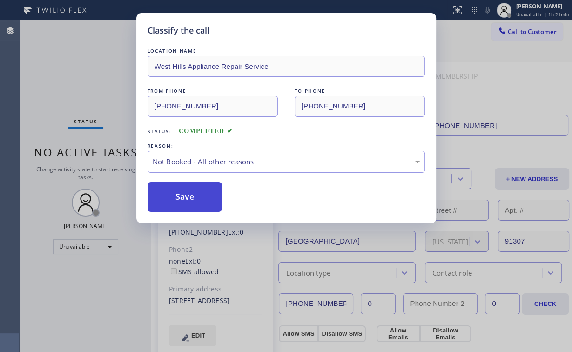
click at [194, 202] on button "Save" at bounding box center [185, 197] width 75 height 30
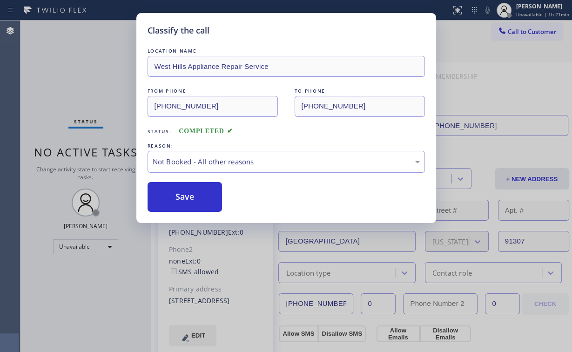
click at [89, 63] on div "Classify the call LOCATION NAME West Hills Appliance Repair Service FROM PHONE …" at bounding box center [286, 176] width 572 height 352
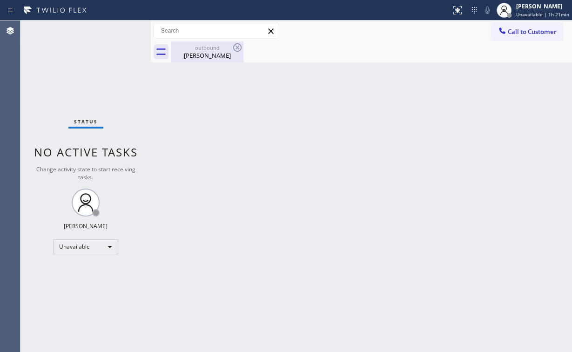
click at [206, 51] on div "Larry Howard" at bounding box center [207, 55] width 70 height 8
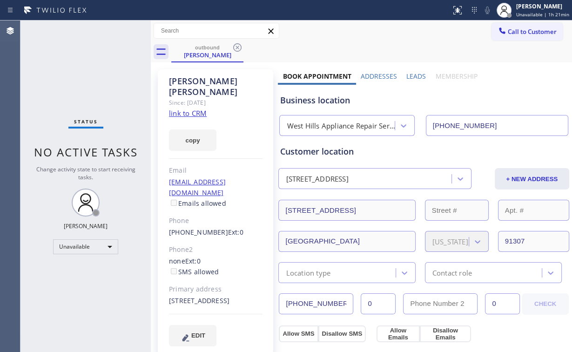
click at [240, 46] on icon at bounding box center [237, 47] width 11 height 11
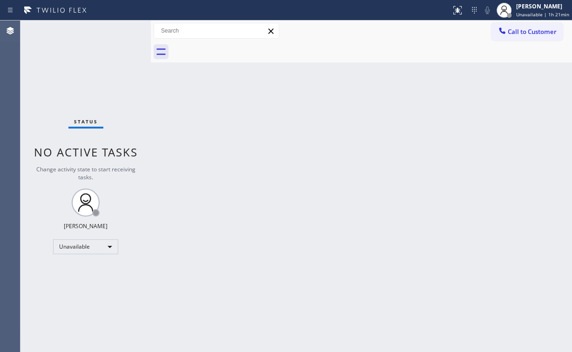
drag, startPoint x: 82, startPoint y: 72, endPoint x: 98, endPoint y: 31, distance: 44.1
click at [82, 71] on div "Status No active tasks Change activity state to start receiving tasks. [PERSON_…" at bounding box center [85, 185] width 130 height 331
drag, startPoint x: 538, startPoint y: 25, endPoint x: 410, endPoint y: 102, distance: 150.1
click at [536, 26] on button "Call to Customer" at bounding box center [526, 32] width 71 height 18
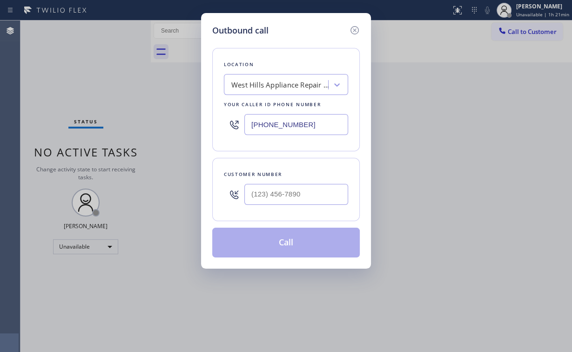
drag, startPoint x: 269, startPoint y: 120, endPoint x: 161, endPoint y: 99, distance: 109.9
click at [220, 114] on div "Location West Hills Appliance Repair Service Your caller id phone number (818) …" at bounding box center [286, 99] width 148 height 103
paste input "77) 775-2349"
type input "[PHONE_NUMBER]"
click at [304, 204] on div at bounding box center [296, 194] width 104 height 30
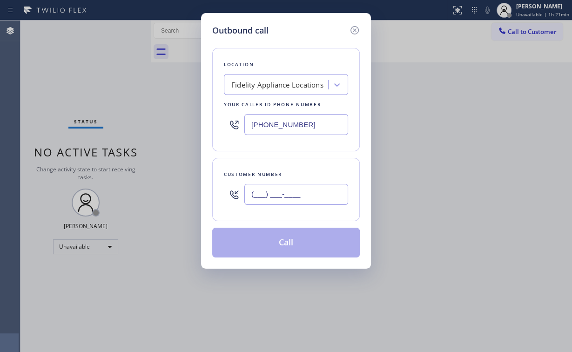
click at [300, 195] on input "(___) ___-____" at bounding box center [296, 194] width 104 height 21
paste input "818) 800-0499"
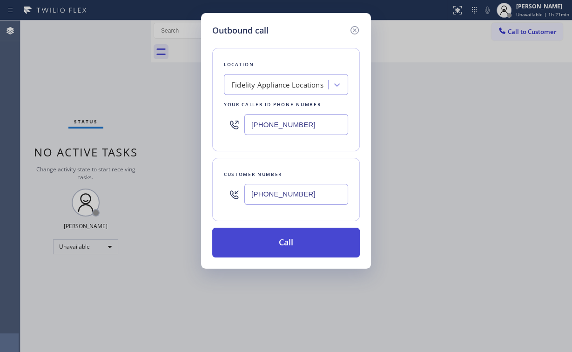
type input "(818) 800-0499"
click at [290, 240] on button "Call" at bounding box center [286, 243] width 148 height 30
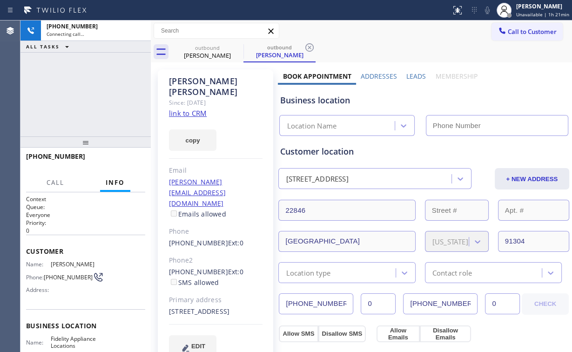
click at [90, 89] on div "+18188000499 Connecting call… ALL TASKS ALL TASKS ACTIVE TASKS TASKS IN WRAP UP" at bounding box center [85, 78] width 130 height 116
type input "[PHONE_NUMBER]"
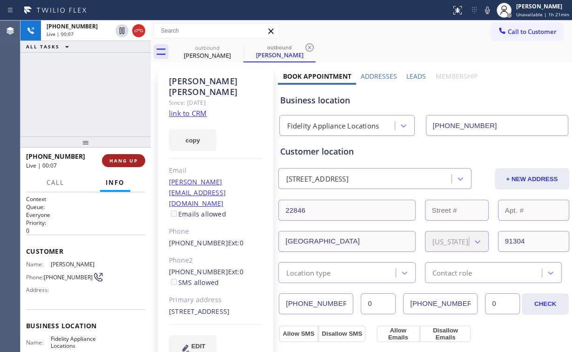
click at [127, 157] on button "HANG UP" at bounding box center [123, 160] width 43 height 13
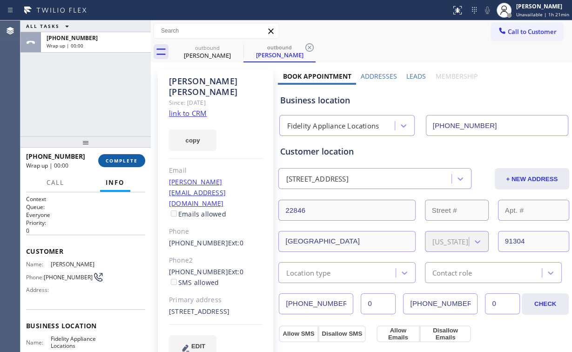
click at [127, 157] on button "COMPLETE" at bounding box center [121, 160] width 47 height 13
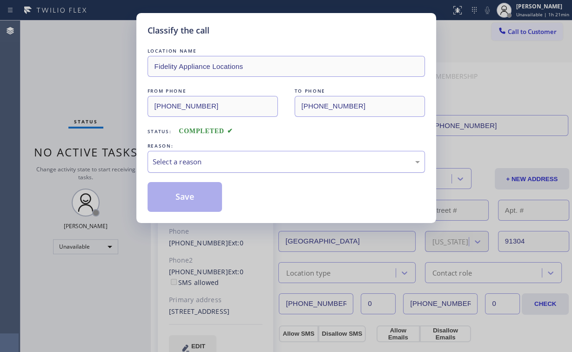
click at [161, 158] on div "Select a reason" at bounding box center [286, 161] width 267 height 11
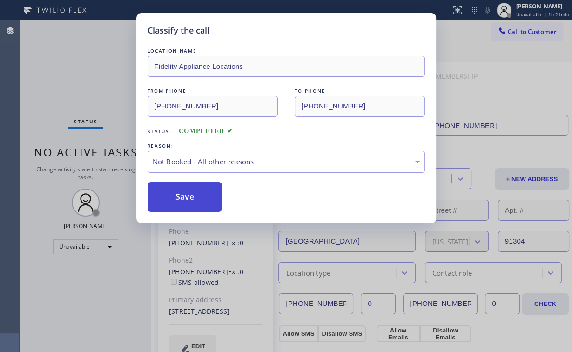
click at [183, 201] on button "Save" at bounding box center [185, 197] width 75 height 30
click at [77, 71] on div "Classify the call LOCATION NAME Fidelity Appliance Locations FROM PHONE (877) 7…" at bounding box center [286, 176] width 572 height 352
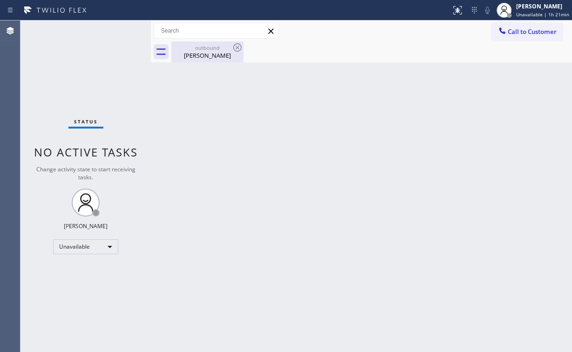
click at [215, 47] on div "outbound" at bounding box center [207, 47] width 70 height 7
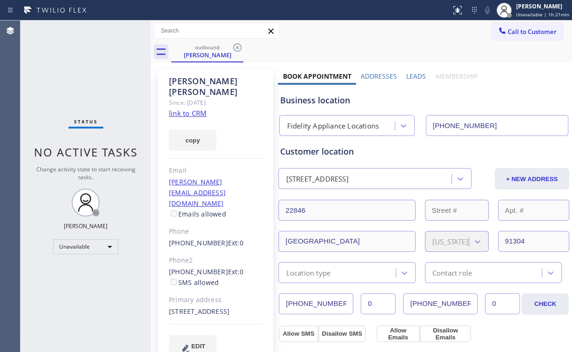
click at [237, 48] on icon at bounding box center [237, 47] width 11 height 11
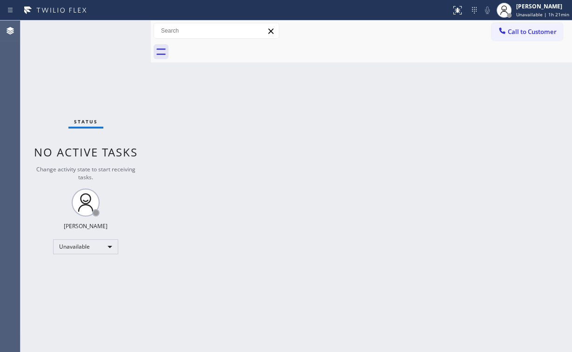
click at [65, 82] on div "Status No active tasks Change activity state to start receiving tasks. [PERSON_…" at bounding box center [85, 185] width 130 height 331
click at [518, 35] on span "Call to Customer" at bounding box center [532, 31] width 49 height 8
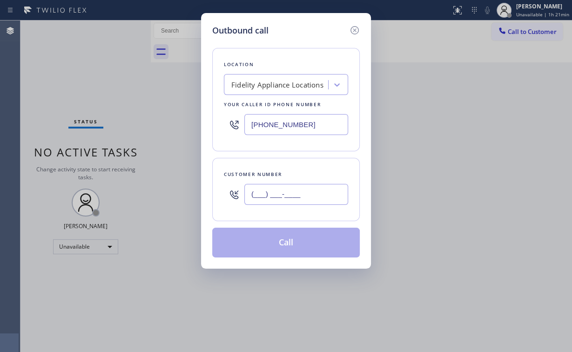
click at [292, 189] on input "(___) ___-____" at bounding box center [296, 194] width 104 height 21
paste input "818) 800-0499"
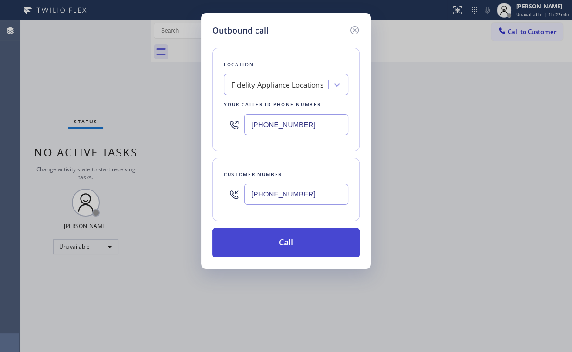
type input "(818) 800-0499"
click at [269, 240] on button "Call" at bounding box center [286, 243] width 148 height 30
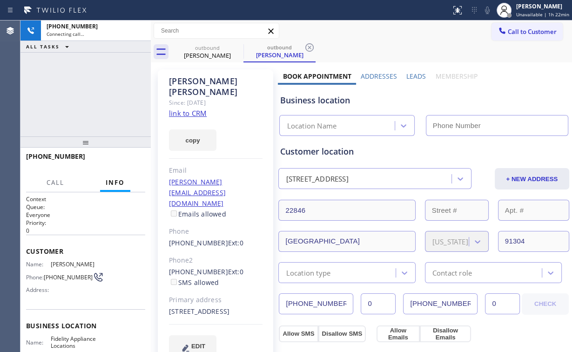
type input "[PHONE_NUMBER]"
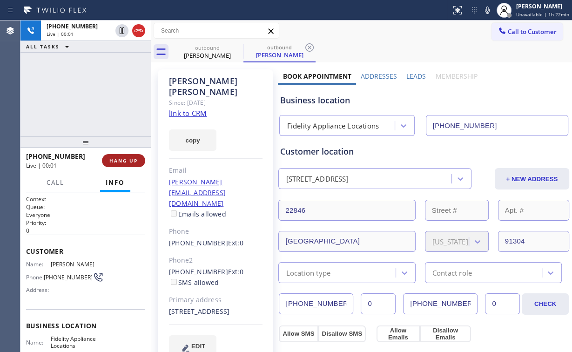
click at [135, 158] on span "HANG UP" at bounding box center [123, 160] width 28 height 7
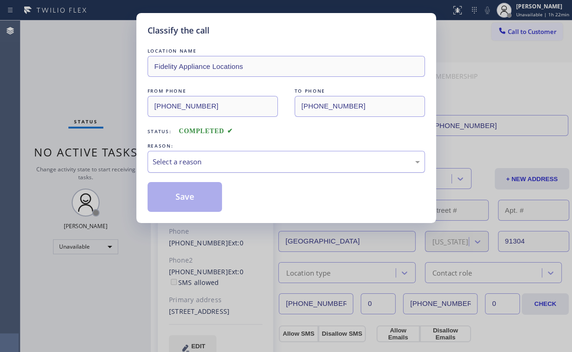
click at [173, 155] on div "Select a reason" at bounding box center [286, 162] width 277 height 22
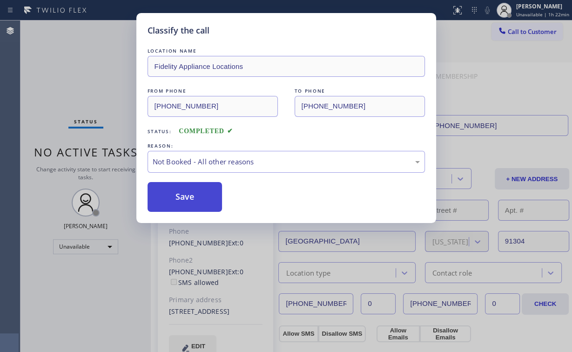
click at [181, 202] on button "Save" at bounding box center [185, 197] width 75 height 30
drag, startPoint x: 67, startPoint y: 77, endPoint x: 98, endPoint y: 4, distance: 79.3
click at [67, 76] on div "Classify the call LOCATION NAME Fidelity Appliance Locations FROM PHONE (877) 7…" at bounding box center [286, 176] width 572 height 352
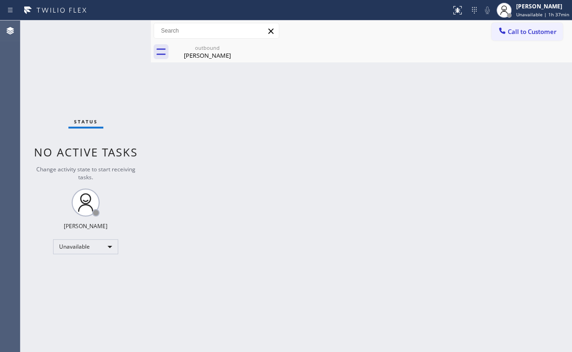
click at [43, 80] on div "Status No active tasks Change activity state to start receiving tasks. [PERSON_…" at bounding box center [85, 185] width 130 height 331
drag, startPoint x: 207, startPoint y: 56, endPoint x: 248, endPoint y: 49, distance: 41.5
click at [208, 56] on div "Kevin Casey" at bounding box center [207, 55] width 70 height 8
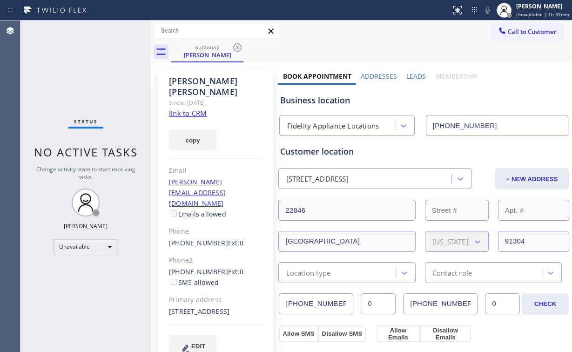
click at [235, 47] on icon at bounding box center [237, 47] width 11 height 11
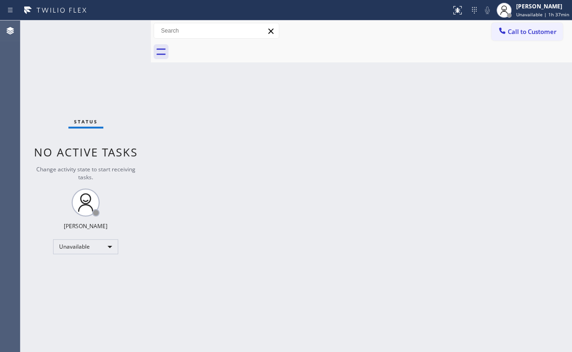
click at [58, 62] on div "Status No active tasks Change activity state to start receiving tasks. [PERSON_…" at bounding box center [85, 185] width 130 height 331
click at [79, 255] on div "Status No active tasks Change activity state to start receiving tasks. [PERSON_…" at bounding box center [85, 185] width 130 height 331
click at [77, 242] on div "Unavailable" at bounding box center [85, 246] width 65 height 15
click at [85, 261] on li "Offline" at bounding box center [85, 258] width 63 height 11
drag, startPoint x: 331, startPoint y: 245, endPoint x: 421, endPoint y: 178, distance: 111.7
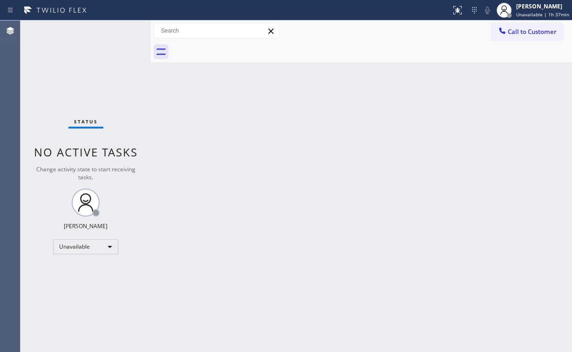
click at [335, 243] on div "Back to Dashboard Change Sender ID Customers Technicians Select a contact Outbo…" at bounding box center [361, 185] width 421 height 331
